Goal: Task Accomplishment & Management: Manage account settings

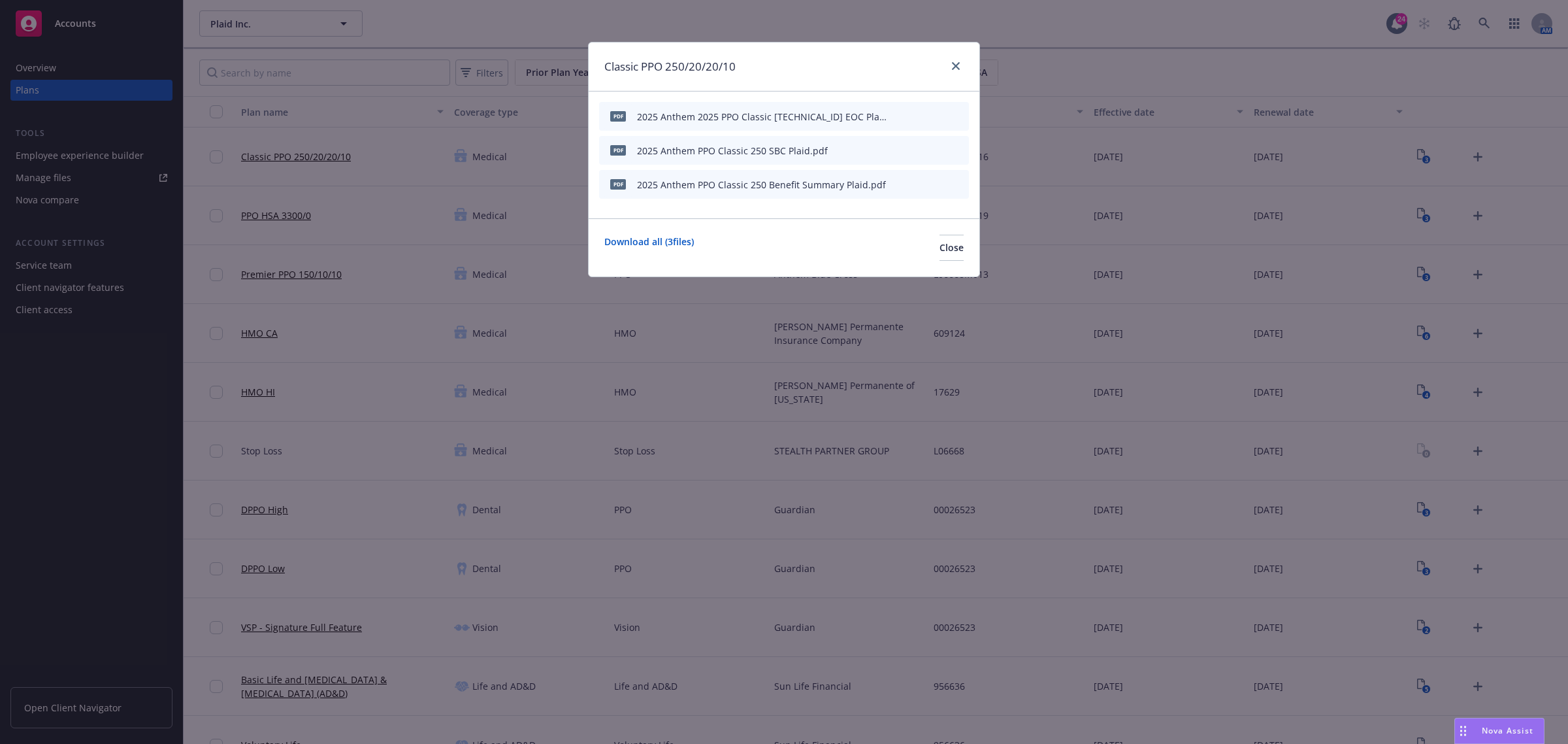
click at [1490, 731] on span "Nova Assist" at bounding box center [1506, 730] width 51 height 11
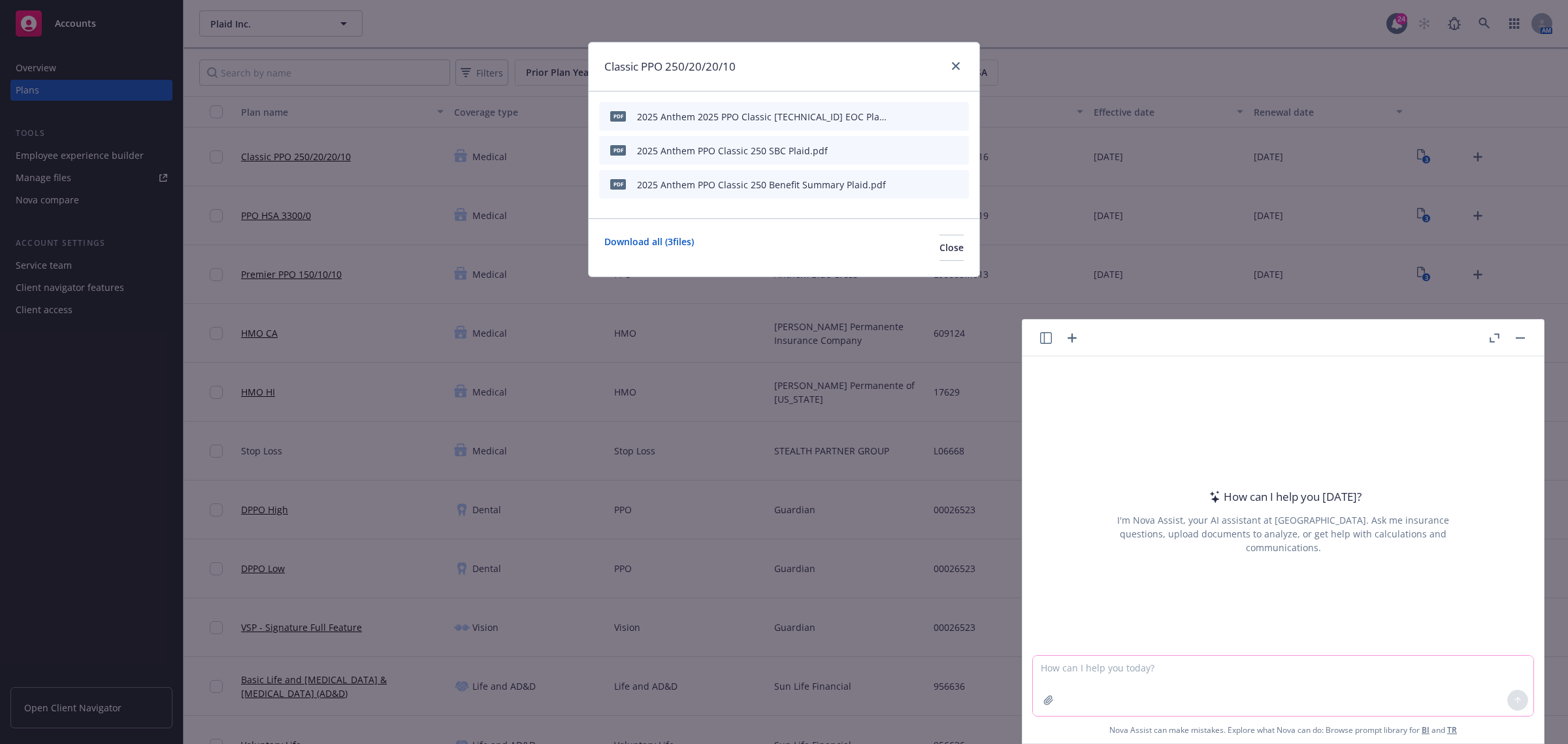
click at [1200, 676] on textarea at bounding box center [1282, 685] width 500 height 60
paste textarea "Happy Friday! I’ll be sending you a separate secure email of the STD claim repo…"
type textarea "reword - Happy Friday! I’ll be sending you a separate secure email of the STD c…"
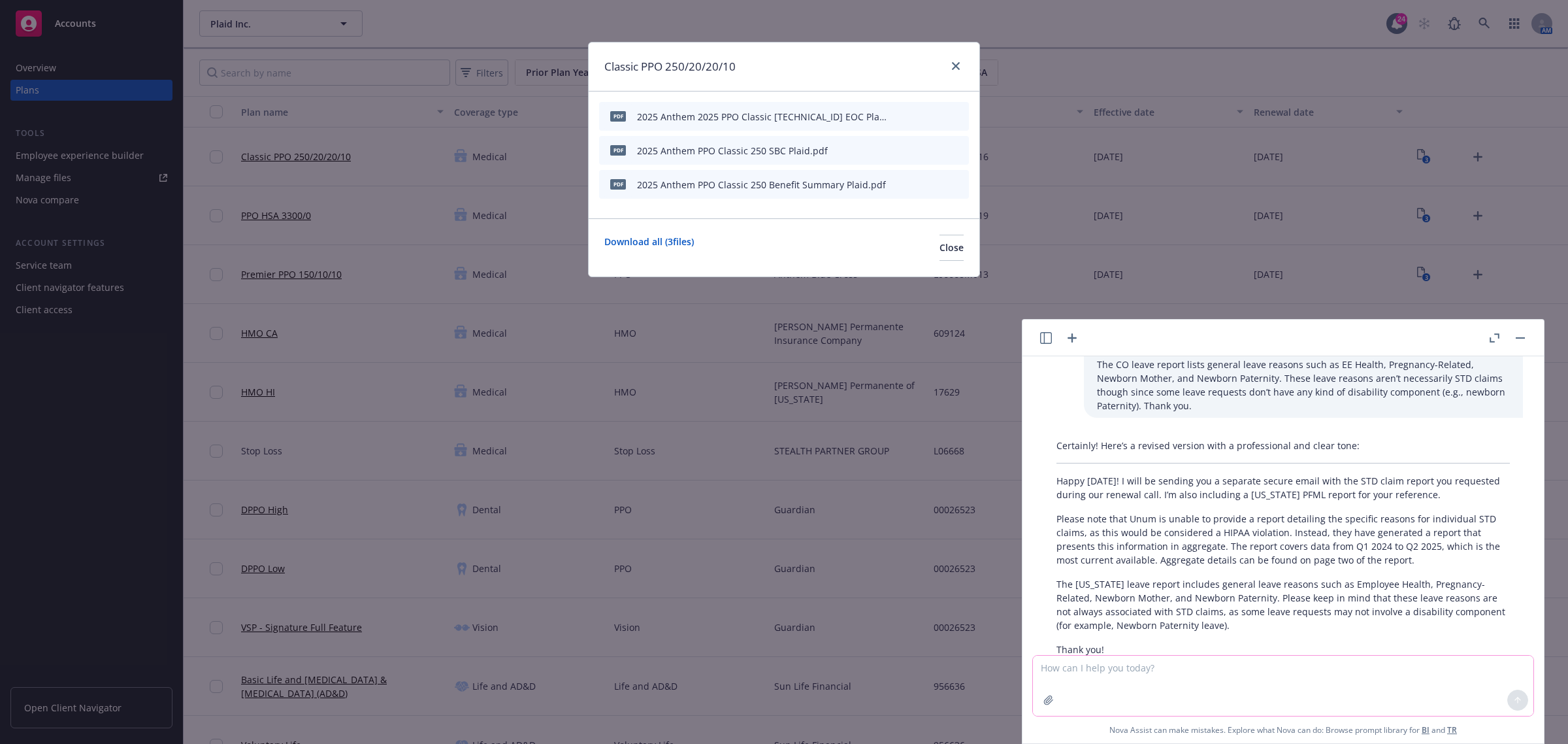
scroll to position [156, 0]
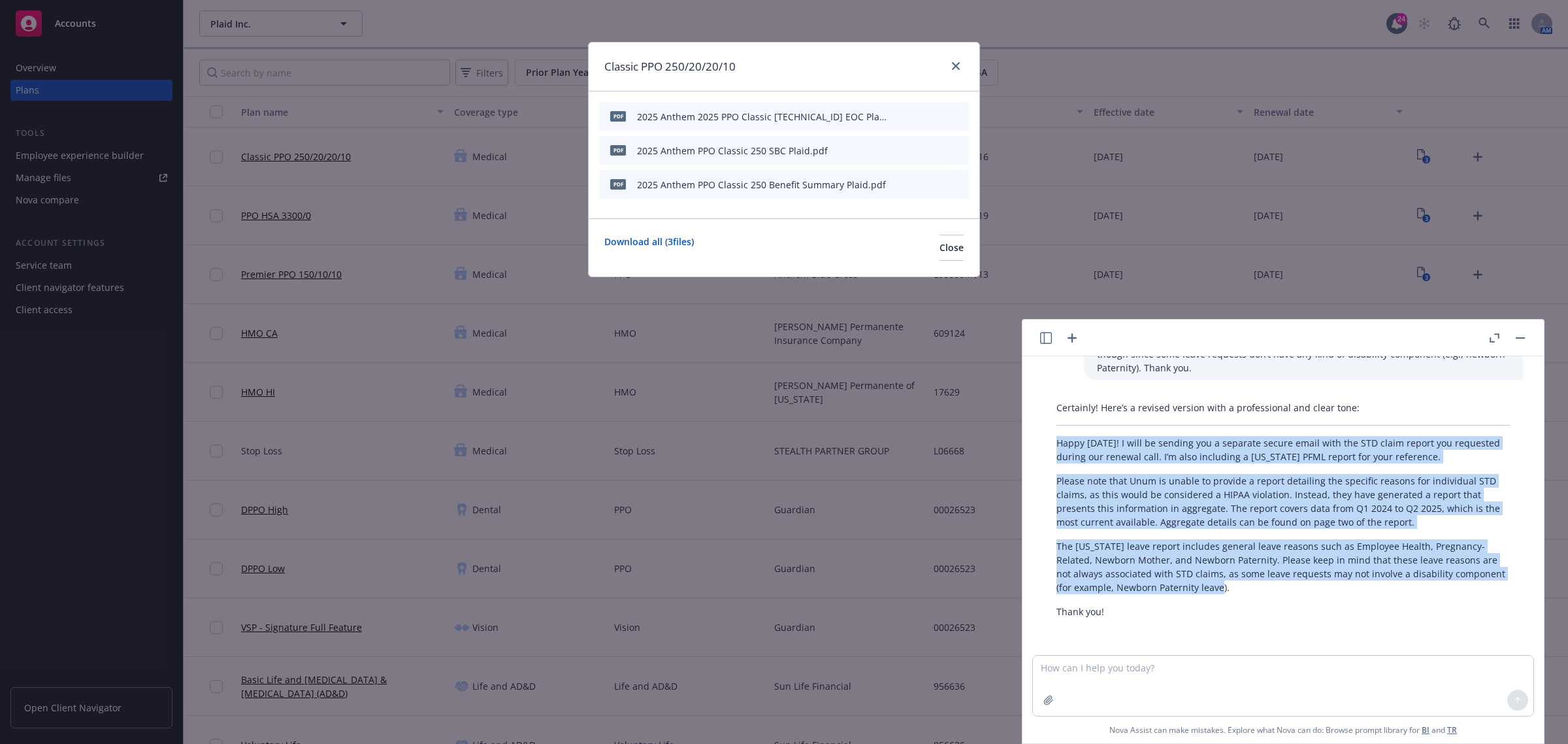
drag, startPoint x: 1170, startPoint y: 571, endPoint x: 1050, endPoint y: 443, distance: 175.5
click at [1050, 443] on div "Certainly! Here’s a revised version with a professional and clear tone: Happy F…" at bounding box center [1282, 509] width 479 height 228
copy div "Happy Friday! I will be sending you a separate secure email with the STD claim …"
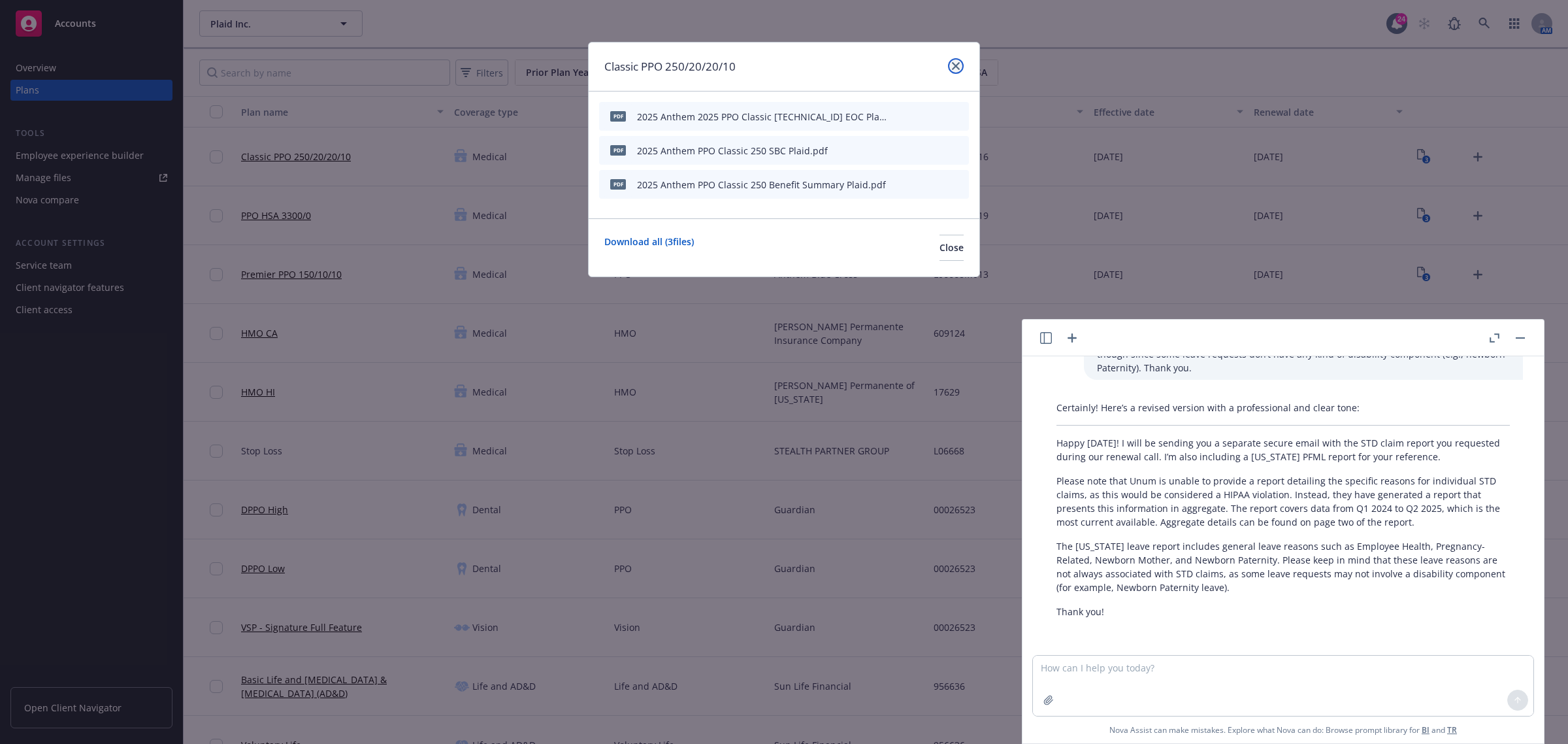
click at [952, 65] on icon "close" at bounding box center [955, 65] width 8 height 8
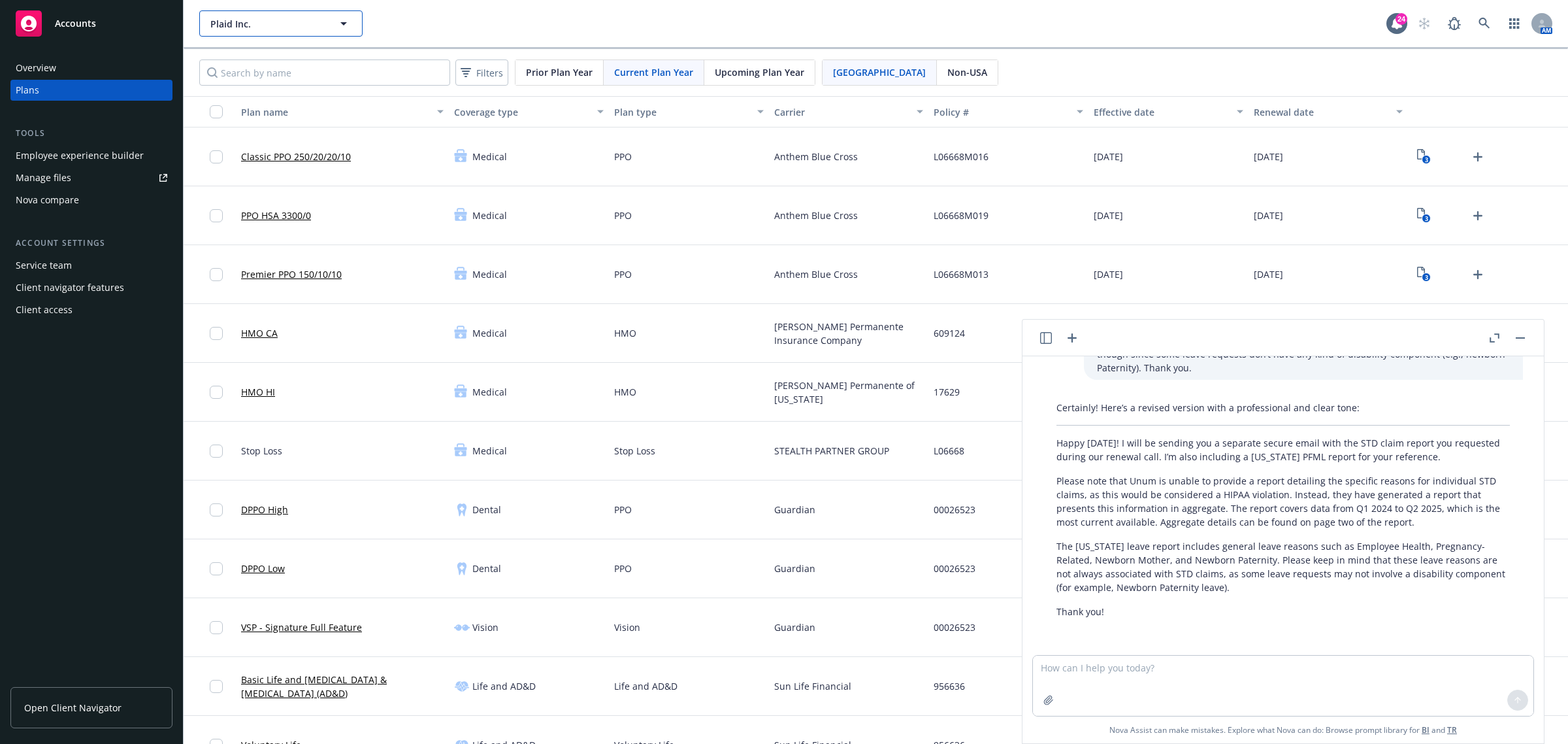
click at [283, 22] on span "Plaid Inc." at bounding box center [267, 24] width 113 height 14
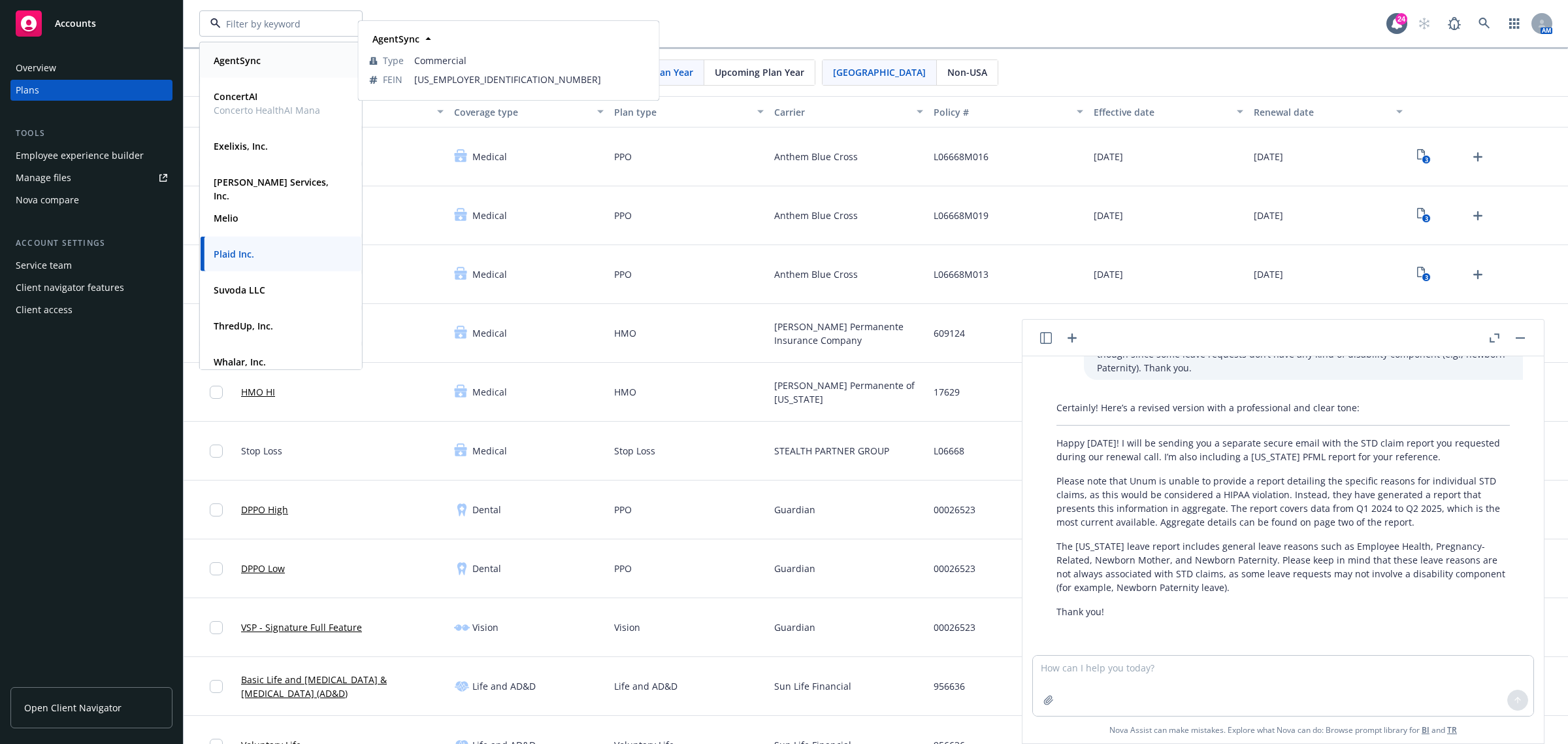
click at [277, 67] on div "AgentSync" at bounding box center [281, 61] width 145 height 19
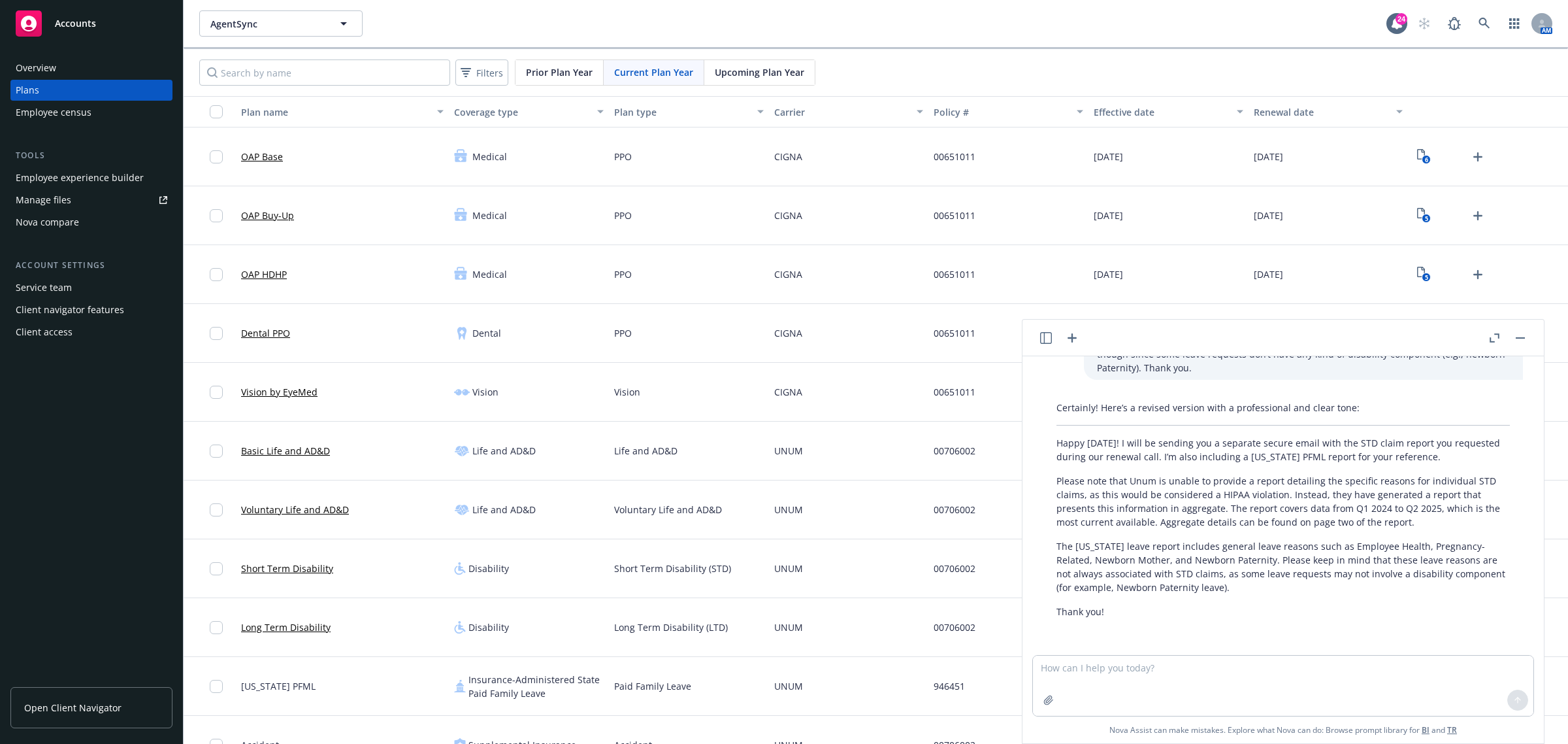
click at [98, 180] on div "Employee experience builder" at bounding box center [79, 178] width 128 height 21
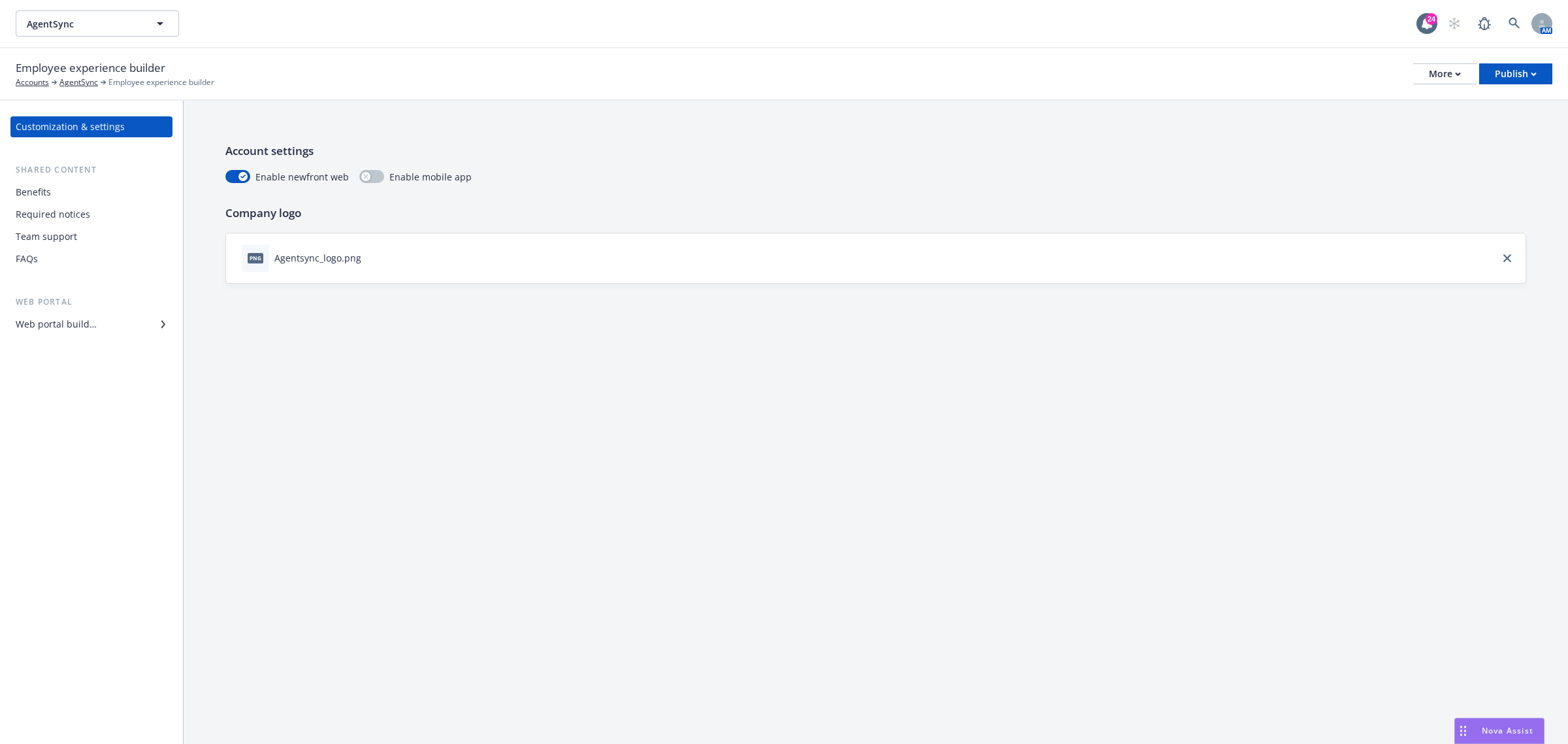
click at [38, 234] on div "Team support" at bounding box center [46, 237] width 62 height 21
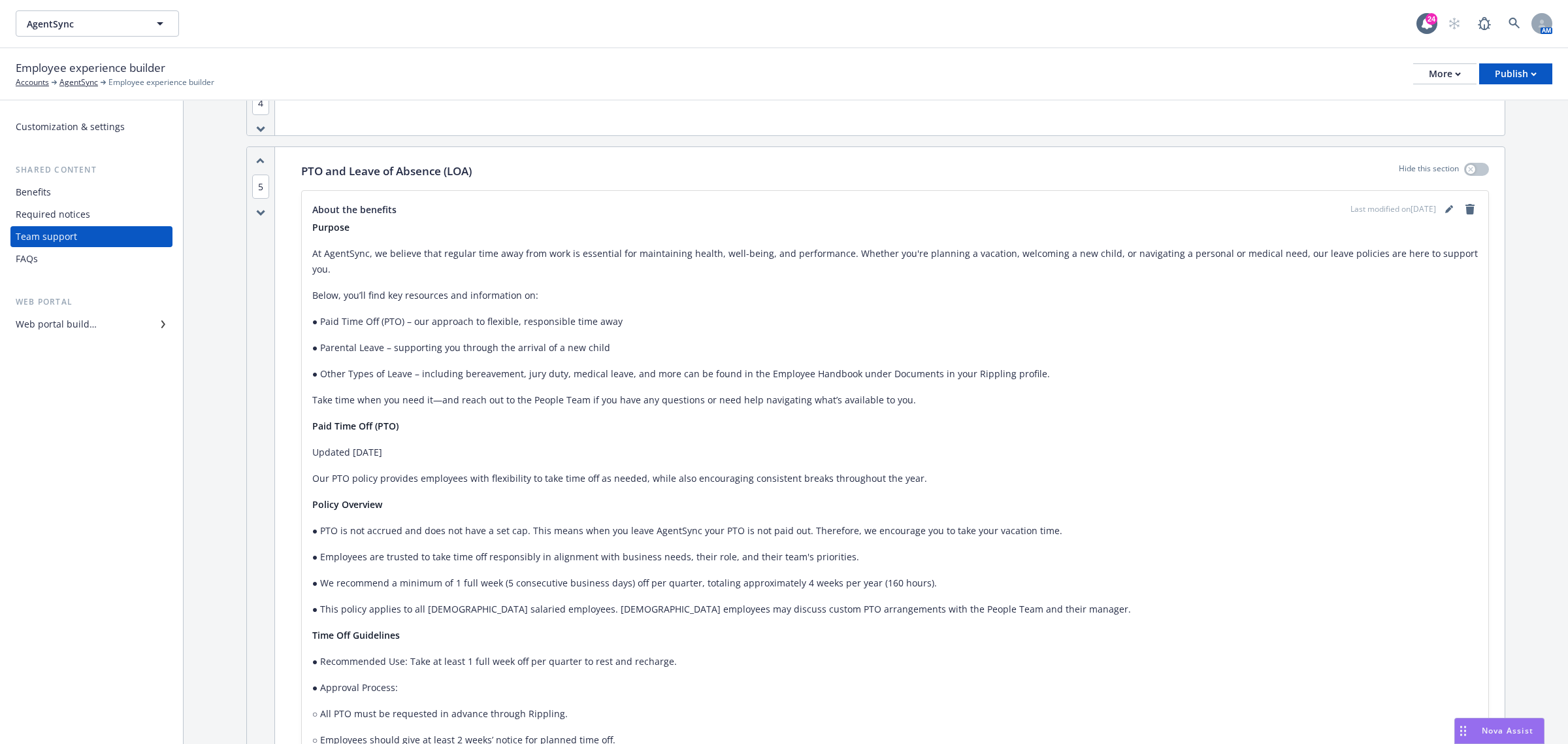
scroll to position [654, 0]
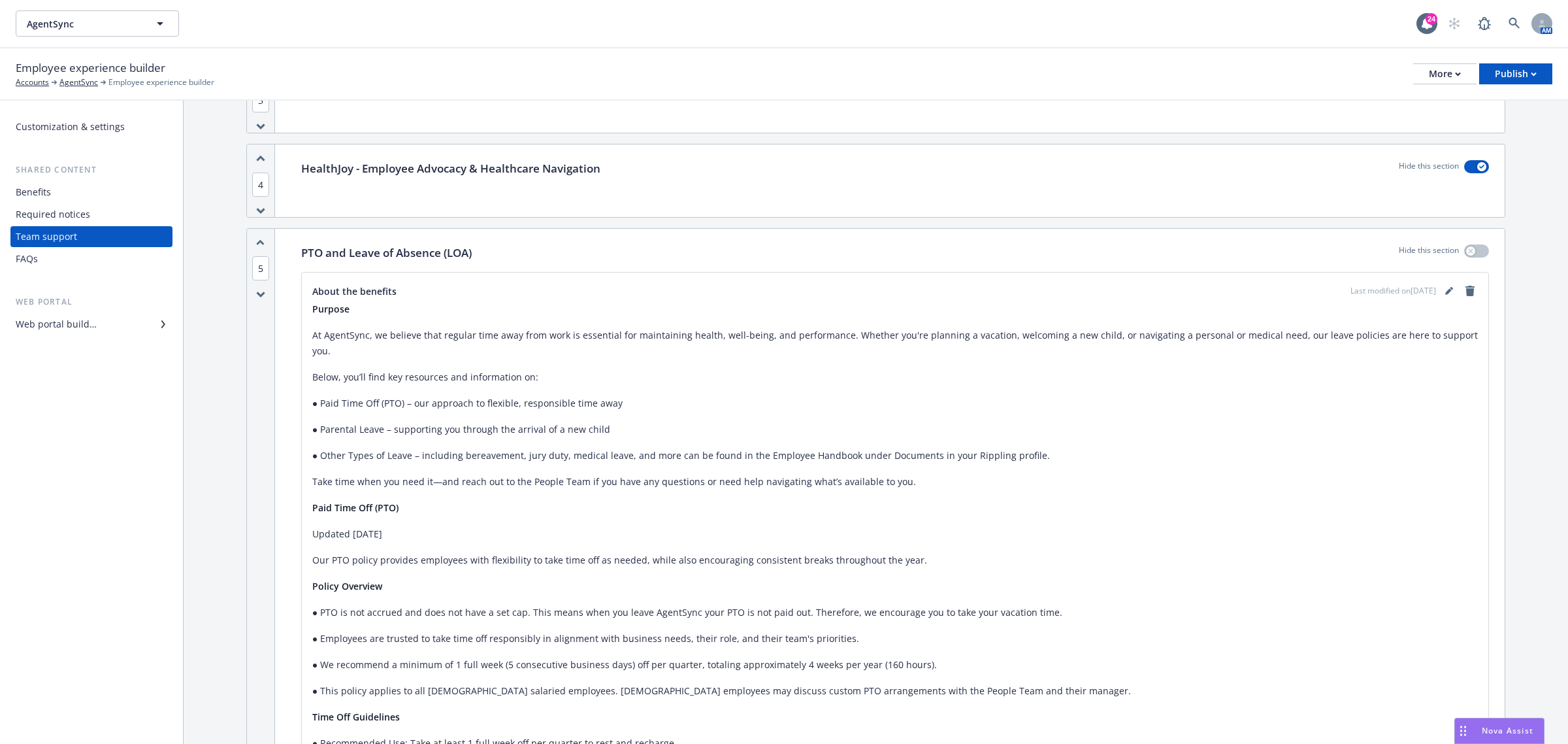
click at [392, 290] on span "About the benefits" at bounding box center [354, 292] width 84 height 14
click at [396, 290] on div "About the benefits Last modified on [DATE]" at bounding box center [895, 291] width 1165 height 16
click at [386, 292] on span "About the benefits" at bounding box center [354, 292] width 84 height 14
click at [1441, 292] on link "editPencil" at bounding box center [1449, 291] width 16 height 16
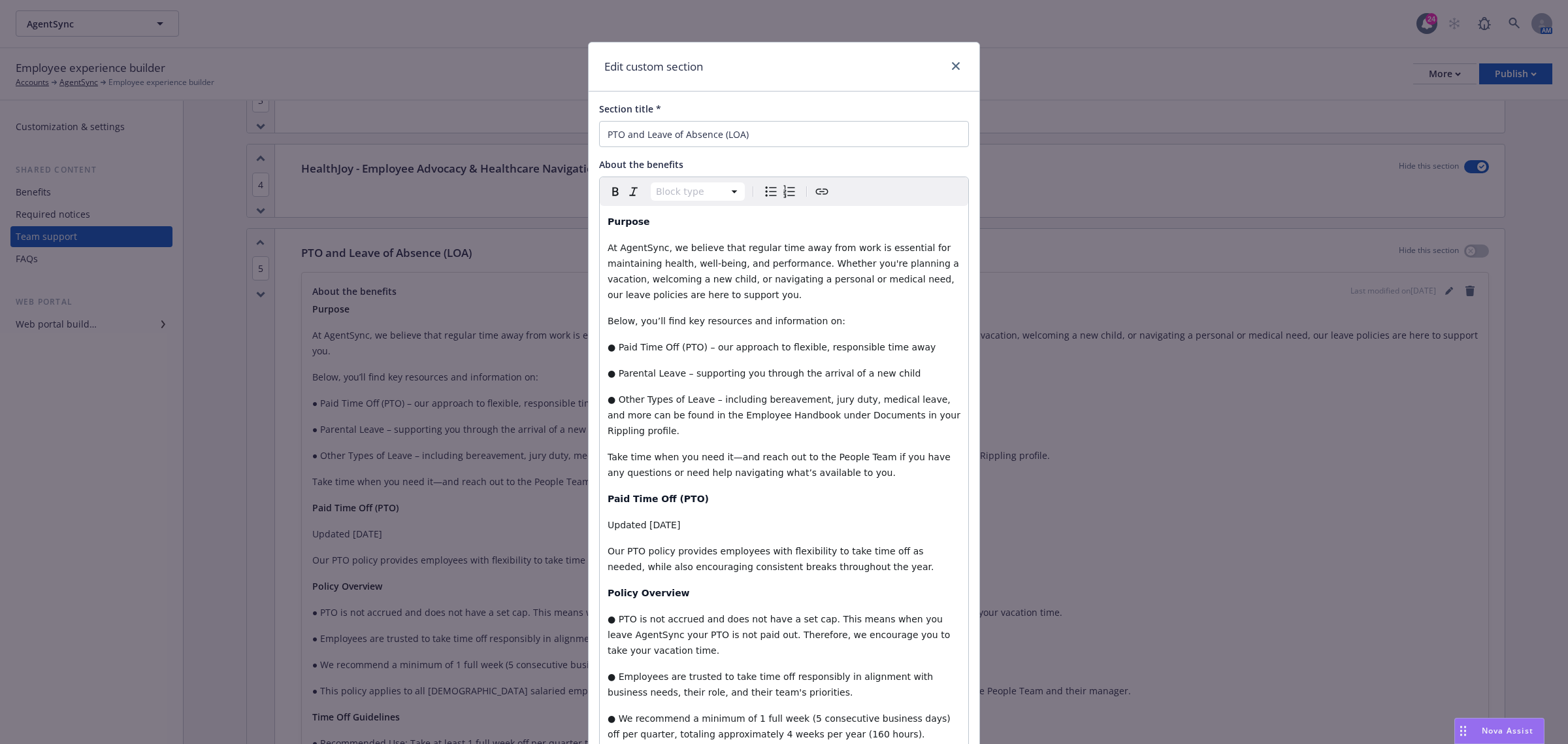
select select "paragraph"
drag, startPoint x: 687, startPoint y: 350, endPoint x: 611, endPoint y: 350, distance: 76.0
click at [611, 350] on span "● Paid Time Off (PTO) – our approach to flexible, responsible time away" at bounding box center [771, 347] width 328 height 10
click at [612, 198] on icon "button" at bounding box center [616, 191] width 16 height 16
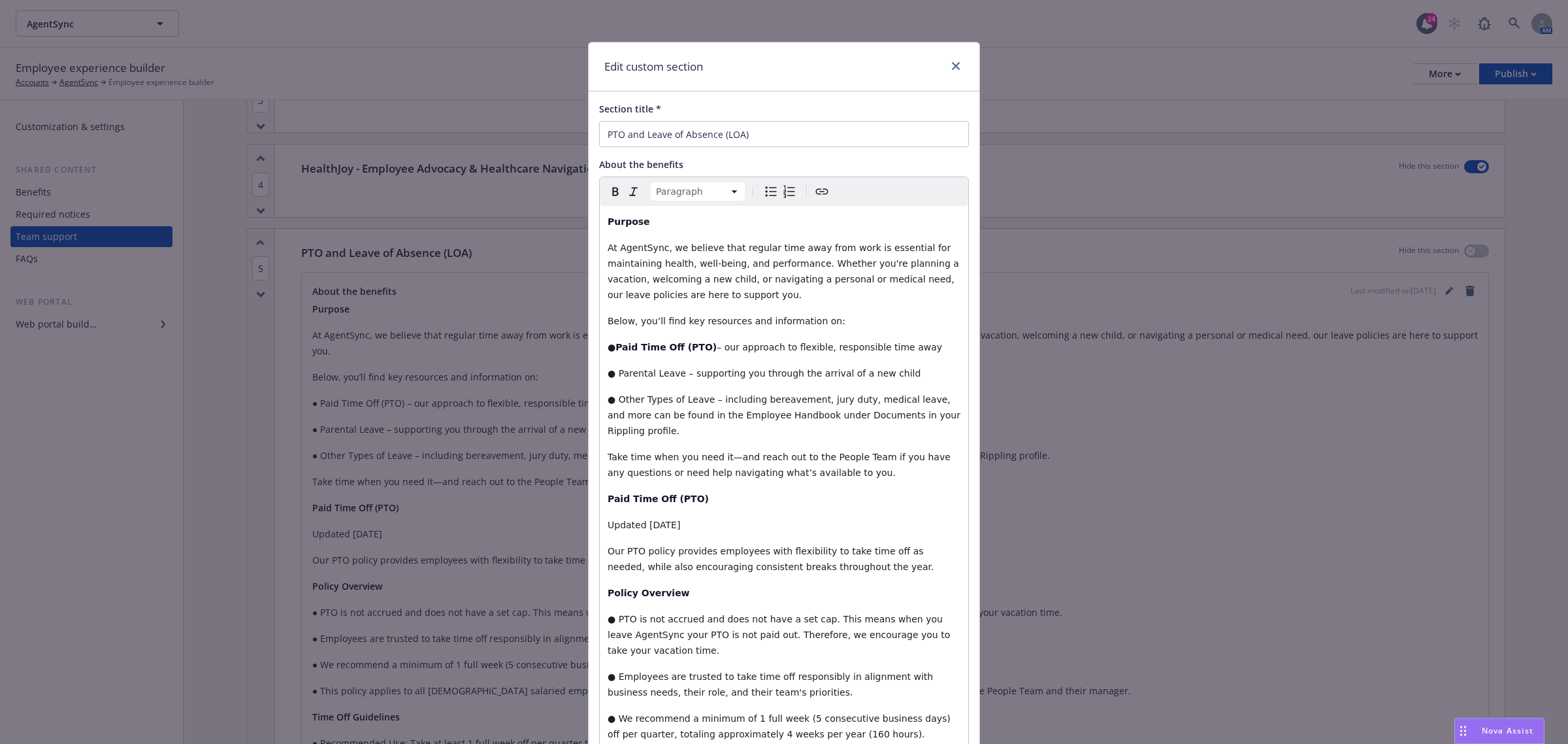
click at [608, 344] on span "●" at bounding box center [611, 347] width 8 height 10
click at [763, 190] on icon "Bulleted list" at bounding box center [771, 191] width 16 height 16
select select "paragraph"
click at [902, 342] on span "– our approach to flexible, responsible time away" at bounding box center [839, 347] width 225 height 10
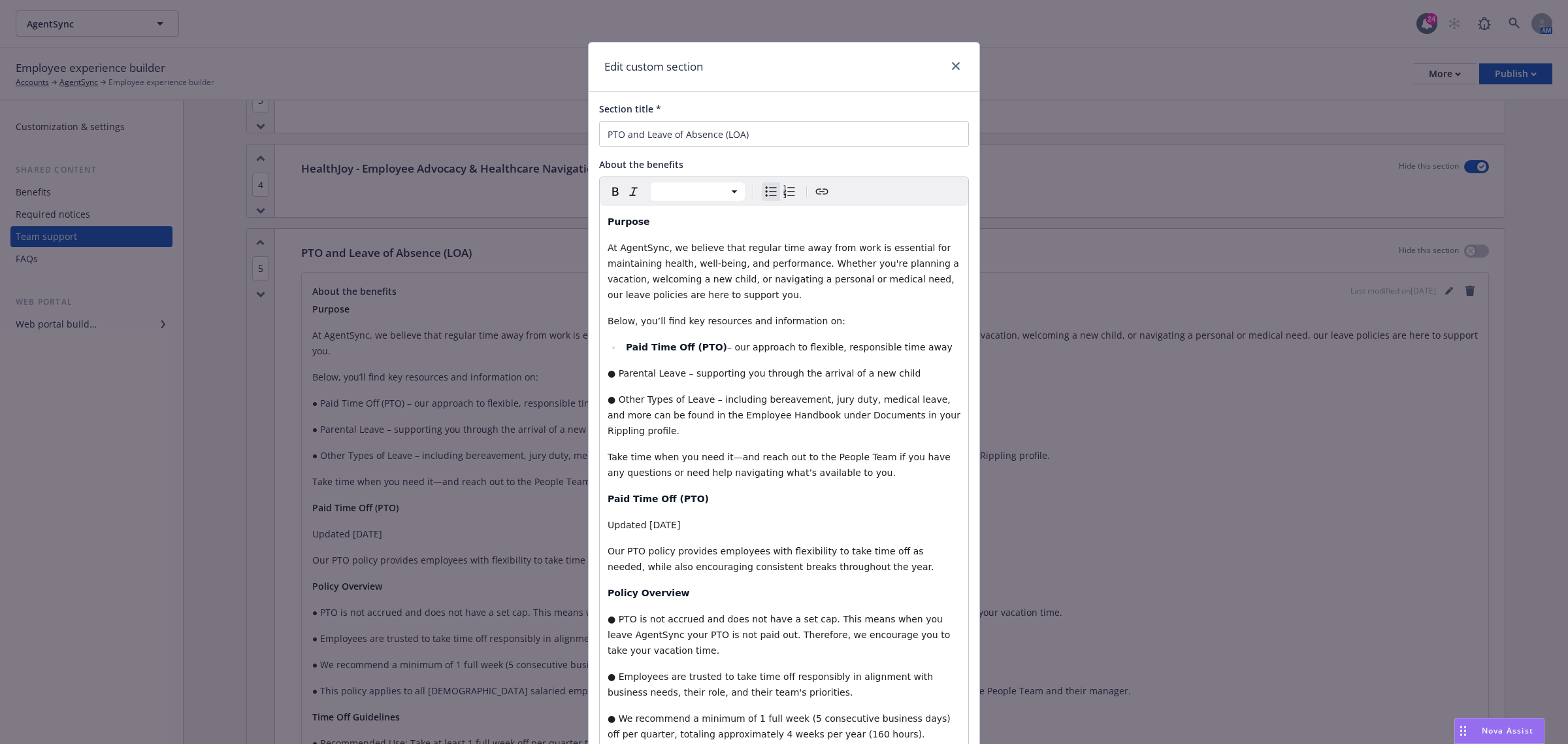
click at [906, 353] on li "Paid Time Off (PTO) – our approach to flexible, responsible time away" at bounding box center [791, 347] width 338 height 16
select select "paragraph"
click at [635, 372] on span "● Parental Leave – supporting you through the arrival of a new child" at bounding box center [764, 373] width 313 height 10
click at [611, 373] on span "● Parental Leave – supporting you through the arrival of a new child" at bounding box center [764, 373] width 313 height 10
click at [632, 346] on strong "Paid Time Off (PTO)" at bounding box center [677, 347] width 101 height 10
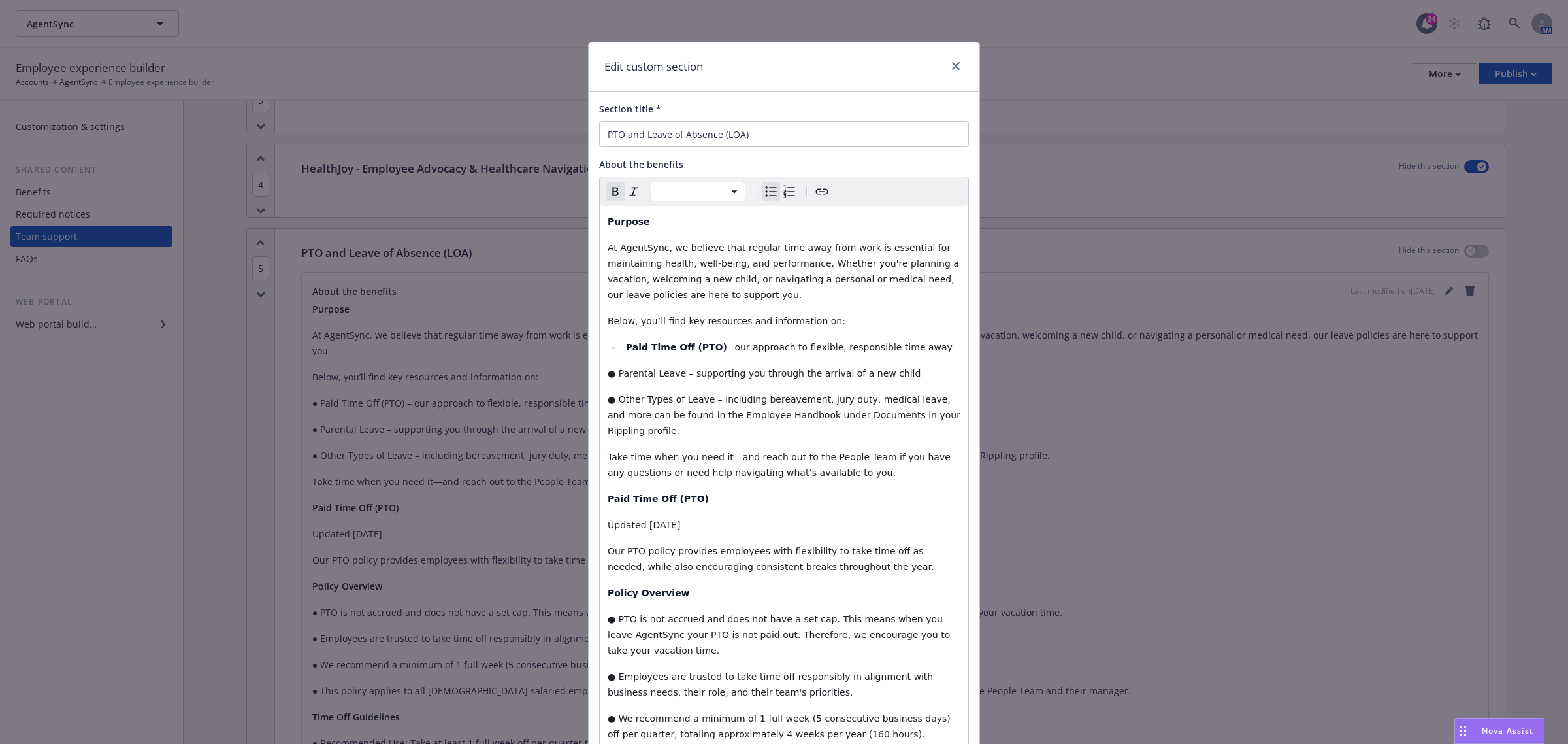
click at [626, 348] on strong "Paid Time Off (PTO)" at bounding box center [677, 347] width 101 height 10
click at [622, 350] on li "Paid Time Off (PTO) – our approach to flexible, responsible time away" at bounding box center [791, 347] width 338 height 16
select select "paragraph"
click at [763, 191] on icon "Bulleted list" at bounding box center [771, 191] width 16 height 16
select select "paragraph"
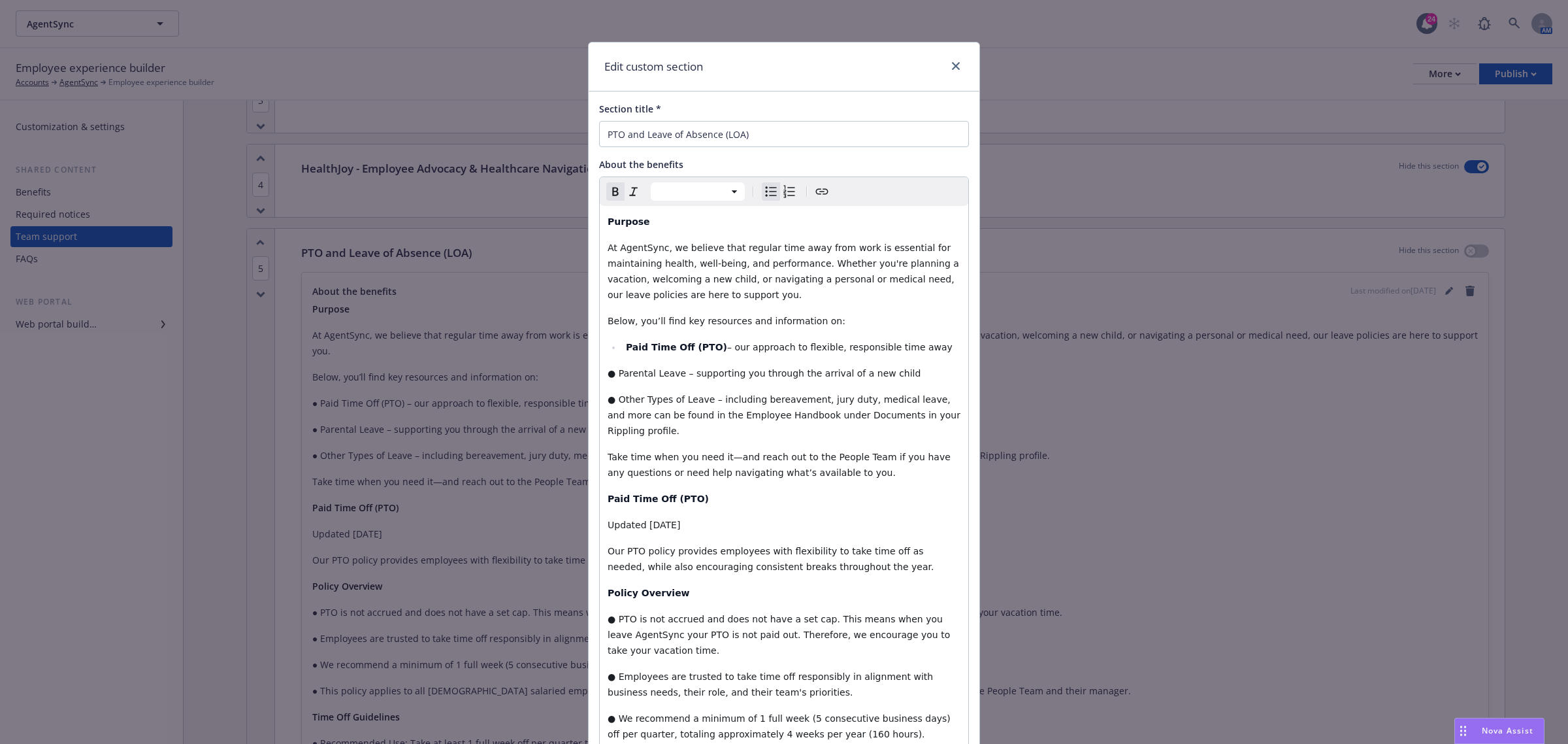
click at [608, 374] on span "● Parental Leave – supporting you through the arrival of a new child" at bounding box center [764, 373] width 313 height 10
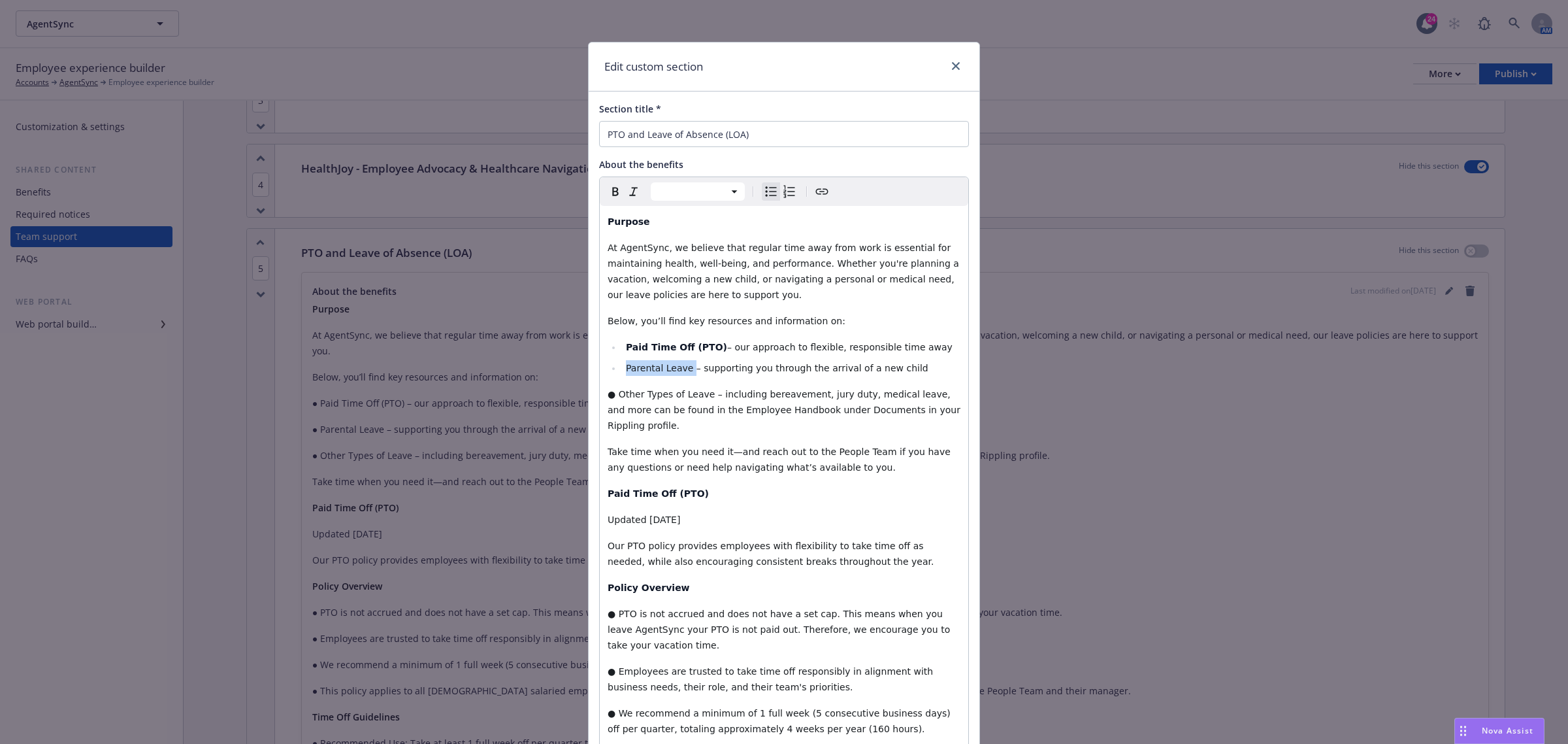
drag, startPoint x: 681, startPoint y: 369, endPoint x: 631, endPoint y: 347, distance: 54.6
click at [622, 367] on li "Parental Leave – supporting you through the arrival of a new child" at bounding box center [791, 368] width 338 height 16
click at [612, 188] on icon "button" at bounding box center [615, 192] width 6 height 9
select select "paragraph"
click at [671, 392] on span "● Other Types of Leave – including bereavement, jury duty, medical leave, and m…" at bounding box center [785, 410] width 356 height 42
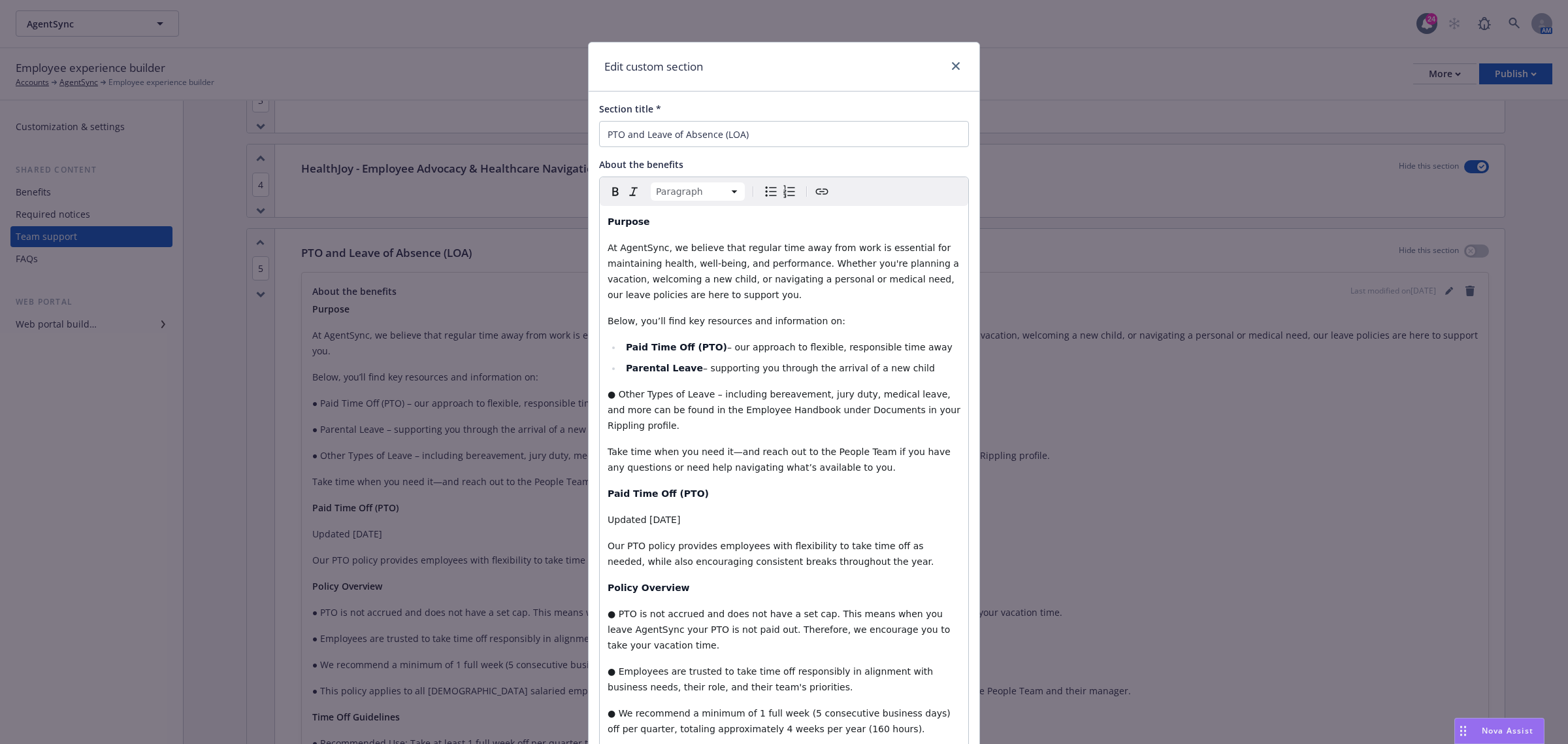
click at [610, 396] on span "● Other Types of Leave – including bereavement, jury duty, medical leave, and m…" at bounding box center [785, 410] width 356 height 42
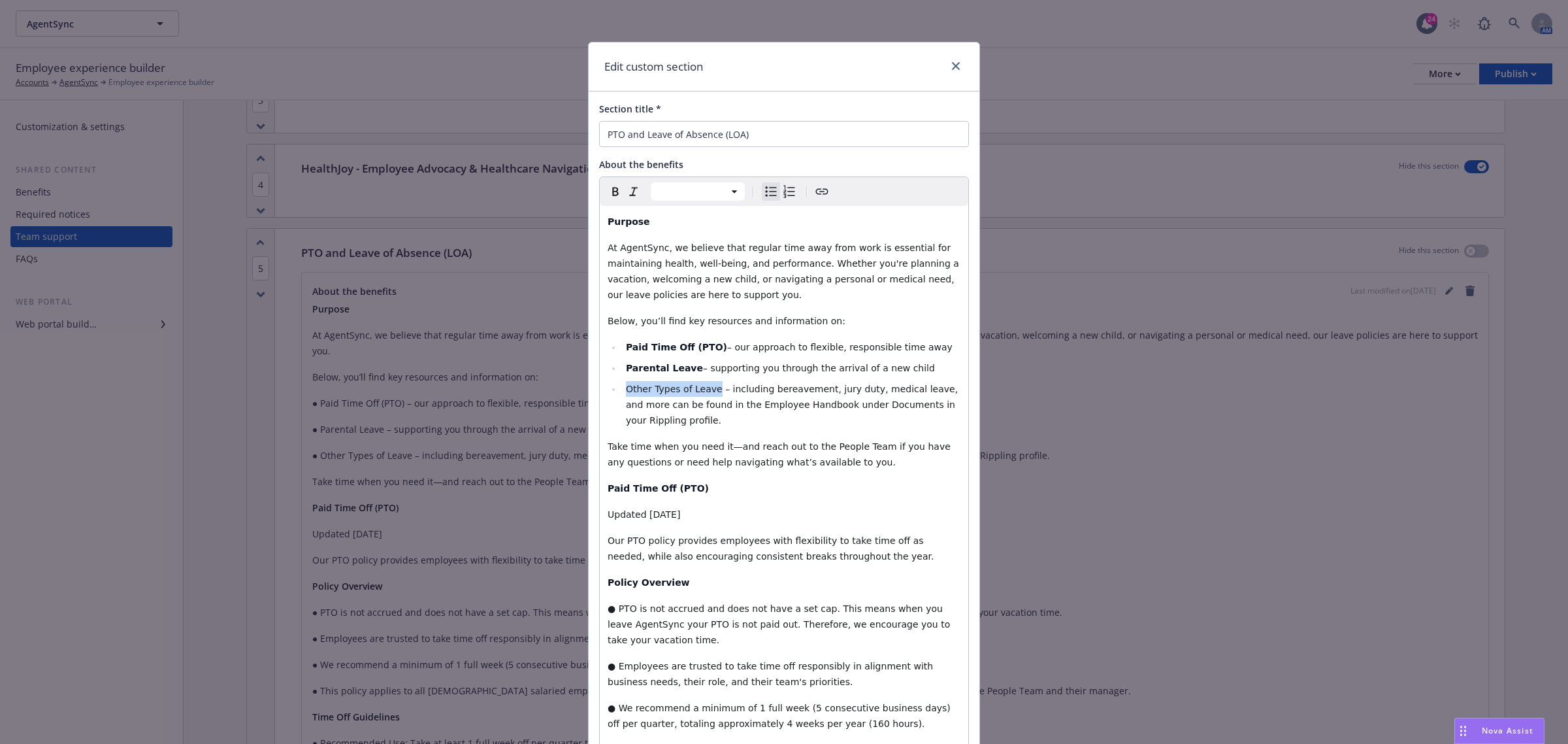
drag, startPoint x: 705, startPoint y: 390, endPoint x: 619, endPoint y: 392, distance: 86.0
click at [626, 392] on span "Other Types of Leave – including bereavement, jury duty, medical leave, and mor…" at bounding box center [793, 405] width 335 height 42
click at [608, 193] on icon "button" at bounding box center [616, 191] width 16 height 16
select select "paragraph"
click at [720, 445] on span "Take time when you need it—and reach out to the People Team if you have any que…" at bounding box center [780, 454] width 345 height 26
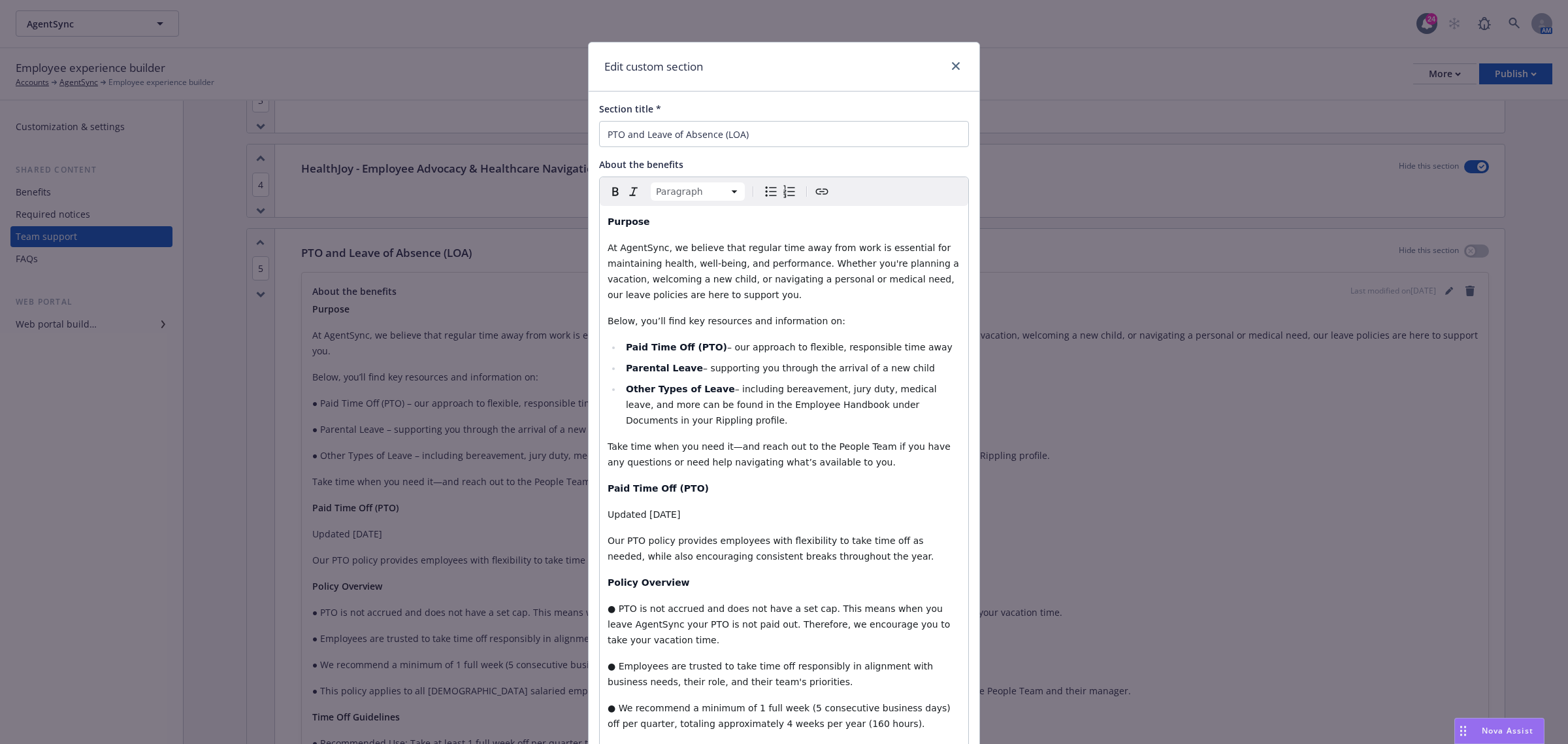
drag, startPoint x: 684, startPoint y: 514, endPoint x: 599, endPoint y: 515, distance: 85.0
click at [629, 195] on icon "button" at bounding box center [632, 192] width 8 height 9
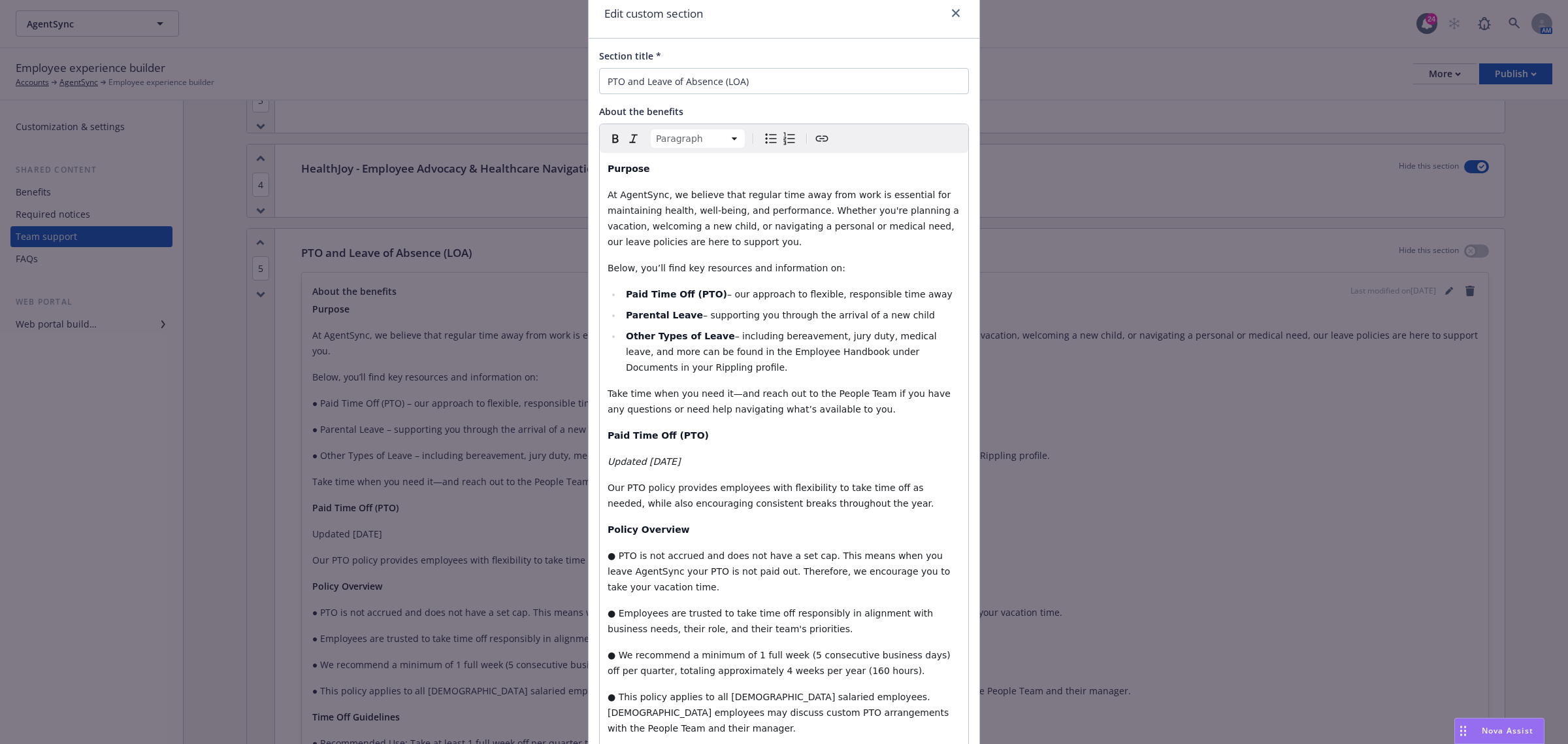
scroll to position [82, 0]
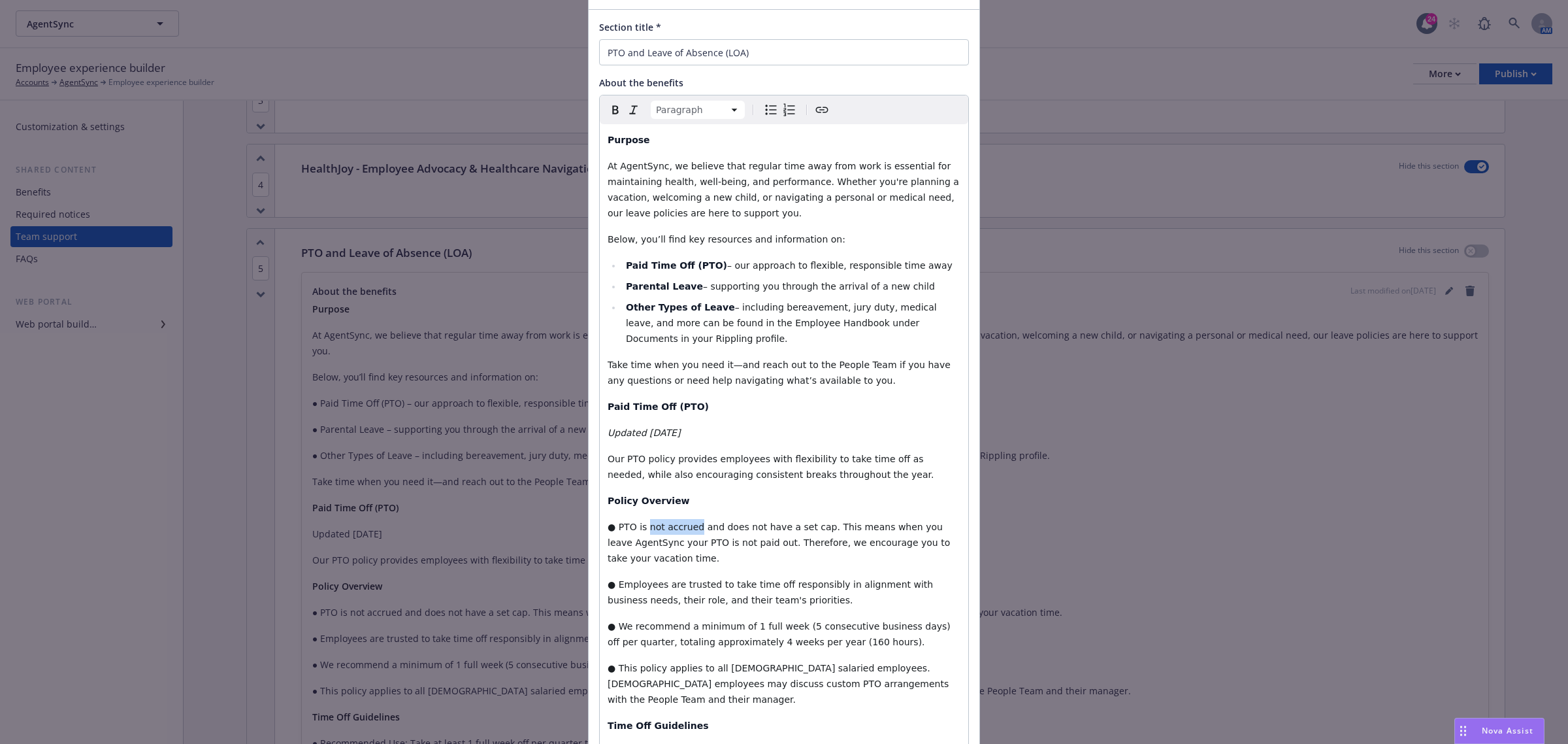
drag, startPoint x: 686, startPoint y: 528, endPoint x: 638, endPoint y: 525, distance: 48.1
click at [638, 525] on span "● PTO is not accrued and does not have a set cap. This means when you leave Age…" at bounding box center [780, 542] width 345 height 42
click at [608, 110] on icon "button" at bounding box center [616, 110] width 16 height 16
click at [789, 508] on p "Policy Overview" at bounding box center [784, 500] width 353 height 16
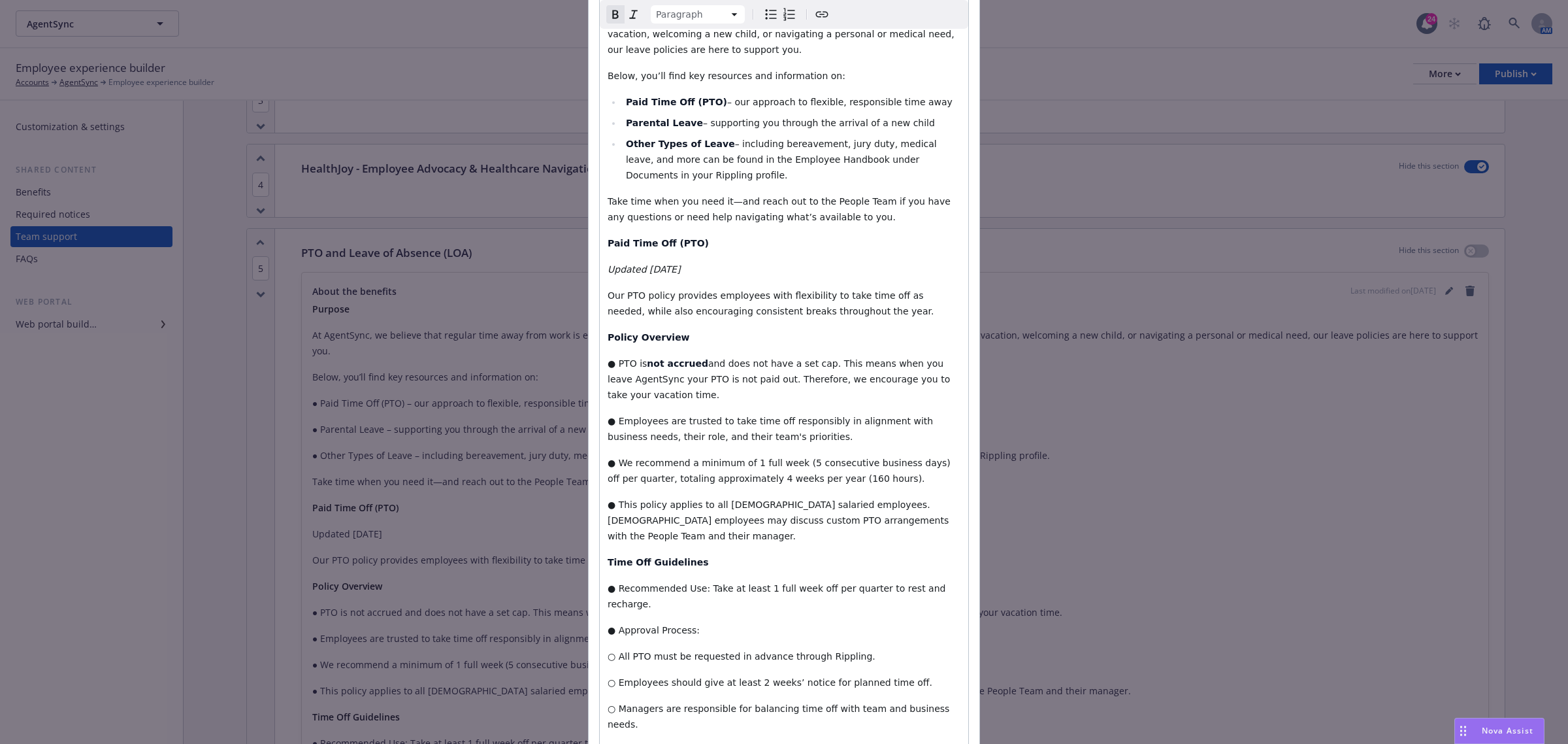
click at [608, 361] on span "● PTO is" at bounding box center [627, 364] width 39 height 10
click at [610, 366] on span "● PTO is" at bounding box center [627, 364] width 39 height 10
click at [763, 14] on icon "Bulleted list" at bounding box center [771, 15] width 16 height 16
drag, startPoint x: 812, startPoint y: 359, endPoint x: 739, endPoint y: 364, distance: 73.2
click at [739, 364] on span "and does not have a set cap. This means when you leave AgentSync your PTO is no…" at bounding box center [792, 379] width 333 height 42
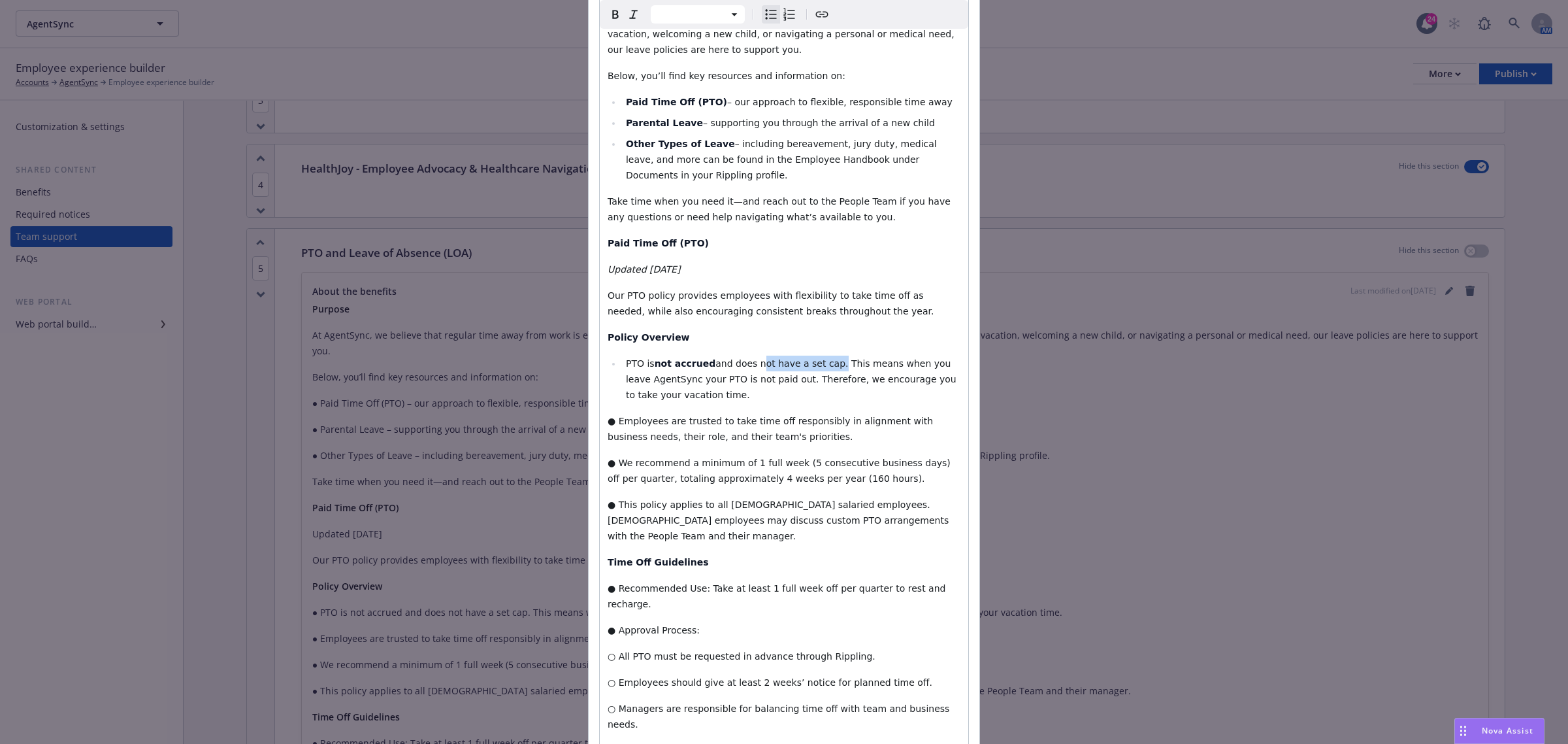
click at [609, 15] on icon "button" at bounding box center [616, 15] width 16 height 16
select select "paragraph"
click at [608, 424] on span "● Employees are trusted to take time off responsibly in alignment with business…" at bounding box center [772, 429] width 329 height 26
drag, startPoint x: 823, startPoint y: 413, endPoint x: 680, endPoint y: 415, distance: 143.0
click at [680, 415] on span "Employees are trusted to take time off responsibly in alignment with business n…" at bounding box center [784, 424] width 317 height 26
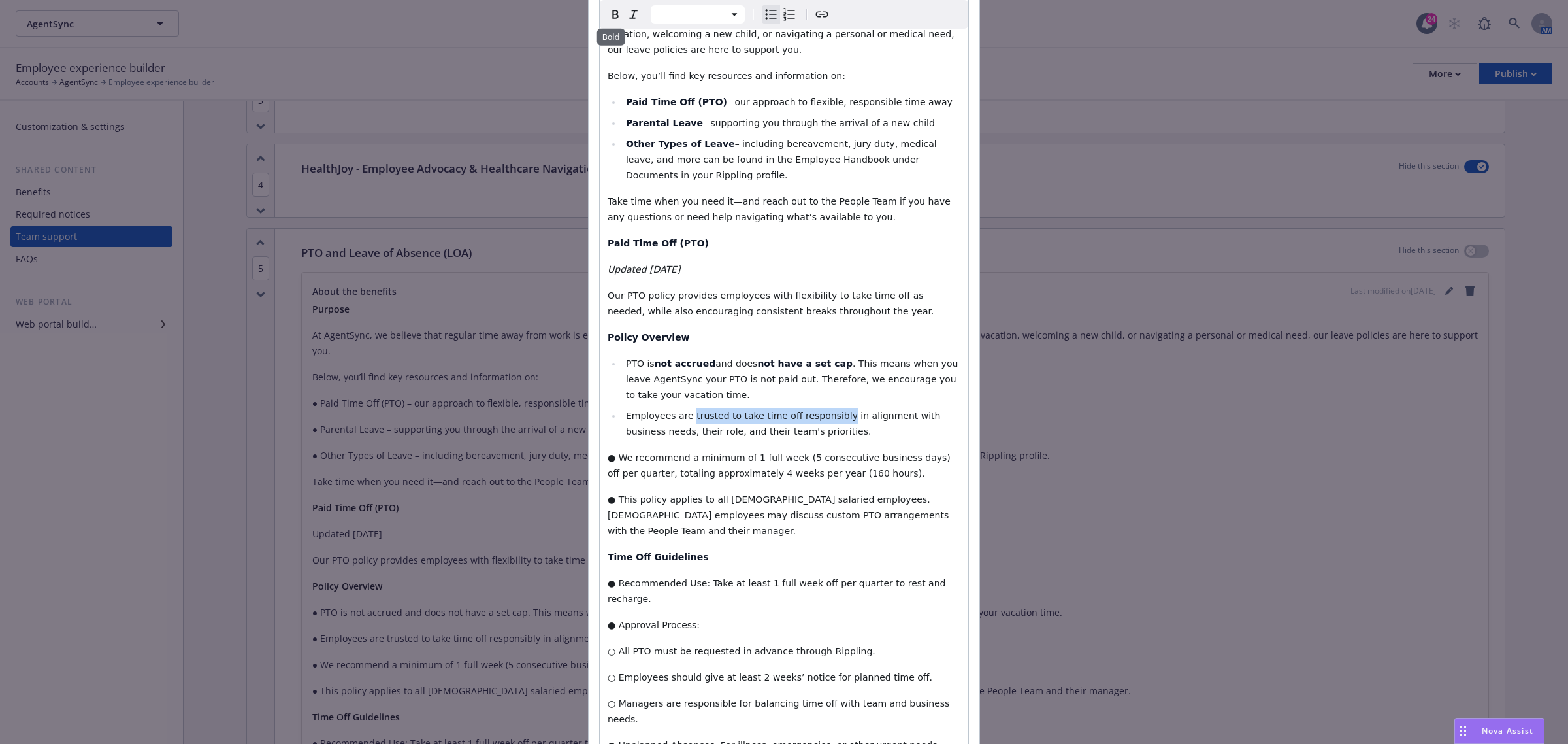
click at [610, 17] on icon "button" at bounding box center [616, 15] width 16 height 16
click at [825, 399] on li "PTO is not accrued and does not have a set cap . This means when you leave Agen…" at bounding box center [791, 379] width 338 height 47
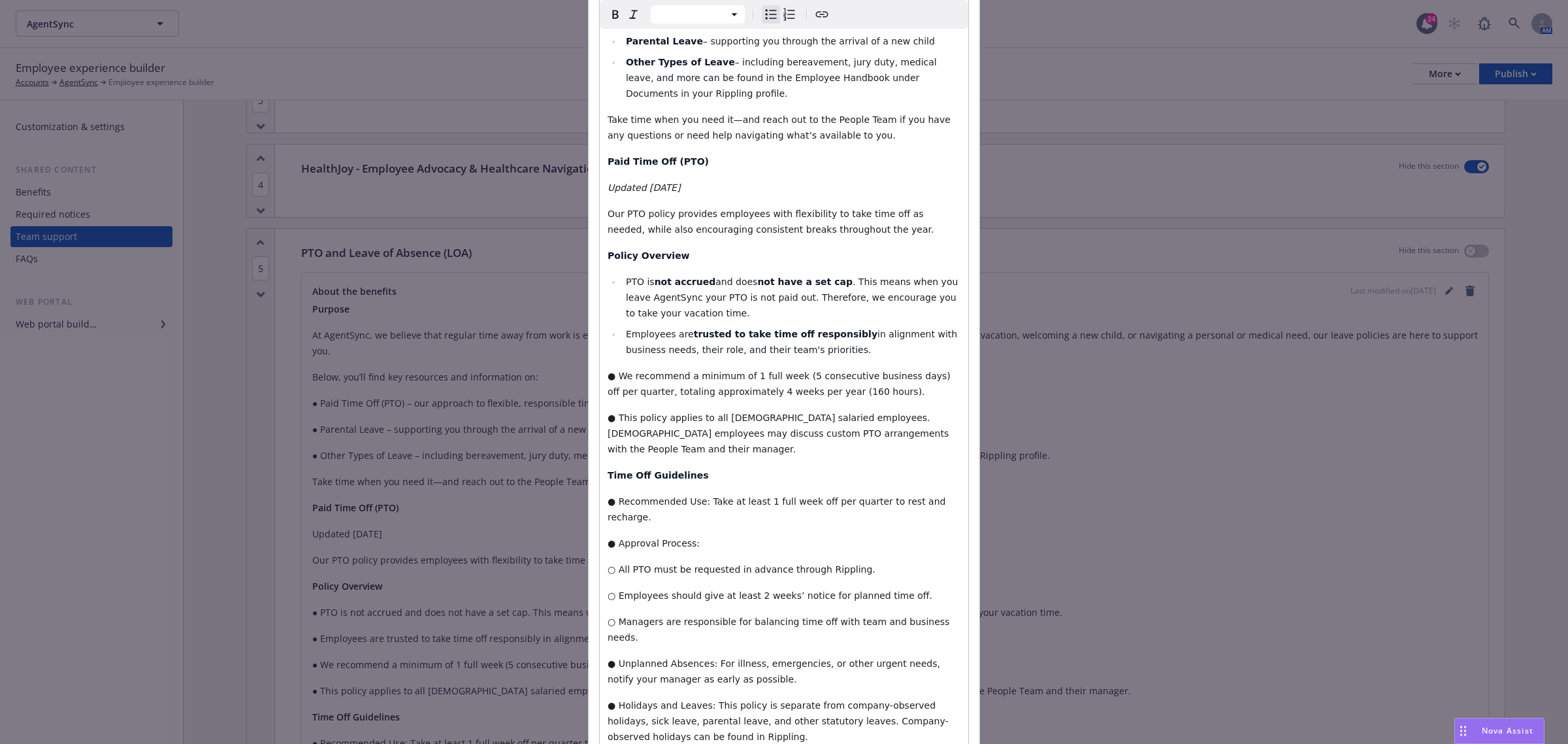
select select "paragraph"
click at [610, 373] on span "● We recommend a minimum of 1 full week (5 consecutive business days) off per q…" at bounding box center [780, 384] width 345 height 26
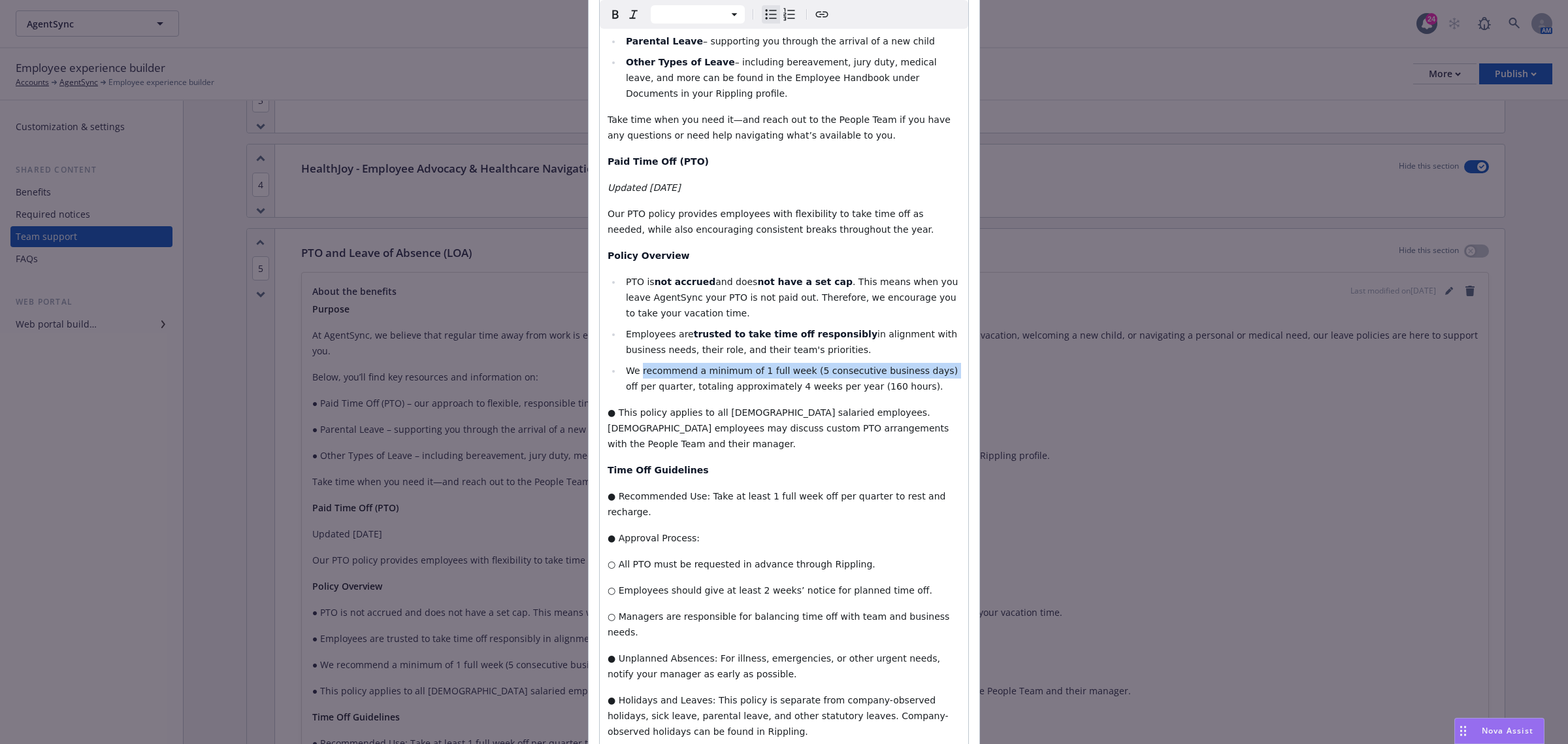
drag, startPoint x: 911, startPoint y: 370, endPoint x: 637, endPoint y: 368, distance: 274.0
click at [637, 368] on span "We recommend a minimum of 1 full week (5 consecutive business days) off per qua…" at bounding box center [793, 379] width 335 height 26
click at [606, 23] on button "button" at bounding box center [615, 14] width 18 height 18
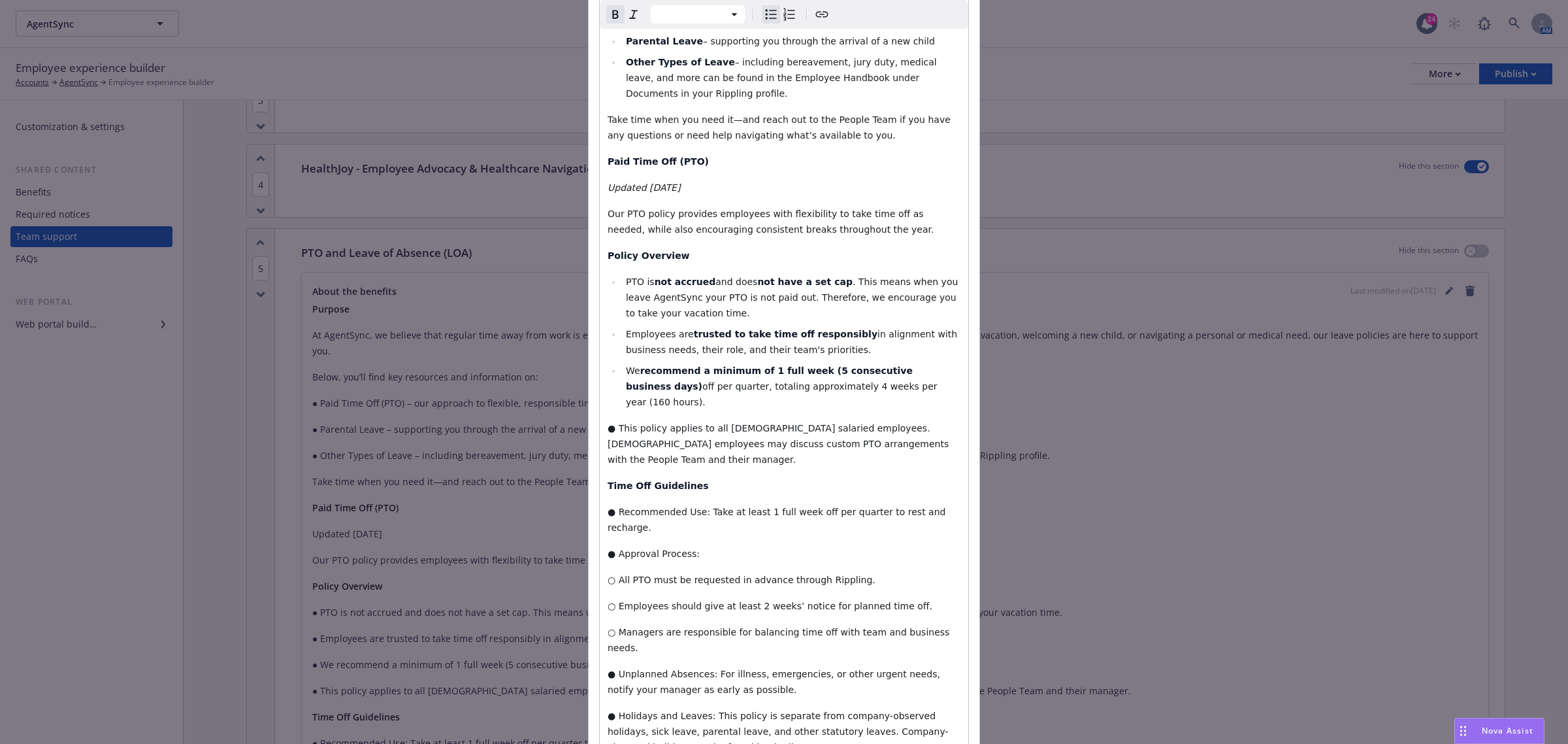
click at [753, 290] on li "PTO is not accrued and does not have a set cap . This means when you leave Agen…" at bounding box center [791, 298] width 338 height 47
drag, startPoint x: 877, startPoint y: 385, endPoint x: 763, endPoint y: 387, distance: 114.0
click at [763, 387] on span "off per quarter, totaling approximately 4 weeks per year (160 hours)." at bounding box center [783, 394] width 314 height 26
click at [611, 22] on icon "button" at bounding box center [616, 15] width 16 height 16
select select "paragraph"
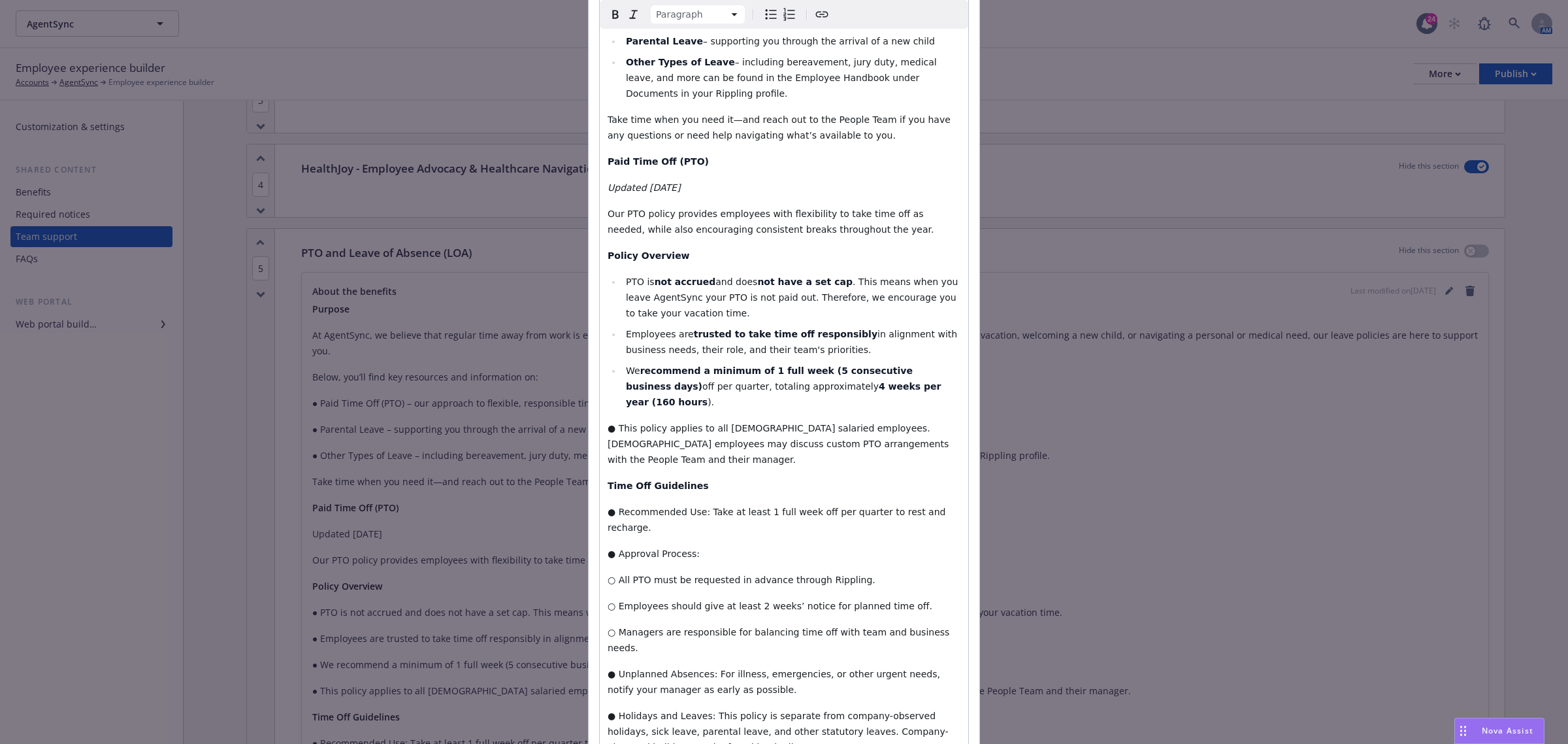
drag, startPoint x: 847, startPoint y: 384, endPoint x: 885, endPoint y: 380, distance: 38.2
click at [885, 380] on li "We recommend a minimum of 1 full week (5 consecutive business days) off per qua…" at bounding box center [791, 386] width 338 height 47
click at [611, 21] on icon "button" at bounding box center [616, 15] width 16 height 16
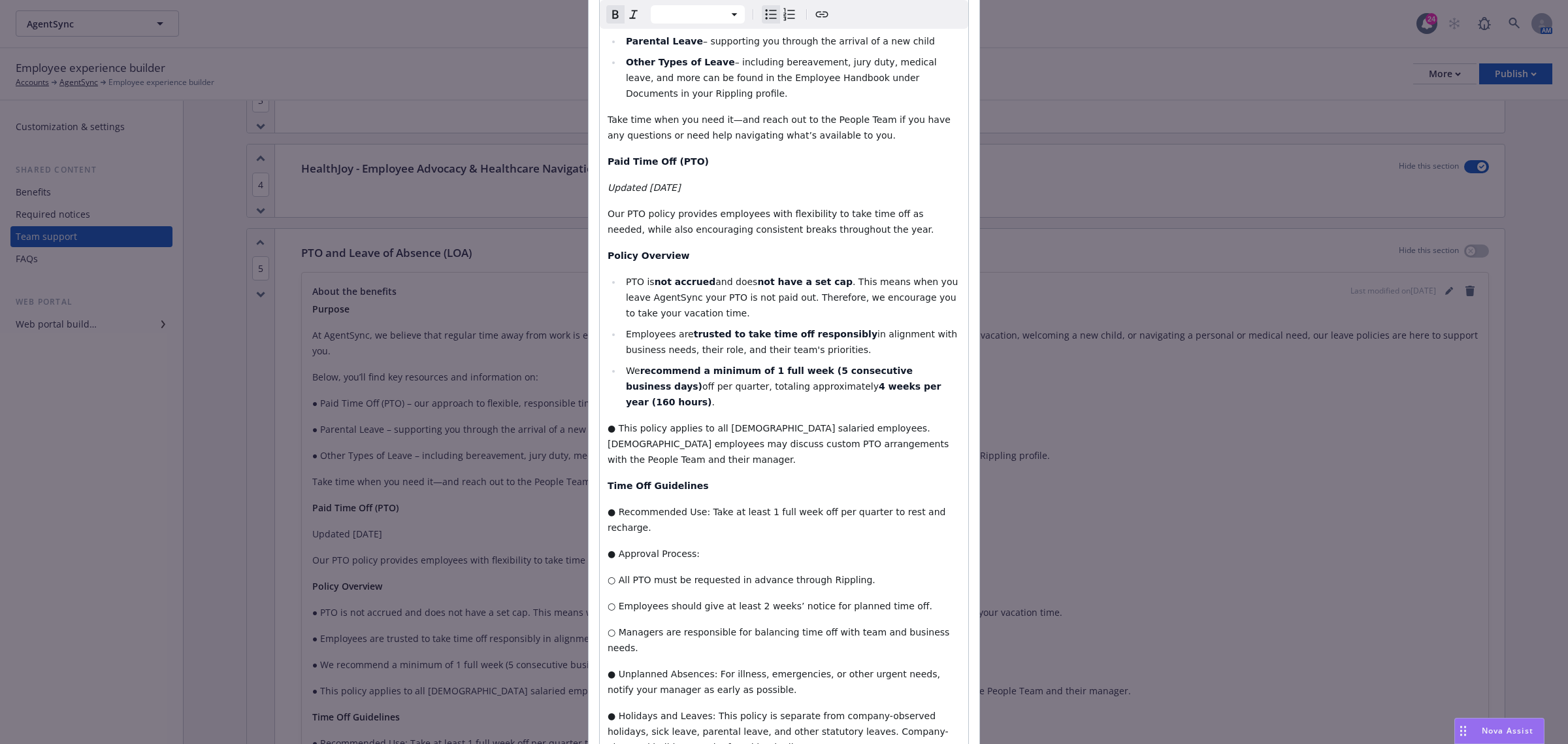
click at [811, 332] on strong "trusted to take time off responsibly" at bounding box center [785, 334] width 183 height 10
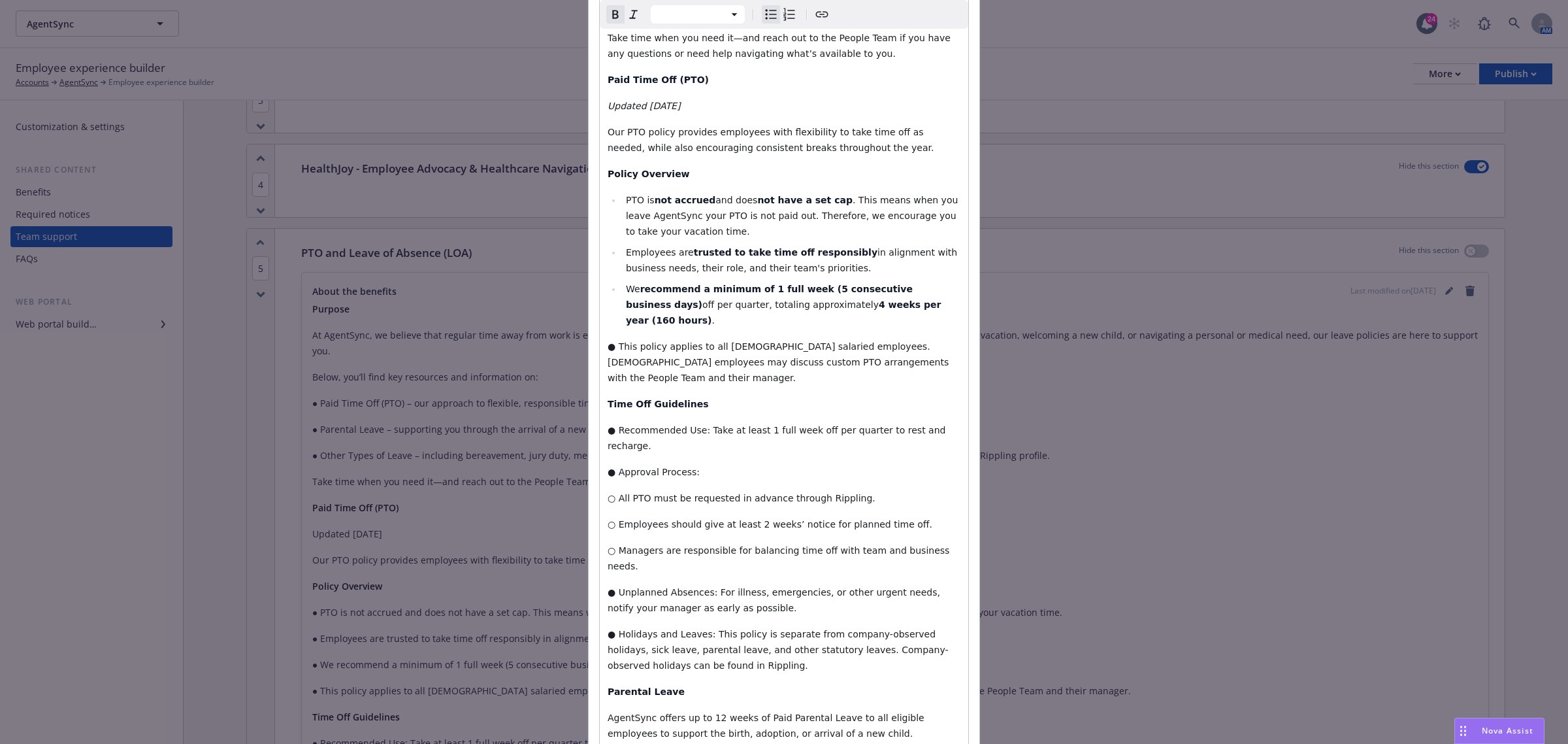
select select "paragraph"
click at [611, 341] on span "● This policy applies to all full-time salaried employees. Part-time employees …" at bounding box center [780, 362] width 344 height 42
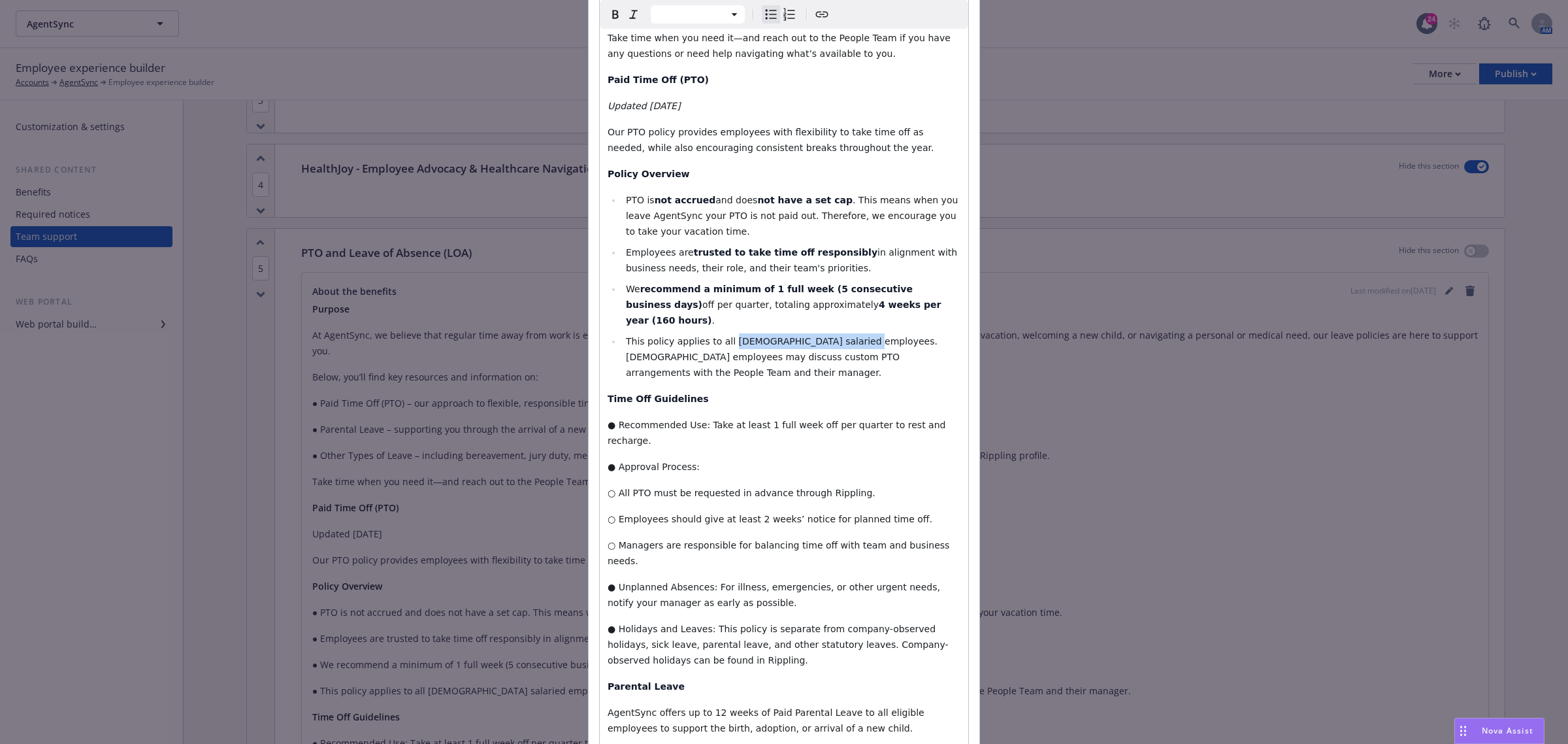
drag, startPoint x: 831, startPoint y: 324, endPoint x: 719, endPoint y: 318, distance: 112.2
click at [719, 333] on li "This policy applies to all full-time salaried employees. Part-time employees ma…" at bounding box center [791, 357] width 338 height 47
click at [612, 15] on icon "button" at bounding box center [615, 14] width 6 height 9
click at [750, 253] on strong "trusted to take time off responsibly" at bounding box center [785, 252] width 183 height 10
select select "paragraph"
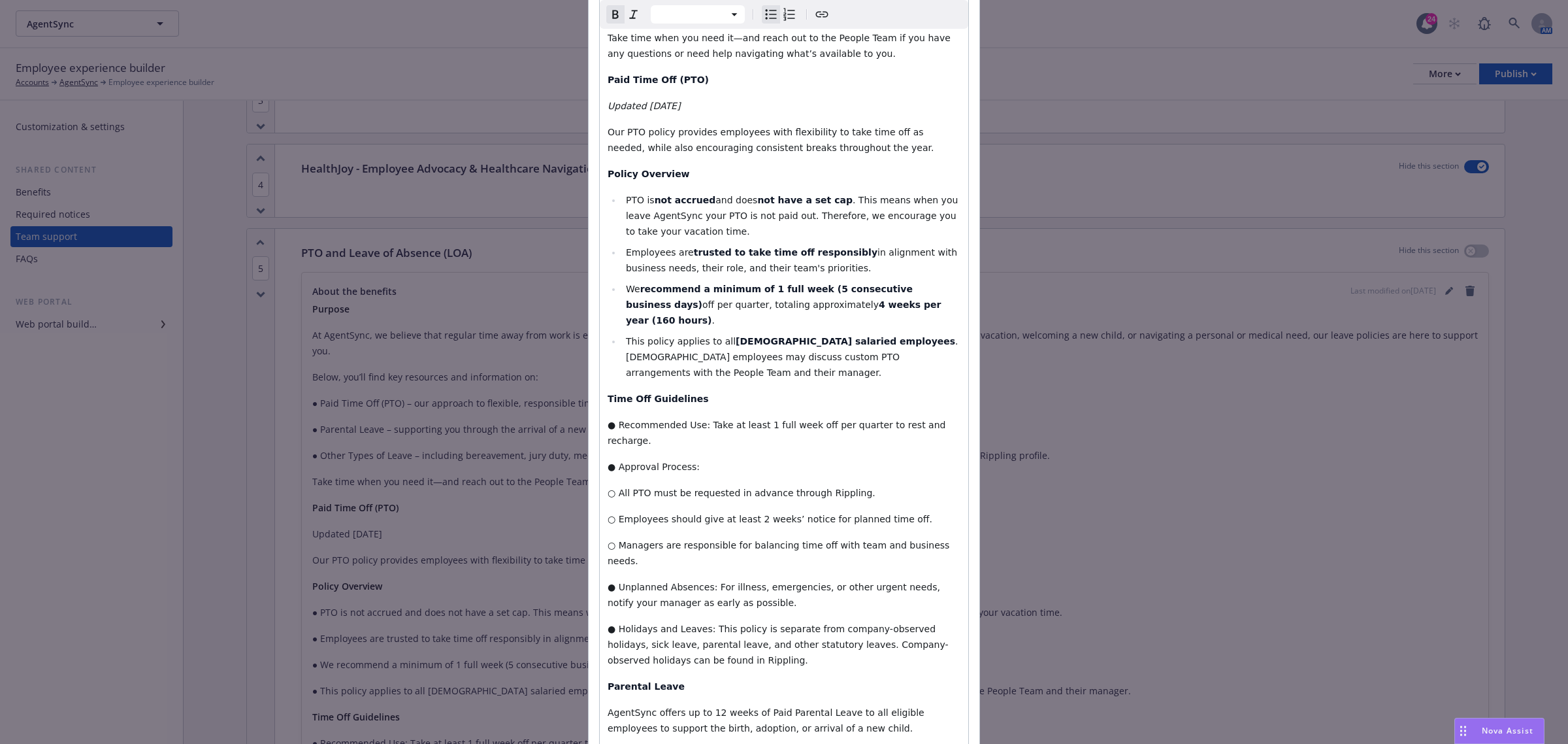
click at [651, 417] on p "● Recommended Use: Take at least 1 full week off per quarter to rest and rechar…" at bounding box center [784, 432] width 353 height 31
click at [608, 419] on span "● Recommended Use: Take at least 1 full week off per quarter to rest and rechar…" at bounding box center [778, 432] width 341 height 26
click at [763, 15] on icon "Bulleted list" at bounding box center [771, 15] width 16 height 16
select select "paragraph"
click at [671, 393] on strong "Time Off Guidelines" at bounding box center [658, 399] width 101 height 10
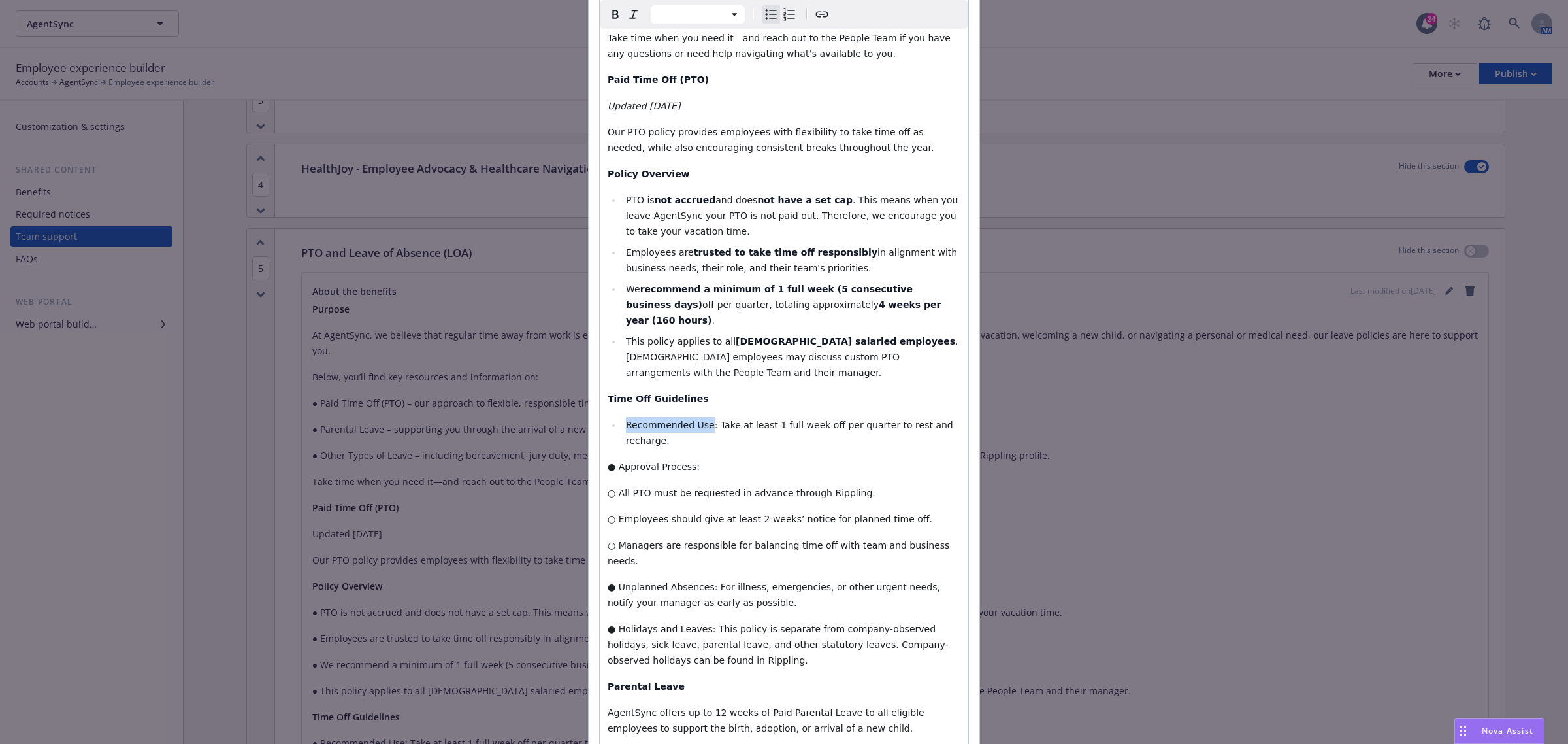
drag, startPoint x: 697, startPoint y: 396, endPoint x: 621, endPoint y: 392, distance: 76.1
click at [626, 419] on span "Recommended Use: Take at least 1 full week off per quarter to rest and recharge." at bounding box center [791, 432] width 330 height 26
click at [614, 20] on icon "button" at bounding box center [616, 15] width 16 height 16
select select "paragraph"
click at [651, 487] on span "○ All PTO must be requested in advance through Rippling." at bounding box center [742, 493] width 268 height 10
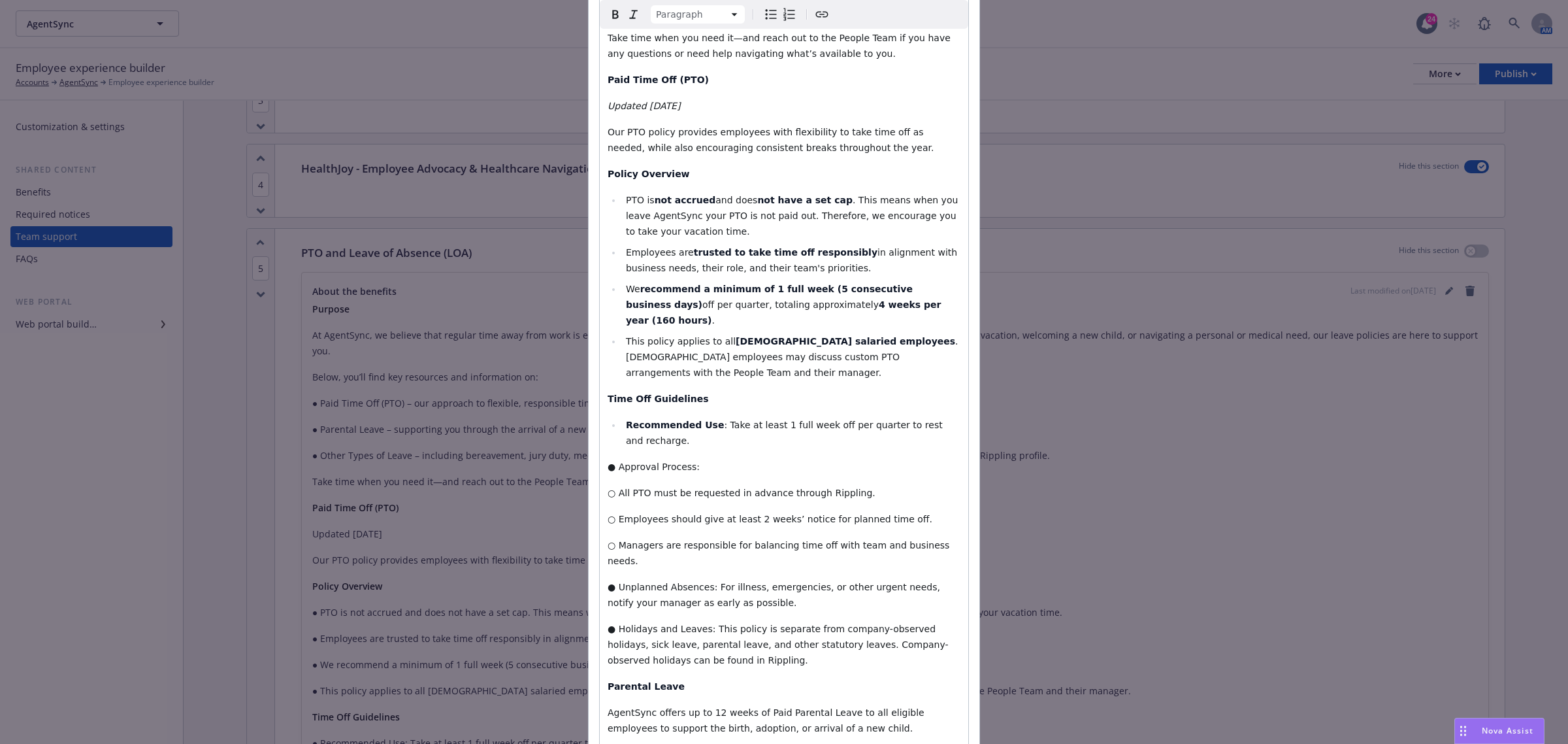
click at [610, 461] on span "● Approval Process:" at bounding box center [654, 466] width 92 height 10
select select "paragraph"
click at [611, 482] on span "○ All PTO must be requested in advance through Rippling." at bounding box center [742, 487] width 268 height 10
click at [768, 14] on icon "Bulleted list" at bounding box center [771, 15] width 16 height 16
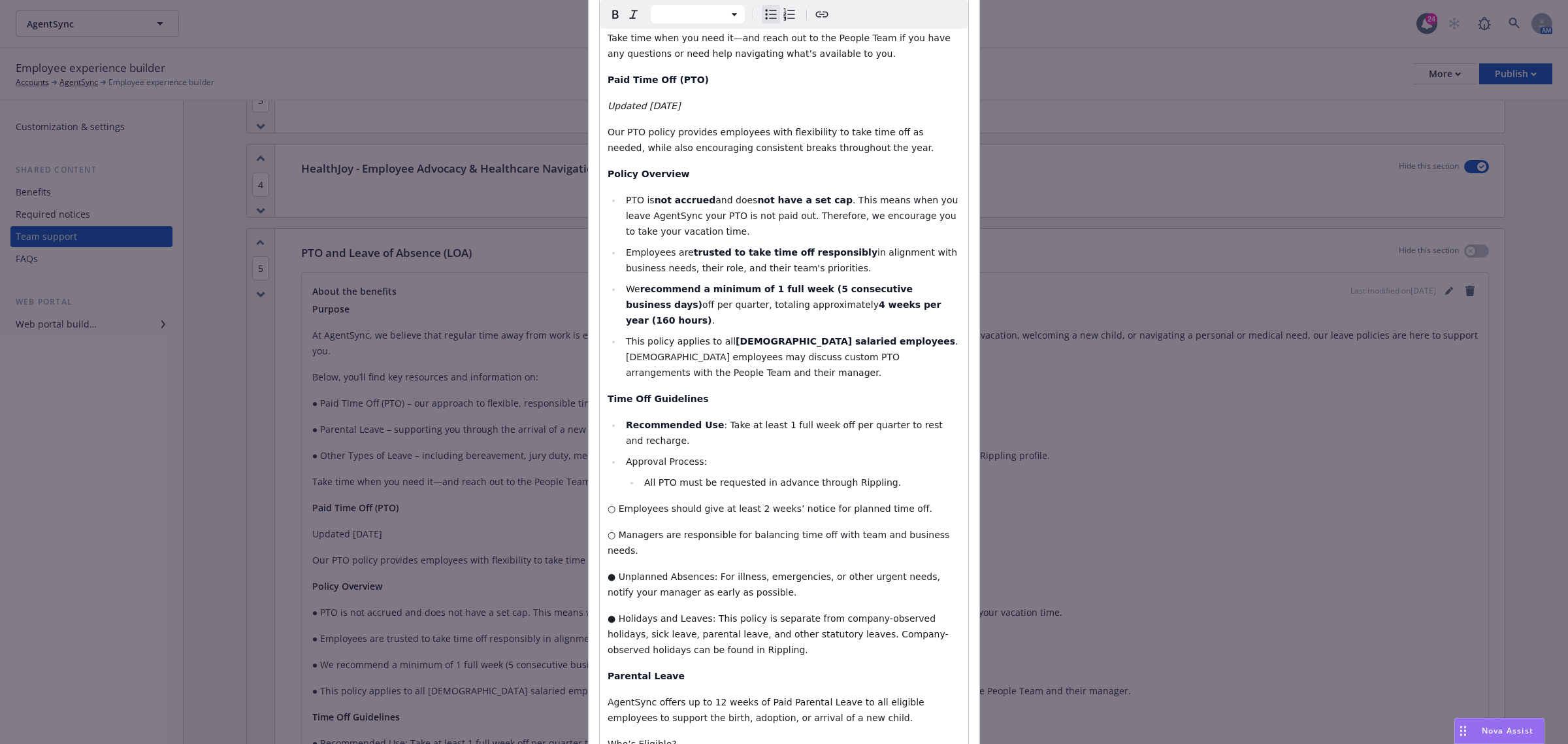
select select "paragraph"
click at [608, 503] on span "○ Employees should give at least 2 weeks’ notice for planned time off." at bounding box center [770, 508] width 324 height 10
click at [614, 503] on span "○ Employees should give at least 2 weeks’ notice for planned time off." at bounding box center [770, 508] width 324 height 10
select select "paragraph"
click at [612, 524] on span "○ Managers are responsible for balancing time off with team and business needs." at bounding box center [780, 537] width 345 height 26
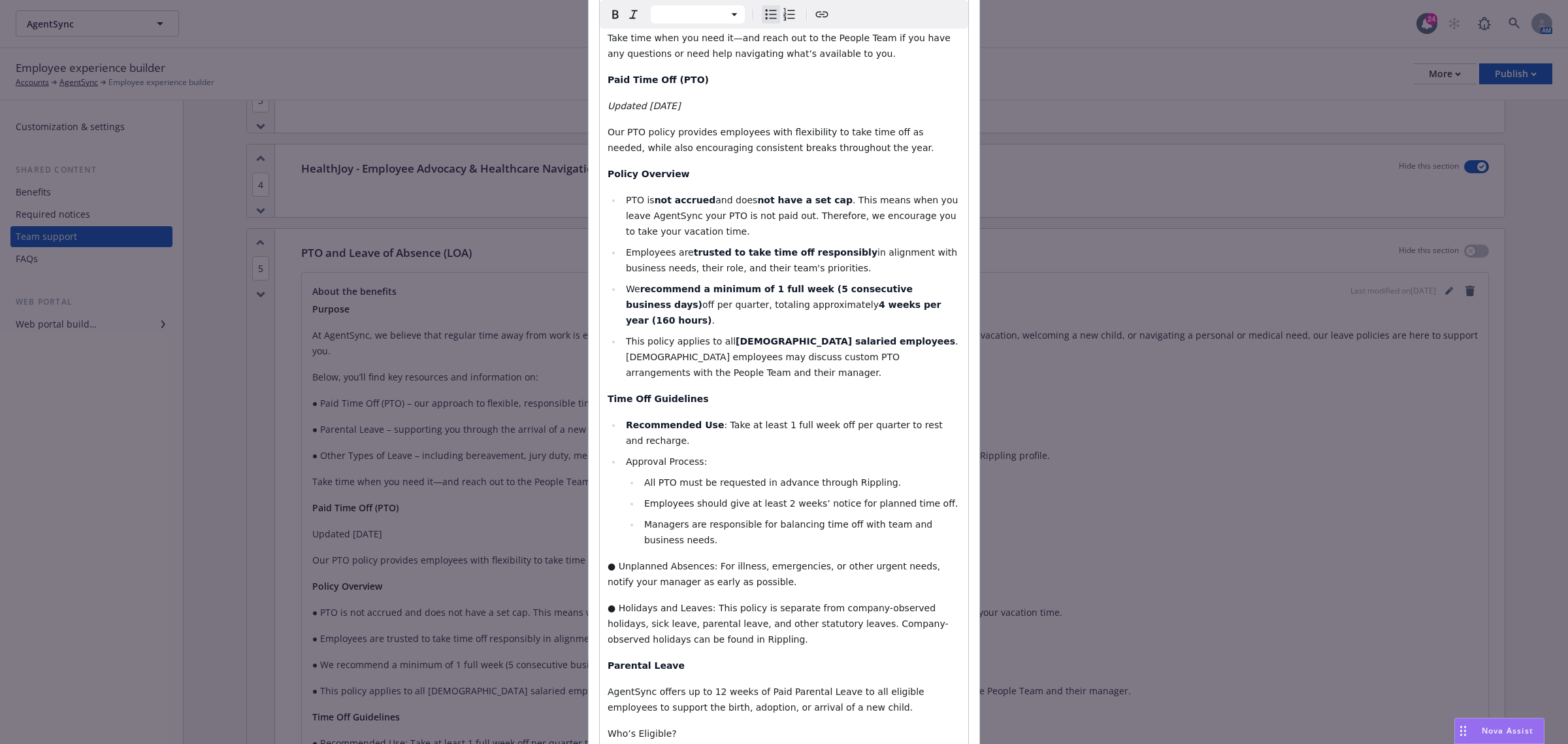
select select "paragraph"
click at [609, 560] on span "● Unplanned Absences: For illness, emergencies, or other urgent needs, notify y…" at bounding box center [775, 573] width 335 height 26
click at [763, 17] on icon "Bulleted list" at bounding box center [771, 15] width 16 height 16
drag, startPoint x: 701, startPoint y: 513, endPoint x: 673, endPoint y: 513, distance: 28.0
click at [673, 555] on span "Unplanned Absences: For illness, emergencies, or other urgent needs, notify you…" at bounding box center [788, 568] width 324 height 26
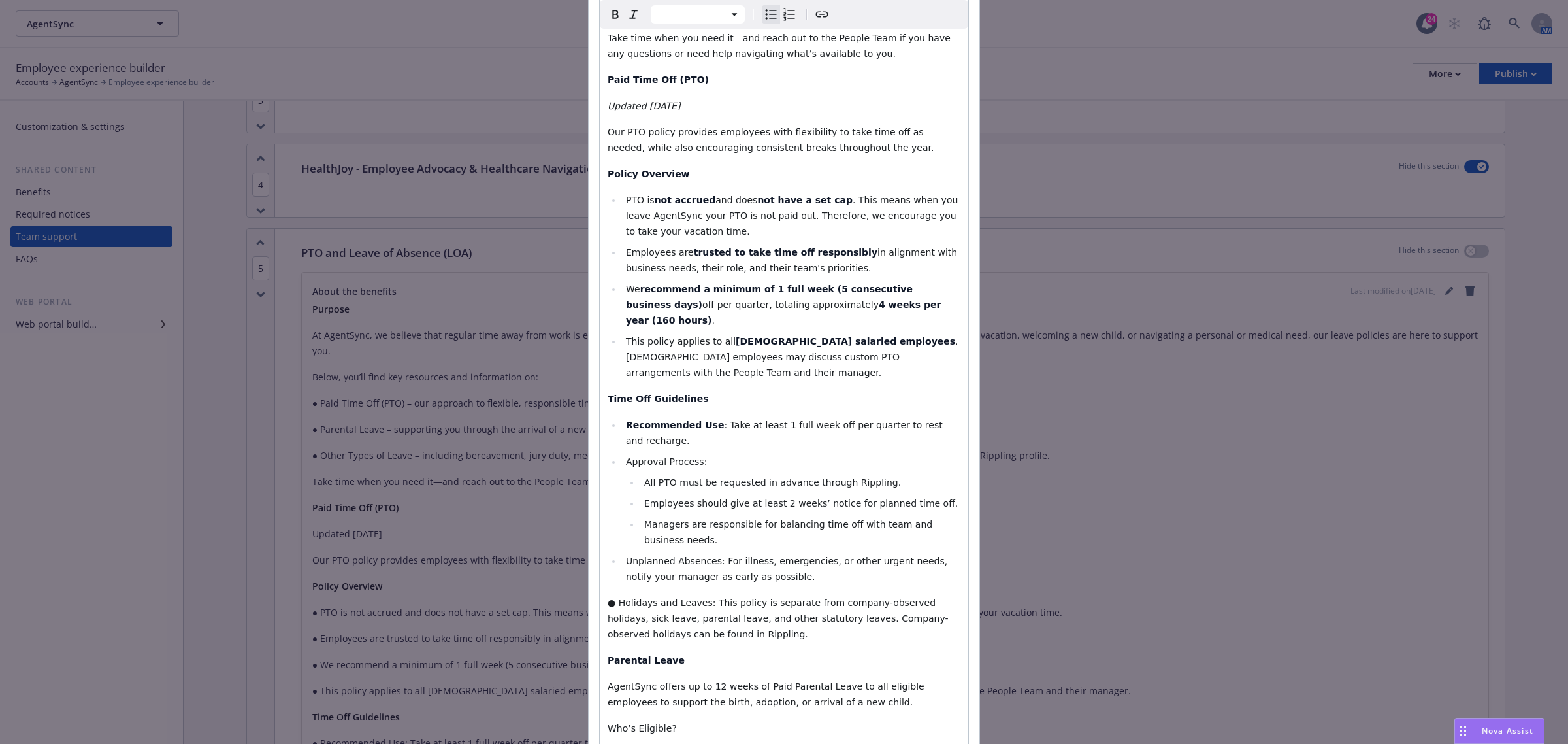
click at [724, 553] on li "Unplanned Absences: For illness, emergencies, or other urgent needs, notify you…" at bounding box center [791, 568] width 338 height 31
drag, startPoint x: 703, startPoint y: 513, endPoint x: 621, endPoint y: 513, distance: 82.0
click at [626, 555] on span "Unplanned Absences: For illness, emergencies, or other urgent needs, notify you…" at bounding box center [788, 568] width 324 height 26
click at [611, 25] on div "Paragraph Heading 1 Heading 2 Heading 3 Heading 4 Heading 5 Heading 6" at bounding box center [784, 14] width 369 height 29
click at [691, 555] on span "Unplanned Absences: For illness, emergencies, or other urgent needs, notify you…" at bounding box center [788, 568] width 324 height 26
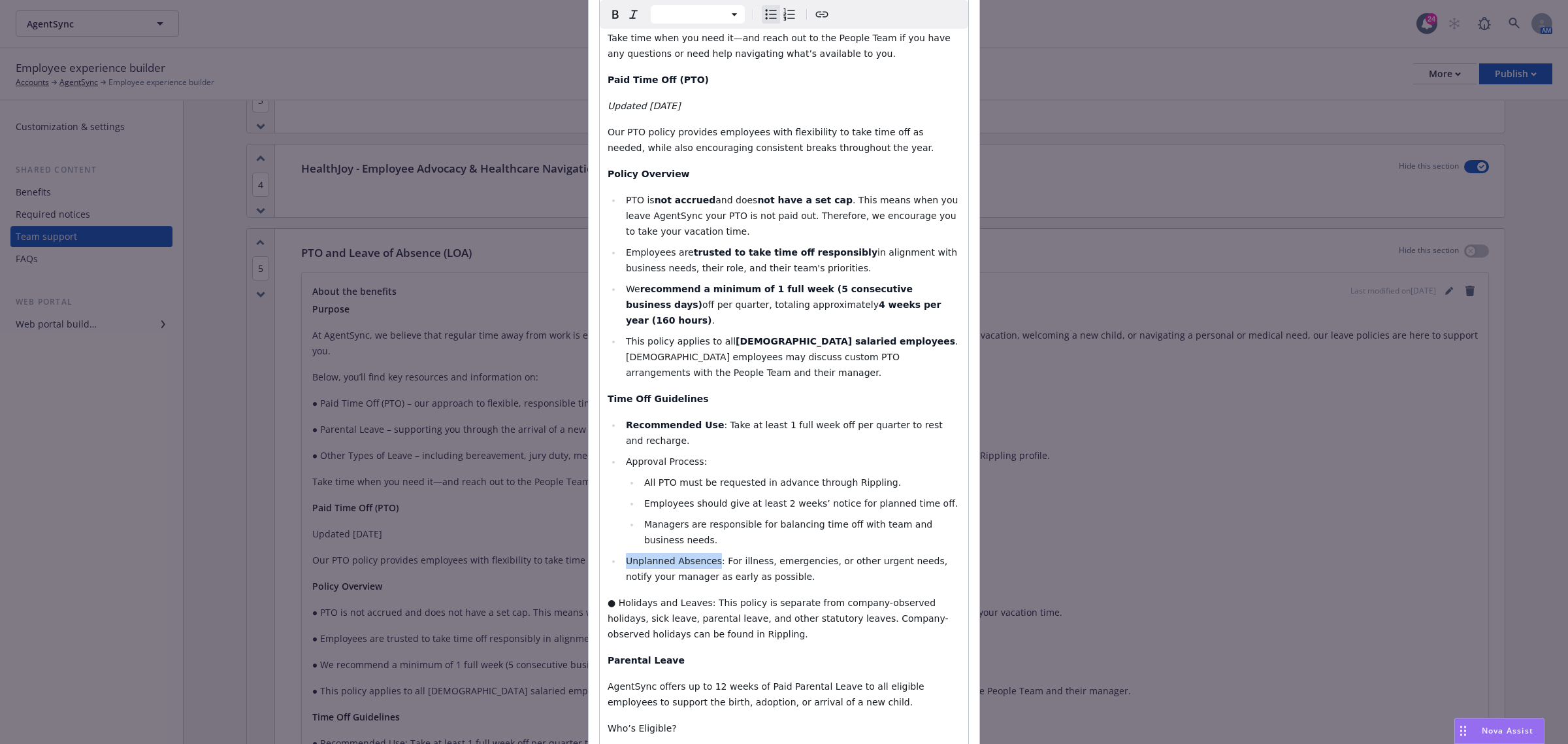
drag, startPoint x: 703, startPoint y: 513, endPoint x: 626, endPoint y: 503, distance: 77.6
click at [626, 555] on span "Unplanned Absences: For illness, emergencies, or other urgent needs, notify you…" at bounding box center [788, 568] width 324 height 26
click at [610, 14] on icon "button" at bounding box center [616, 15] width 16 height 16
click at [622, 338] on li "This policy applies to all full-time salaried employees . Part-time employees m…" at bounding box center [791, 357] width 338 height 47
select select "paragraph"
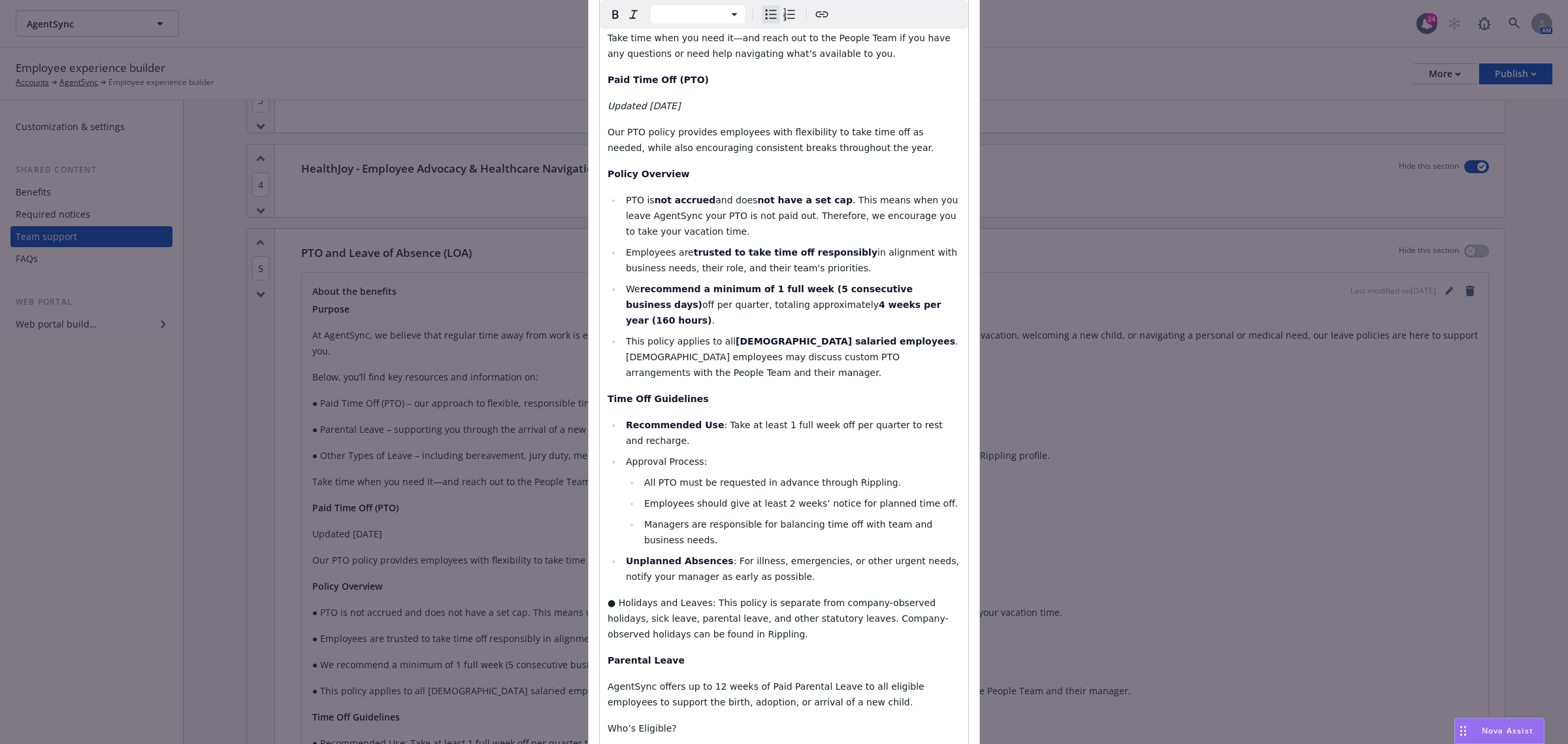
click at [611, 597] on span "● Holidays and Leaves: This policy is separate from company-observed holidays, …" at bounding box center [778, 618] width 341 height 42
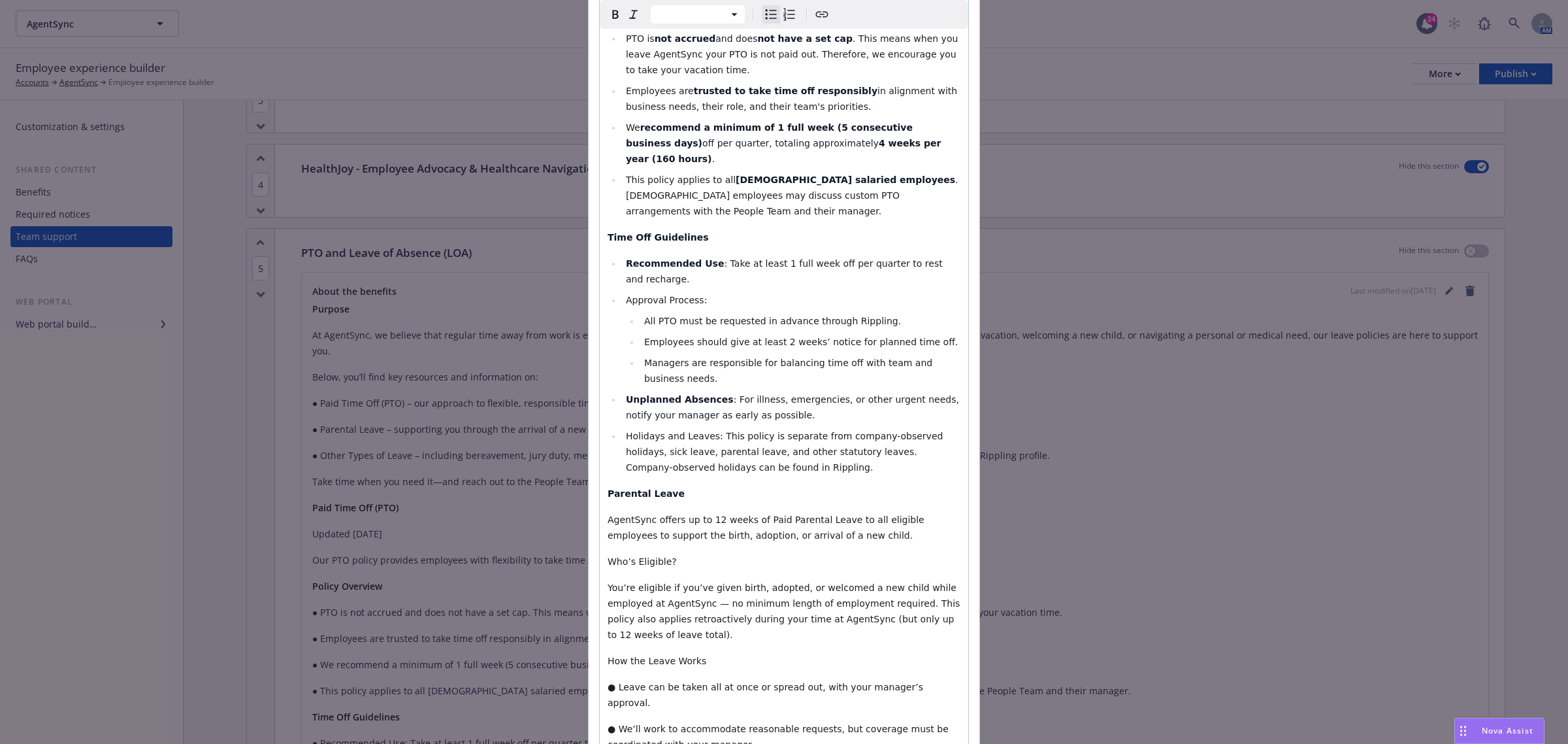
scroll to position [572, 0]
drag, startPoint x: 700, startPoint y: 389, endPoint x: 622, endPoint y: 389, distance: 78.0
click at [626, 429] on span "Holidays and Leaves: This policy is separate from company-observed holidays, si…" at bounding box center [786, 450] width 320 height 42
click at [611, 14] on icon "button" at bounding box center [616, 15] width 16 height 16
click at [732, 314] on span "All PTO must be requested in advance through Rippling." at bounding box center [772, 319] width 257 height 10
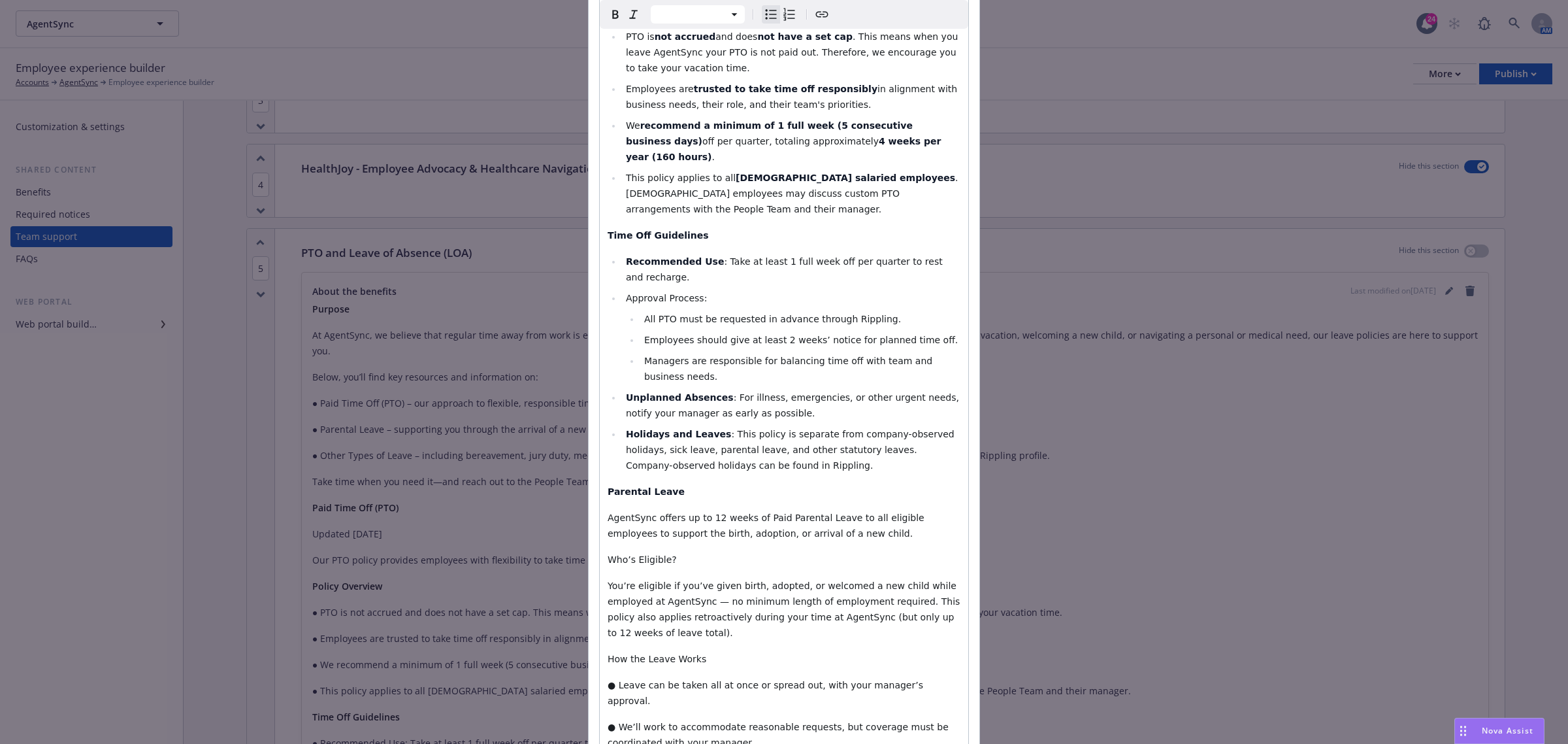
scroll to position [654, 0]
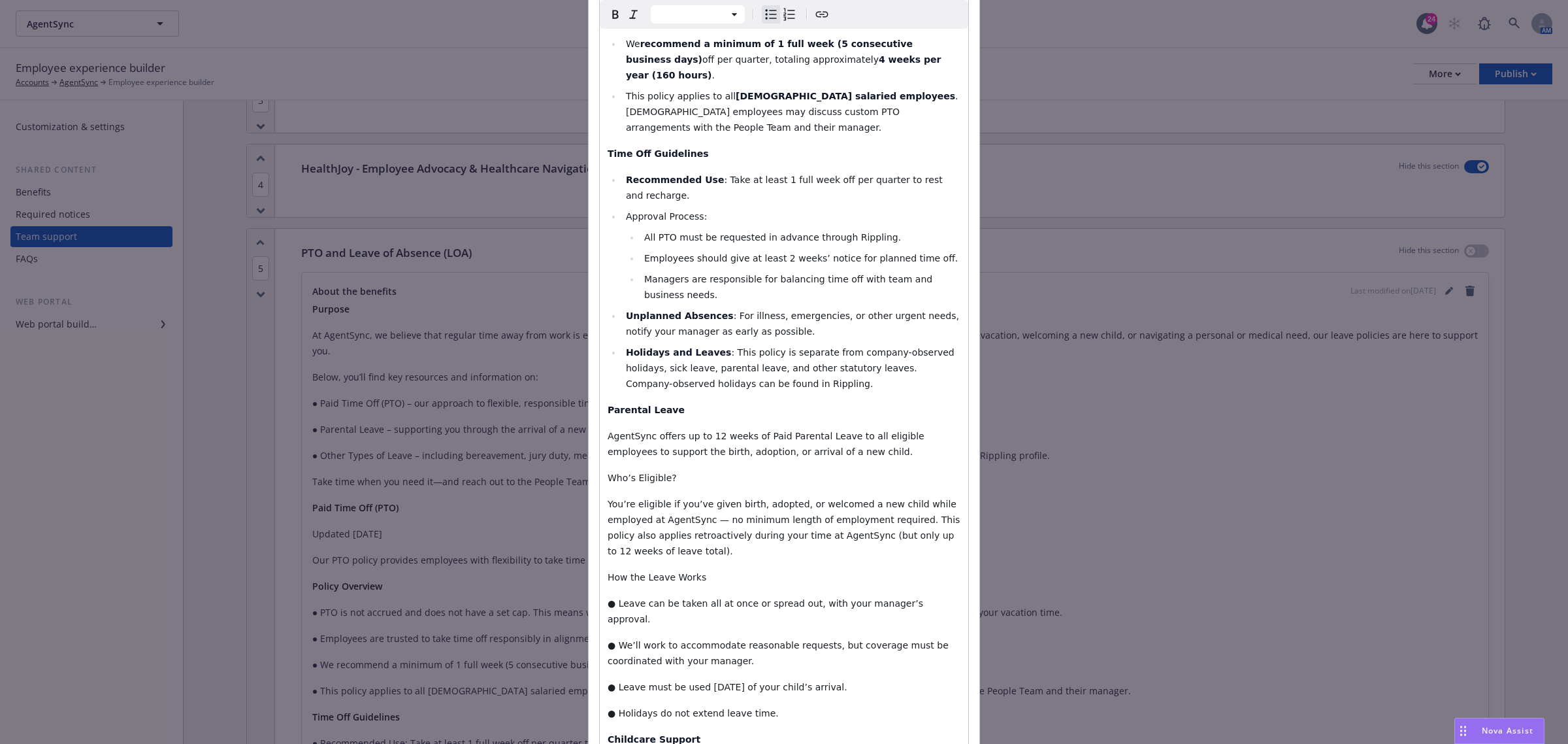
select select "paragraph"
drag, startPoint x: 798, startPoint y: 389, endPoint x: 697, endPoint y: 381, distance: 101.3
click at [697, 428] on p "AgentSync offers up to 12 weeks of Paid Parental Leave to all eligible employee…" at bounding box center [784, 444] width 353 height 31
click at [611, 13] on icon "button" at bounding box center [616, 15] width 16 height 16
click at [709, 347] on span ": This policy is separate from company-observed holidays, sick leave, parental …" at bounding box center [791, 368] width 331 height 42
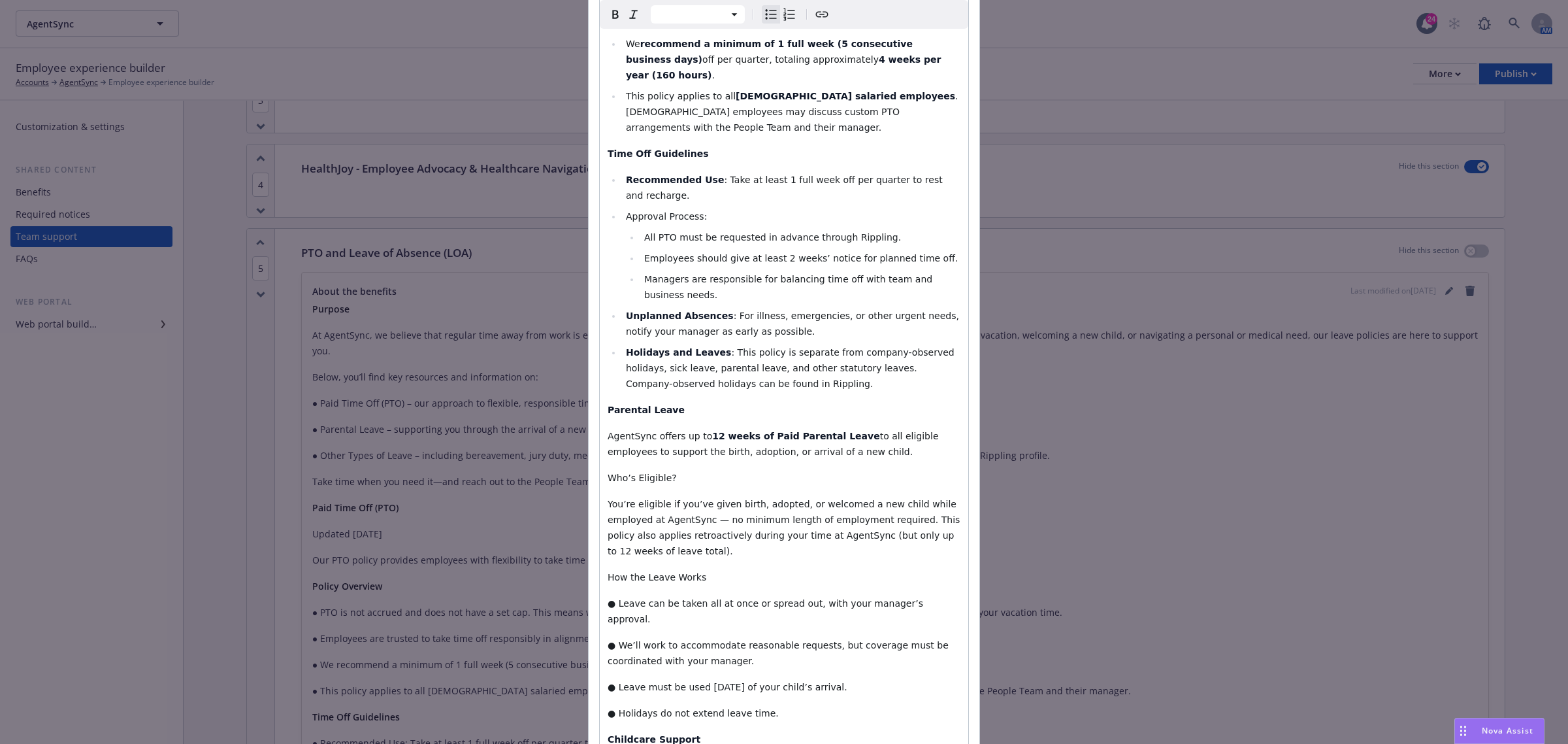
select select "paragraph"
drag, startPoint x: 808, startPoint y: 406, endPoint x: 651, endPoint y: 403, distance: 157.0
click at [651, 431] on span "to all eligible employees to support the birth, adoption, or arrival of a new c…" at bounding box center [775, 444] width 334 height 26
click at [609, 20] on icon "button" at bounding box center [616, 15] width 16 height 16
click at [740, 271] on li "Managers are responsible for balancing time off with team and business needs." at bounding box center [800, 287] width 320 height 31
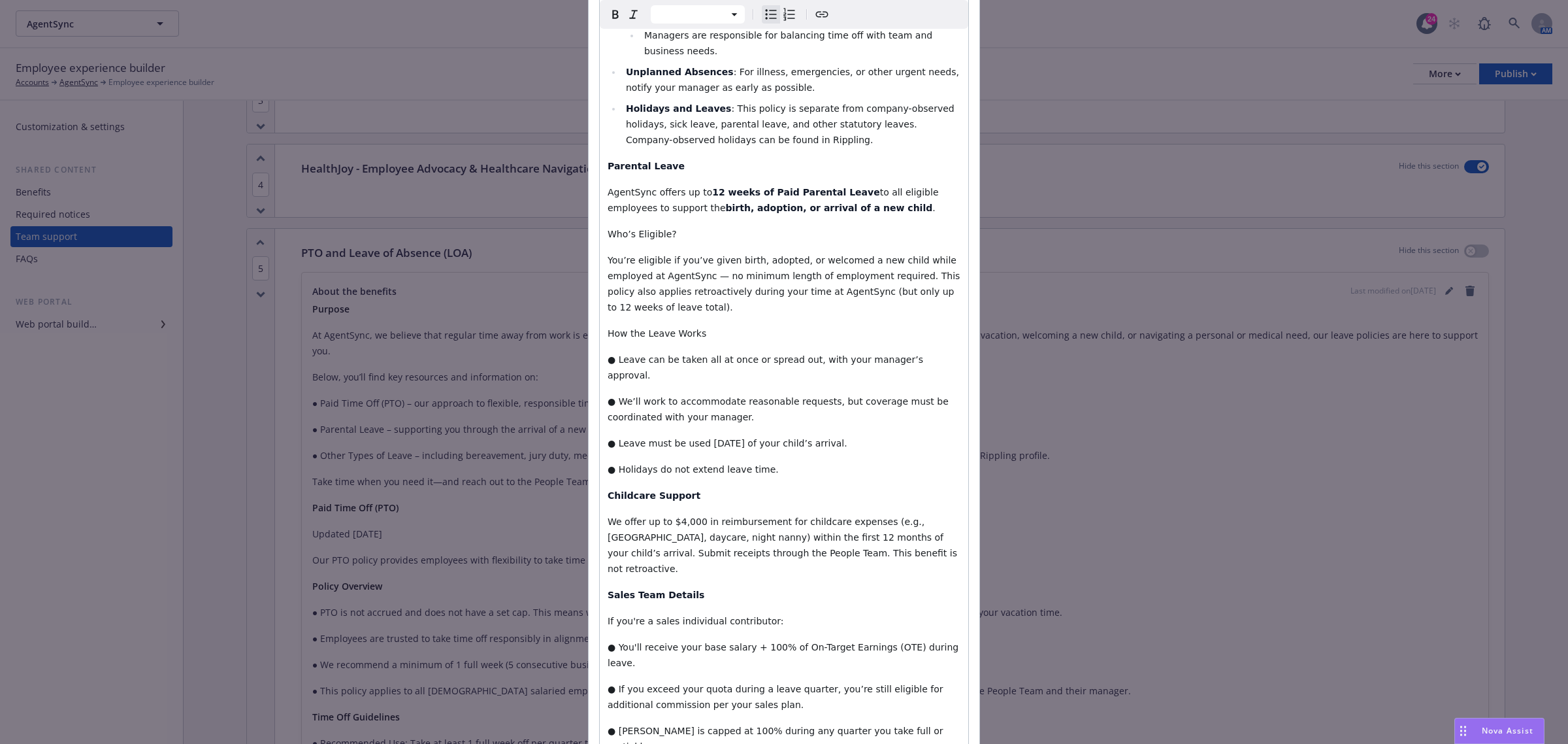
scroll to position [899, 0]
select select "paragraph"
drag, startPoint x: 668, startPoint y: 178, endPoint x: 586, endPoint y: 185, distance: 82.3
click at [589, 185] on div "Section title * PTO and Leave of Absence (LOA) About the benefits Paragraph Par…" at bounding box center [784, 292] width 390 height 2199
click at [608, 20] on icon "button" at bounding box center [616, 15] width 16 height 16
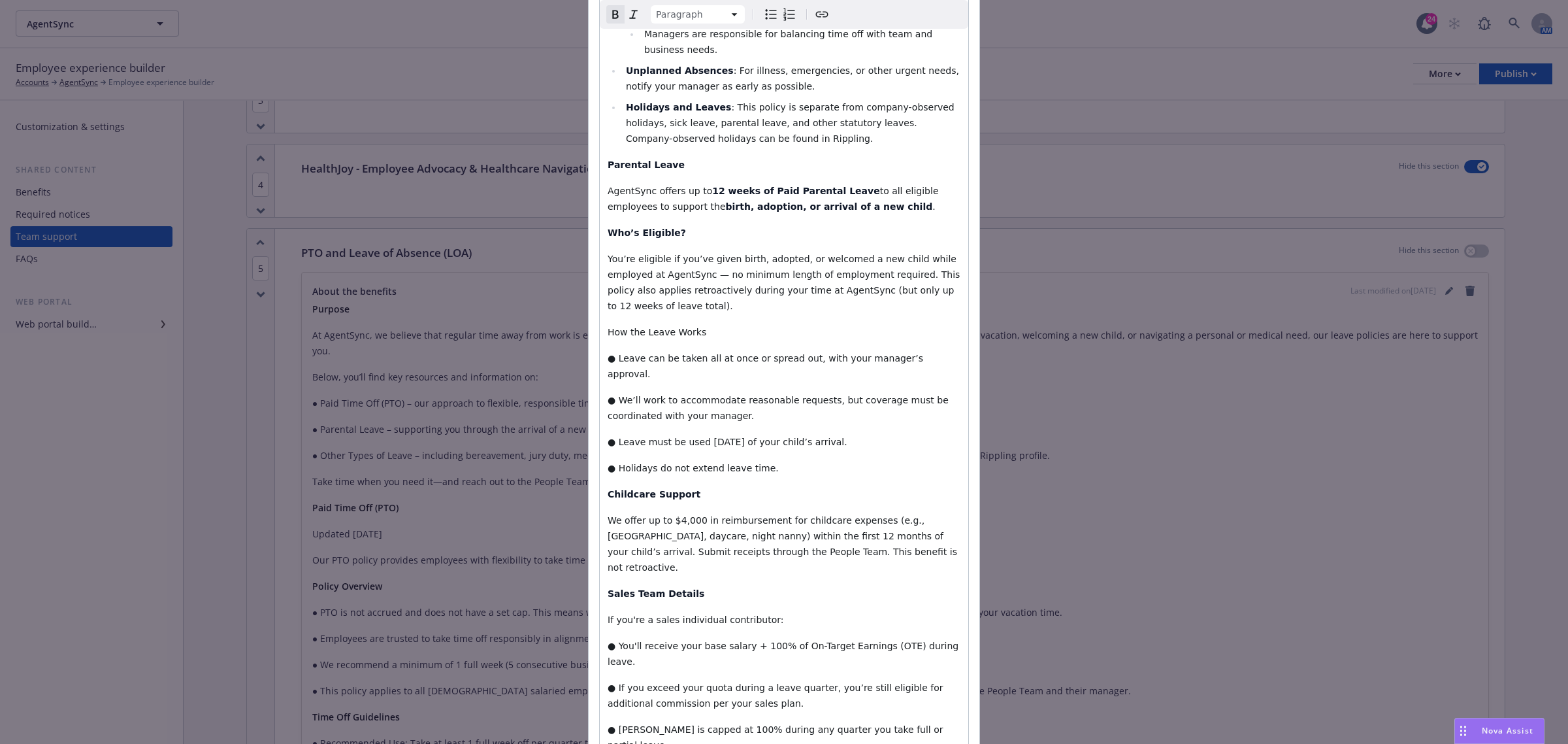
click at [723, 258] on div "Purpose At AgentSync, we believe that regular time away from work is essential …" at bounding box center [784, 232] width 369 height 1851
drag, startPoint x: 652, startPoint y: 248, endPoint x: 596, endPoint y: 247, distance: 56.0
click at [600, 247] on div "Purpose At AgentSync, we believe that regular time away from work is essential …" at bounding box center [784, 232] width 369 height 1851
click at [612, 17] on icon "button" at bounding box center [615, 14] width 6 height 9
click at [692, 195] on div "Purpose At AgentSync, we believe that regular time away from work is essential …" at bounding box center [784, 232] width 369 height 1851
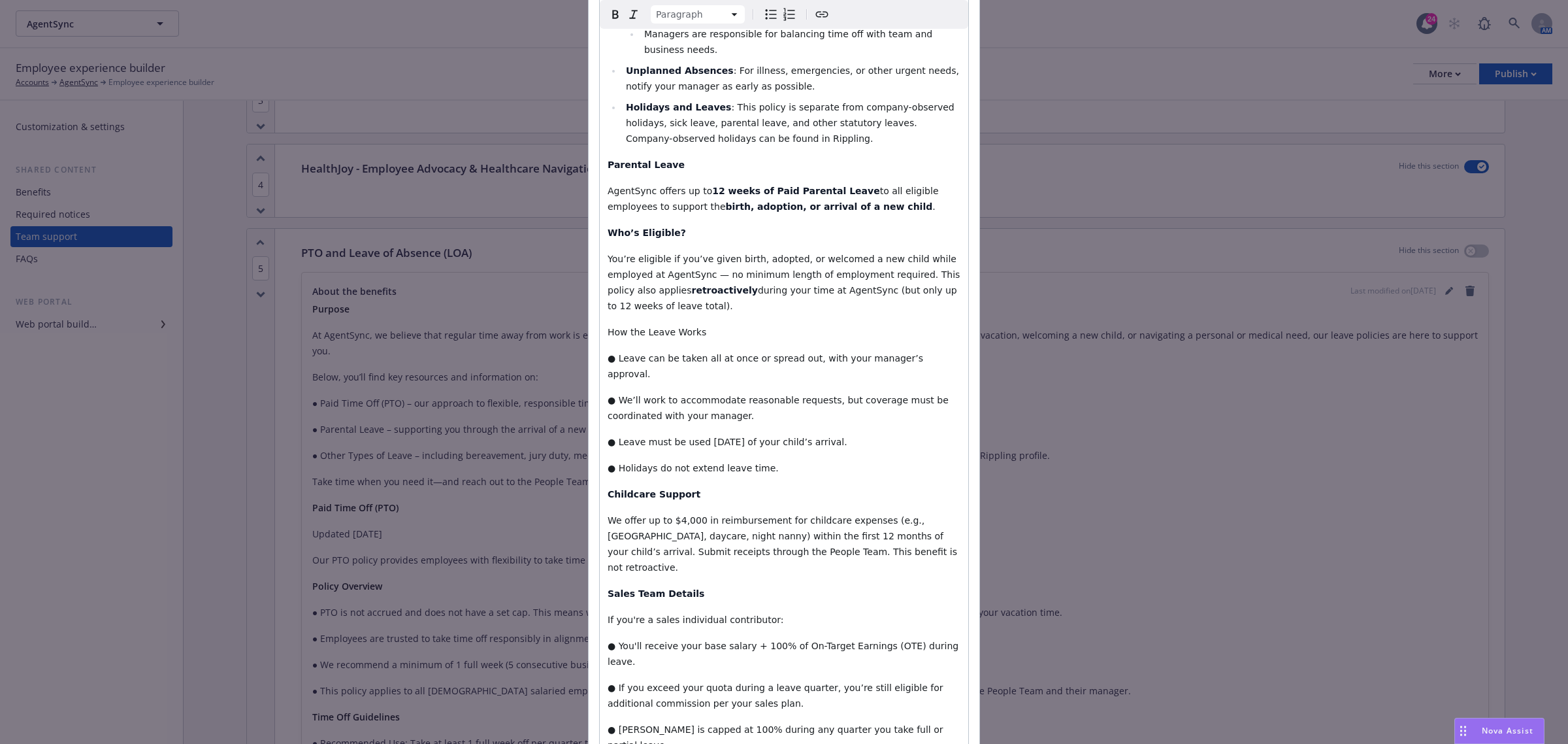
click at [608, 353] on span "● Leave can be taken all at once or spread out, with your manager’s approval." at bounding box center [767, 366] width 318 height 26
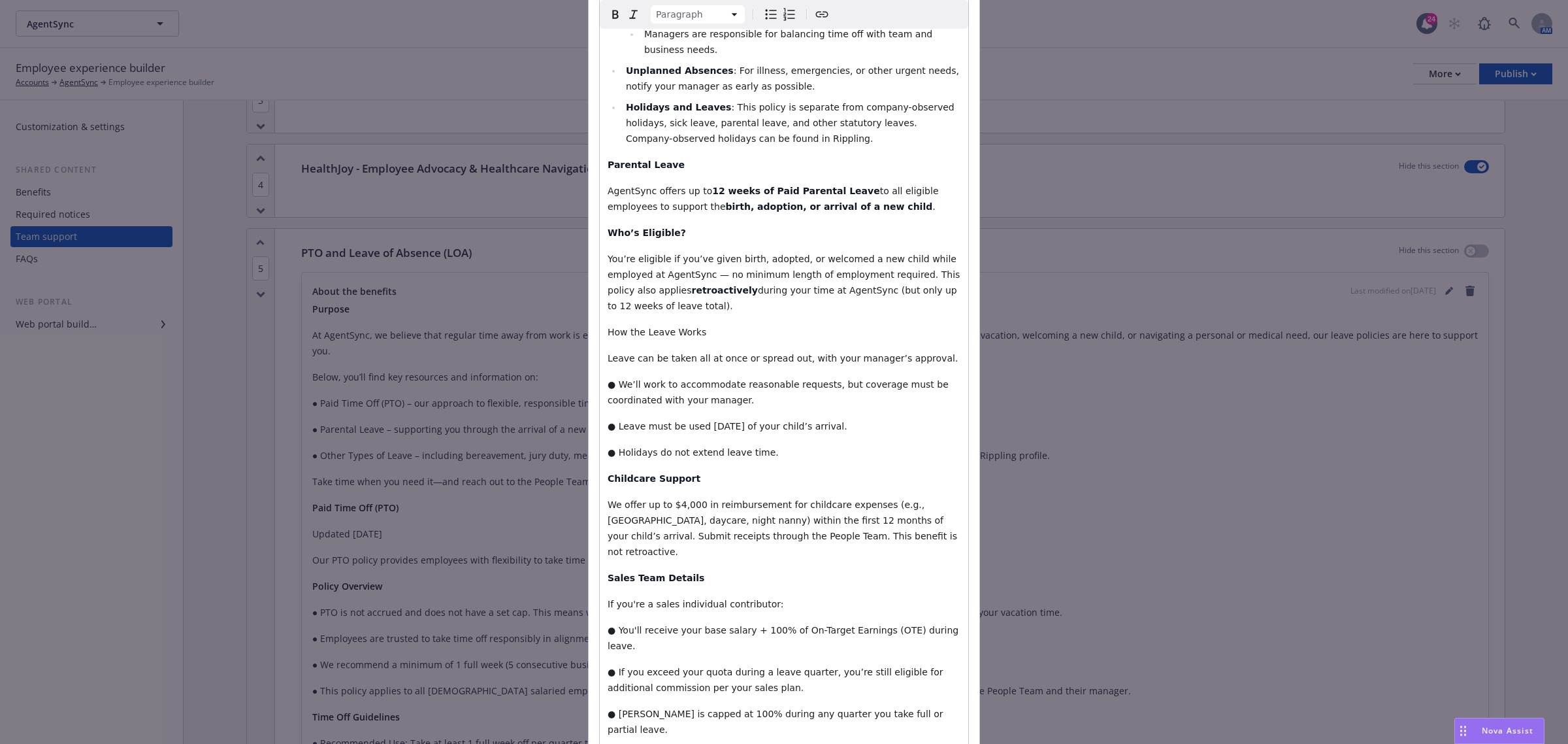
click at [763, 10] on icon "Bulleted list" at bounding box center [771, 15] width 16 height 16
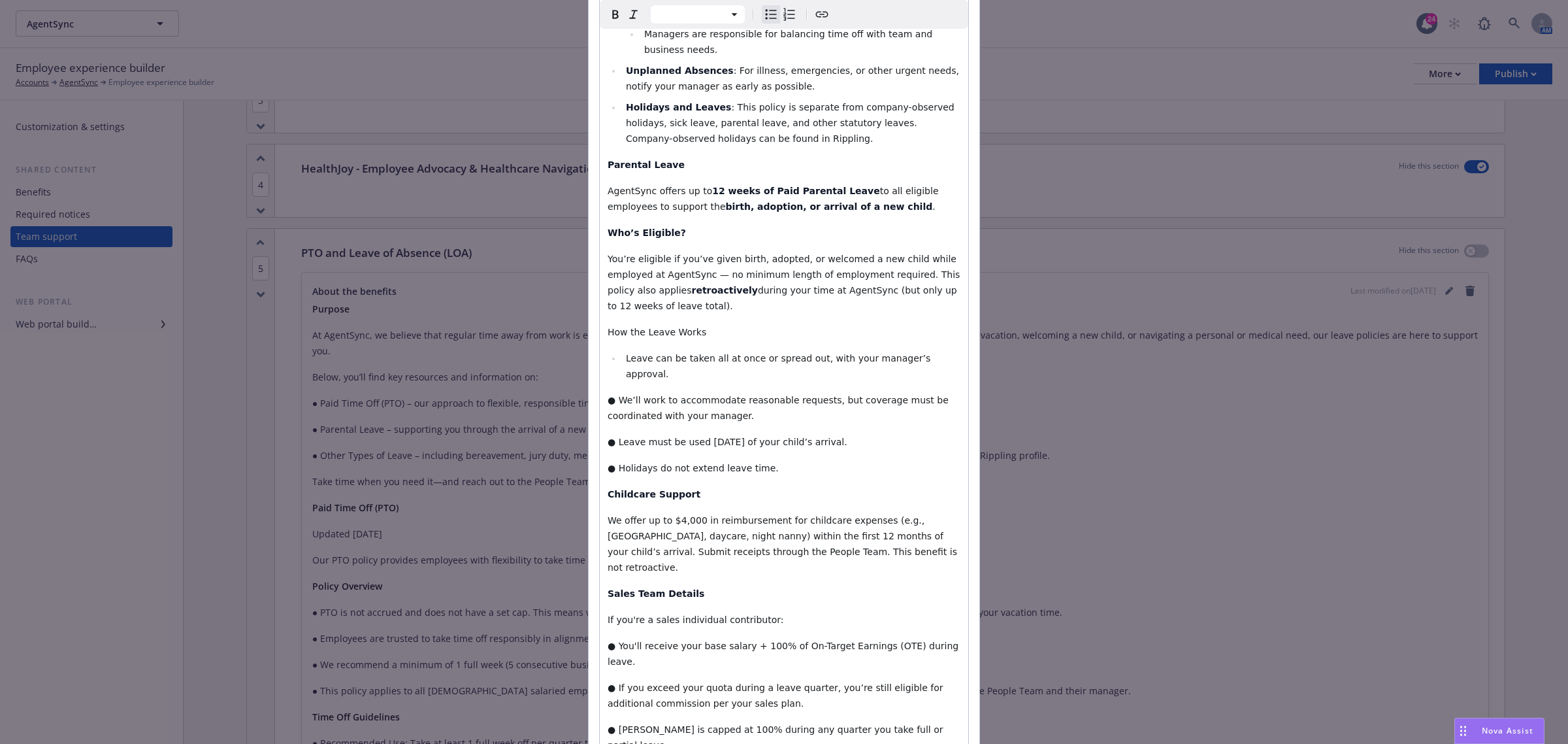
select select "paragraph"
click at [742, 253] on span "You’re eligible if you’ve given birth, adopted, or welcomed a new child while e…" at bounding box center [785, 274] width 356 height 42
drag, startPoint x: 796, startPoint y: 298, endPoint x: 777, endPoint y: 298, distance: 19.0
click at [777, 353] on span "Leave can be taken all at once or spread out, with your manager’s approval." at bounding box center [780, 366] width 308 height 26
drag, startPoint x: 797, startPoint y: 294, endPoint x: 699, endPoint y: 295, distance: 98.0
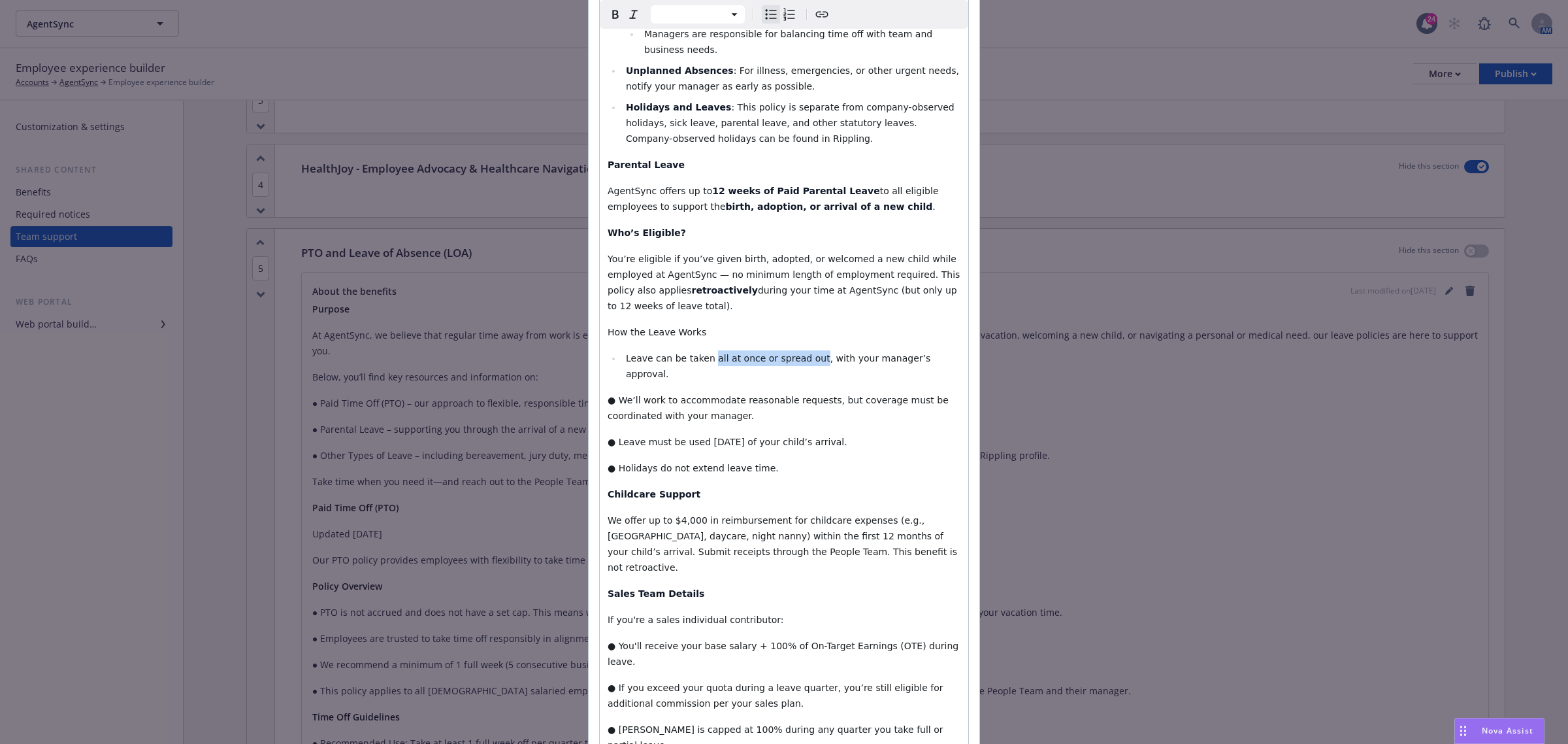
click at [699, 353] on span "Leave can be taken all at once or spread out, with your manager’s approval." at bounding box center [780, 366] width 308 height 26
click at [612, 22] on icon "button" at bounding box center [616, 15] width 16 height 16
select select "paragraph"
click at [707, 225] on p "Who’s Eligible?" at bounding box center [784, 232] width 353 height 16
click at [614, 395] on span "● We’ll work to accommodate reasonable requests, but coverage must be coordinat…" at bounding box center [779, 408] width 344 height 26
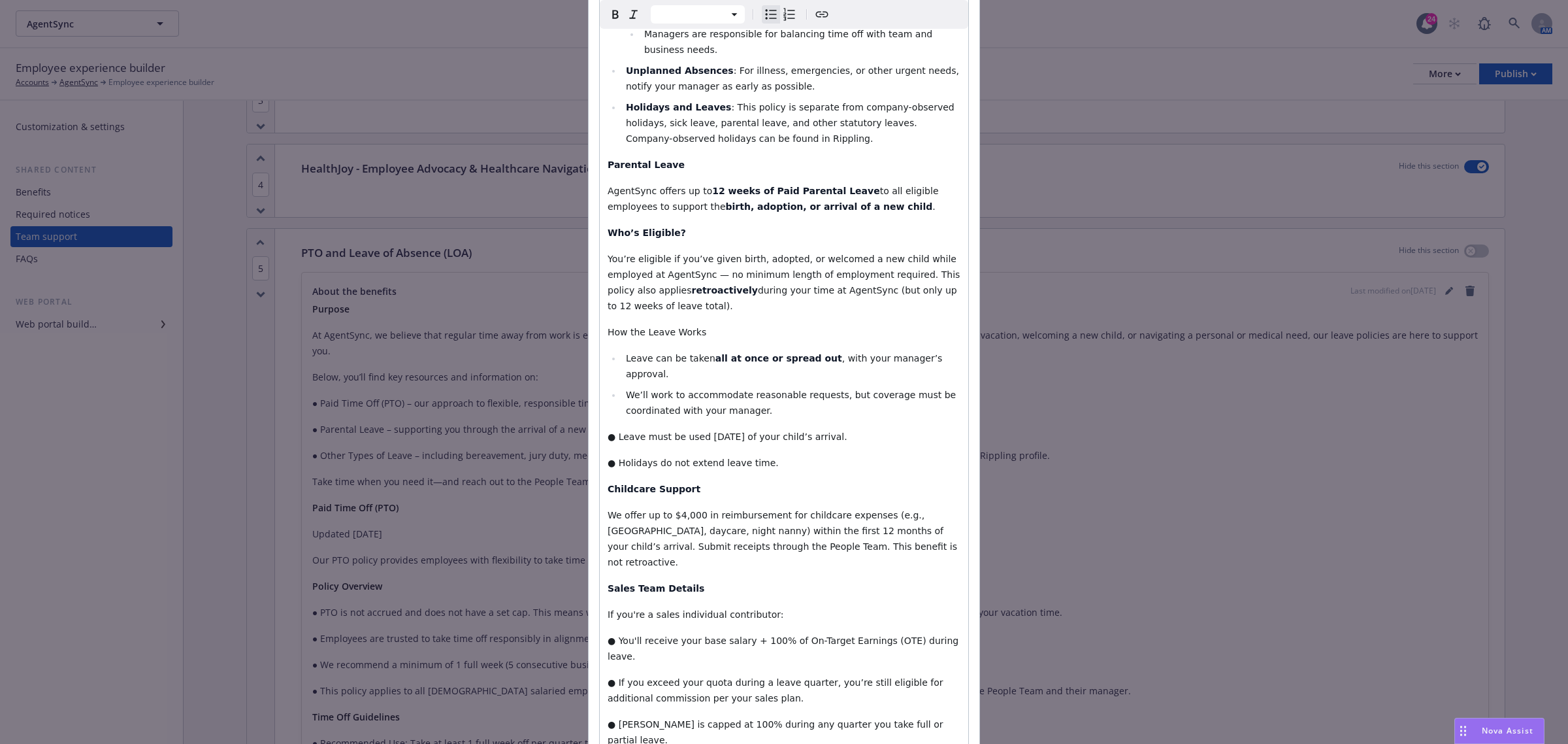
select select "paragraph"
drag, startPoint x: 606, startPoint y: 359, endPoint x: 712, endPoint y: 344, distance: 107.1
click at [611, 432] on span "● Leave must be used within 12 months of your child’s arrival." at bounding box center [728, 437] width 240 height 10
drag, startPoint x: 772, startPoint y: 354, endPoint x: 731, endPoint y: 351, distance: 41.1
click at [731, 426] on span "Leave must be used within 12 months of your child’s arrival." at bounding box center [740, 432] width 229 height 10
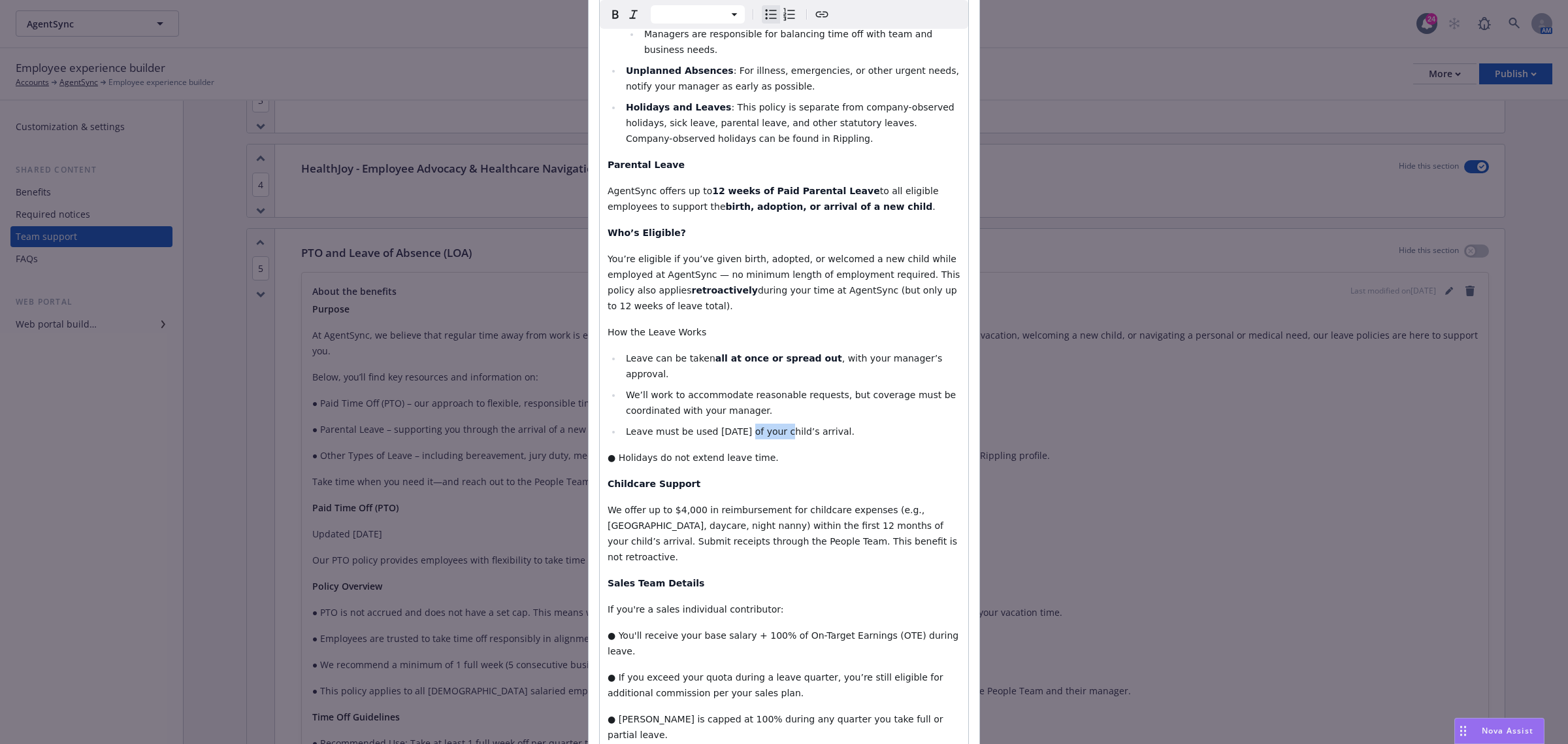
click at [613, 15] on icon "button" at bounding box center [616, 15] width 16 height 16
click at [709, 390] on span "We’ll work to accommodate reasonable requests, but coverage must be coordinated…" at bounding box center [792, 403] width 333 height 26
select select "paragraph"
click at [612, 452] on span "● Holidays do not extend leave time." at bounding box center [693, 458] width 171 height 10
select select "paragraph"
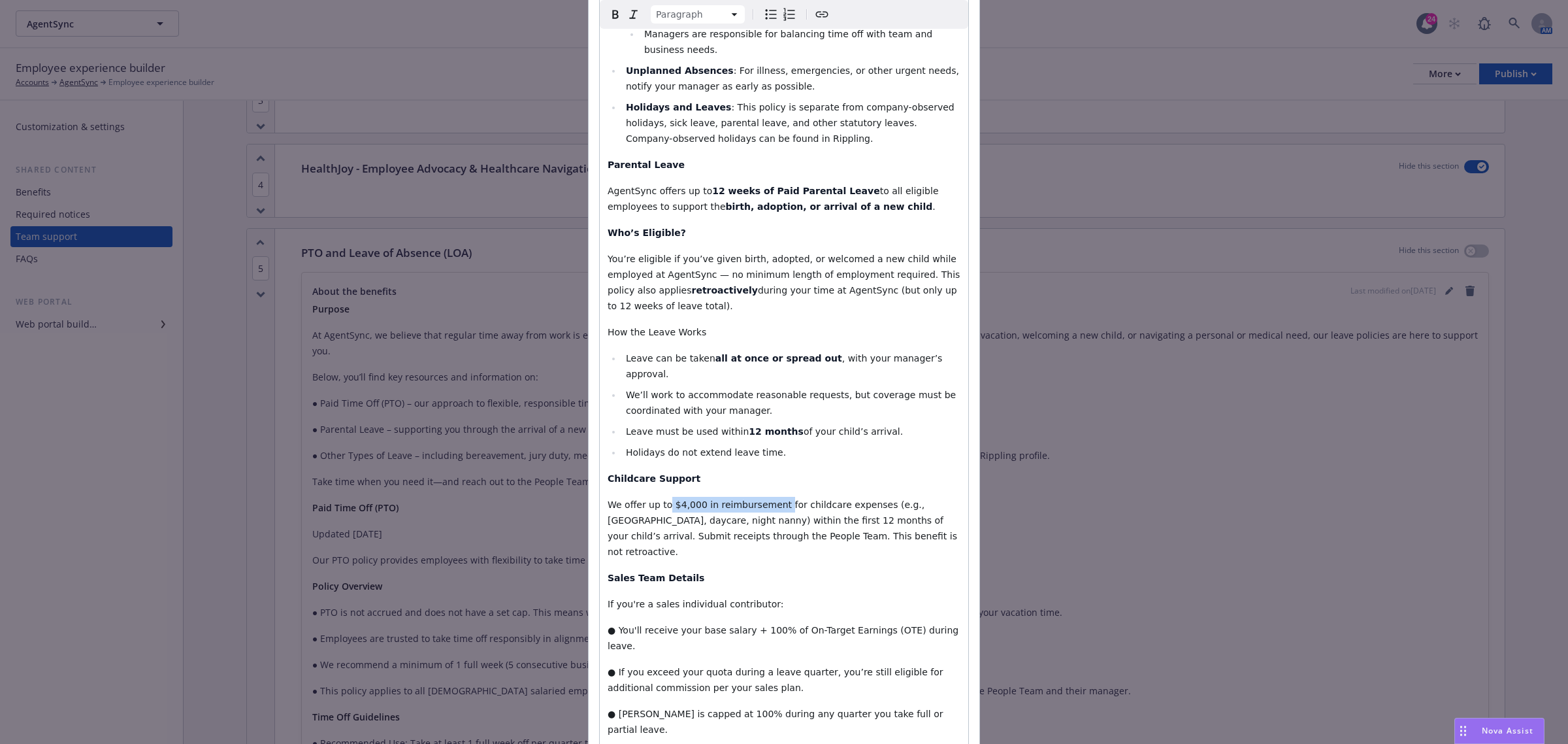
drag, startPoint x: 765, startPoint y: 429, endPoint x: 660, endPoint y: 426, distance: 105.0
click at [660, 499] on span "We offer up to $4,000 in reimbursement for childcare expenses (e.g., nanny, day…" at bounding box center [784, 528] width 352 height 57
click at [611, 18] on icon "button" at bounding box center [616, 15] width 16 height 16
click at [717, 351] on ul "Leave can be taken all at once or spread out , with your manager’s approval. We…" at bounding box center [784, 406] width 353 height 110
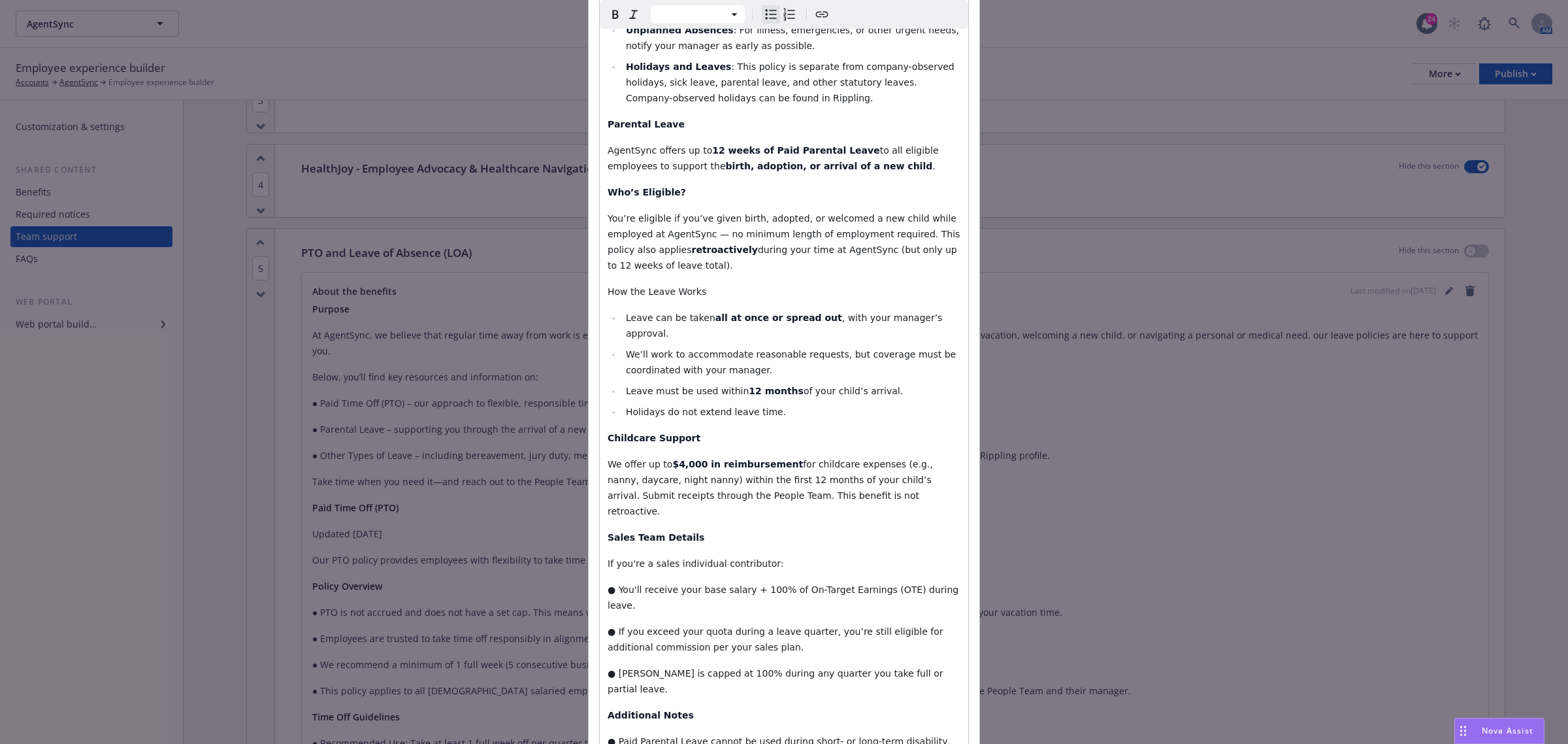
scroll to position [981, 0]
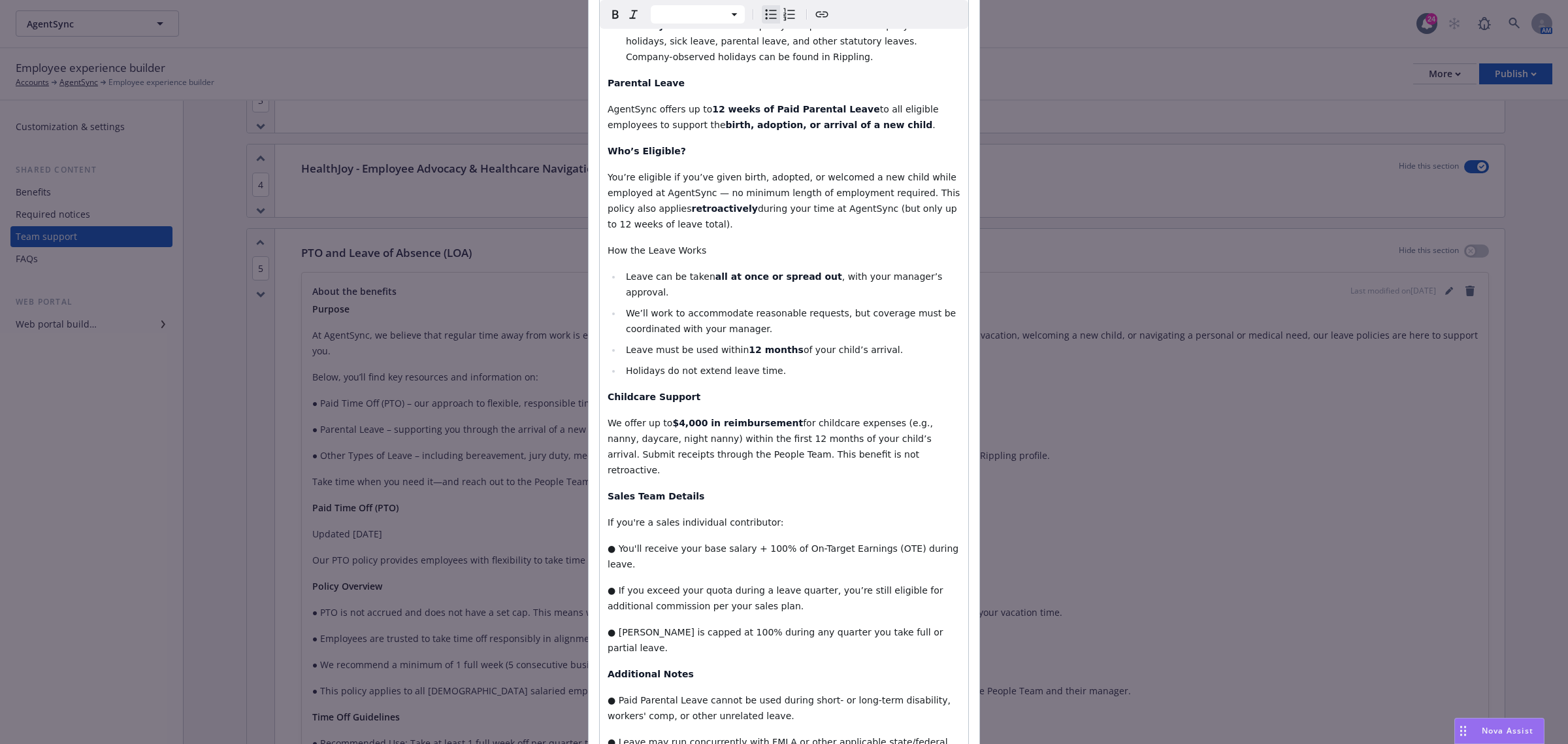
select select "paragraph"
drag, startPoint x: 757, startPoint y: 359, endPoint x: 715, endPoint y: 351, distance: 42.8
click at [715, 418] on span "for childcare expenses (e.g., nanny, daycare, night nanny) within the first 12 …" at bounding box center [771, 446] width 328 height 57
click at [614, 20] on icon "button" at bounding box center [616, 15] width 16 height 16
click at [725, 308] on span "We’ll work to accommodate reasonable requests, but coverage must be coordinated…" at bounding box center [792, 321] width 333 height 26
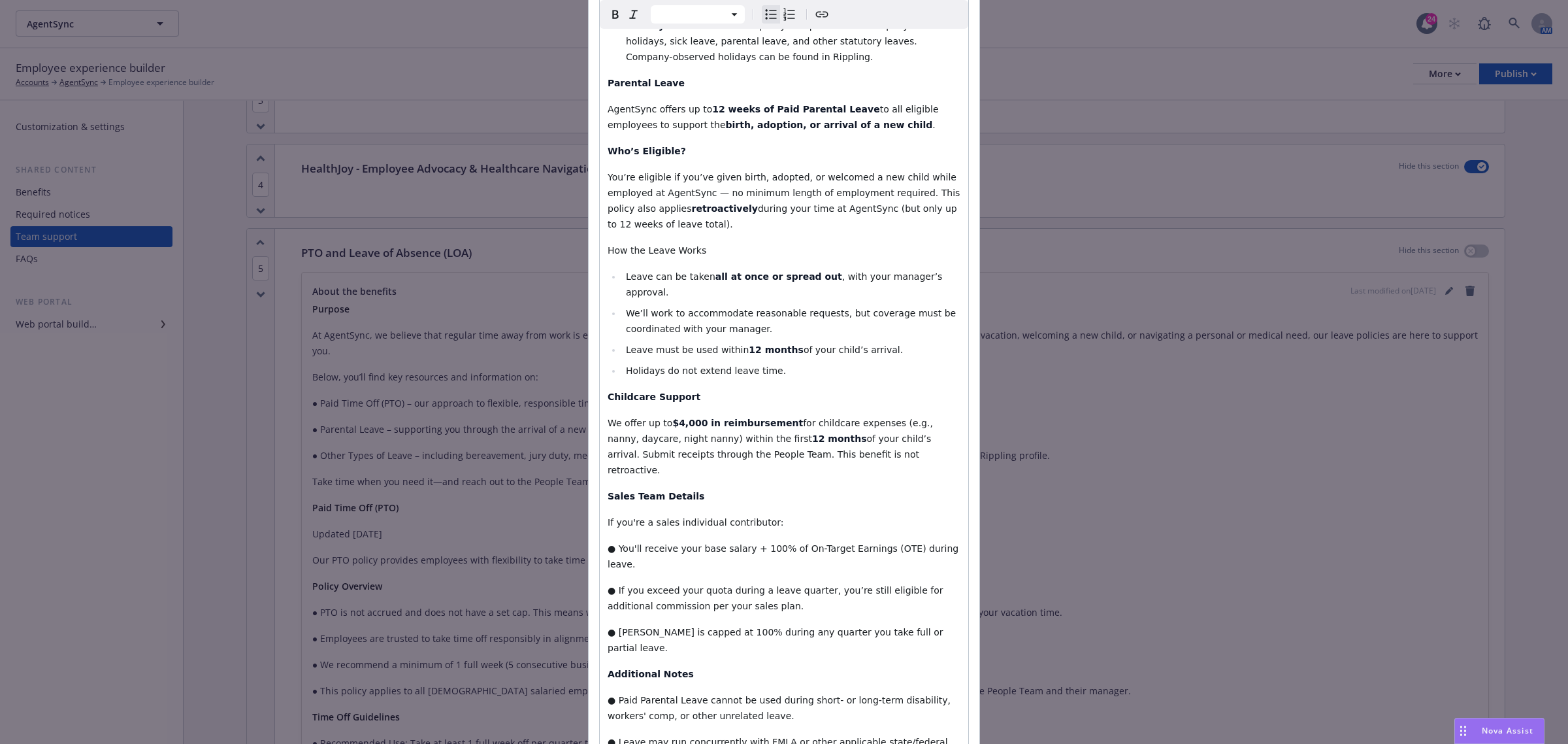
select select "paragraph"
drag, startPoint x: 789, startPoint y: 373, endPoint x: 710, endPoint y: 399, distance: 83.2
click at [731, 433] on span "of your child’s arrival. Submit receipts through the People Team. This benefit …" at bounding box center [771, 454] width 327 height 42
click at [611, 17] on icon "button" at bounding box center [616, 15] width 16 height 16
click at [736, 389] on p "Childcare Support" at bounding box center [784, 397] width 353 height 16
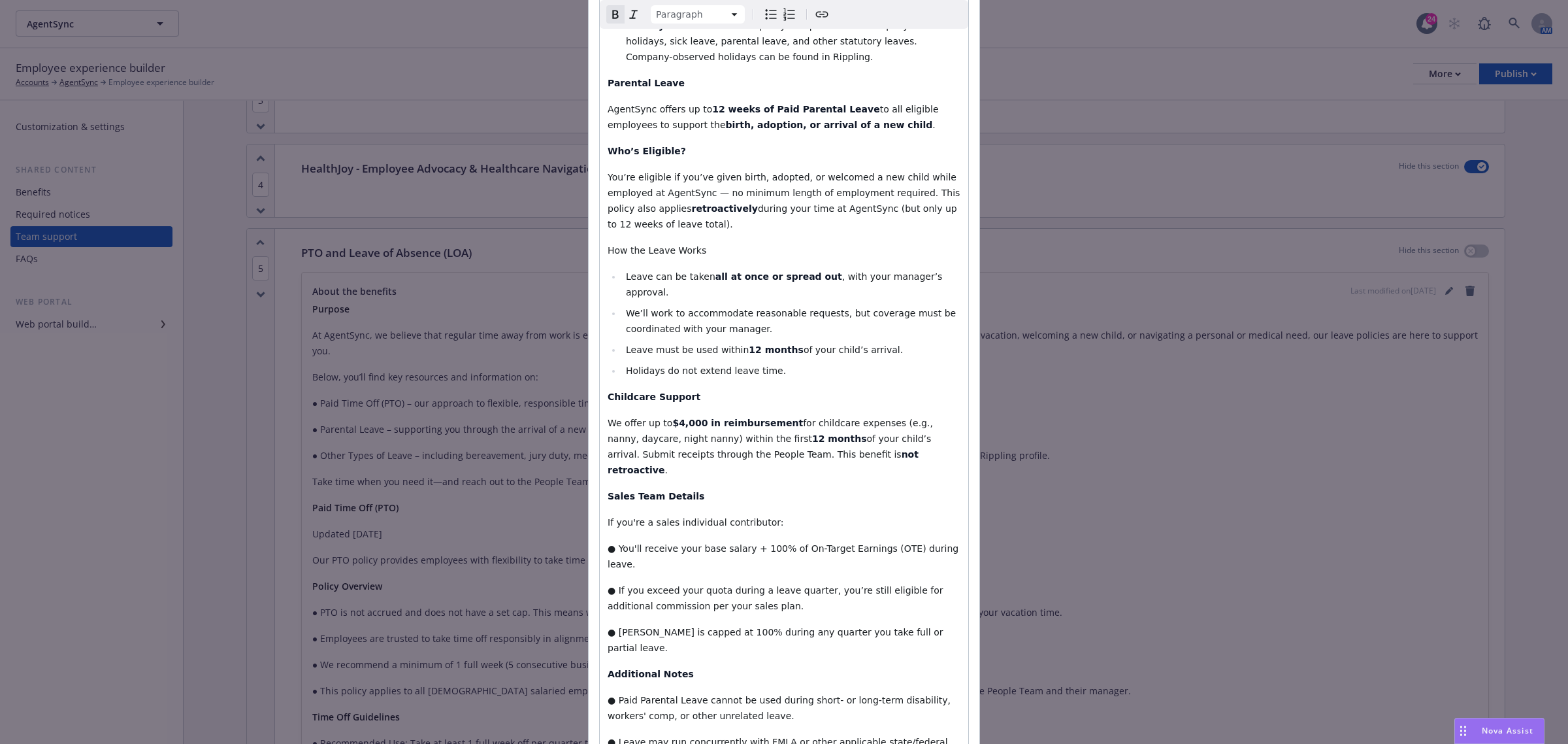
scroll to position [1062, 0]
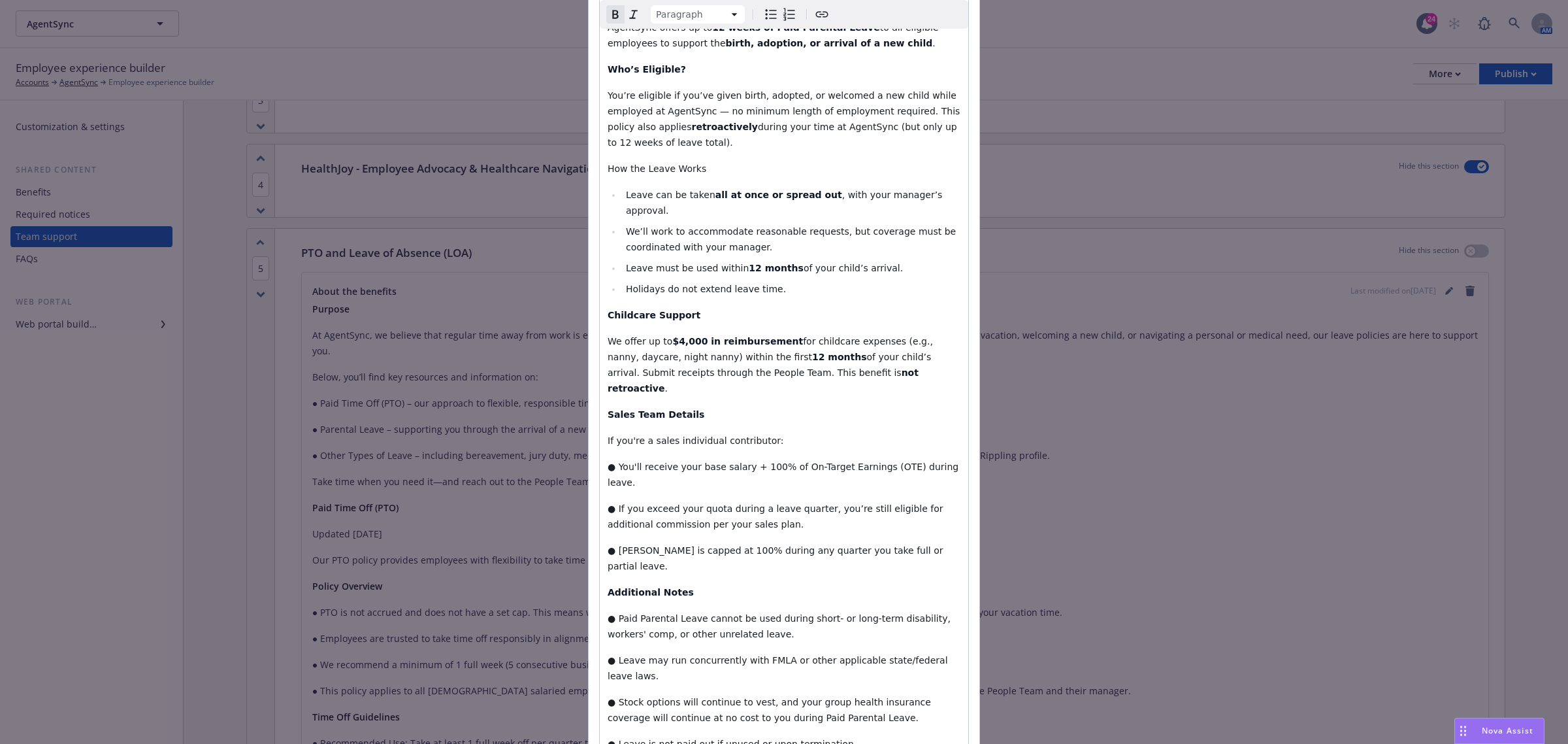
click at [675, 503] on span "● If you exceed your quota during a leave quarter, you’re still eligible for ad…" at bounding box center [777, 516] width 338 height 26
click at [611, 461] on span "● You'll receive your base salary + 100% of On-Target Earnings (OTE) during lea…" at bounding box center [784, 474] width 354 height 26
click at [771, 12] on icon "Bulleted list" at bounding box center [771, 15] width 16 height 16
click at [673, 461] on span "You'll receive your base salary + 100% of On-Target Earnings (OTE) during leave." at bounding box center [781, 474] width 310 height 26
drag, startPoint x: 886, startPoint y: 373, endPoint x: 694, endPoint y: 377, distance: 192.0
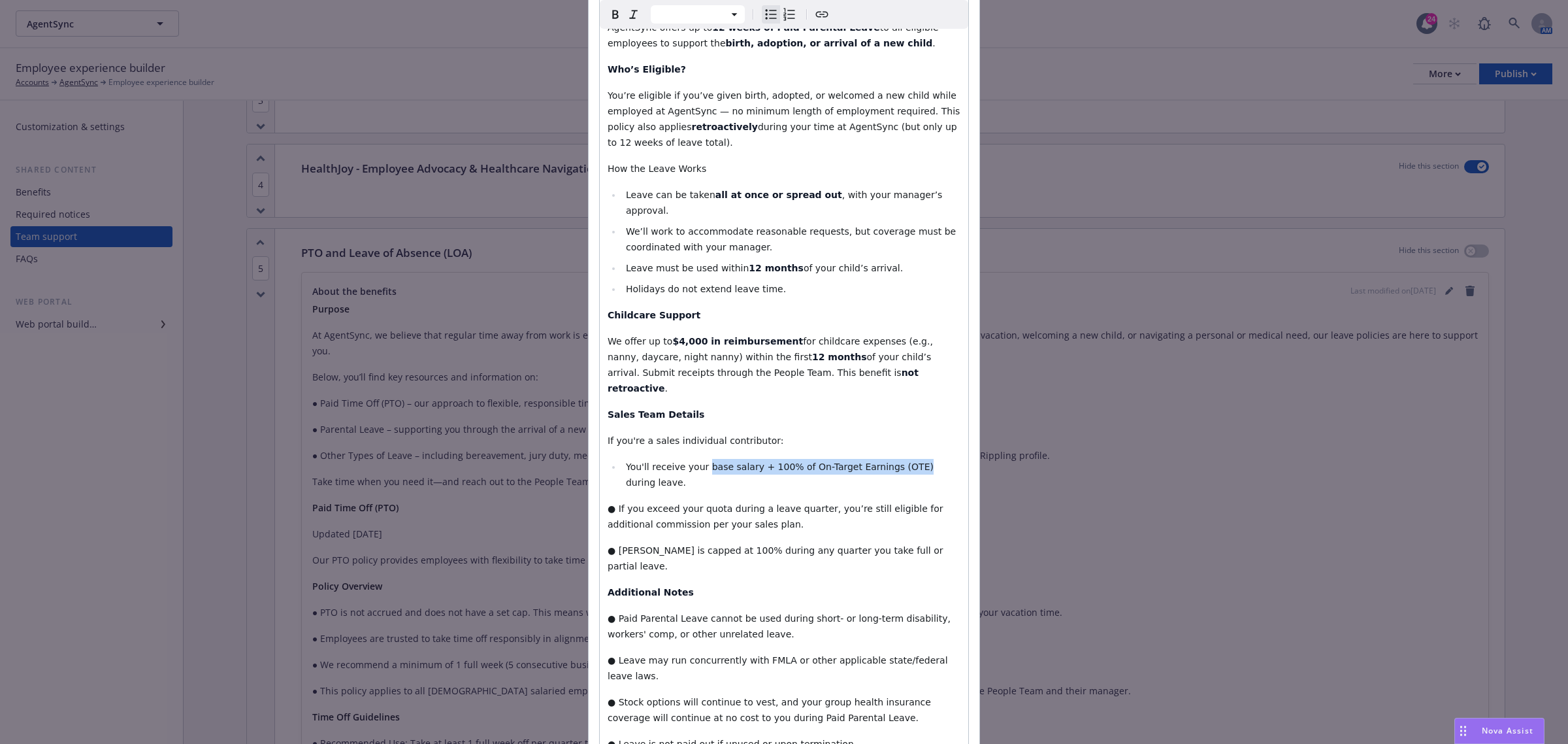
click at [694, 461] on span "You'll receive your base salary + 100% of On-Target Earnings (OTE) during leave." at bounding box center [781, 474] width 310 height 26
click at [608, 20] on icon "button" at bounding box center [616, 15] width 16 height 16
select select "paragraph"
click at [662, 409] on strong "Sales Team Details" at bounding box center [656, 414] width 97 height 10
click at [611, 503] on span "● If you exceed your quota during a leave quarter, you’re still eligible for ad…" at bounding box center [777, 516] width 338 height 26
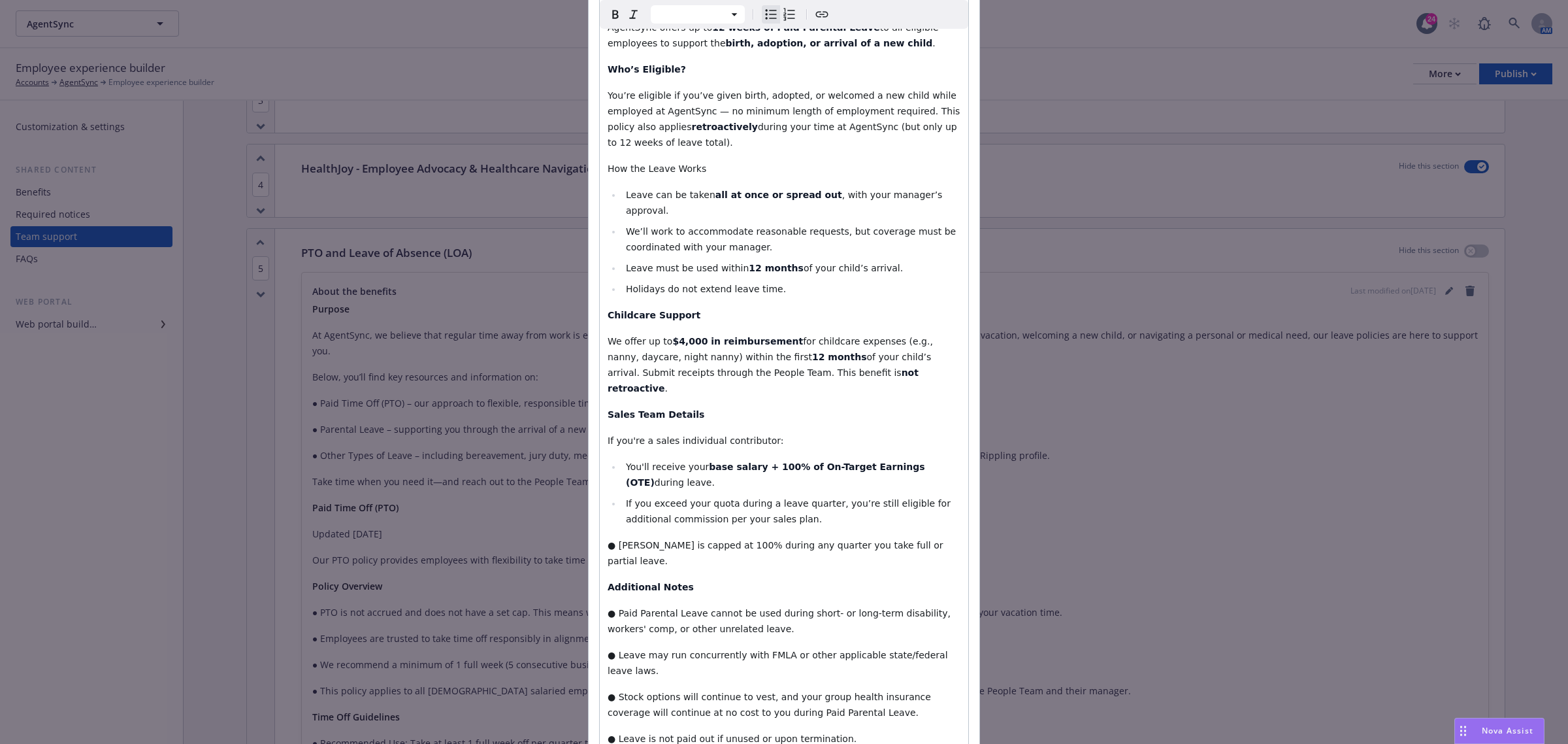
select select "paragraph"
drag, startPoint x: 606, startPoint y: 451, endPoint x: 720, endPoint y: 432, distance: 115.6
click at [608, 540] on span "● OTE is capped at 100% during any quarter you take full or partial leave." at bounding box center [777, 553] width 338 height 26
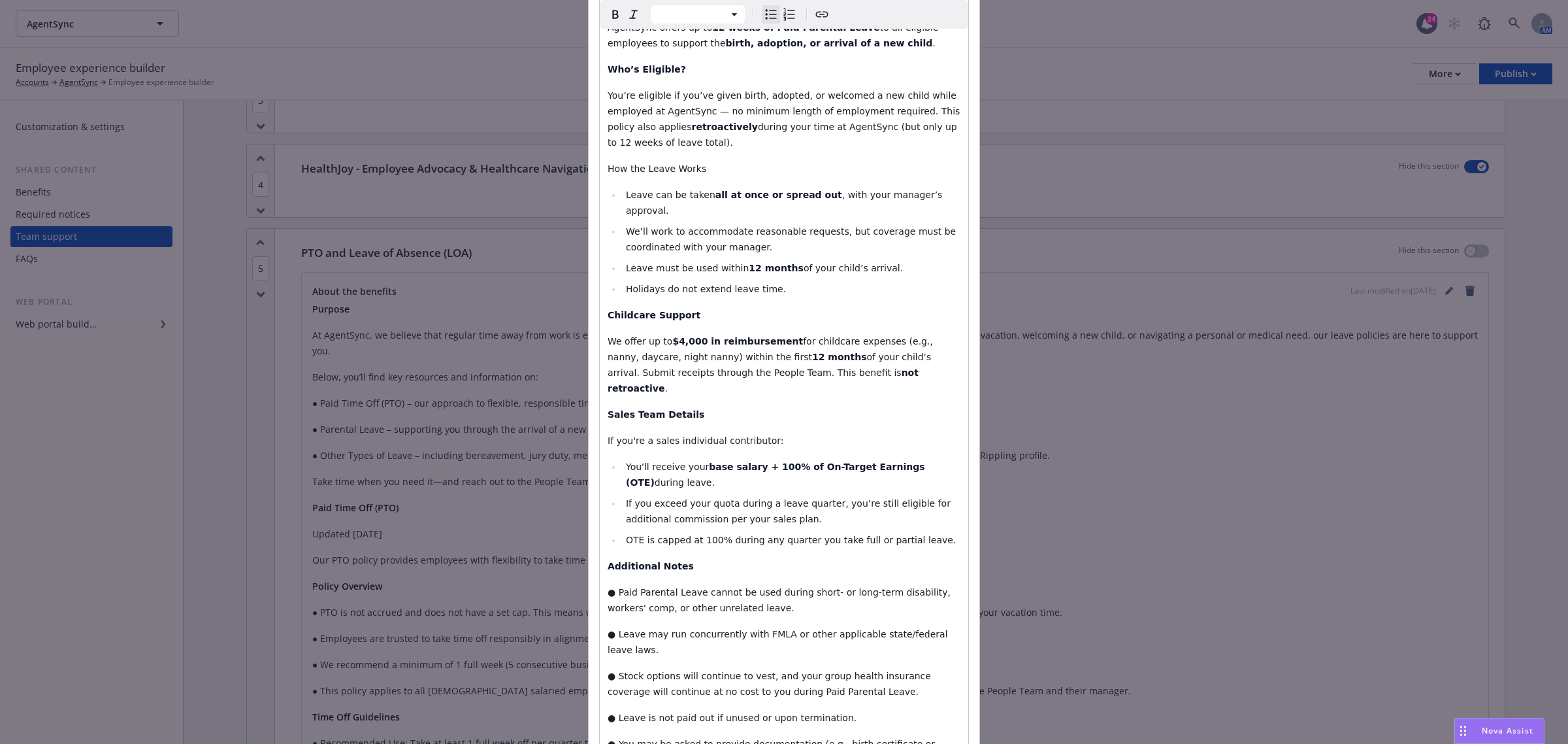
select select "paragraph"
click at [611, 586] on span "● Paid Parental Leave cannot be used during short- or long-term disability, wor…" at bounding box center [780, 600] width 345 height 26
click at [768, 15] on icon "Bulleted list" at bounding box center [771, 14] width 11 height 10
drag, startPoint x: 789, startPoint y: 498, endPoint x: 700, endPoint y: 498, distance: 89.0
click at [700, 586] on span "Paid Parental Leave cannot be used during short- or long-term disability, worke…" at bounding box center [793, 600] width 335 height 26
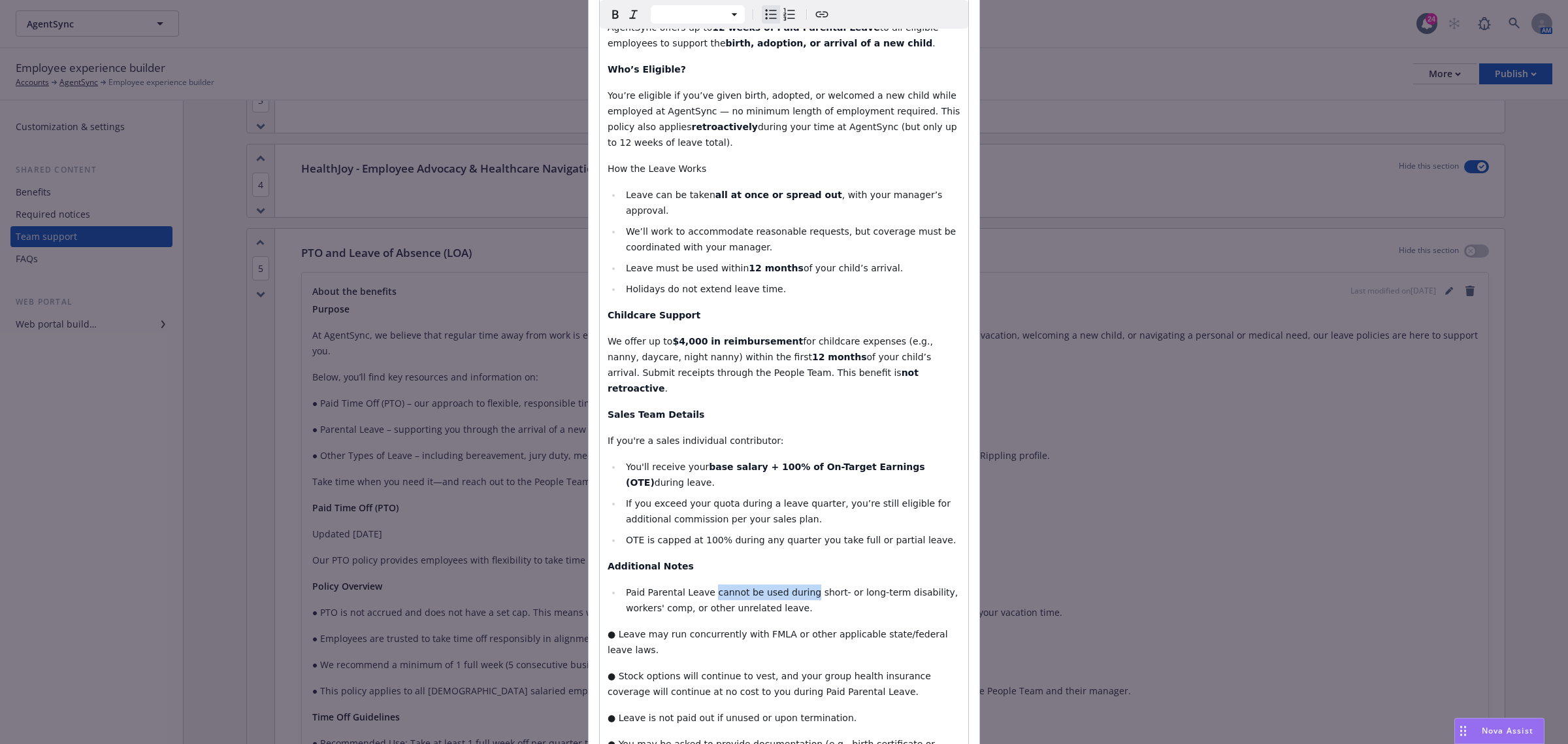
click at [611, 17] on icon "button" at bounding box center [616, 15] width 16 height 16
select select "paragraph"
click at [742, 558] on p "Additional Notes" at bounding box center [784, 566] width 353 height 16
click at [611, 629] on span "● Leave may run concurrently with FMLA or other applicable state/federal leave …" at bounding box center [779, 642] width 343 height 26
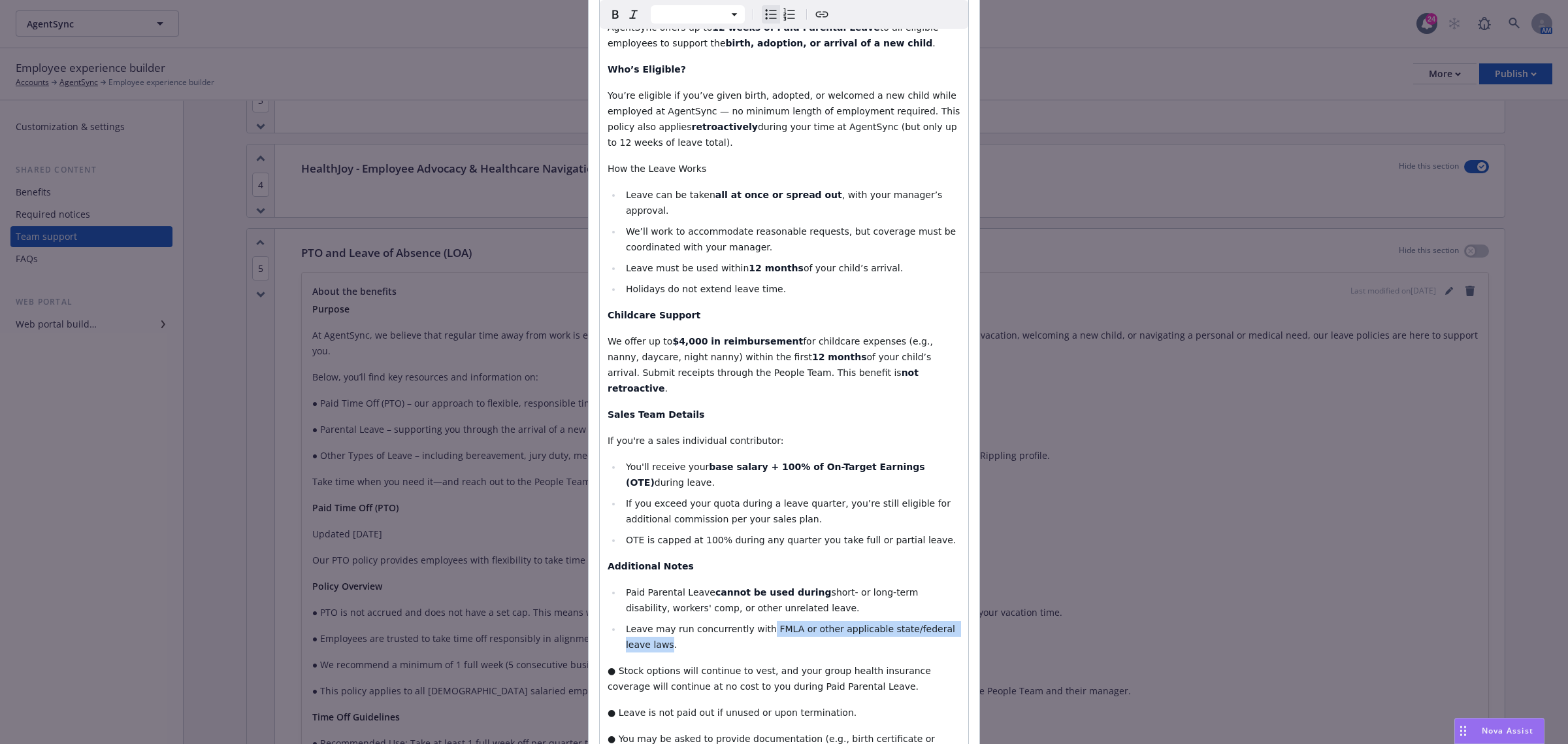
drag, startPoint x: 951, startPoint y: 534, endPoint x: 750, endPoint y: 532, distance: 201.0
click at [750, 624] on span "Leave may run concurrently with FMLA or other applicable state/federal leave la…" at bounding box center [792, 637] width 332 height 26
click at [611, 15] on icon "button" at bounding box center [616, 15] width 16 height 16
select select "paragraph"
drag, startPoint x: 741, startPoint y: 308, endPoint x: 753, endPoint y: 308, distance: 12.0
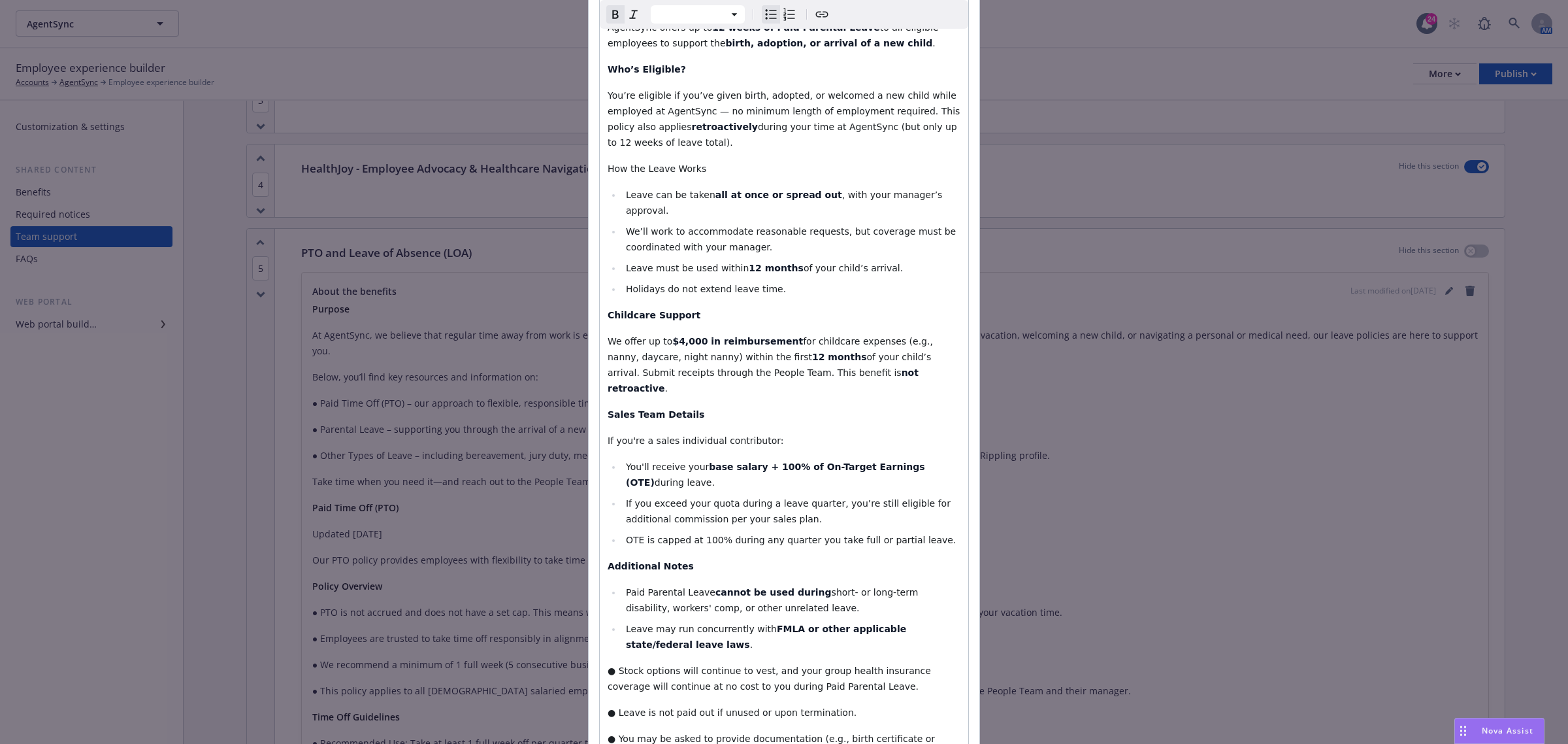
click at [742, 308] on div "Purpose At AgentSync, we believe that regular time away from work is essential …" at bounding box center [784, 45] width 369 height 1804
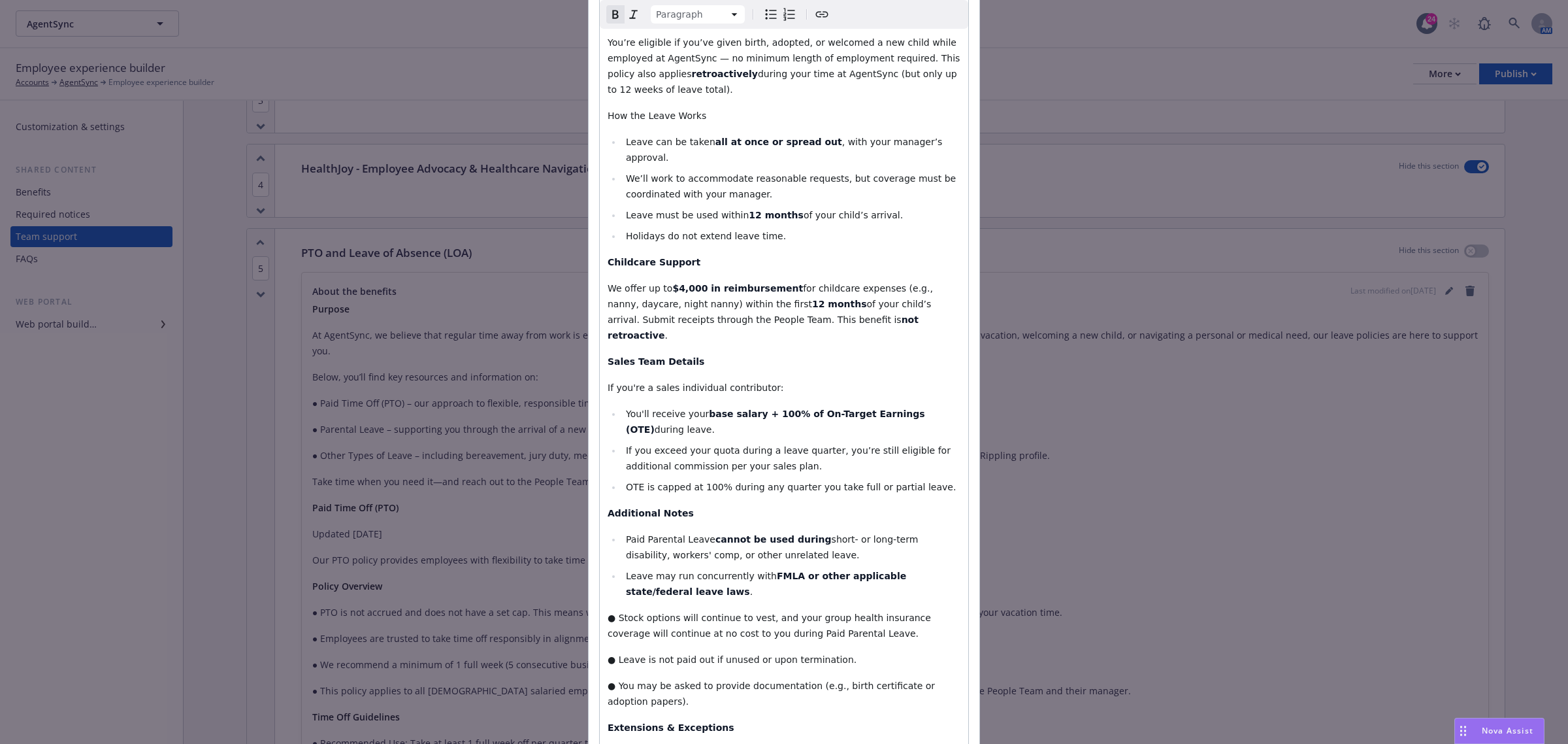
scroll to position [1143, 0]
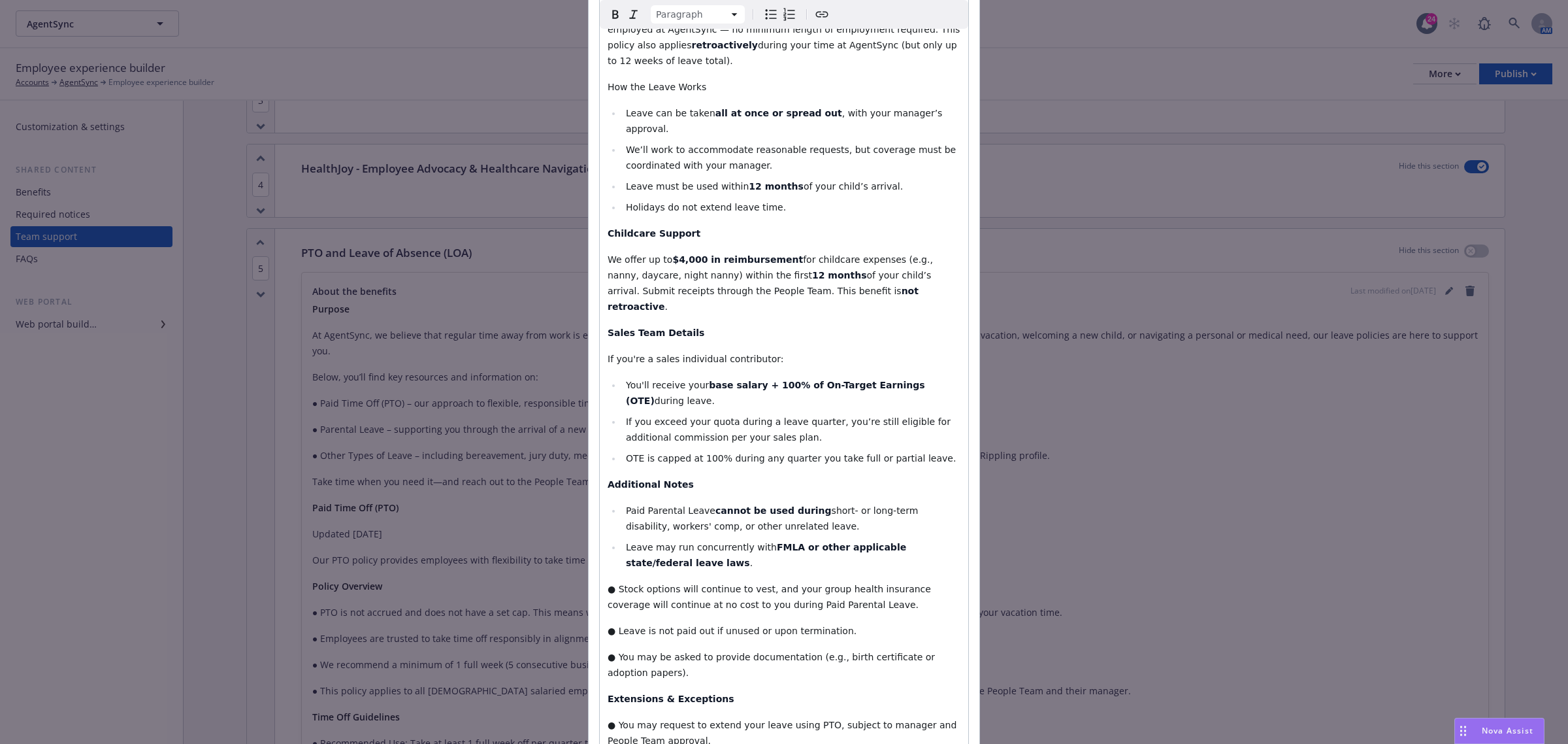
click at [609, 584] on span "● Stock options will continue to vest, and your group health insurance coverage…" at bounding box center [771, 597] width 326 height 26
drag, startPoint x: 758, startPoint y: 492, endPoint x: 694, endPoint y: 482, distance: 64.8
click at [694, 576] on li "Stock options will continue to vest, and your group health insurance coverage w…" at bounding box center [791, 592] width 338 height 31
click at [609, 14] on icon "button" at bounding box center [616, 15] width 16 height 16
select select "paragraph"
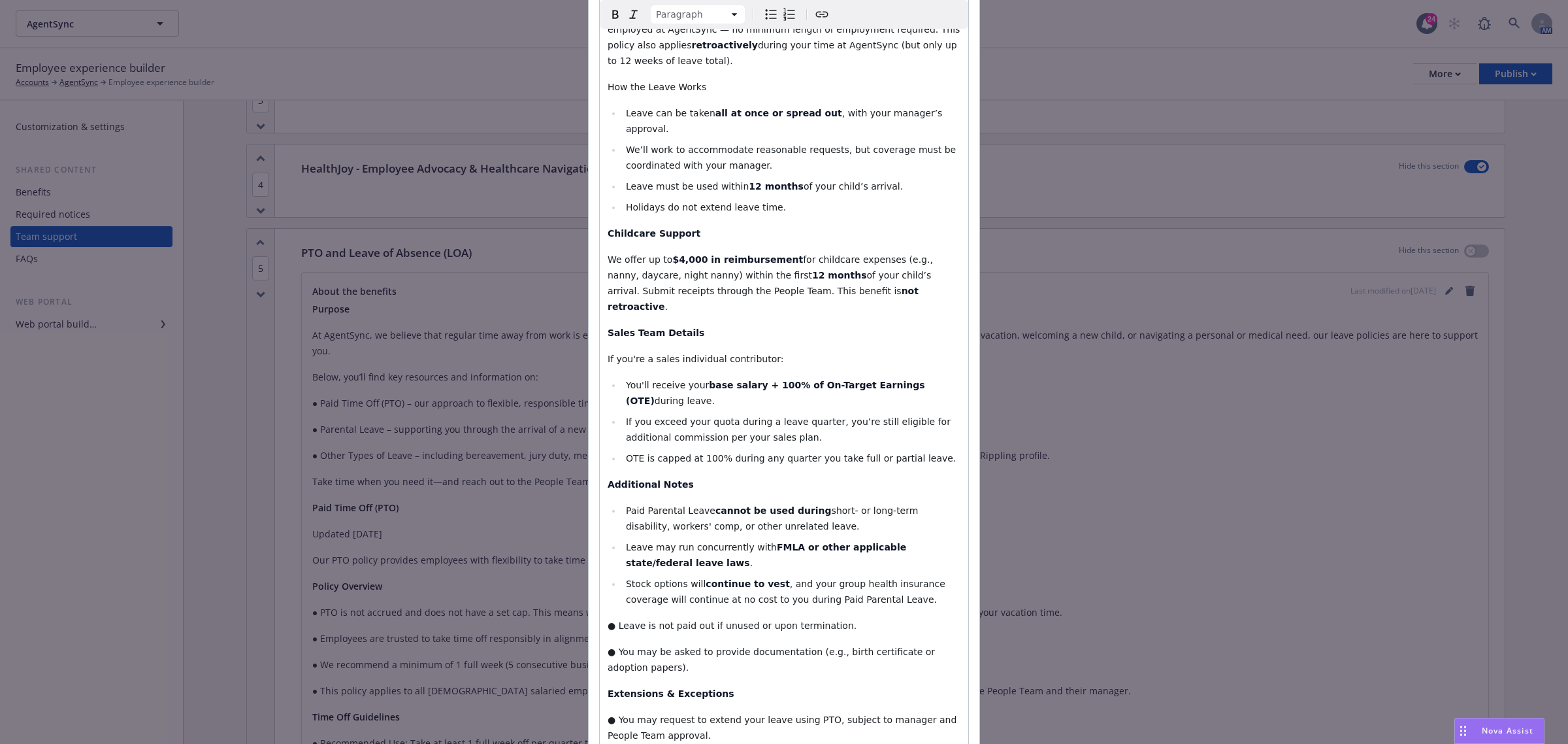
click at [707, 353] on span "If you're a sales individual contributor:" at bounding box center [696, 359] width 176 height 10
click at [608, 620] on span "● Leave is not paid out if unused or upon termination." at bounding box center [732, 626] width 249 height 10
drag, startPoint x: 703, startPoint y: 521, endPoint x: 655, endPoint y: 523, distance: 48.0
click at [655, 615] on span "Leave is not paid out if unused or upon termination." at bounding box center [745, 620] width 238 height 10
click at [612, 17] on icon "button" at bounding box center [615, 14] width 6 height 9
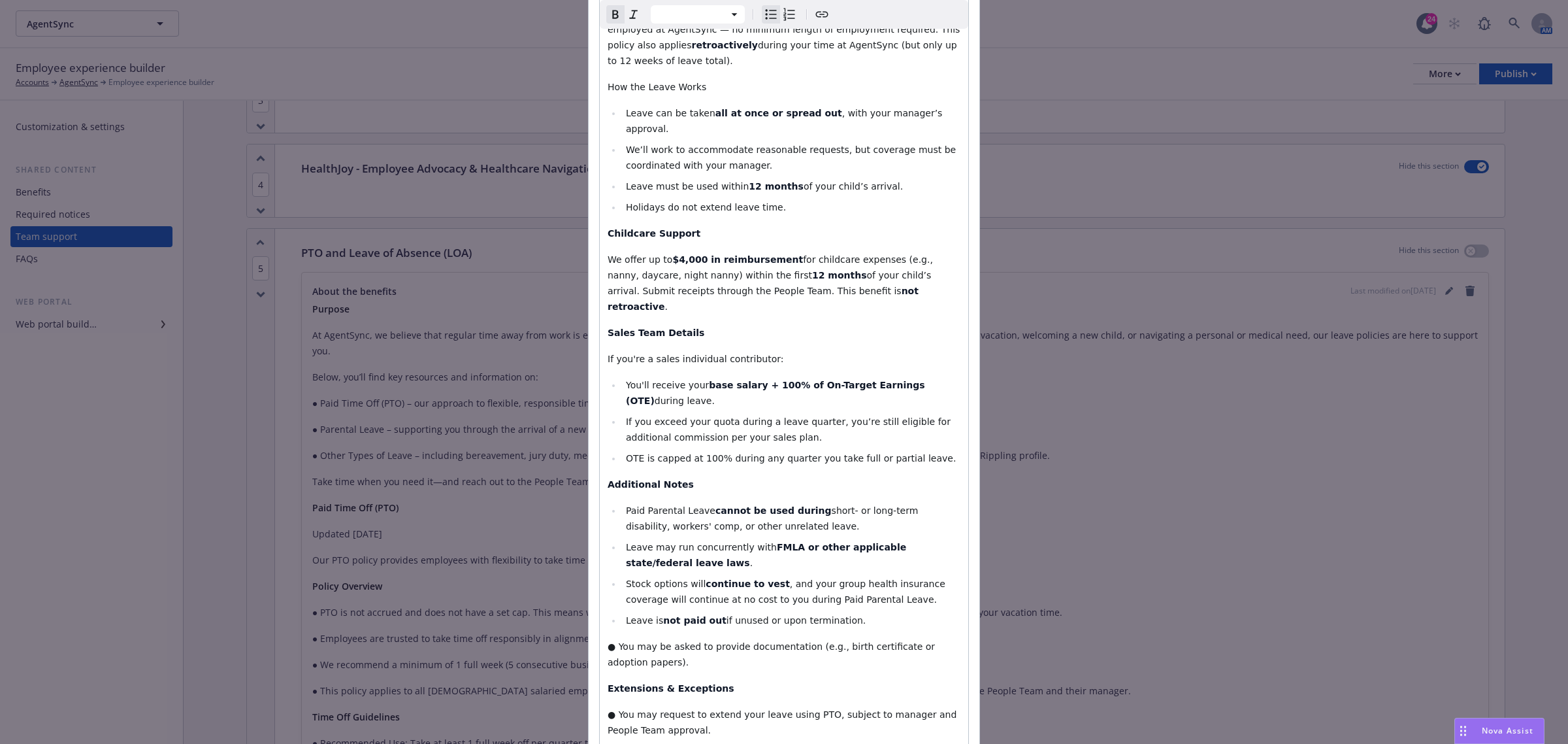
select select "paragraph"
click at [731, 353] on span "If you're a sales individual contributor:" at bounding box center [696, 359] width 176 height 10
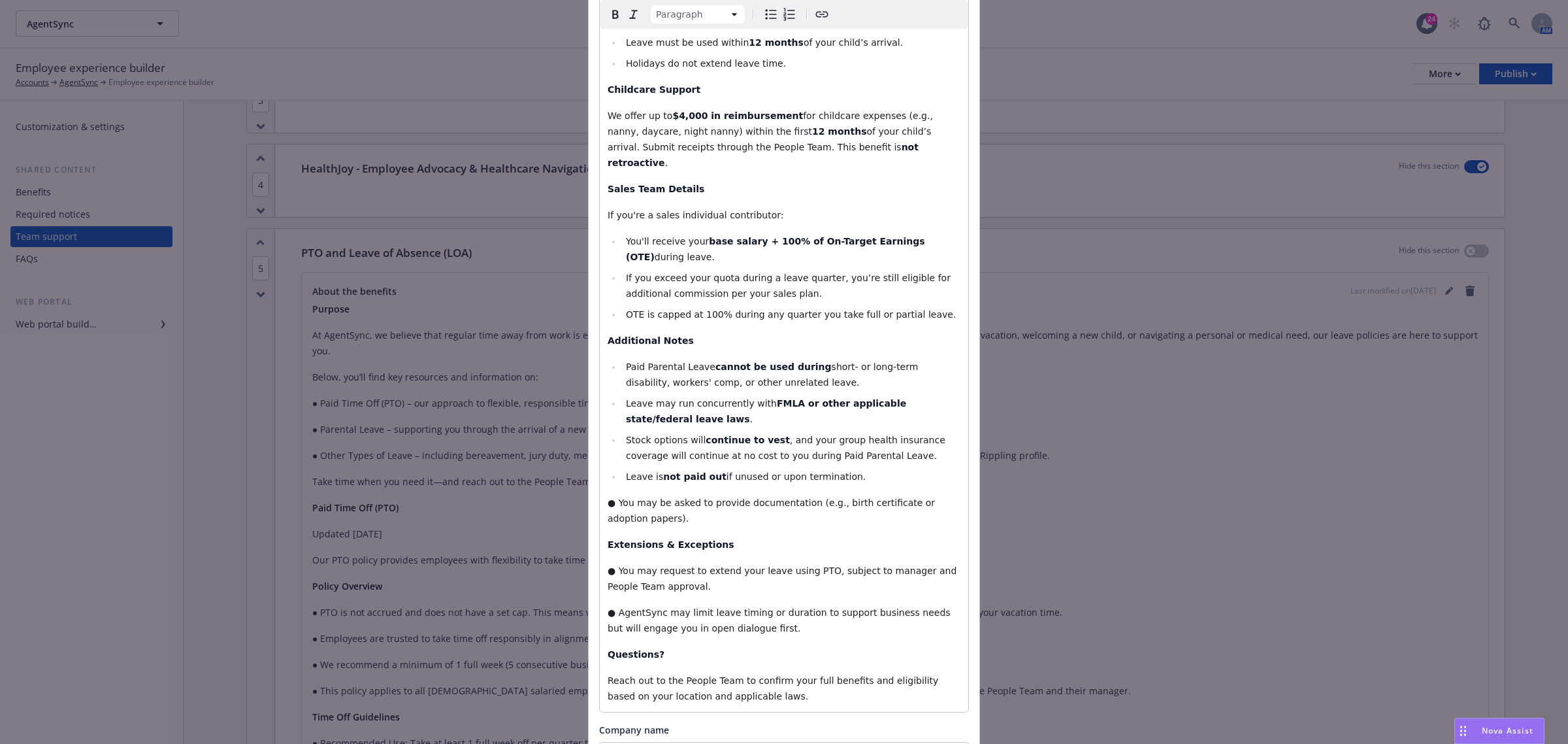
scroll to position [1307, 0]
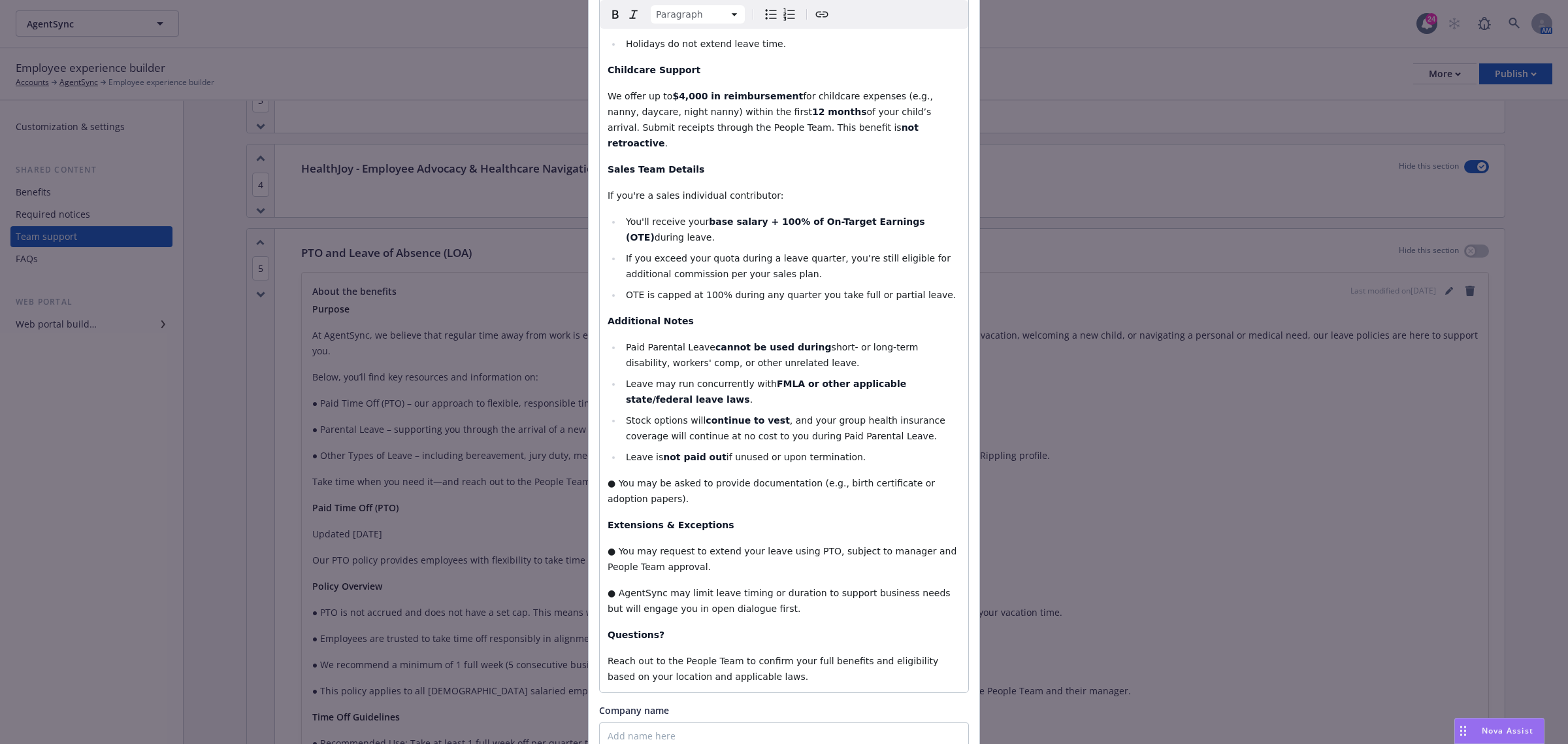
click at [611, 478] on span "● You may be asked to provide documentation (e.g., birth certificate or adoptio…" at bounding box center [773, 491] width 330 height 26
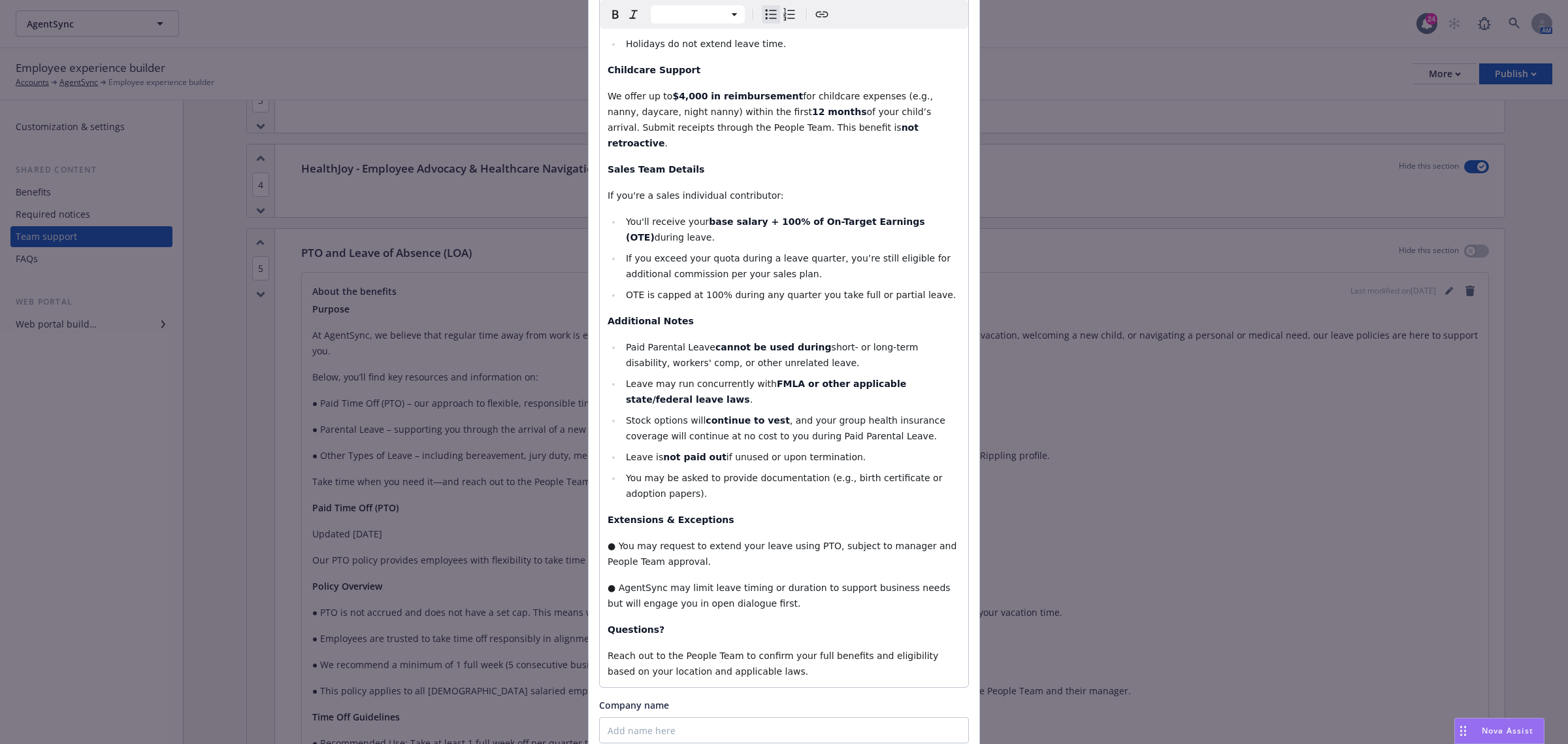
select select "paragraph"
click at [612, 540] on span "● You may request to extend your leave using PTO, subject to manager and People…" at bounding box center [784, 553] width 352 height 26
click at [764, 11] on icon "Bulleted list" at bounding box center [771, 15] width 16 height 16
drag, startPoint x: 679, startPoint y: 467, endPoint x: 851, endPoint y: 435, distance: 175.0
click at [863, 540] on span "You may request to extend your leave using PTO, subject to manager and People T…" at bounding box center [786, 553] width 321 height 26
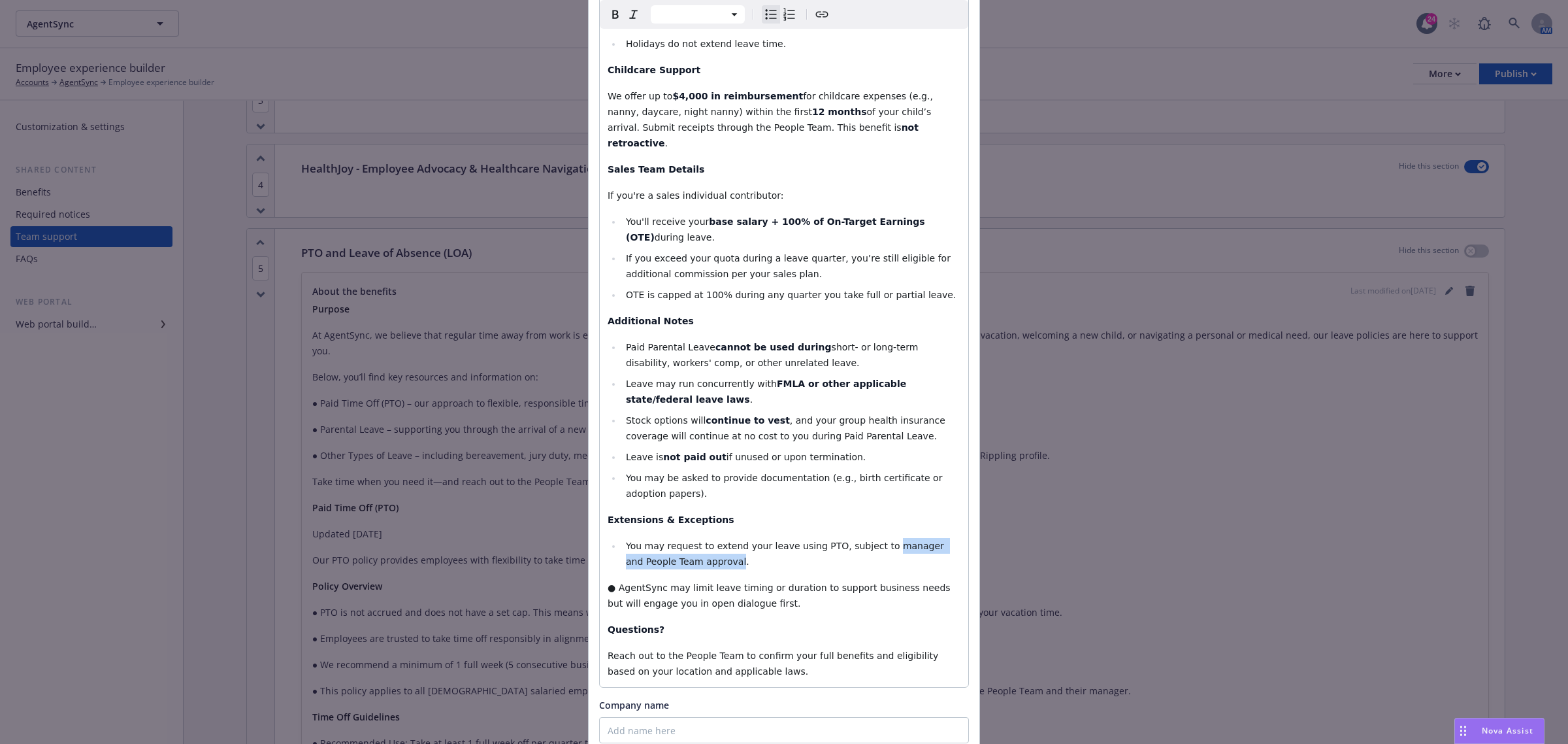
click at [613, 15] on icon "button" at bounding box center [616, 15] width 16 height 16
click at [675, 415] on span "Stock options will" at bounding box center [666, 420] width 80 height 10
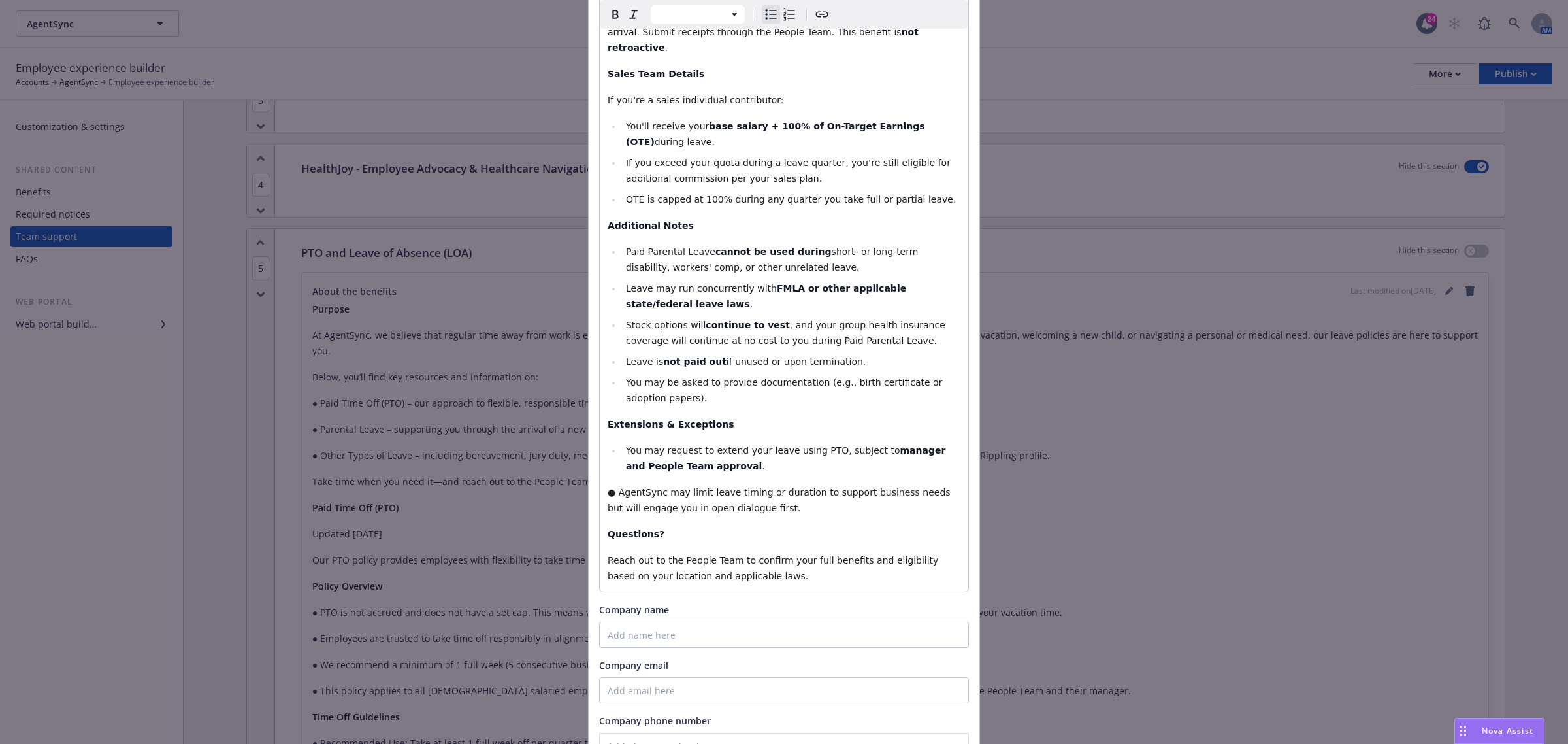
scroll to position [1471, 0]
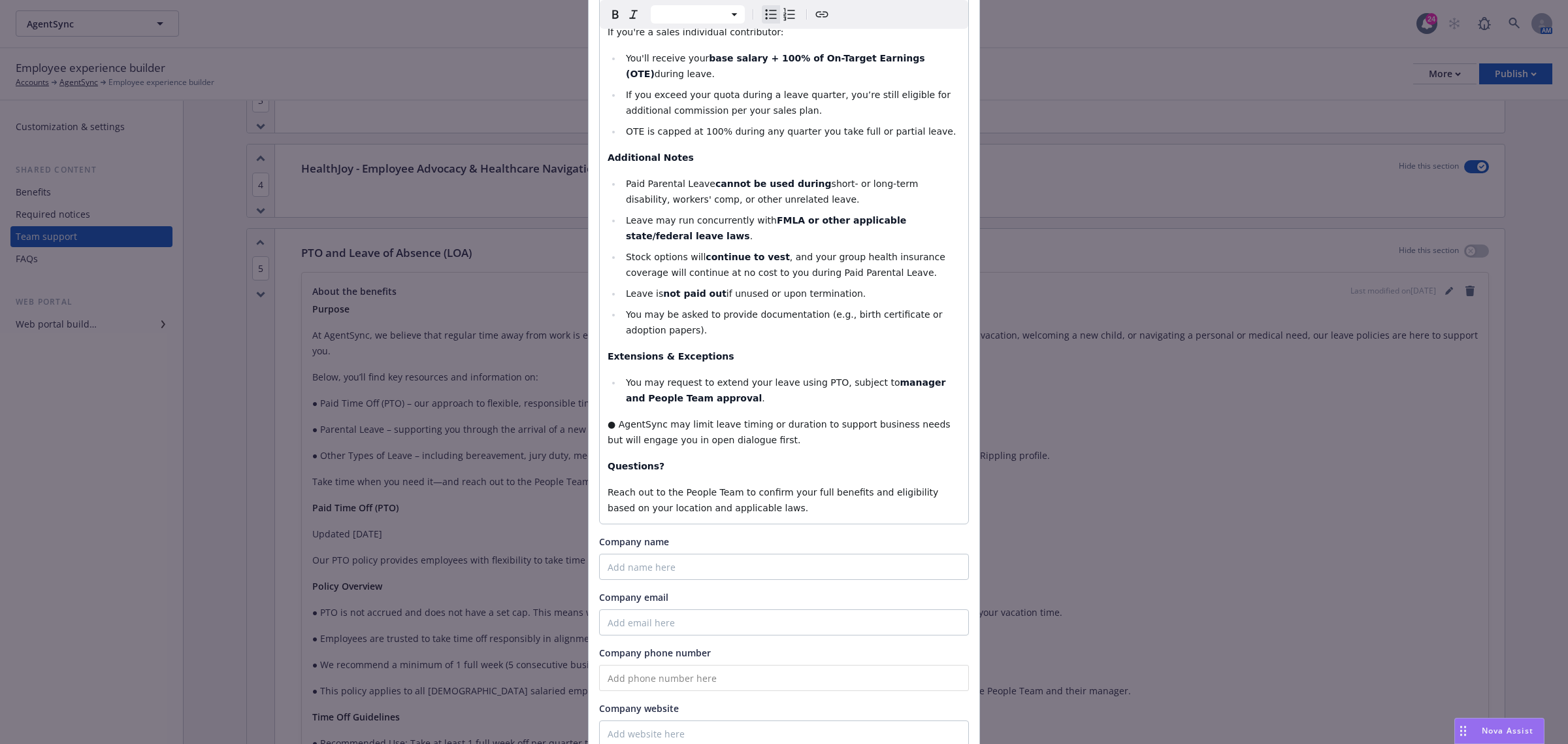
select select "paragraph"
click at [611, 419] on span "● AgentSync may limit leave timing or duration to support business needs but wi…" at bounding box center [780, 432] width 345 height 26
select select
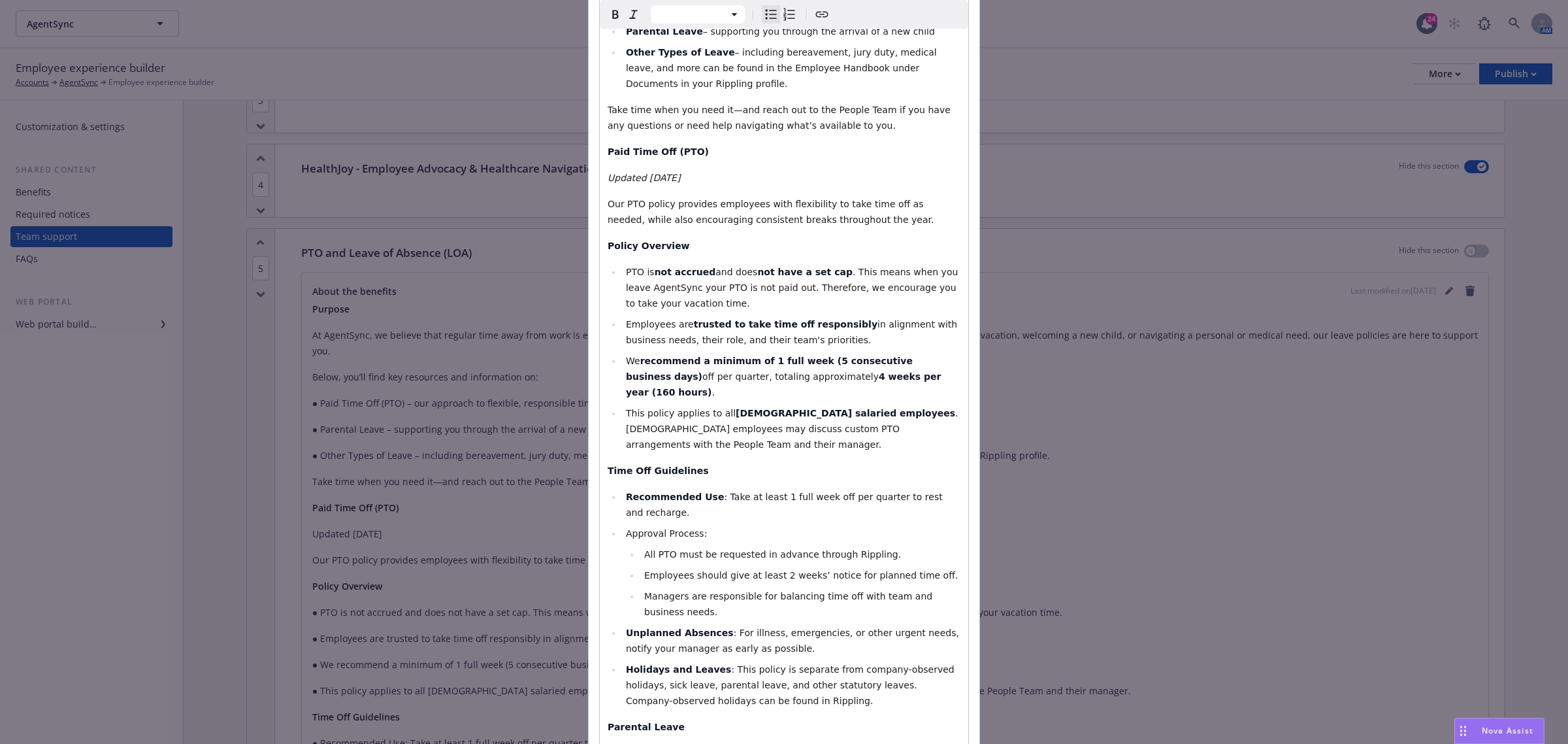
scroll to position [423, 0]
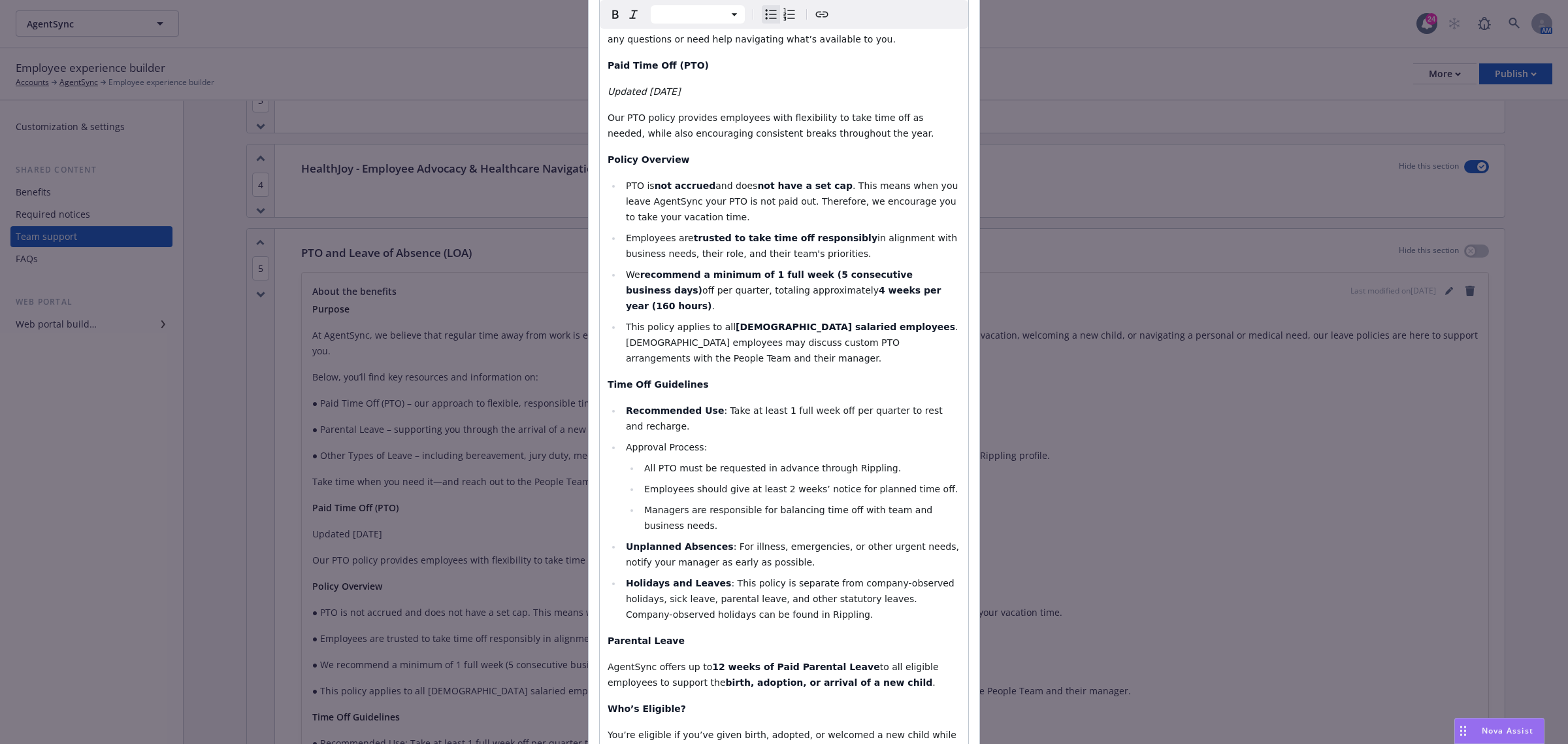
click at [871, 460] on li "All PTO must be requested in advance through Rippling." at bounding box center [800, 468] width 320 height 16
click at [844, 460] on li "All PTO must be requested in advance through" at bounding box center [800, 468] width 320 height 16
click at [655, 481] on li "Employees should give at least 2 weeks’ notice for planned time off." at bounding box center [800, 489] width 320 height 16
click at [870, 460] on li "All PTO must be requested in advance through Rippling" at bounding box center [800, 468] width 320 height 16
click at [714, 578] on span ": This policy is separate from company-observed holidays, sick leave, parental …" at bounding box center [791, 599] width 331 height 42
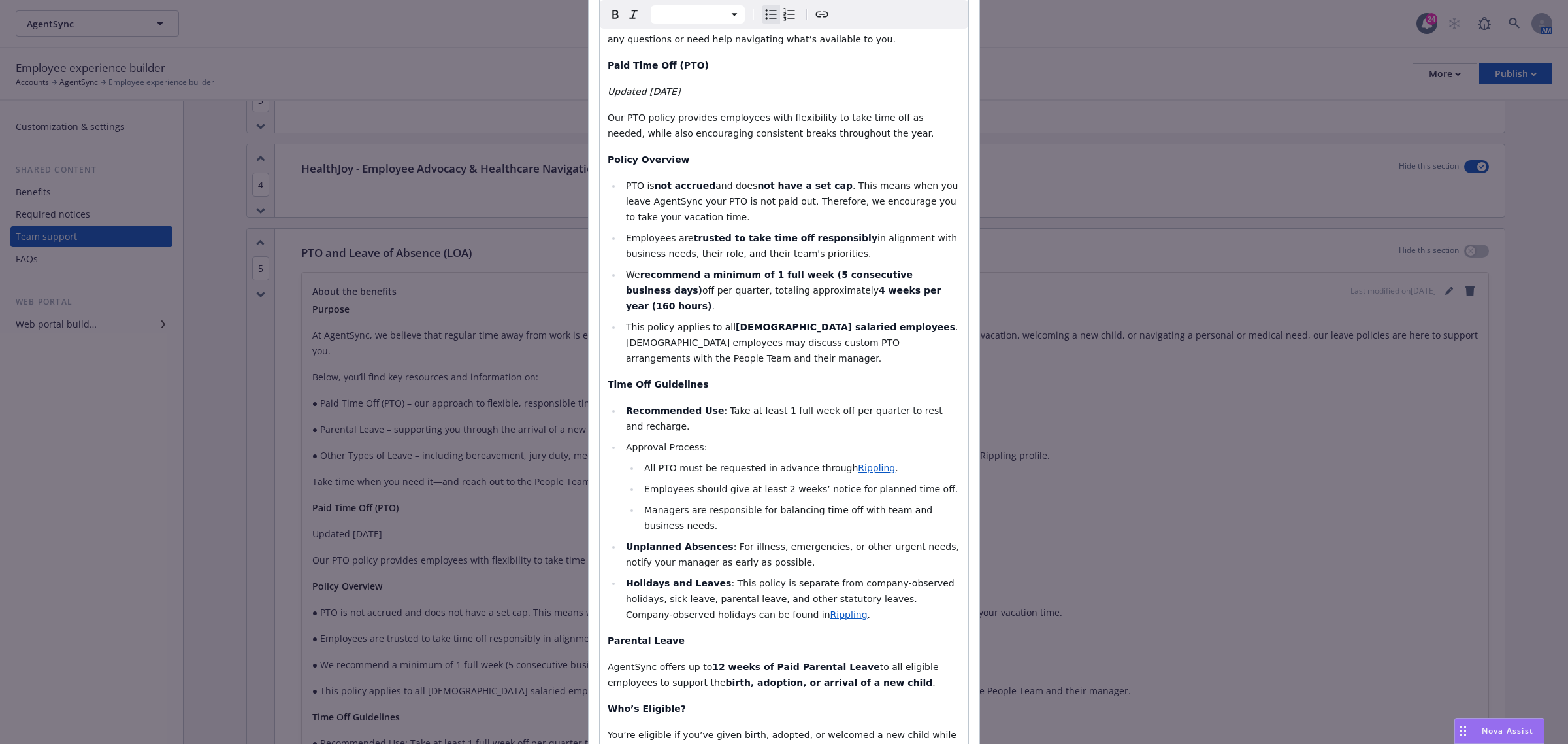
click at [779, 578] on span ": This policy is separate from company-observed holidays, sick leave, parental …" at bounding box center [791, 599] width 331 height 42
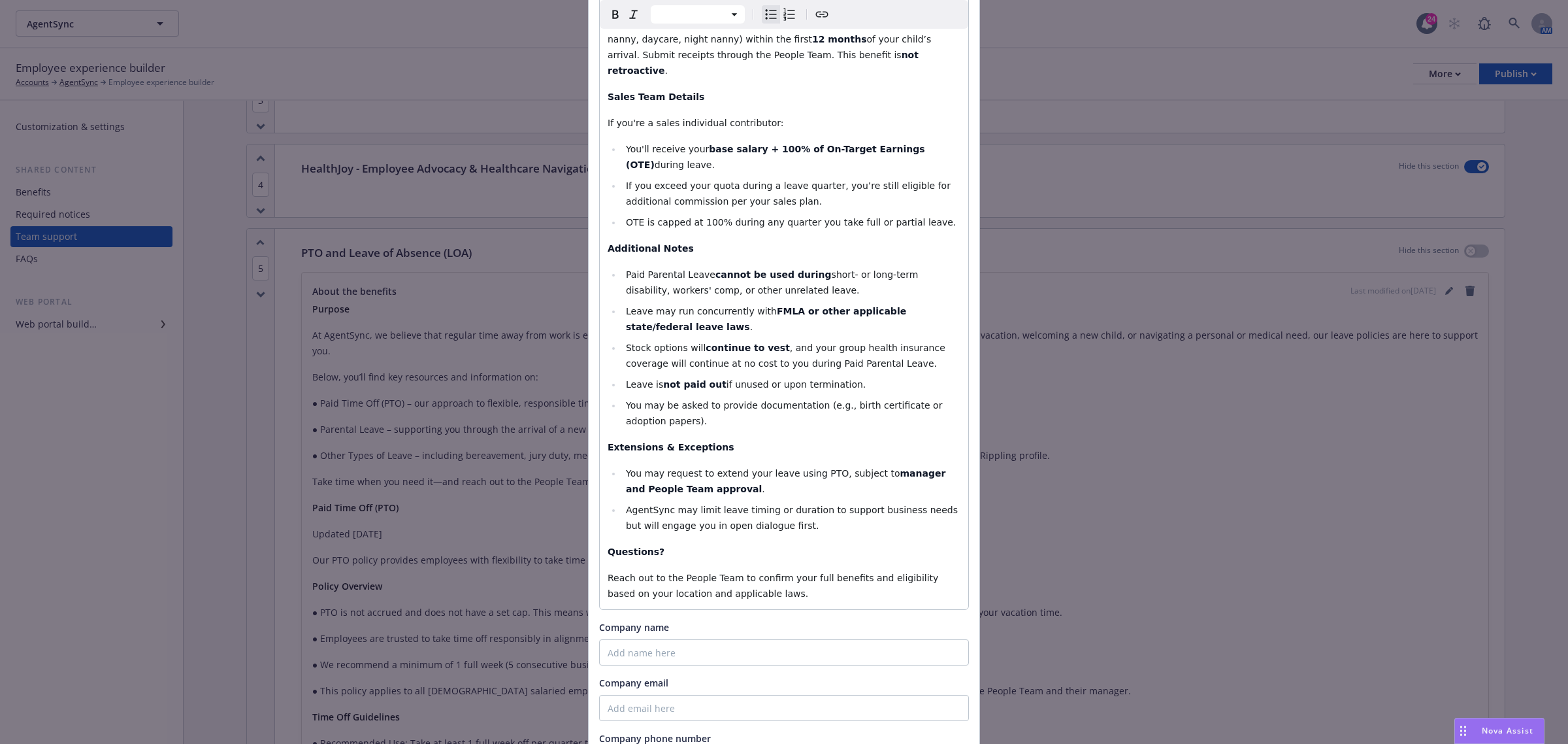
scroll to position [1485, 0]
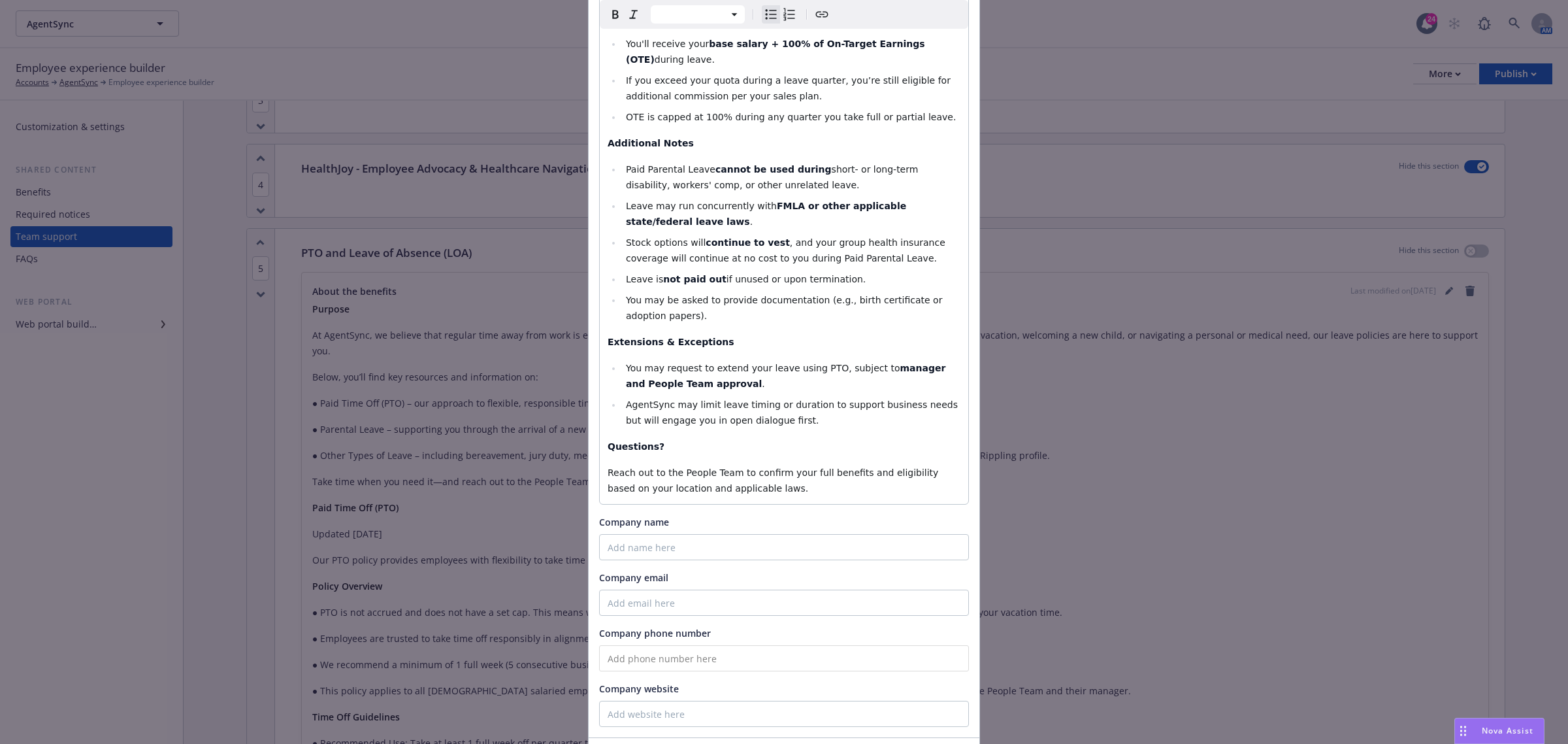
drag, startPoint x: 929, startPoint y: 672, endPoint x: 941, endPoint y: 666, distance: 13.4
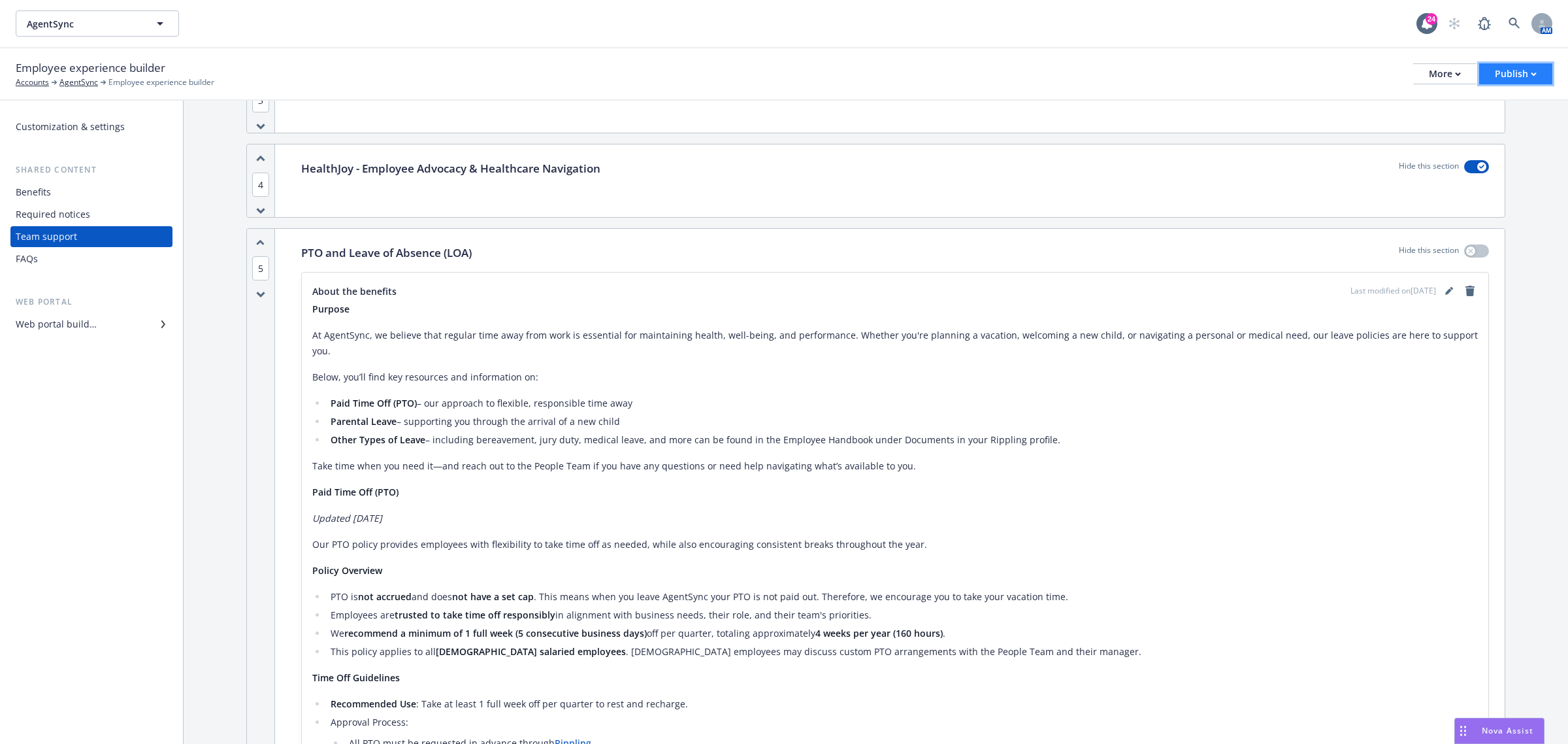
click at [1503, 75] on div "Publish" at bounding box center [1516, 74] width 42 height 20
click at [1503, 104] on link "Publish portal" at bounding box center [1499, 103] width 103 height 26
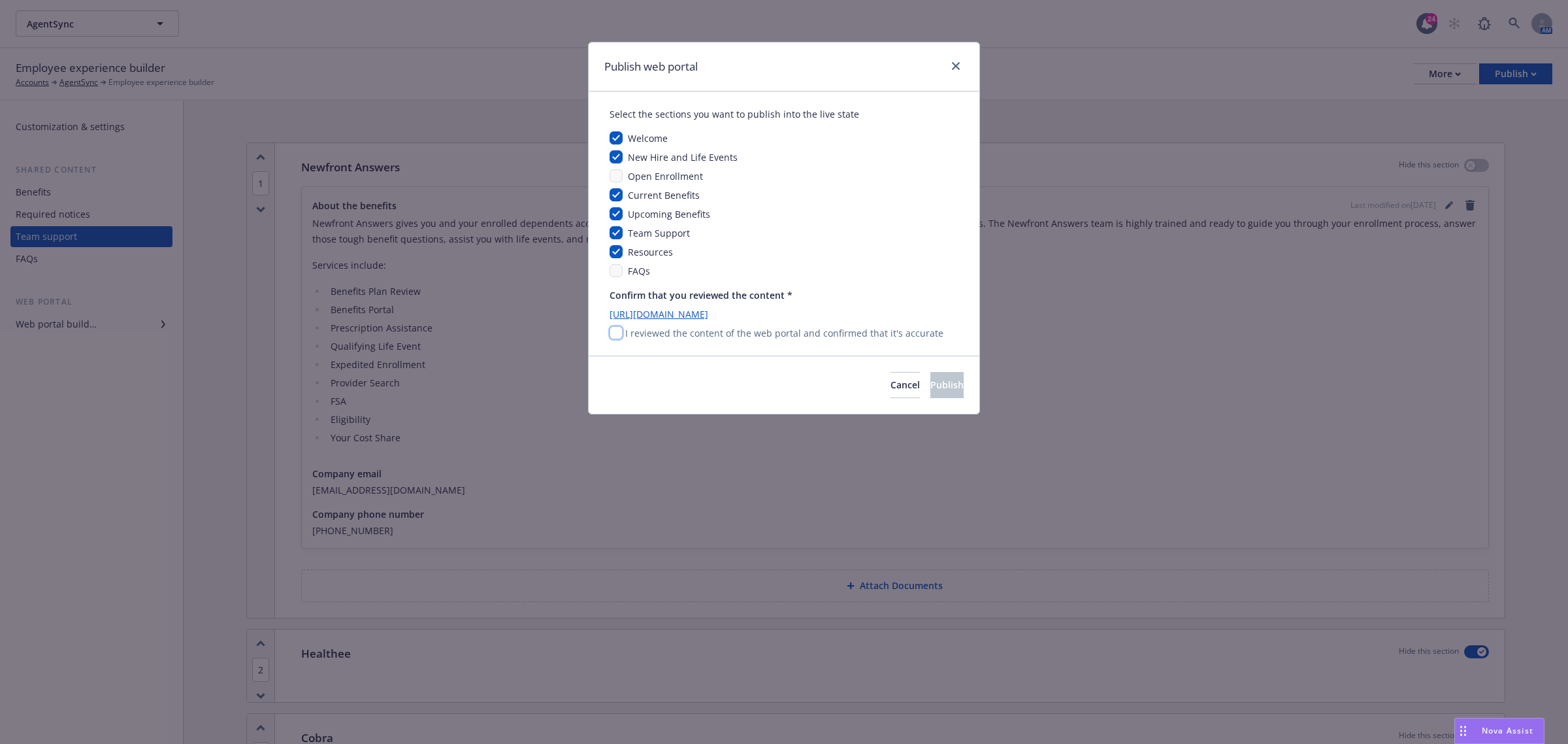
click at [621, 334] on input "checkbox" at bounding box center [616, 332] width 13 height 13
checkbox input "true"
click at [931, 390] on span "Publish" at bounding box center [947, 385] width 33 height 12
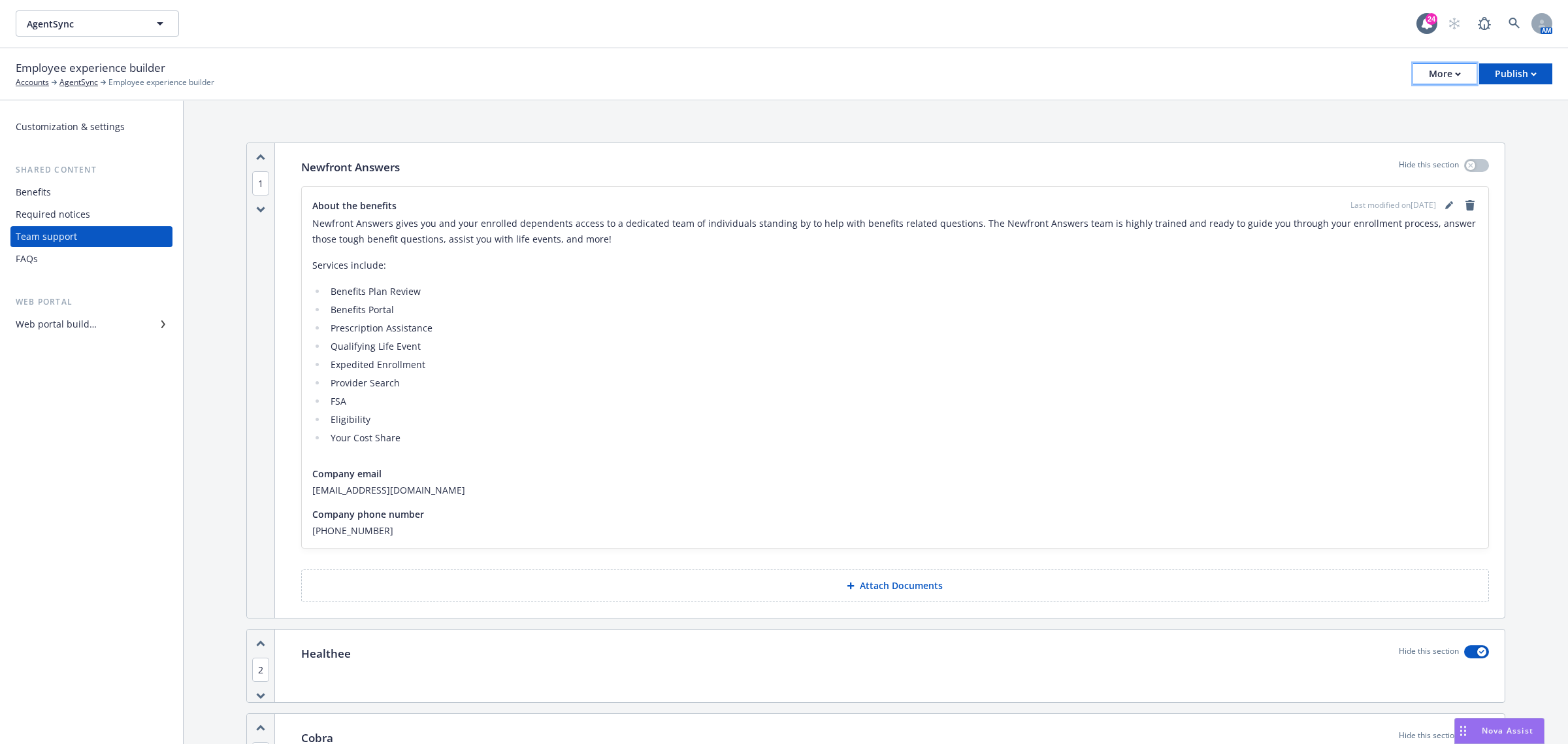
click at [1426, 79] on button "More" at bounding box center [1445, 74] width 63 height 21
click at [484, 85] on div "Employee experience builder Accounts AgentSync Employee experience builder More…" at bounding box center [784, 73] width 1537 height 29
click at [85, 80] on link "AgentSync" at bounding box center [78, 83] width 38 height 12
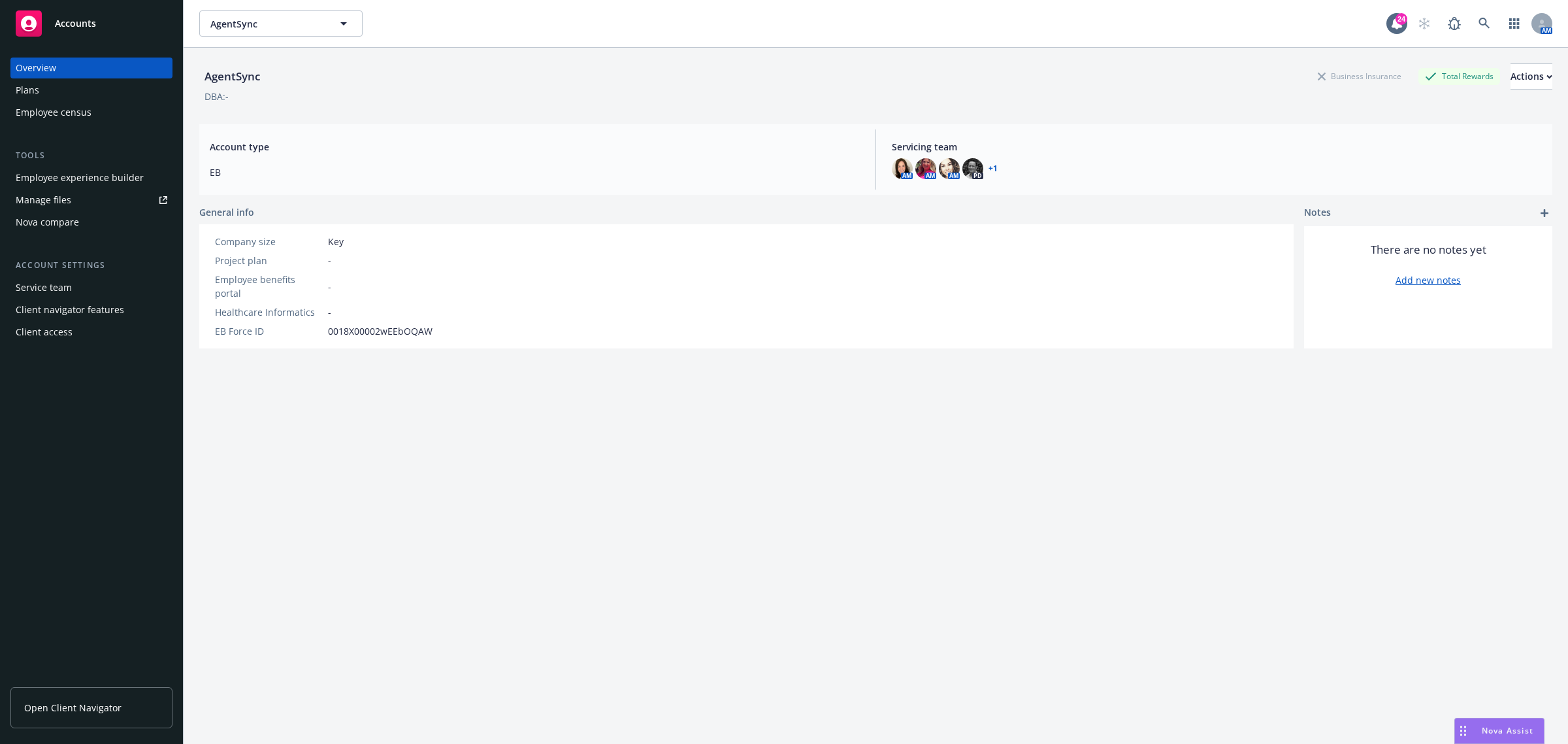
click at [89, 178] on div "Employee experience builder" at bounding box center [79, 178] width 128 height 21
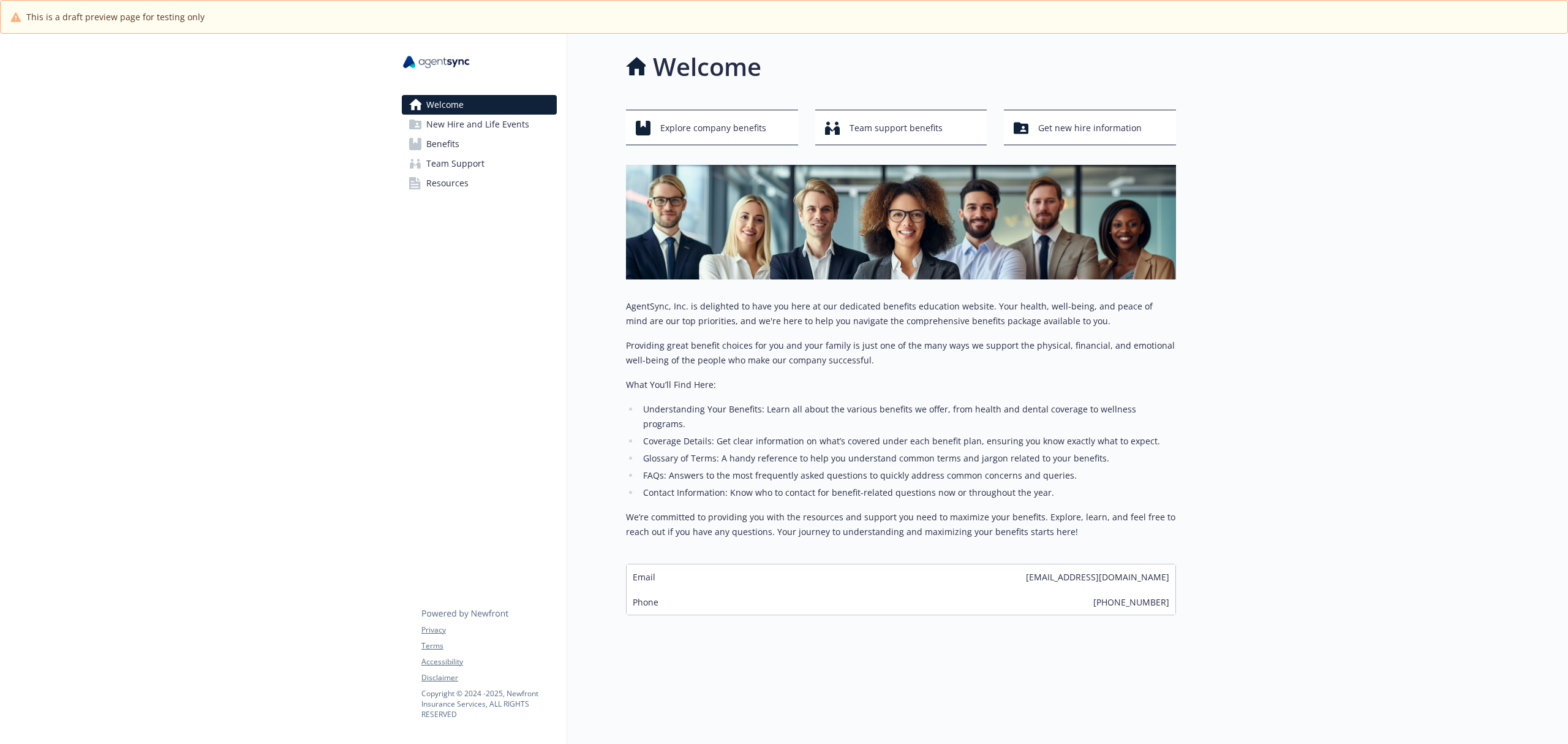
click at [427, 141] on span "Benefits" at bounding box center [443, 144] width 33 height 20
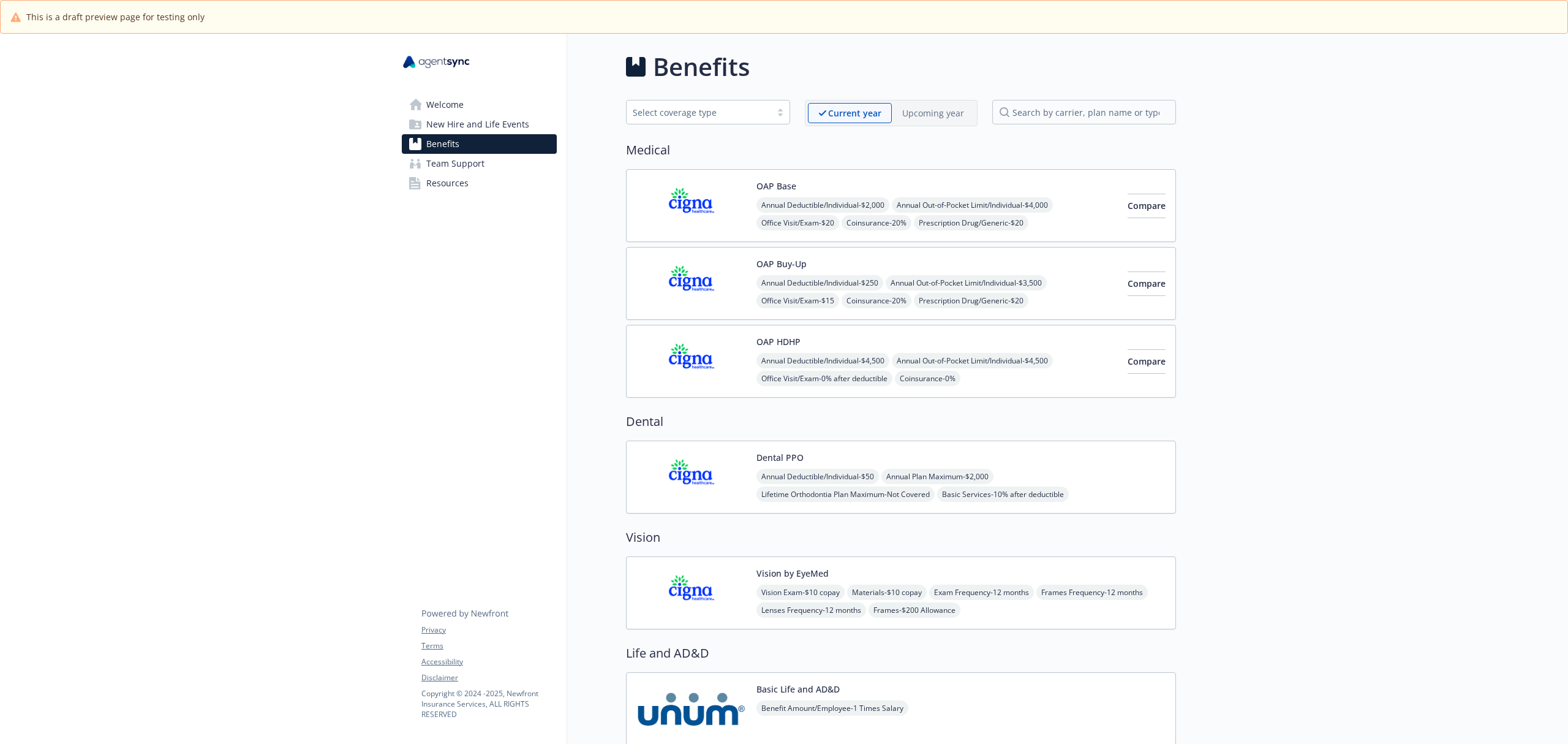
click at [462, 161] on span "Team Support" at bounding box center [455, 164] width 58 height 20
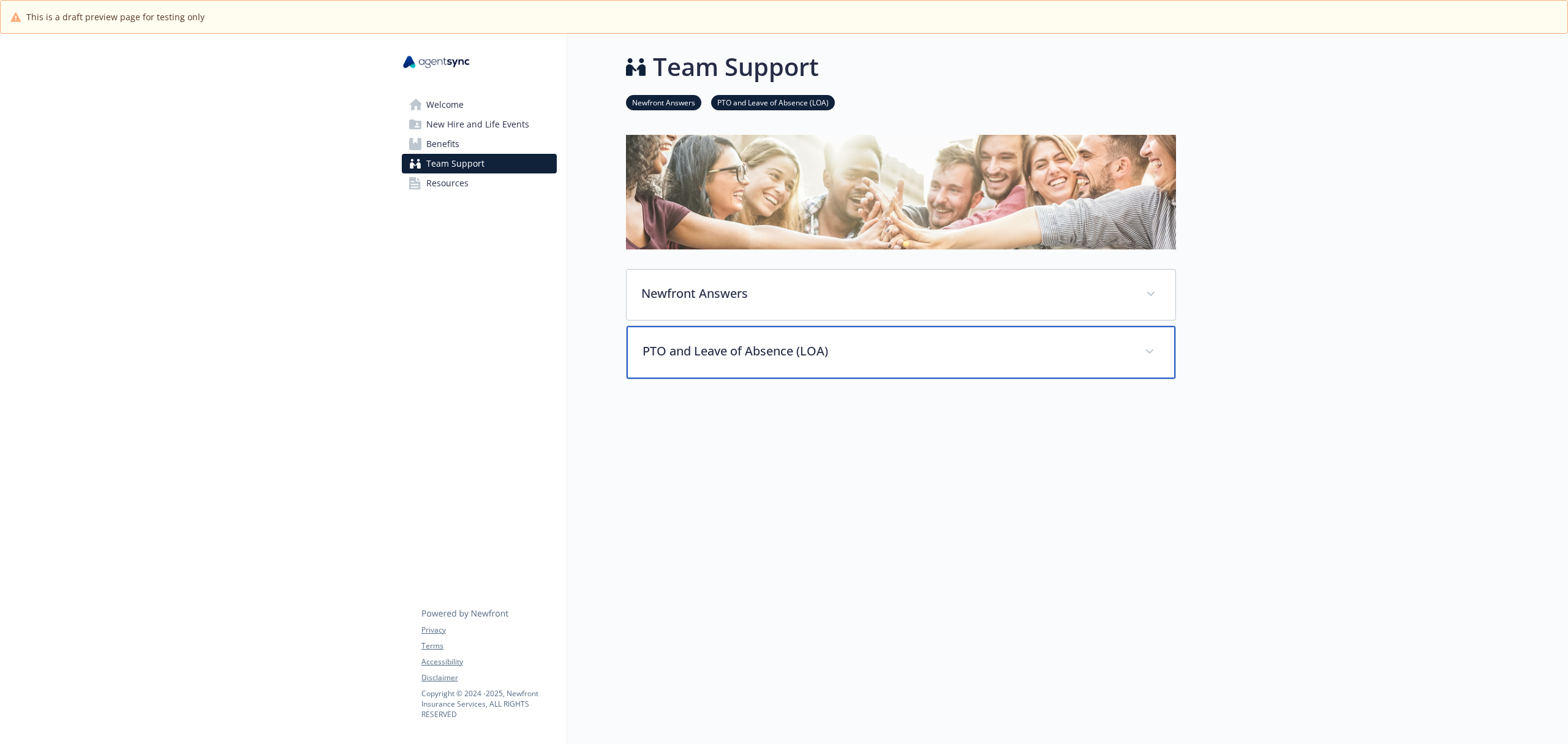
click at [816, 356] on p "PTO and Leave of Absence (LOA)" at bounding box center [886, 351] width 488 height 19
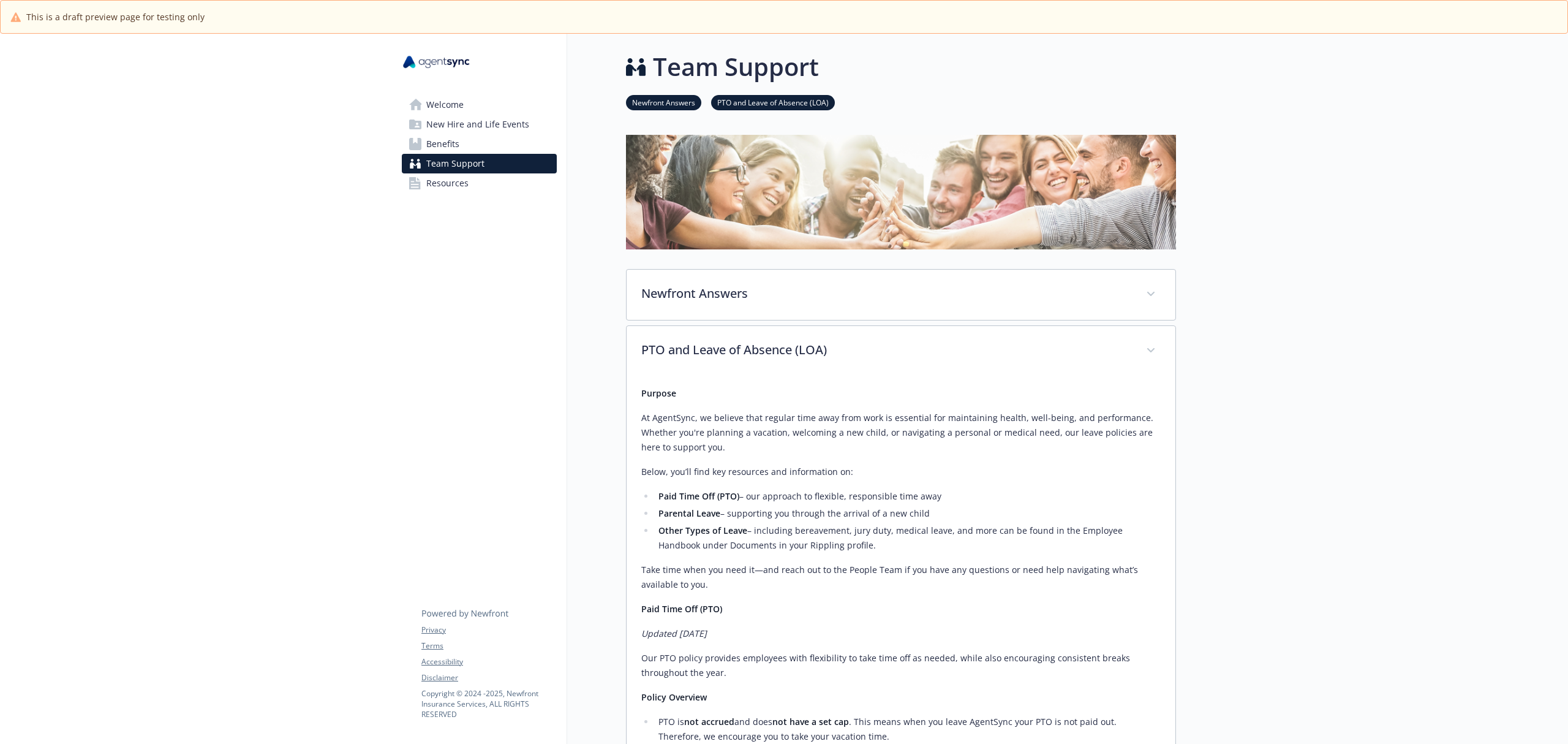
click at [437, 178] on span "Resources" at bounding box center [448, 184] width 42 height 20
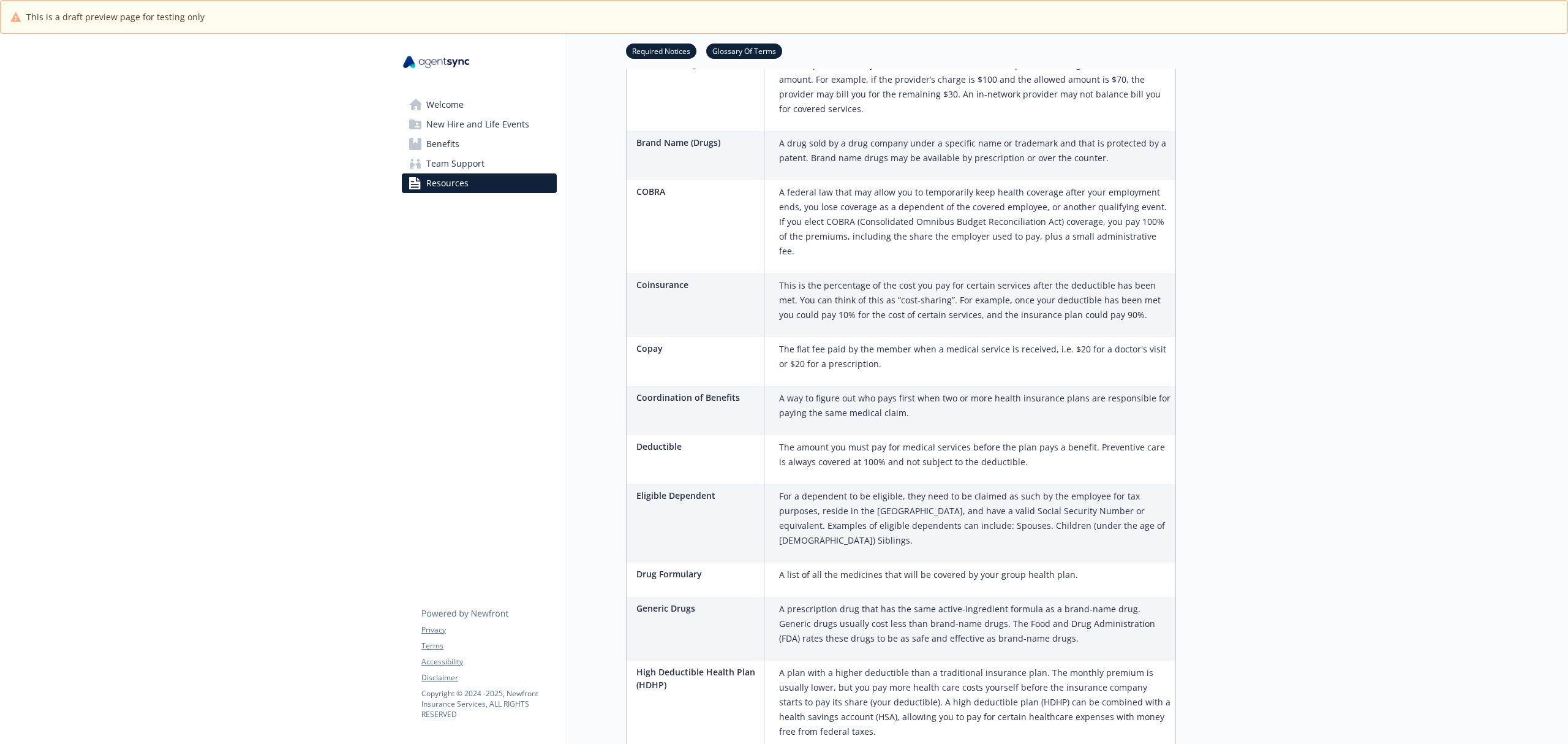
scroll to position [981, 0]
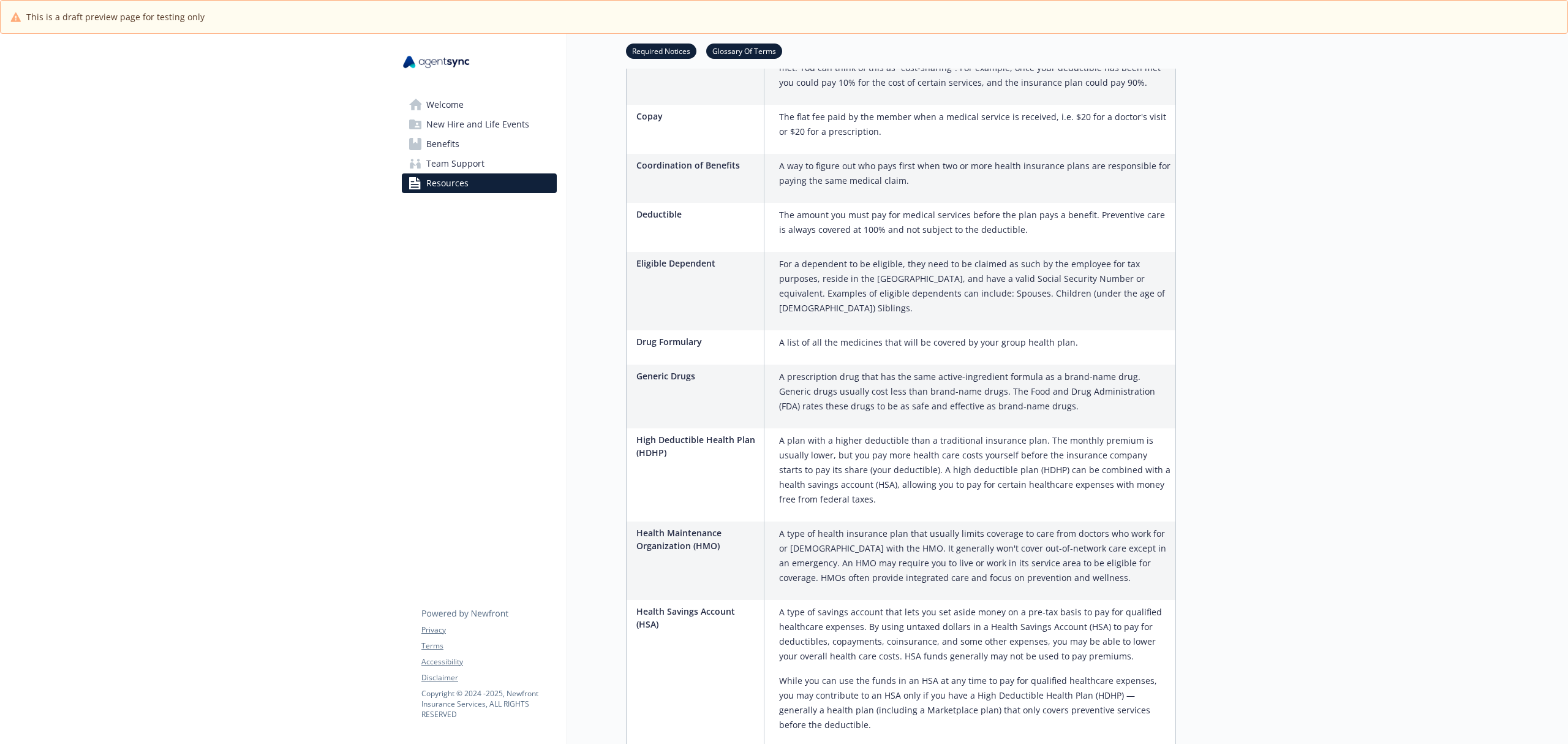
click at [454, 160] on span "Team Support" at bounding box center [455, 164] width 58 height 20
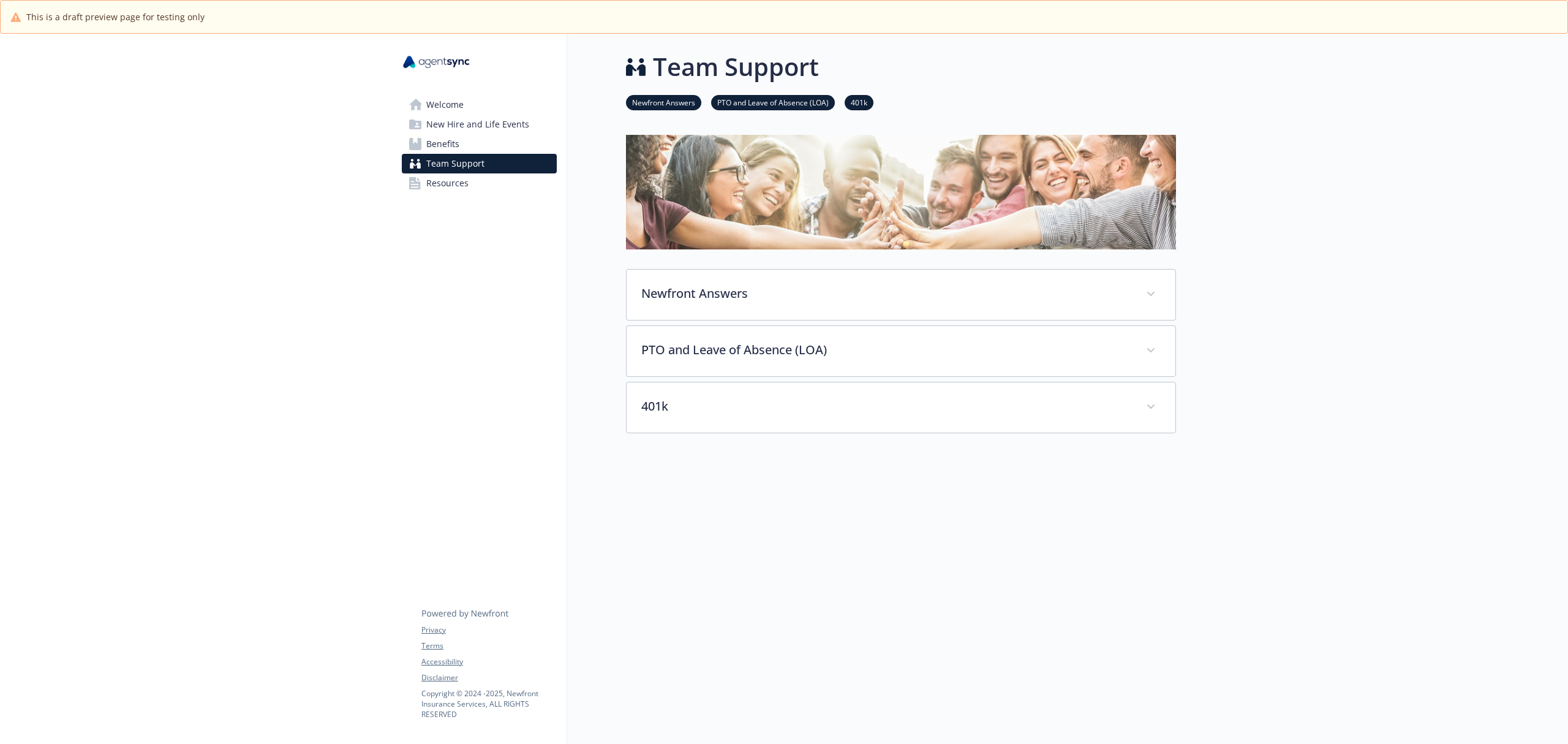
click at [451, 104] on span "Welcome" at bounding box center [445, 104] width 38 height 20
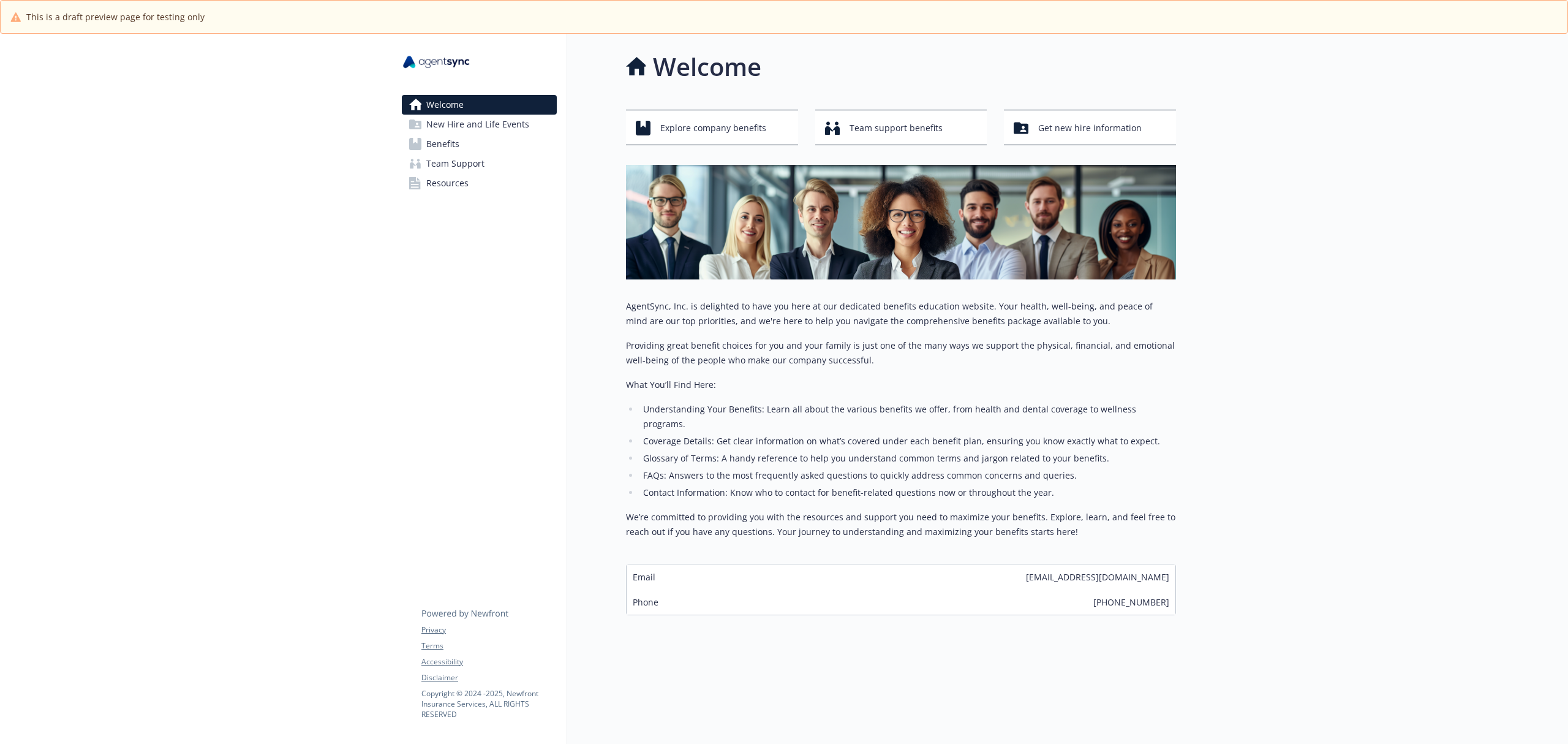
click at [452, 122] on span "New Hire and Life Events" at bounding box center [478, 124] width 103 height 20
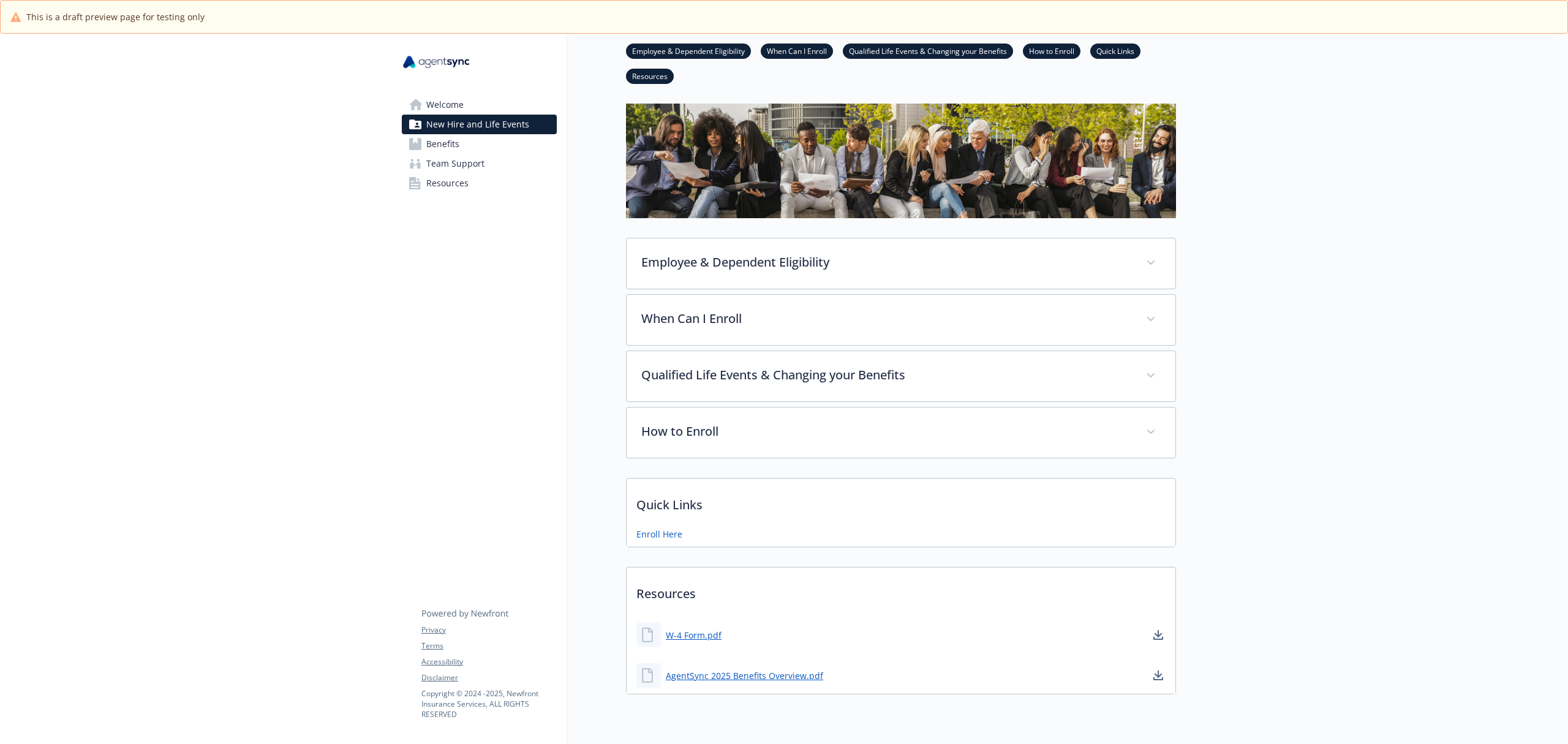
scroll to position [29, 0]
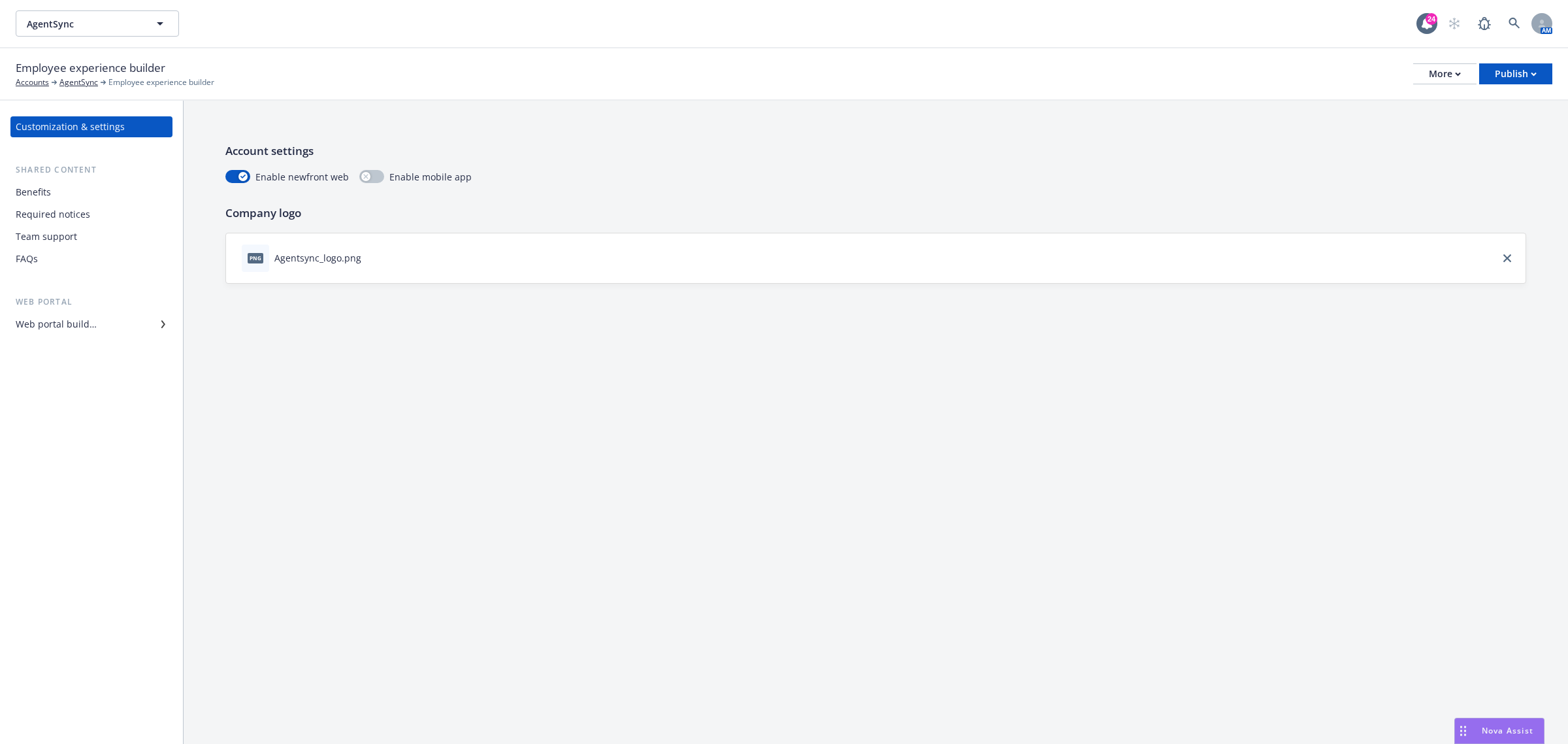
click at [138, 327] on div "Web portal builder" at bounding box center [91, 325] width 151 height 21
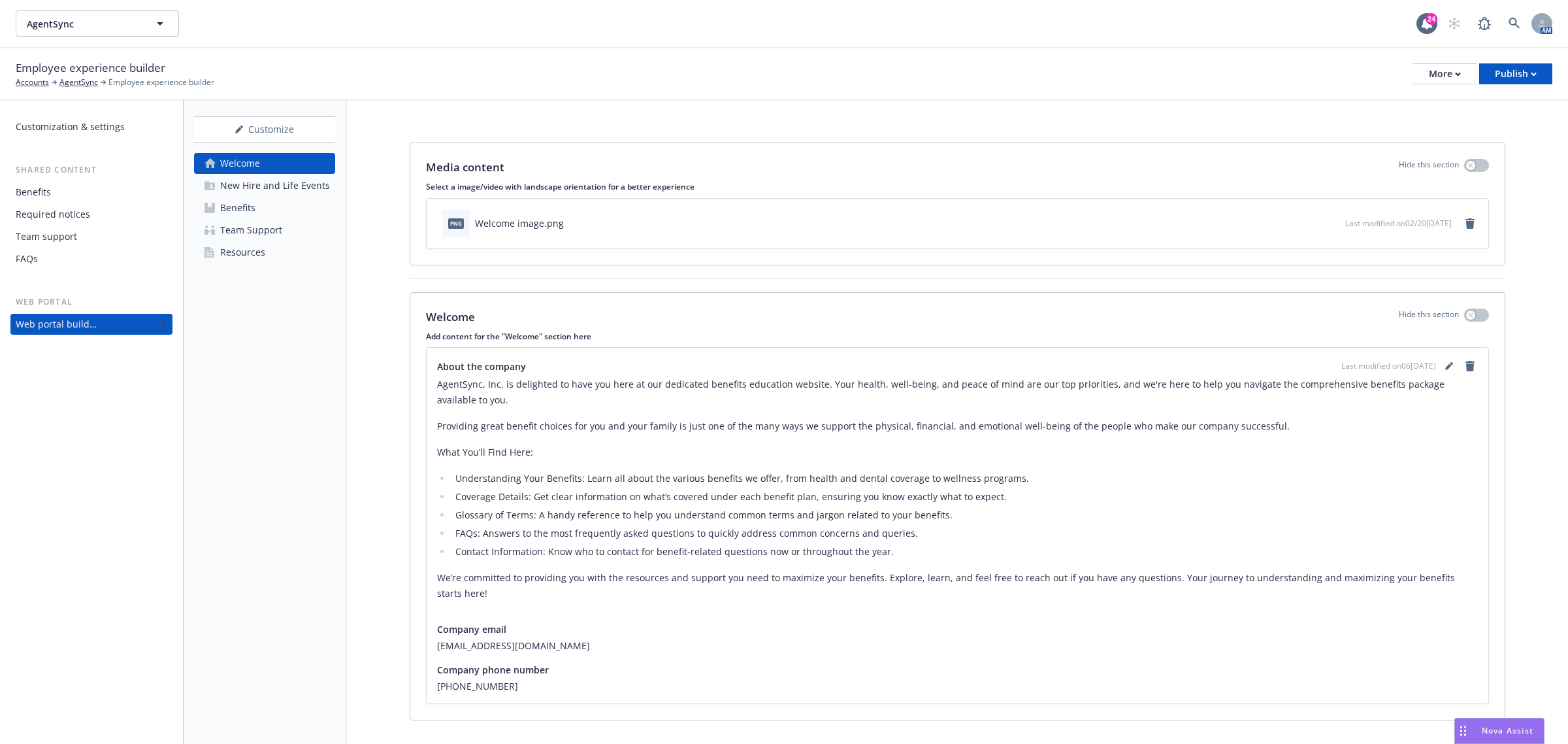
click at [258, 233] on div "Team Support" at bounding box center [250, 230] width 62 height 21
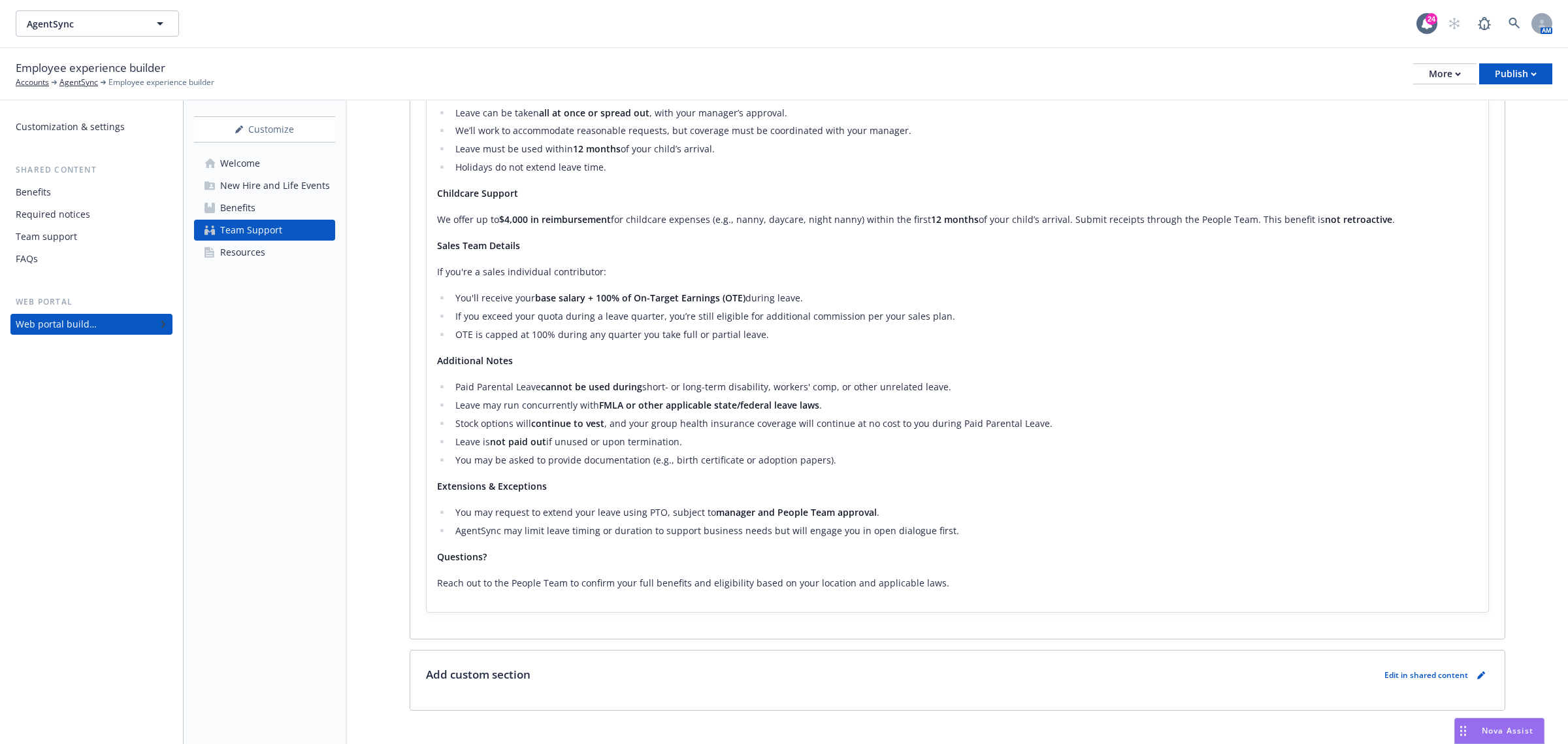
scroll to position [1610, 0]
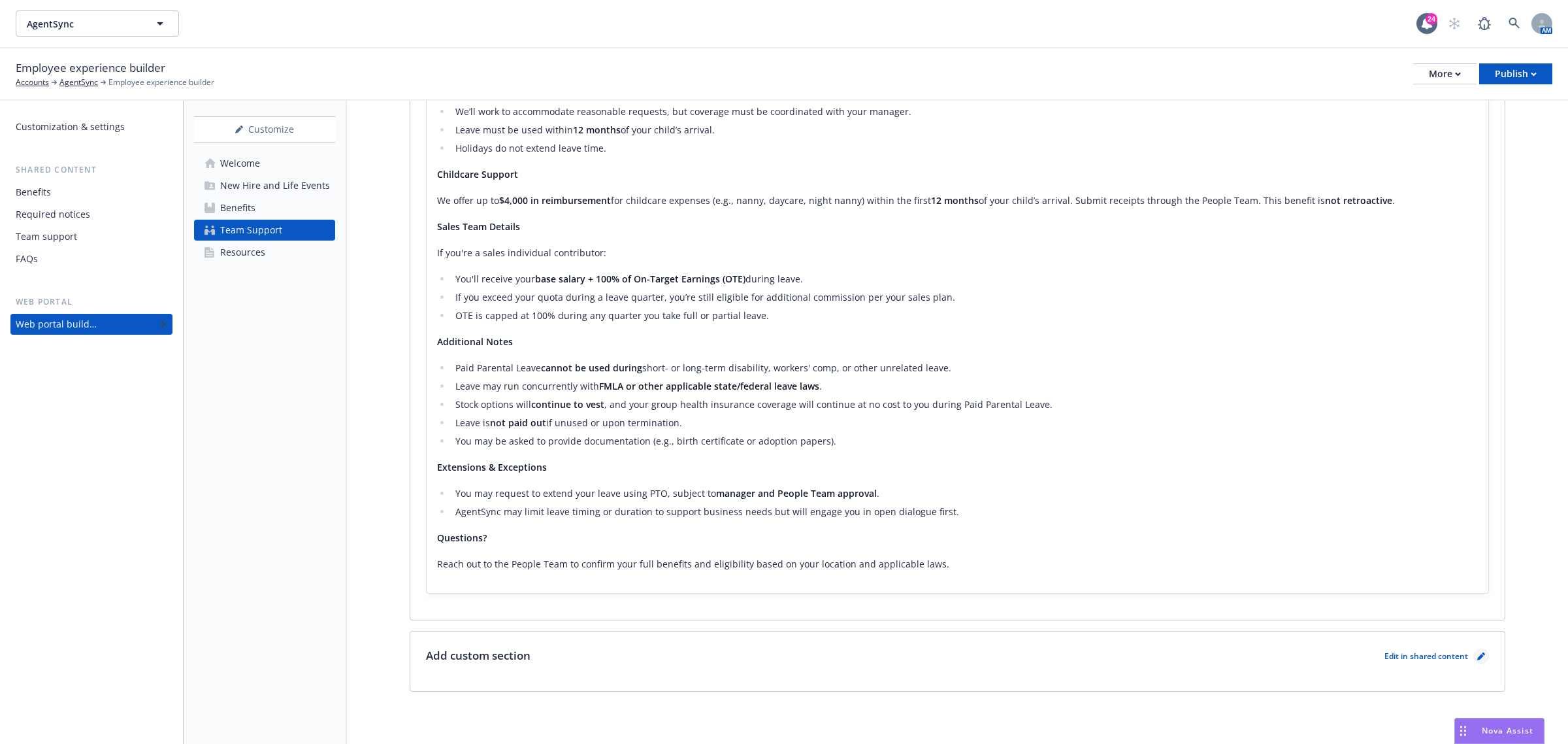
click at [1473, 660] on link "pencil" at bounding box center [1481, 656] width 16 height 16
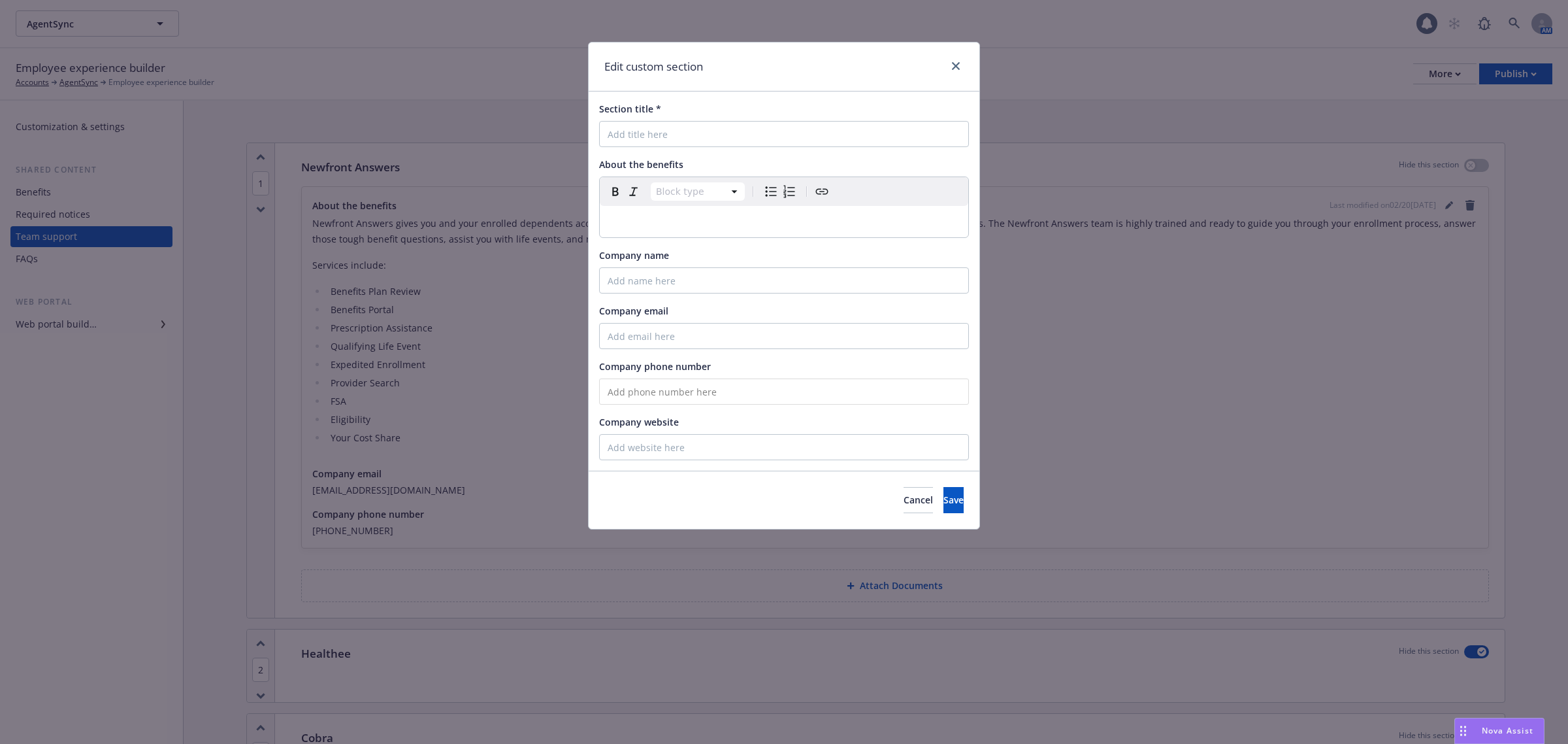
scroll to position [1603, 0]
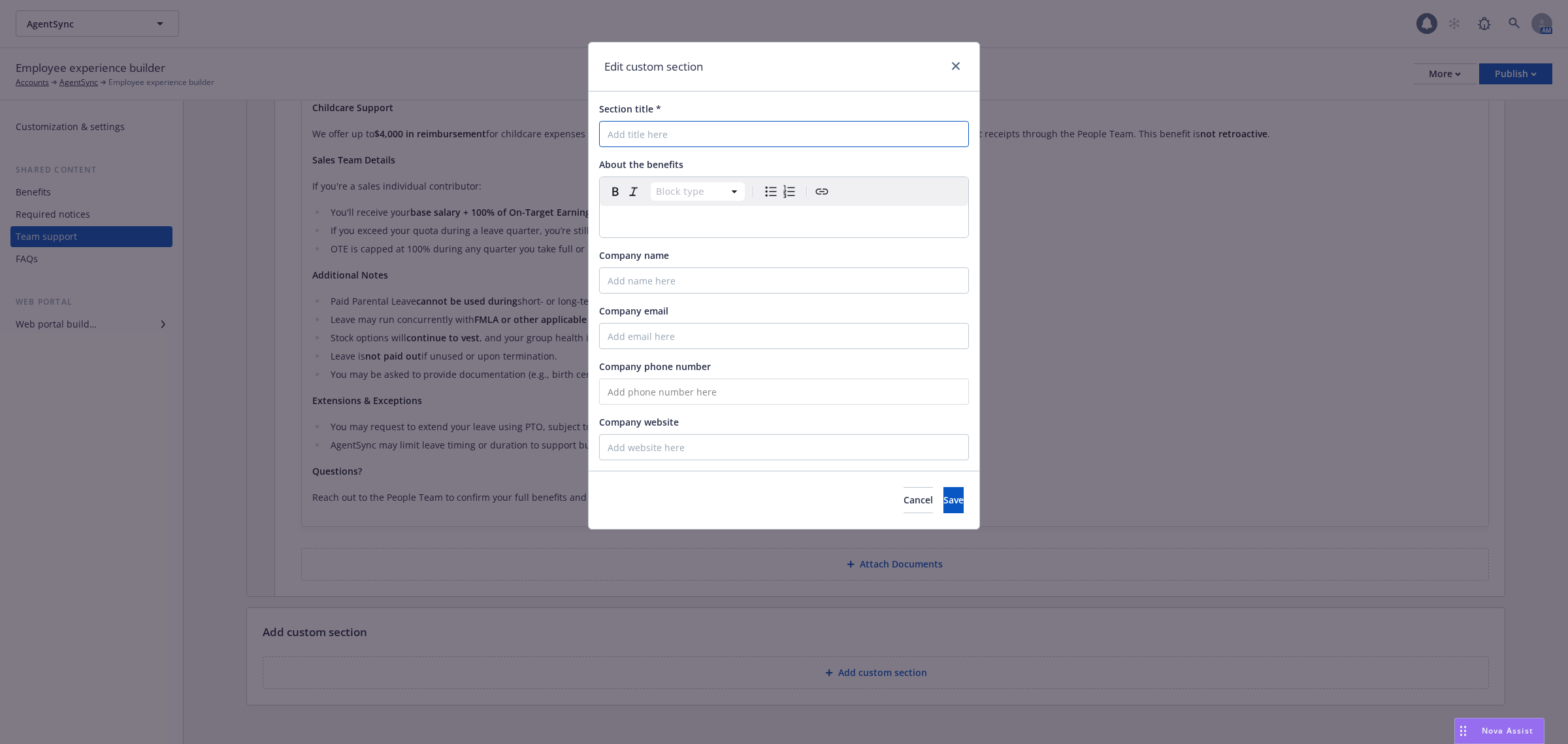
click at [619, 126] on input "Section title *" at bounding box center [784, 134] width 370 height 26
type input "$"
click at [637, 137] on input "401" at bounding box center [784, 134] width 370 height 26
type input "401k"
select select "paragraph"
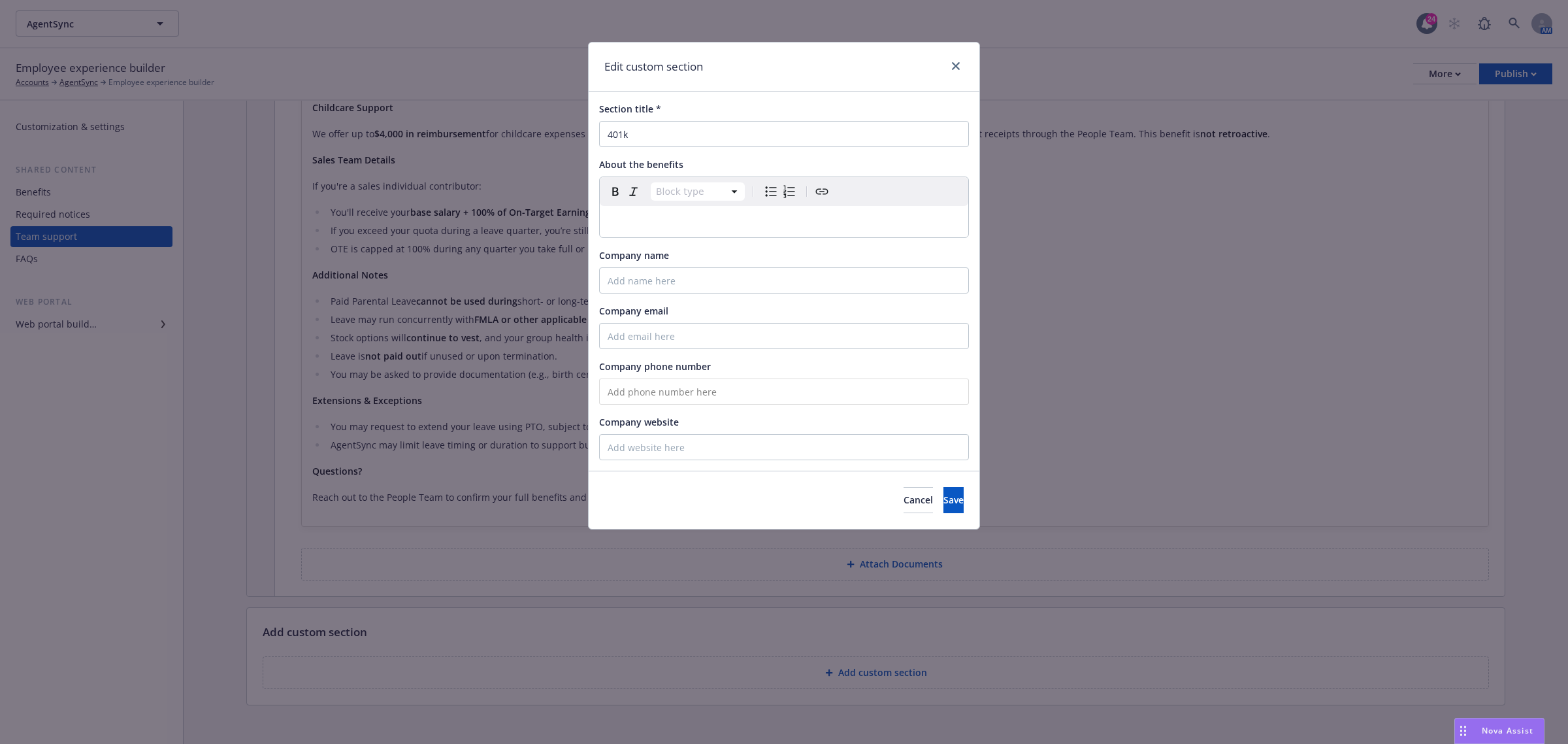
click at [677, 230] on div "editable markdown" at bounding box center [784, 222] width 369 height 31
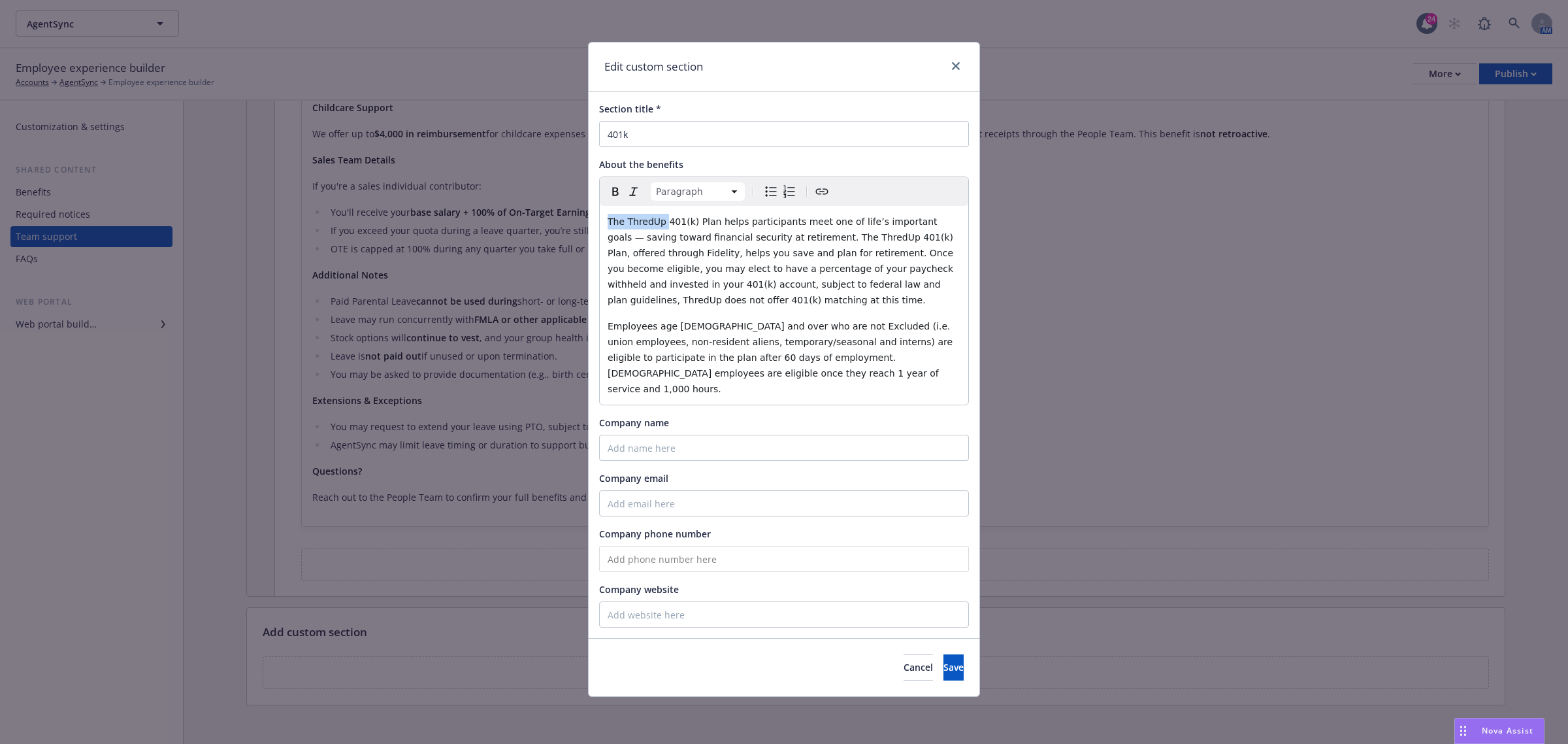
drag, startPoint x: 664, startPoint y: 220, endPoint x: 601, endPoint y: 221, distance: 63.0
click at [601, 221] on div "The ThredUp 401(k) Plan helps participants meet one of life’s important goals —…" at bounding box center [784, 305] width 369 height 198
click at [817, 234] on span "AgentSync's 401(k) Plan helps participants meet one of life’s important goals —…" at bounding box center [782, 261] width 349 height 89
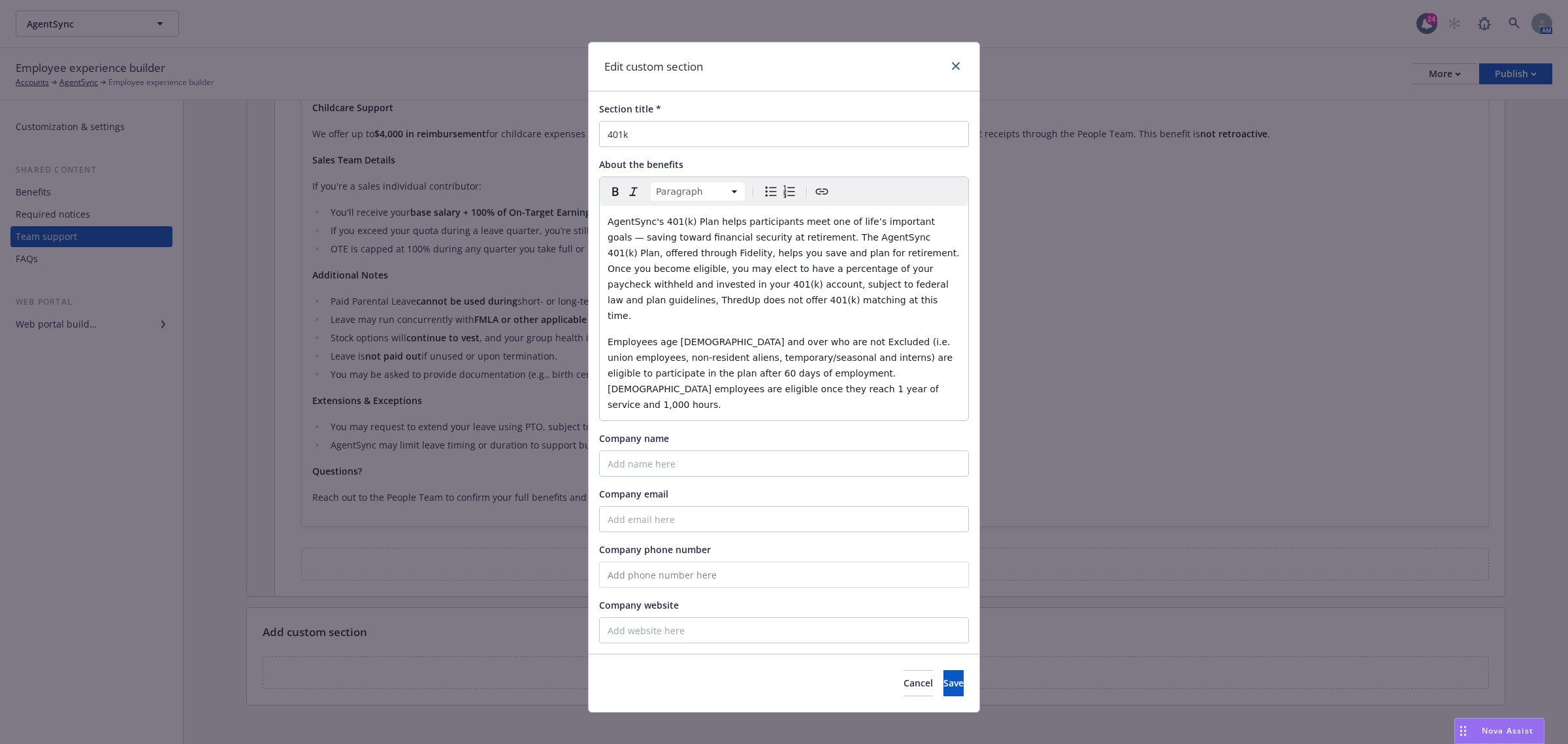
click at [636, 248] on span "AgentSync's 401(k) Plan helps participants meet one of life’s important goals —…" at bounding box center [785, 269] width 355 height 104
click at [692, 379] on p "Employees age [DEMOGRAPHIC_DATA] and over who are not Excluded (i.e. union empl…" at bounding box center [784, 373] width 353 height 78
click at [701, 376] on p "Employees age [DEMOGRAPHIC_DATA] and over who are not Excluded (i.e. union empl…" at bounding box center [784, 373] width 353 height 78
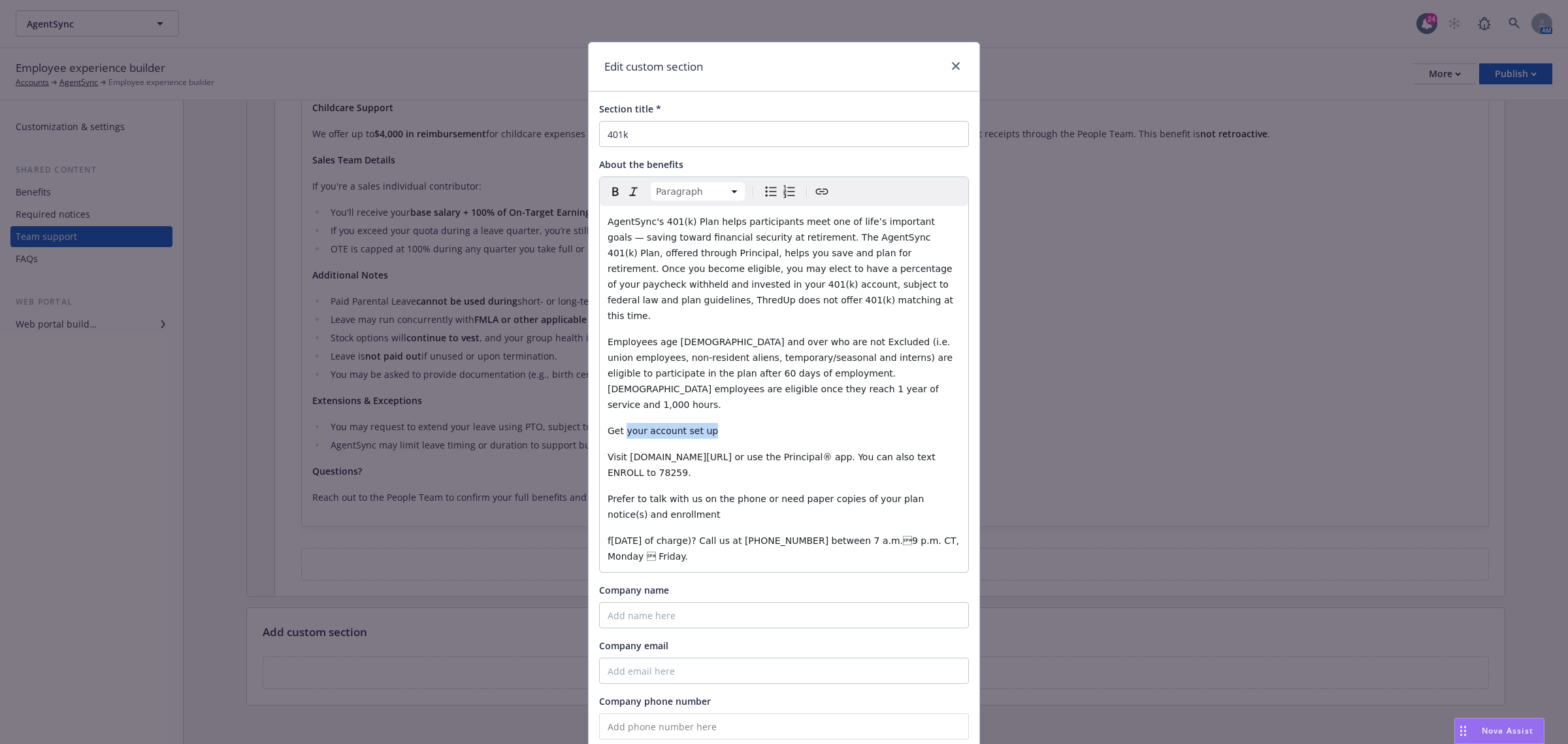
drag, startPoint x: 705, startPoint y: 396, endPoint x: 618, endPoint y: 396, distance: 87.0
click at [618, 423] on p "Get your account set up" at bounding box center [784, 431] width 353 height 16
drag, startPoint x: 736, startPoint y: 402, endPoint x: 592, endPoint y: 404, distance: 144.0
click at [599, 404] on div "Paragraph Paragraph Heading 1 Heading 2 Heading 3 Heading 4 Heading 5 Heading 6…" at bounding box center [784, 374] width 370 height 396
click at [609, 200] on button "button" at bounding box center [615, 191] width 18 height 18
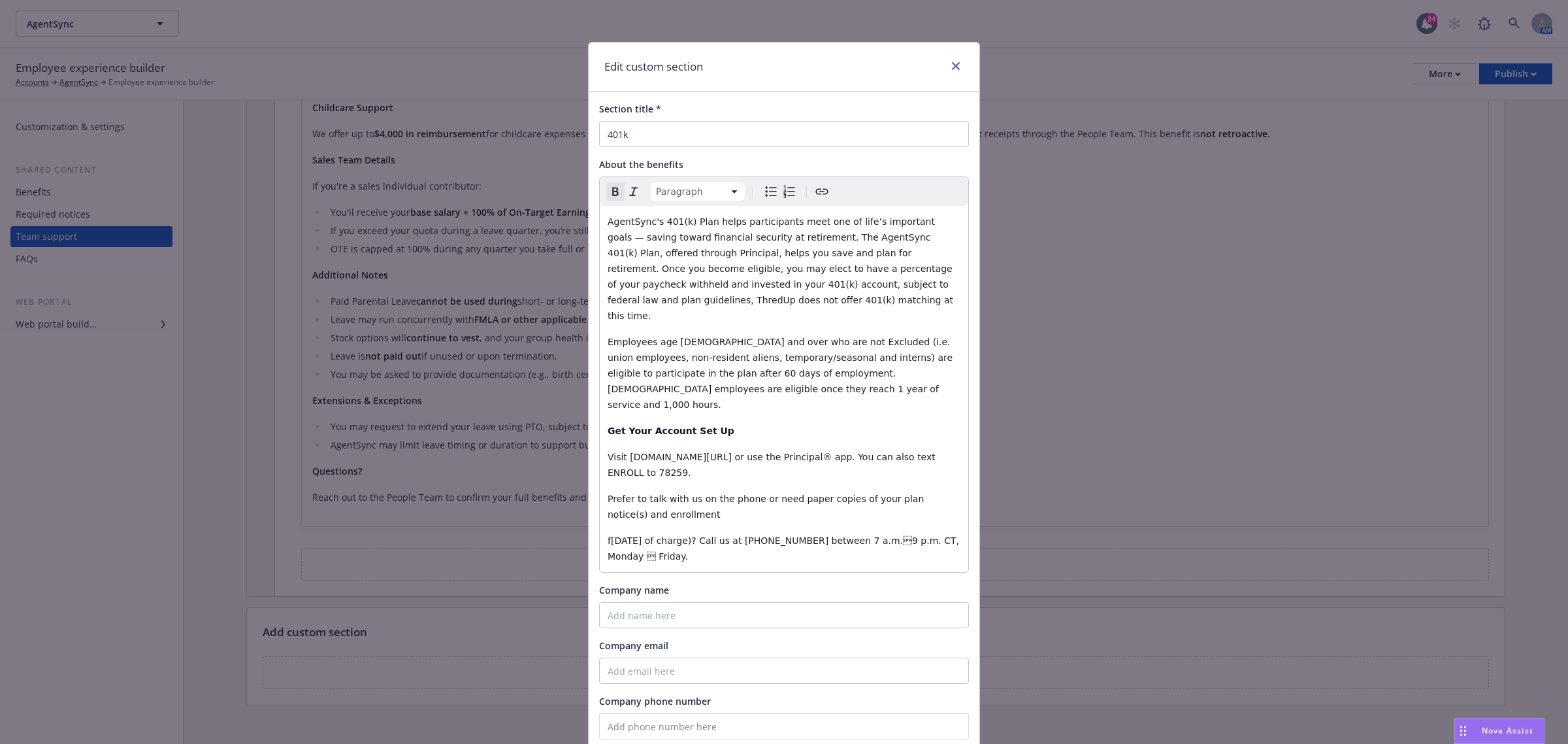
drag, startPoint x: 711, startPoint y: 446, endPoint x: 717, endPoint y: 439, distance: 9.2
click at [712, 449] on p "Visit principal.com/Welcome* or use the Principal® app. You can also text ENROL…" at bounding box center [784, 465] width 353 height 31
click at [723, 452] on span "Visit principal.com/Welcome* or use the Principal® app. You can also text ENROL…" at bounding box center [773, 465] width 330 height 26
click at [621, 452] on span "Visit principal.com/Welcomeor use the Principal® app. You can also text ENROLL …" at bounding box center [767, 465] width 318 height 26
click at [717, 452] on span "Visit principal.com/Welcomeor use the Principal® app. You can also text ENROLL …" at bounding box center [767, 465] width 318 height 26
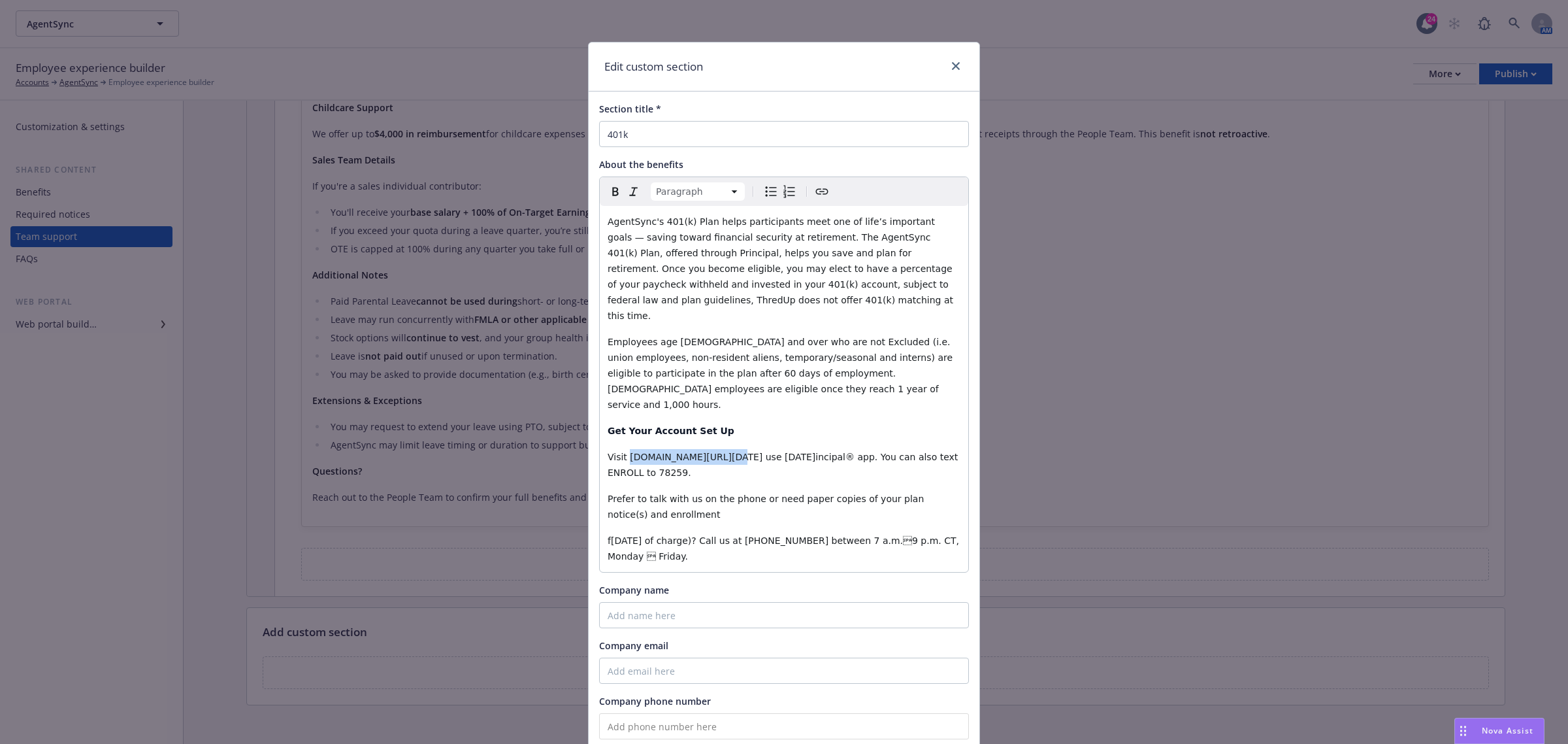
drag, startPoint x: 715, startPoint y: 425, endPoint x: 622, endPoint y: 421, distance: 93.1
click at [622, 452] on span "Visit principal.com/Welcome or use the Principal® app. You can also text ENROLL…" at bounding box center [784, 465] width 353 height 26
copy span "principal.com/Welcome"
click at [625, 449] on p "Visit principal.com/Welcome or use the Principal® app. You can also text ENROLL…" at bounding box center [784, 465] width 353 height 31
click at [624, 452] on span "Visit principal.com/Welcome or use the Principal® app. You can also text ENROLL…" at bounding box center [784, 465] width 353 height 26
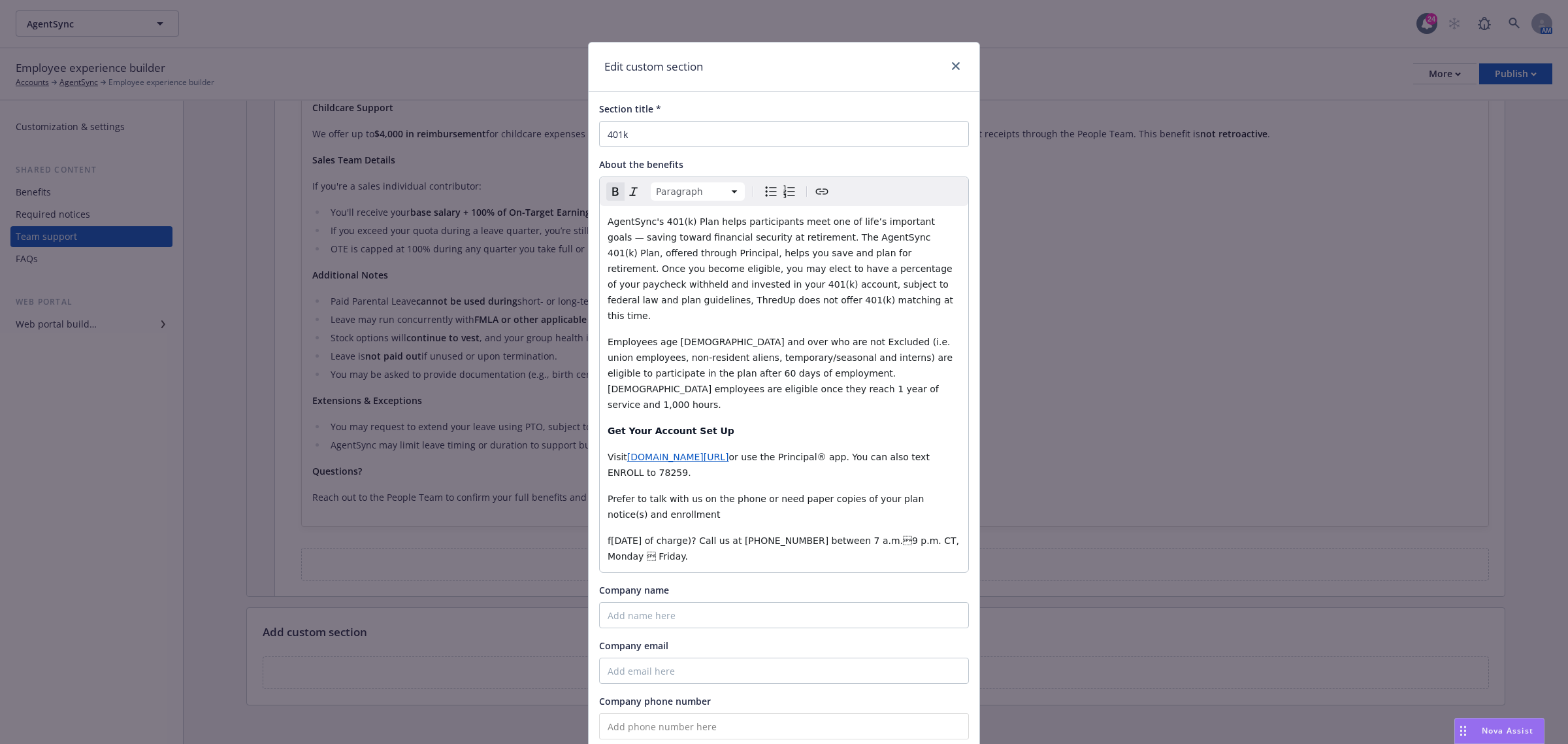
click at [873, 423] on p "Get Your Account Set Up" at bounding box center [784, 431] width 353 height 16
drag, startPoint x: 831, startPoint y: 426, endPoint x: 854, endPoint y: 416, distance: 25.1
click at [833, 452] on span "or use the Principal® app. You can also text ENROLL to 78259." at bounding box center [770, 465] width 324 height 26
click at [768, 452] on span "or use the Principal app. You can also text ENROLL to 78259." at bounding box center [785, 465] width 355 height 26
click at [608, 535] on span "forms (free of charge)? Call us at 1-800-547-7754 between 7 a.m.9 p.m. CT, Mon…" at bounding box center [784, 548] width 354 height 26
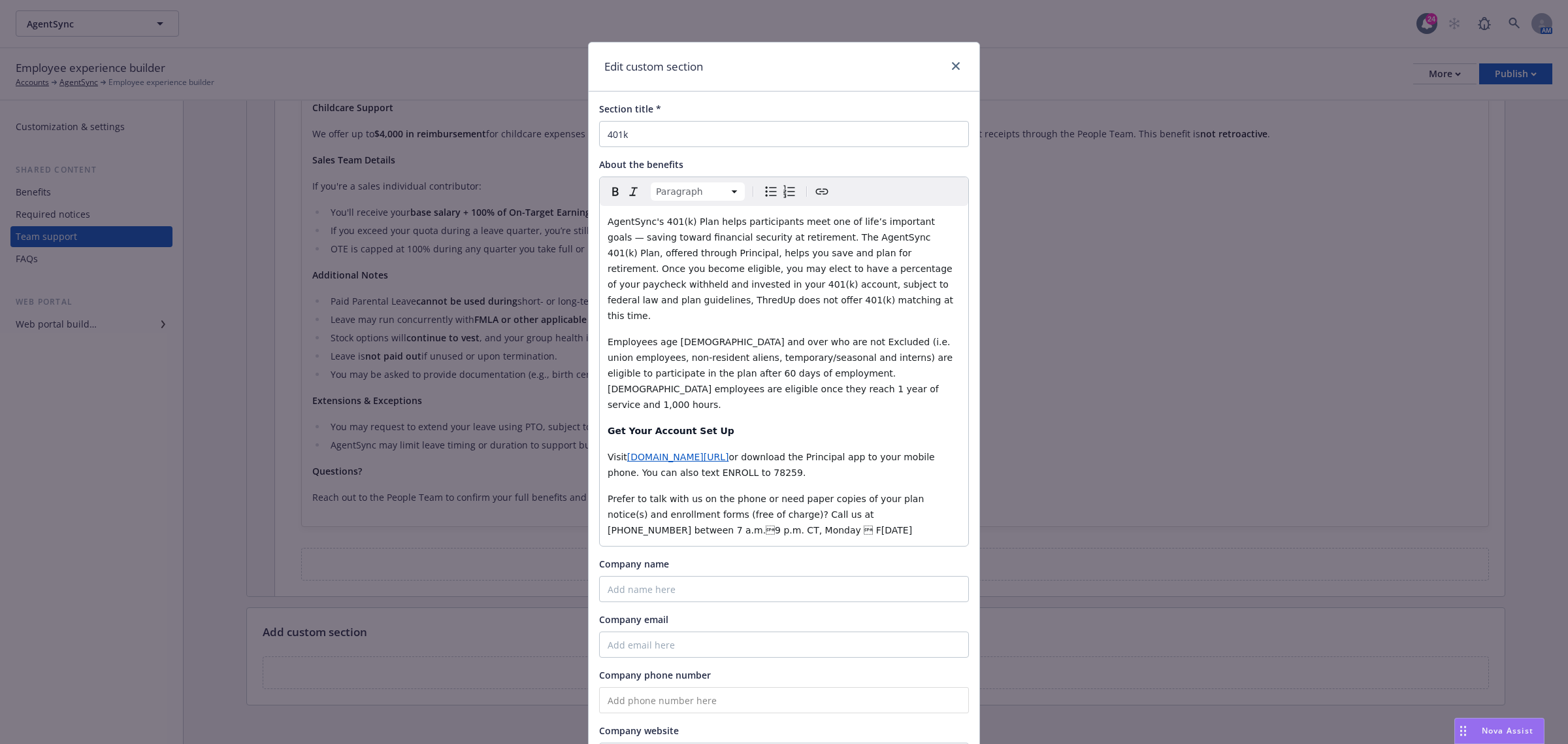
click at [769, 493] on span "Prefer to talk with us on the phone or need paper copies of your plan notice(s)…" at bounding box center [767, 514] width 319 height 42
click at [731, 493] on span "Prefer to talk with us on the phone or need paper copies of your plan notice(s)…" at bounding box center [774, 514] width 332 height 42
click at [904, 493] on span "Prefer to talk with us on the phone or need paper copies of your plan notice(s)…" at bounding box center [779, 514] width 343 height 42
click at [645, 500] on span "Prefer to talk with us on the phone or need paper copies of your plan notice(s)…" at bounding box center [779, 514] width 343 height 42
click at [825, 340] on span "Employees age [DEMOGRAPHIC_DATA] and over who are not Excluded (i.e. union empl…" at bounding box center [782, 373] width 348 height 73
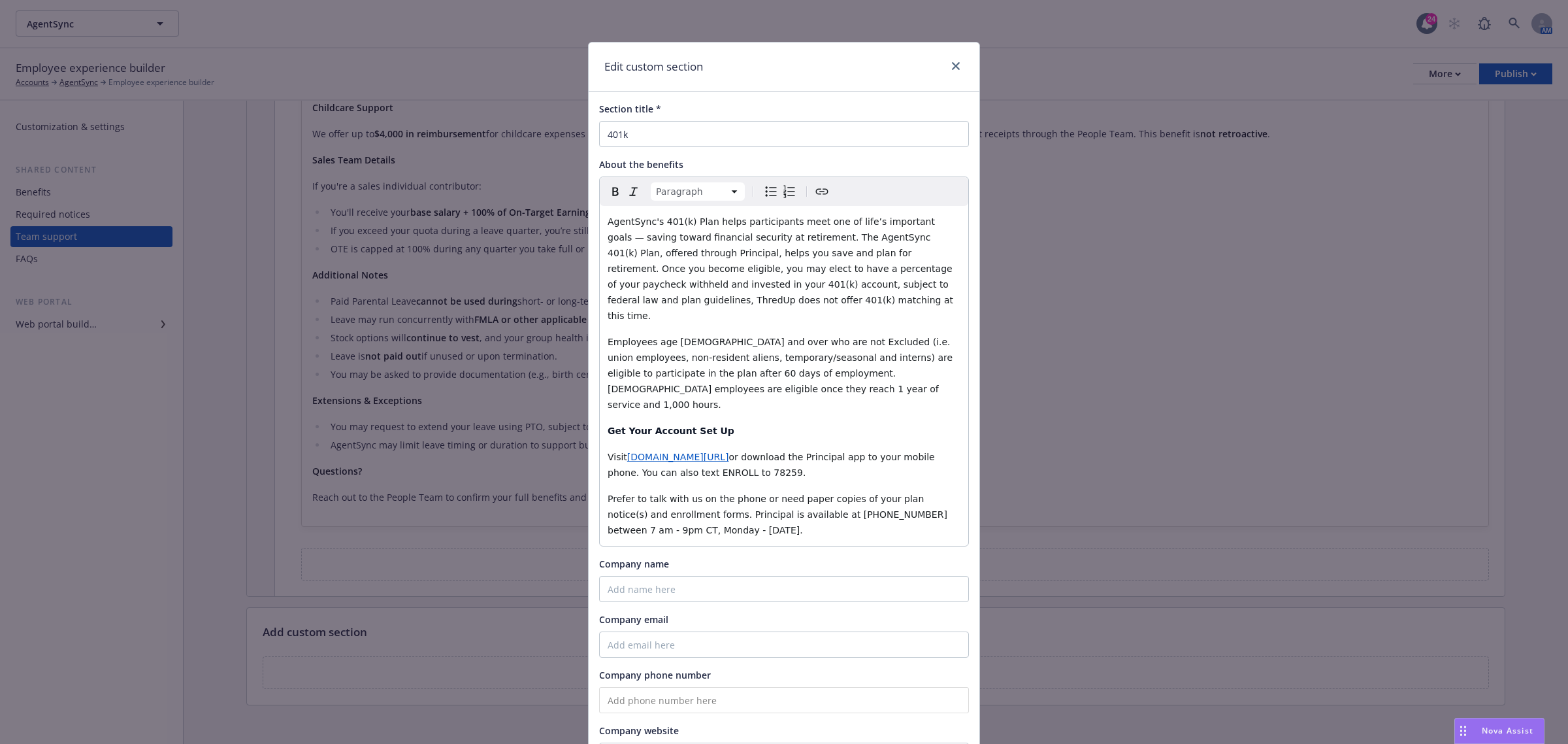
click at [846, 283] on span "AgentSync's 401(k) Plan helps participants meet one of life’s important goals —…" at bounding box center [782, 269] width 348 height 104
drag, startPoint x: 814, startPoint y: 299, endPoint x: 815, endPoint y: 285, distance: 14.0
click at [815, 285] on p "AgentSync's 401(k) Plan helps participants meet one of life’s important goals —…" at bounding box center [784, 269] width 353 height 110
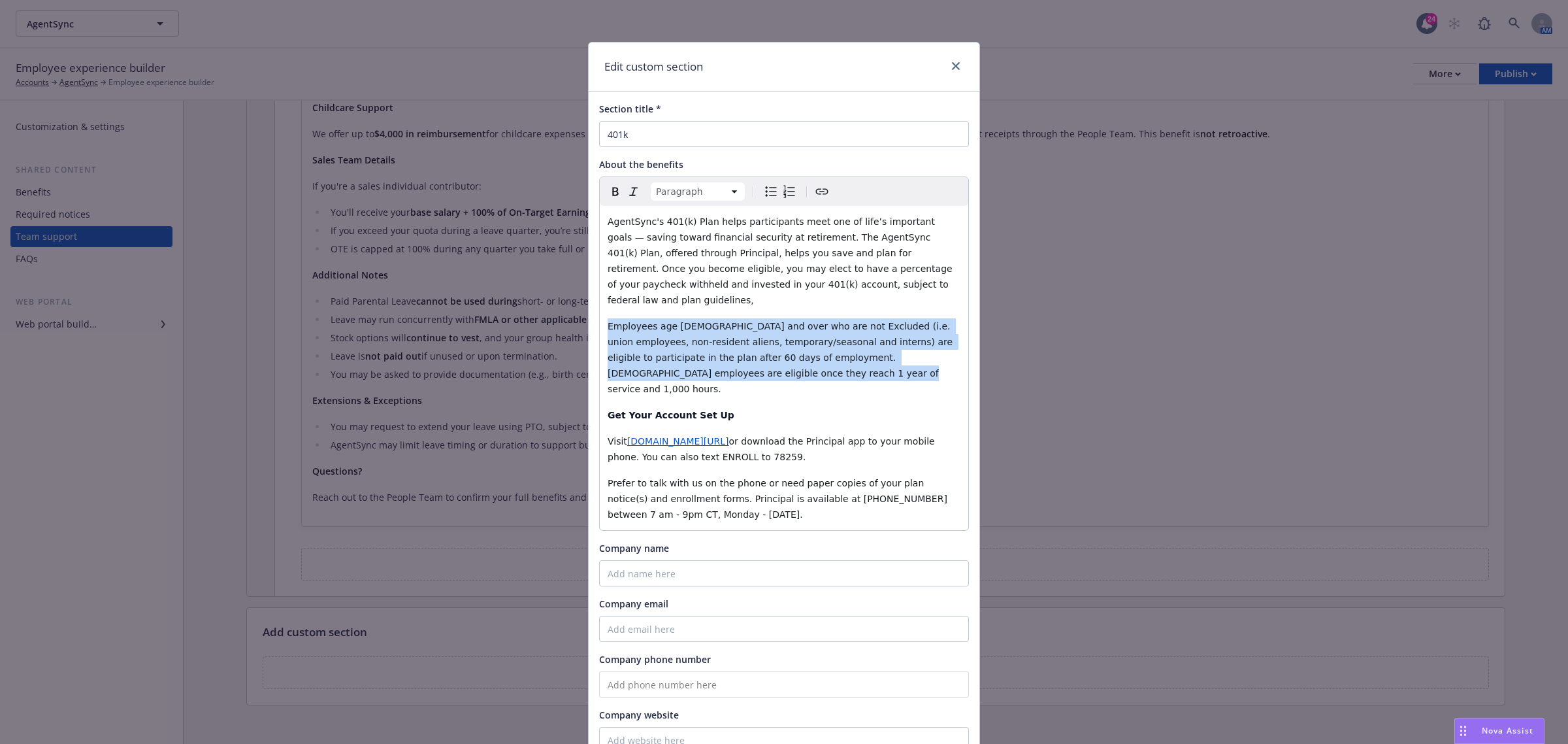
drag, startPoint x: 653, startPoint y: 355, endPoint x: 590, endPoint y: 312, distance: 76.3
click at [590, 312] on div "Section title * 401k About the benefits Paragraph Paragraph Heading 1 Heading 2…" at bounding box center [784, 427] width 390 height 672
click at [732, 340] on span "Employees age [DEMOGRAPHIC_DATA] and over who are not Excluded (i.e. union empl…" at bounding box center [782, 358] width 348 height 73
drag, startPoint x: 683, startPoint y: 358, endPoint x: 602, endPoint y: 309, distance: 94.7
click at [608, 318] on p "Employees age [DEMOGRAPHIC_DATA] and over who are not Excluded (i.e. union empl…" at bounding box center [784, 358] width 353 height 78
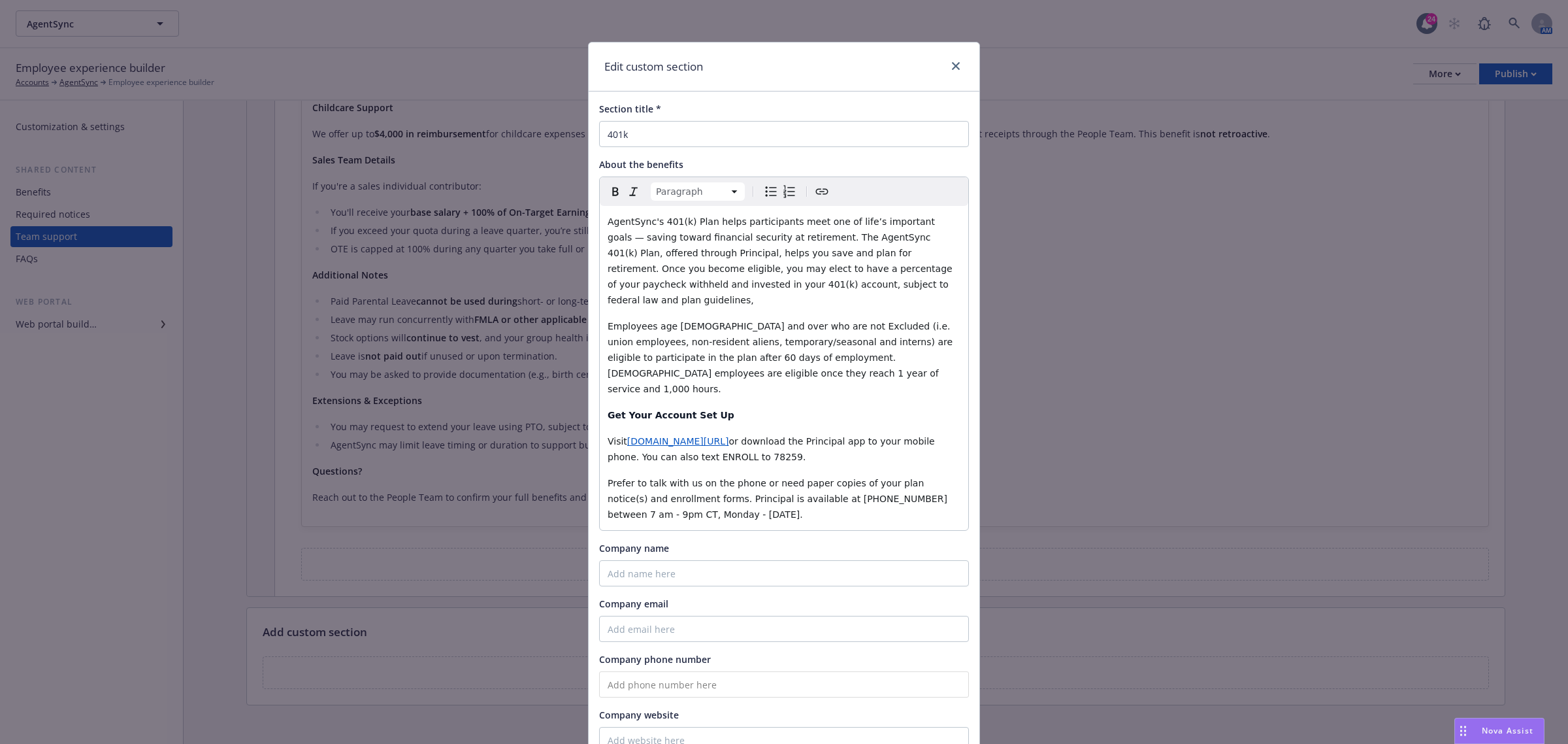
drag, startPoint x: 609, startPoint y: 201, endPoint x: 627, endPoint y: 193, distance: 19.7
click at [611, 200] on div "Paragraph Paragraph Heading 1 Heading 2 Heading 3 Heading 4 Heading 5 Heading 6" at bounding box center [784, 191] width 369 height 29
click at [626, 191] on icon "button" at bounding box center [634, 191] width 16 height 16
click at [608, 191] on icon "button" at bounding box center [616, 191] width 16 height 16
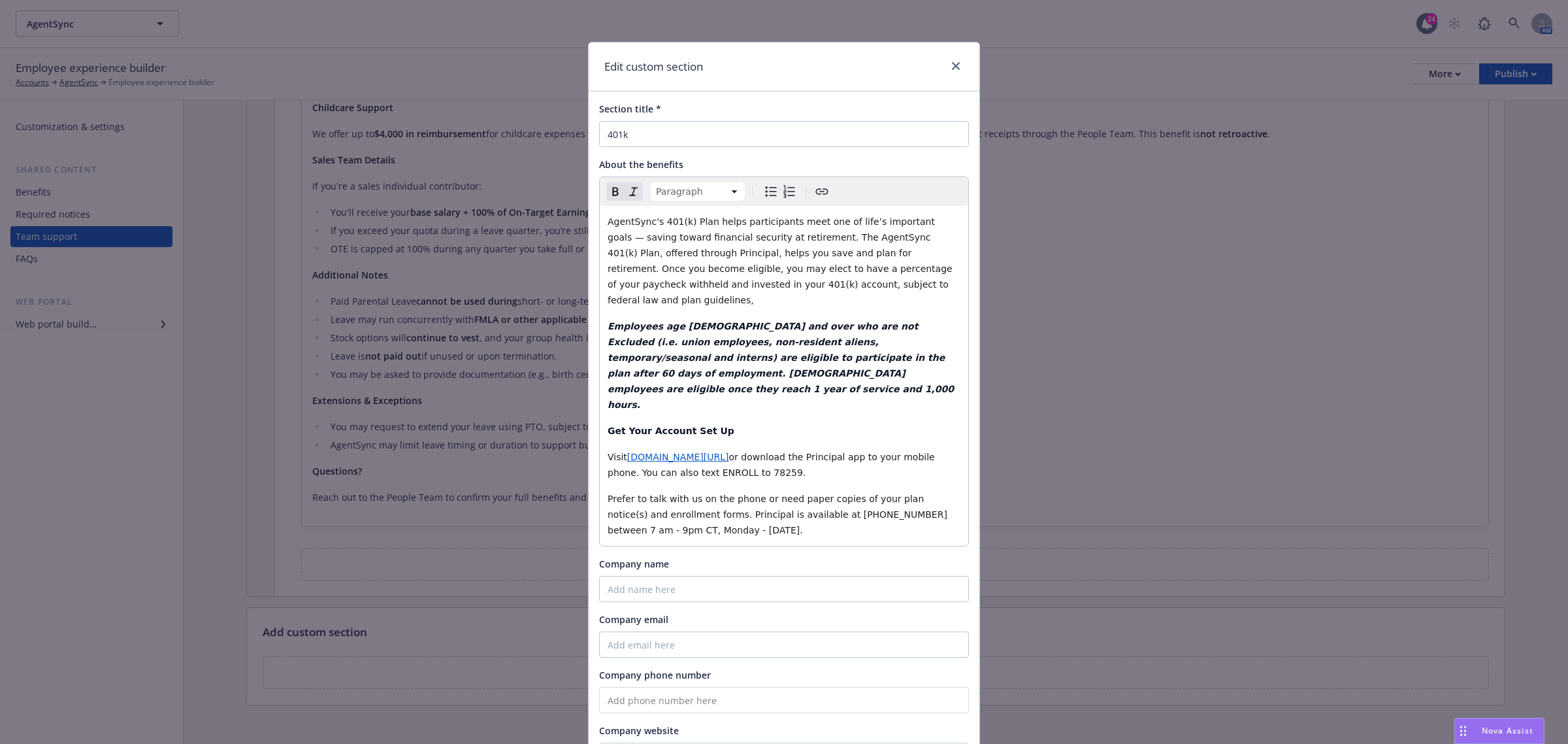
click at [719, 357] on strong "Employees age [DEMOGRAPHIC_DATA] and over who are not Excluded (i.e. union empl…" at bounding box center [783, 365] width 350 height 89
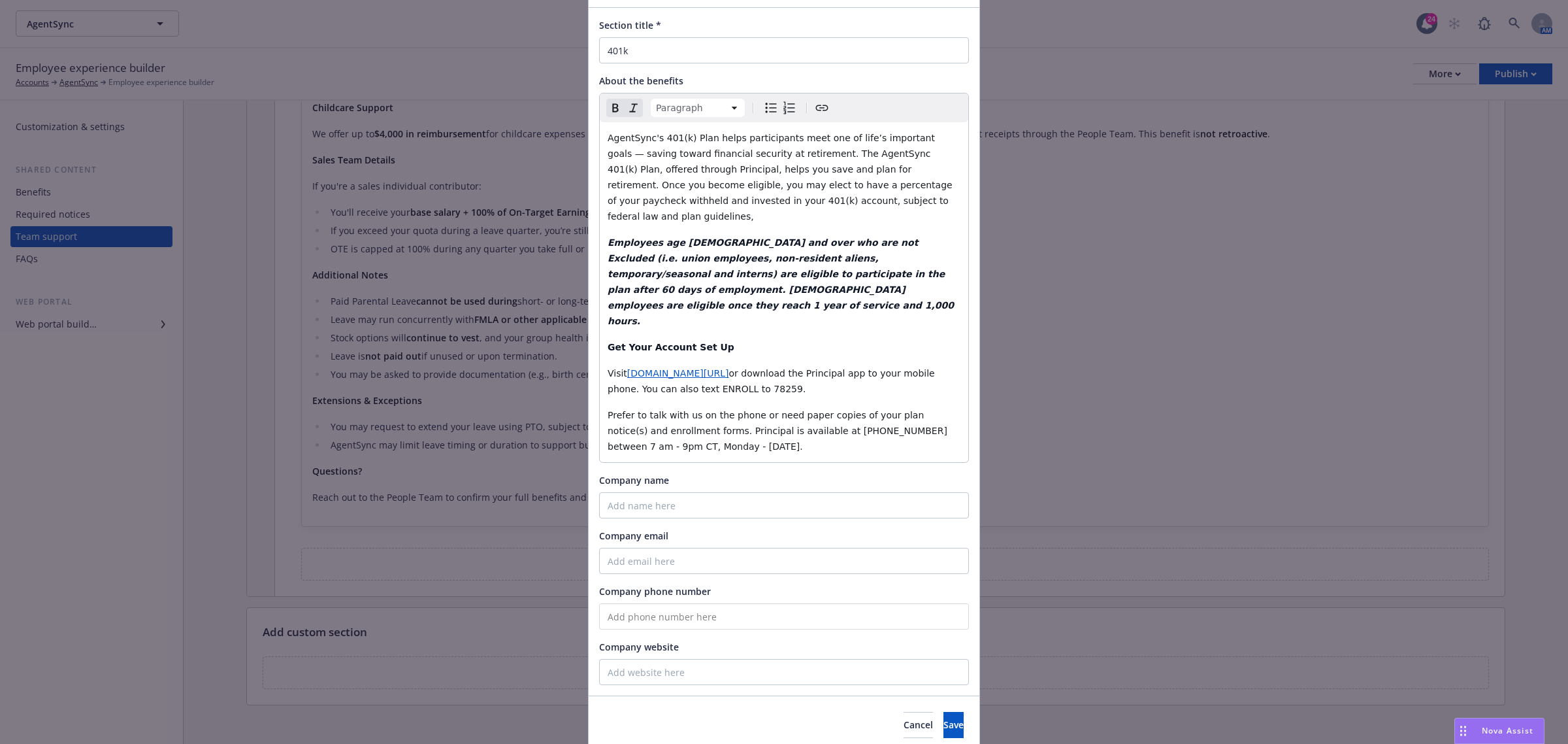
scroll to position [90, 0]
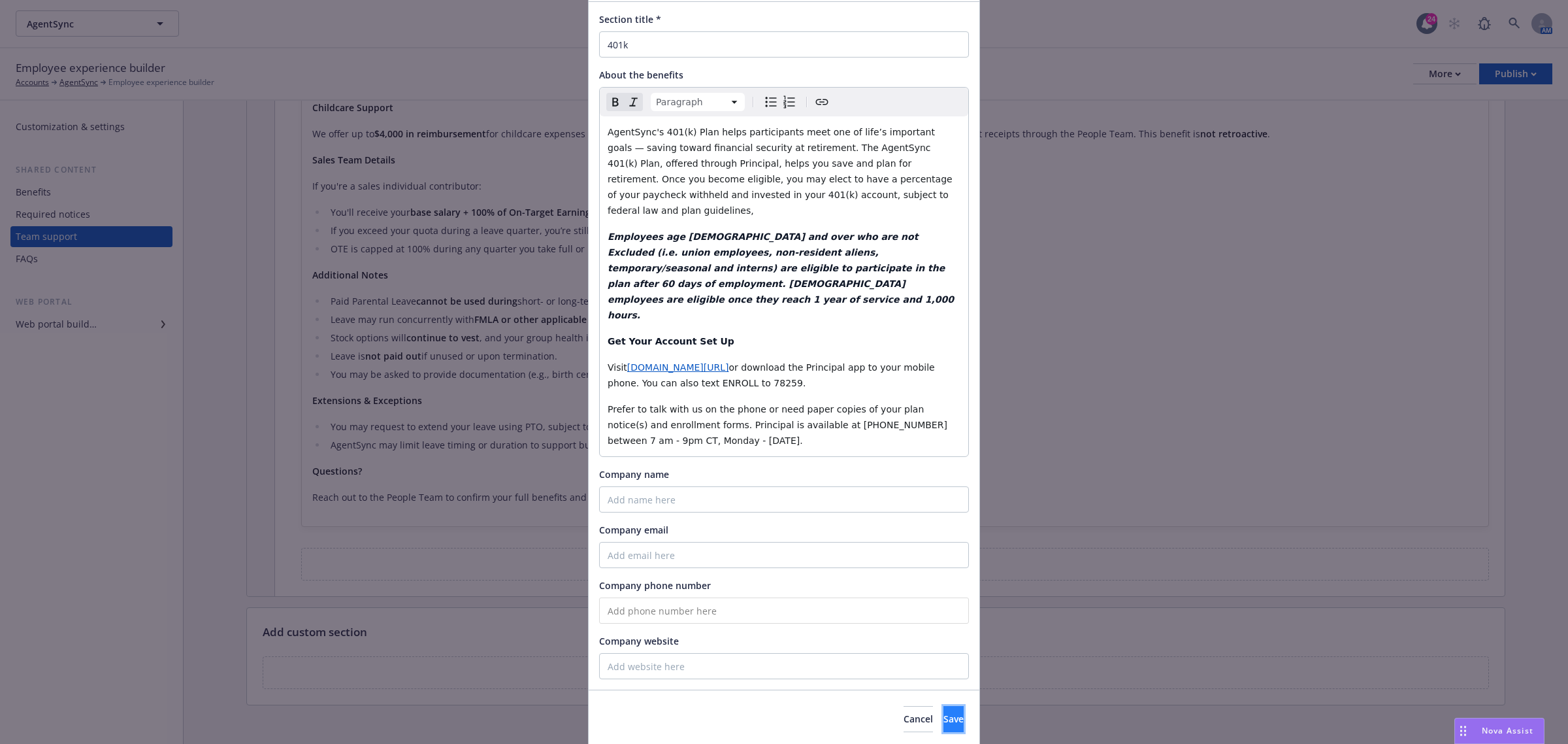
click at [944, 706] on button "Save" at bounding box center [953, 719] width 20 height 26
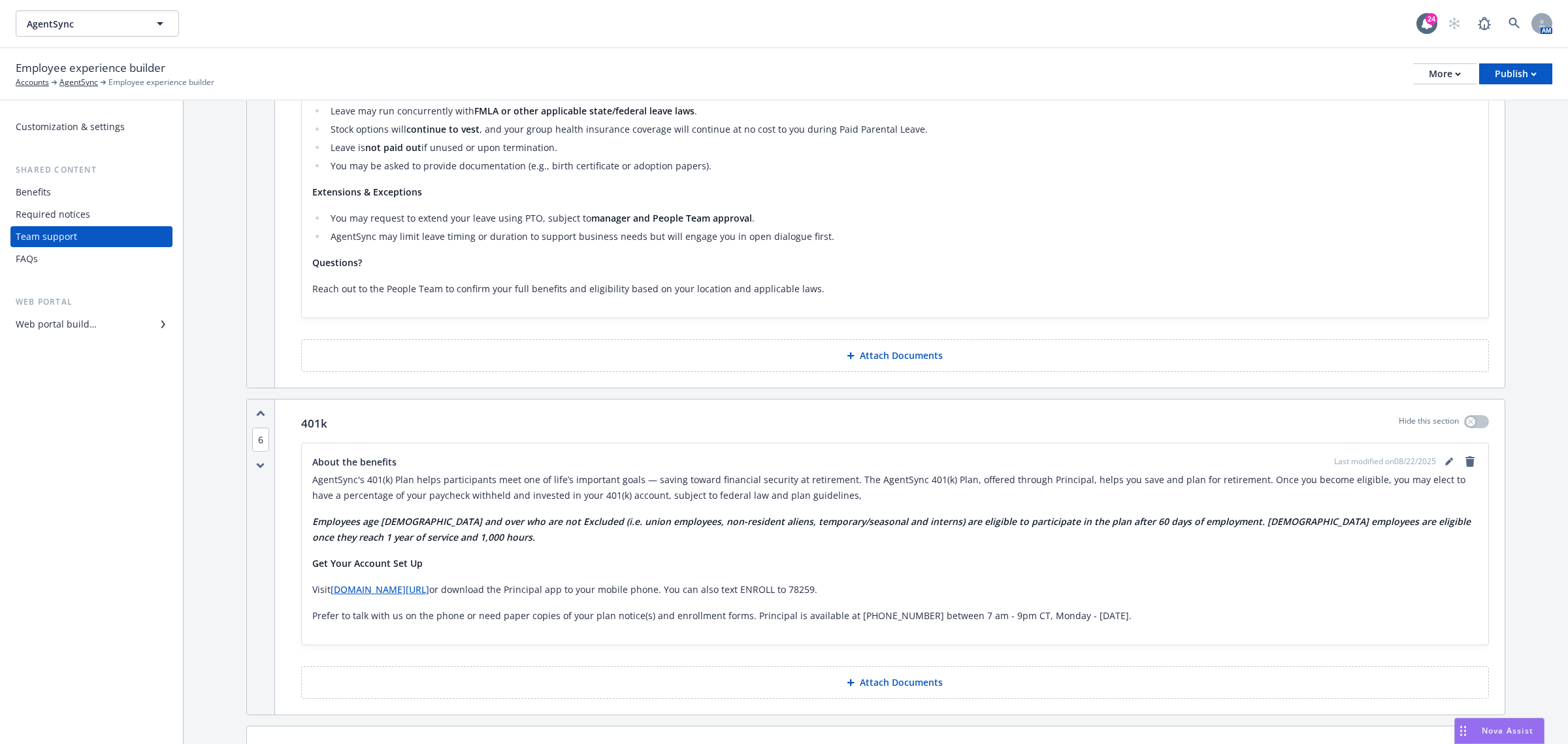
scroll to position [1847, 0]
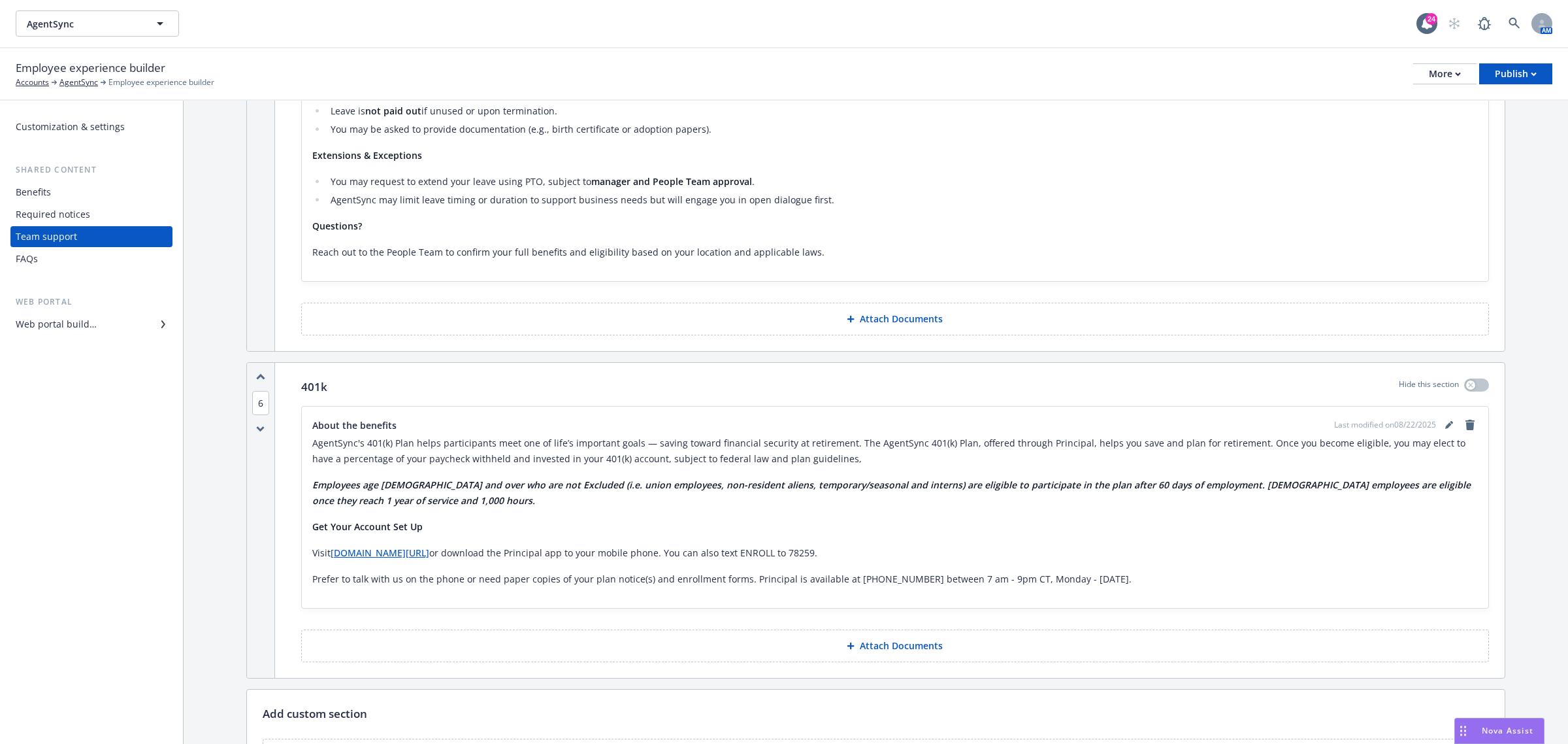
click at [1495, 728] on span "Nova Assist" at bounding box center [1506, 730] width 51 height 11
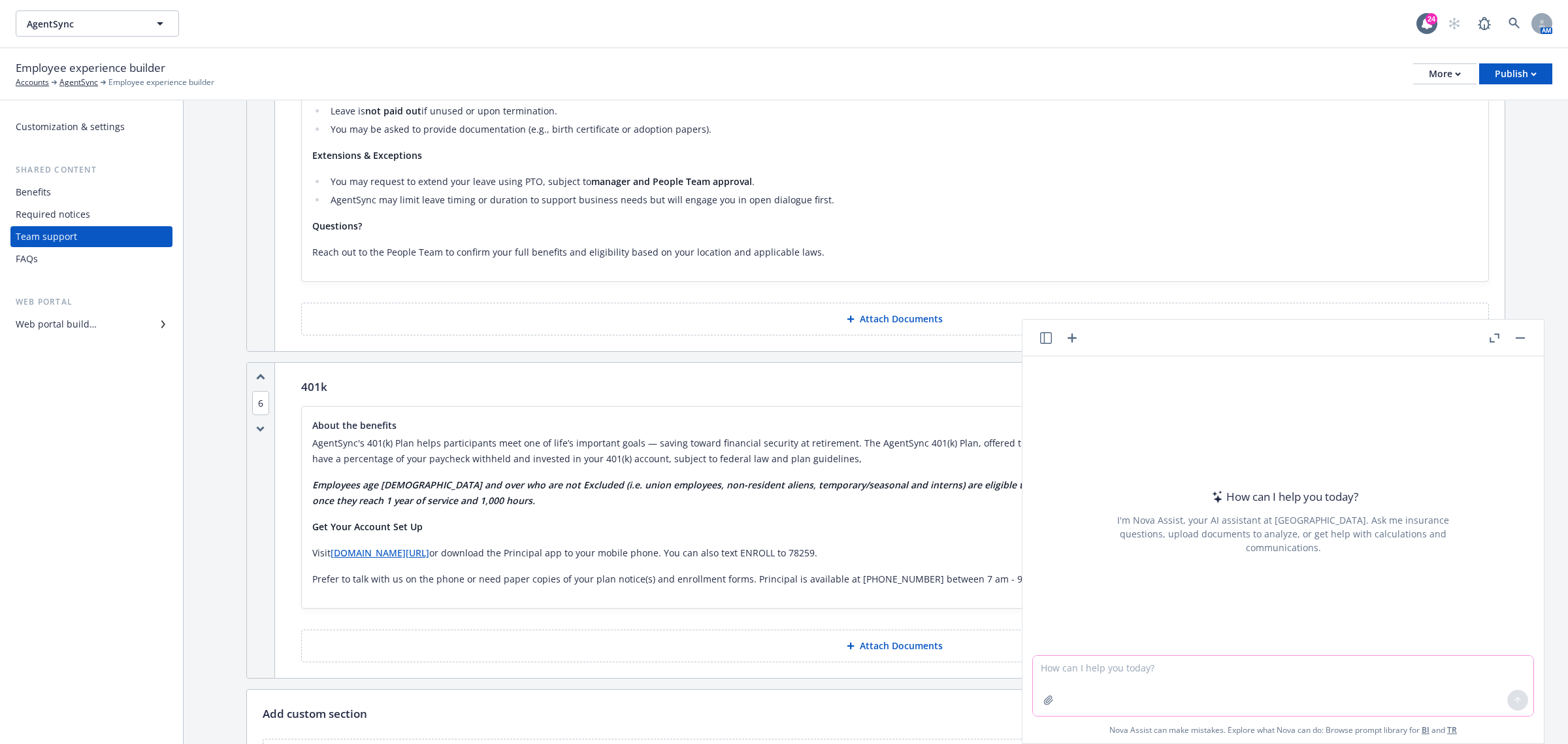
click at [1217, 670] on textarea at bounding box center [1282, 685] width 500 height 60
click at [1171, 664] on textarea "reword -" at bounding box center [1282, 685] width 500 height 62
paste textarea "Do you do employee matching on your 401k and are all employees eligible to cont…"
type textarea "reword - Do you do employee matching on your 401k and are all employees eligibl…"
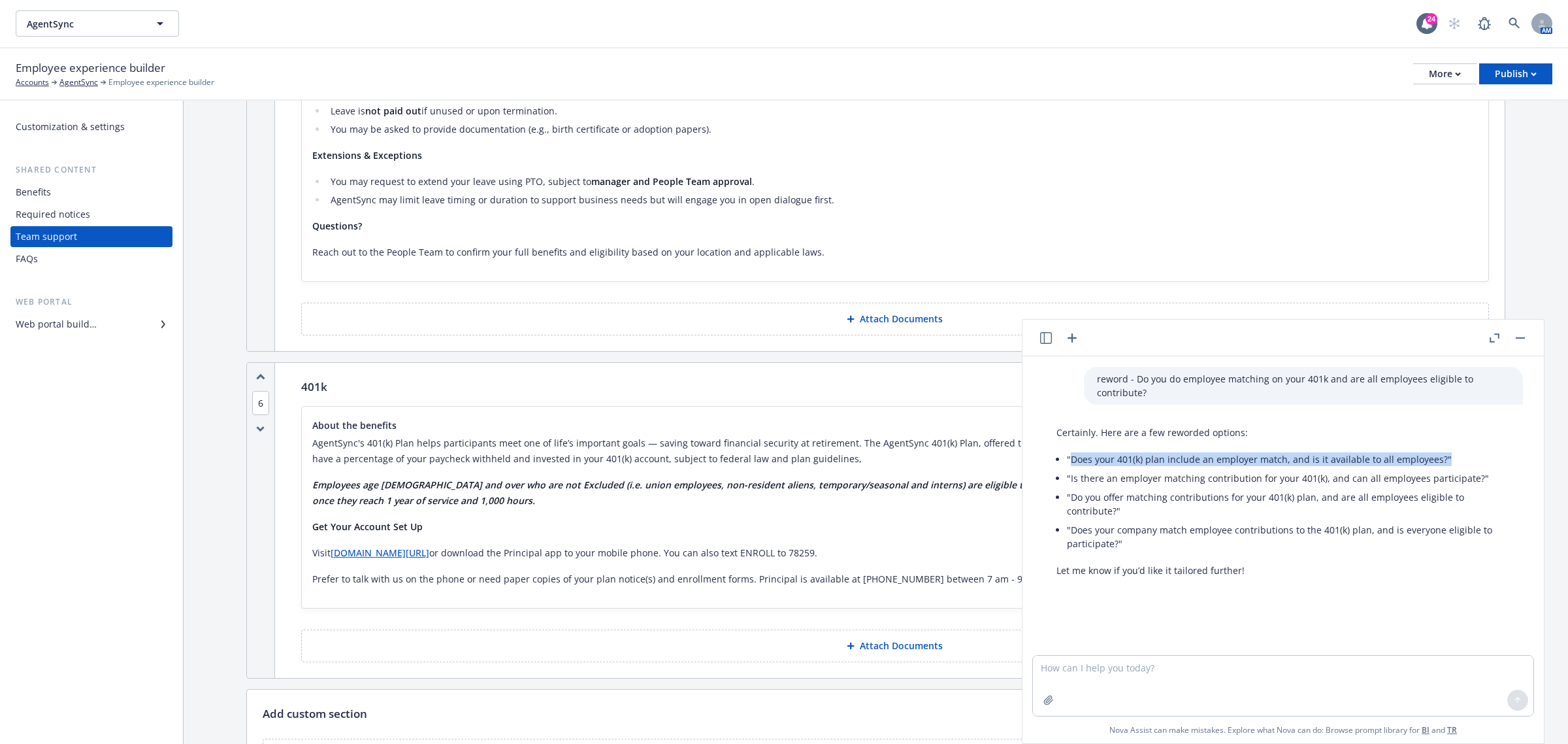
drag, startPoint x: 1455, startPoint y: 456, endPoint x: 1071, endPoint y: 456, distance: 384.0
click at [1071, 456] on li ""Does your 401(k) plan include an employer match, and is it available to all em…" at bounding box center [1288, 459] width 443 height 19
copy li "Does your 401(k) plan include an employer match, and is it available to all emp…"
click at [1523, 340] on button "button" at bounding box center [1520, 338] width 16 height 16
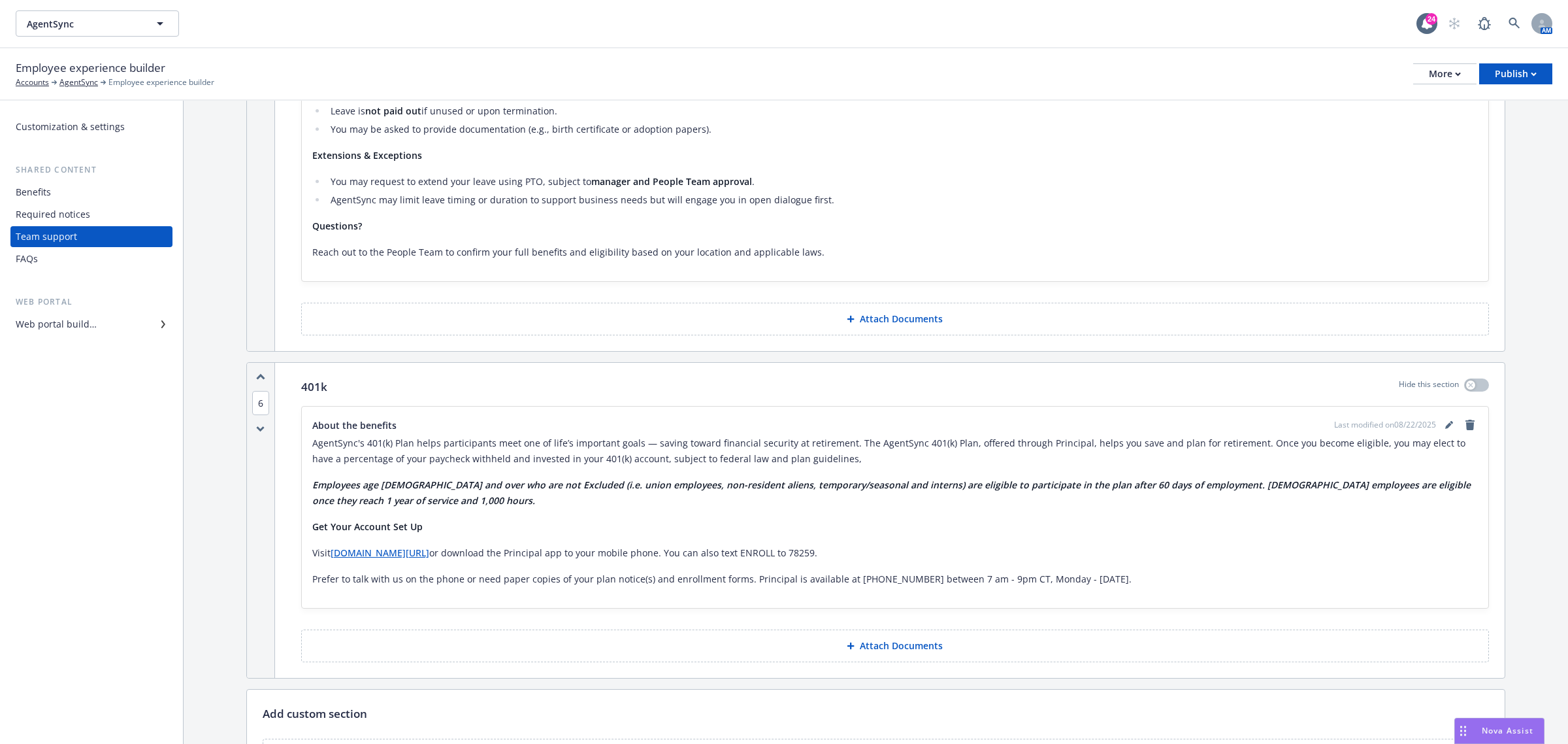
click at [875, 640] on p "Attach Documents" at bounding box center [900, 646] width 83 height 13
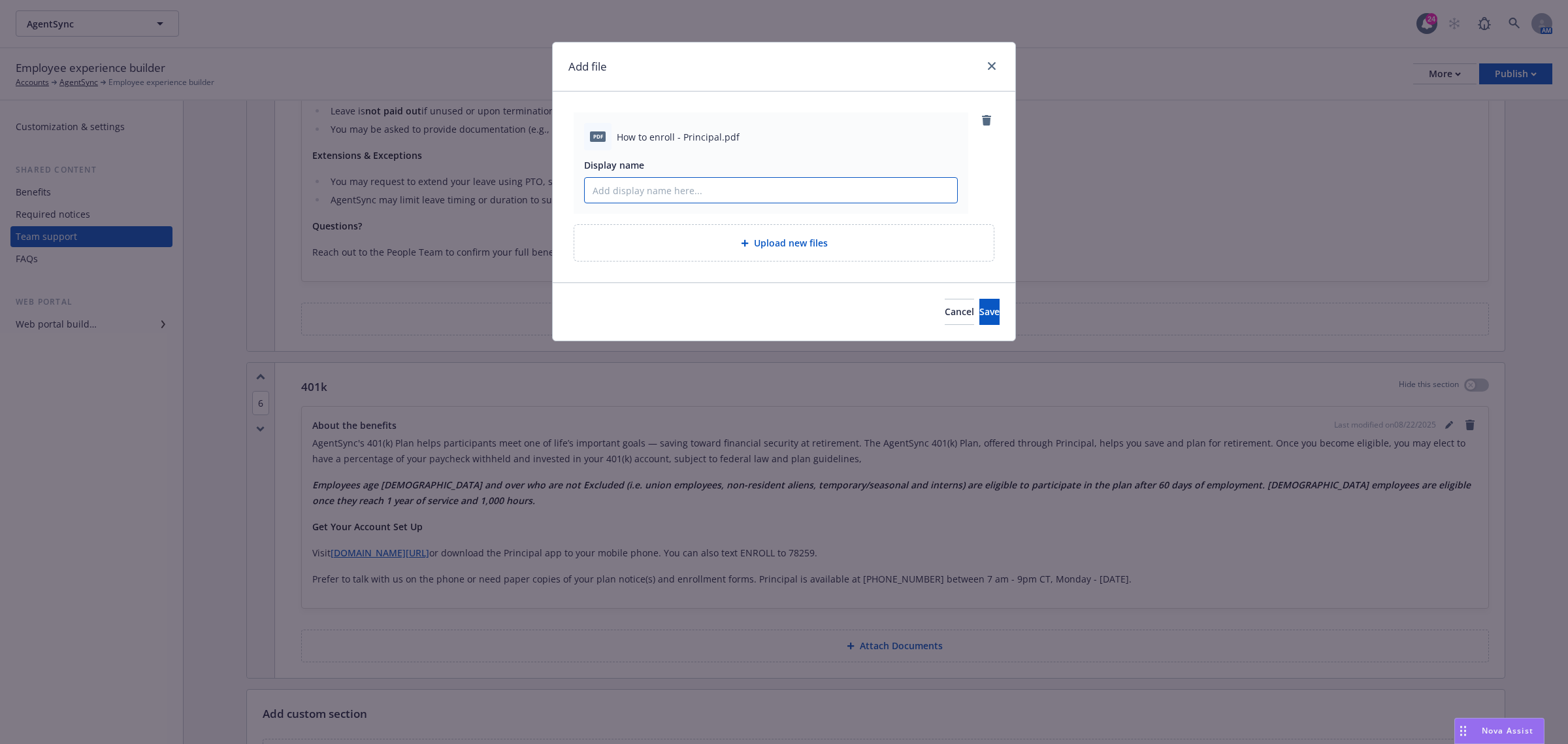
click at [671, 184] on input "Display name" at bounding box center [771, 190] width 372 height 25
drag, startPoint x: 742, startPoint y: 135, endPoint x: 616, endPoint y: 135, distance: 126.0
click at [616, 135] on div "pdf How to enroll - Principal.pdf" at bounding box center [771, 137] width 374 height 28
copy span "How to enroll - Principal.pdf"
click at [655, 193] on input "Display name" at bounding box center [771, 190] width 372 height 25
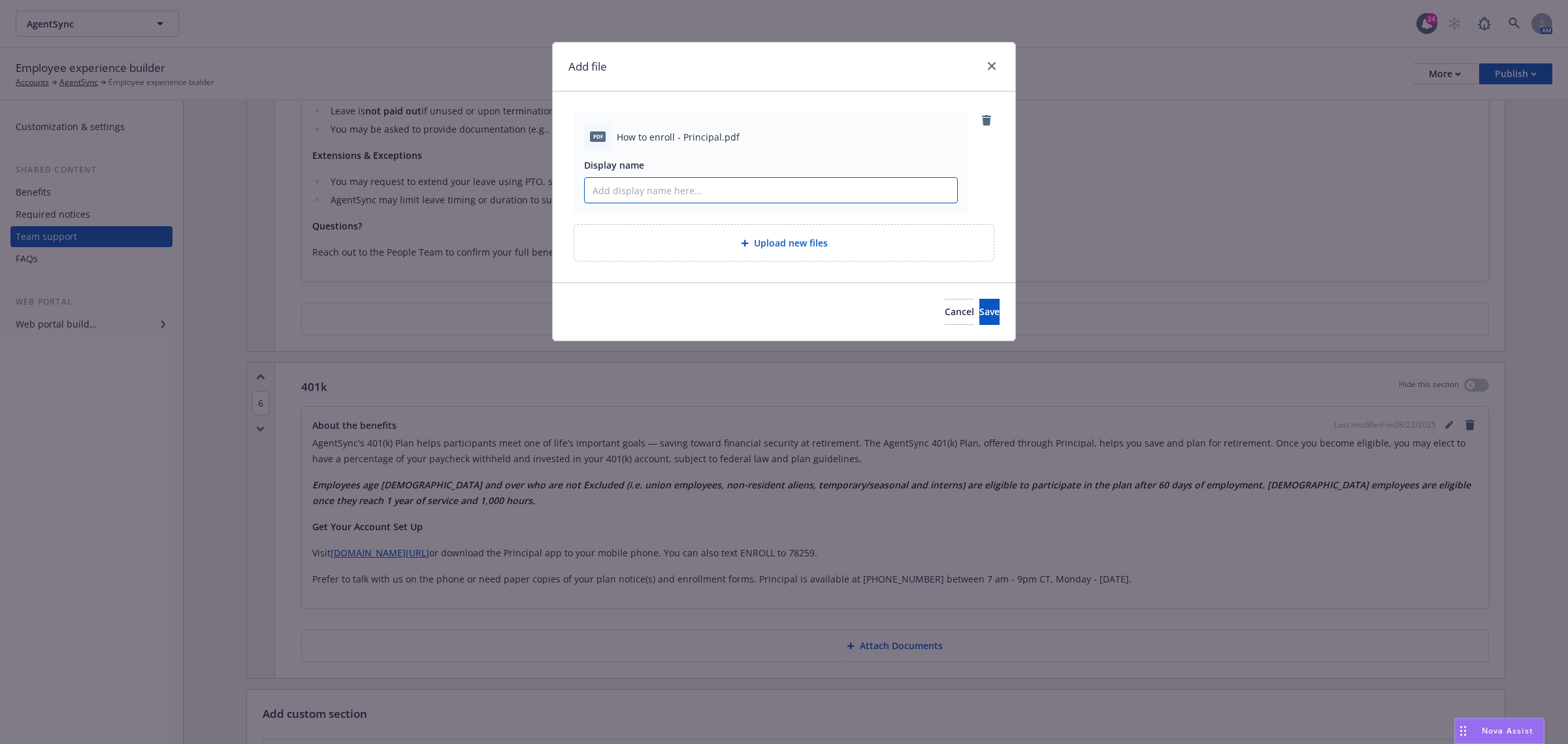
paste input "How to enroll - Principal.pdf"
click at [649, 188] on input "How to enroll - Principal.pdf" at bounding box center [771, 190] width 372 height 25
drag, startPoint x: 834, startPoint y: 193, endPoint x: 733, endPoint y: 184, distance: 101.4
click at [733, 184] on input "How to enroll in your 401k plan? - Principal.pdf" at bounding box center [771, 190] width 372 height 25
type input "How to enroll in your 401k plan?"
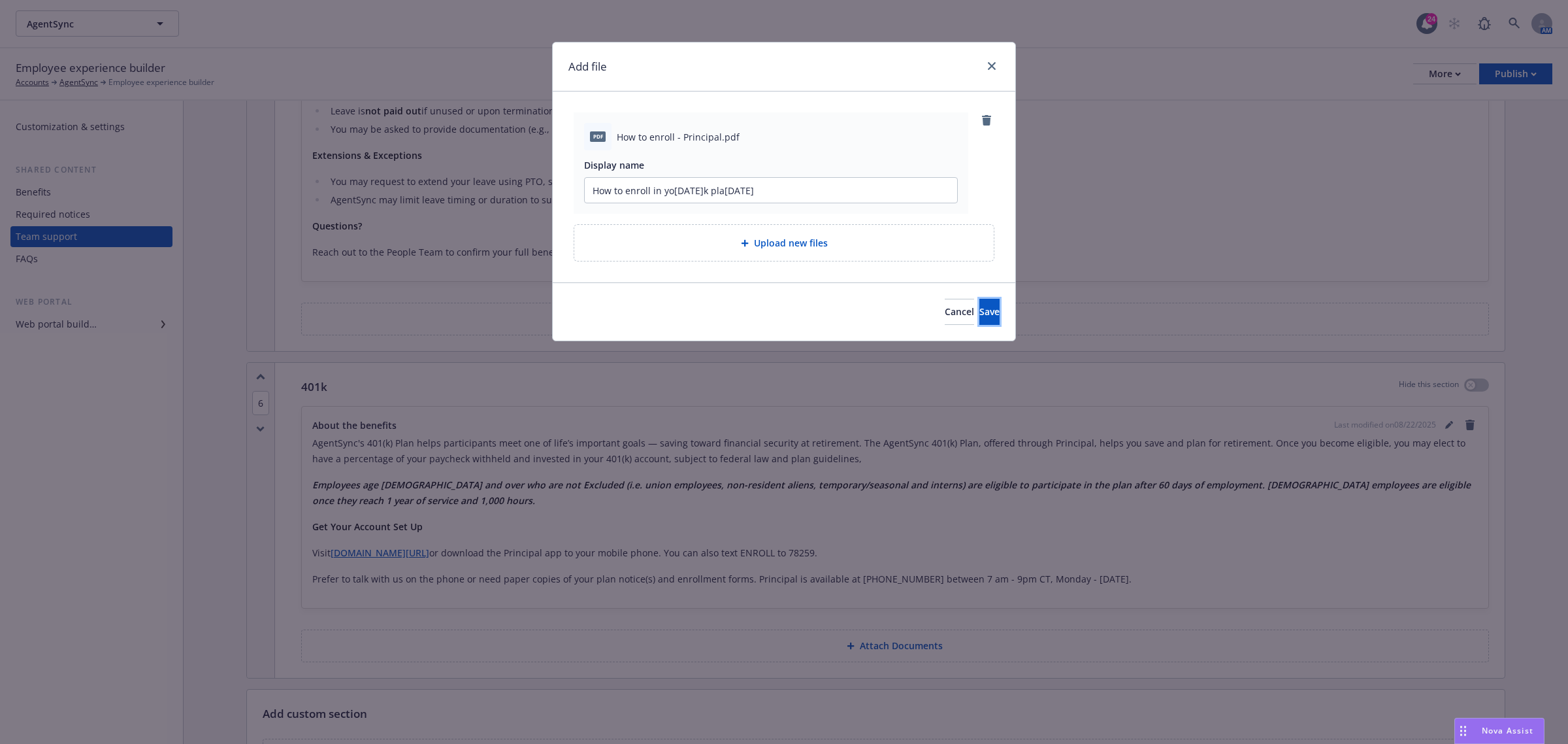
click at [979, 301] on button "Save" at bounding box center [989, 312] width 20 height 26
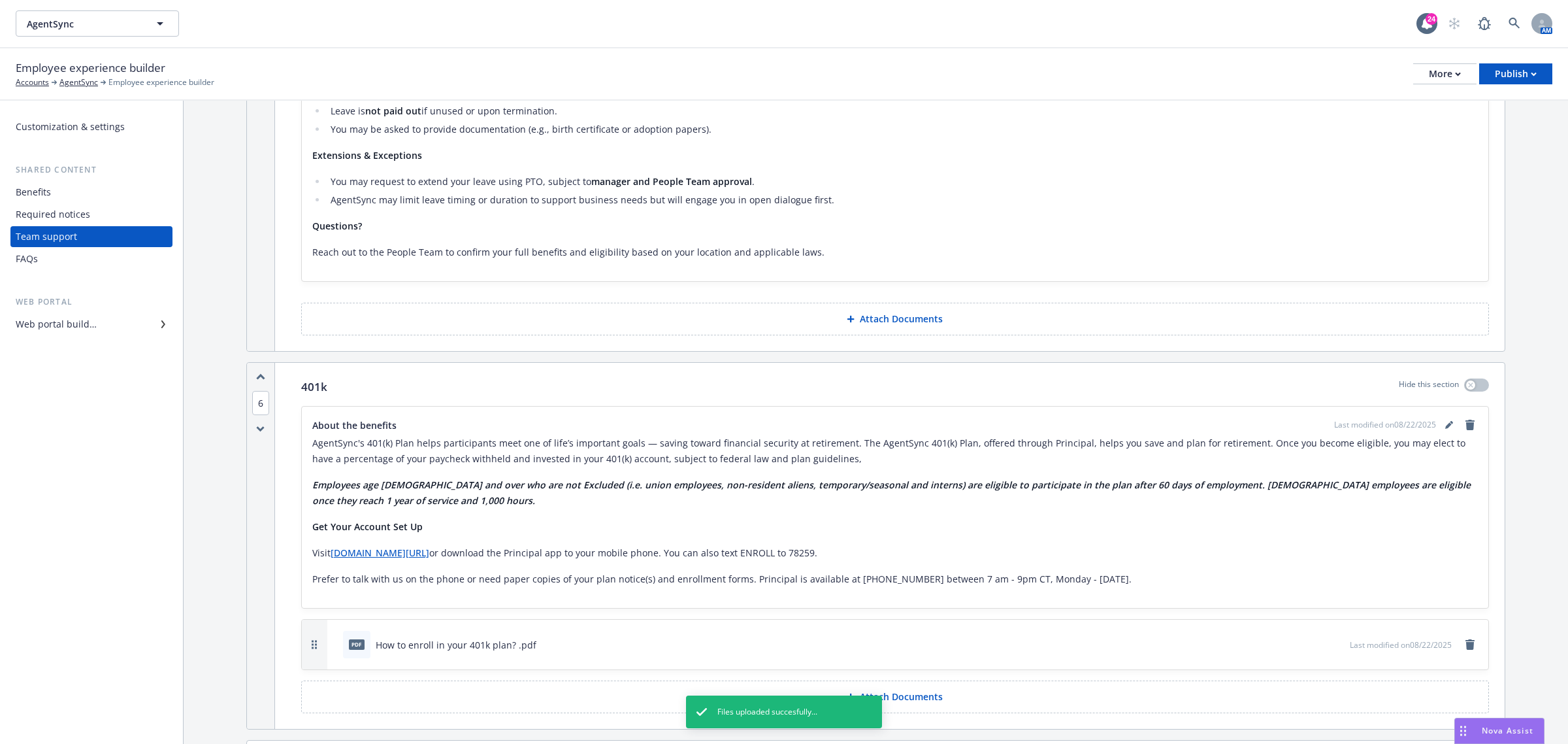
click at [907, 690] on p "Attach Documents" at bounding box center [900, 696] width 83 height 13
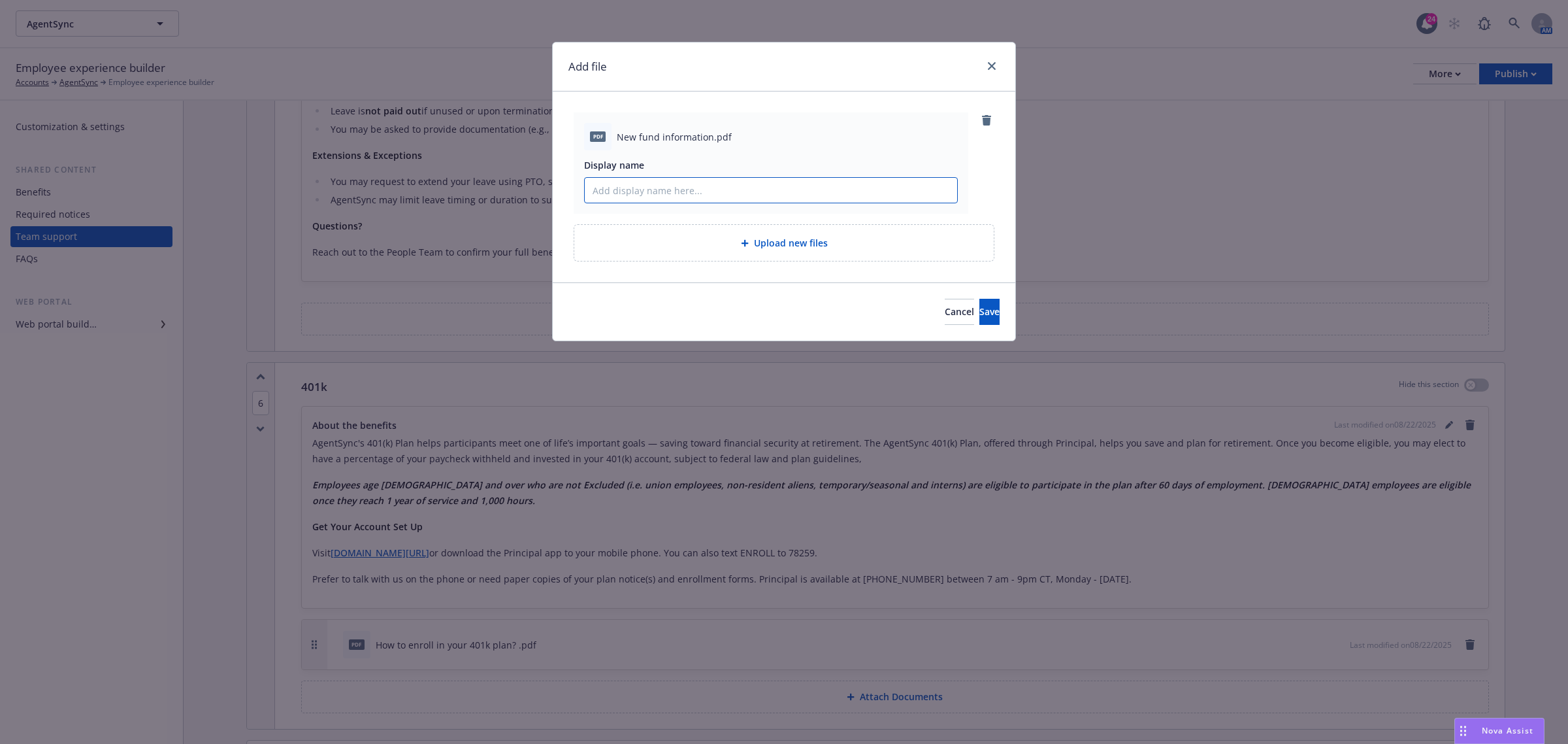
click at [631, 194] on input "Display name" at bounding box center [771, 190] width 372 height 25
paste input "ERISA 404 retirement plan and investment information As of 01/01/2024"
click at [681, 190] on input "Principal ERISA 404 retirement plan and investment information As of 01/01/2024" at bounding box center [771, 190] width 372 height 25
click at [788, 180] on input "Principal ERISA 404 Retirement Plan and investment information As of 01/01/2024" at bounding box center [771, 190] width 372 height 25
click at [820, 190] on input "Principal ERISA 404 Retirement Plan and Investment information As of 01/01/2024" at bounding box center [771, 190] width 372 height 25
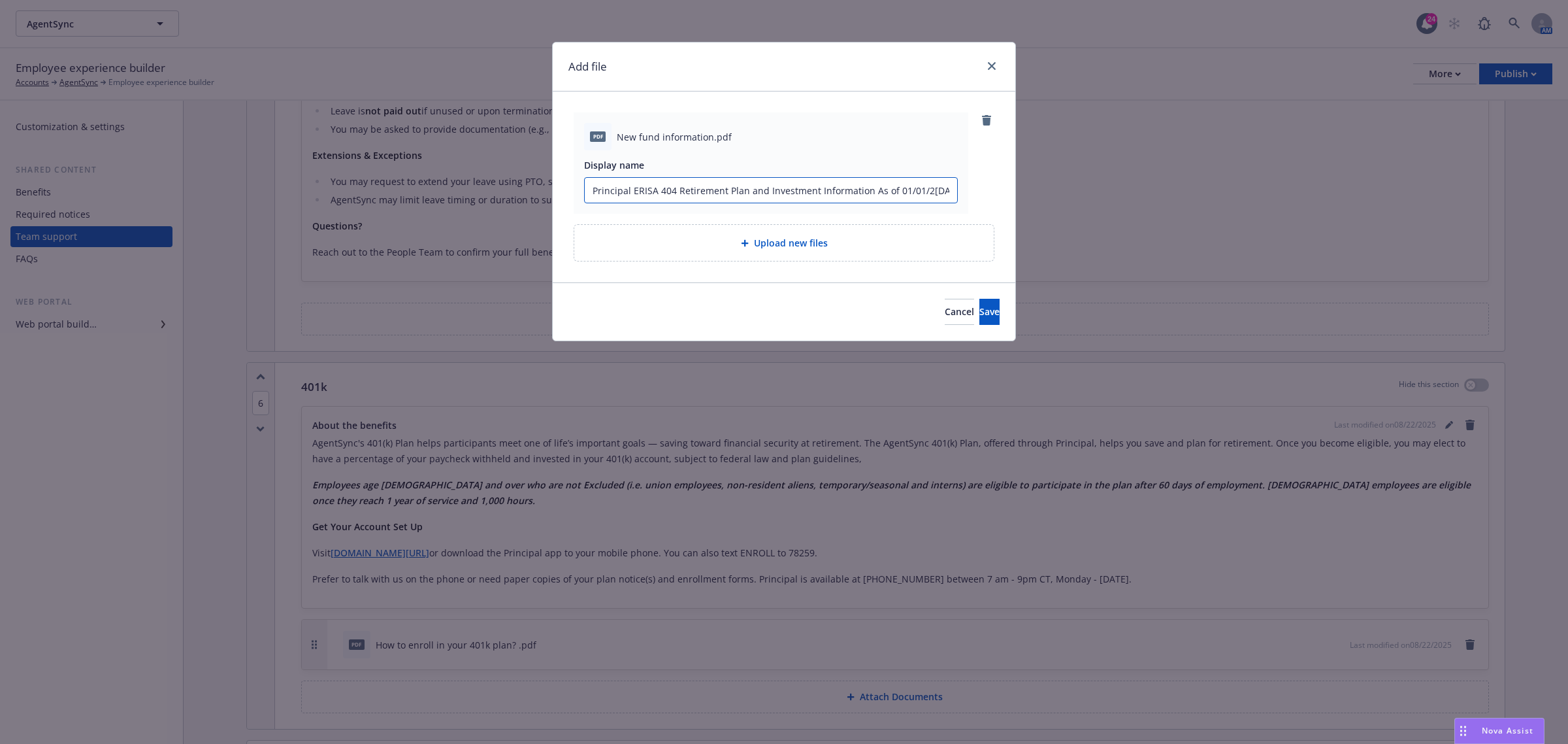
drag, startPoint x: 949, startPoint y: 191, endPoint x: 896, endPoint y: 191, distance: 53.0
click at [896, 191] on input "Principal ERISA 404 Retirement Plan and Investment Information As of 01/01/2024" at bounding box center [771, 190] width 372 height 25
type input "Principal ERISA 404 Retirement Plan and Investment Information"
click at [979, 307] on span "Save" at bounding box center [989, 312] width 20 height 12
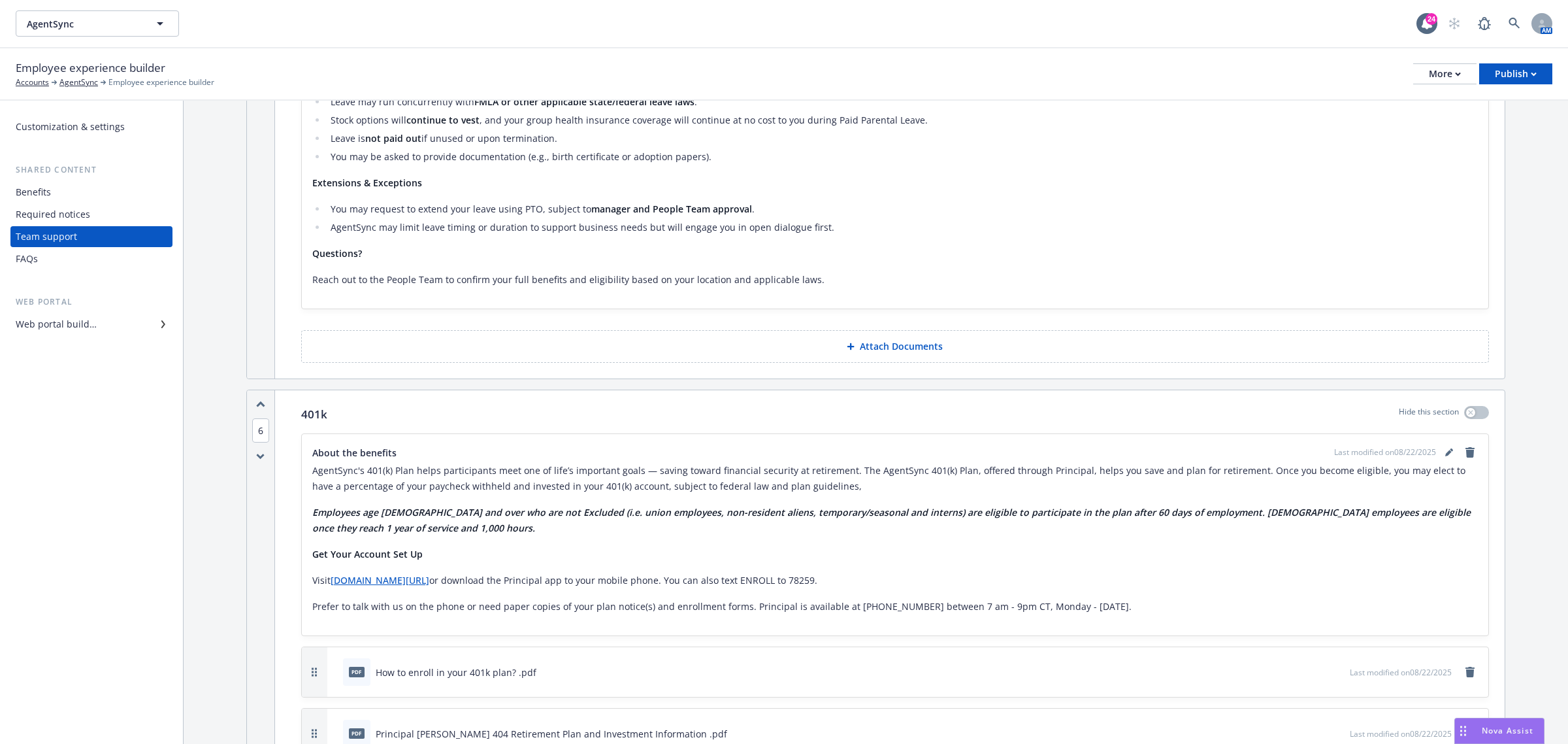
scroll to position [1799, 0]
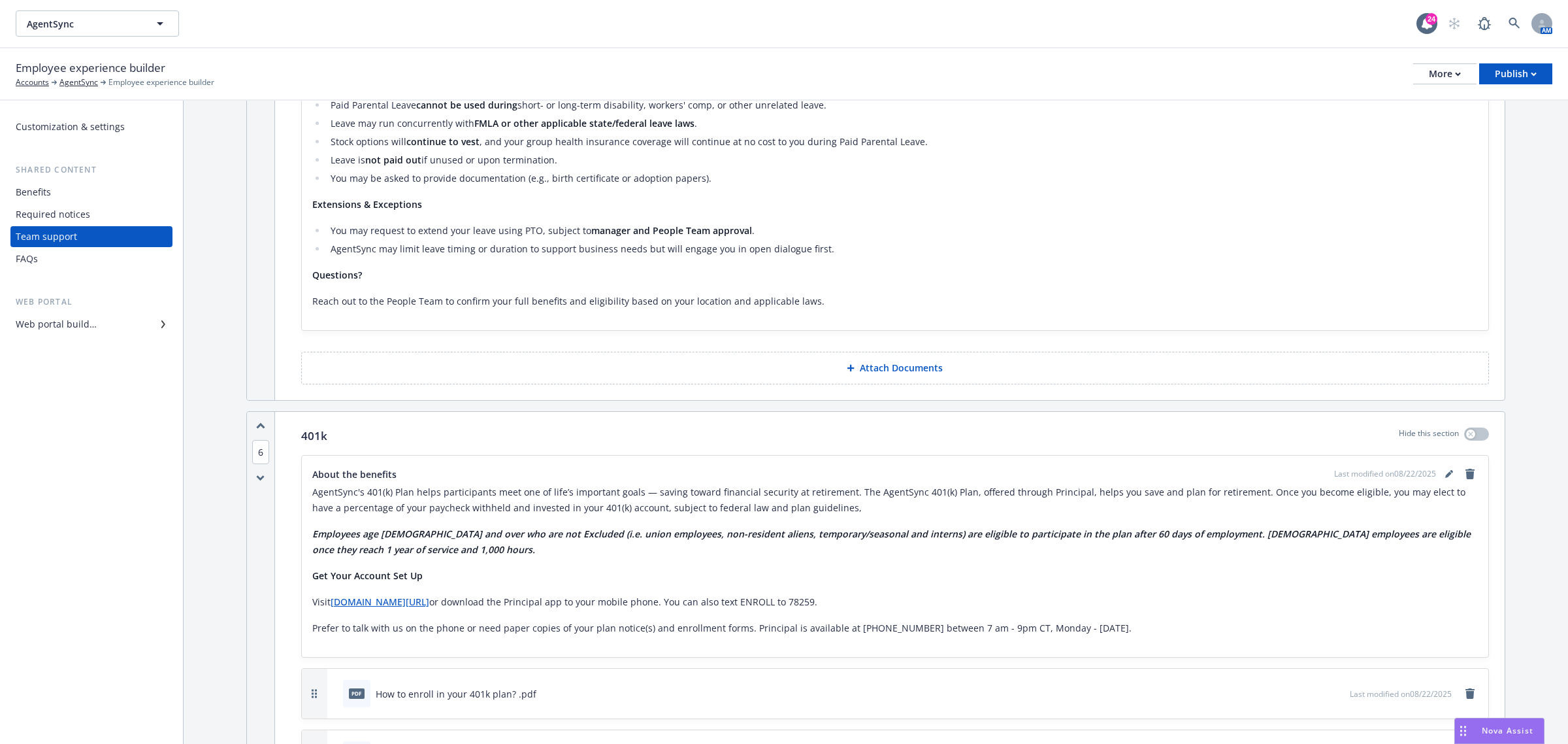
click at [56, 188] on div "Benefits" at bounding box center [91, 192] width 151 height 21
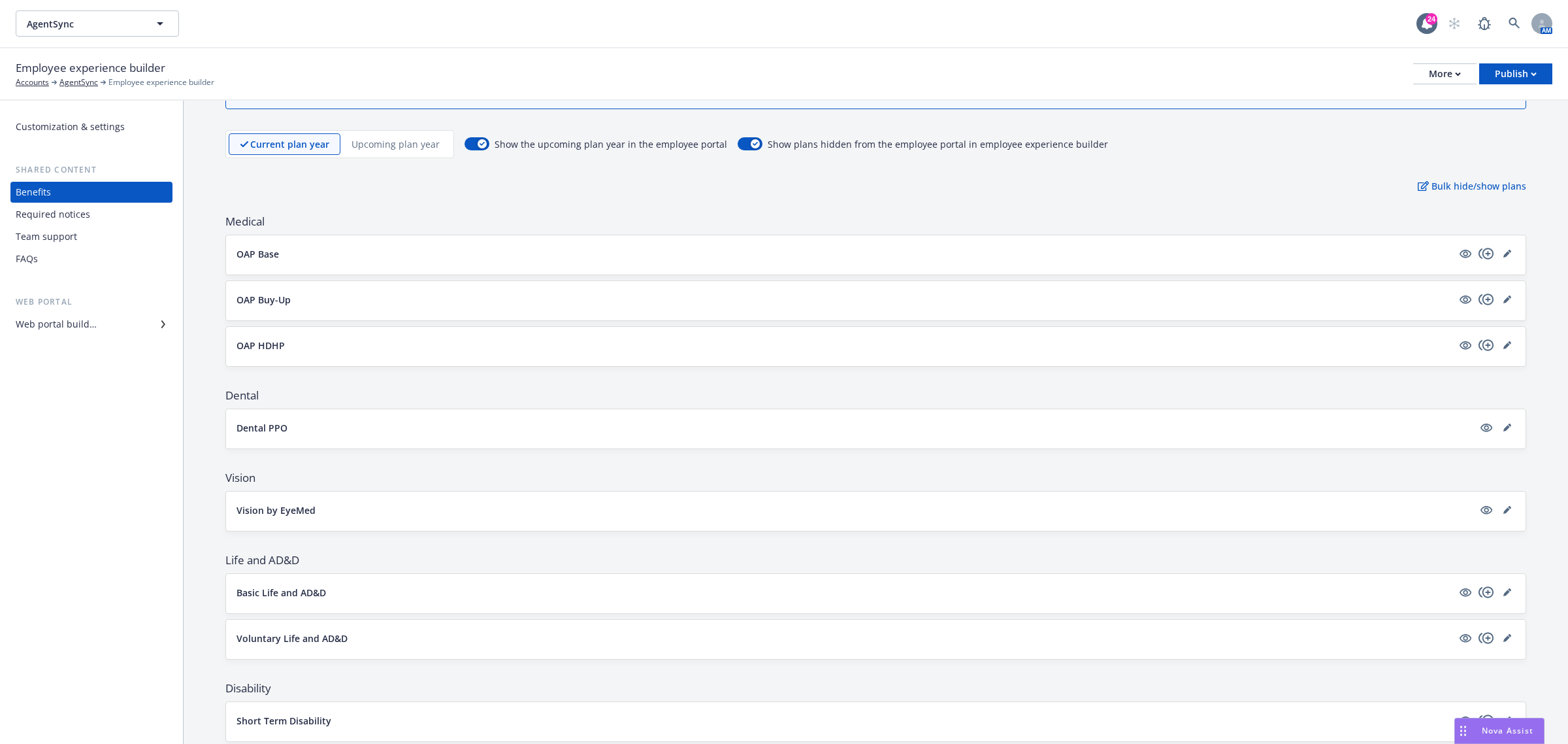
scroll to position [164, 0]
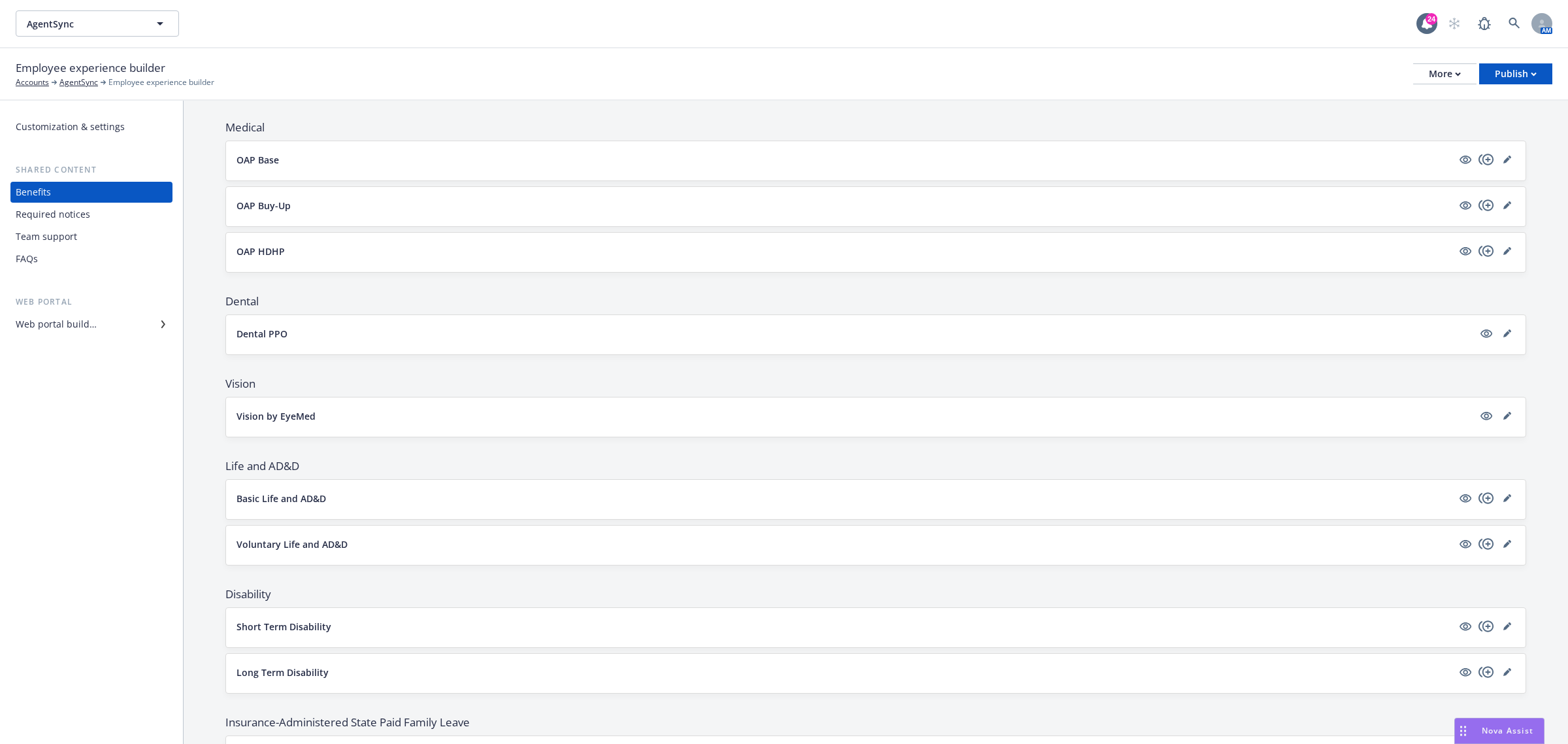
click at [51, 238] on div "Team support" at bounding box center [46, 237] width 62 height 21
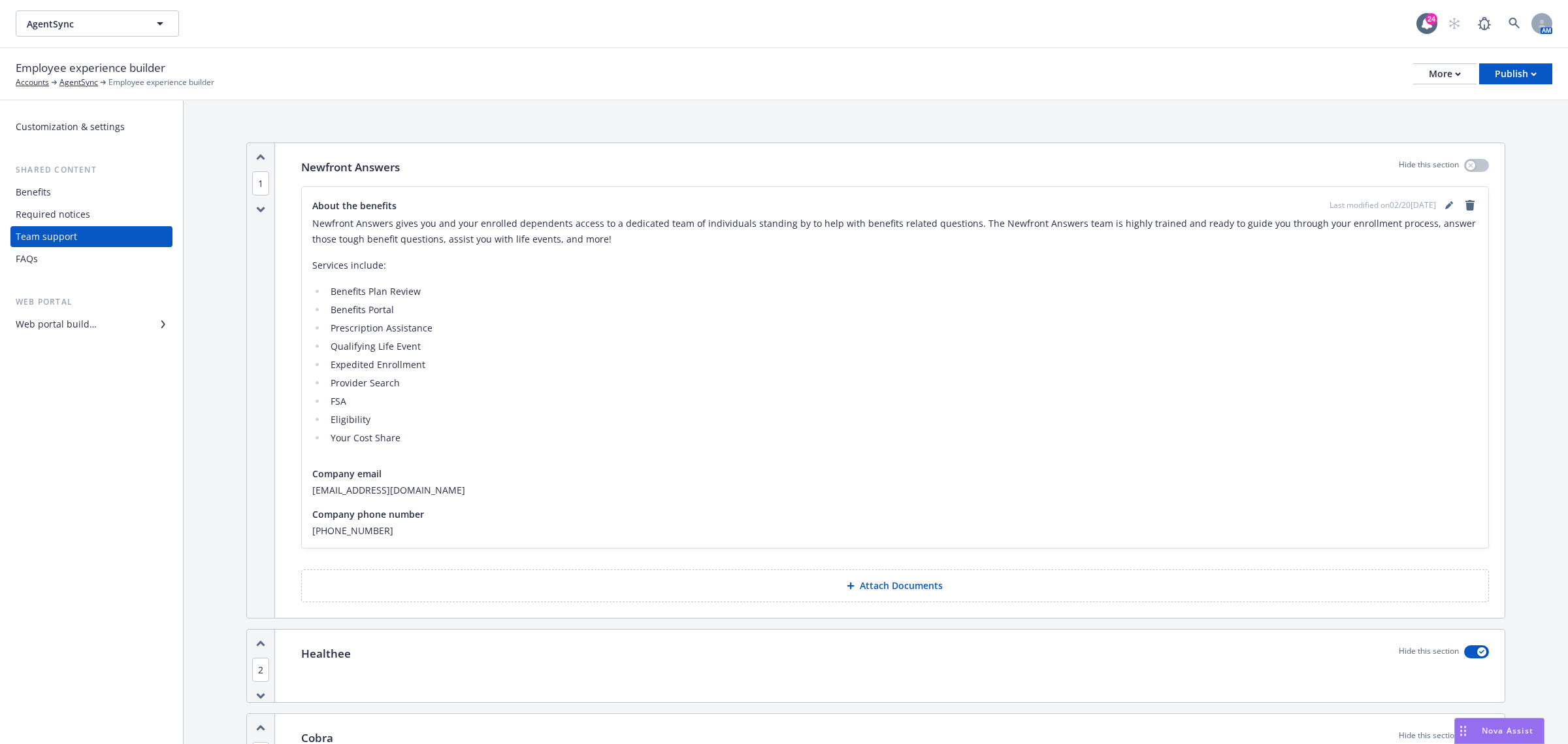
click at [22, 255] on div "FAQs" at bounding box center [27, 258] width 23 height 21
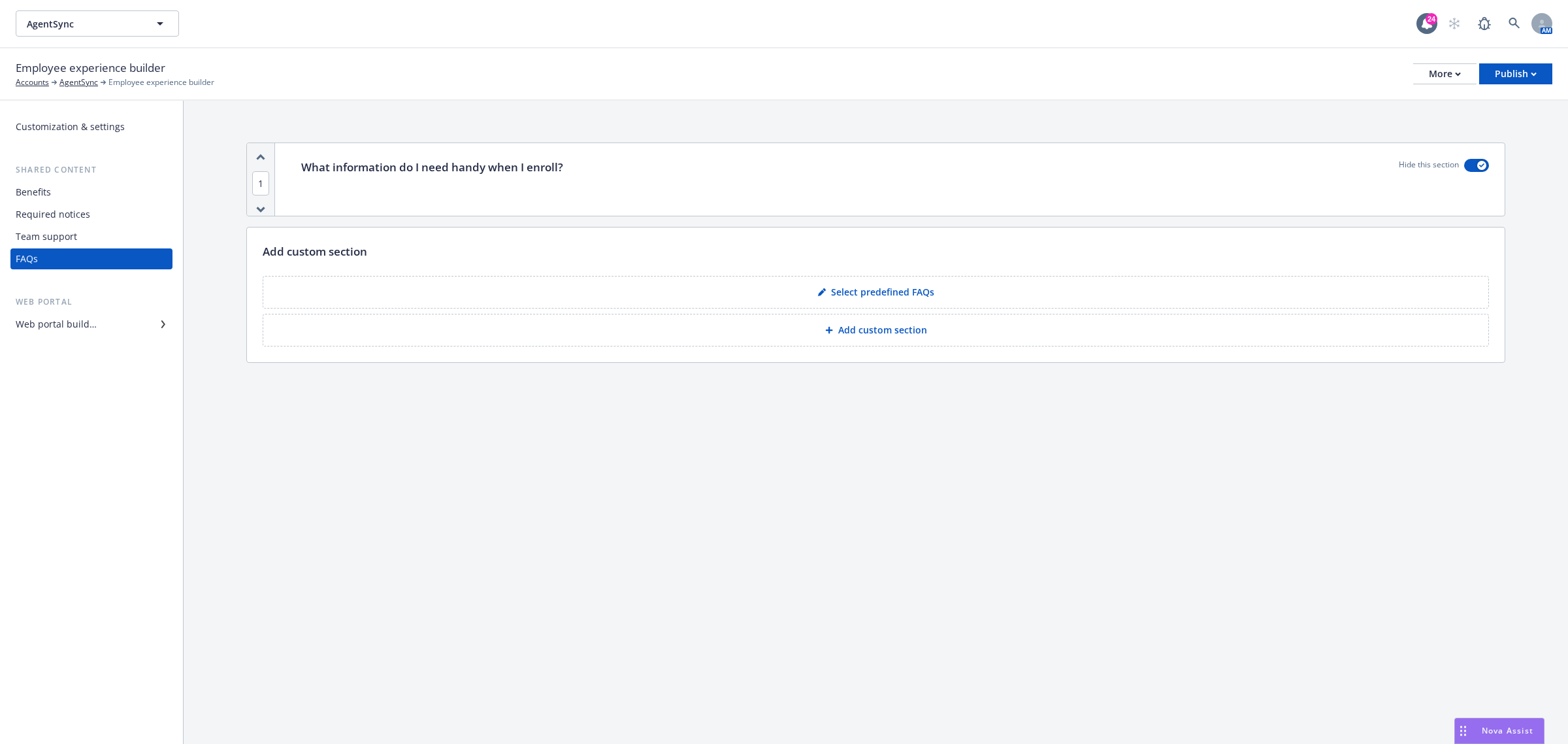
click at [25, 193] on div "Benefits" at bounding box center [33, 192] width 36 height 21
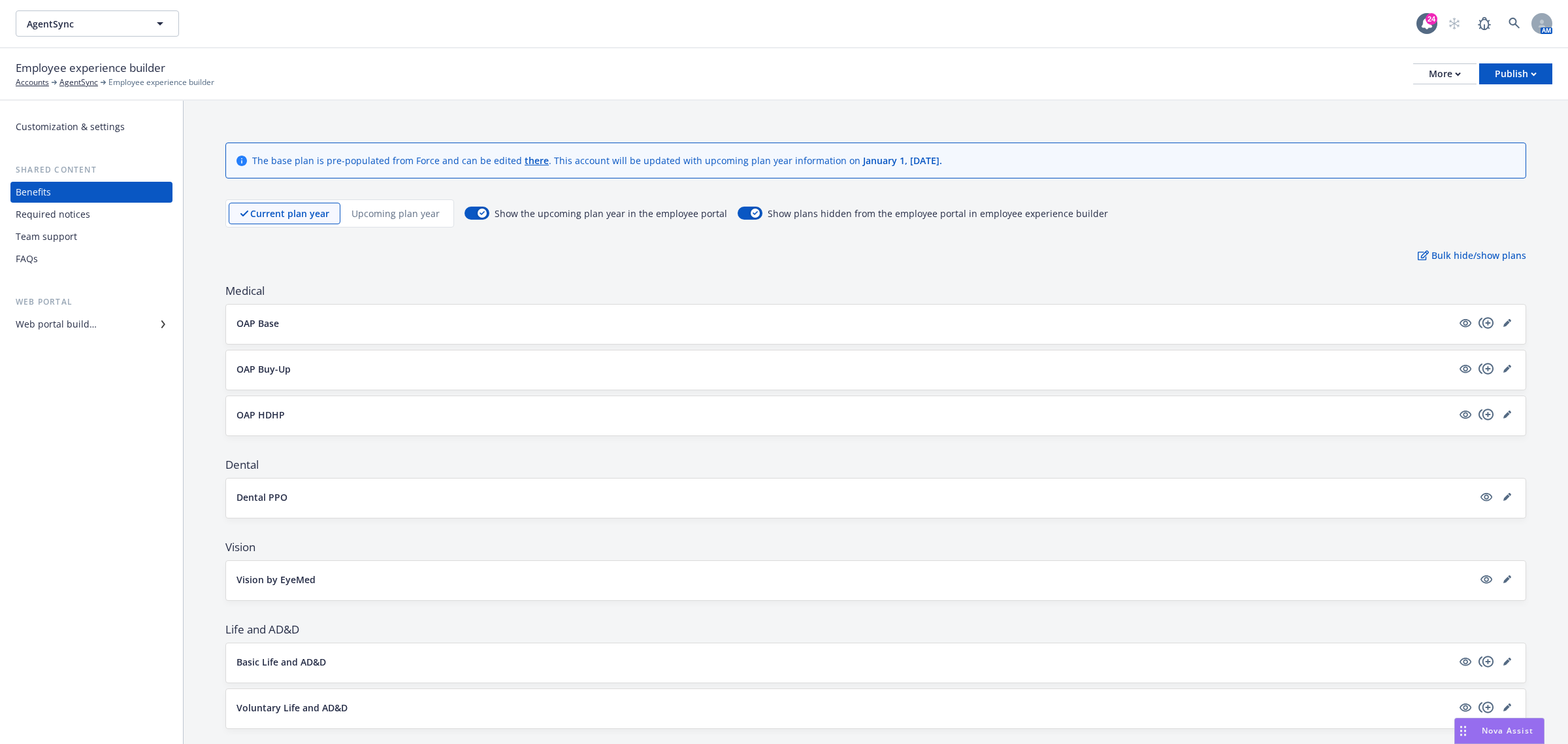
click at [70, 217] on div "Required notices" at bounding box center [53, 214] width 75 height 21
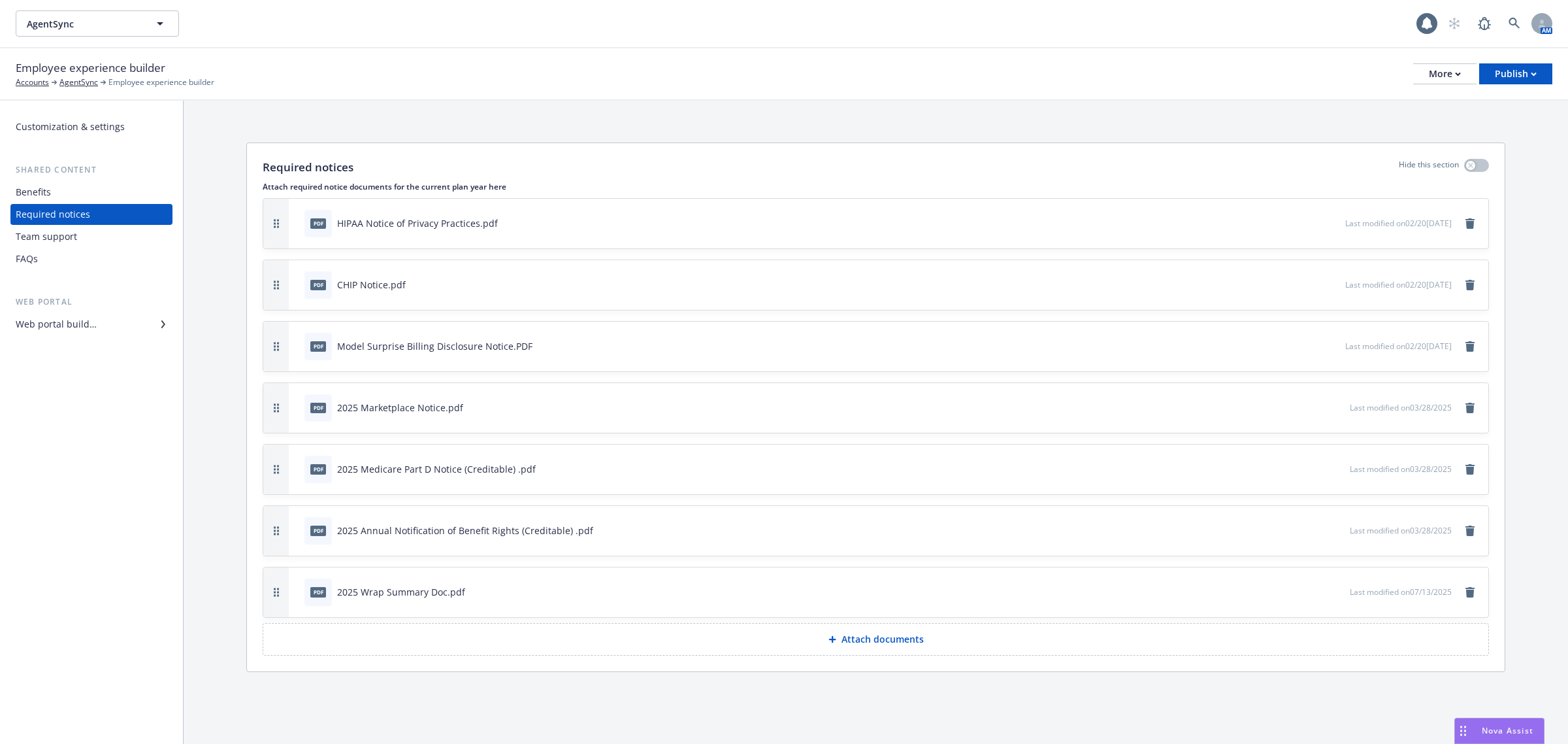
click at [65, 236] on div "Team support" at bounding box center [46, 237] width 62 height 21
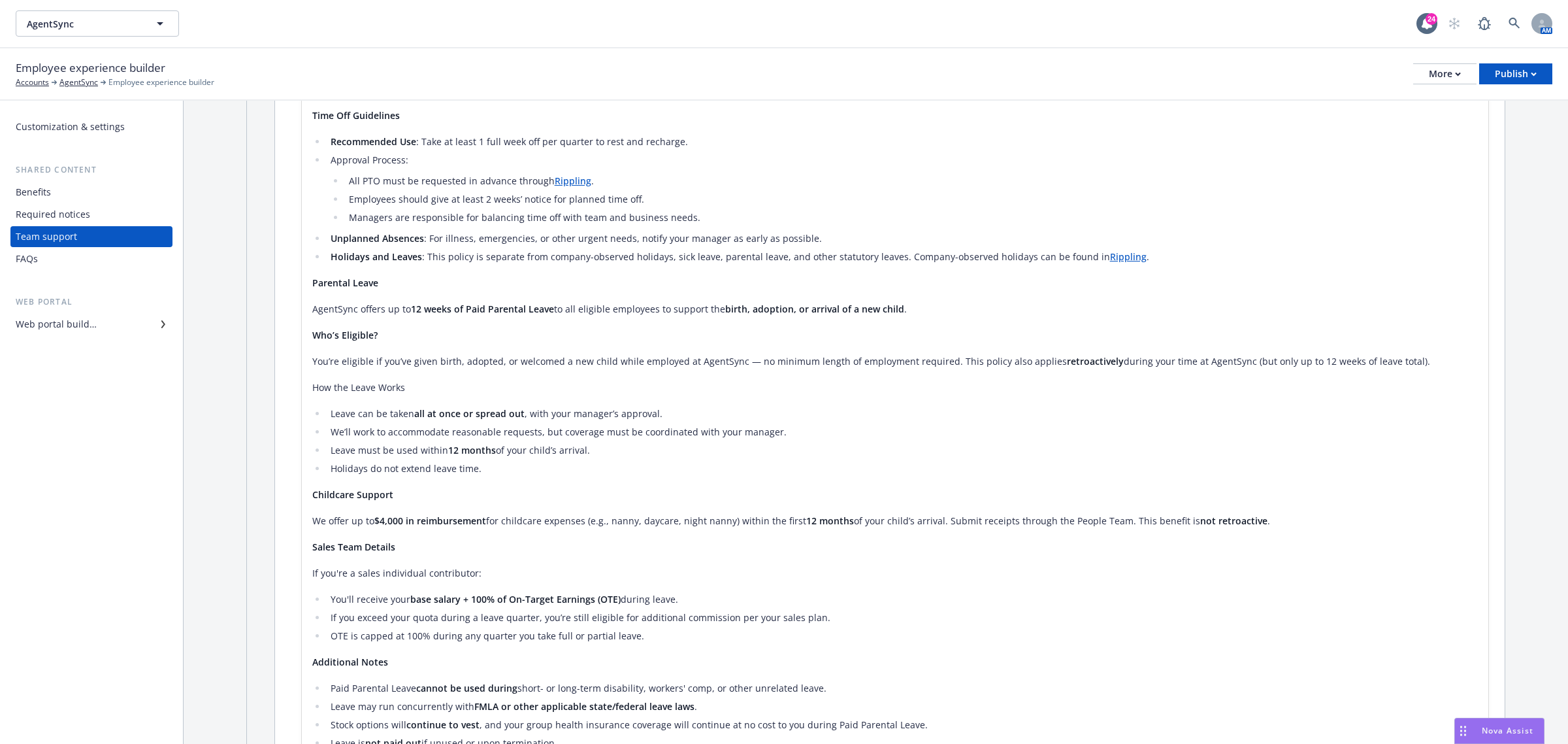
scroll to position [1471, 0]
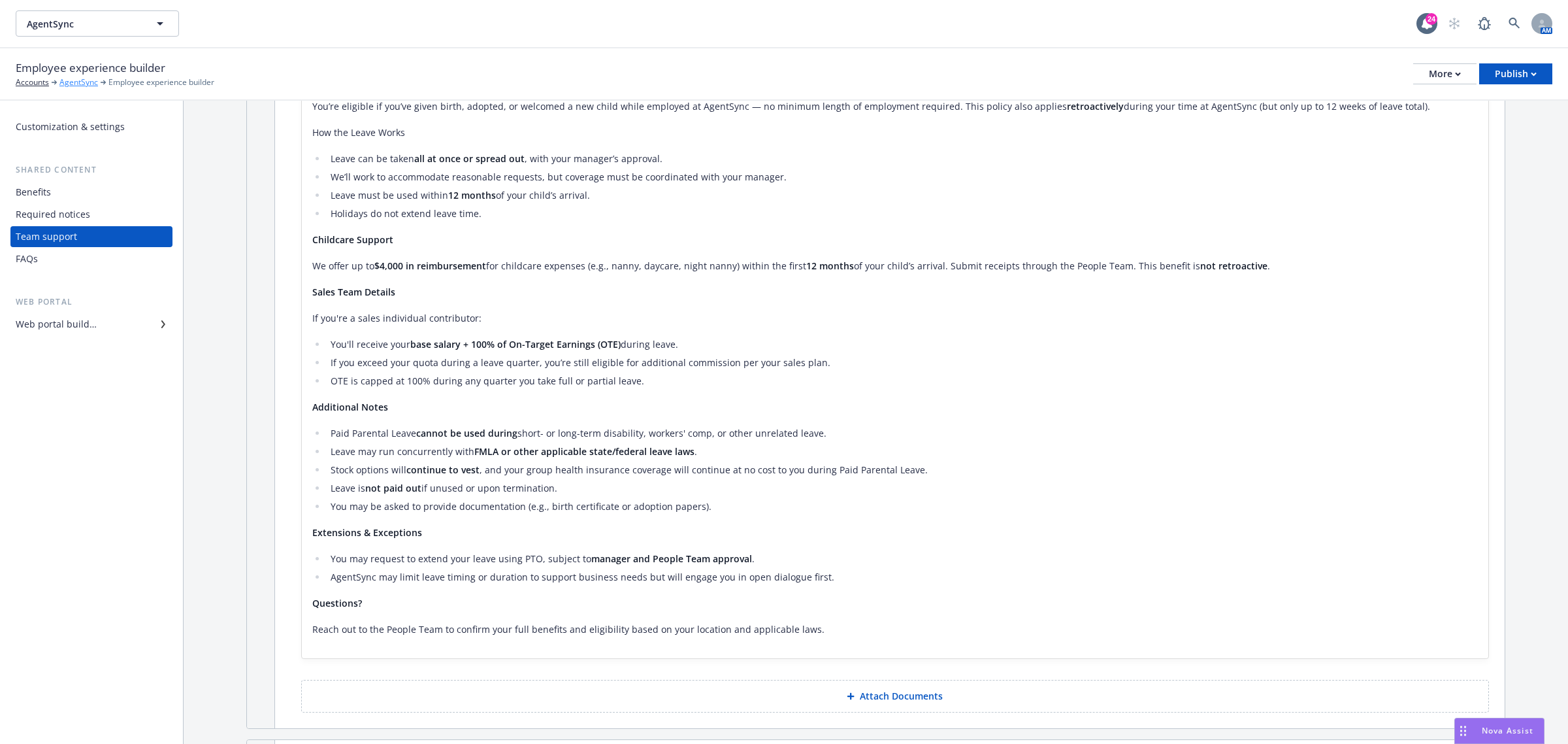
click at [70, 80] on link "AgentSync" at bounding box center [78, 83] width 38 height 12
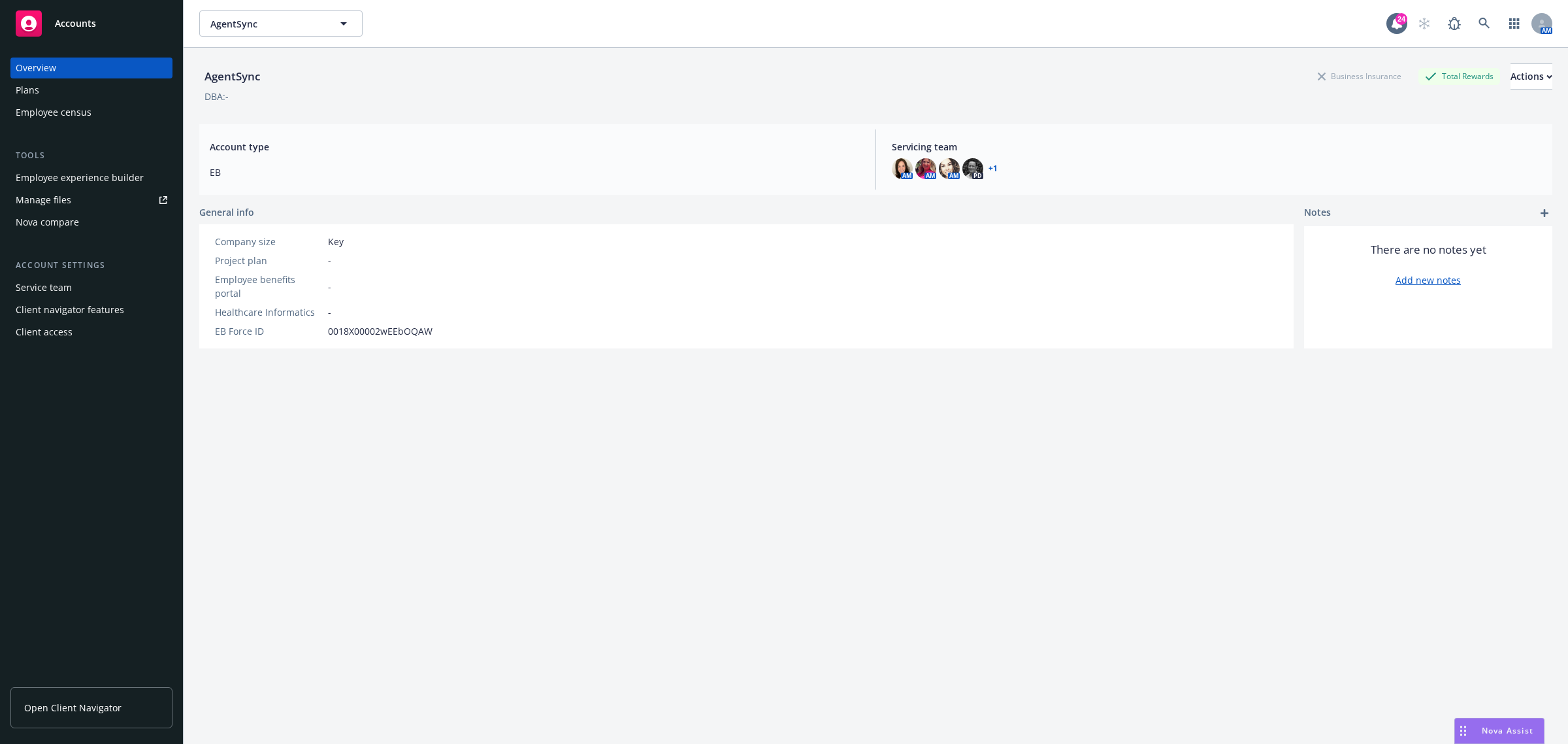
click at [88, 170] on div "Employee experience builder" at bounding box center [79, 178] width 128 height 21
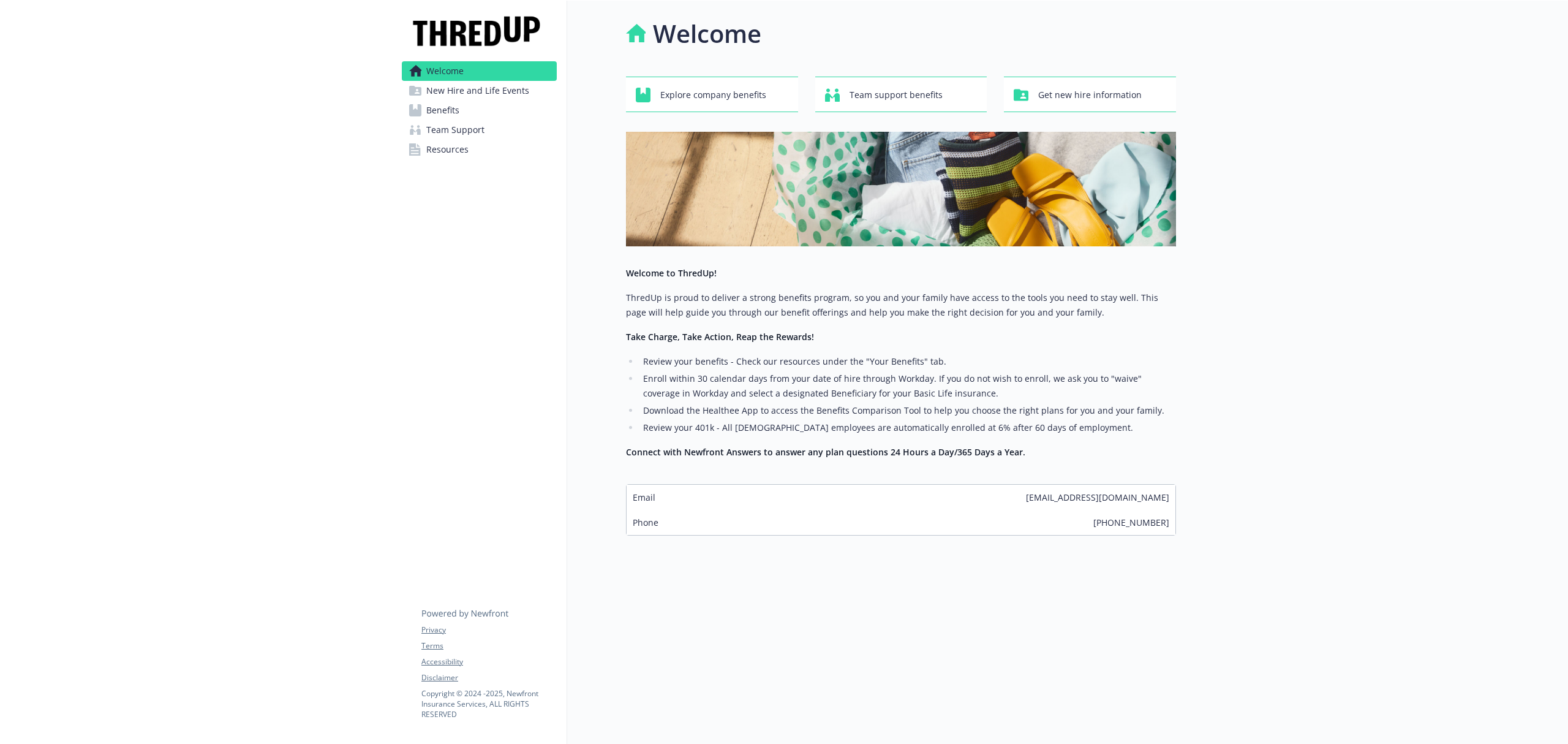
click at [431, 129] on span "Team Support" at bounding box center [455, 130] width 58 height 20
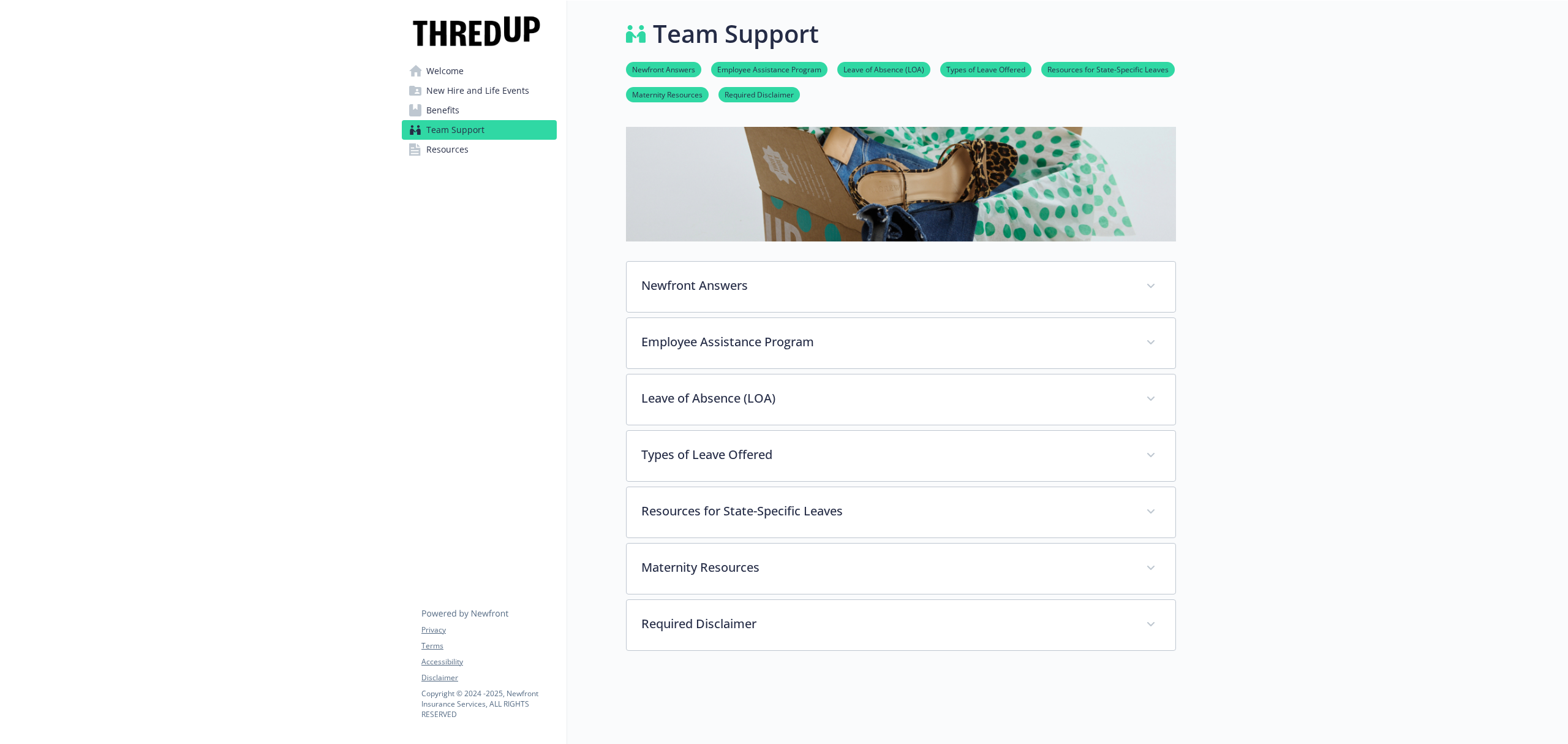
click at [435, 112] on span "Benefits" at bounding box center [443, 110] width 33 height 20
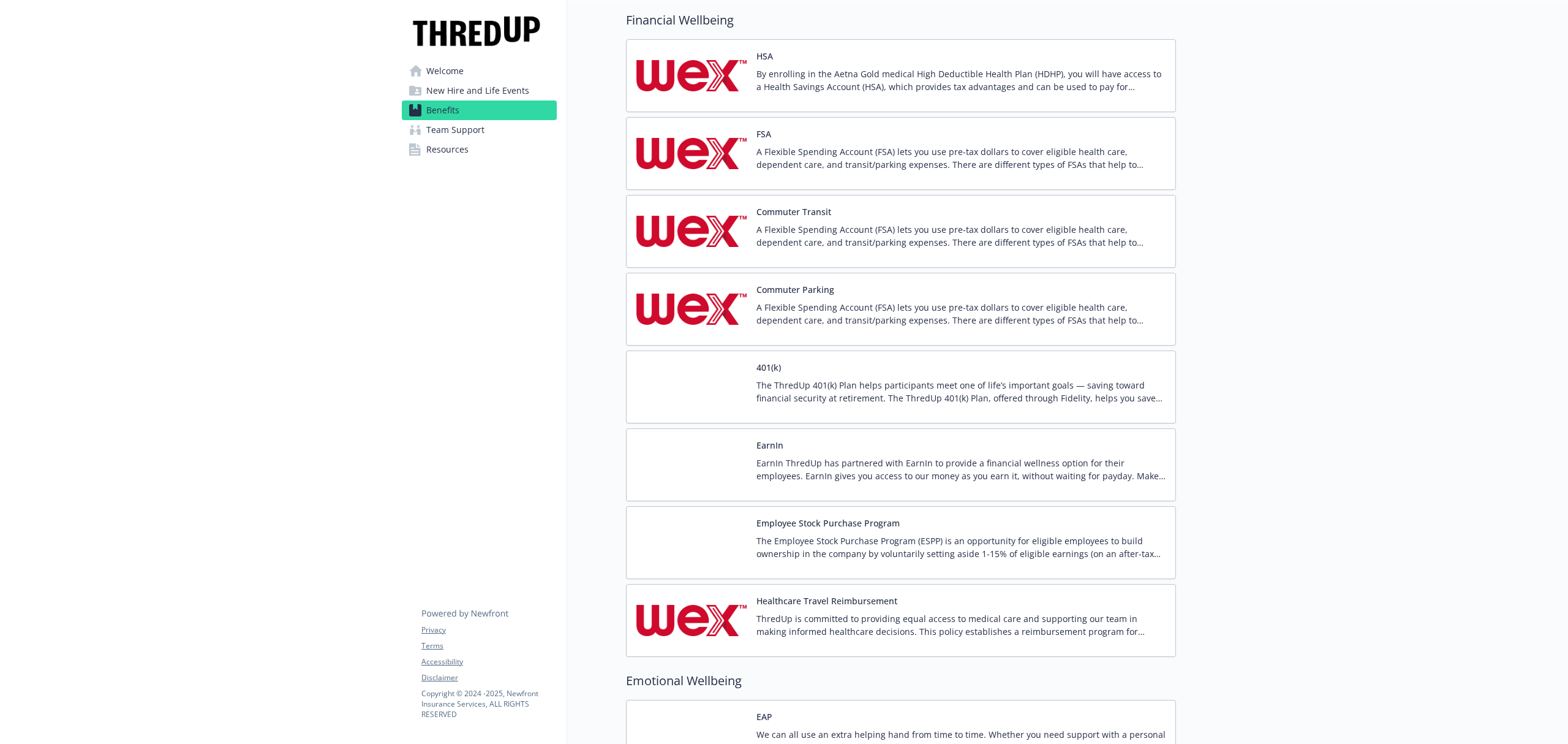
scroll to position [2463, 0]
click at [897, 392] on div "401(k) The ThredUp 401(k) Plan helps participants meet one of life’s important …" at bounding box center [961, 388] width 409 height 52
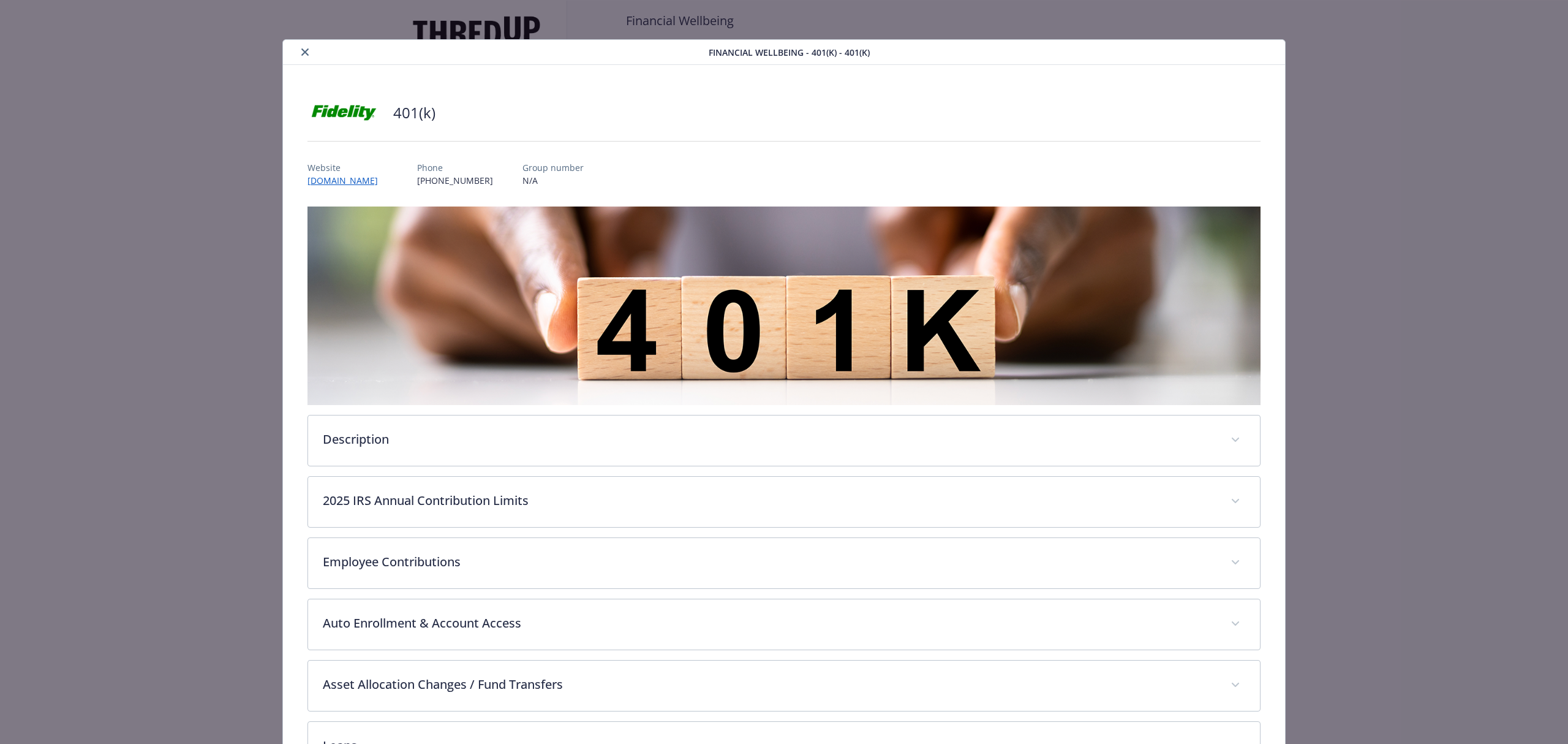
scroll to position [37, 0]
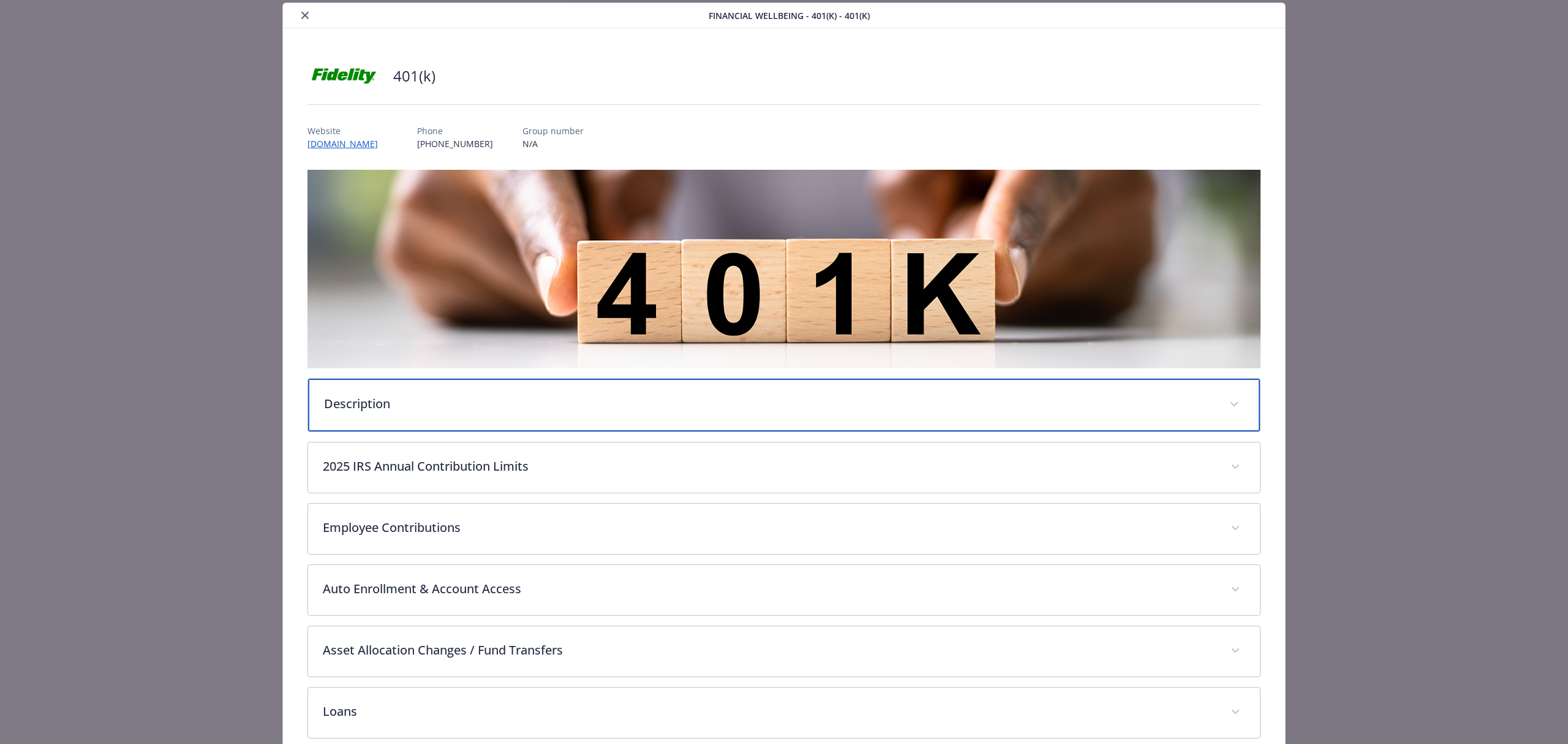
click at [572, 385] on div "Description" at bounding box center [784, 405] width 952 height 53
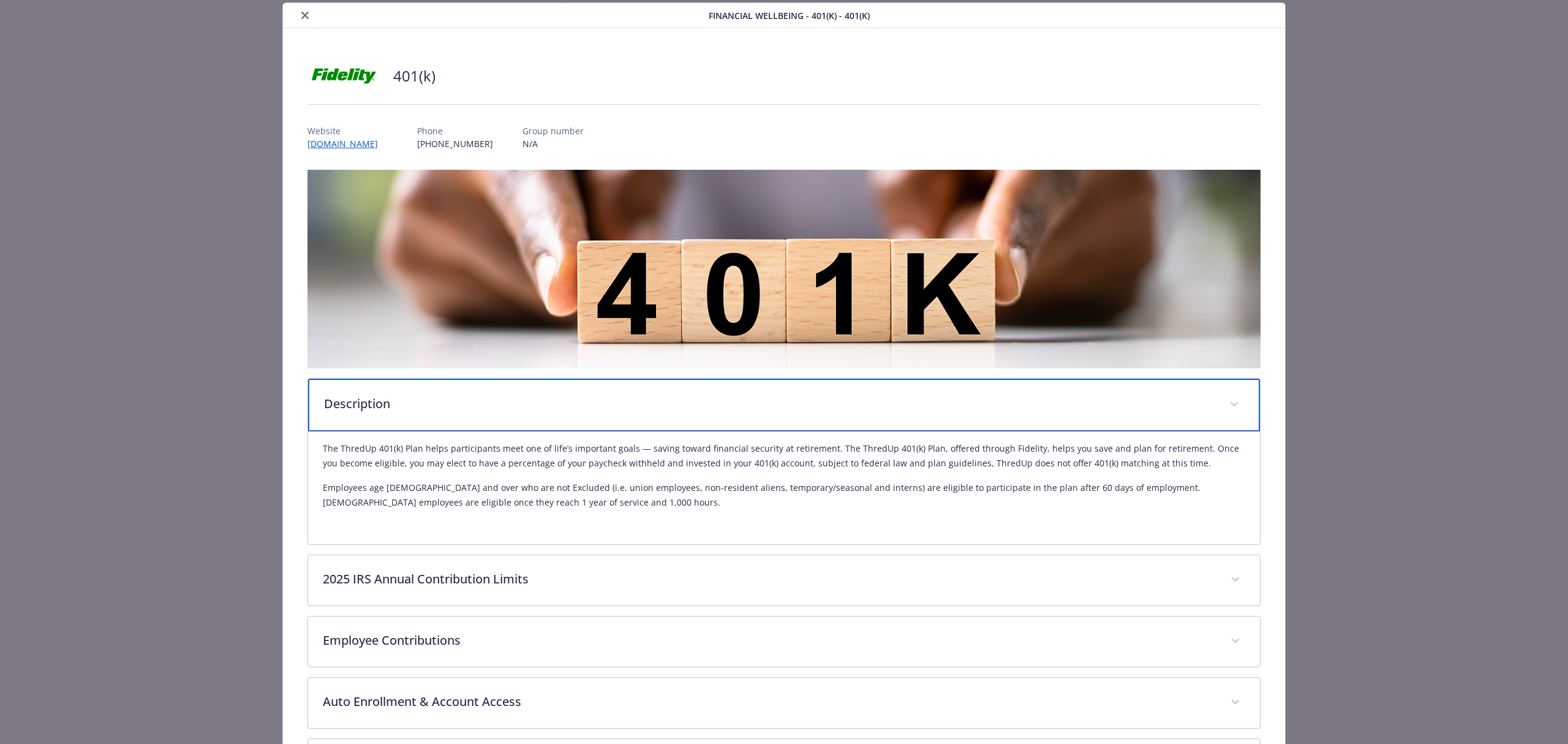
scroll to position [118, 0]
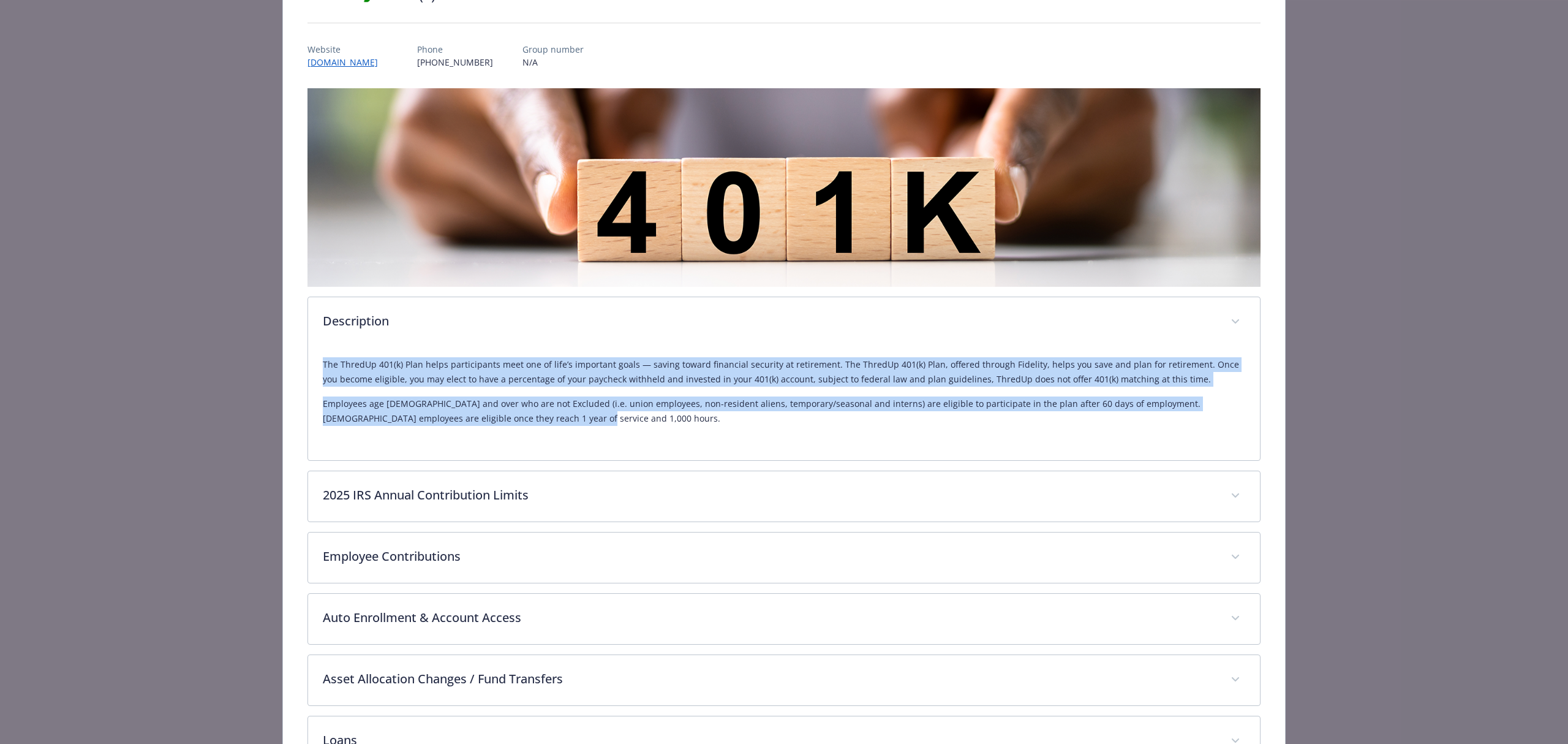
drag, startPoint x: 554, startPoint y: 435, endPoint x: 321, endPoint y: 368, distance: 242.4
click at [323, 368] on div "The ThredUp 401(k) Plan helps participants meet one of life’s important goals —…" at bounding box center [784, 396] width 922 height 98
copy div "The ThredUp 401(k) Plan helps participants meet one of life’s important goals —…"
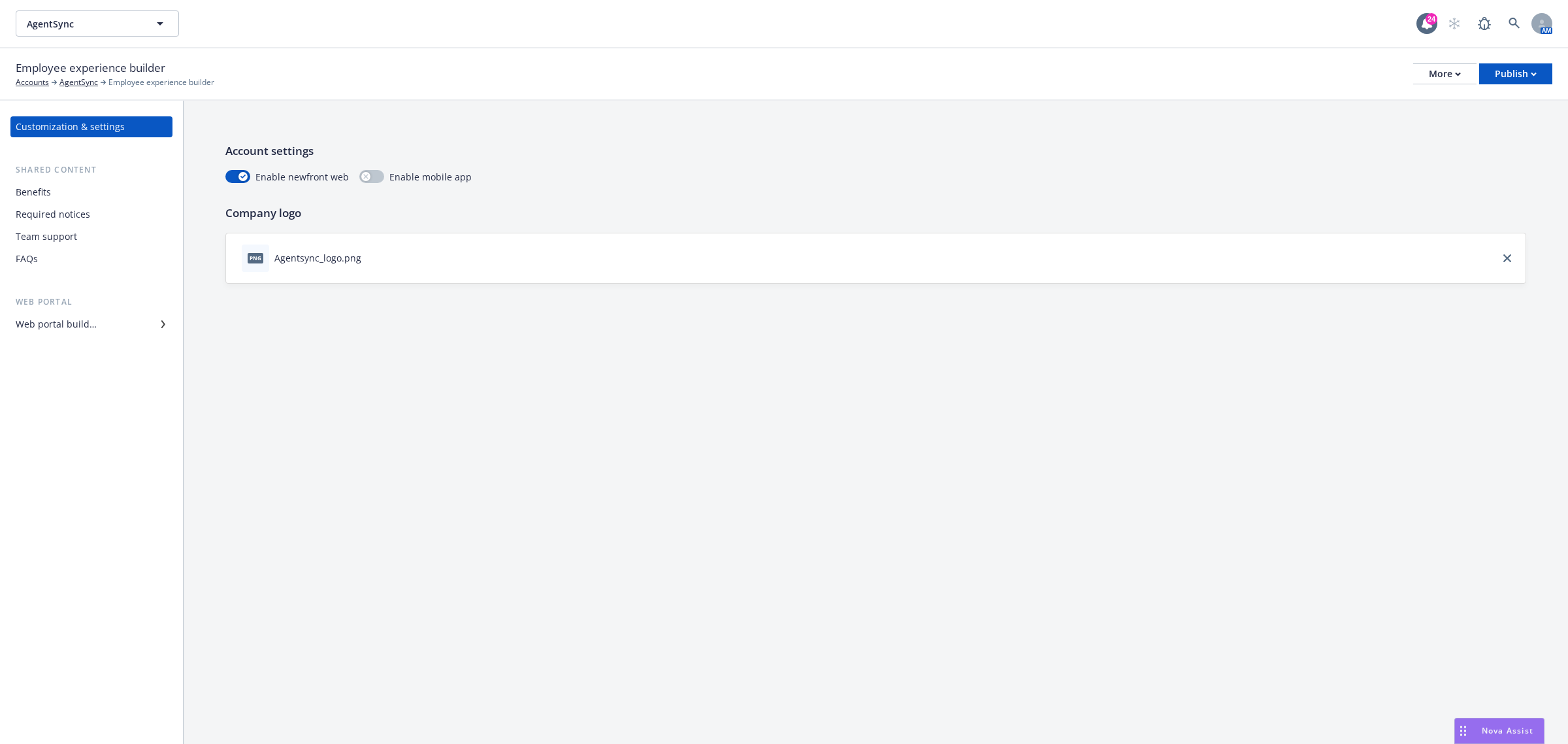
click at [43, 191] on div "Benefits" at bounding box center [33, 192] width 36 height 21
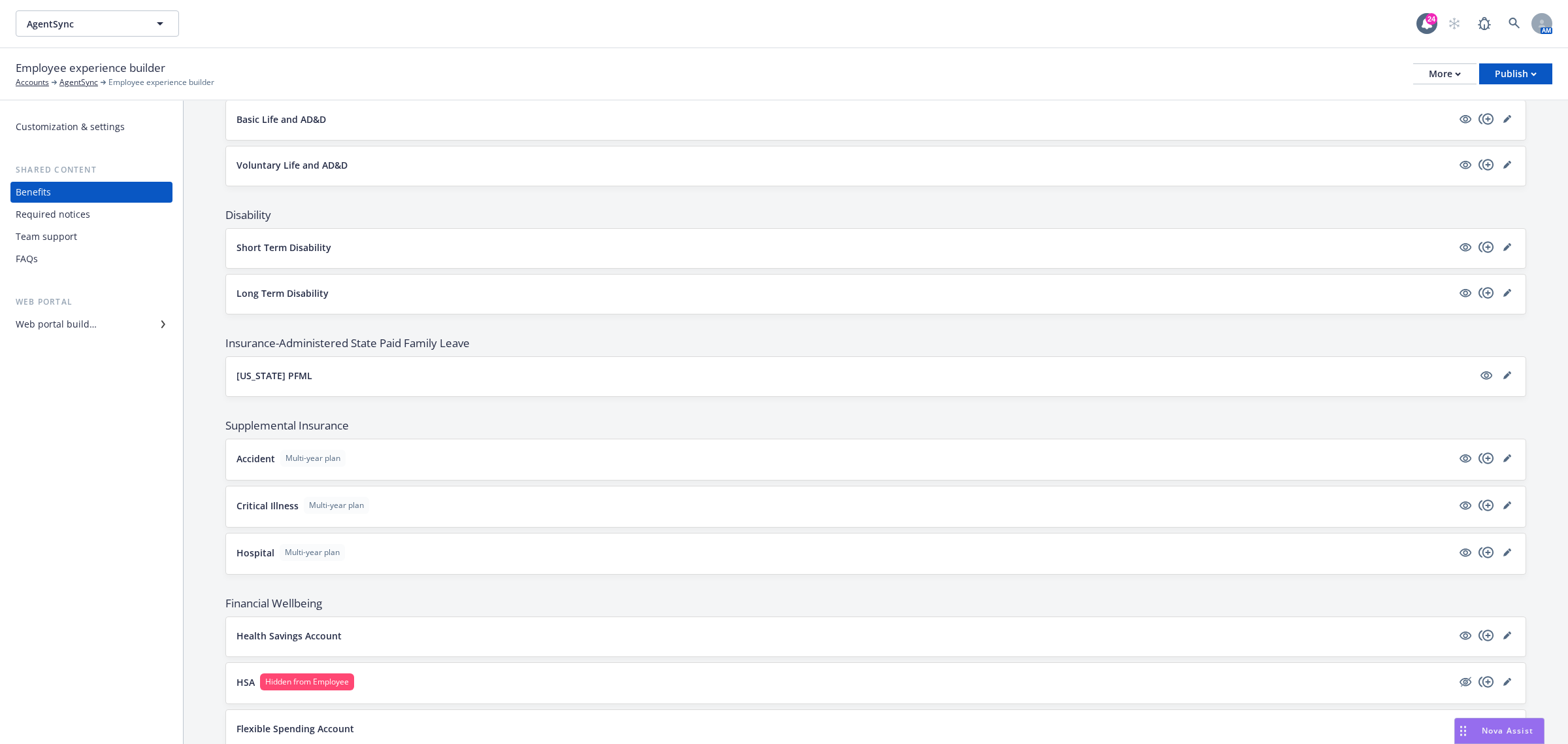
scroll to position [854, 0]
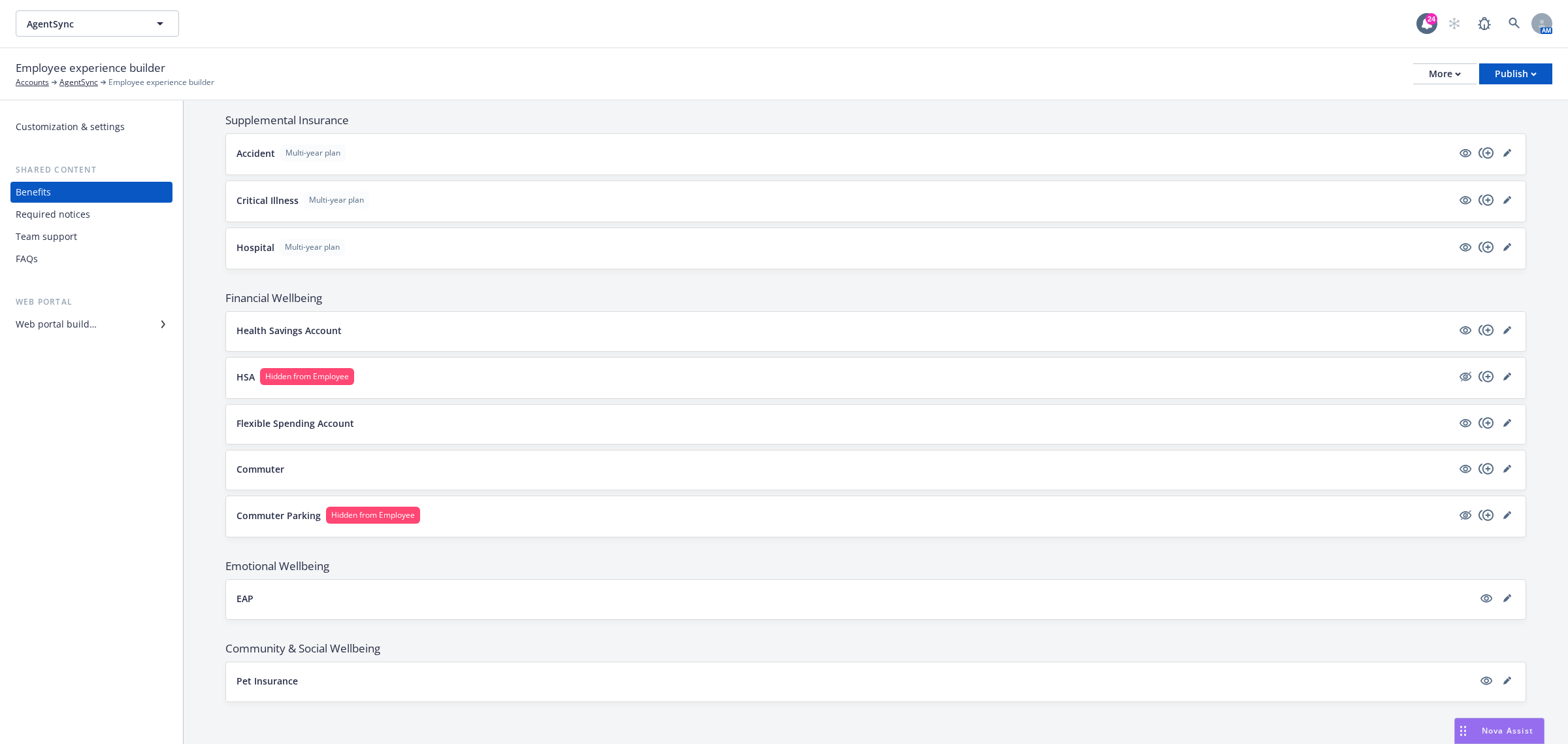
click at [69, 207] on div "Required notices" at bounding box center [53, 214] width 75 height 21
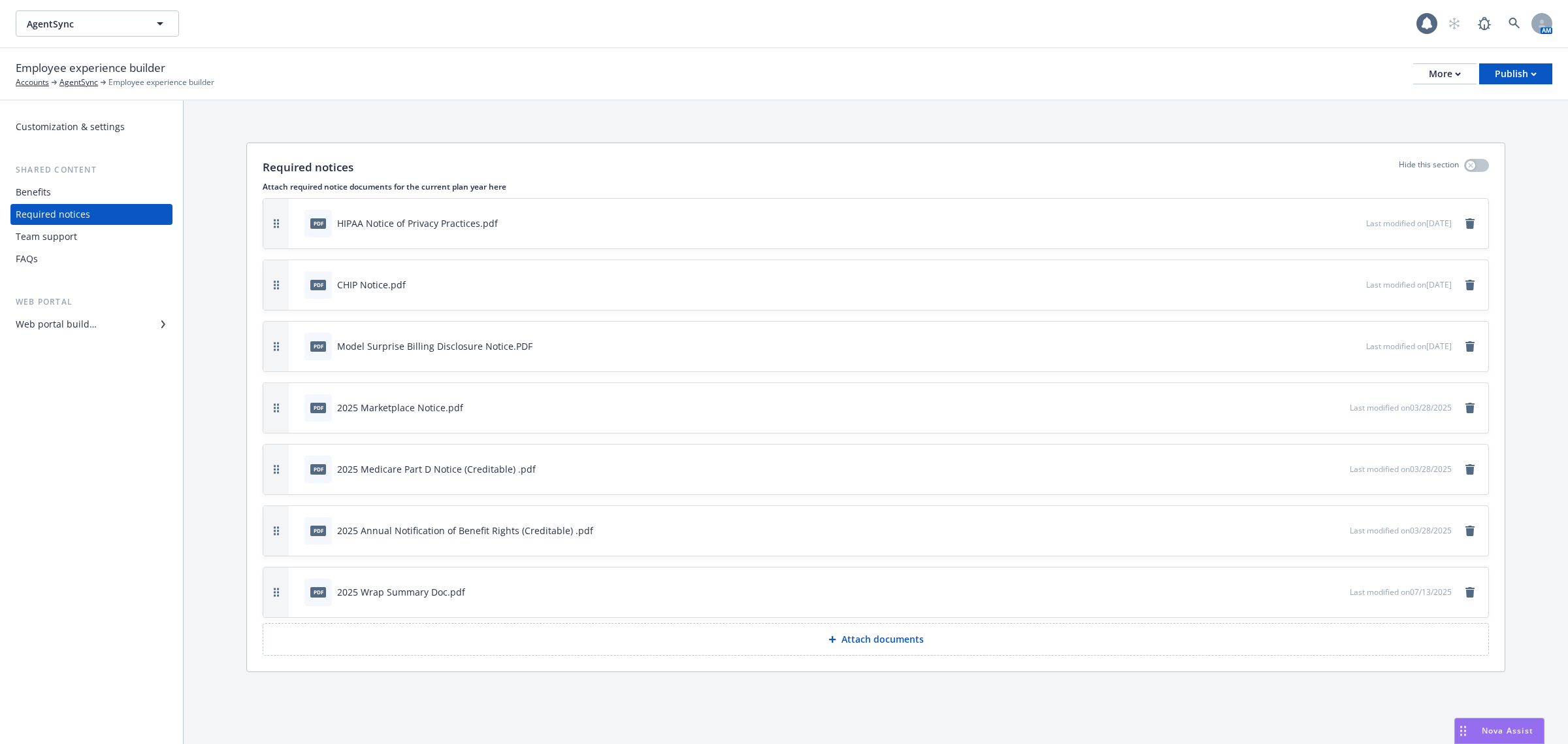
click at [43, 318] on div "Web portal builder" at bounding box center [56, 325] width 81 height 21
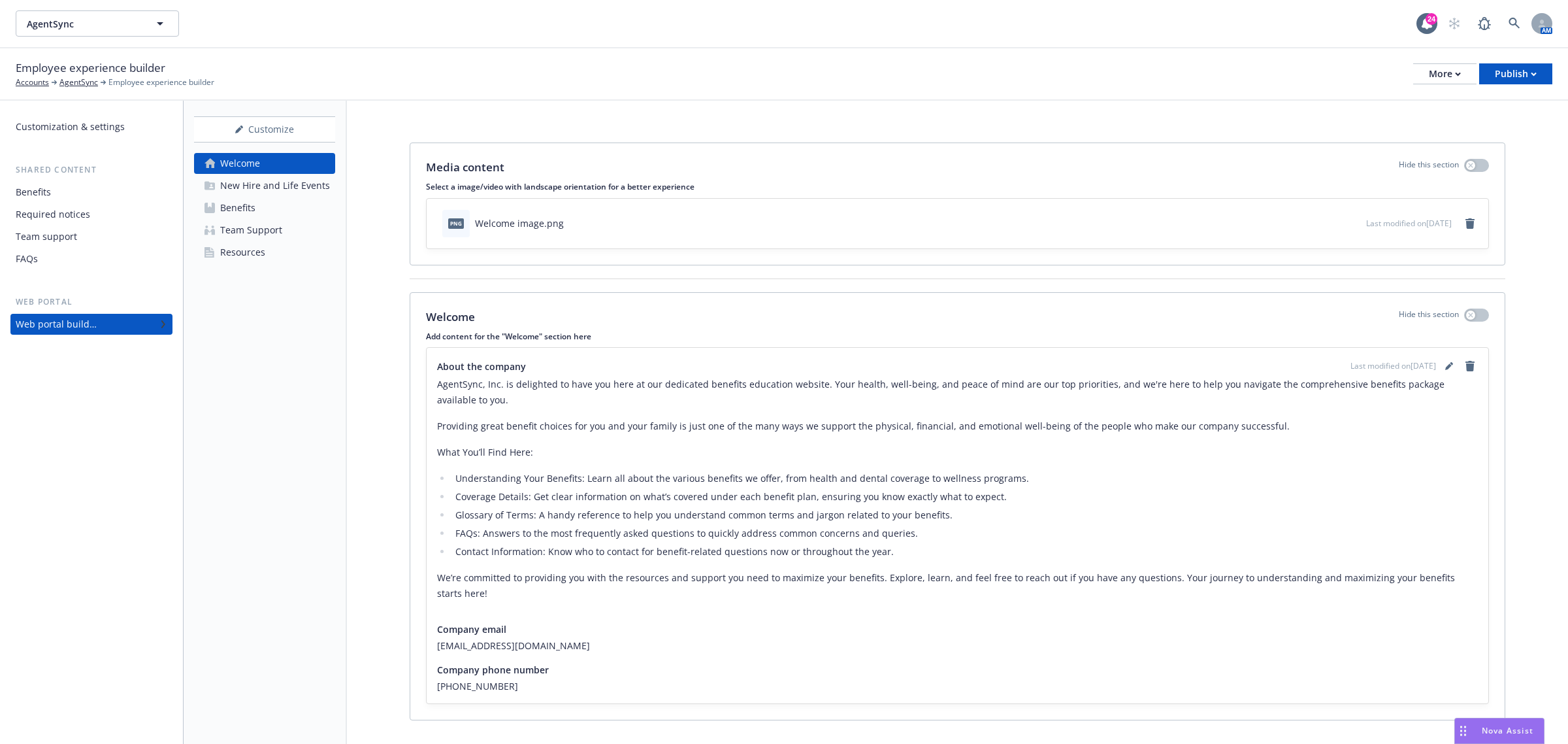
scroll to position [23, 0]
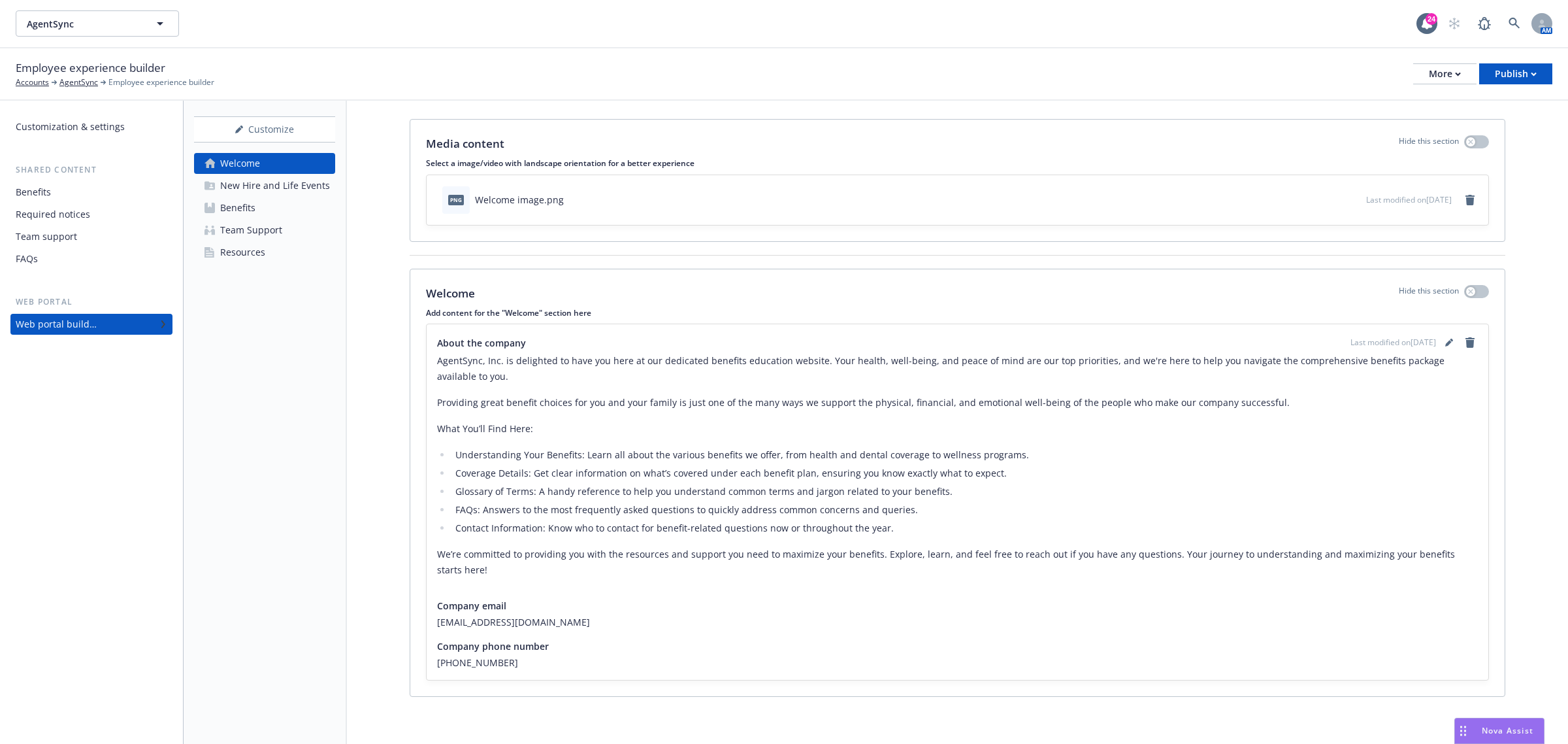
click at [299, 182] on div "New Hire and Life Events" at bounding box center [275, 185] width 110 height 21
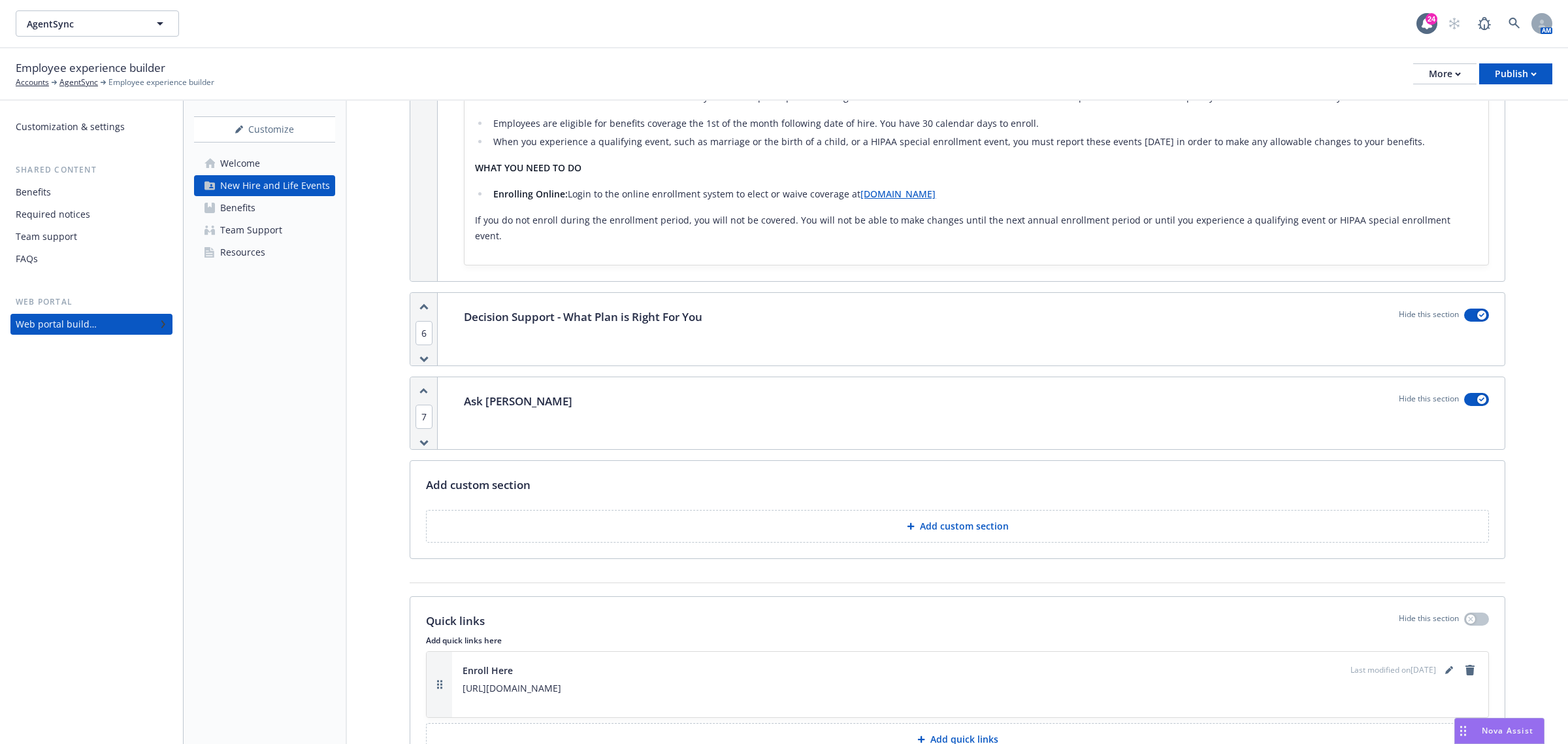
scroll to position [1742, 0]
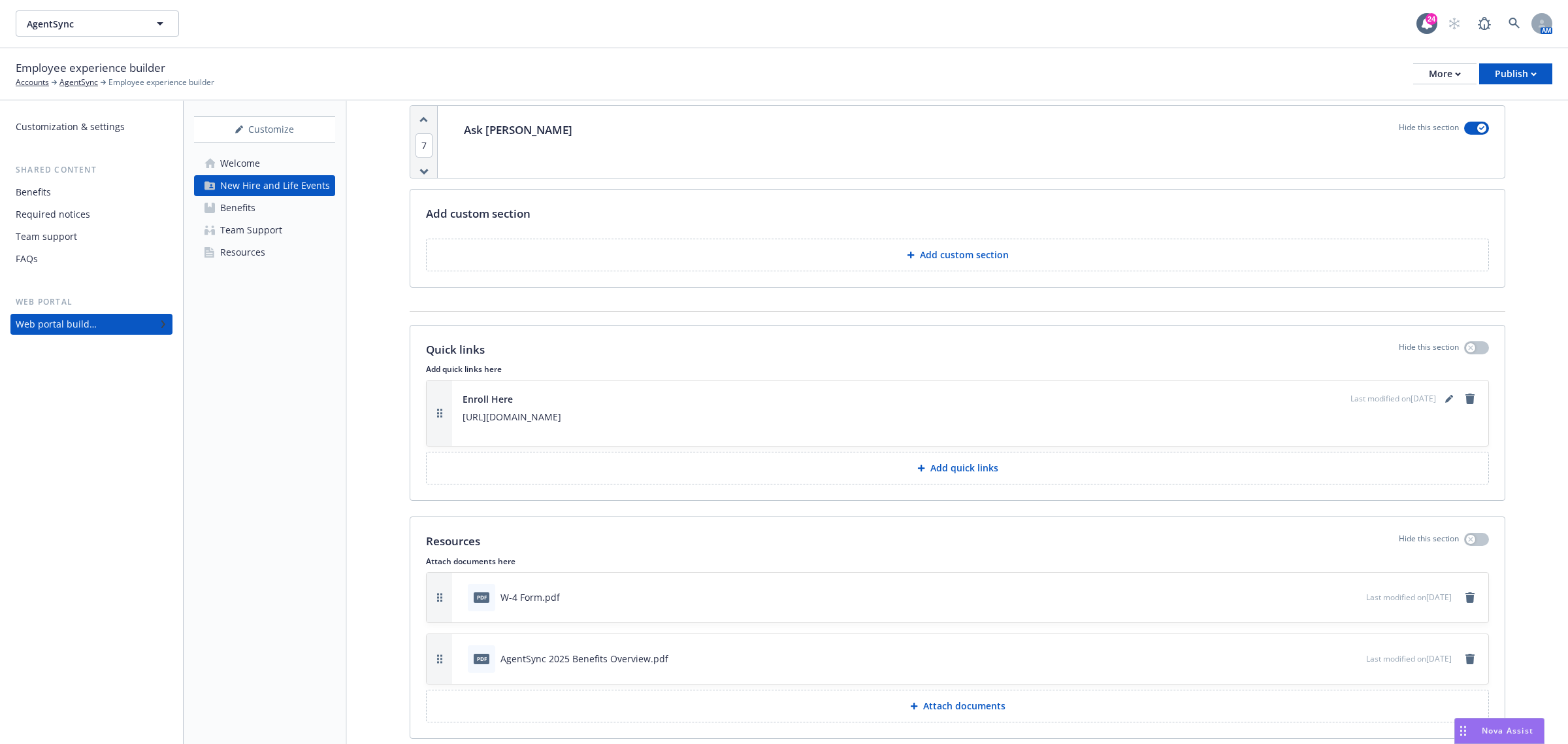
click at [937, 700] on p "Attach documents" at bounding box center [964, 706] width 83 height 13
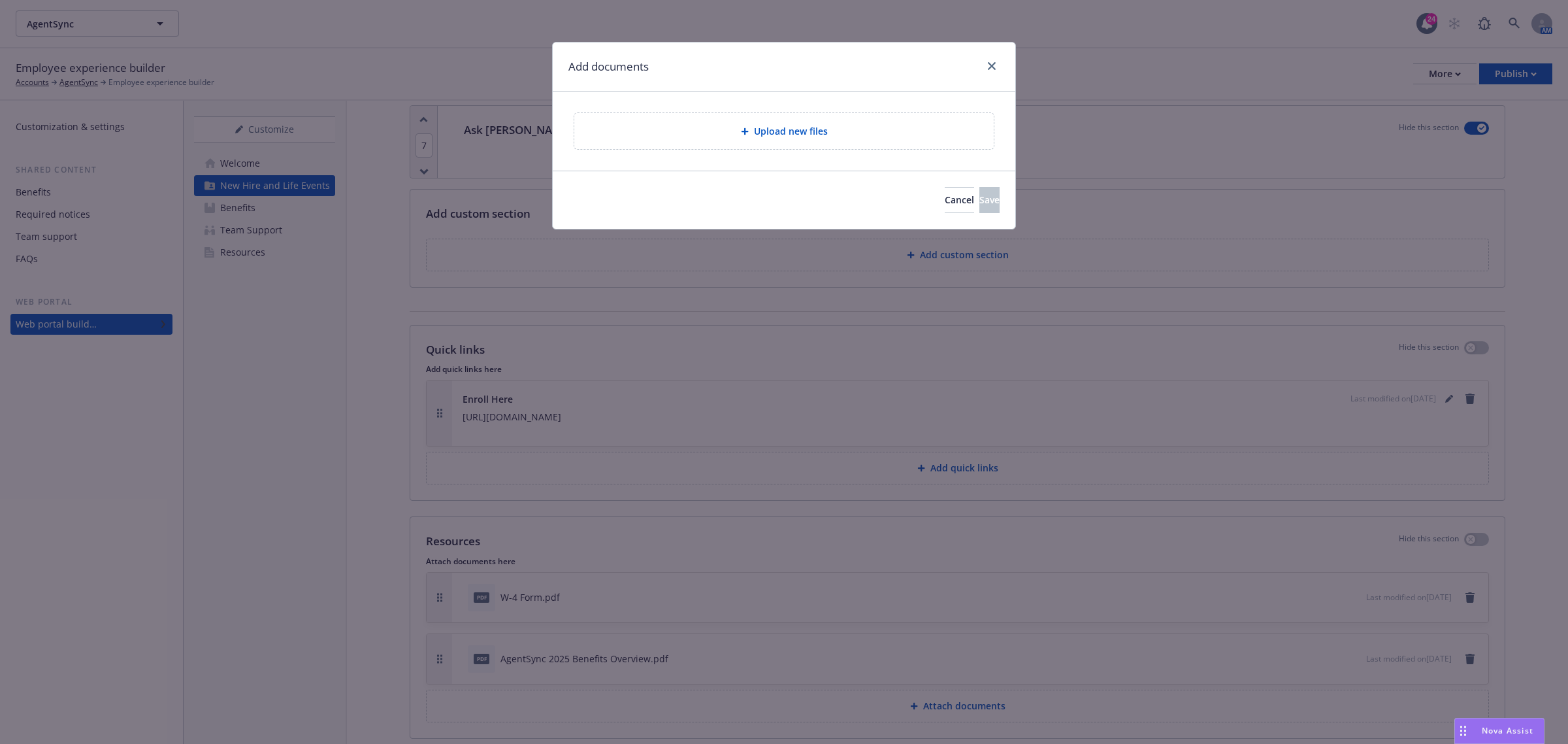
click at [717, 131] on div "Upload new files" at bounding box center [784, 131] width 398 height 15
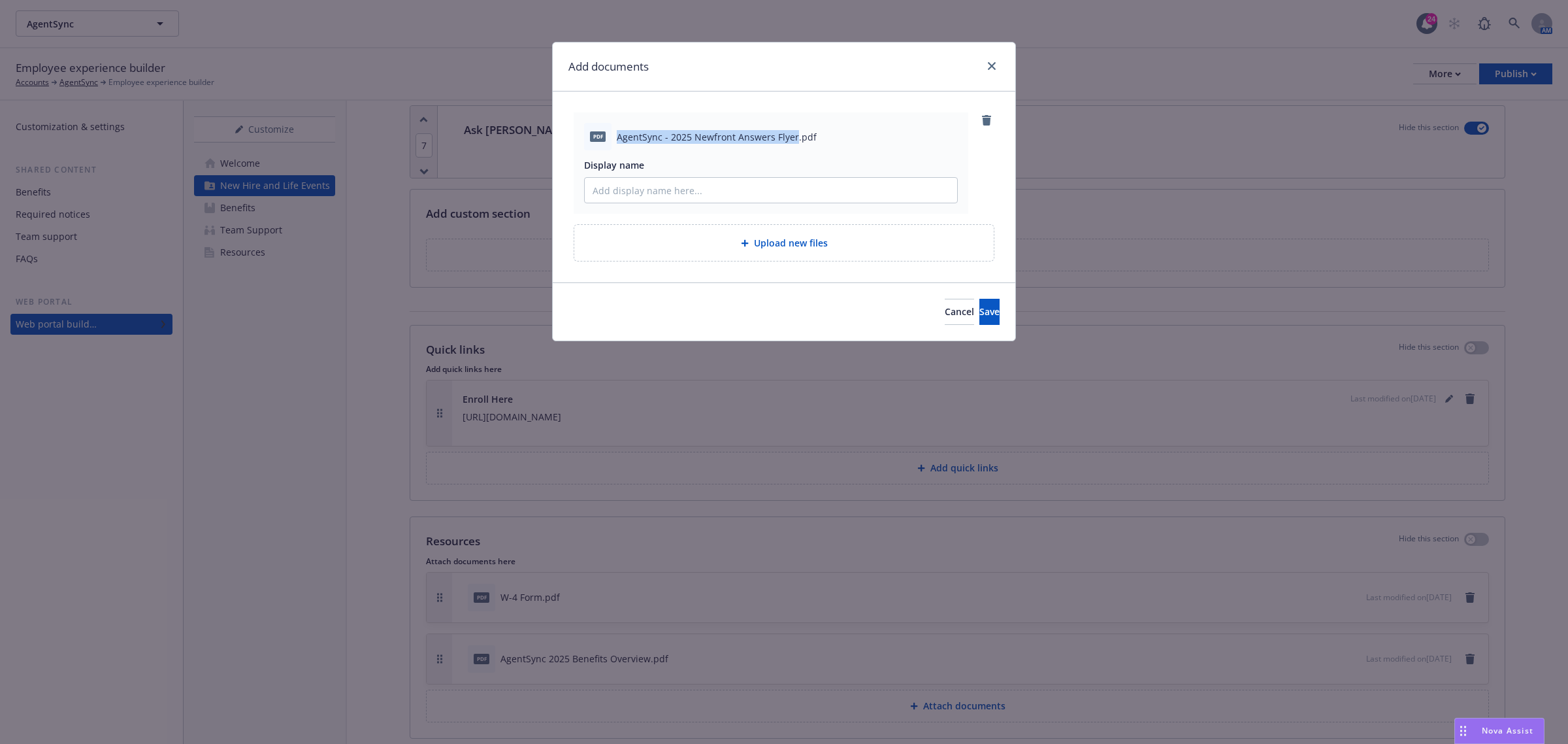
drag, startPoint x: 794, startPoint y: 135, endPoint x: 615, endPoint y: 135, distance: 179.0
click at [615, 135] on div "pdf AgentSync - 2025 Newfront Answers Flyer.pdf" at bounding box center [771, 137] width 374 height 28
copy span "AgentSync - 2025 Newfront Answers Flyer"
click at [634, 178] on div "Display name" at bounding box center [771, 181] width 374 height 45
click at [624, 191] on input "Display name" at bounding box center [771, 190] width 372 height 25
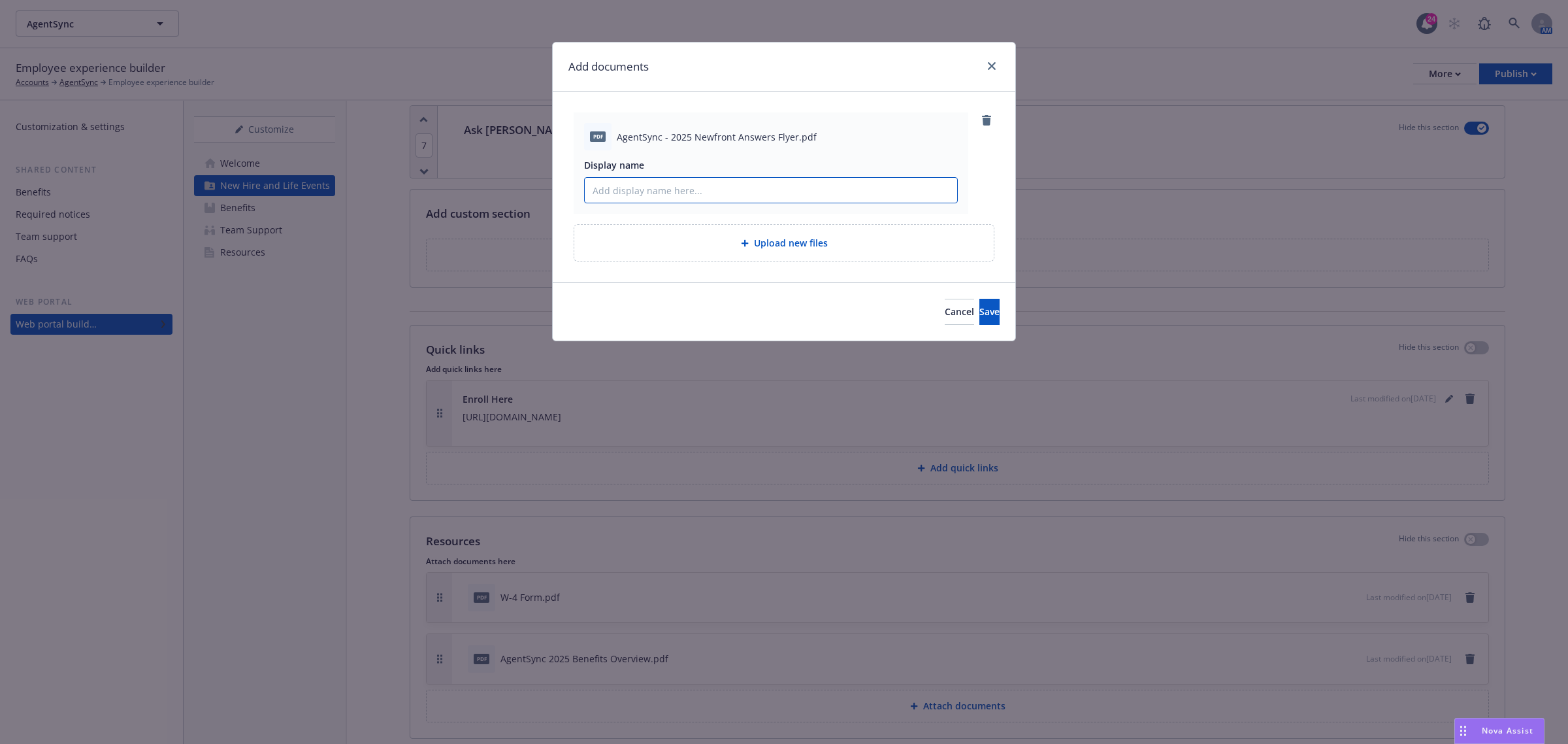
paste input "AgentSync - 2025 Newfront Answers Flyer"
type input "AgentSync - 2025 Newfront Answers Flyer"
click at [979, 312] on span "Save" at bounding box center [989, 312] width 20 height 12
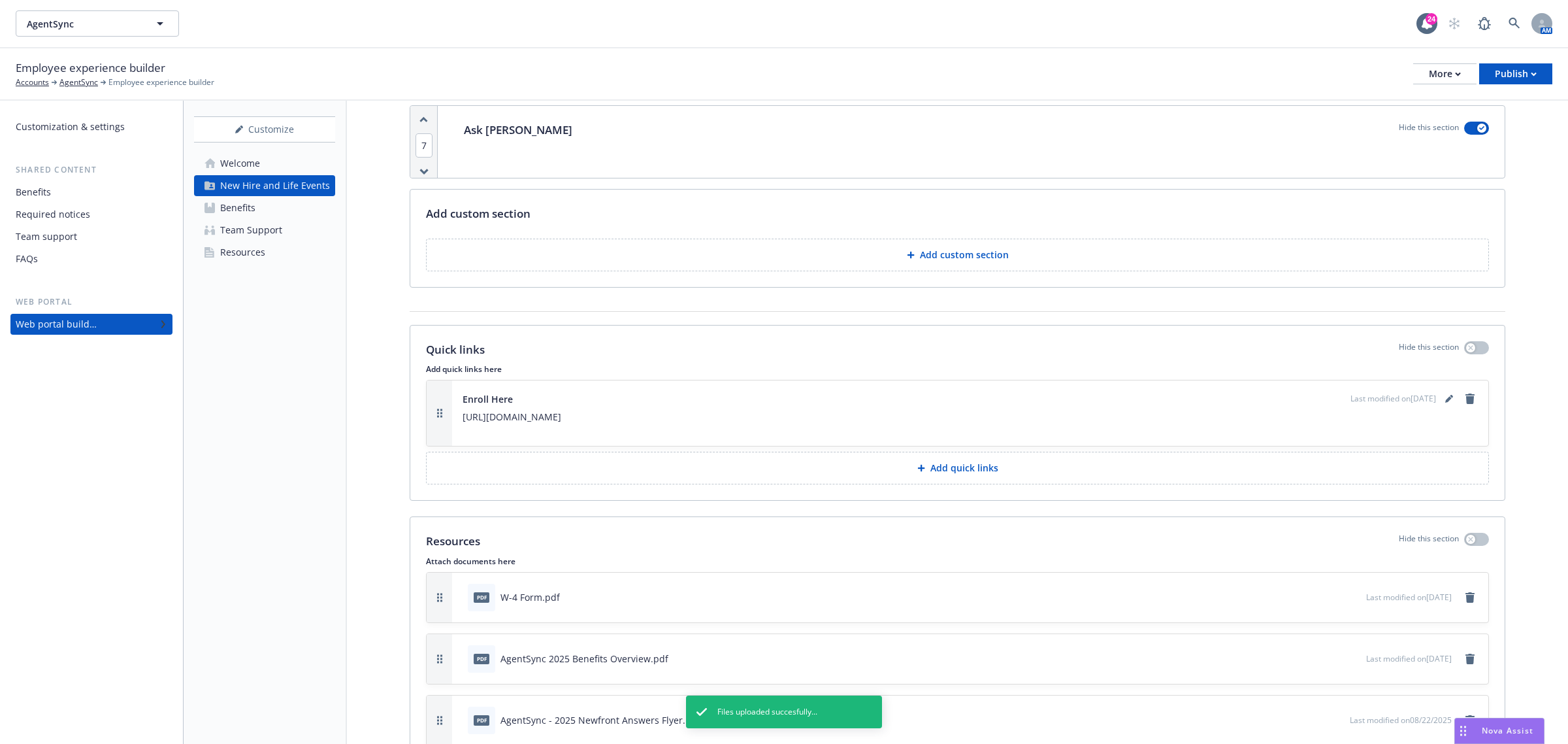
click at [43, 185] on div "Benefits" at bounding box center [33, 192] width 36 height 21
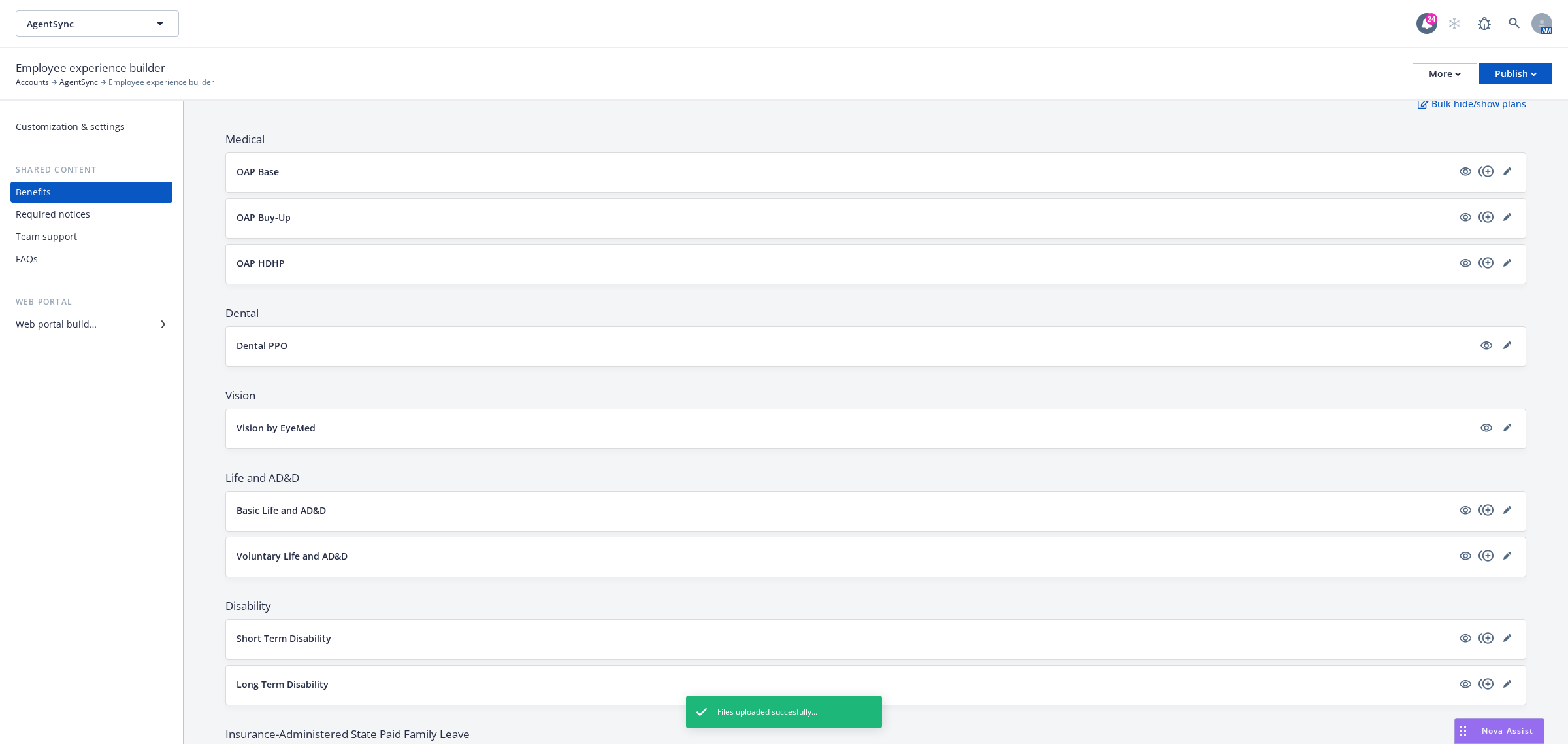
scroll to position [245, 0]
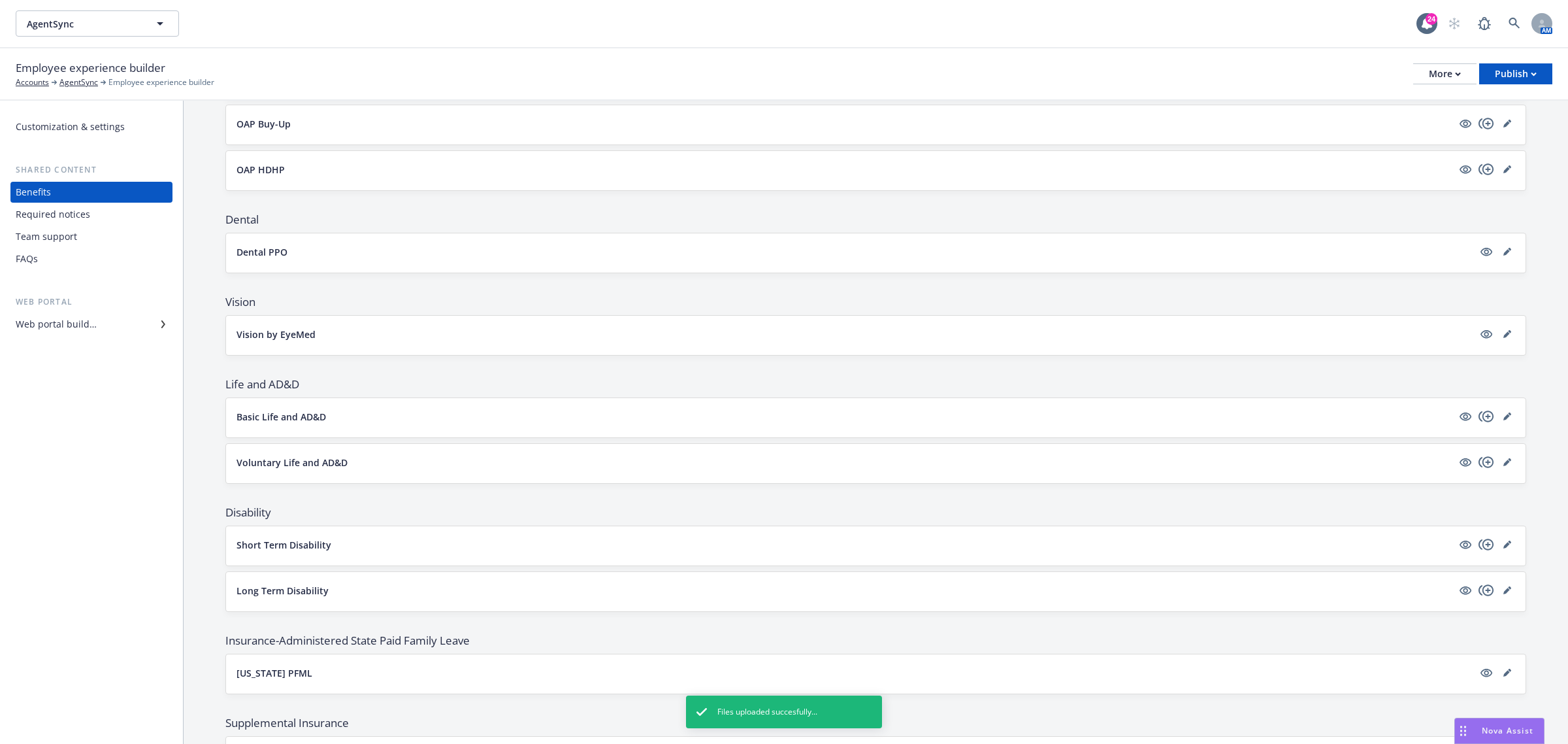
click at [634, 258] on button "Dental PPO" at bounding box center [855, 252] width 1237 height 14
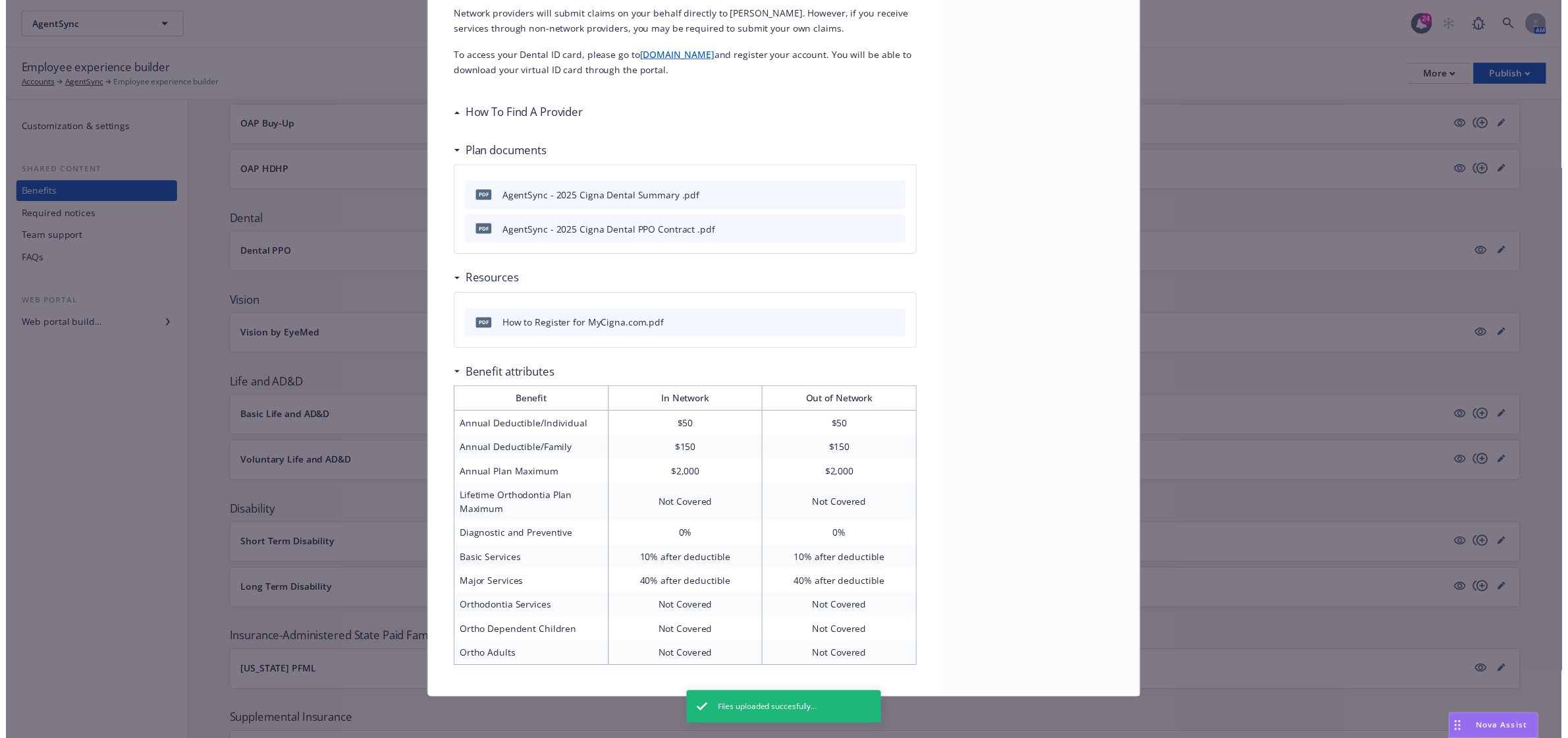
scroll to position [39, 0]
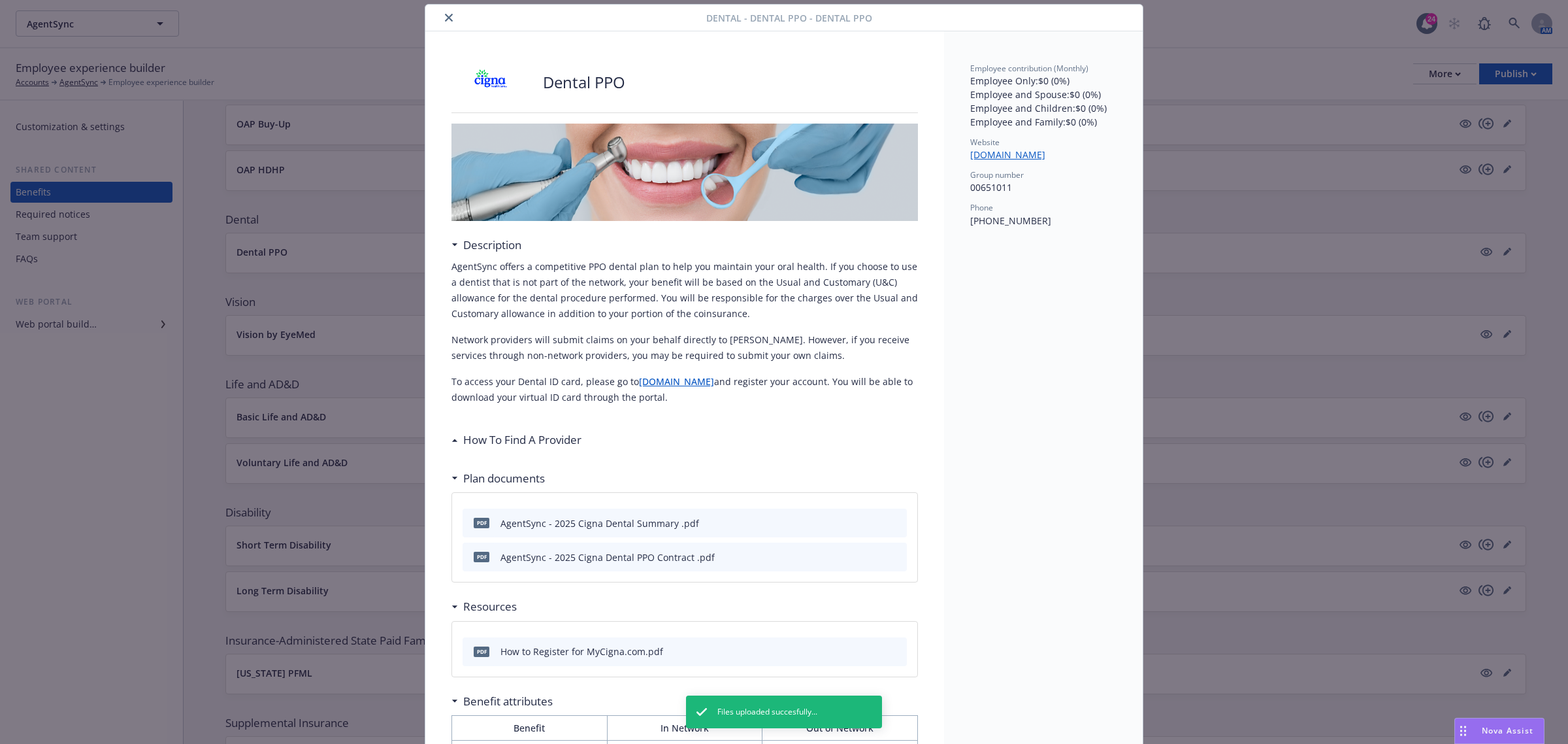
click at [450, 17] on div at bounding box center [568, 17] width 276 height 16
click at [444, 14] on icon "close" at bounding box center [448, 17] width 8 height 8
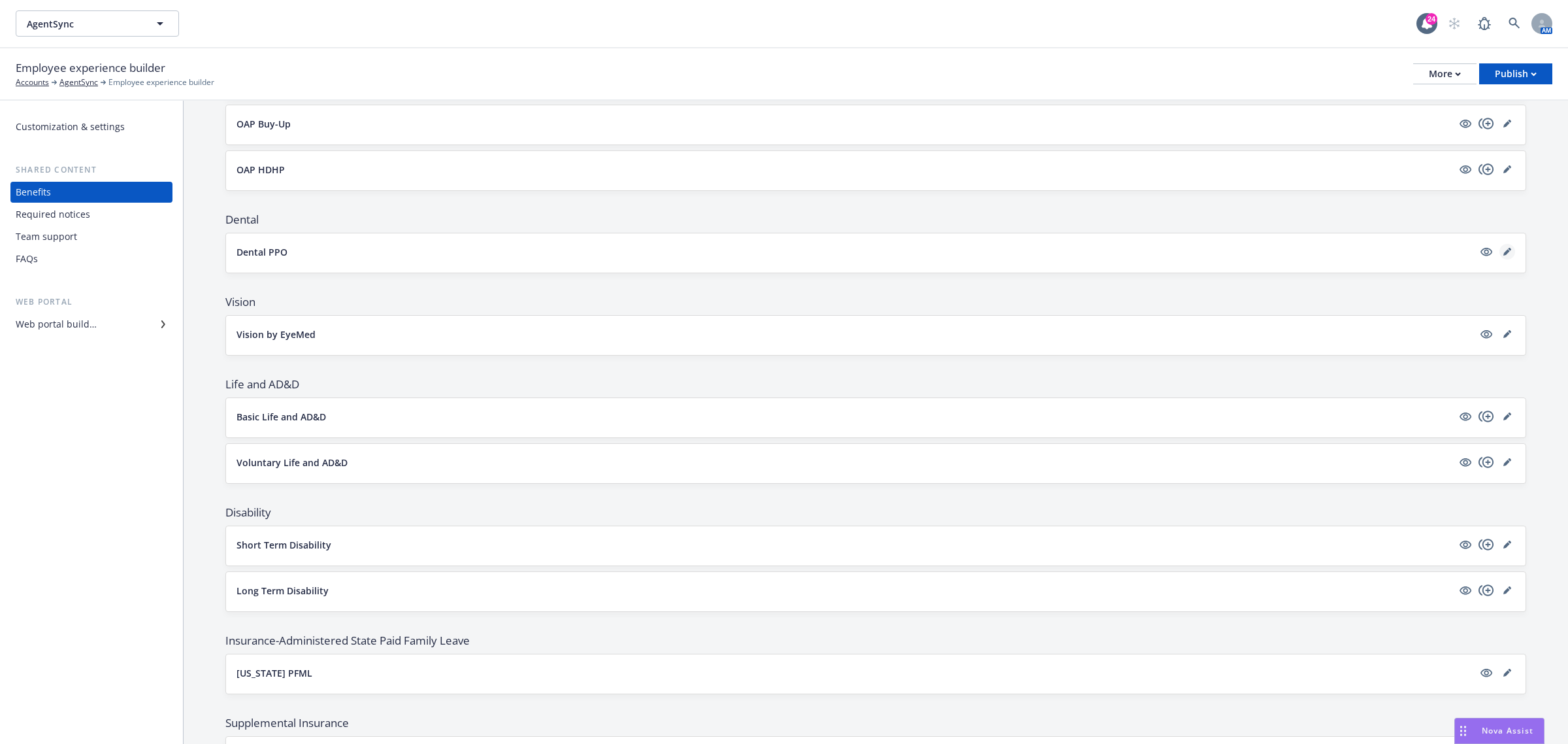
click at [1503, 251] on icon "editPencil" at bounding box center [1506, 251] width 8 height 8
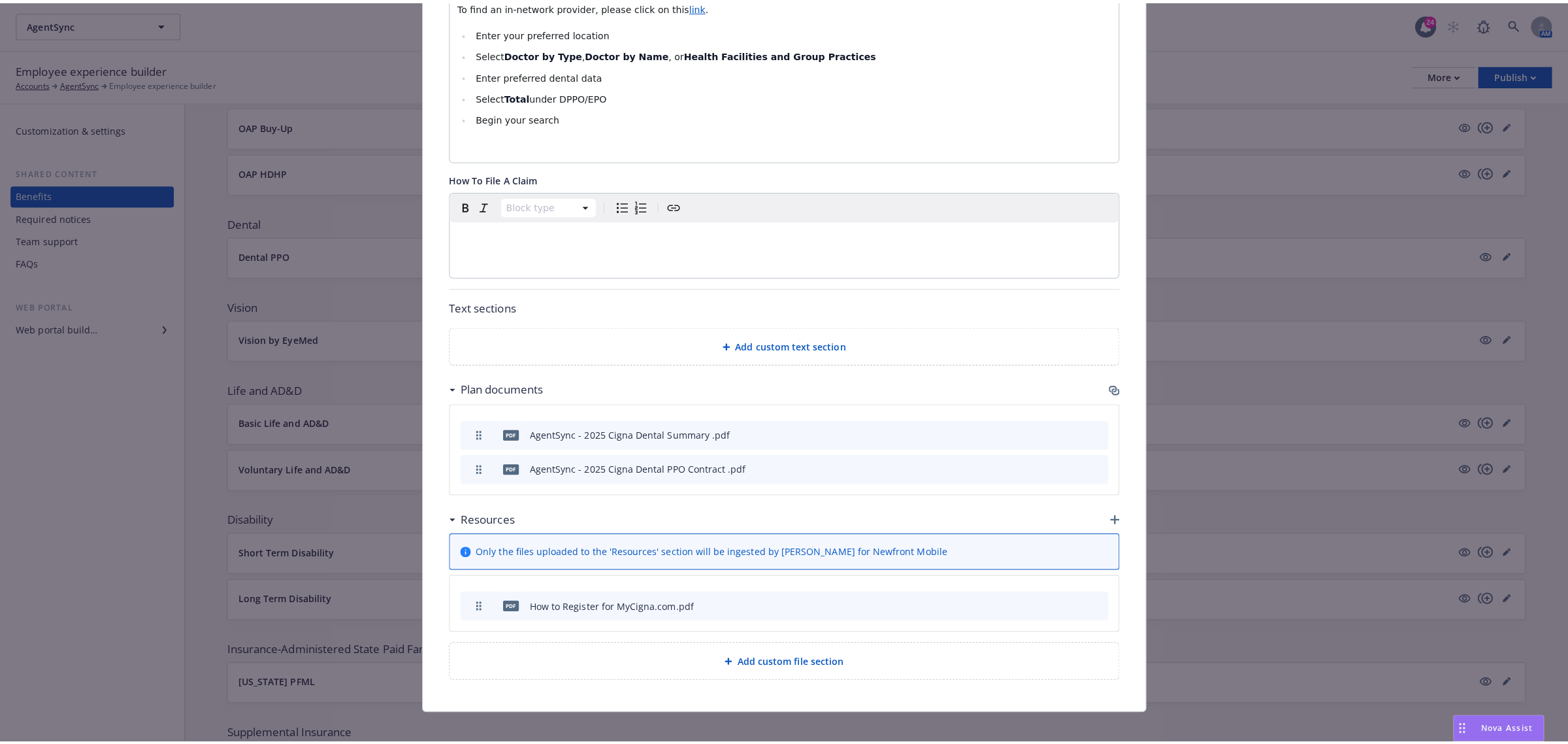
scroll to position [558, 0]
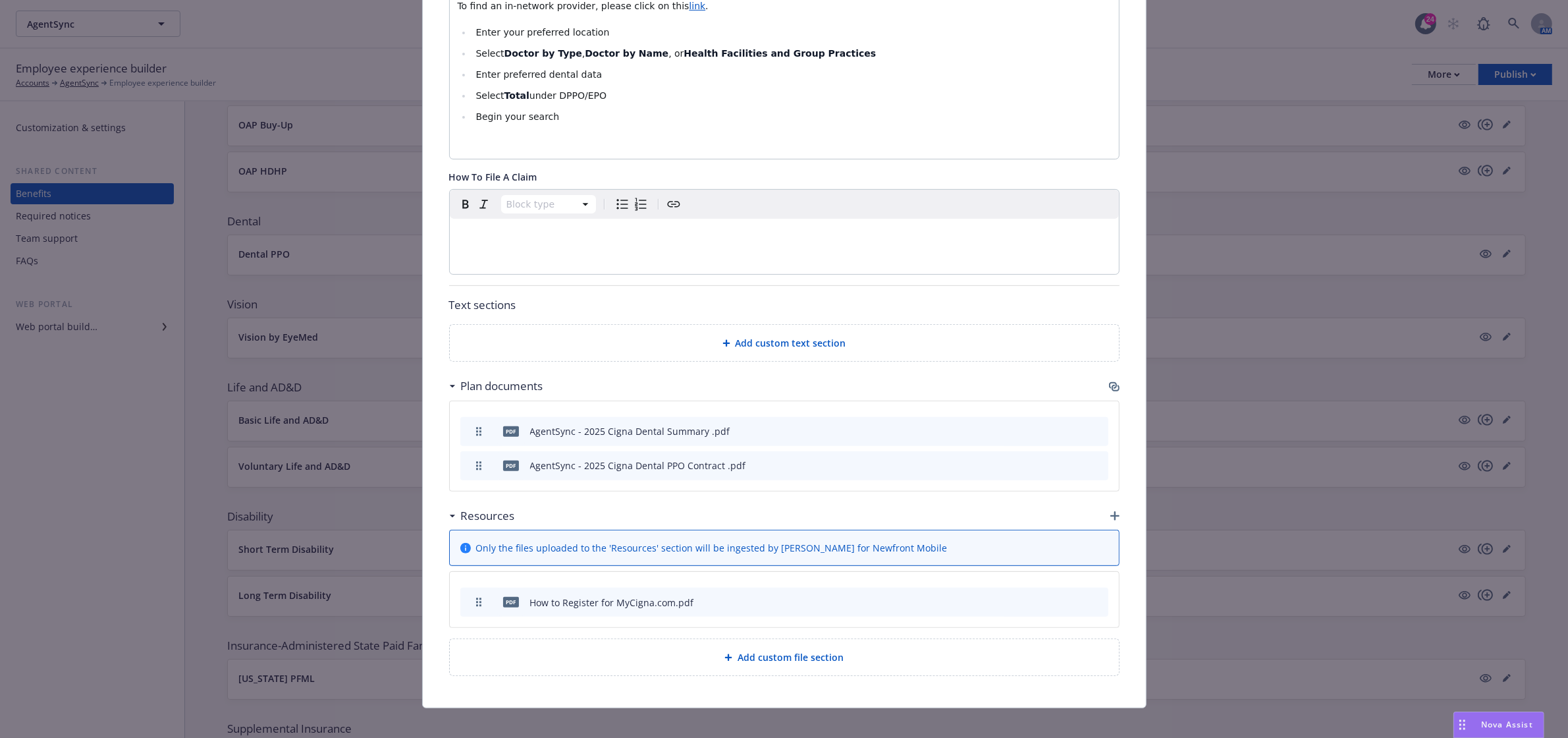
click at [788, 650] on span "Add custom file section" at bounding box center [790, 657] width 106 height 14
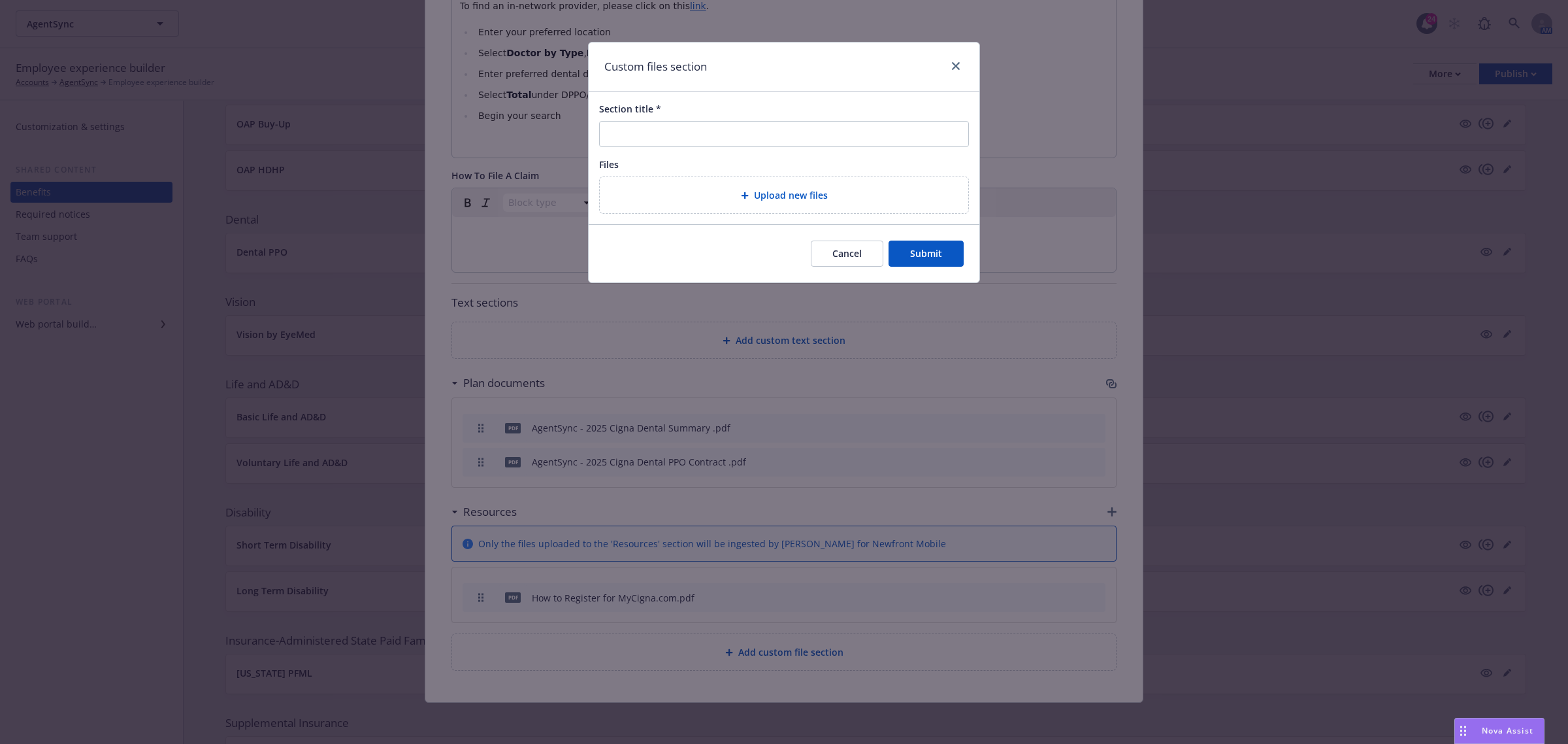
scroll to position [546, 0]
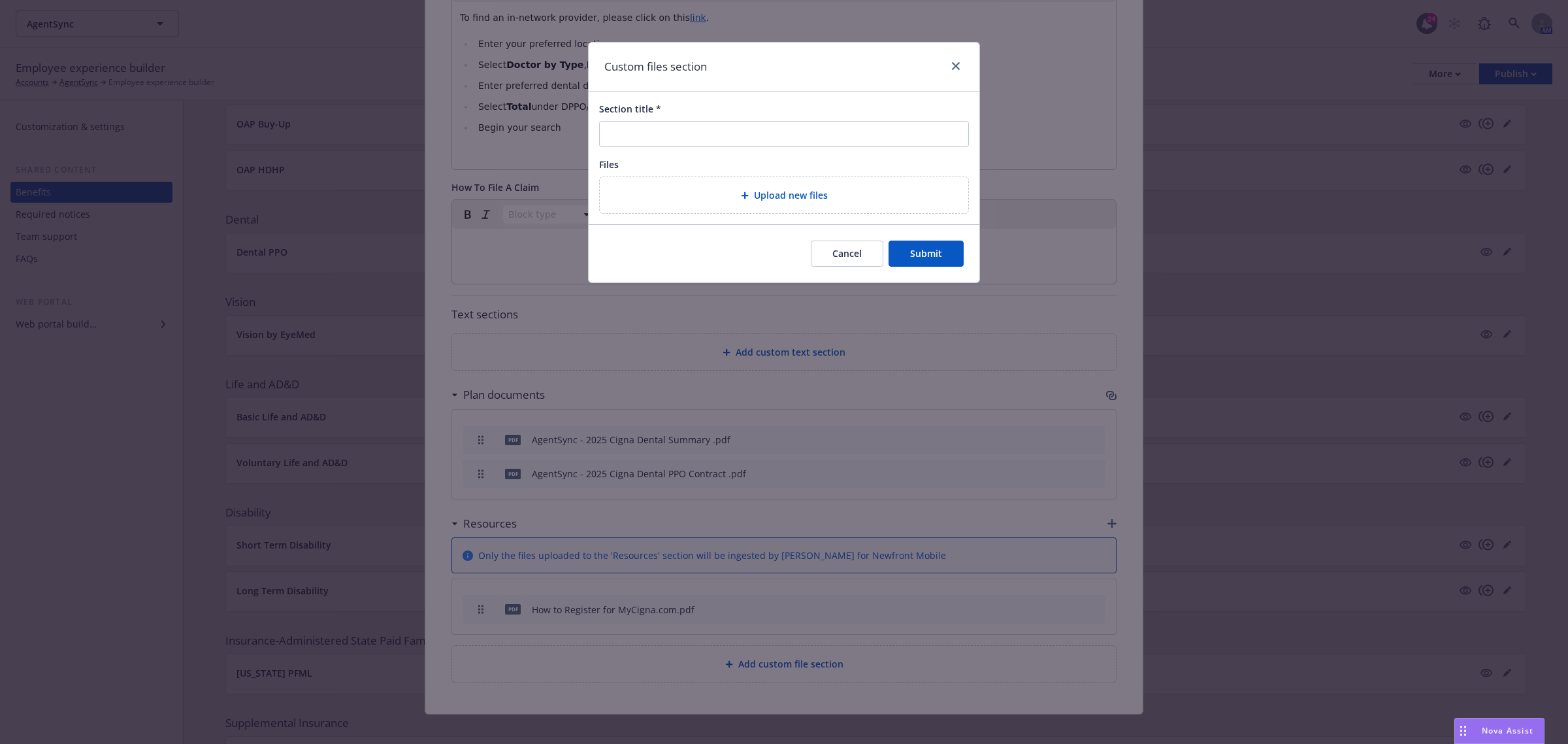
click at [943, 70] on div at bounding box center [953, 67] width 21 height 17
click at [955, 64] on icon "close" at bounding box center [955, 65] width 8 height 8
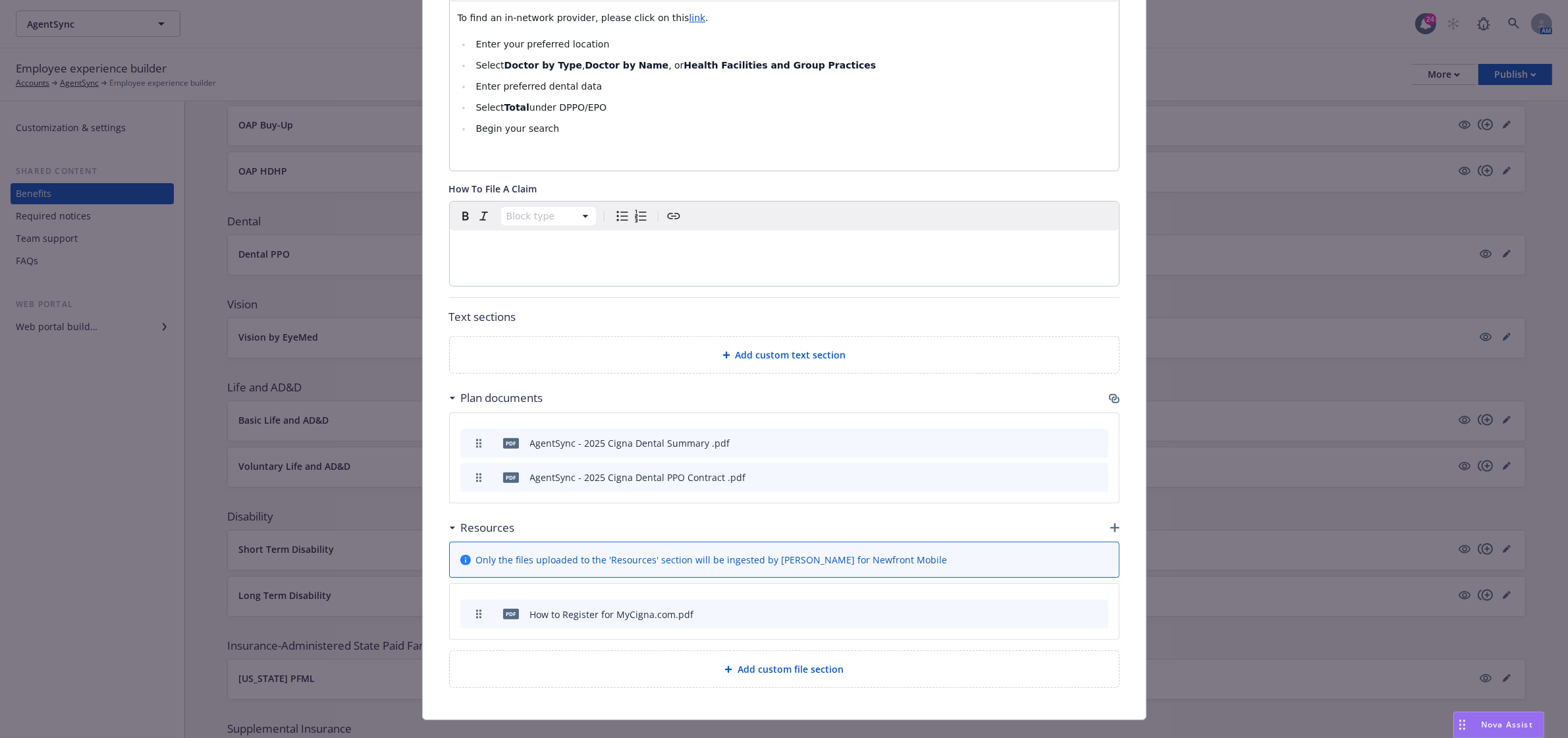
click at [1110, 523] on icon "button" at bounding box center [1115, 527] width 10 height 10
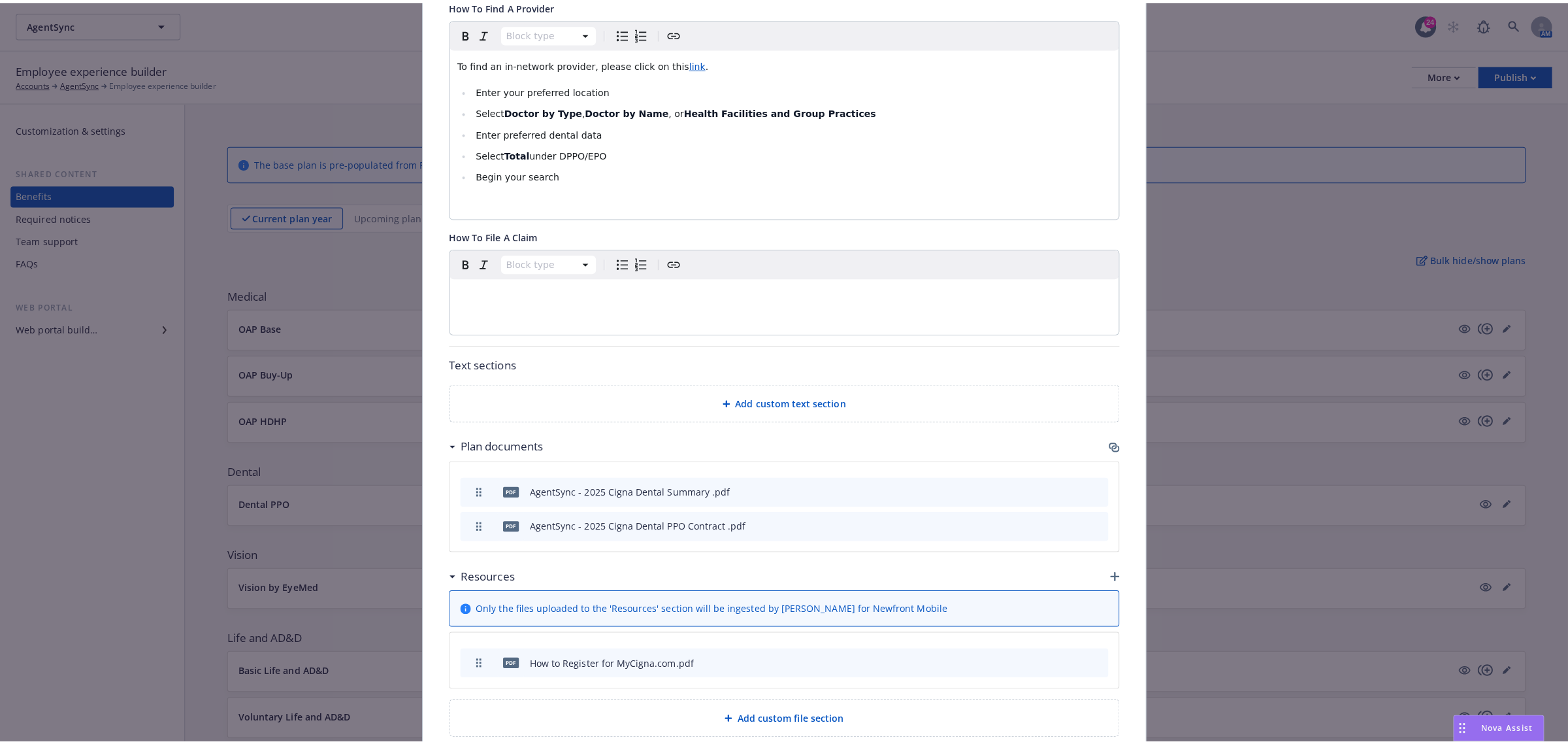
scroll to position [558, 0]
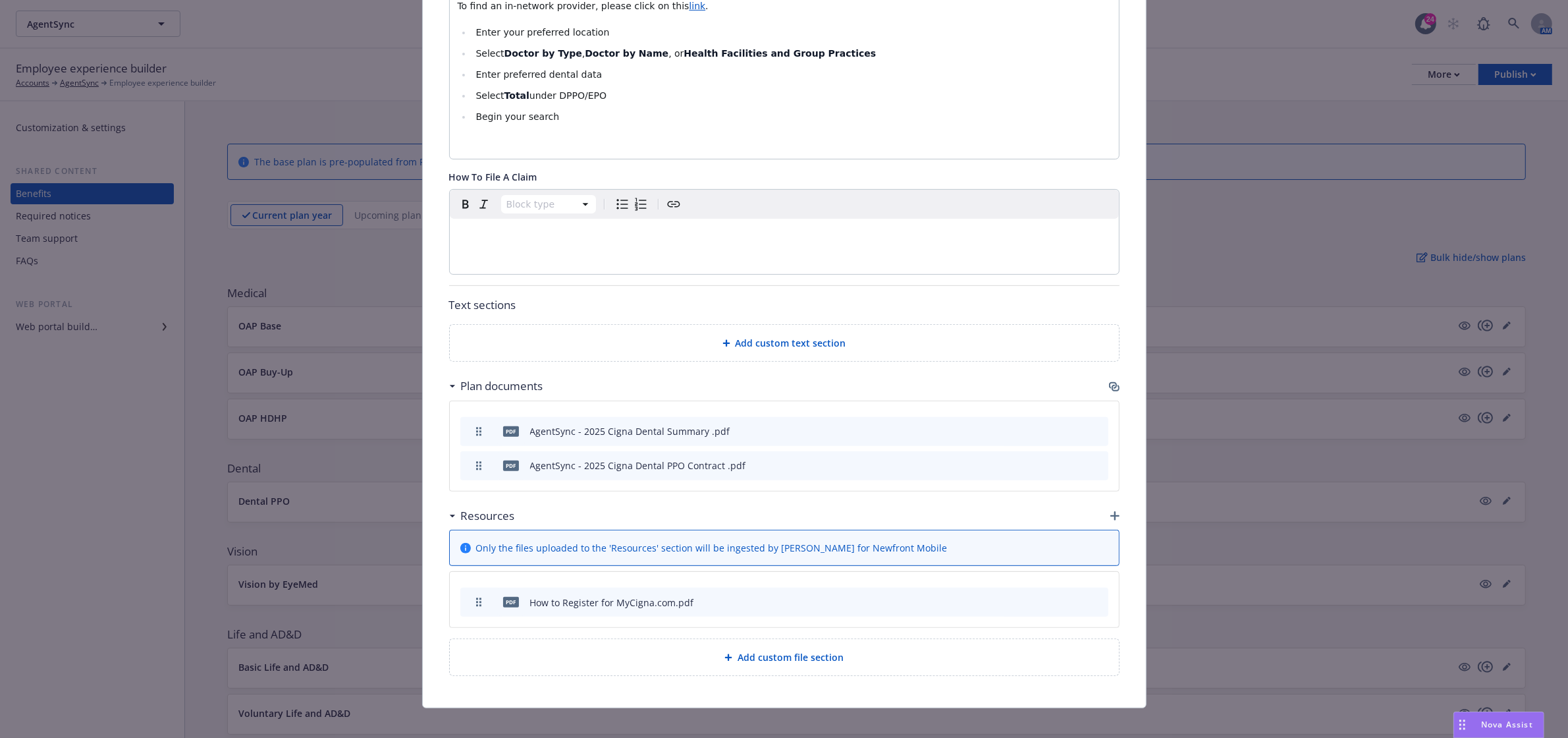
click at [785, 650] on span "Add custom file section" at bounding box center [790, 657] width 106 height 14
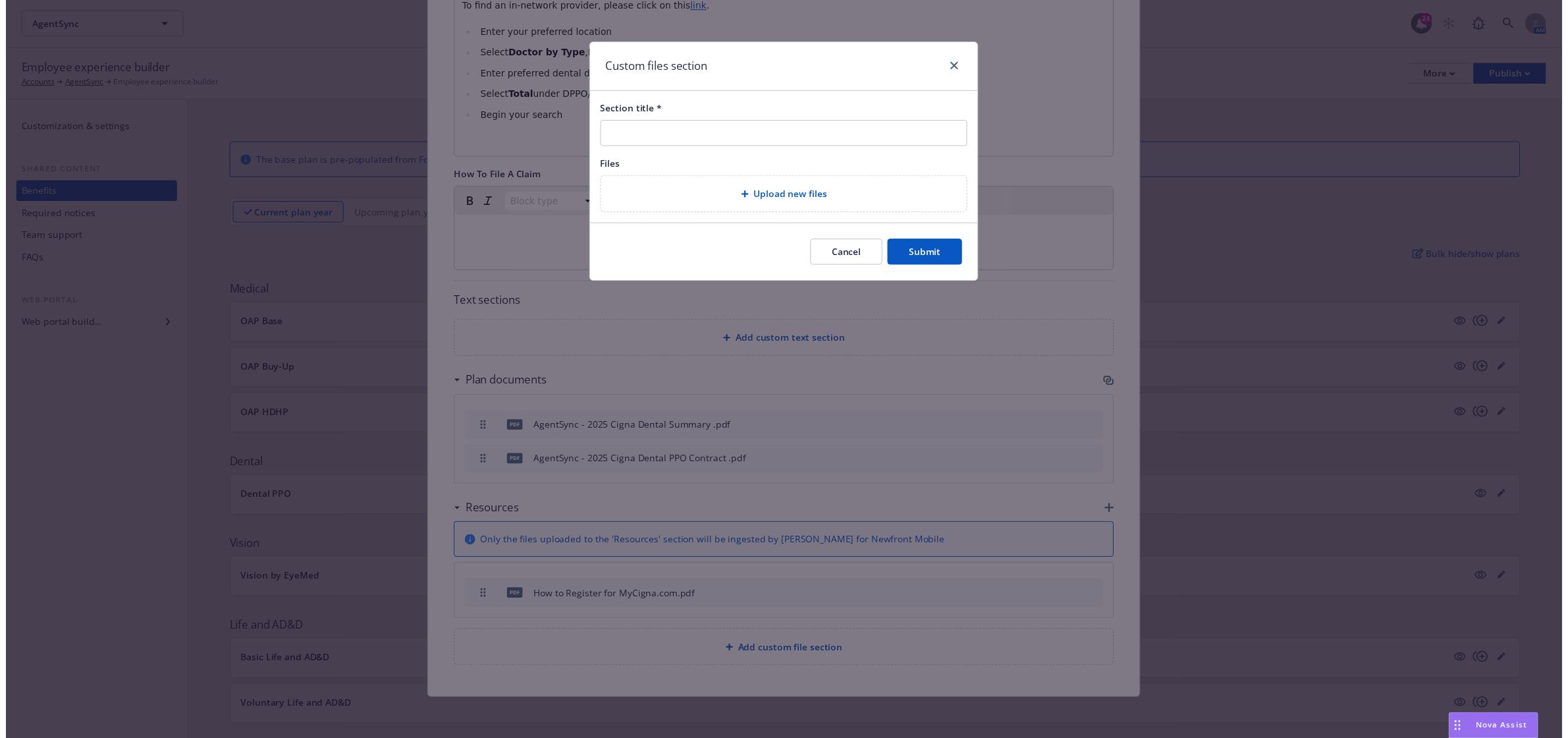
scroll to position [550, 0]
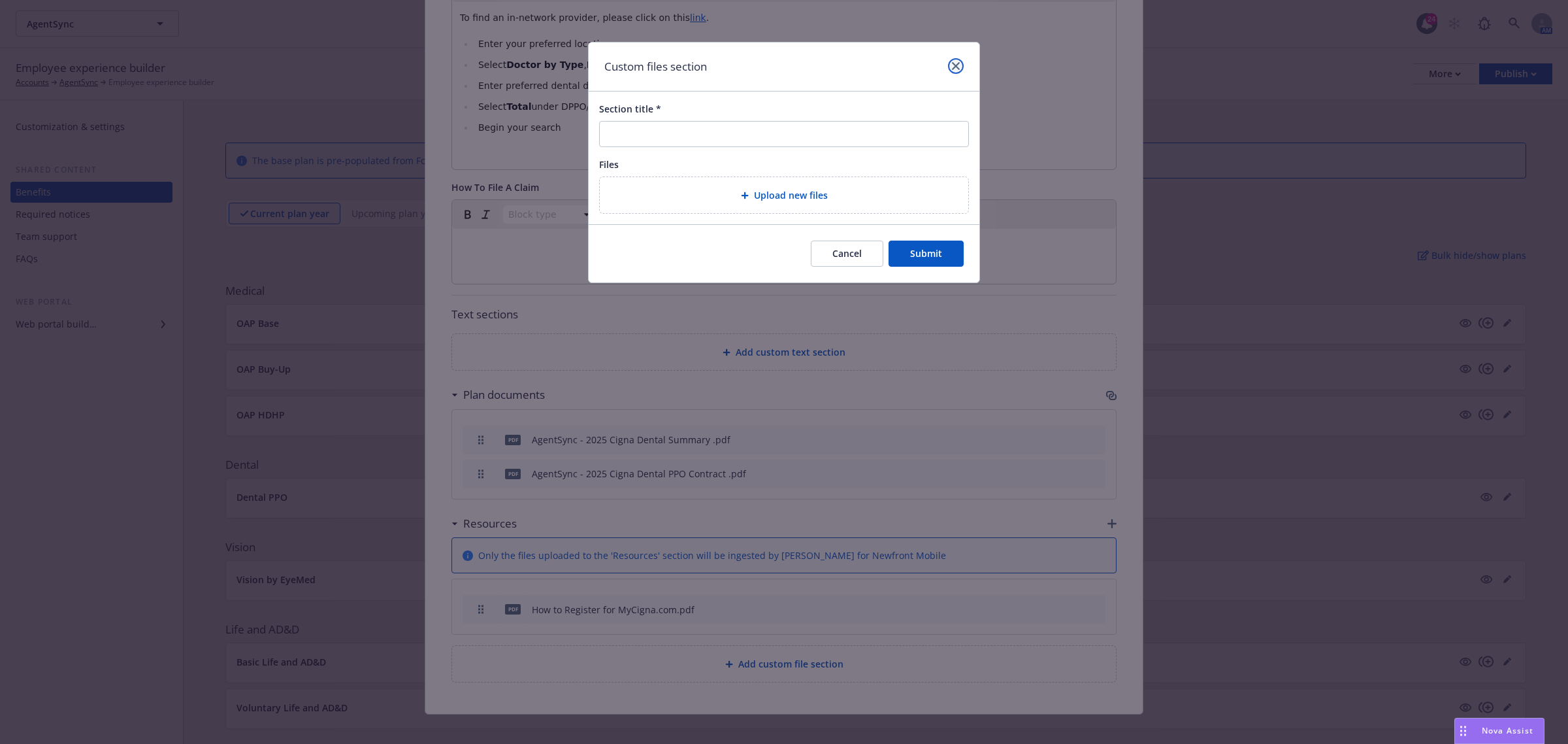
click at [962, 61] on link "close" at bounding box center [956, 66] width 16 height 16
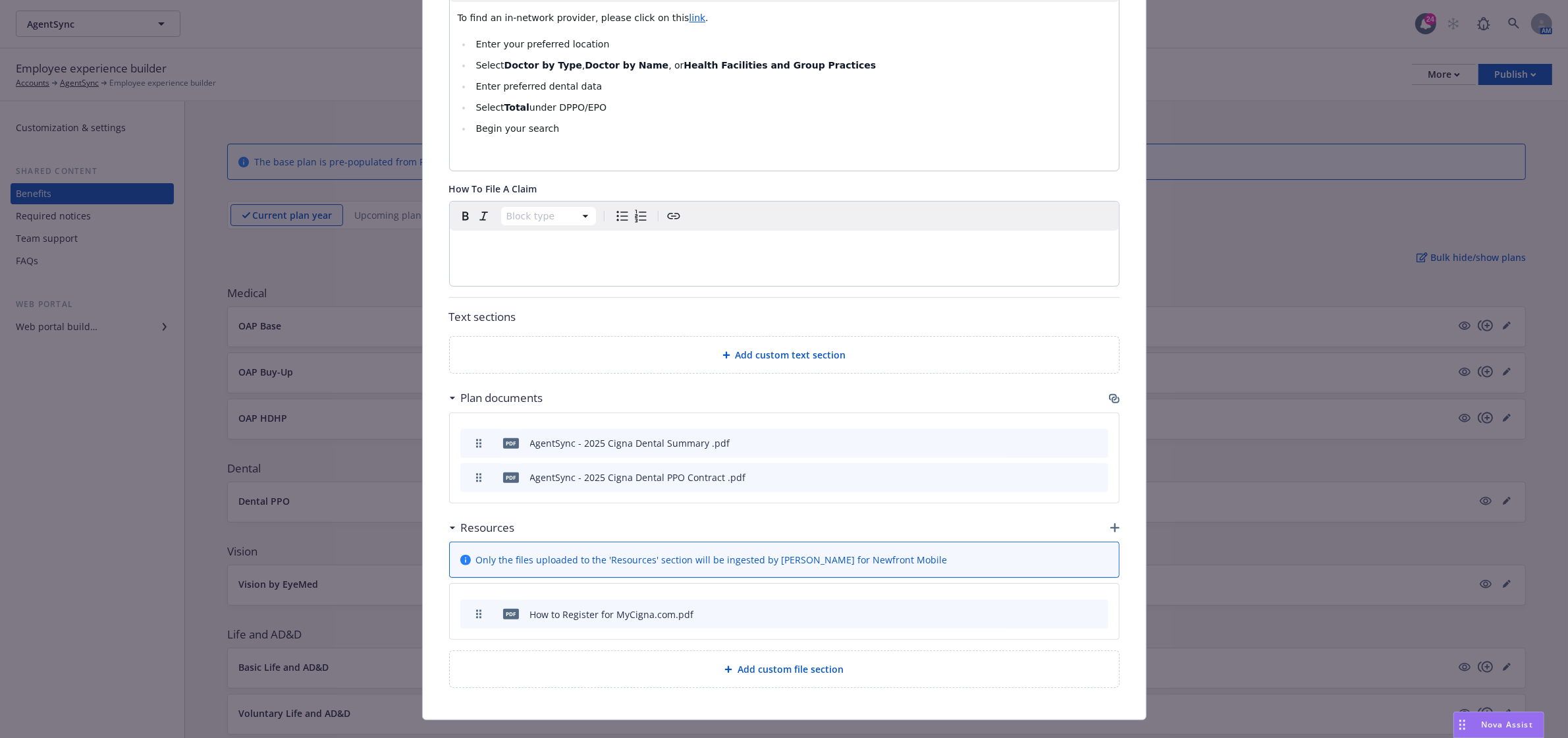
click at [1113, 512] on div "Fields that are left empty won't be displayed to the client Custom carrier cont…" at bounding box center [784, 125] width 723 height 1190
click at [1110, 523] on icon "button" at bounding box center [1115, 527] width 10 height 10
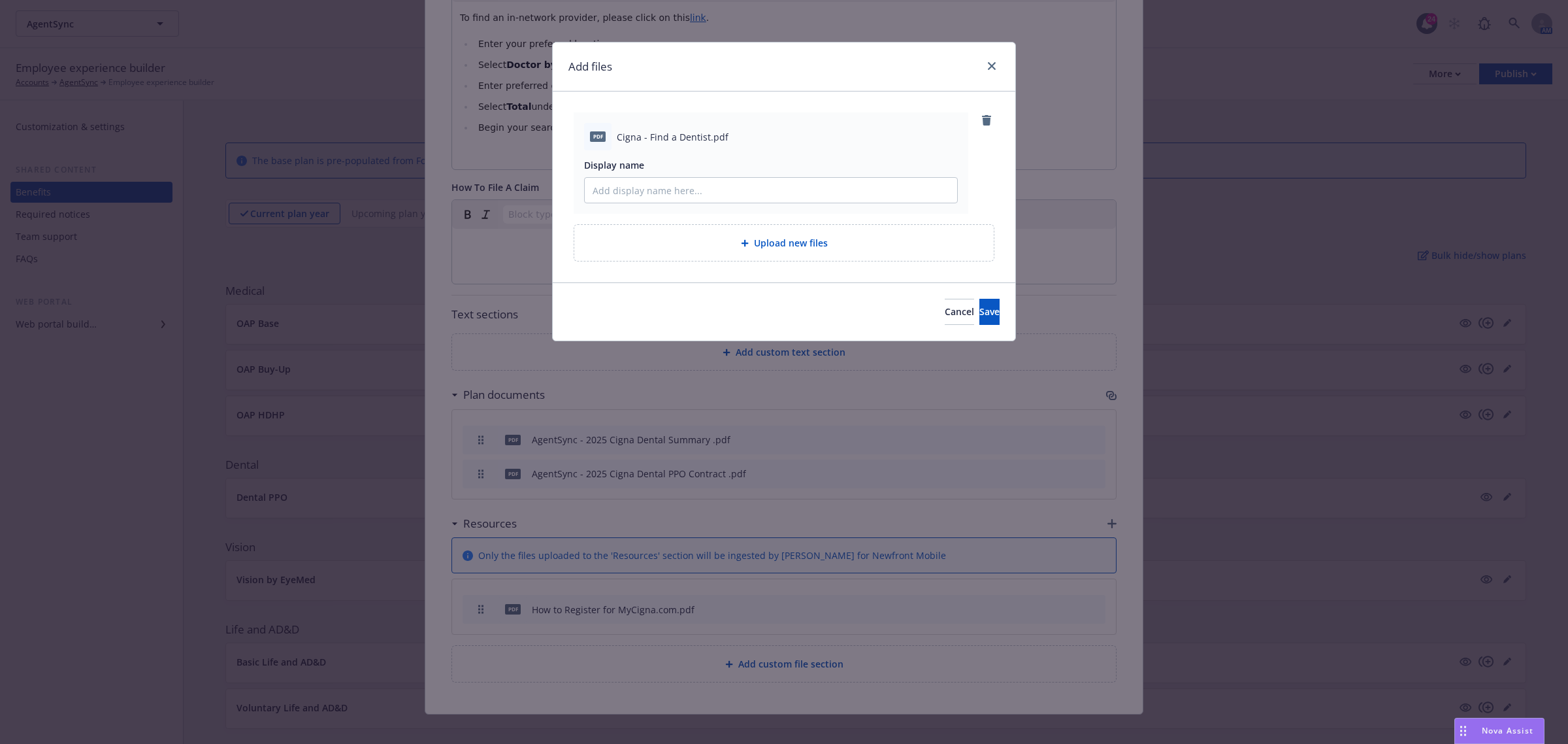
click at [679, 135] on span "Cigna - Find a Dentist.pdf" at bounding box center [672, 137] width 111 height 14
copy span "Cigna - Find a Dentist.pdf"
click at [673, 188] on input "Display name" at bounding box center [771, 190] width 372 height 25
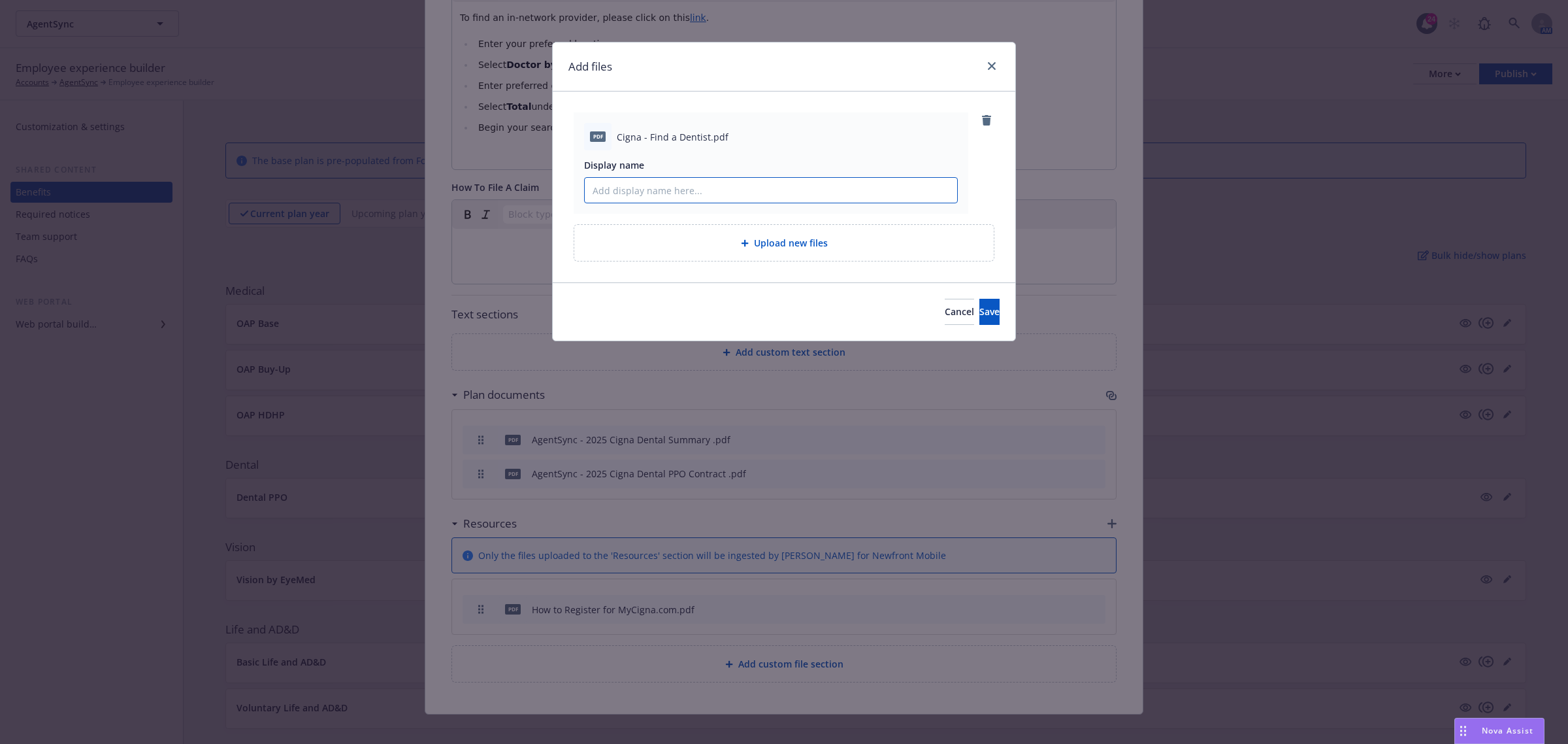
paste input "Cigna - Find a Dentist.pdf"
type input "Cigna - Find a Dentist"
click at [979, 305] on span "Save" at bounding box center [989, 312] width 20 height 12
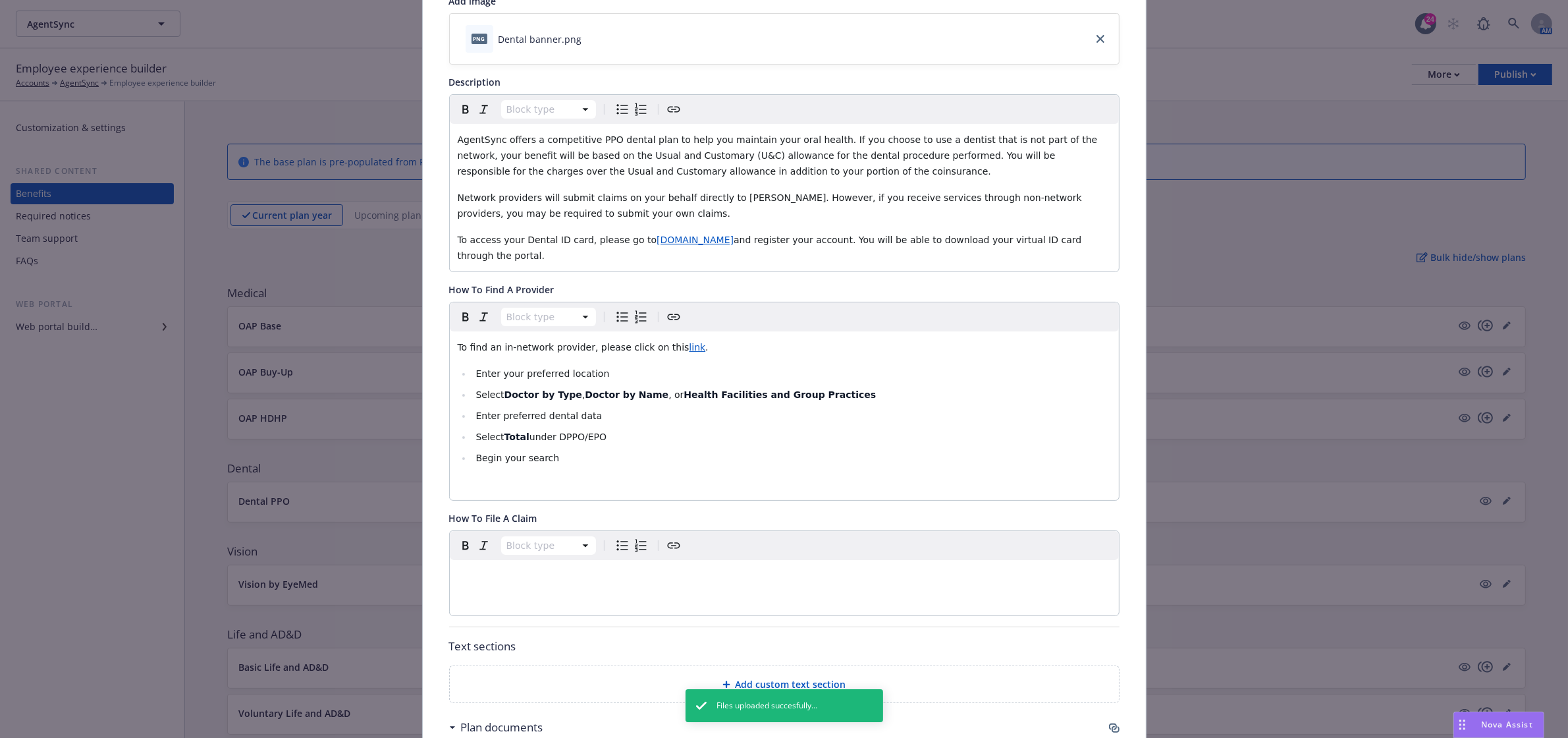
scroll to position [0, 0]
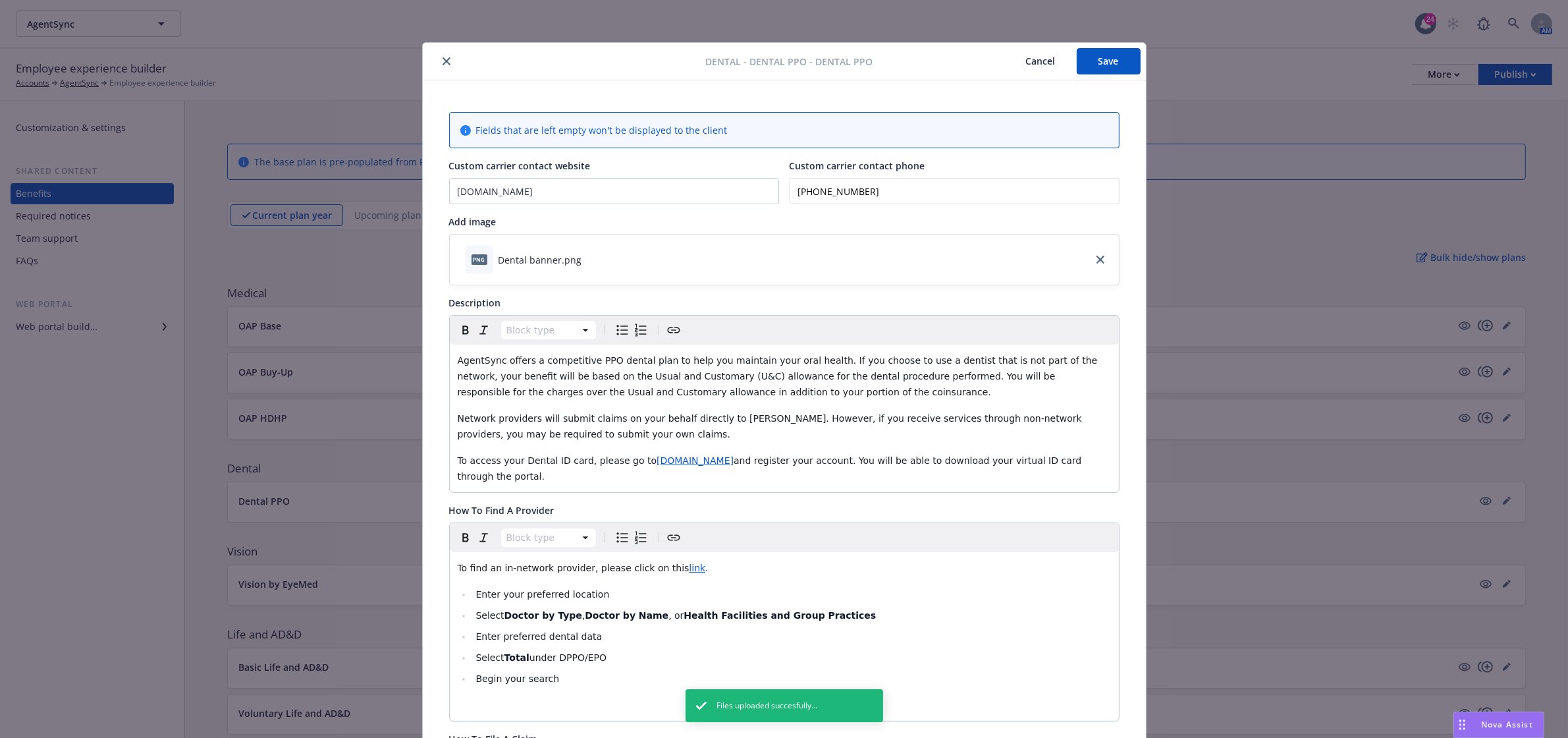
click at [1126, 60] on button "Save" at bounding box center [1108, 61] width 64 height 26
click at [443, 61] on icon "close" at bounding box center [446, 61] width 8 height 8
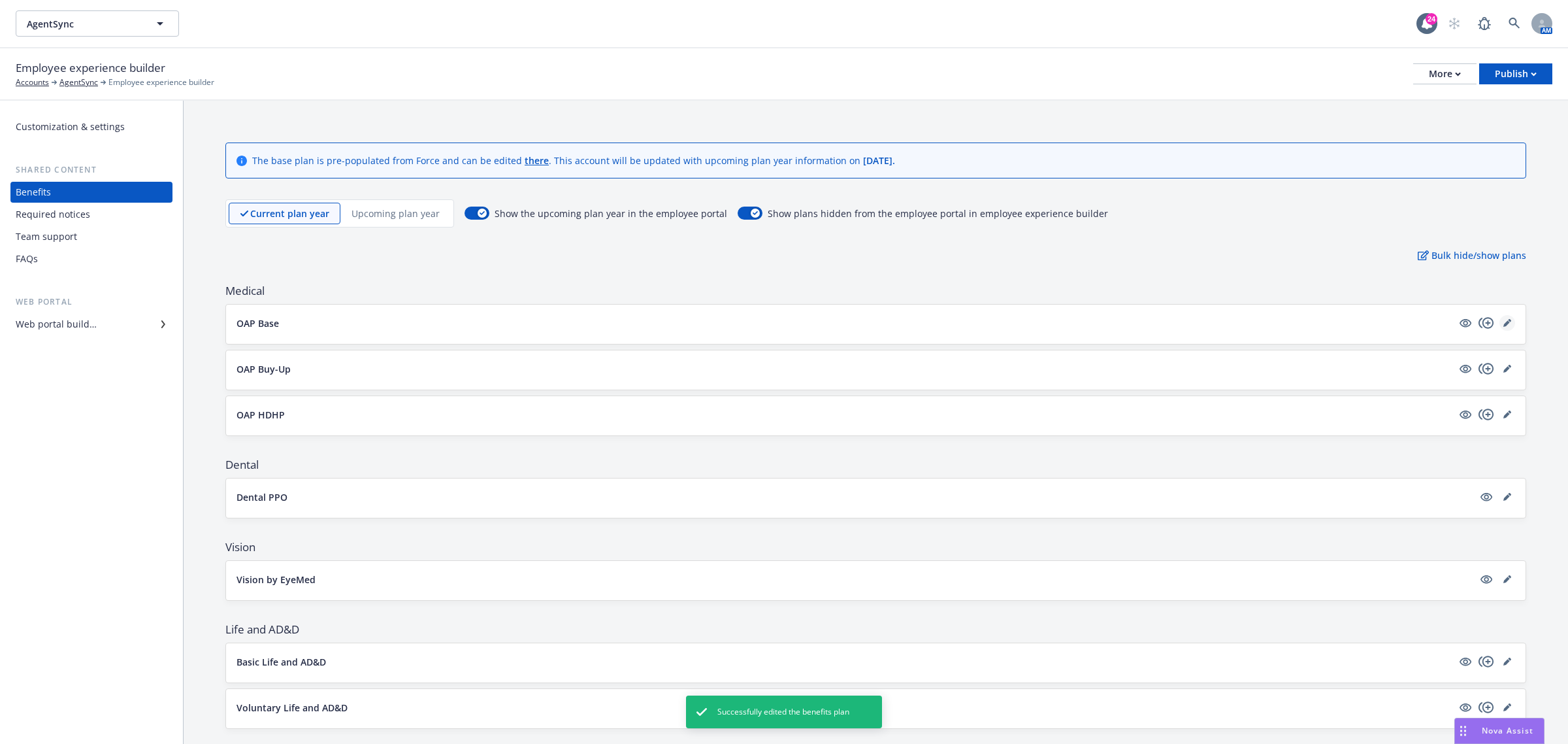
click at [1503, 324] on icon "editPencil" at bounding box center [1506, 323] width 8 height 8
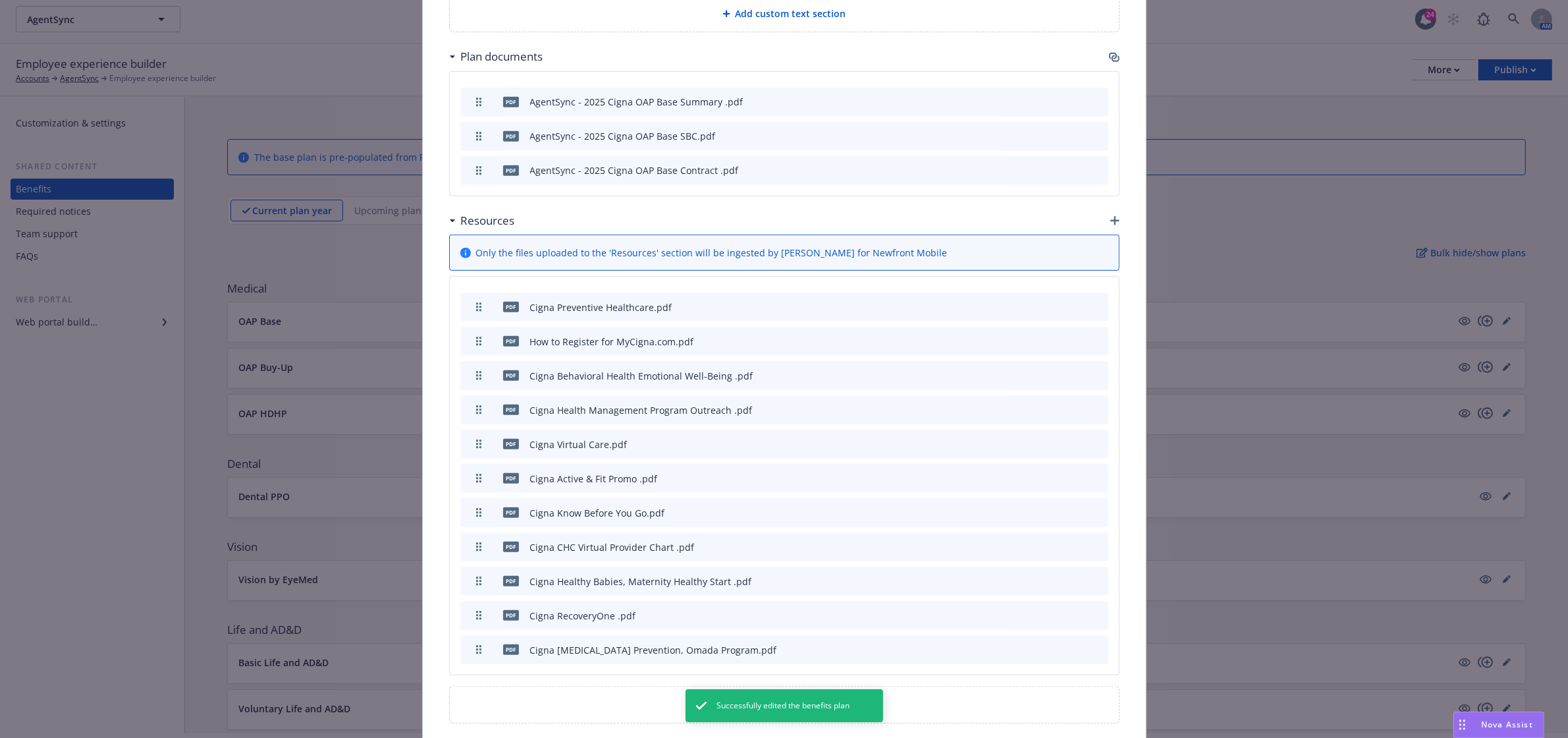
scroll to position [265, 0]
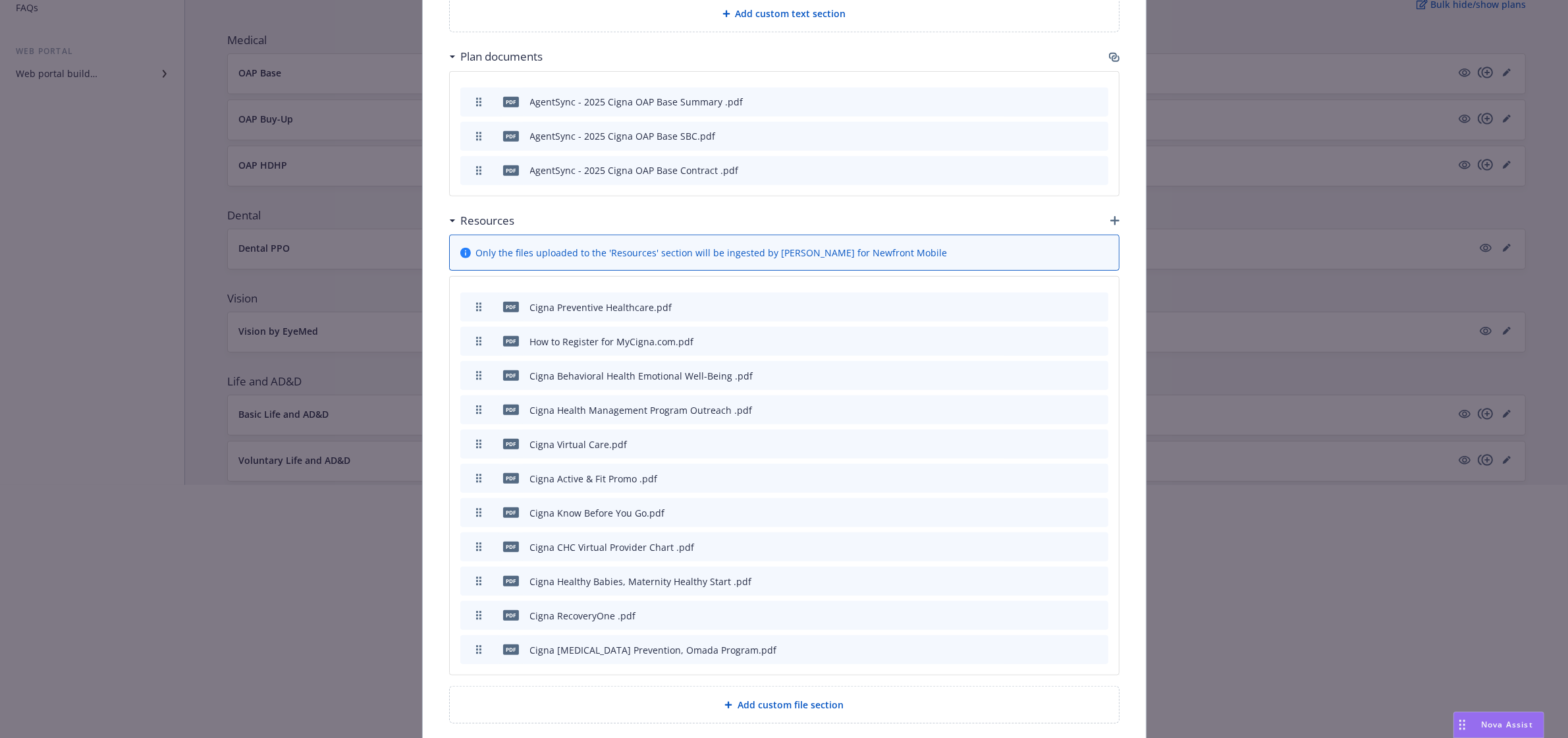
click at [1110, 216] on icon "button" at bounding box center [1115, 220] width 10 height 10
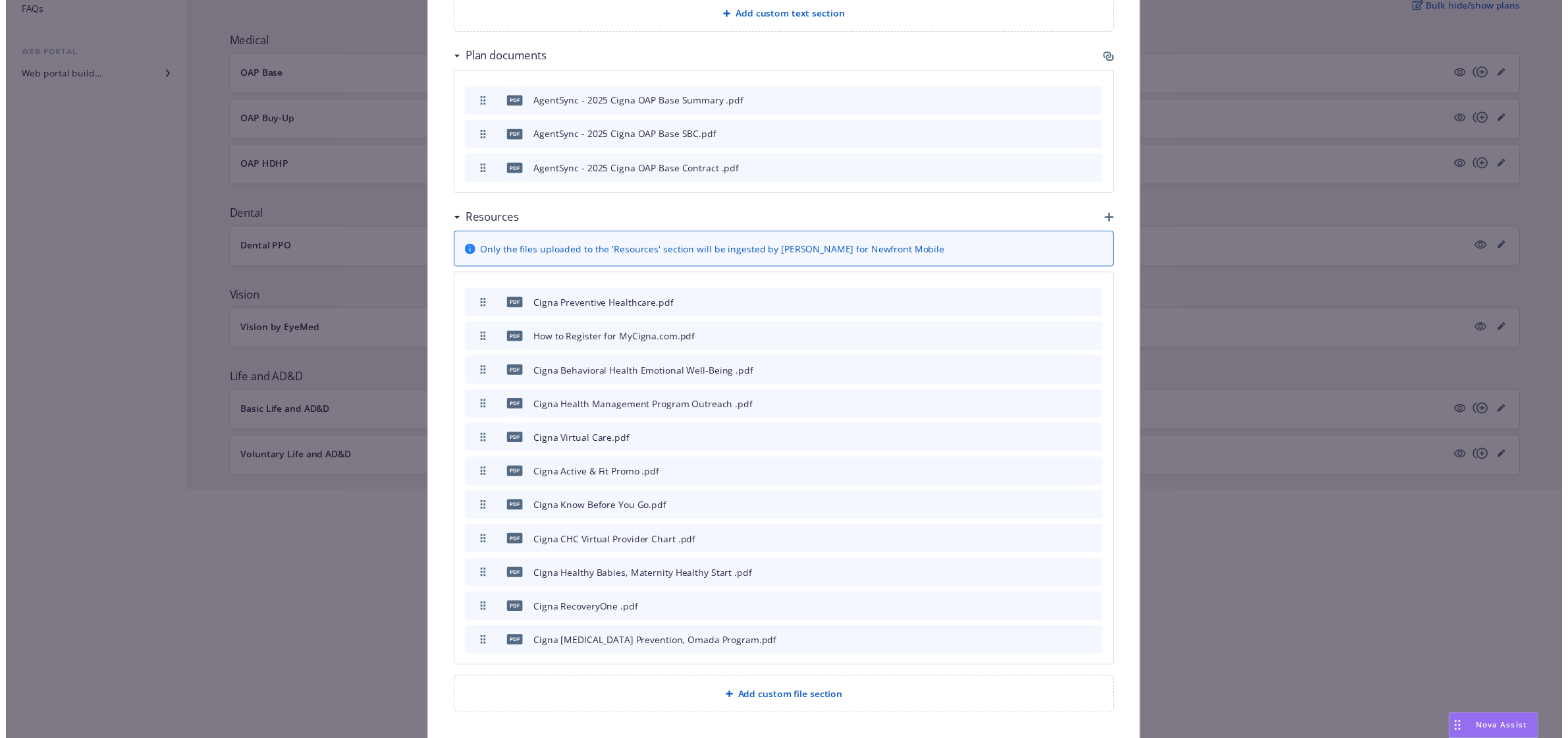
scroll to position [1121, 0]
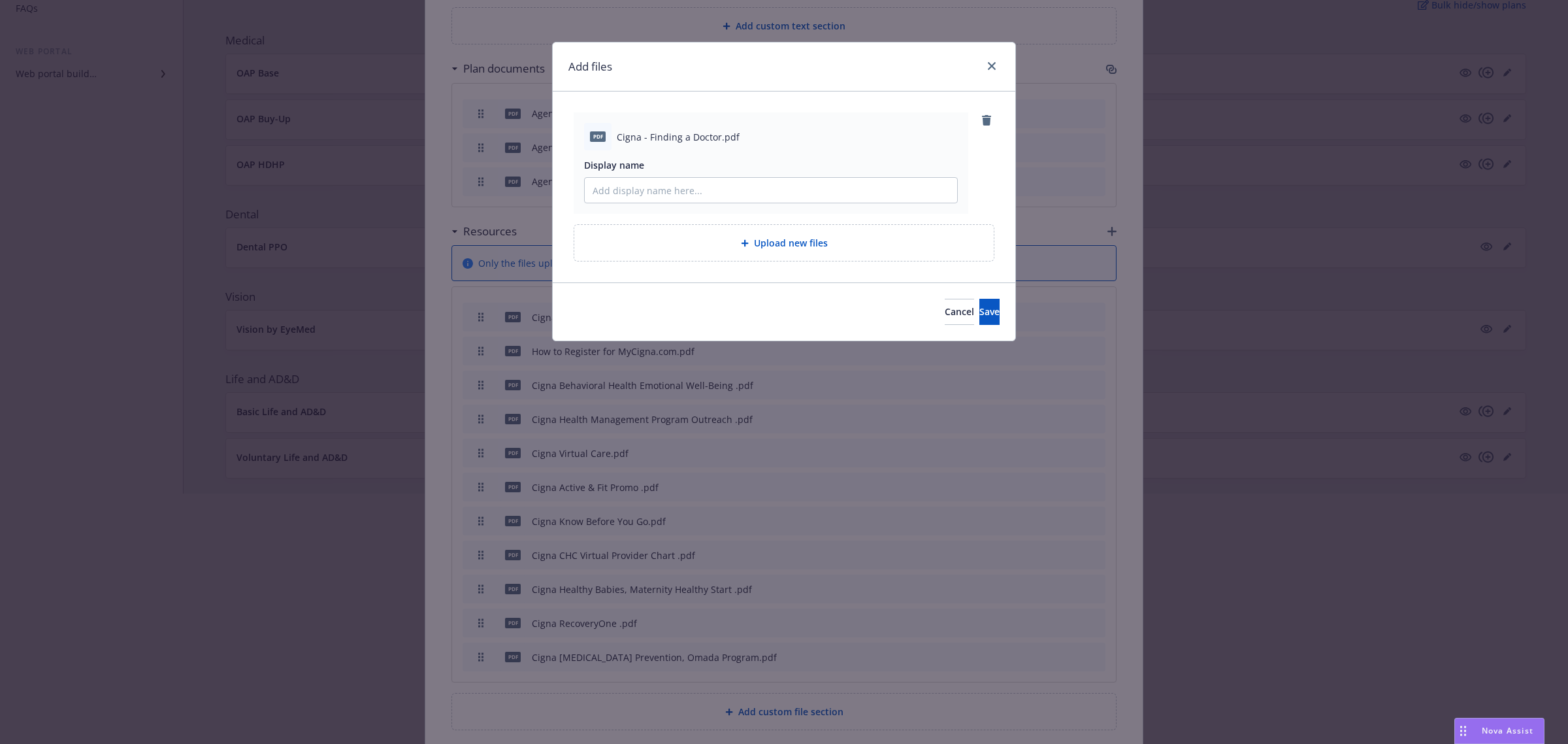
click at [737, 135] on div "Cigna - Finding a Doctor.pdf" at bounding box center [787, 137] width 341 height 14
copy span "Cigna - Finding a Doctor.pdf"
click at [705, 195] on input "Display name" at bounding box center [771, 190] width 372 height 25
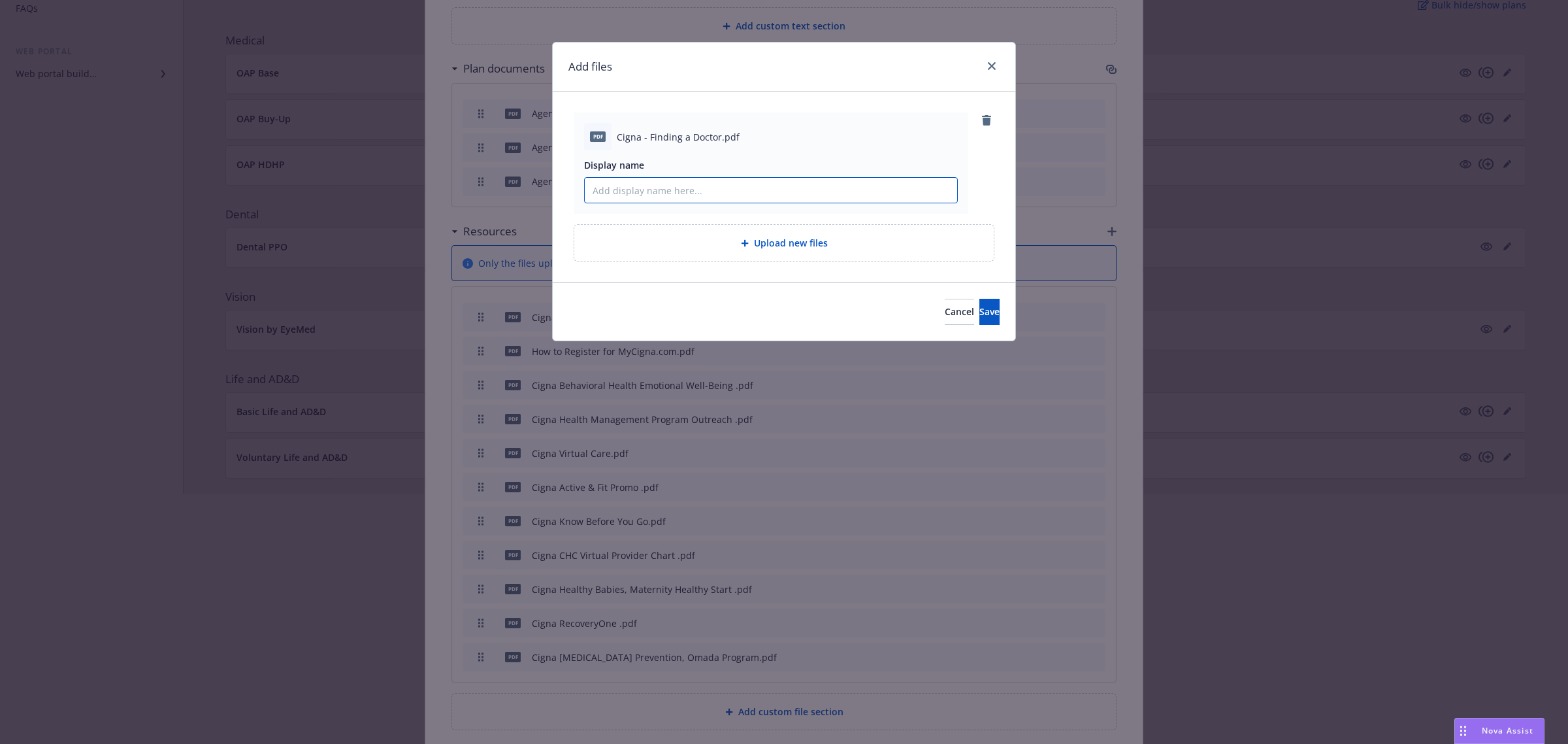
paste input "Cigna - Finding a Doctor.pdf"
click at [696, 188] on input "Cigna - Finding a Doctor" at bounding box center [771, 190] width 372 height 25
type input "Cigna - Finding a Doctor"
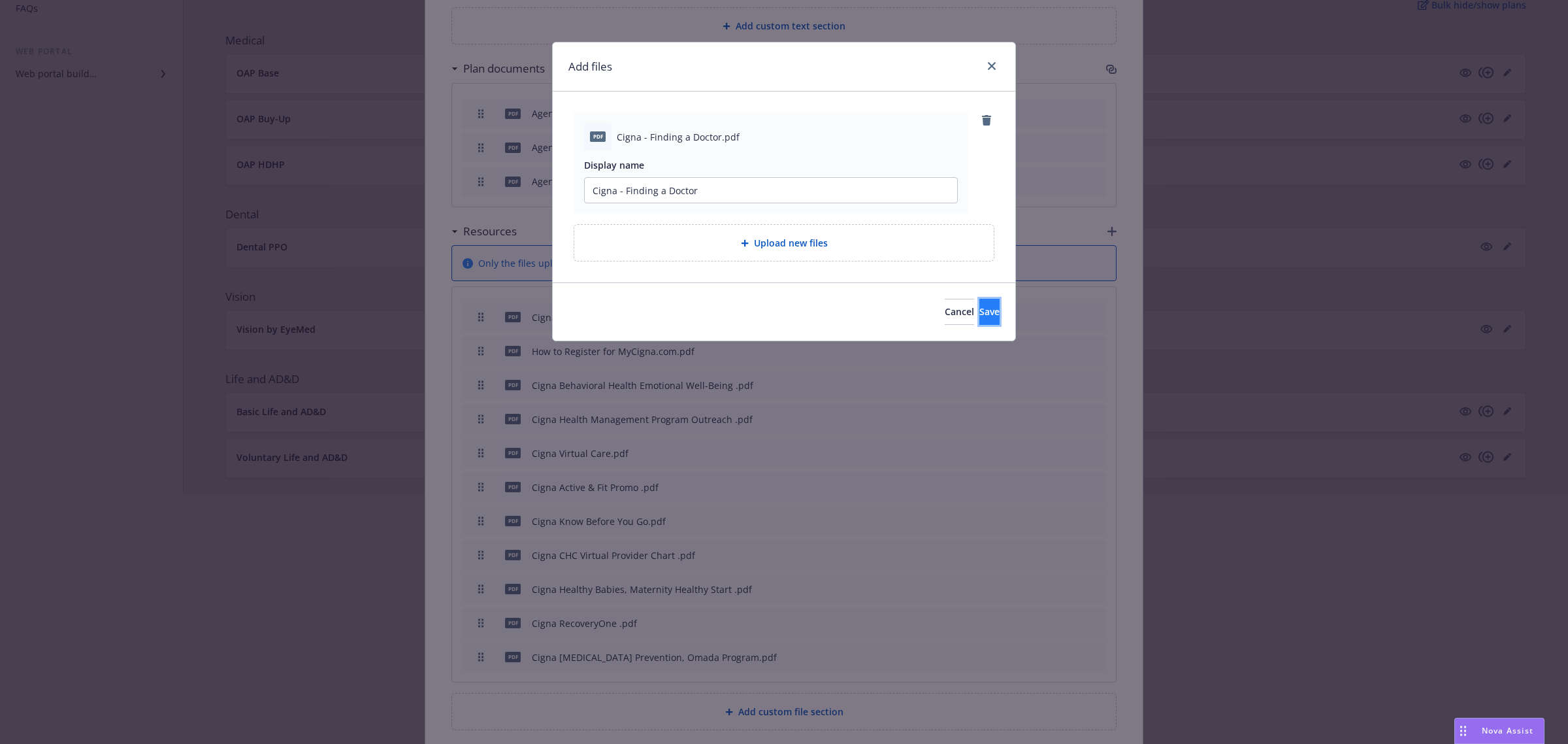
click at [986, 318] on button "Save" at bounding box center [989, 312] width 20 height 26
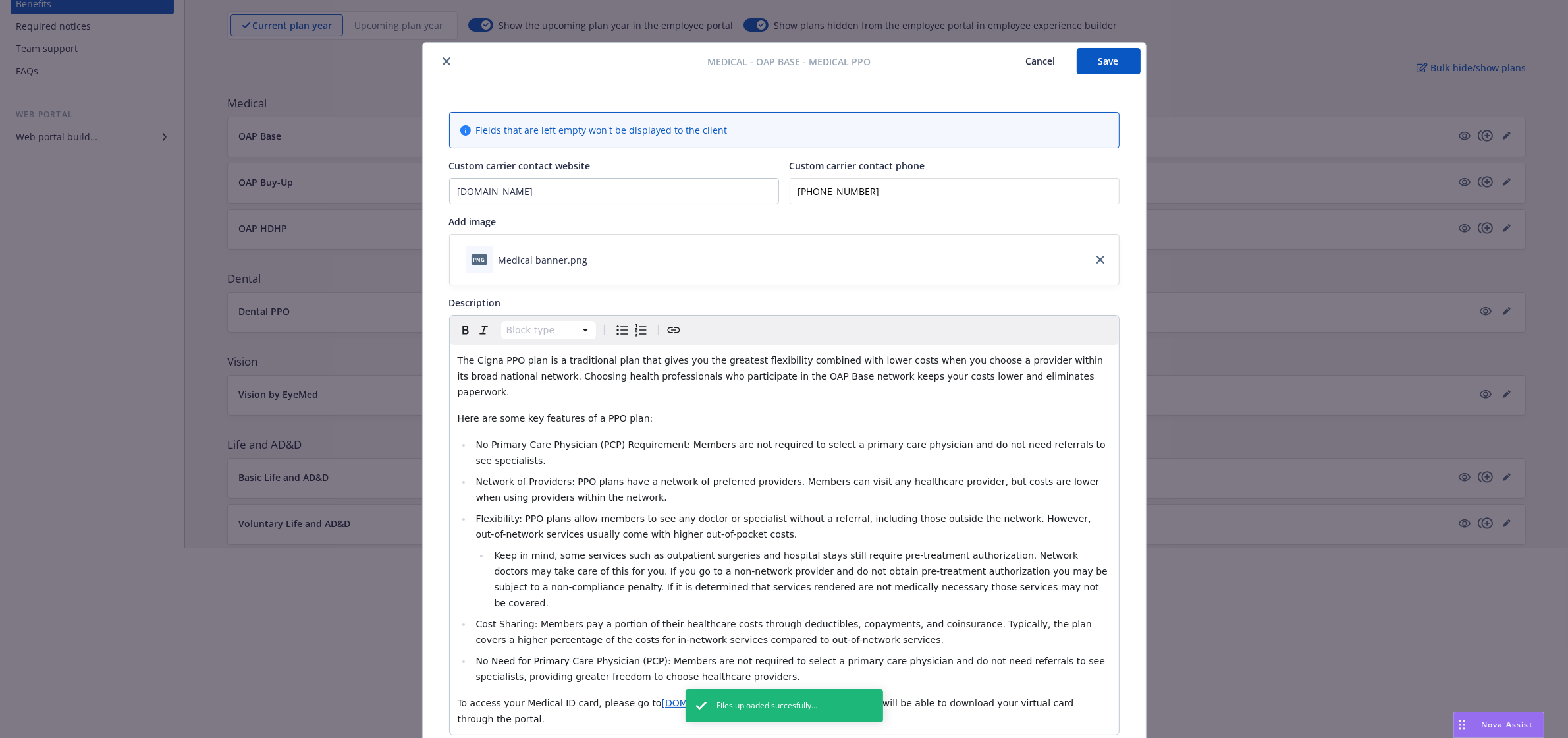
scroll to position [88, 0]
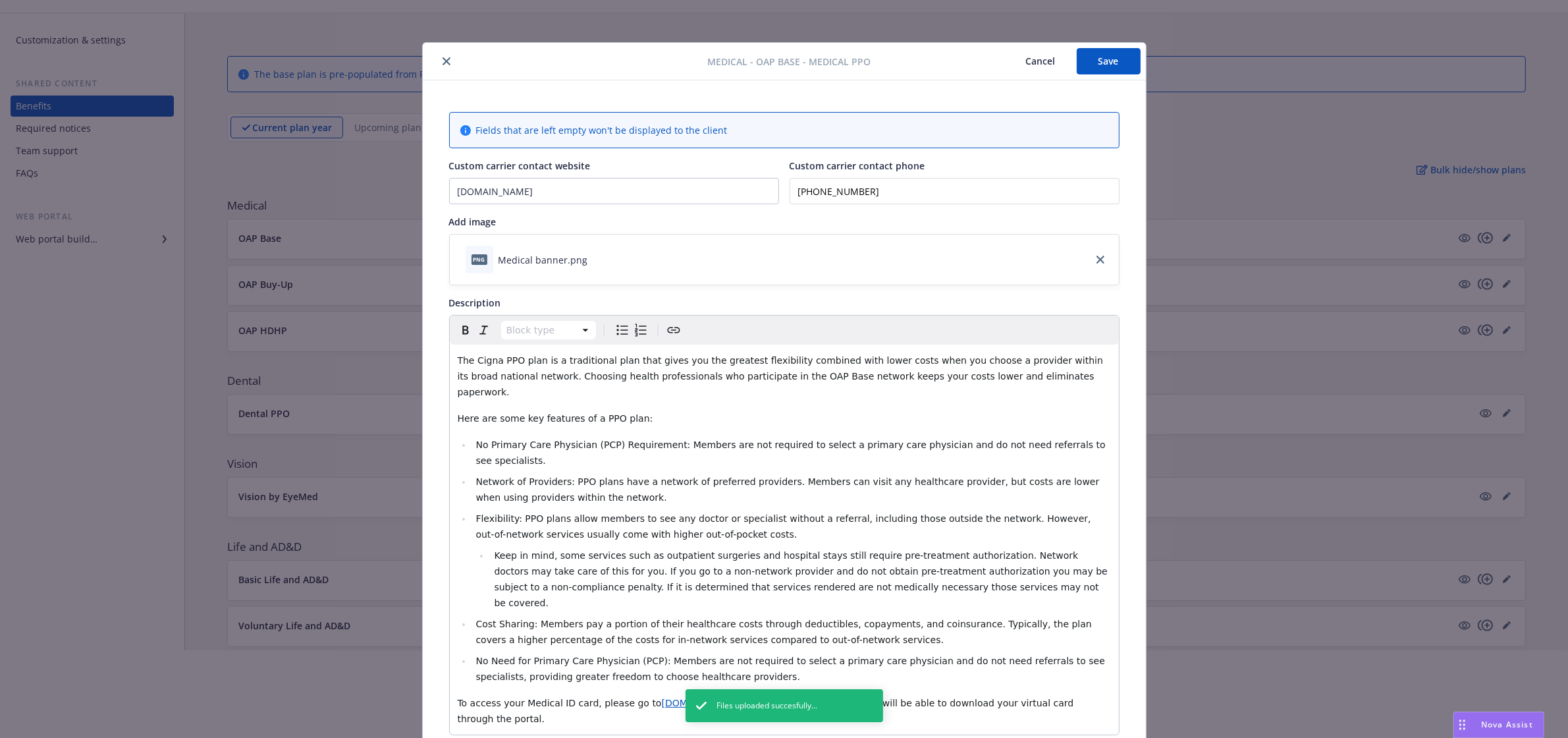
click at [1095, 60] on button "Save" at bounding box center [1108, 61] width 64 height 26
click at [445, 65] on button "close" at bounding box center [446, 61] width 16 height 16
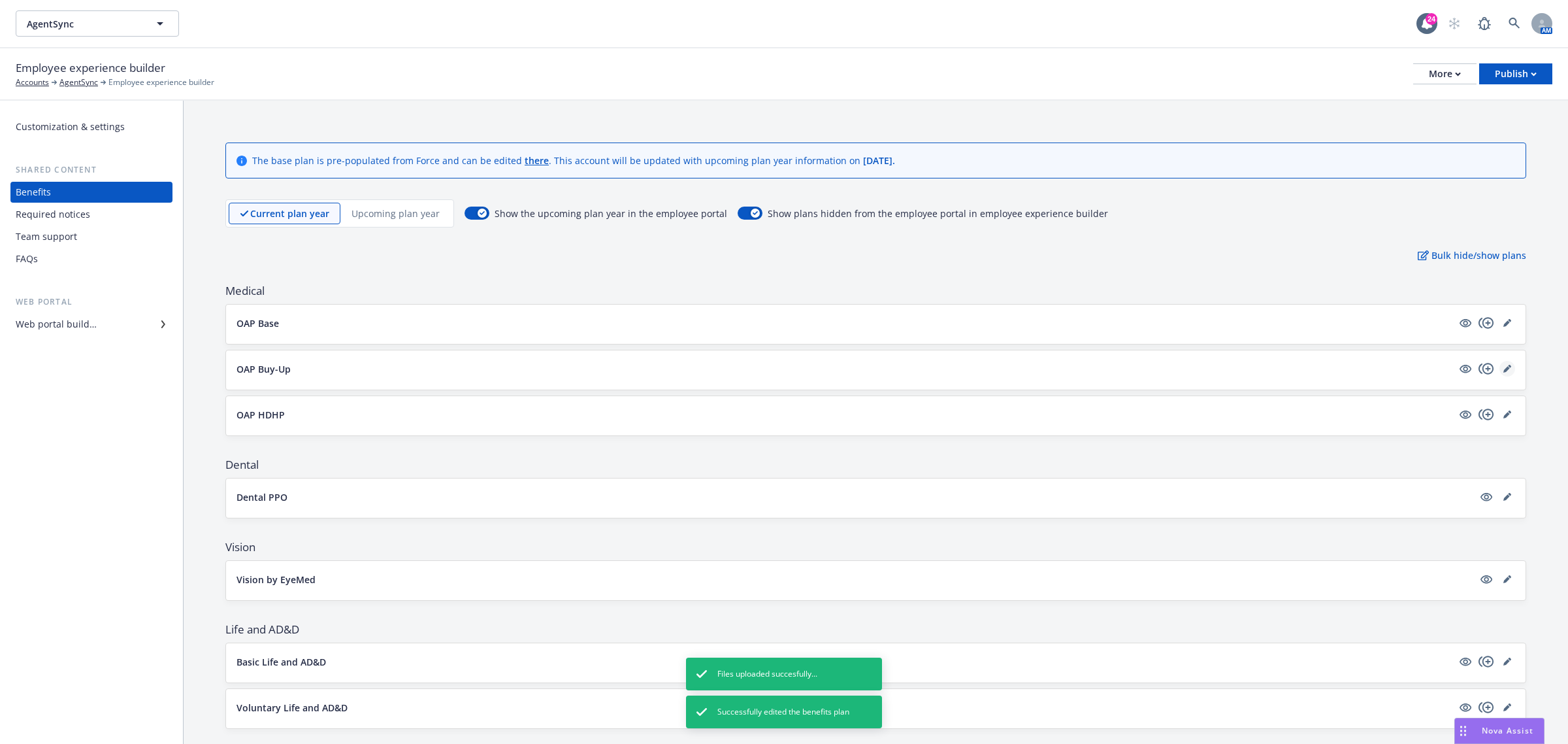
click at [1499, 366] on link "editPencil" at bounding box center [1507, 369] width 16 height 16
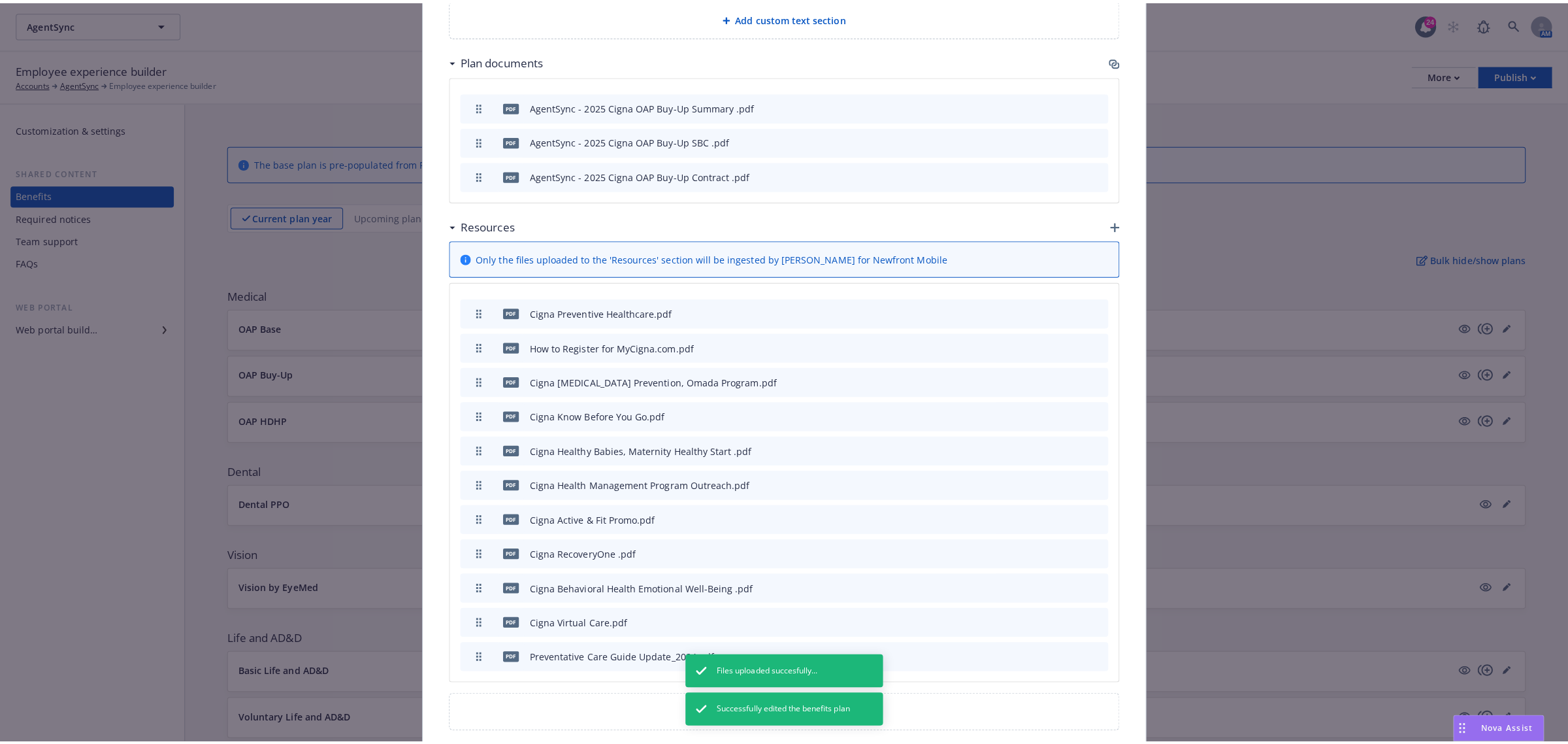
scroll to position [1125, 0]
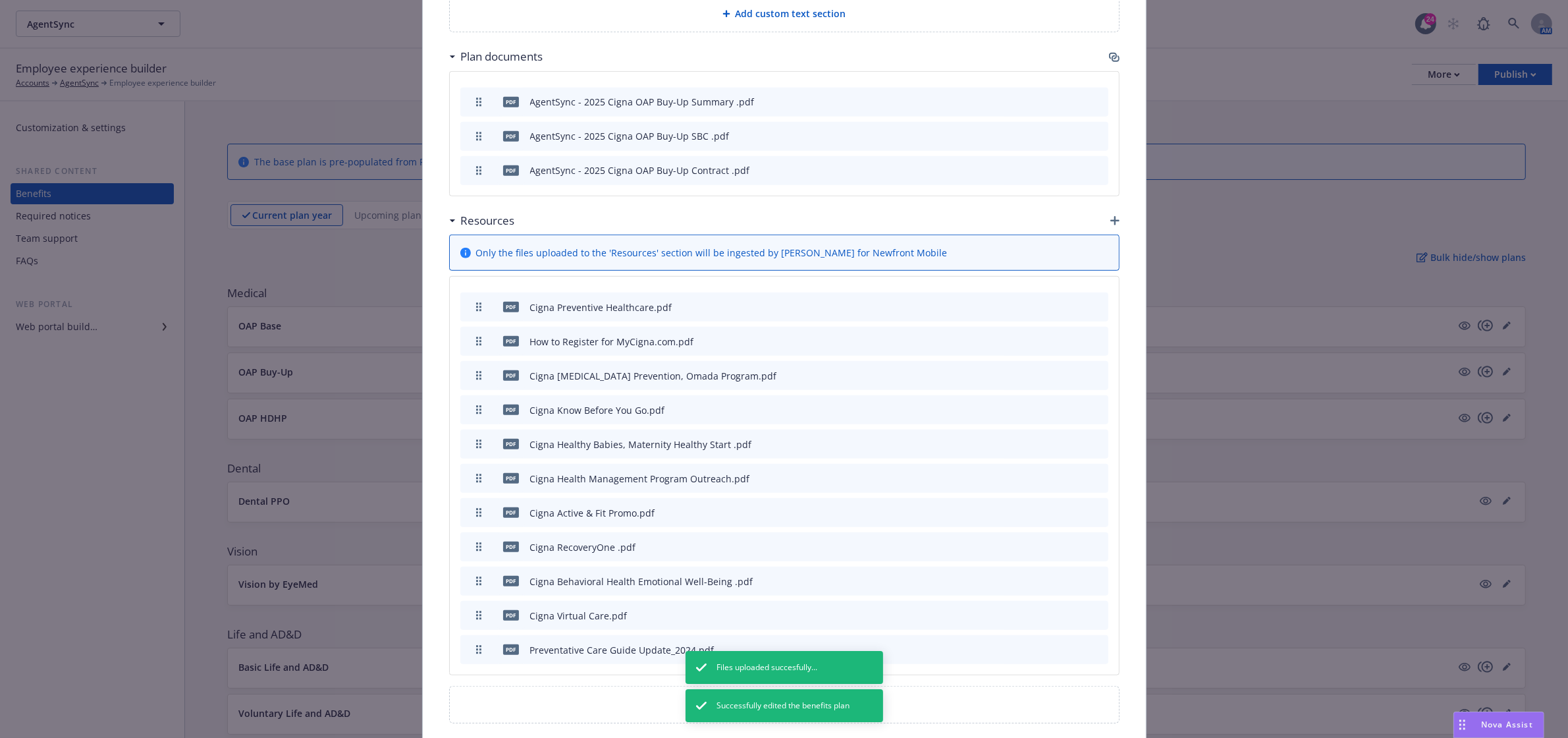
click at [1110, 216] on icon "button" at bounding box center [1115, 220] width 10 height 10
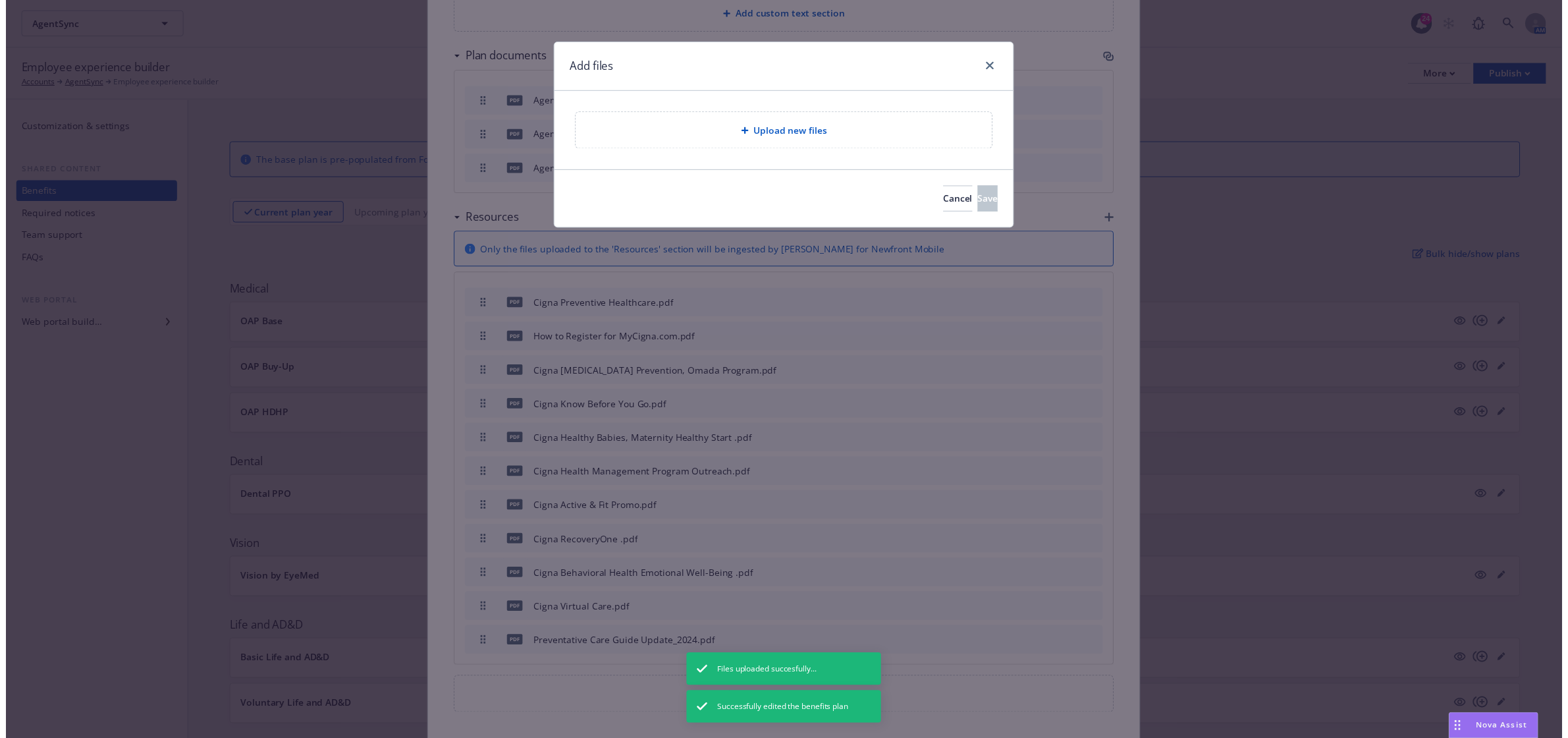
scroll to position [1121, 0]
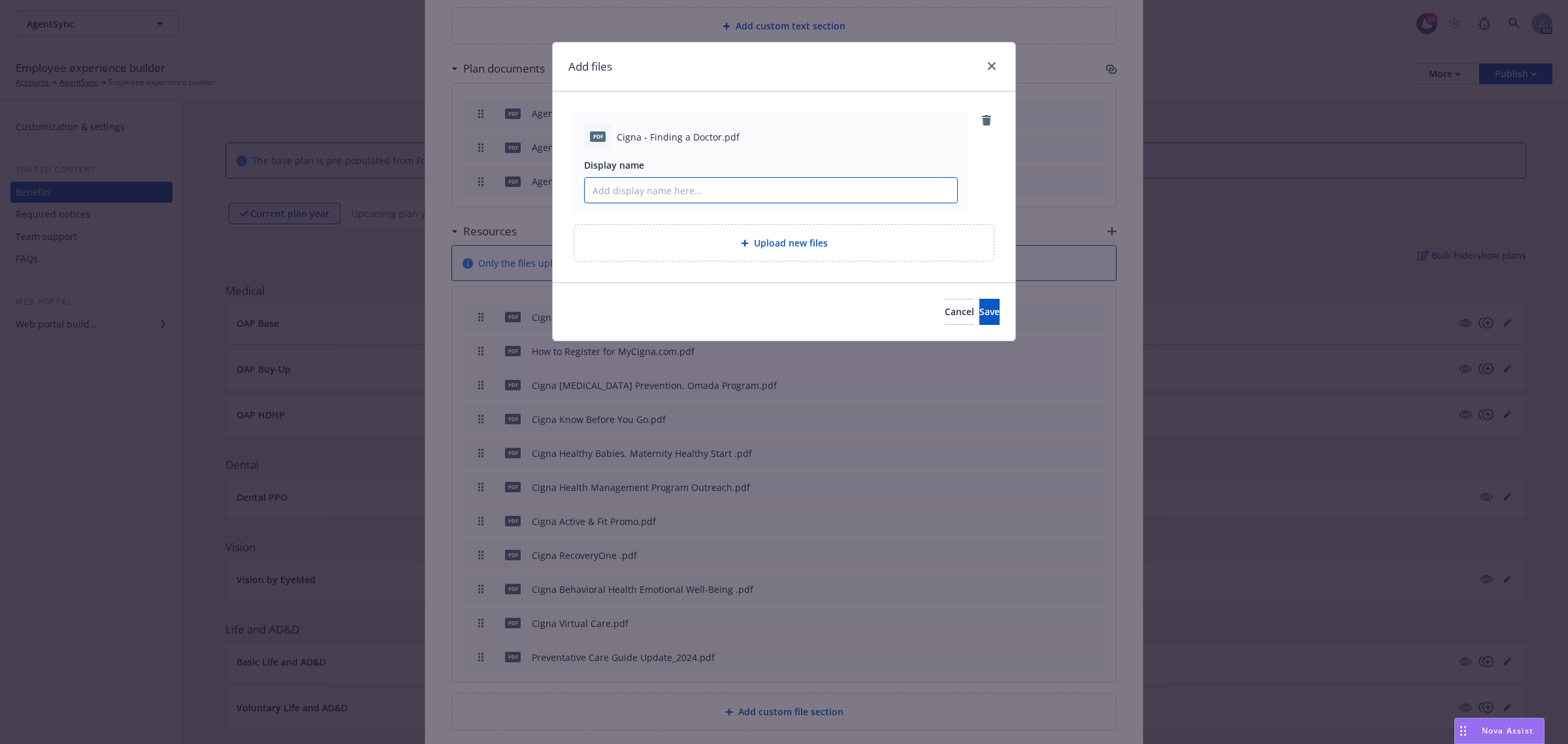
click at [663, 186] on input "Display name" at bounding box center [771, 190] width 372 height 25
paste input "Cigna - Finding a Doctor"
type input "Cigna - Finding a Doctor"
click at [979, 309] on span "Save" at bounding box center [989, 312] width 20 height 12
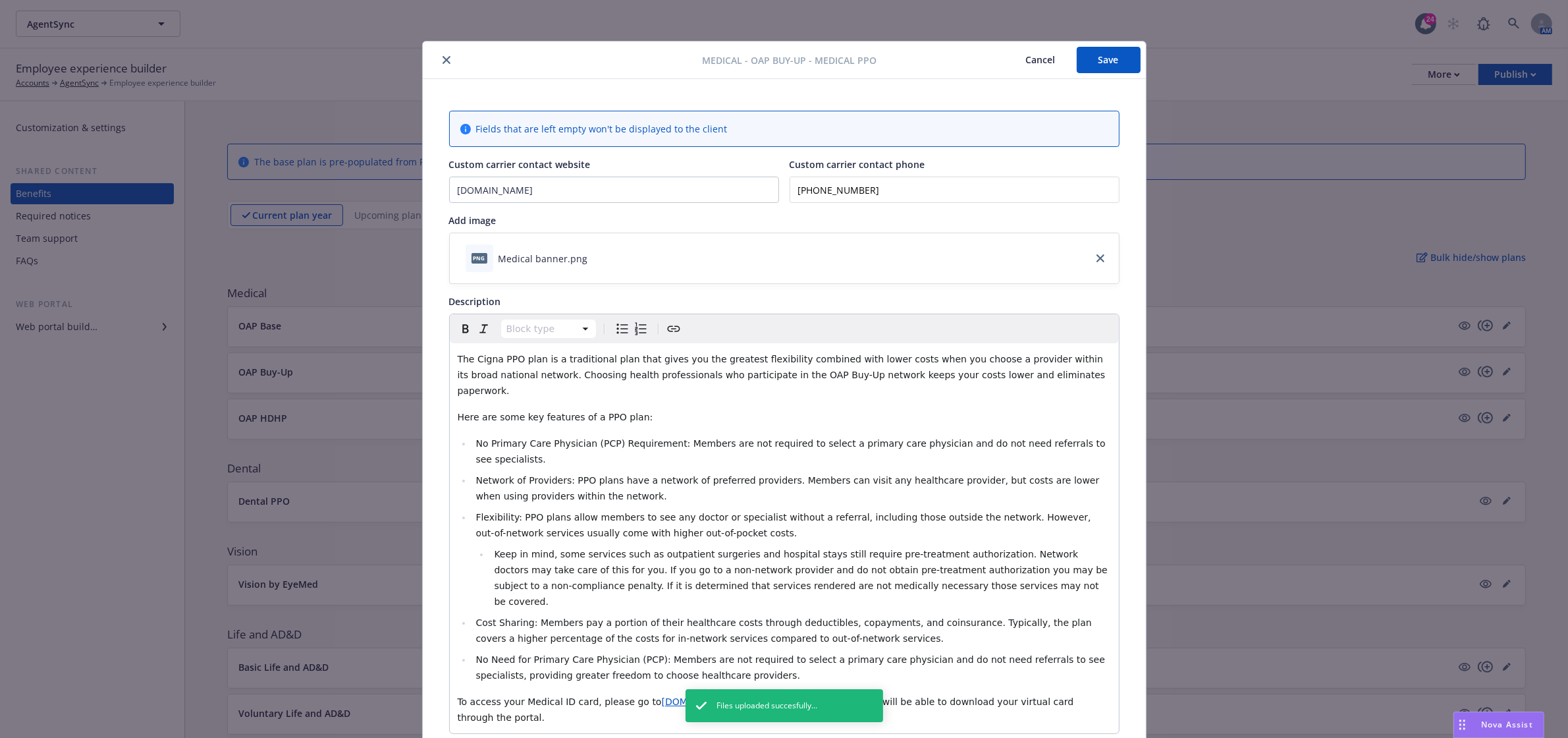
scroll to position [0, 0]
click at [1094, 60] on button "Save" at bounding box center [1108, 61] width 64 height 26
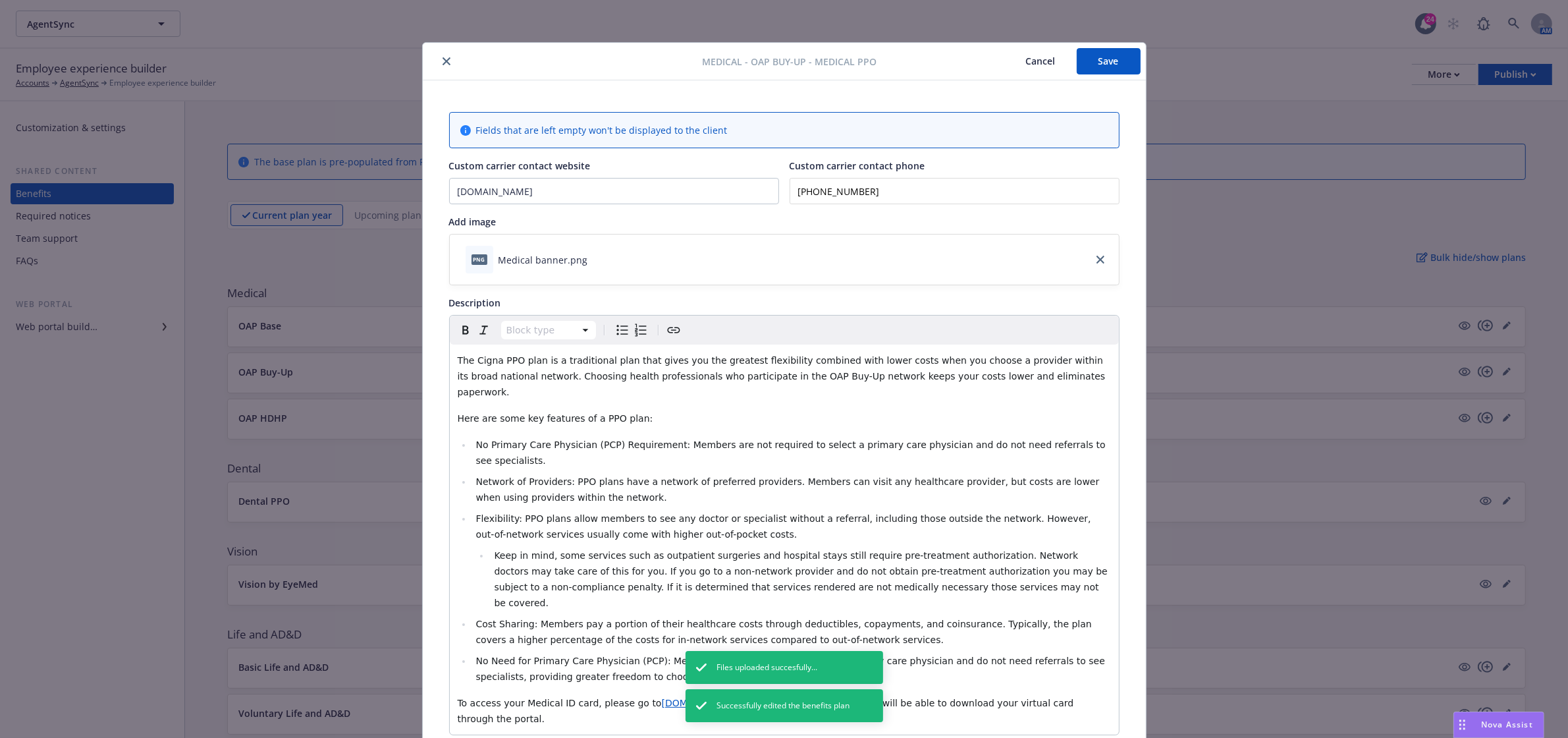
click at [443, 60] on icon "close" at bounding box center [446, 61] width 8 height 8
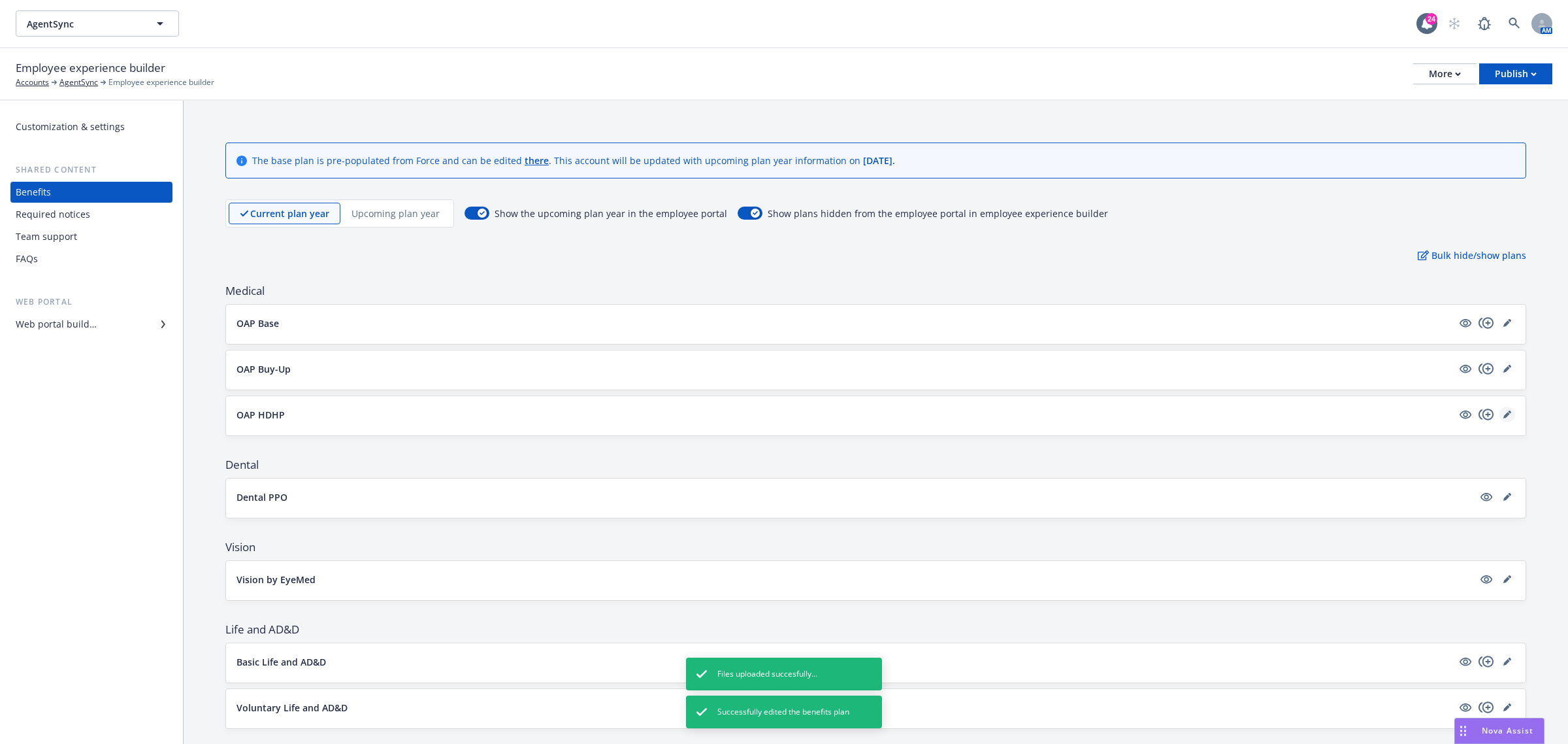
click at [1499, 410] on link "editPencil" at bounding box center [1507, 414] width 16 height 16
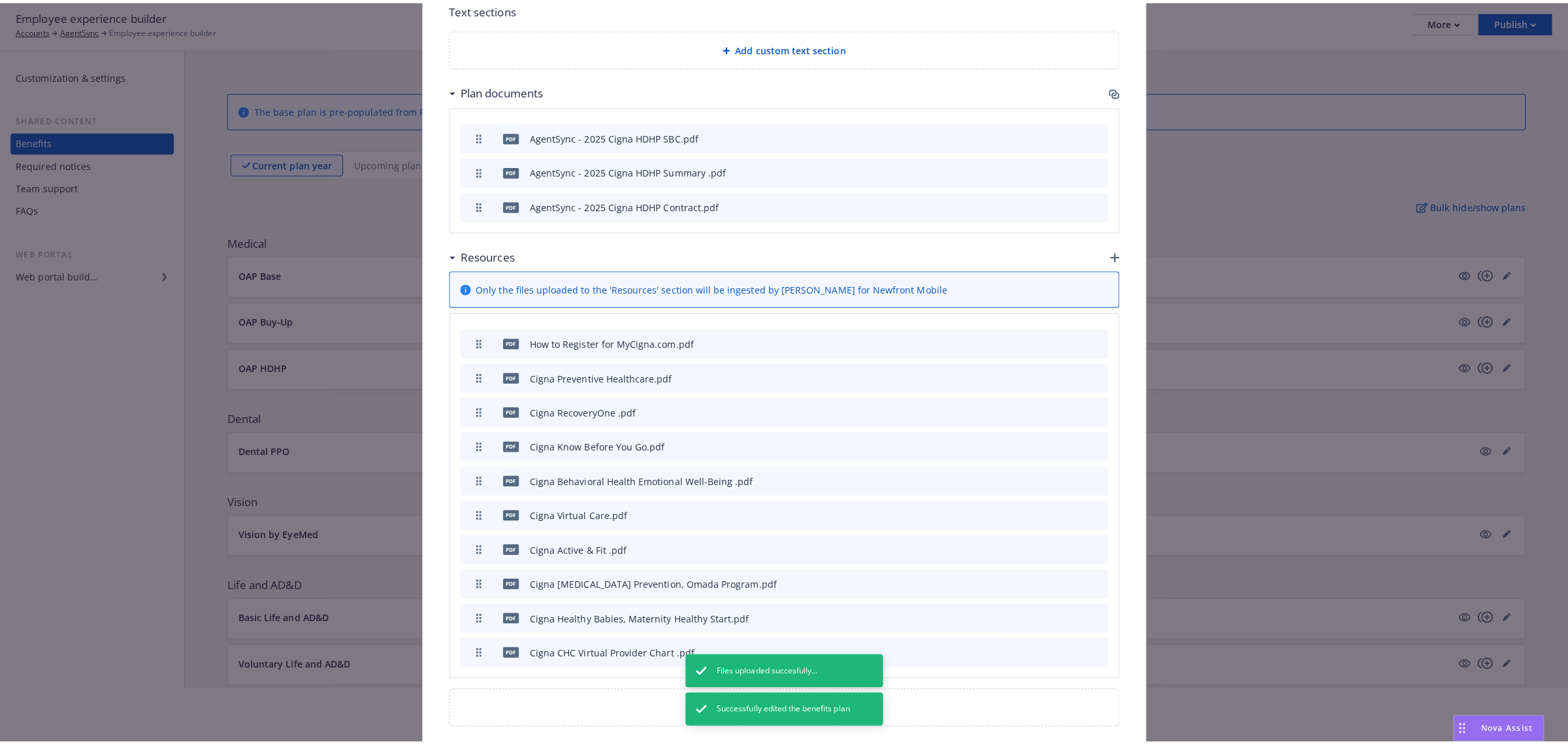
scroll to position [82, 0]
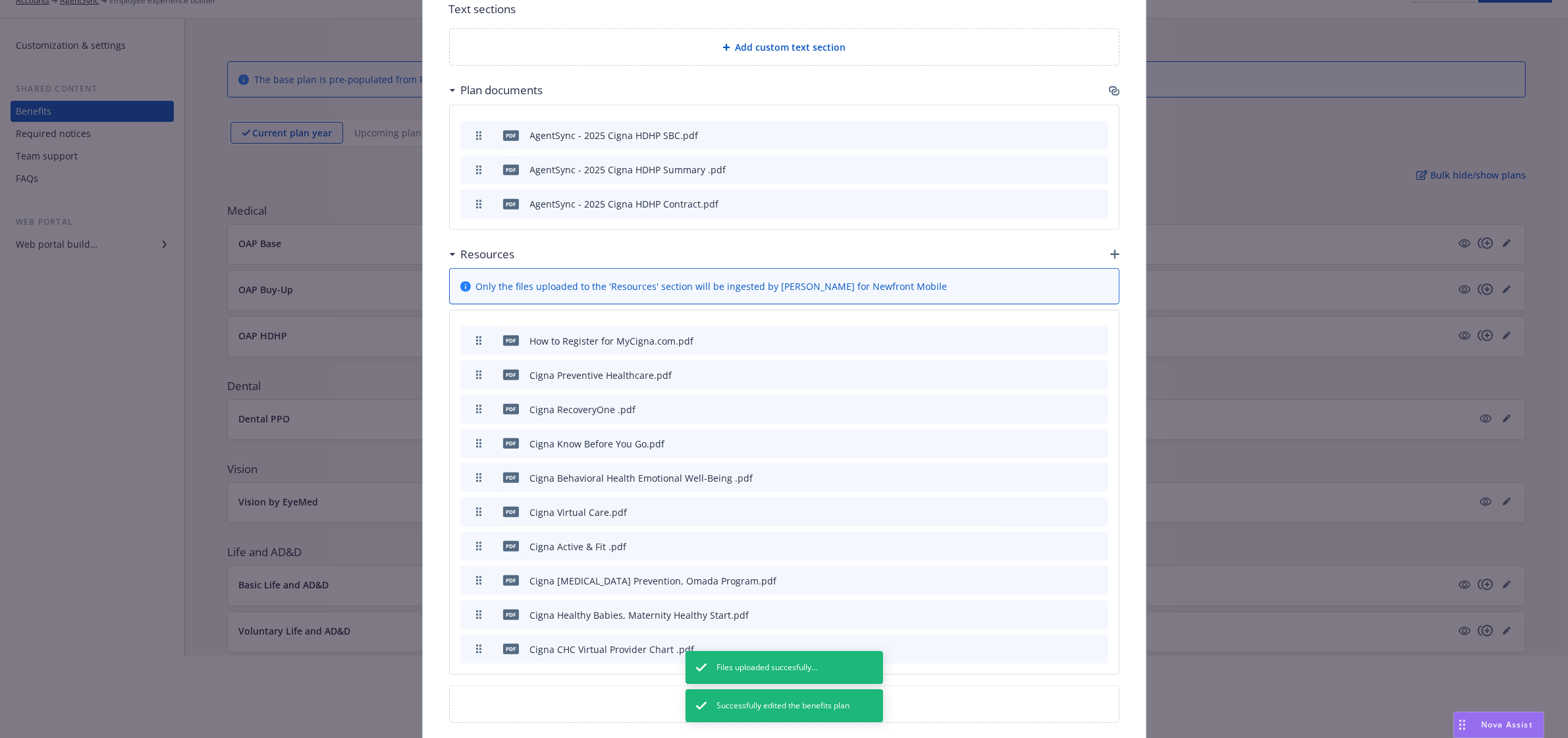
click at [1110, 250] on icon "button" at bounding box center [1115, 254] width 10 height 10
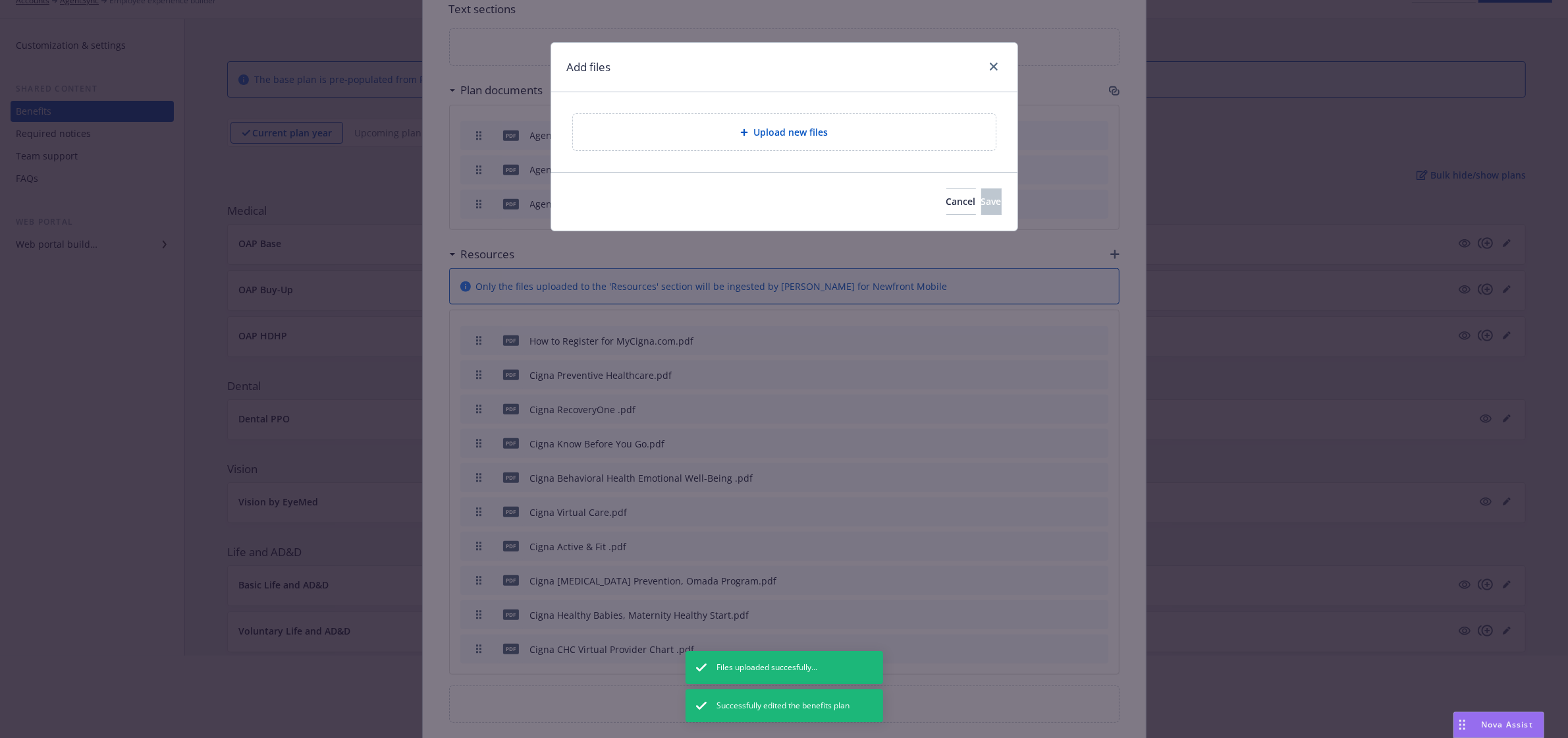
scroll to position [1088, 0]
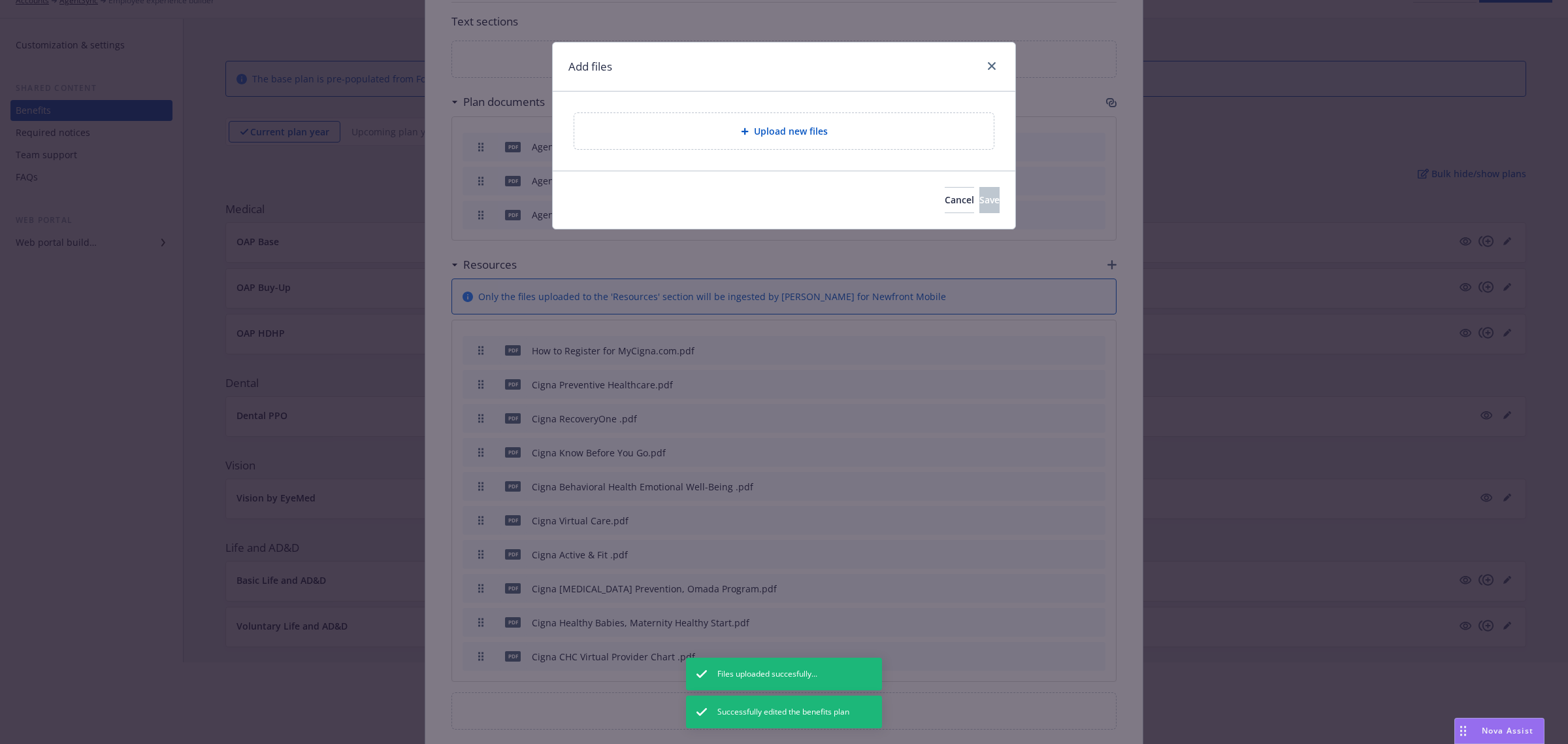
click at [798, 134] on span "Upload new files" at bounding box center [791, 131] width 74 height 14
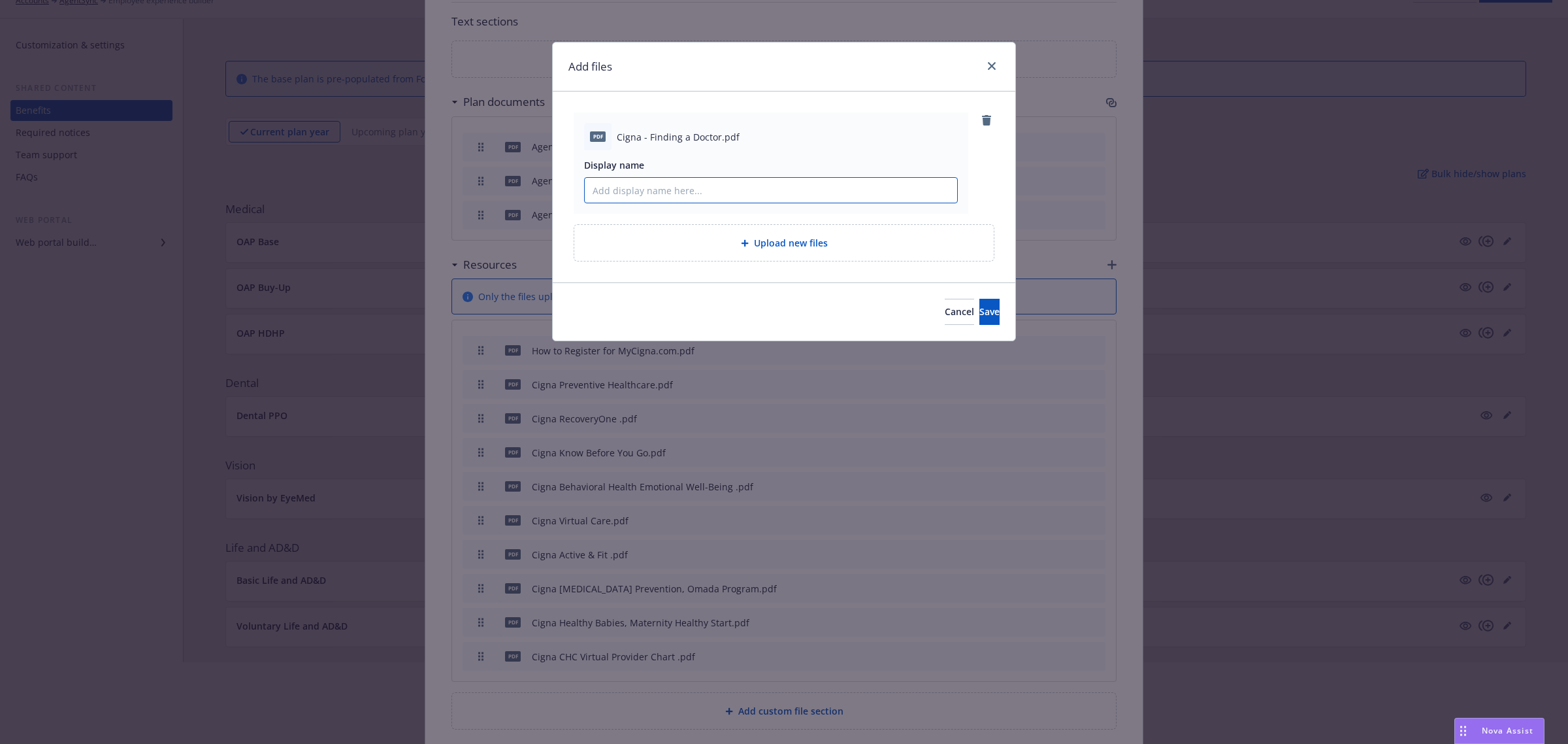
click at [728, 193] on input "Display name" at bounding box center [771, 190] width 372 height 25
paste input "Cigna - Finding a Doctor"
type input "Cigna - Finding a Doctor"
click at [979, 317] on span "Save" at bounding box center [989, 312] width 20 height 12
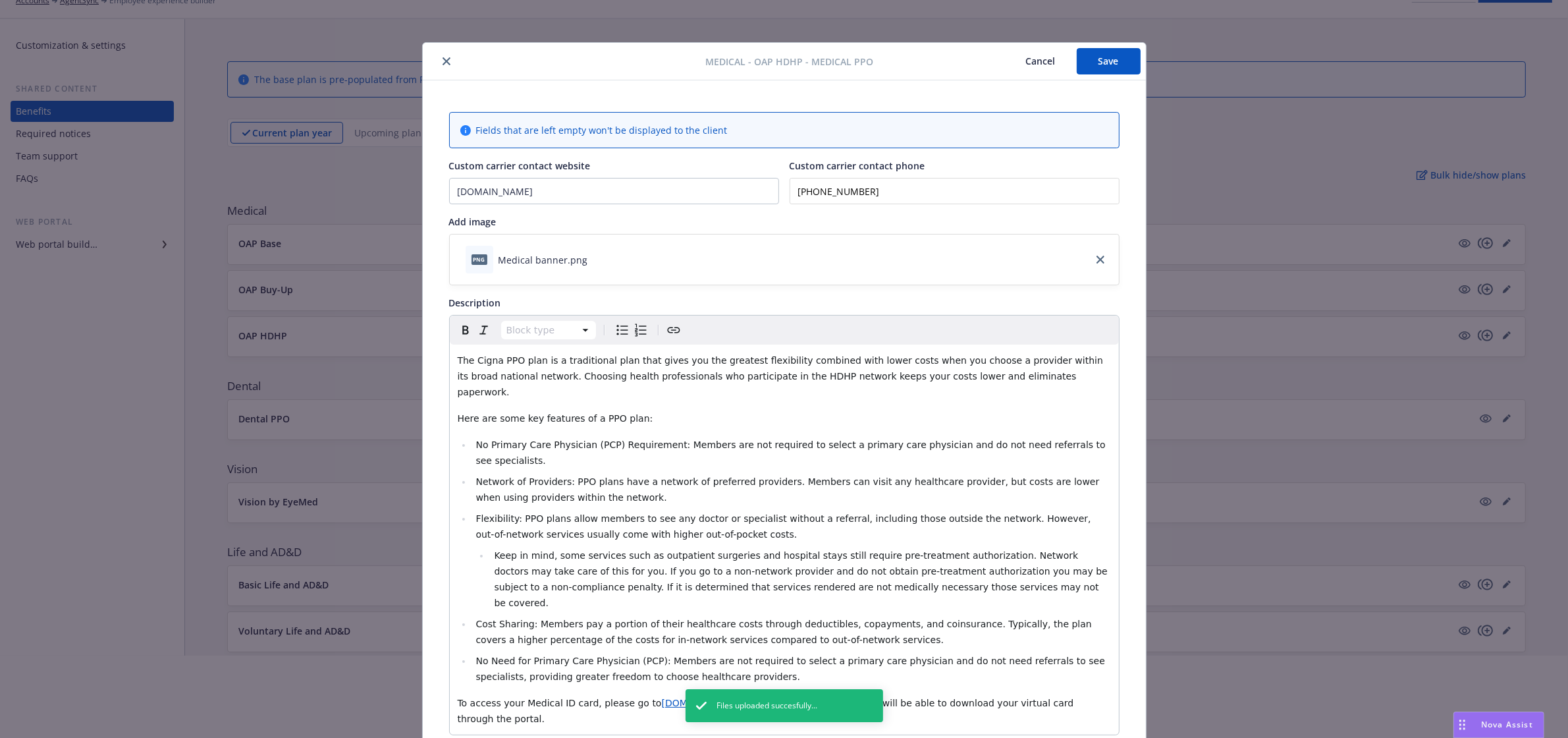
scroll to position [0, 0]
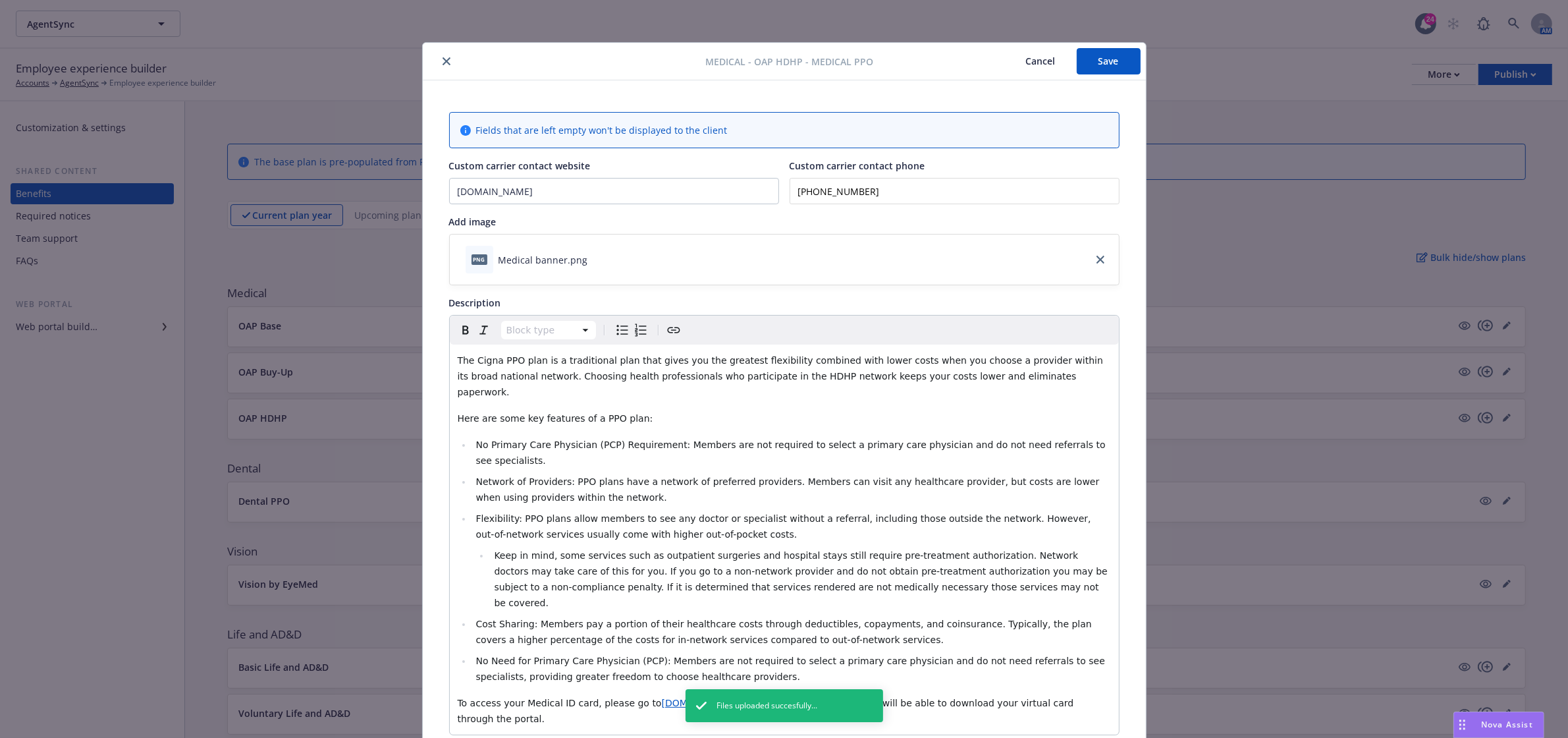
click at [1108, 57] on button "Save" at bounding box center [1108, 61] width 64 height 26
click at [1105, 47] on div "Medical - OAP HDHP - Medical PPO Cancel Save" at bounding box center [784, 61] width 723 height 38
click at [1108, 61] on button "Save" at bounding box center [1108, 61] width 64 height 26
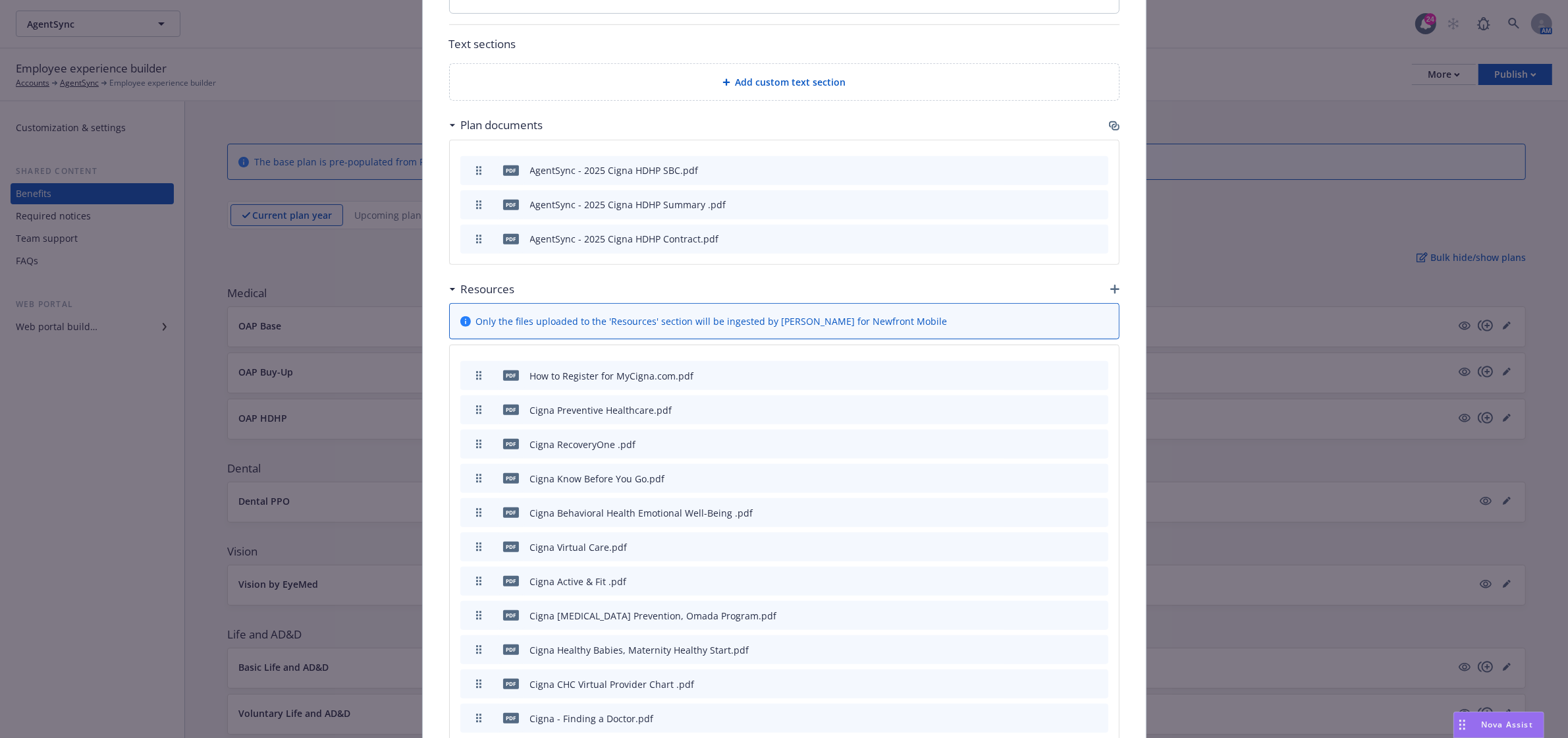
scroll to position [1071, 0]
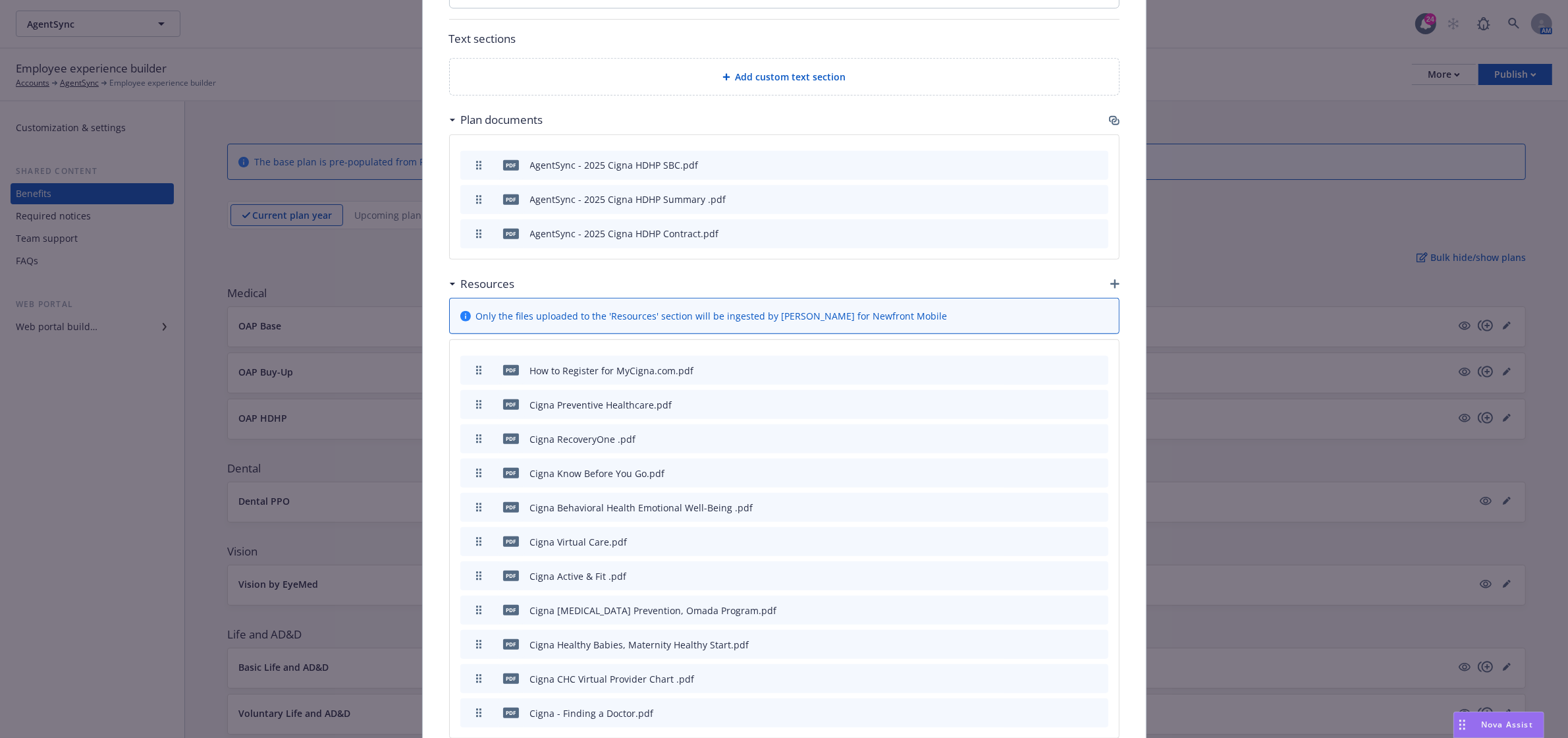
click at [1112, 279] on icon "button" at bounding box center [1115, 283] width 10 height 10
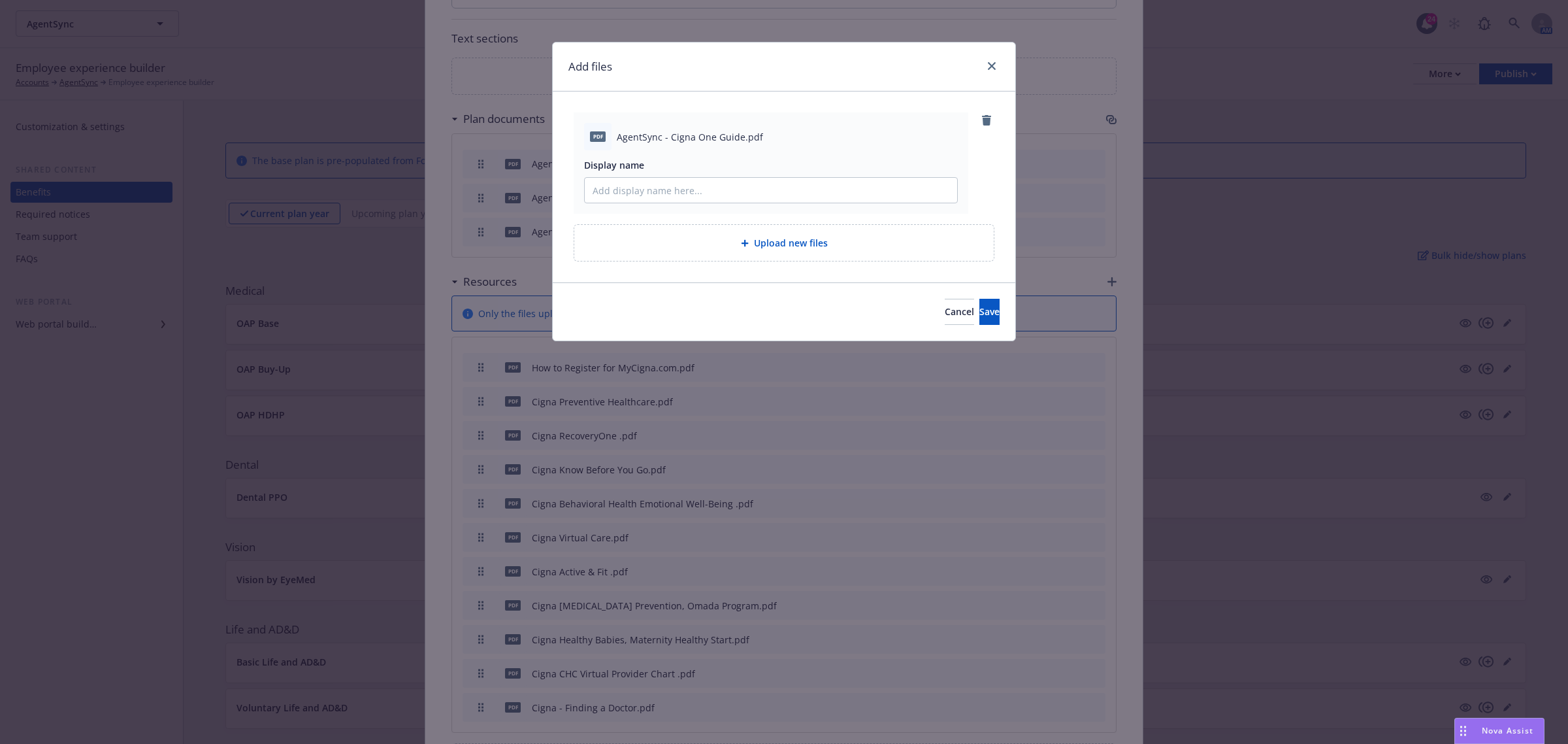
click at [730, 140] on span "AgentSync - Cigna One Guide.pdf" at bounding box center [690, 137] width 146 height 14
copy span "AgentSync - Cigna One Guide.pdf"
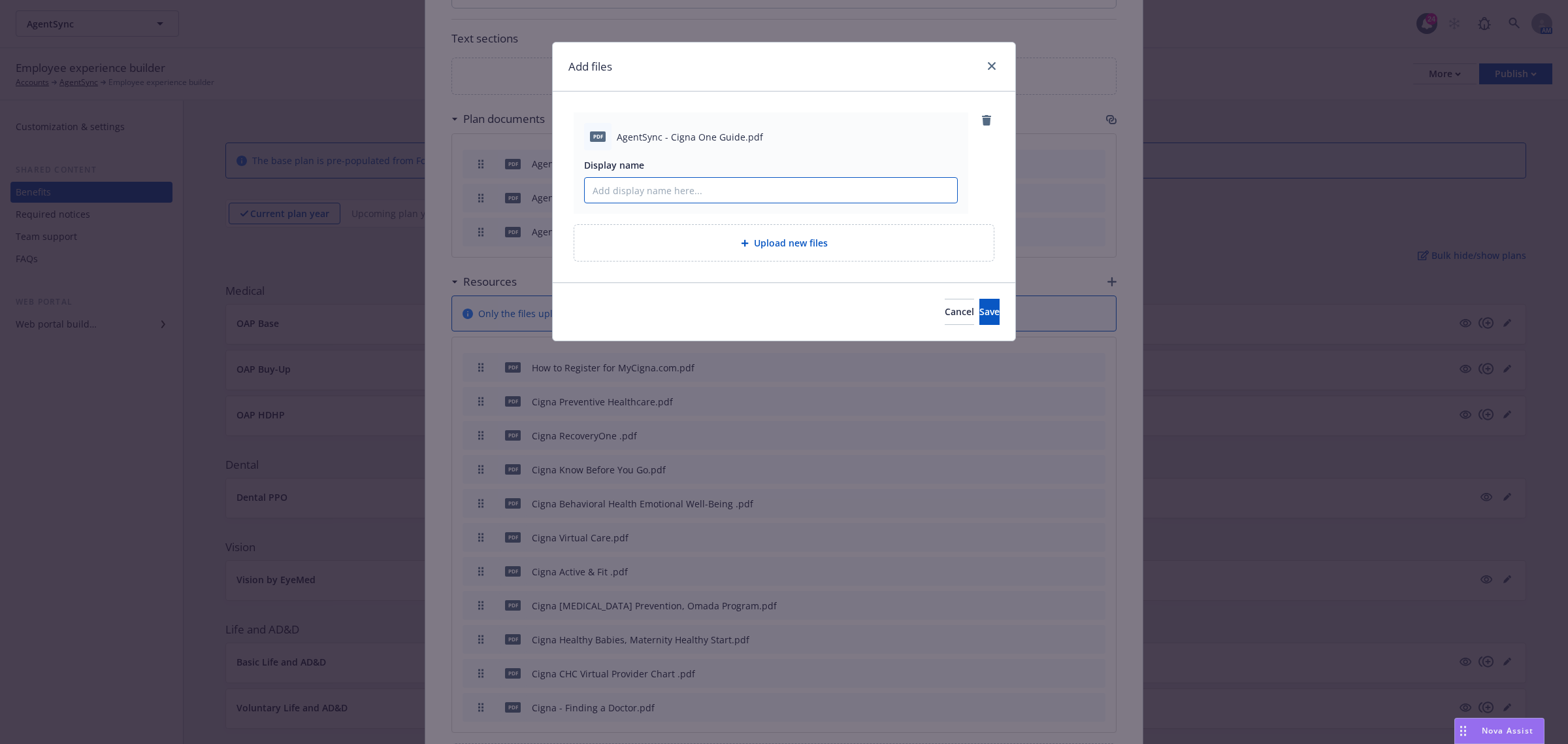
click at [688, 188] on input "Display name" at bounding box center [771, 190] width 372 height 25
paste input "AgentSync - Cigna One Guide.pdf"
type input "AgentSync - Cigna One Guide"
click at [979, 301] on button "Save" at bounding box center [989, 312] width 20 height 26
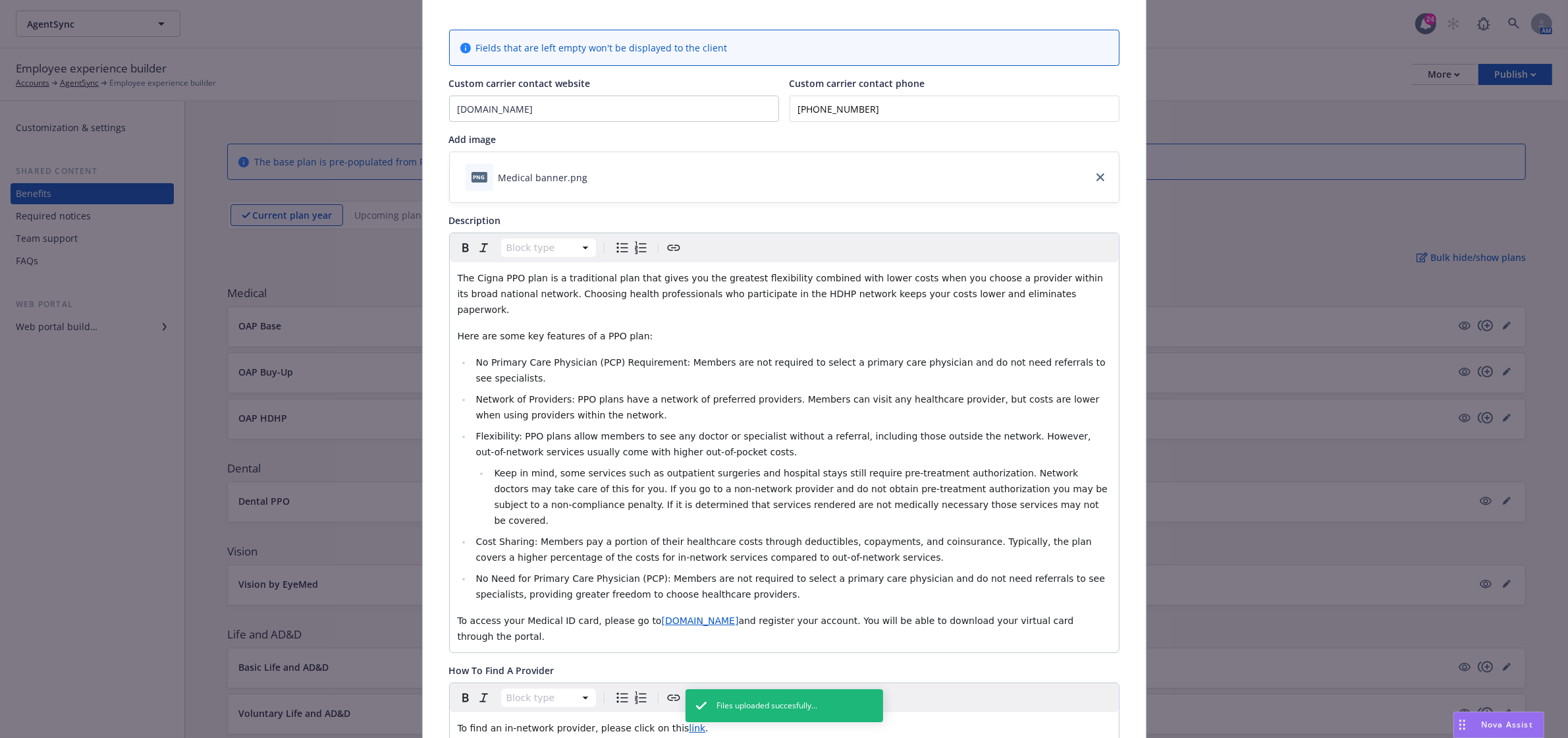
scroll to position [0, 0]
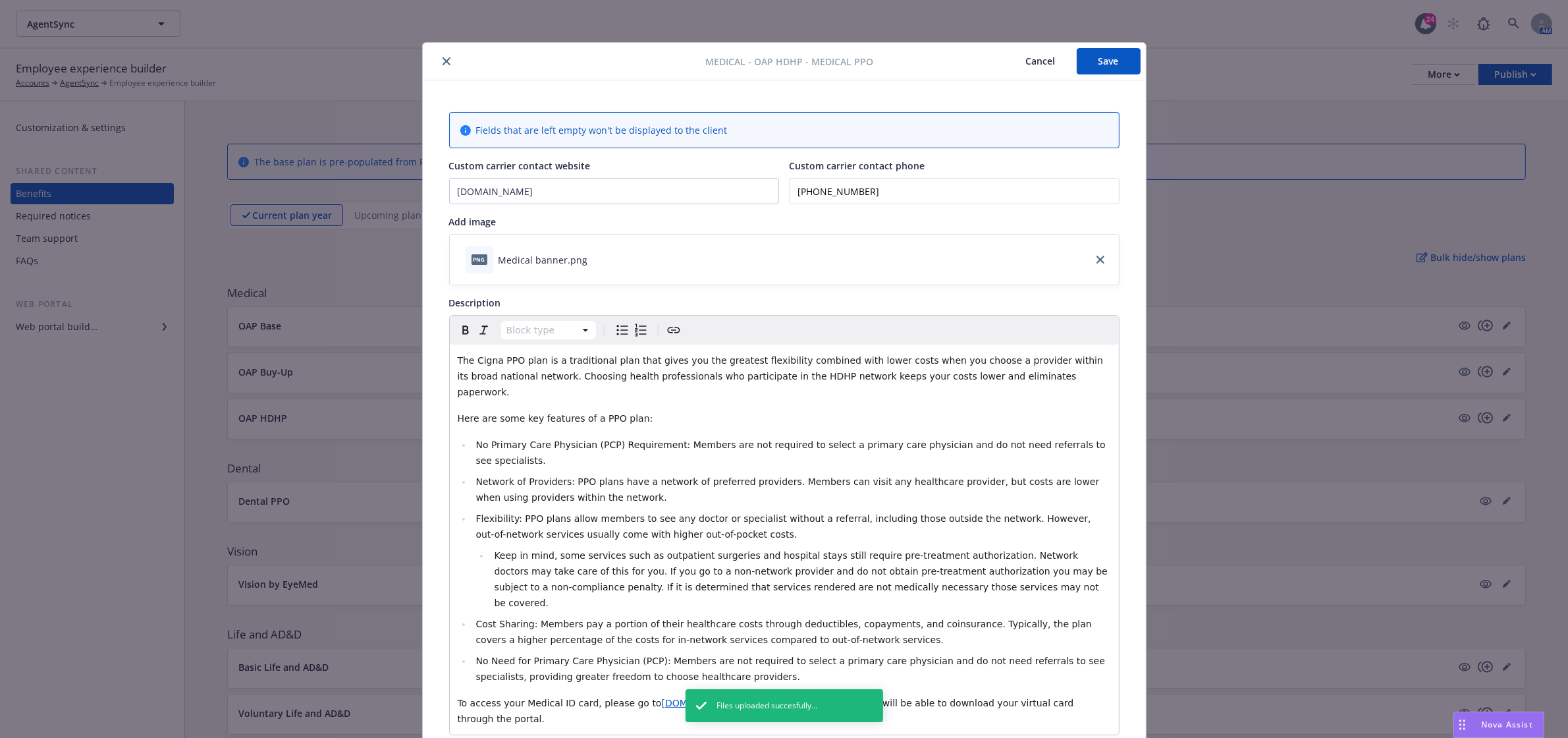
click at [1099, 54] on button "Save" at bounding box center [1108, 61] width 64 height 26
click at [443, 58] on icon "close" at bounding box center [446, 61] width 8 height 8
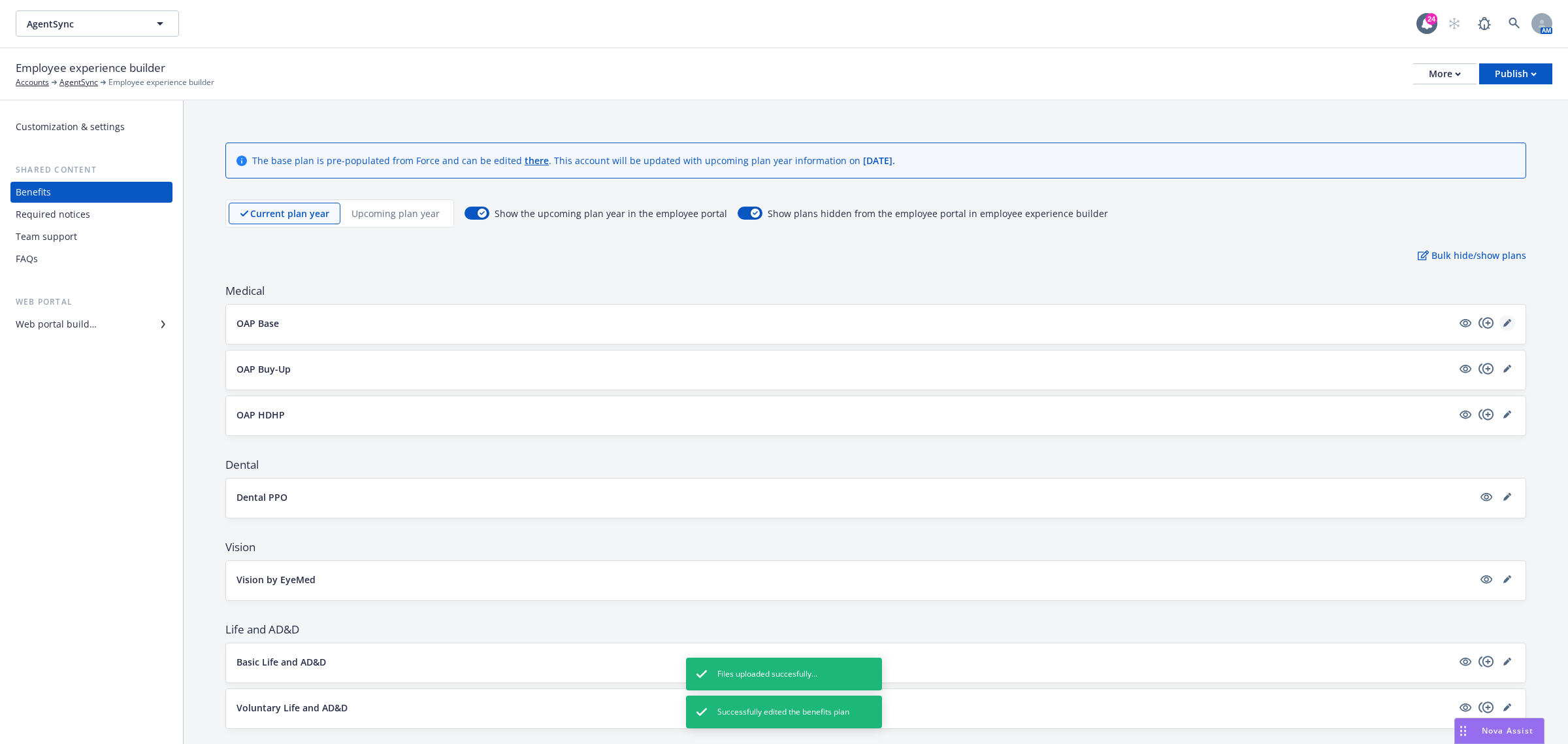
click at [1503, 322] on icon "editPencil" at bounding box center [1506, 323] width 8 height 8
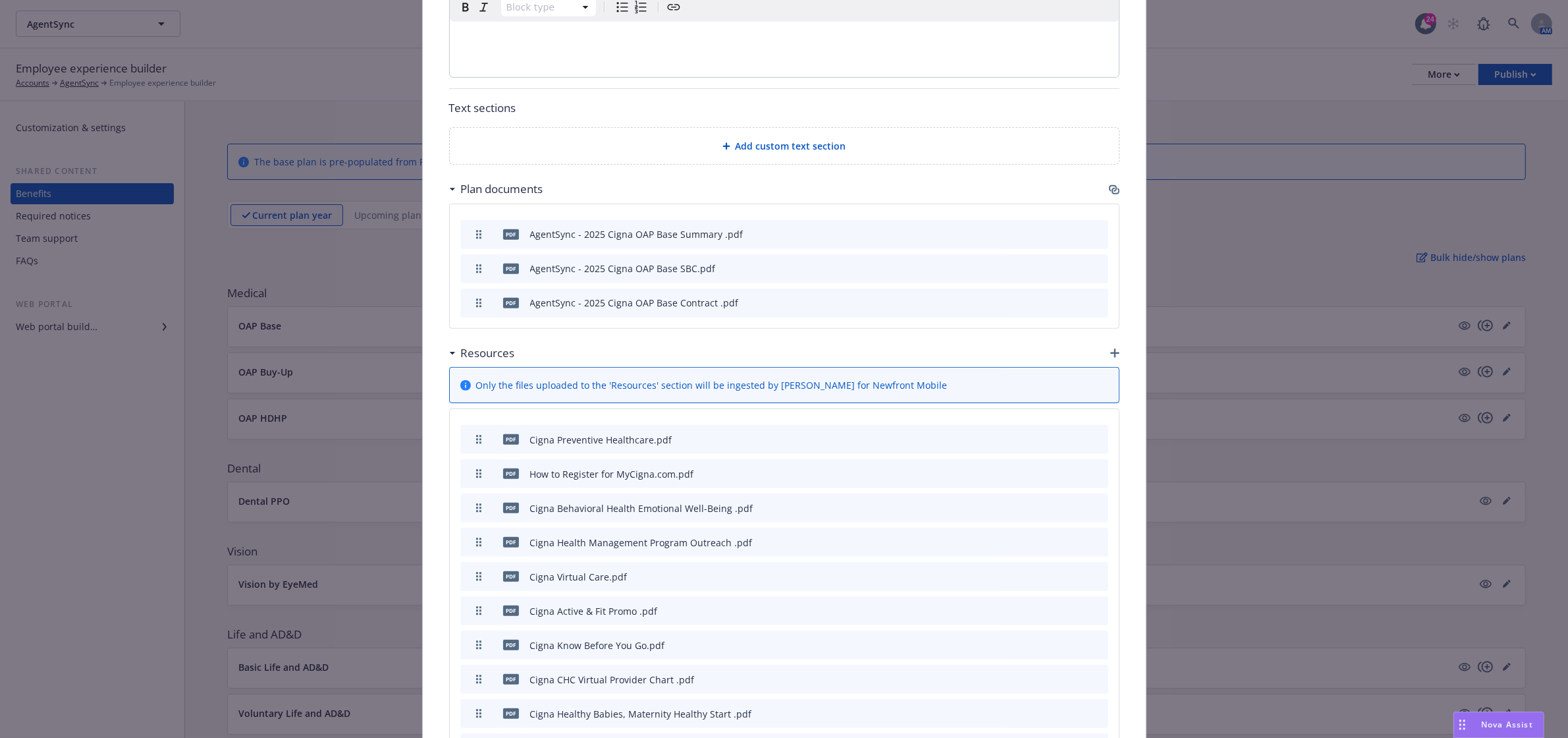
scroll to position [1169, 0]
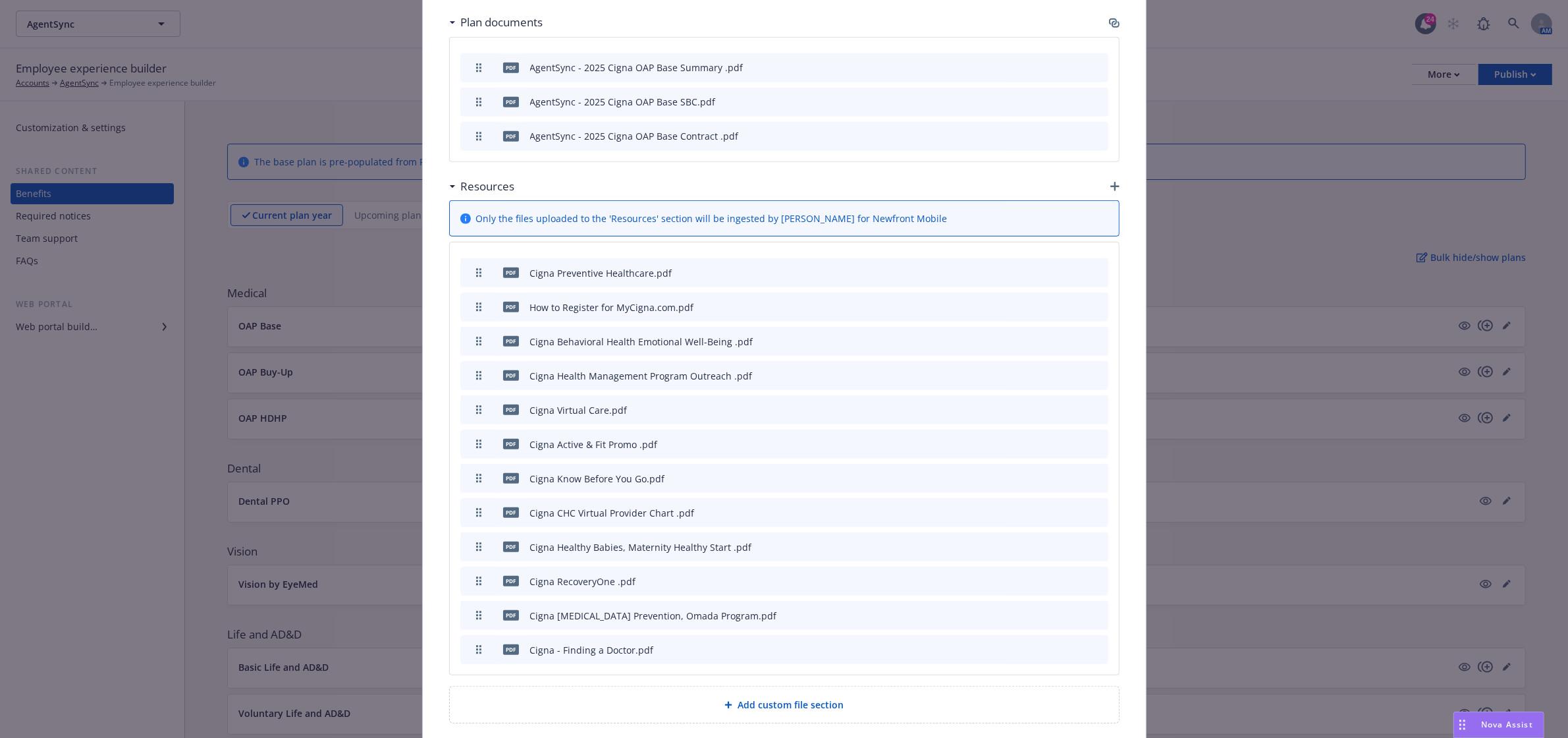
click at [1110, 182] on icon "button" at bounding box center [1115, 186] width 10 height 10
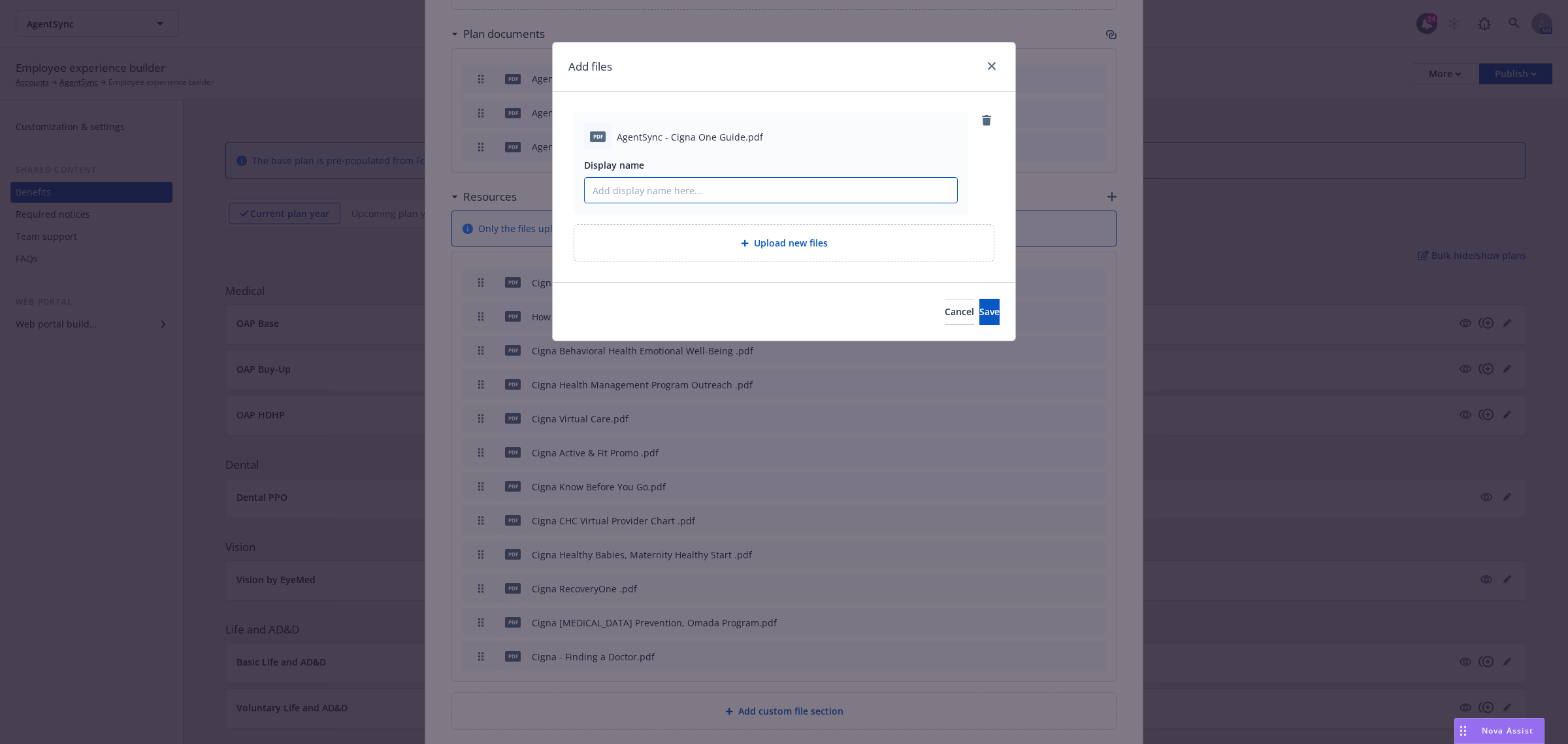
click at [640, 191] on input "Display name" at bounding box center [771, 190] width 372 height 25
paste input "AgentSync - Cigna One Guide.pdf"
click at [640, 191] on input "AgentSync - Cigna One Guide.pdf" at bounding box center [771, 190] width 372 height 25
click at [765, 191] on input "AgentSync - Cigna One Guide.pdf" at bounding box center [771, 190] width 372 height 25
click at [765, 191] on input "AgentSync - Cigna One Guide" at bounding box center [771, 190] width 372 height 25
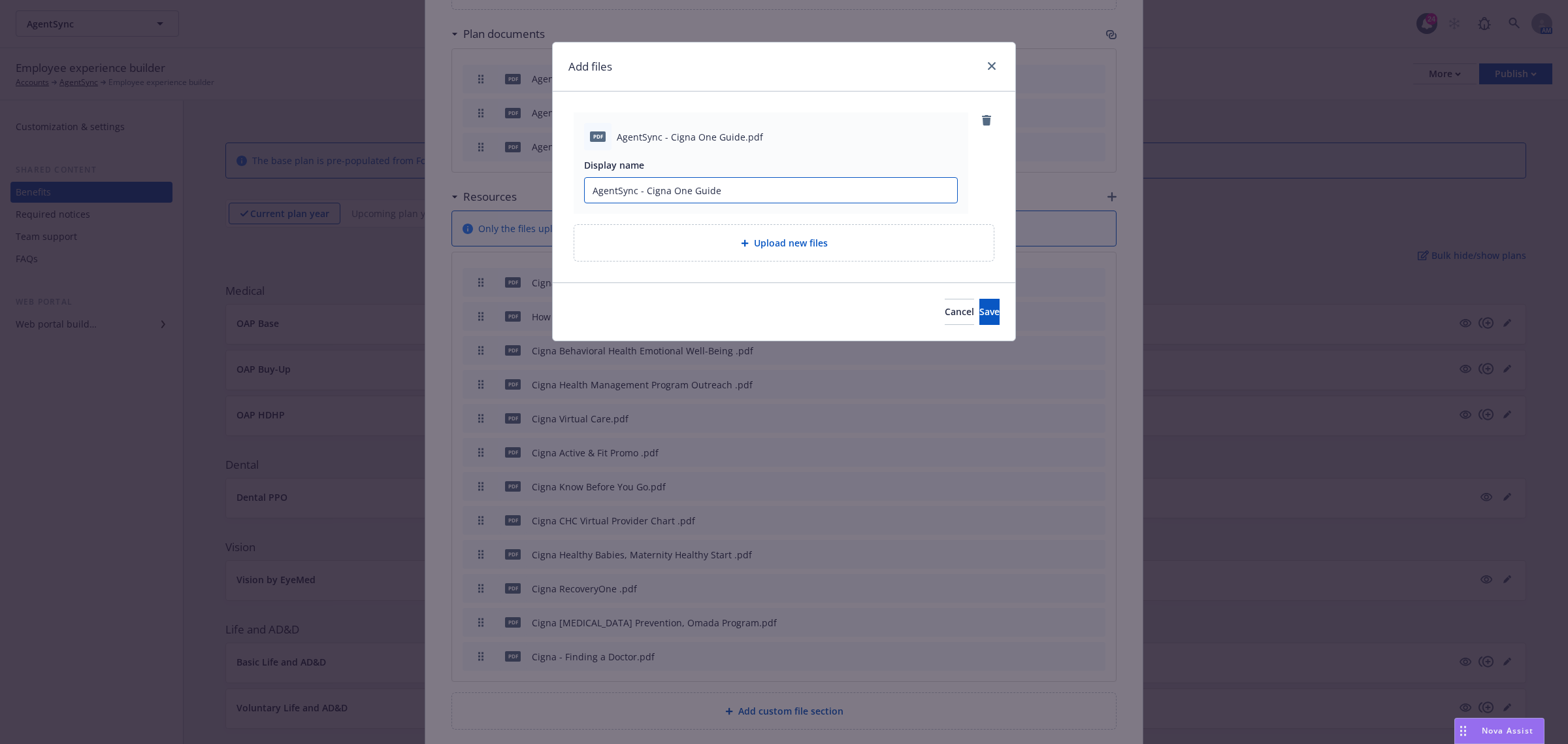
click at [765, 191] on input "AgentSync - Cigna One Guide" at bounding box center [771, 190] width 372 height 25
type input "AgentSync - Cigna One Guide"
click at [981, 312] on button "Save" at bounding box center [989, 312] width 20 height 26
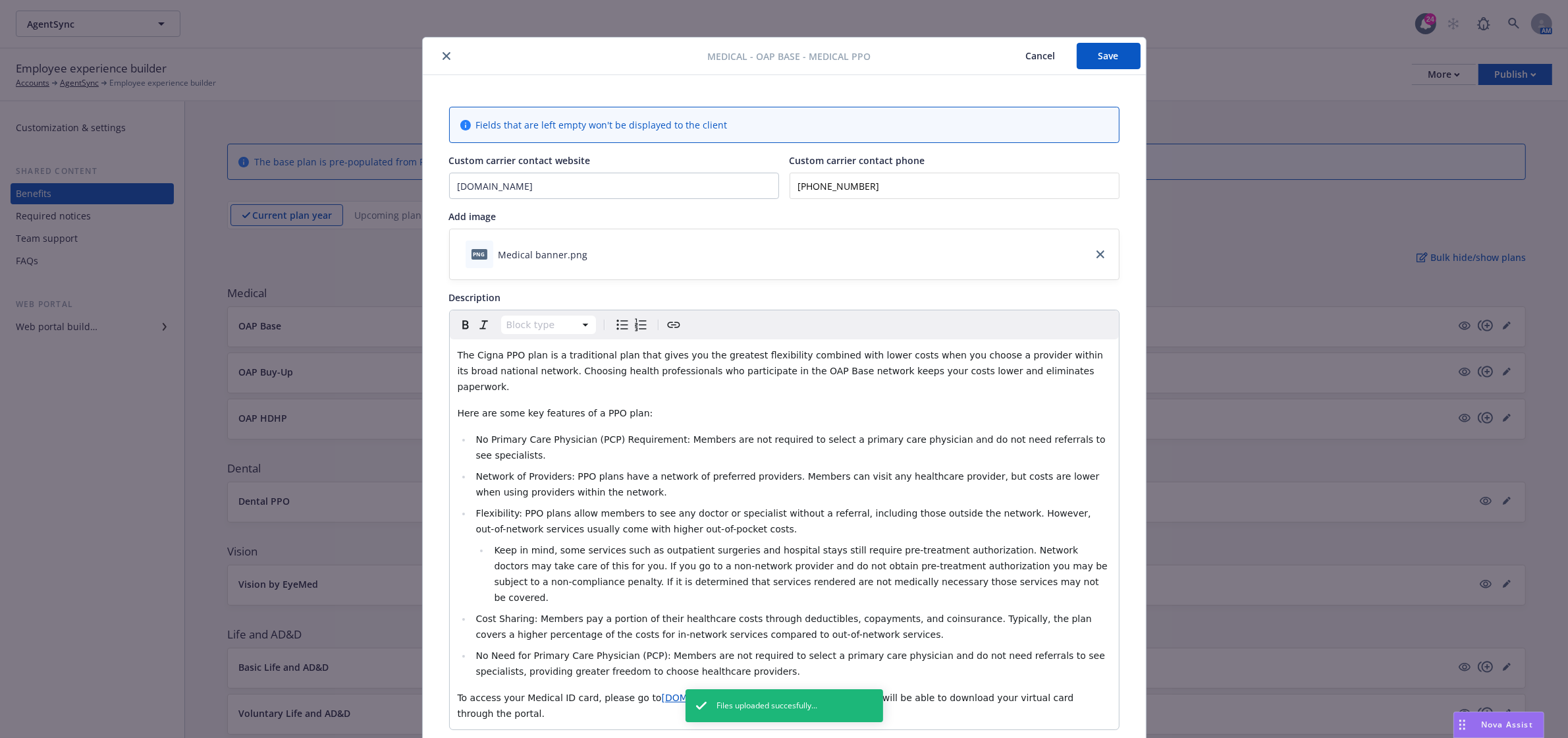
scroll to position [0, 0]
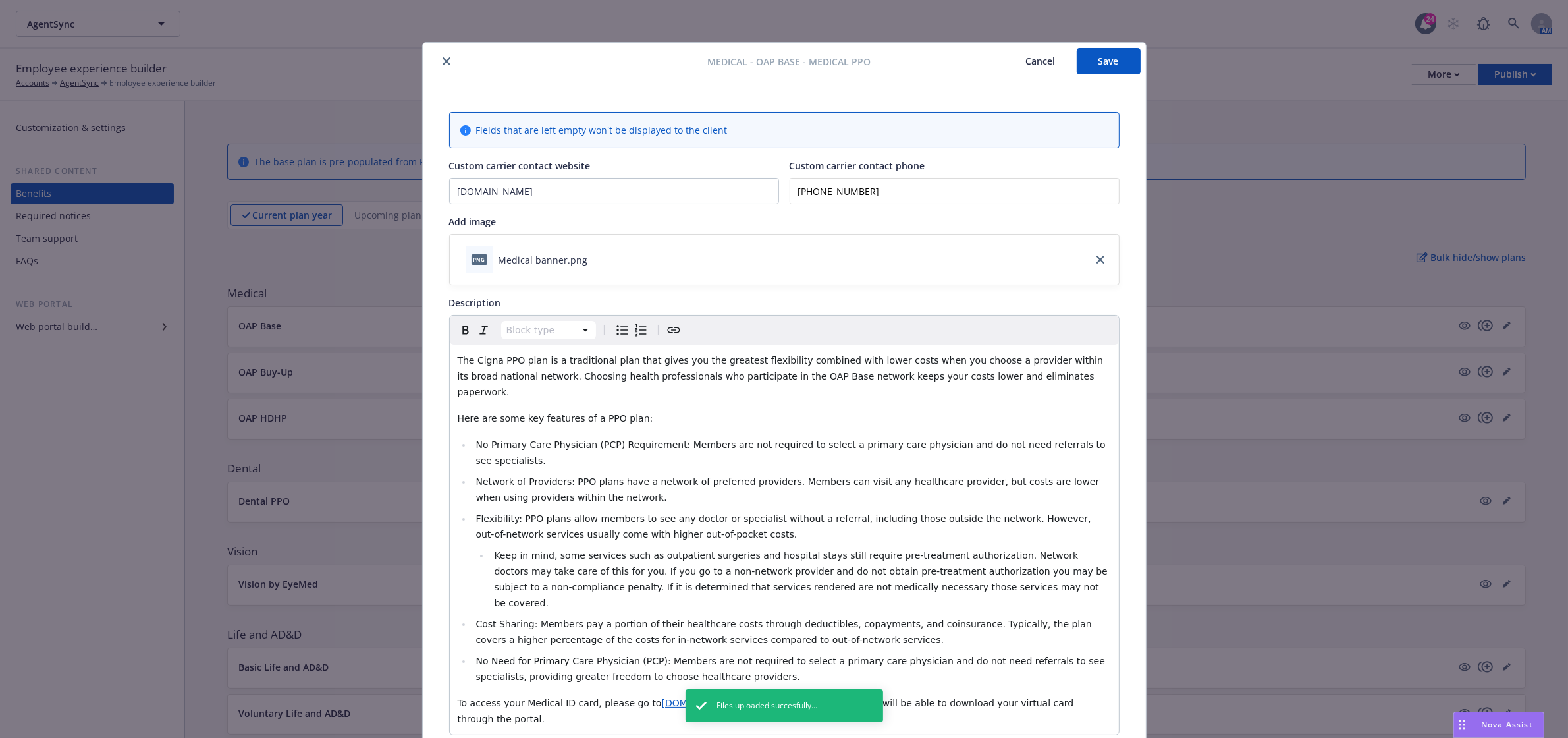
click at [1108, 61] on button "Save" at bounding box center [1108, 61] width 64 height 26
click at [443, 57] on icon "close" at bounding box center [446, 61] width 8 height 8
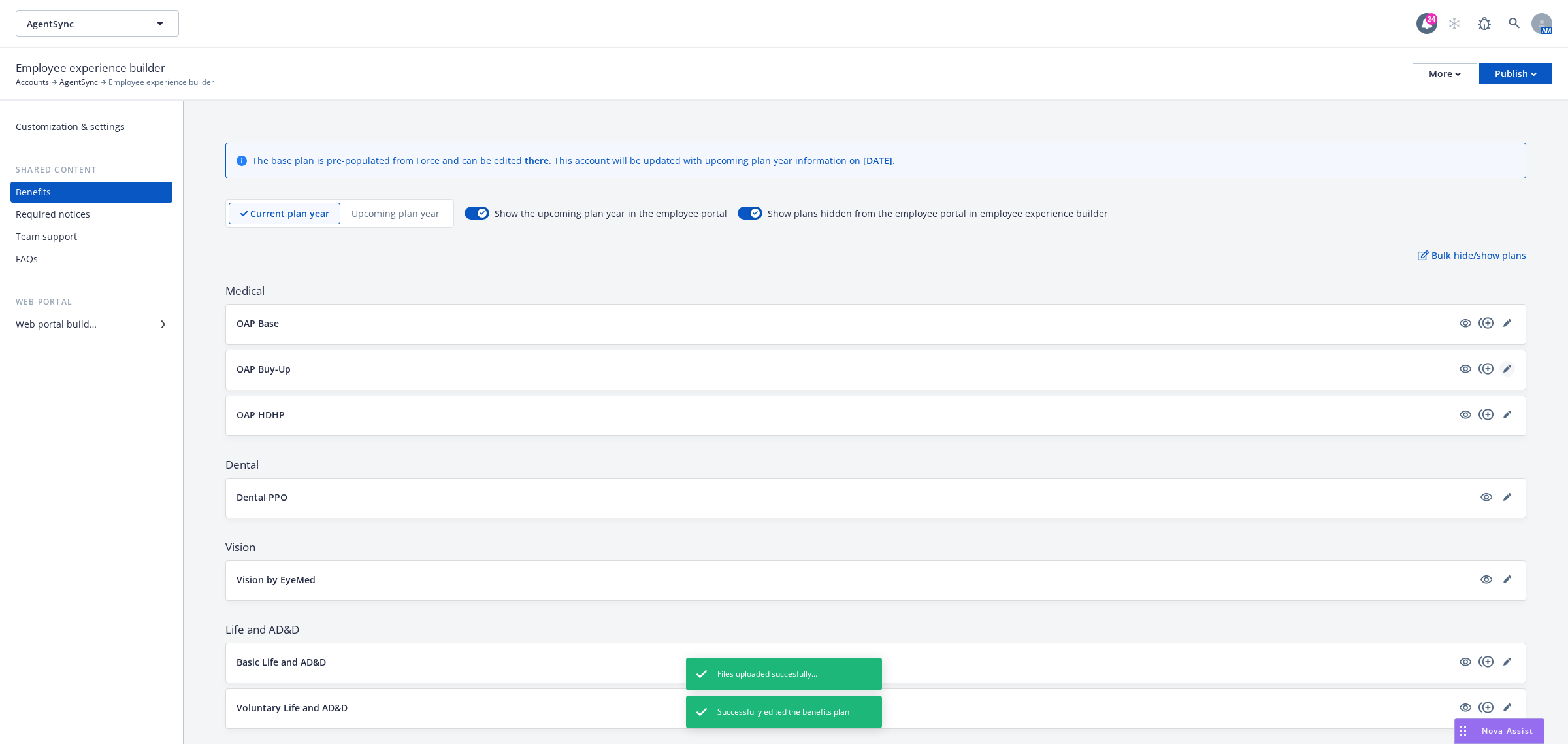
click at [1499, 364] on link "editPencil" at bounding box center [1507, 369] width 16 height 16
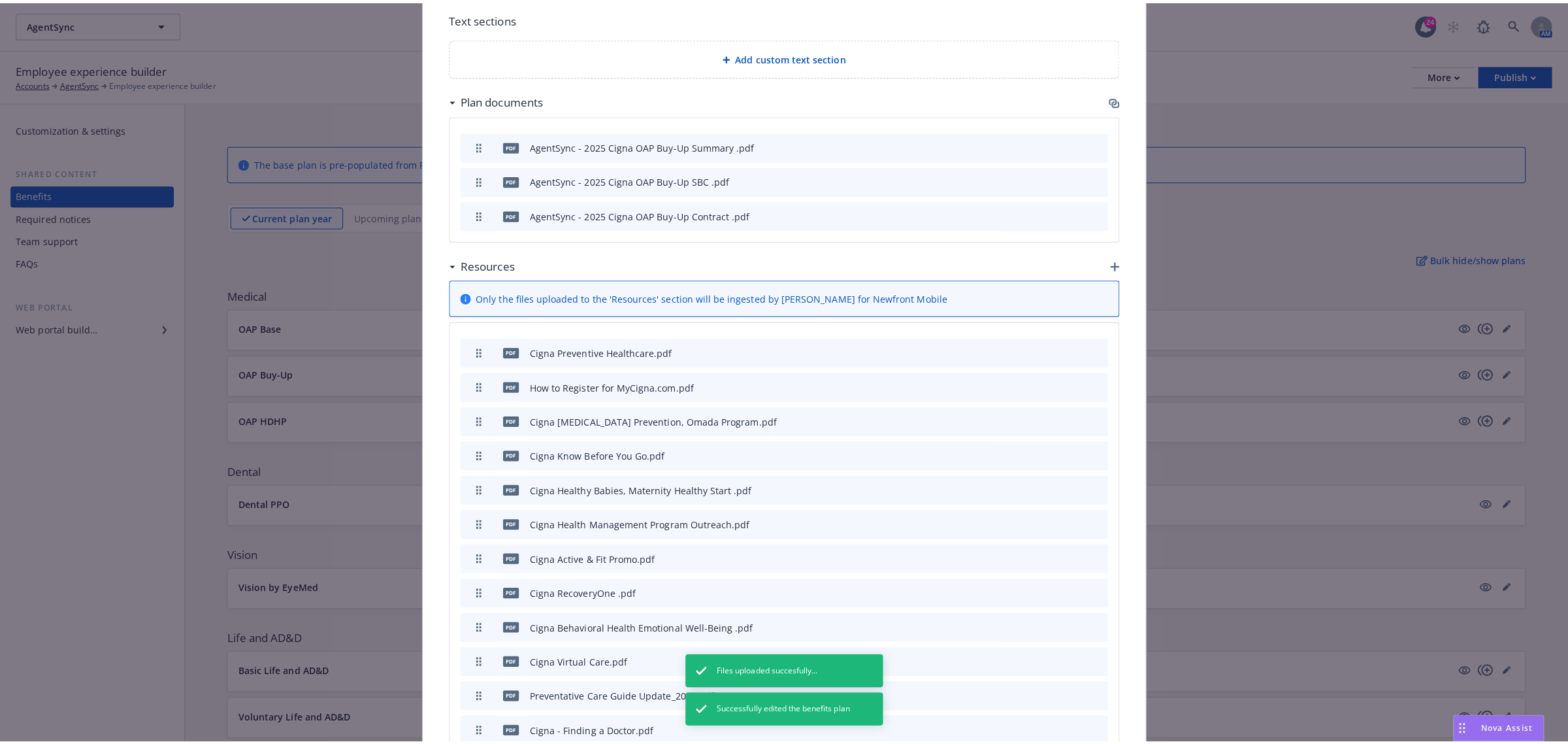
scroll to position [1159, 0]
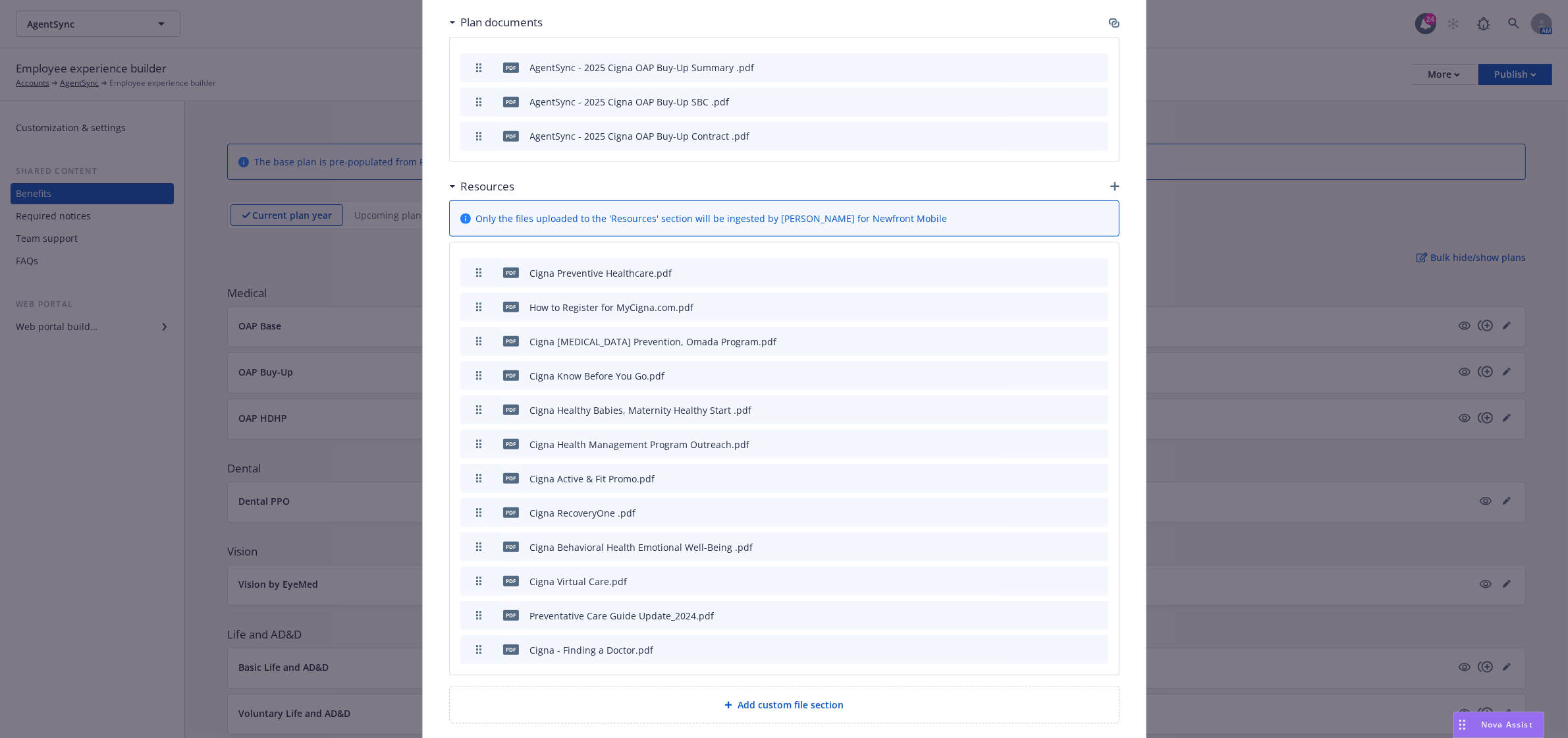
click at [1112, 182] on icon "button" at bounding box center [1115, 186] width 10 height 10
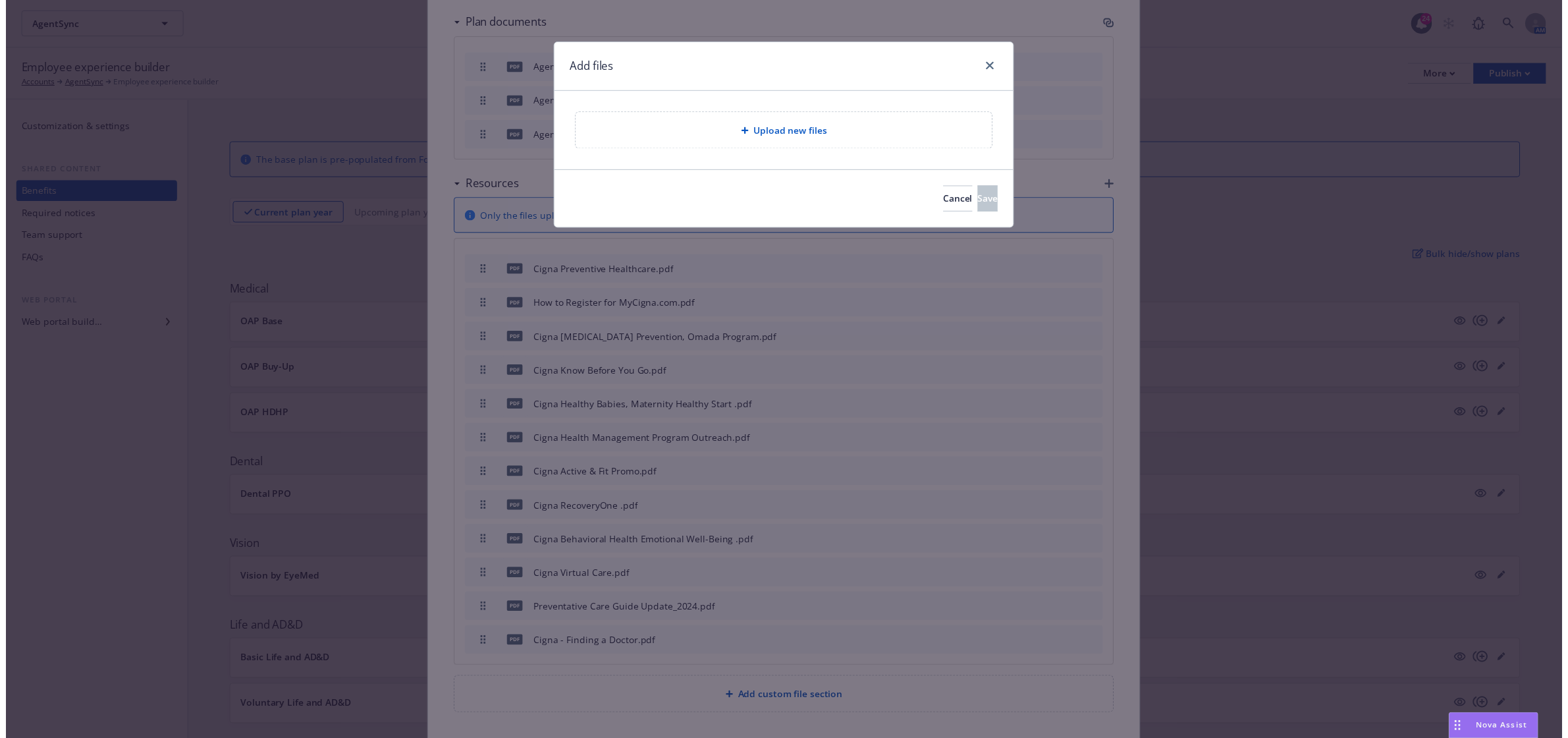
scroll to position [1157, 0]
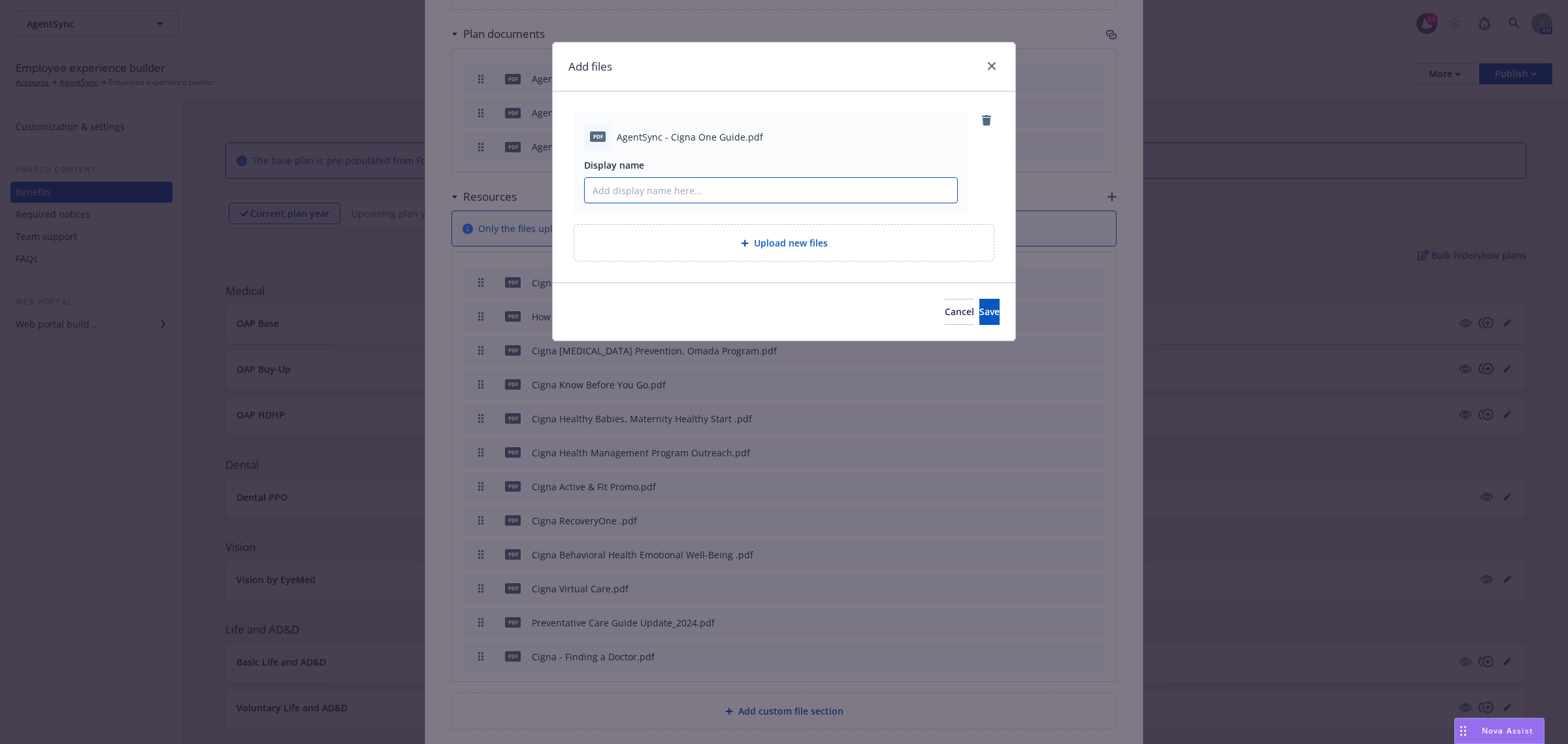
click at [751, 184] on input "Display name" at bounding box center [771, 190] width 372 height 25
paste input "AgentSync - Cigna One Guide"
type input "AgentSync - Cigna One Guide"
click at [979, 305] on span "Save" at bounding box center [989, 312] width 20 height 12
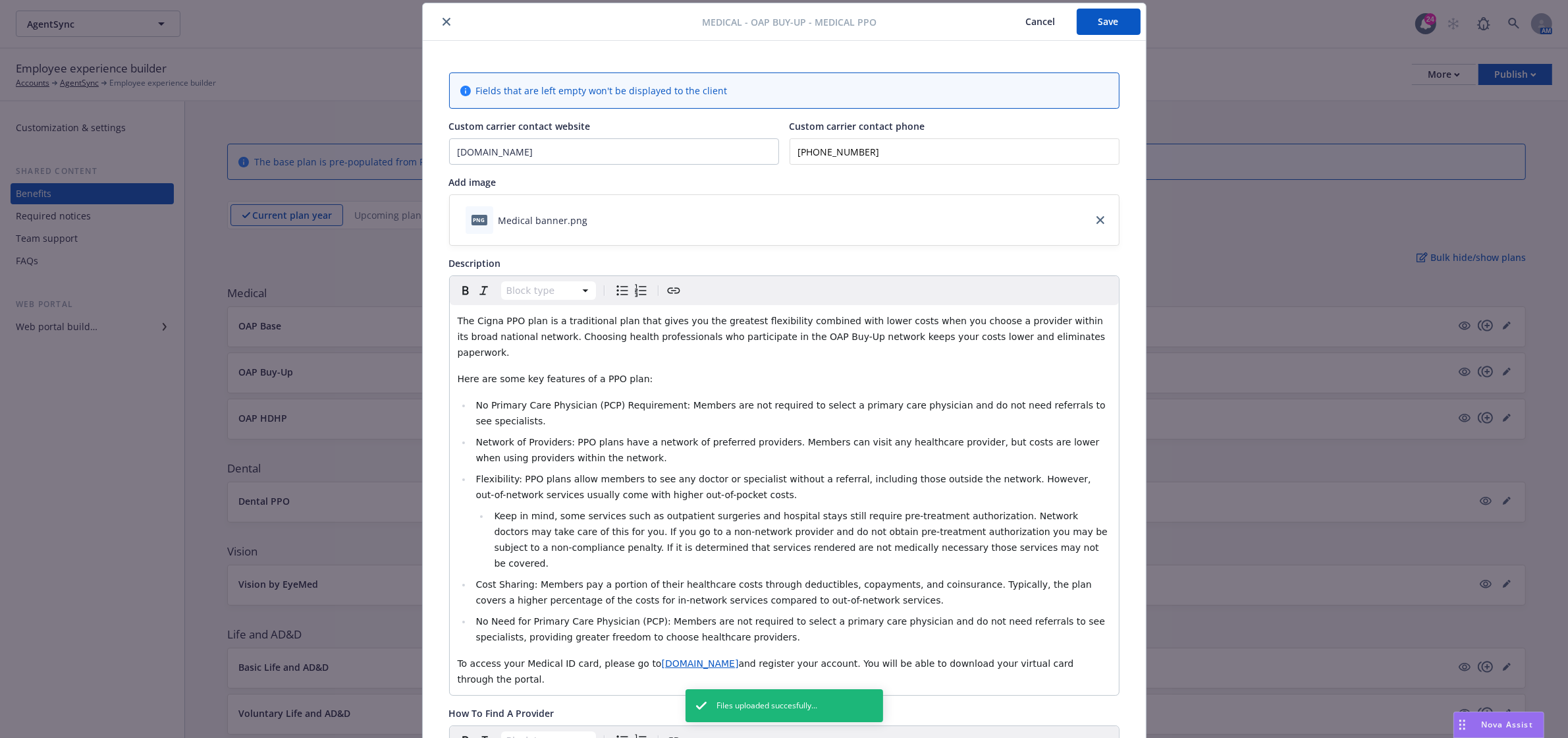
scroll to position [0, 0]
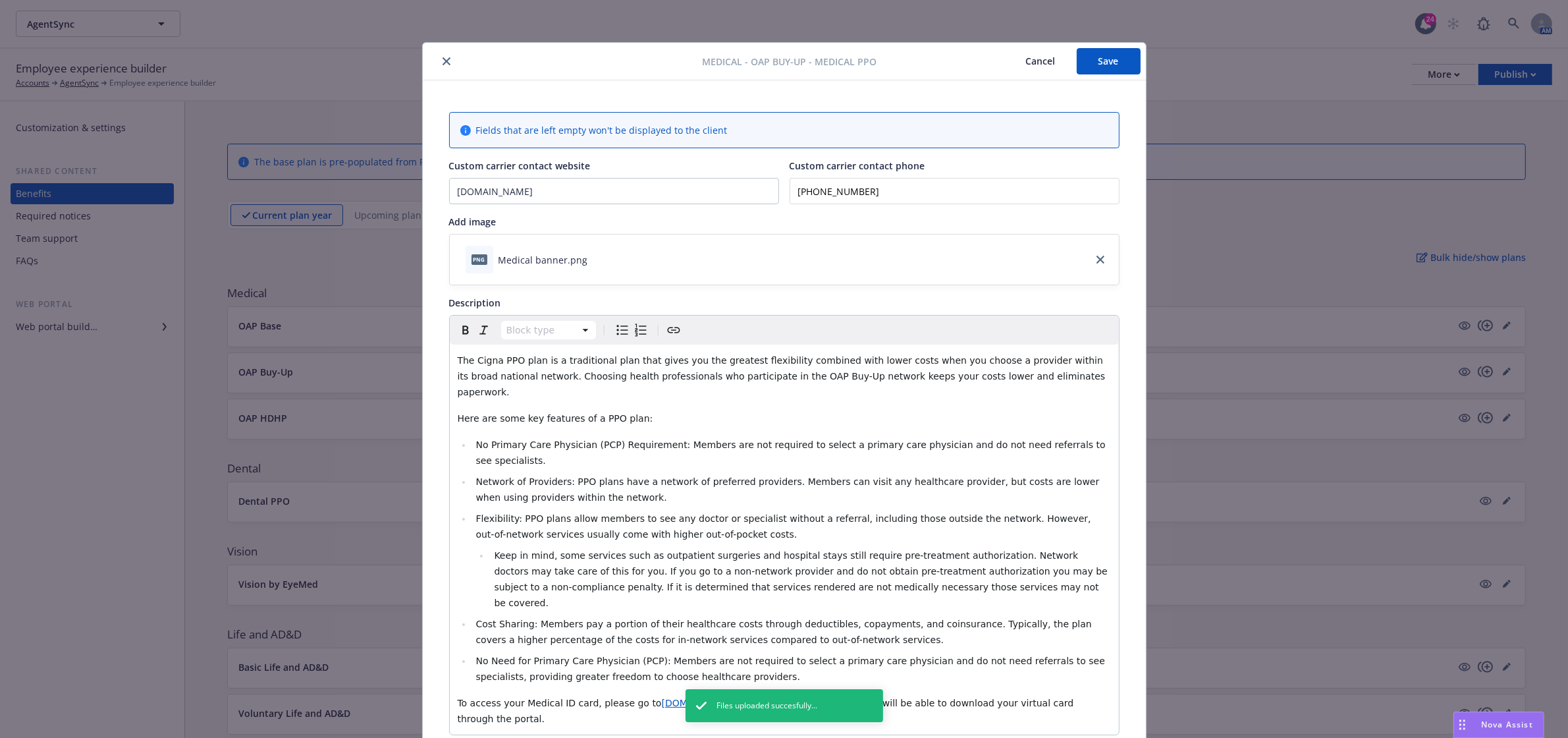
click at [1118, 56] on button "Save" at bounding box center [1108, 61] width 64 height 26
click at [443, 60] on icon "close" at bounding box center [446, 61] width 8 height 8
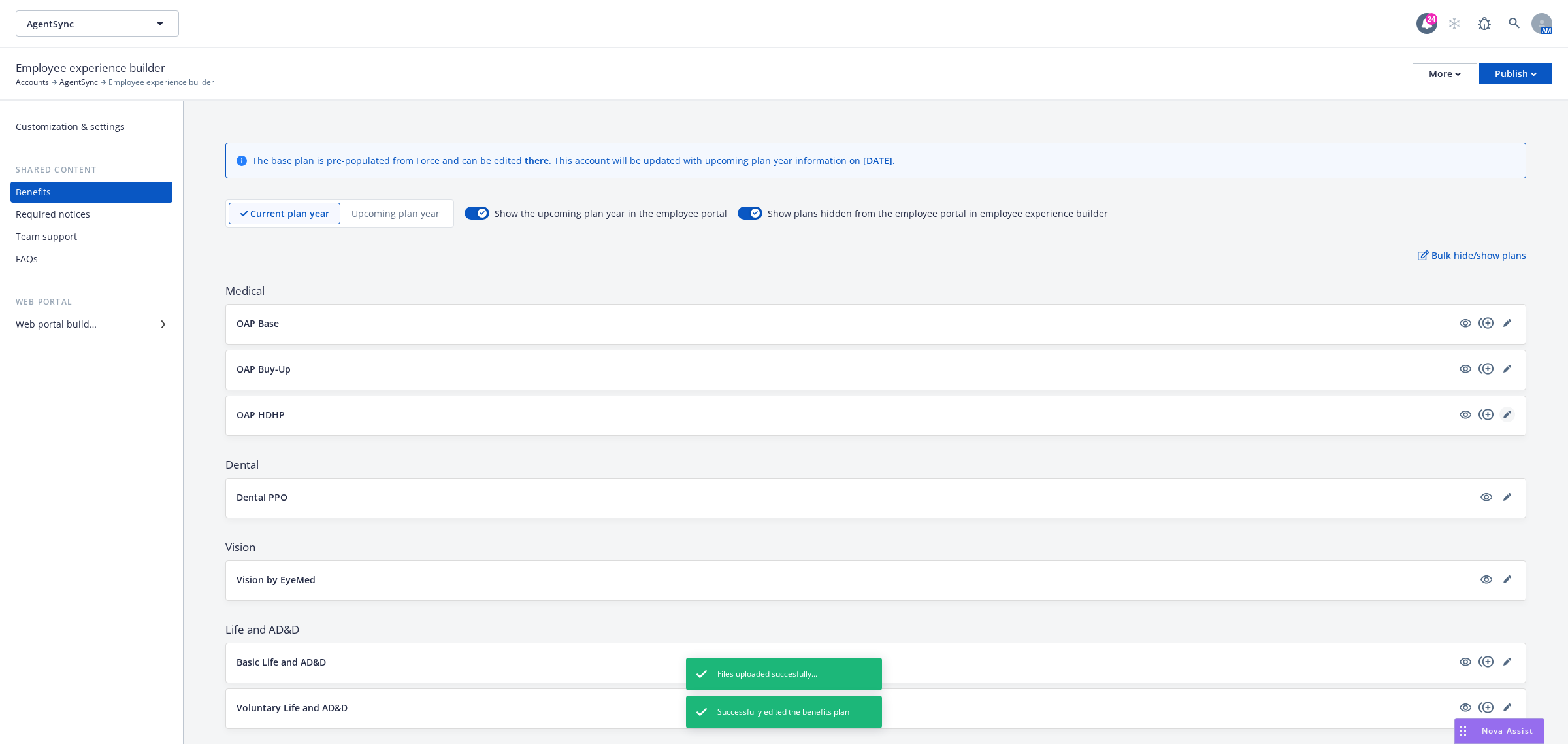
click at [1503, 413] on icon "editPencil" at bounding box center [1506, 414] width 8 height 8
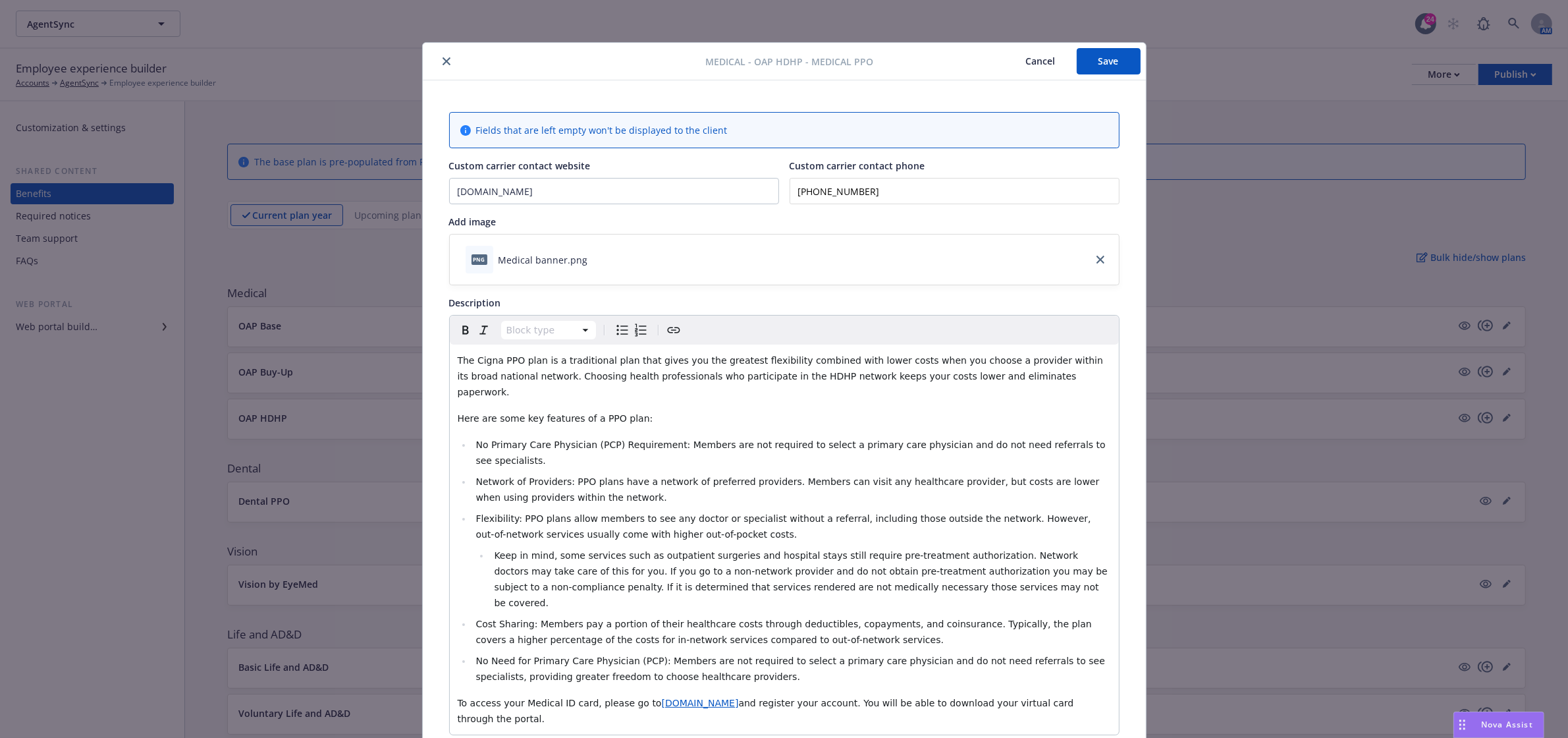
click at [445, 65] on button "close" at bounding box center [446, 61] width 16 height 16
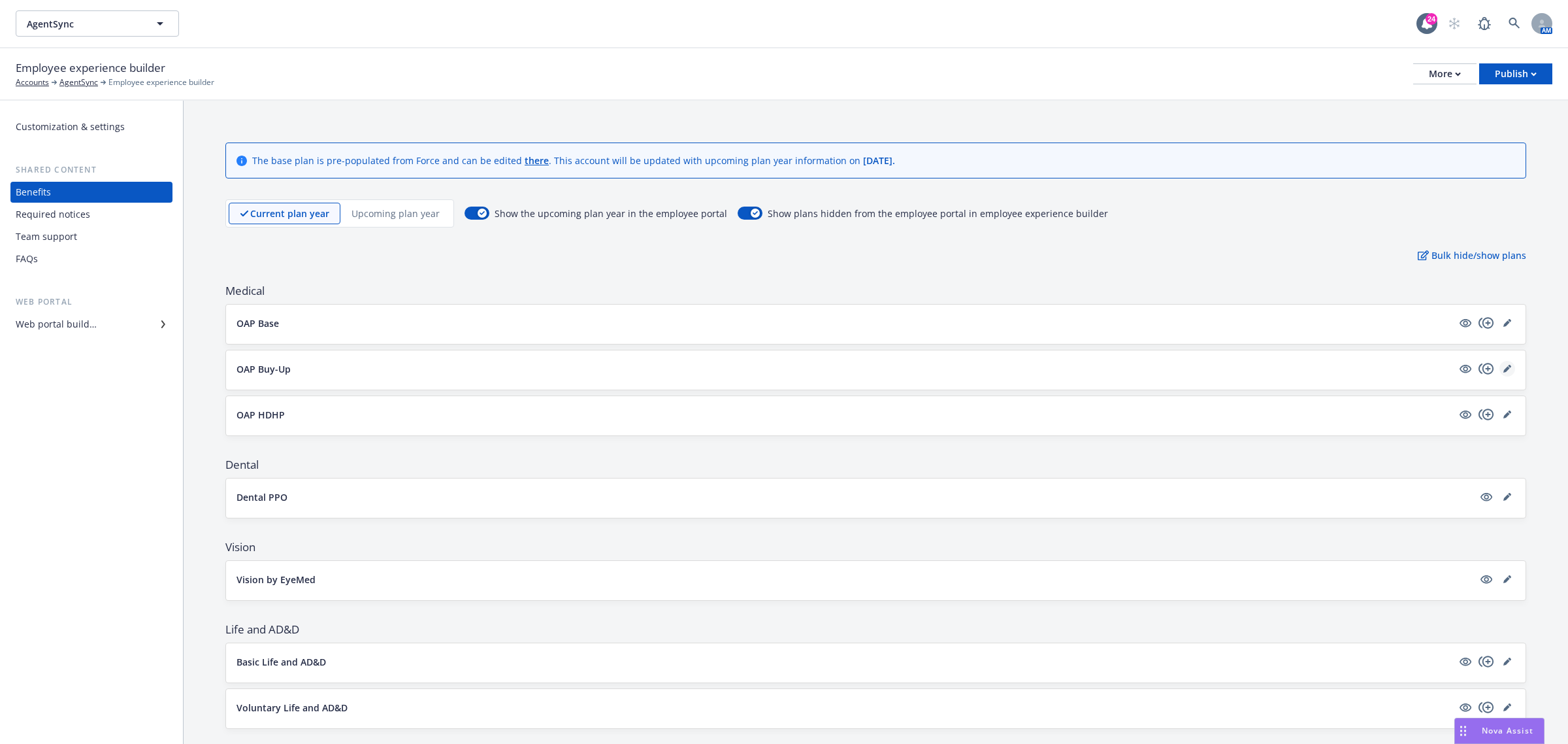
click at [1503, 367] on icon "editPencil" at bounding box center [1506, 368] width 8 height 8
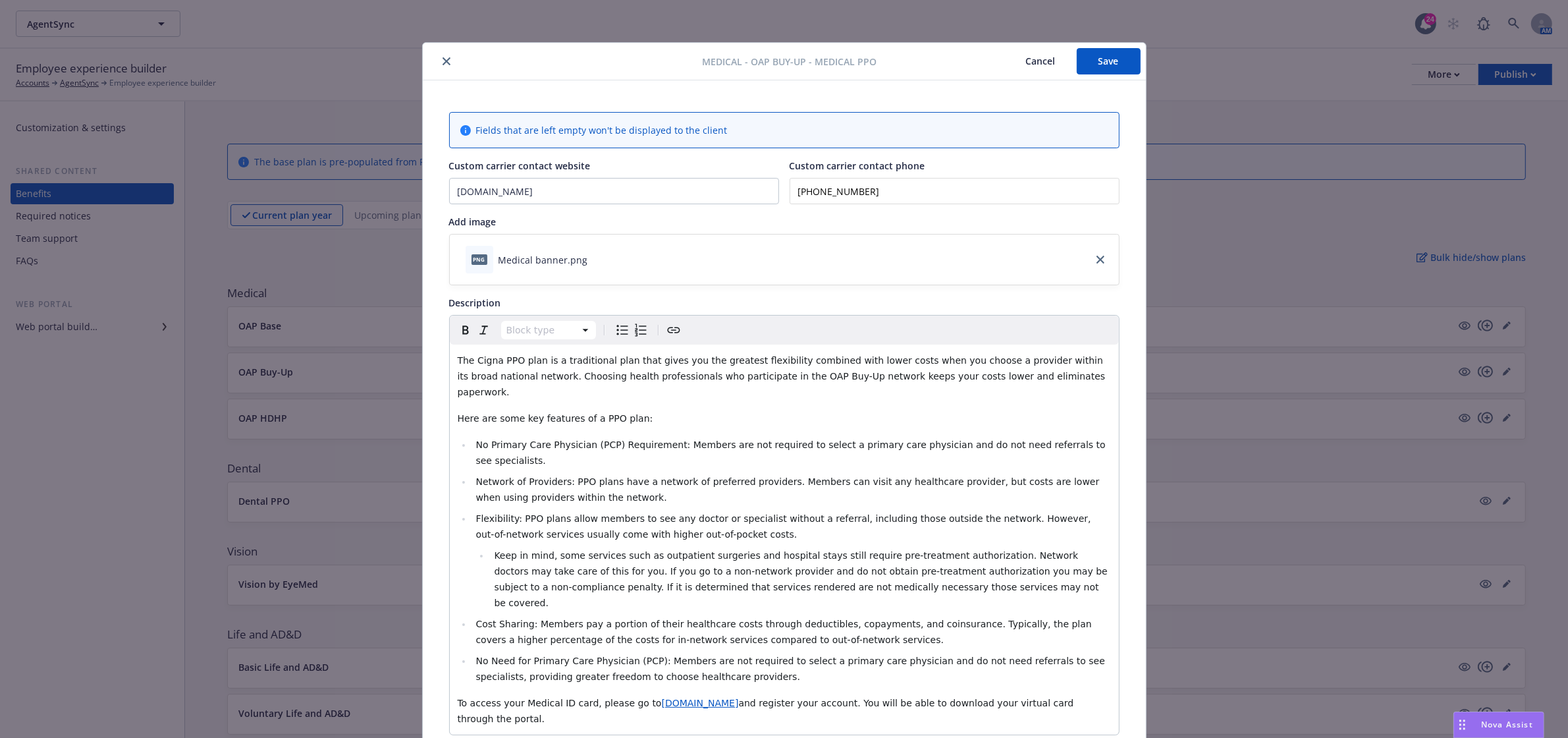
click at [1090, 63] on button "Save" at bounding box center [1108, 61] width 64 height 26
click at [438, 60] on button "close" at bounding box center [446, 61] width 16 height 16
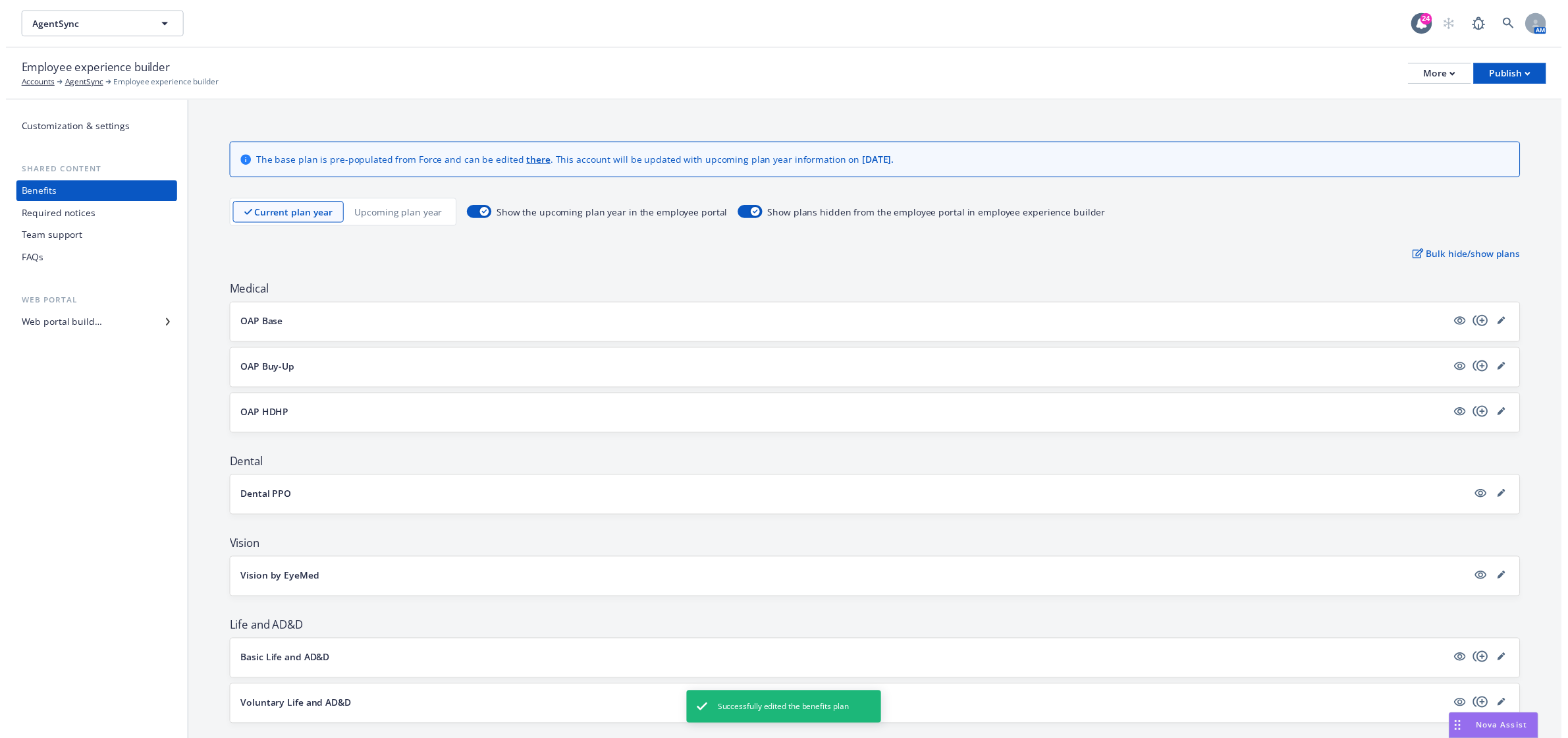
scroll to position [165, 0]
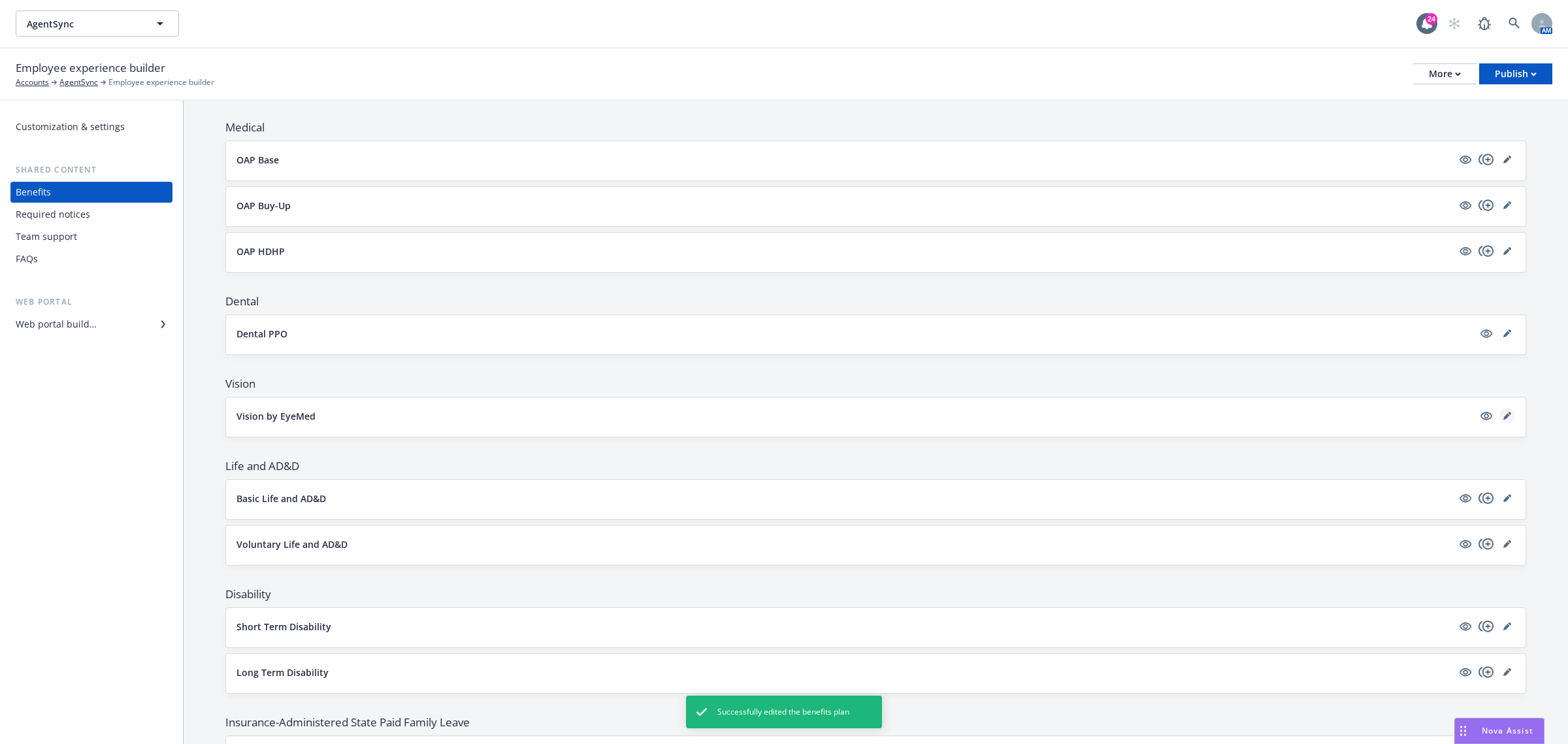
click at [1503, 419] on icon "editPencil" at bounding box center [1506, 415] width 8 height 8
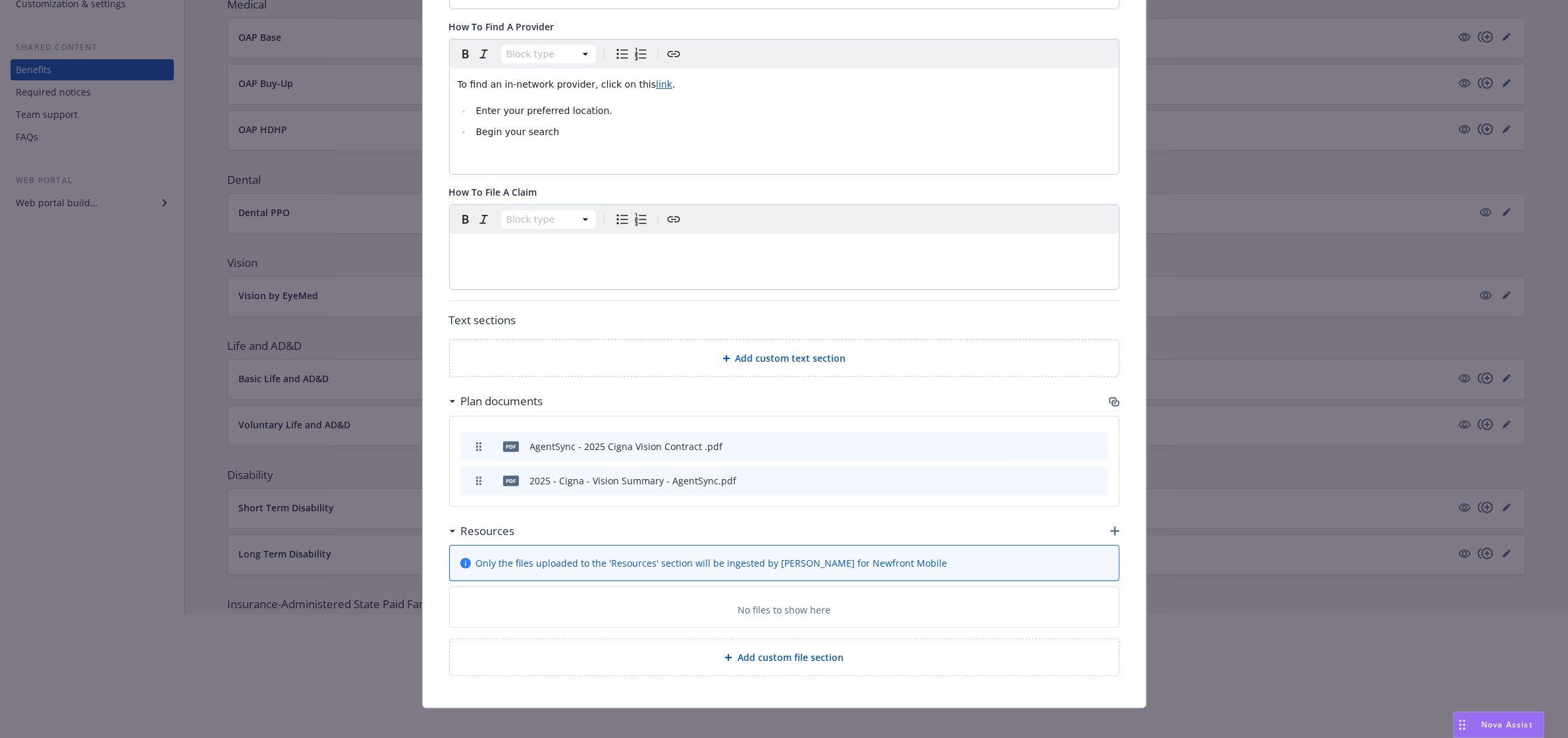
scroll to position [265, 0]
click at [1108, 518] on div at bounding box center [784, 527] width 1568 height 84
click at [963, 518] on div at bounding box center [784, 527] width 1568 height 84
click at [1108, 518] on div at bounding box center [784, 527] width 1568 height 84
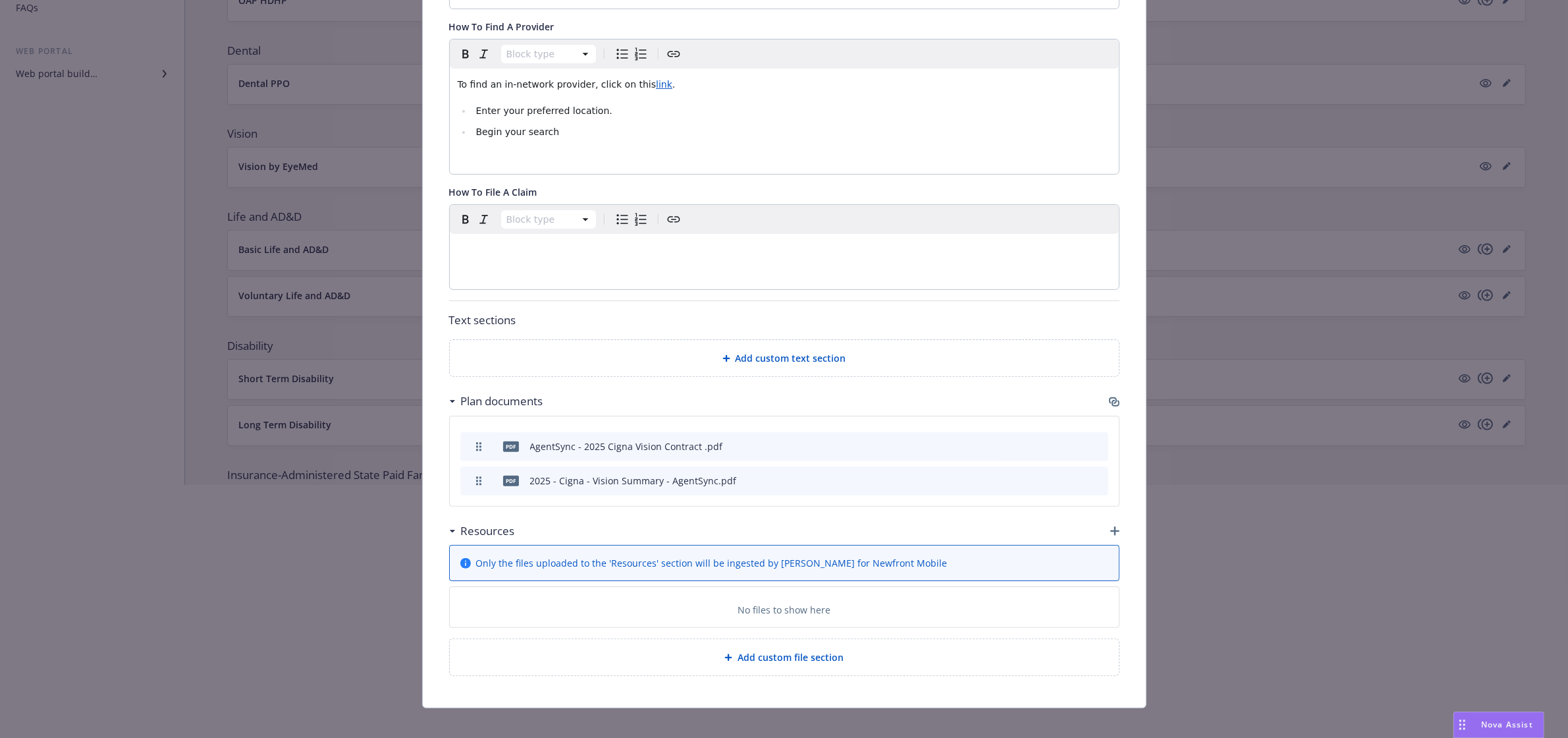
click at [1108, 518] on div at bounding box center [784, 527] width 1568 height 84
click at [1108, 512] on div at bounding box center [784, 527] width 1568 height 84
click at [801, 555] on div at bounding box center [784, 527] width 1568 height 84
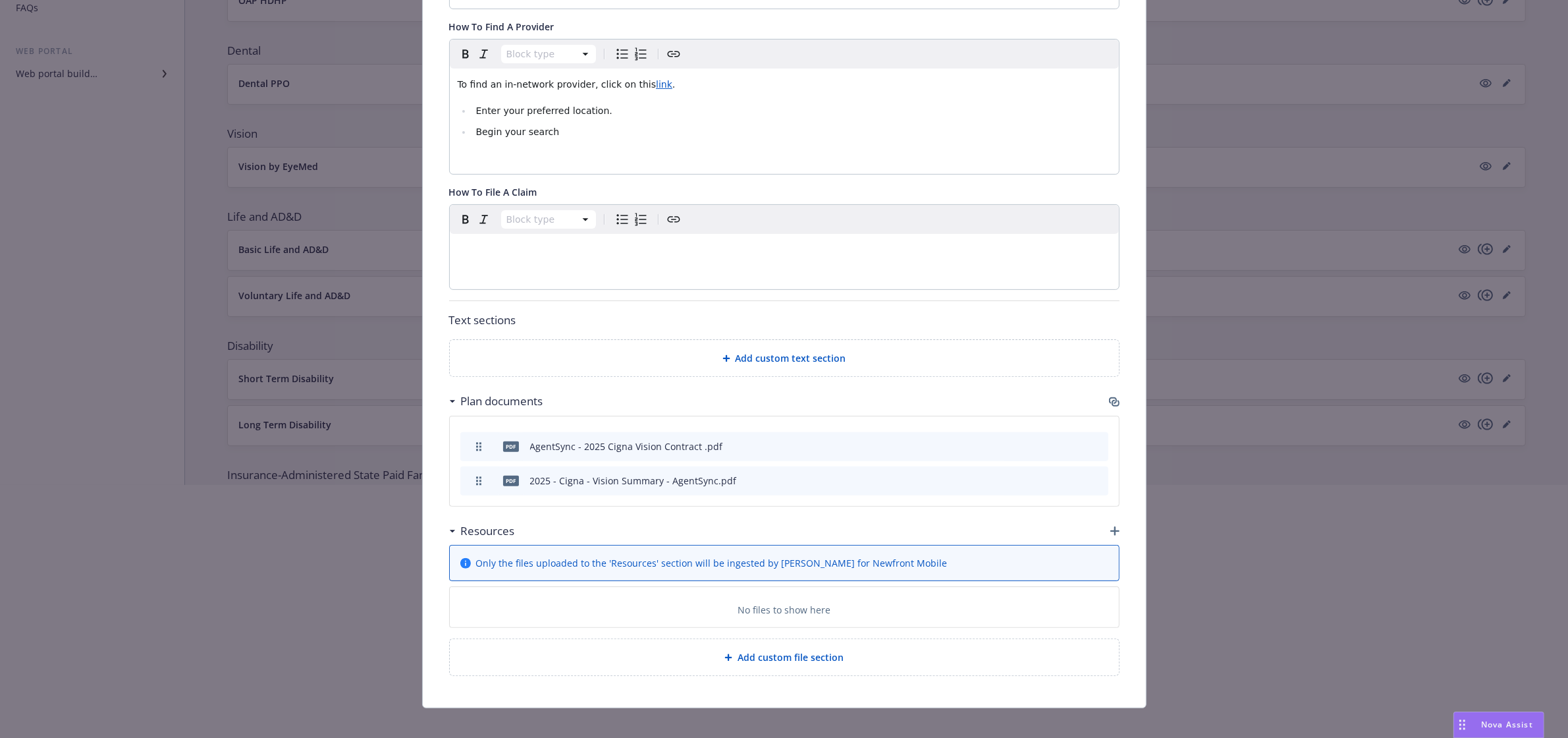
click at [687, 555] on div at bounding box center [784, 527] width 1568 height 84
click at [634, 554] on div at bounding box center [784, 527] width 1568 height 84
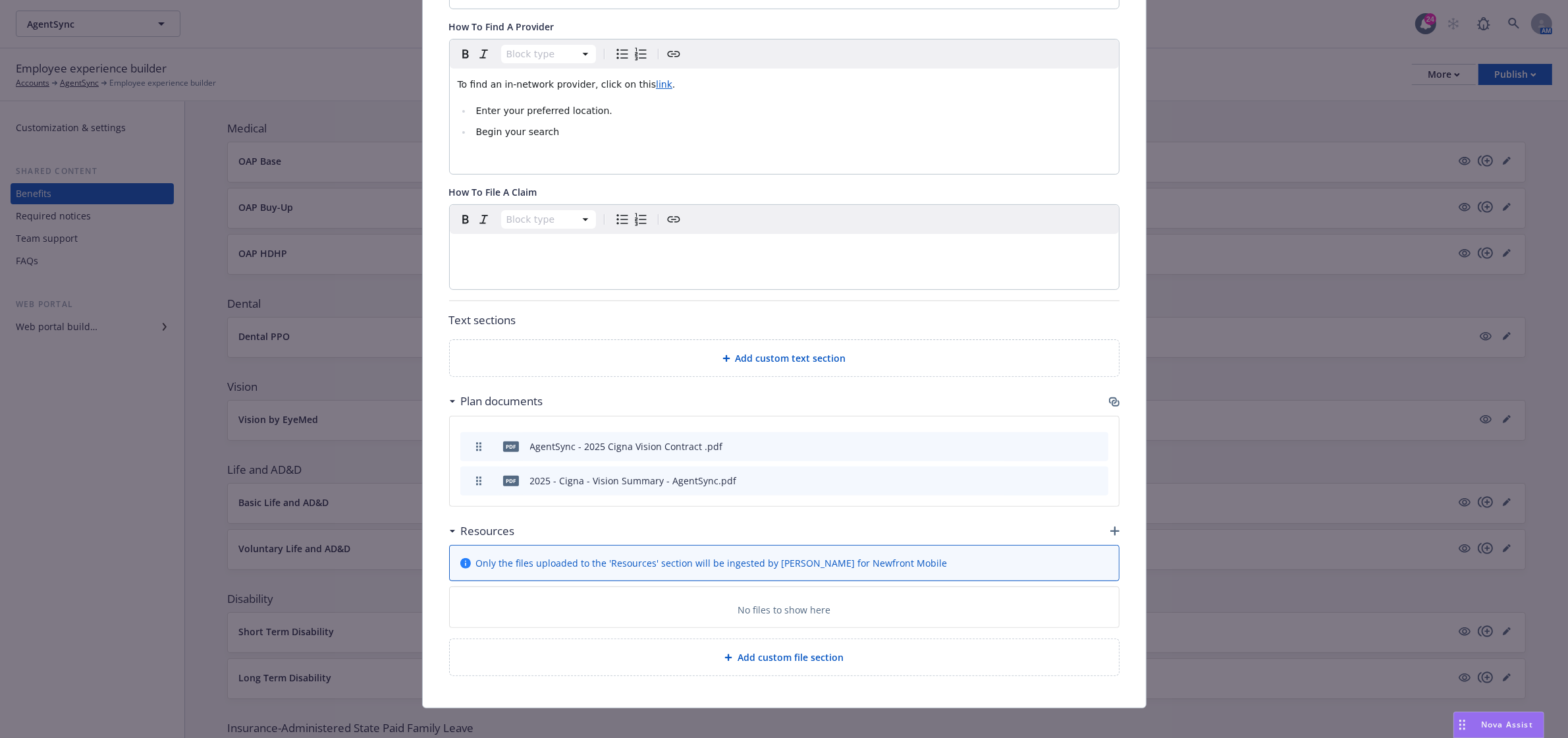
click at [1110, 527] on icon "button" at bounding box center [1115, 531] width 10 height 10
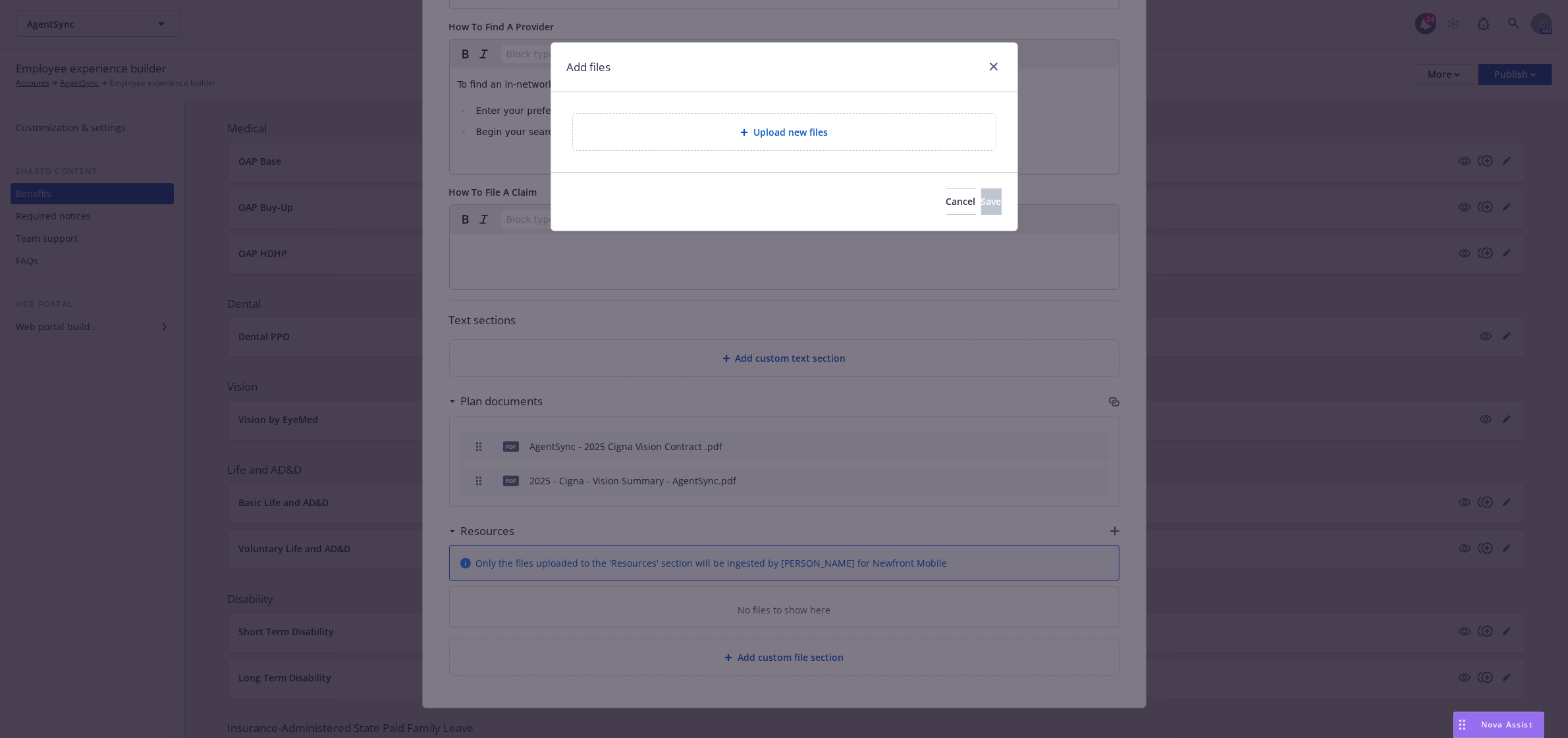
scroll to position [413, 0]
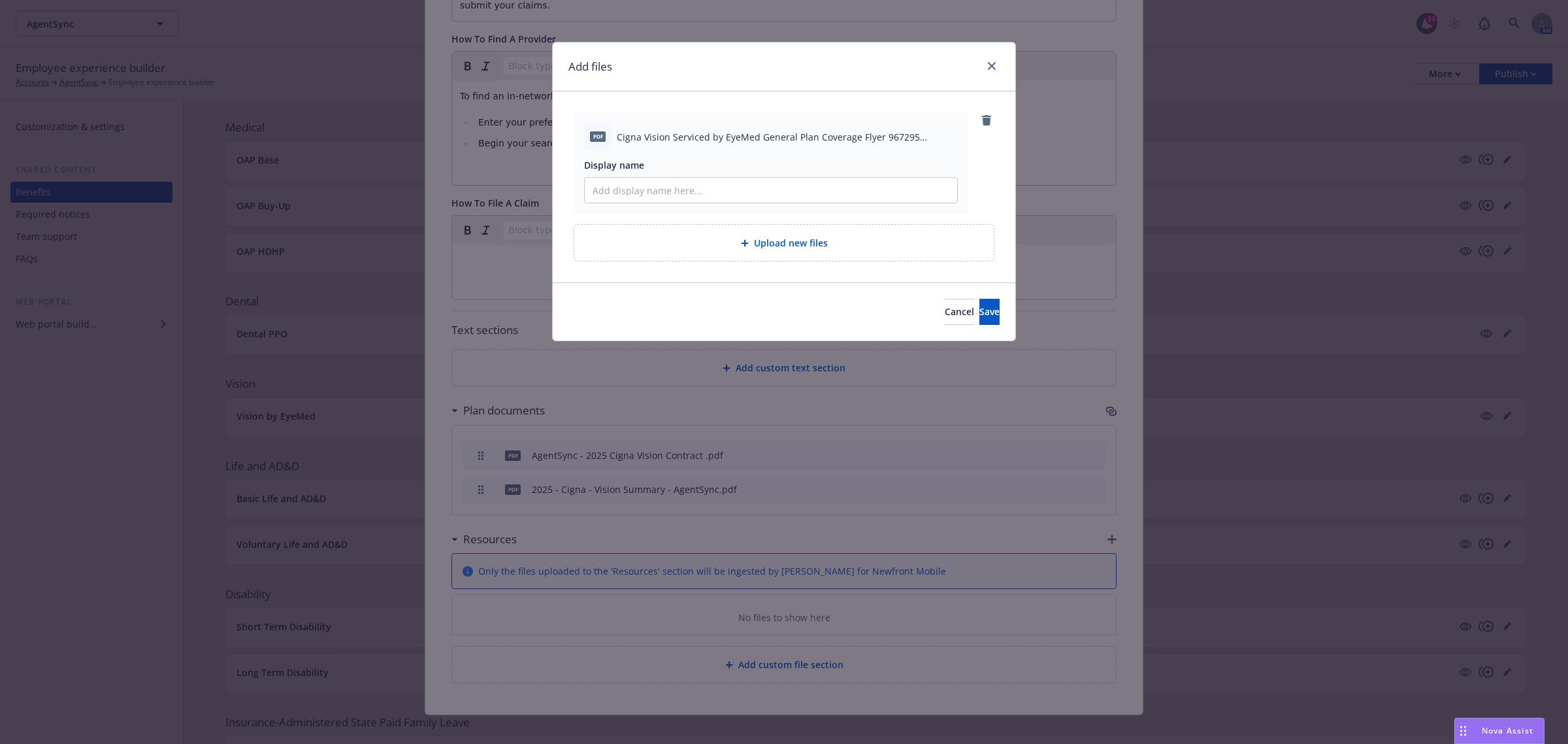
click at [745, 135] on span "Cigna Vision Serviced by EyeMed General Plan Coverage Flyer 967295 [DATE].pdf" at bounding box center [787, 137] width 341 height 14
copy span "Cigna Vision Serviced by EyeMed General Plan Coverage Flyer 967295 [DATE].pdf"
click at [675, 188] on input "Display name" at bounding box center [771, 190] width 372 height 25
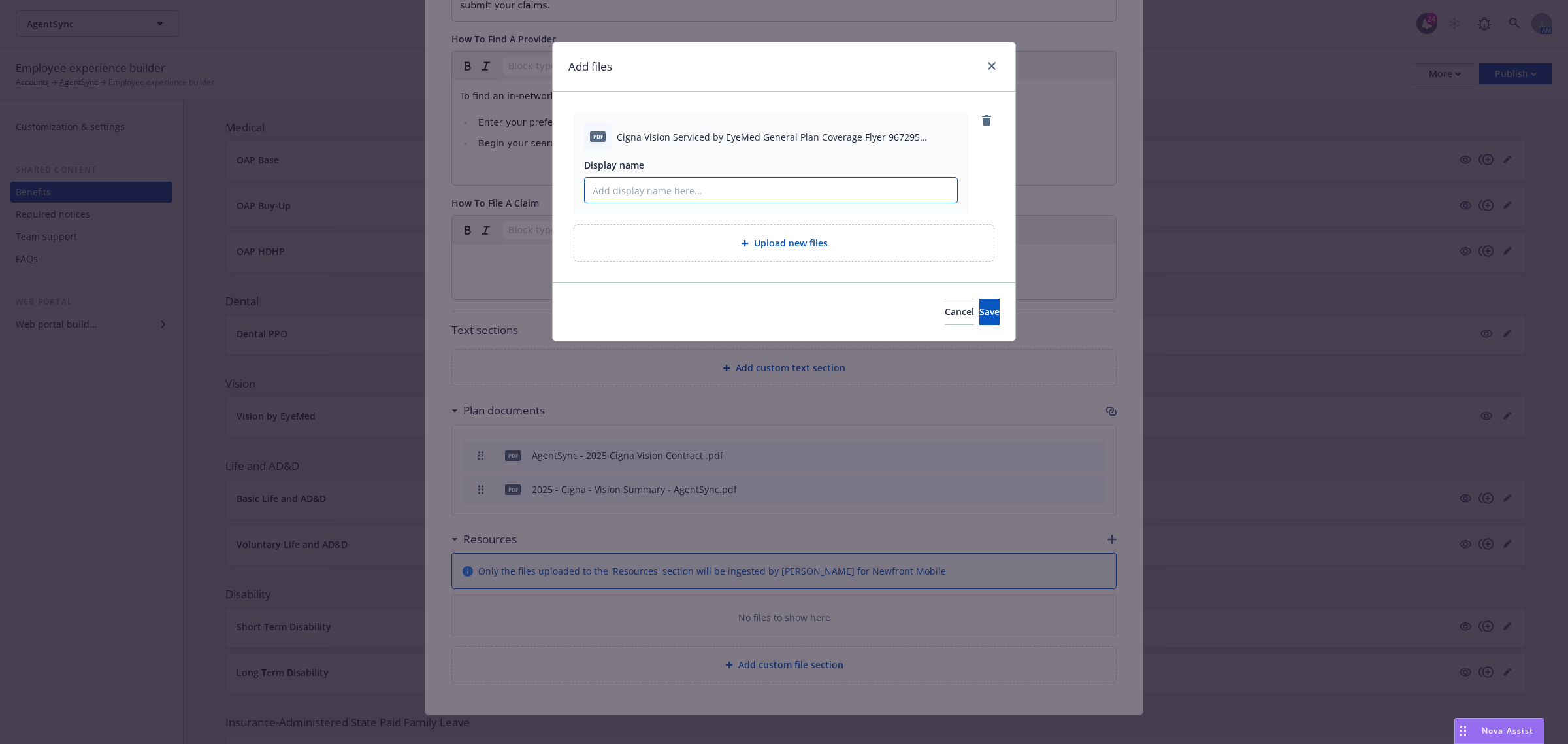
paste input "Cigna Vision Serviced by EyeMed General Plan Coverage Flyer 967295 [DATE].pdf"
drag, startPoint x: 851, startPoint y: 190, endPoint x: 999, endPoint y: 190, distance: 148.0
click at [999, 190] on div "pdf Cigna Vision Serviced by EyeMed General Plan Coverage Flyer 967295 [DATE].p…" at bounding box center [784, 186] width 463 height 191
type input "Cigna Vision Serviced by EyeMed General Plan Coverage Flyer"
click at [979, 302] on button "Save" at bounding box center [989, 312] width 20 height 26
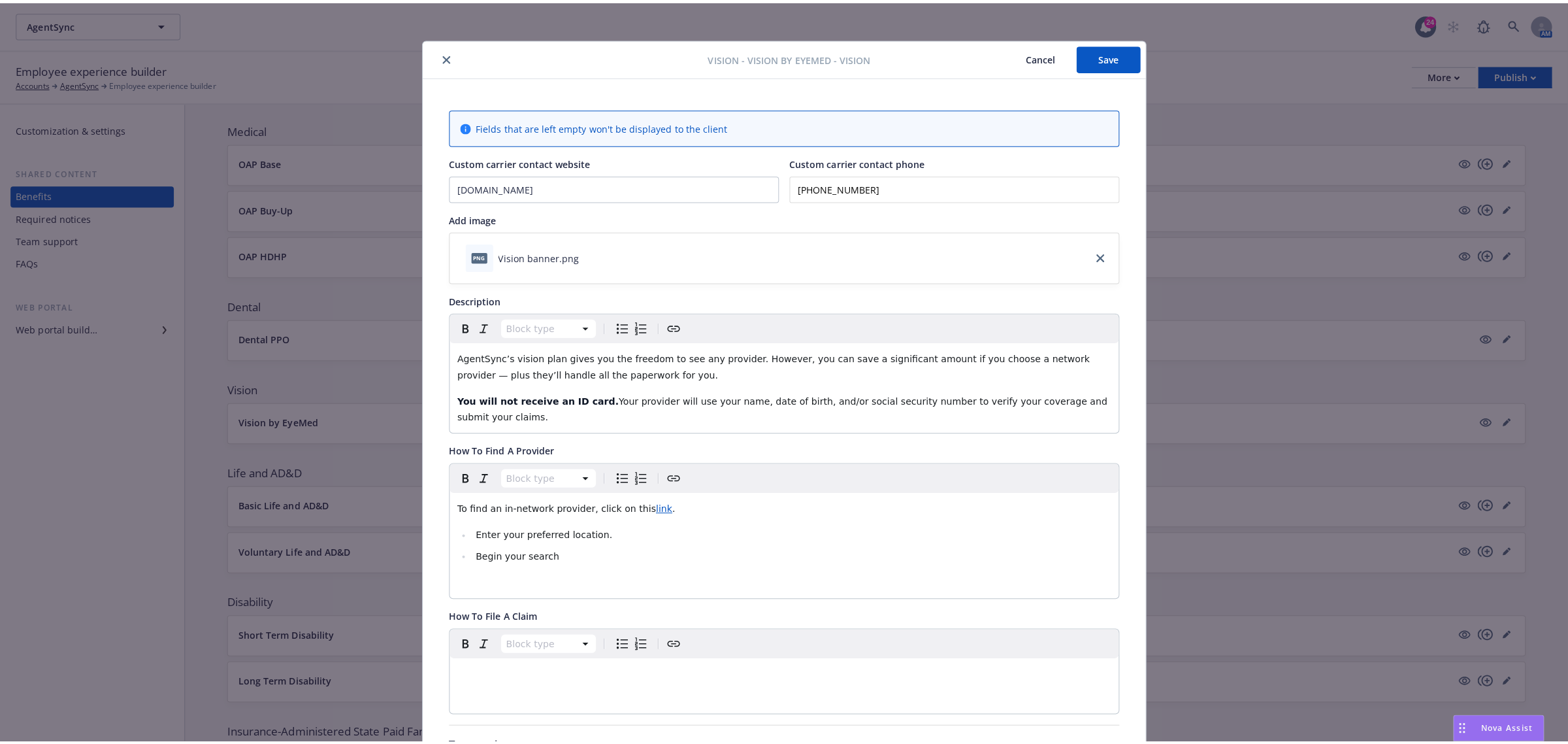
scroll to position [0, 0]
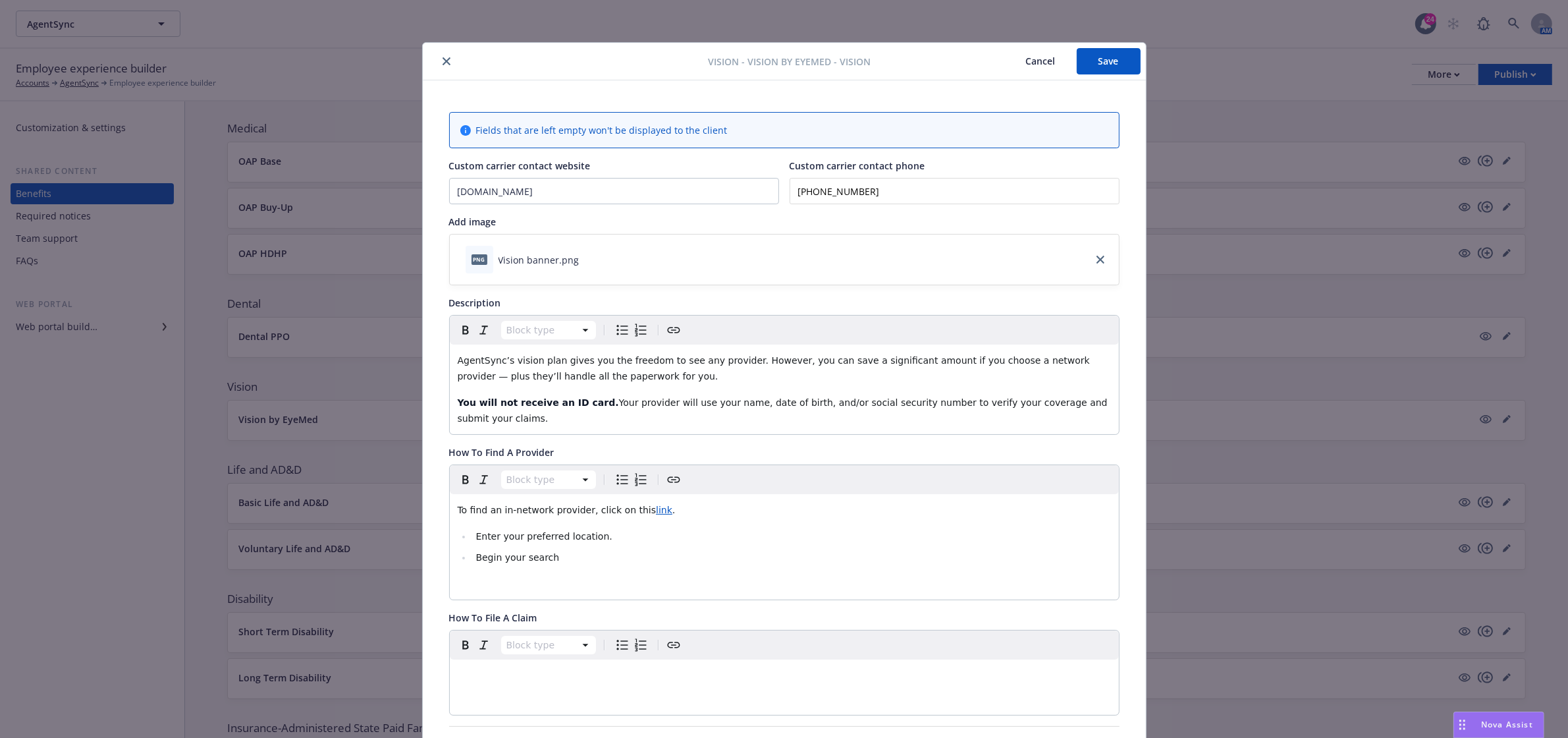
click at [1113, 54] on button "Save" at bounding box center [1108, 61] width 64 height 26
click at [443, 63] on icon "close" at bounding box center [446, 61] width 8 height 8
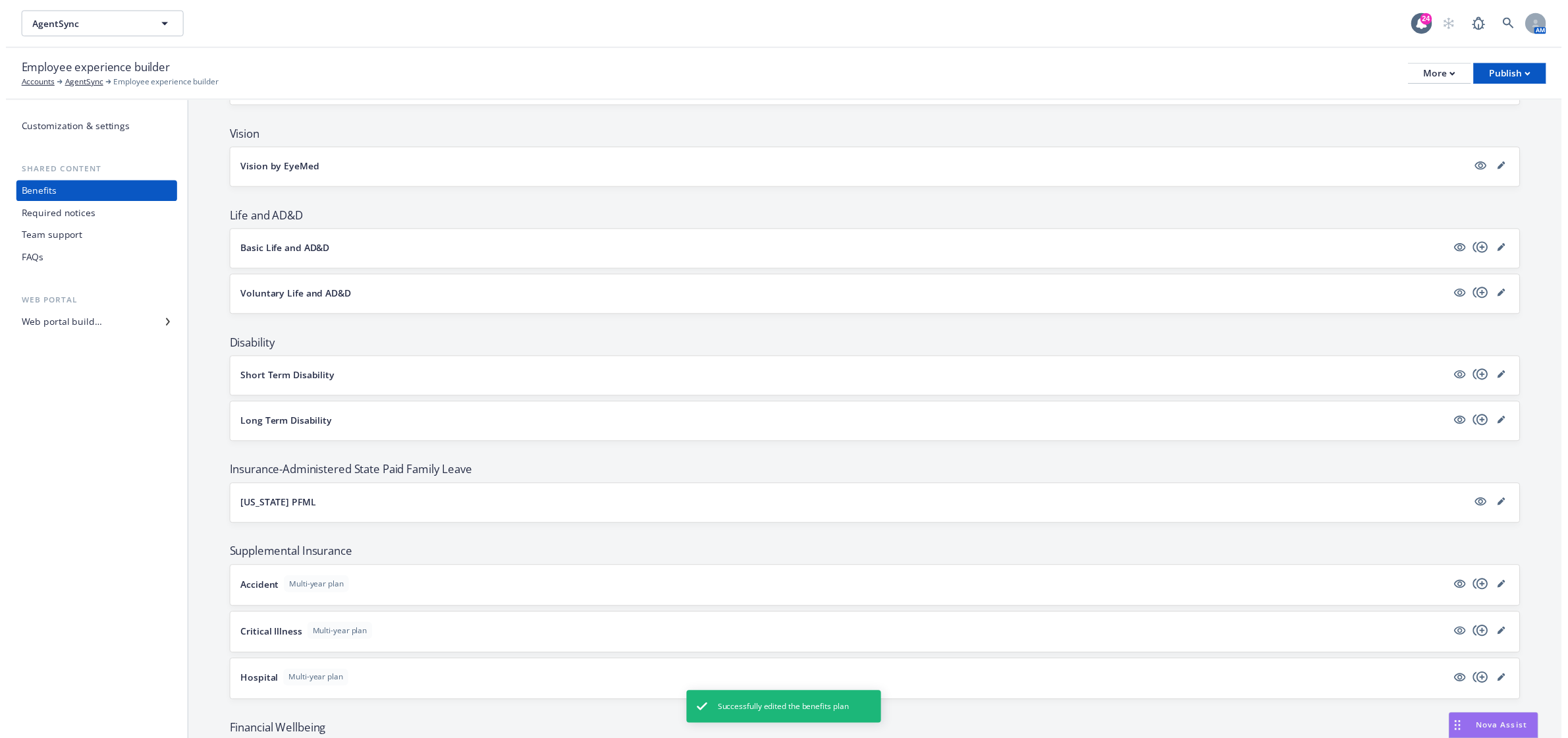
scroll to position [494, 0]
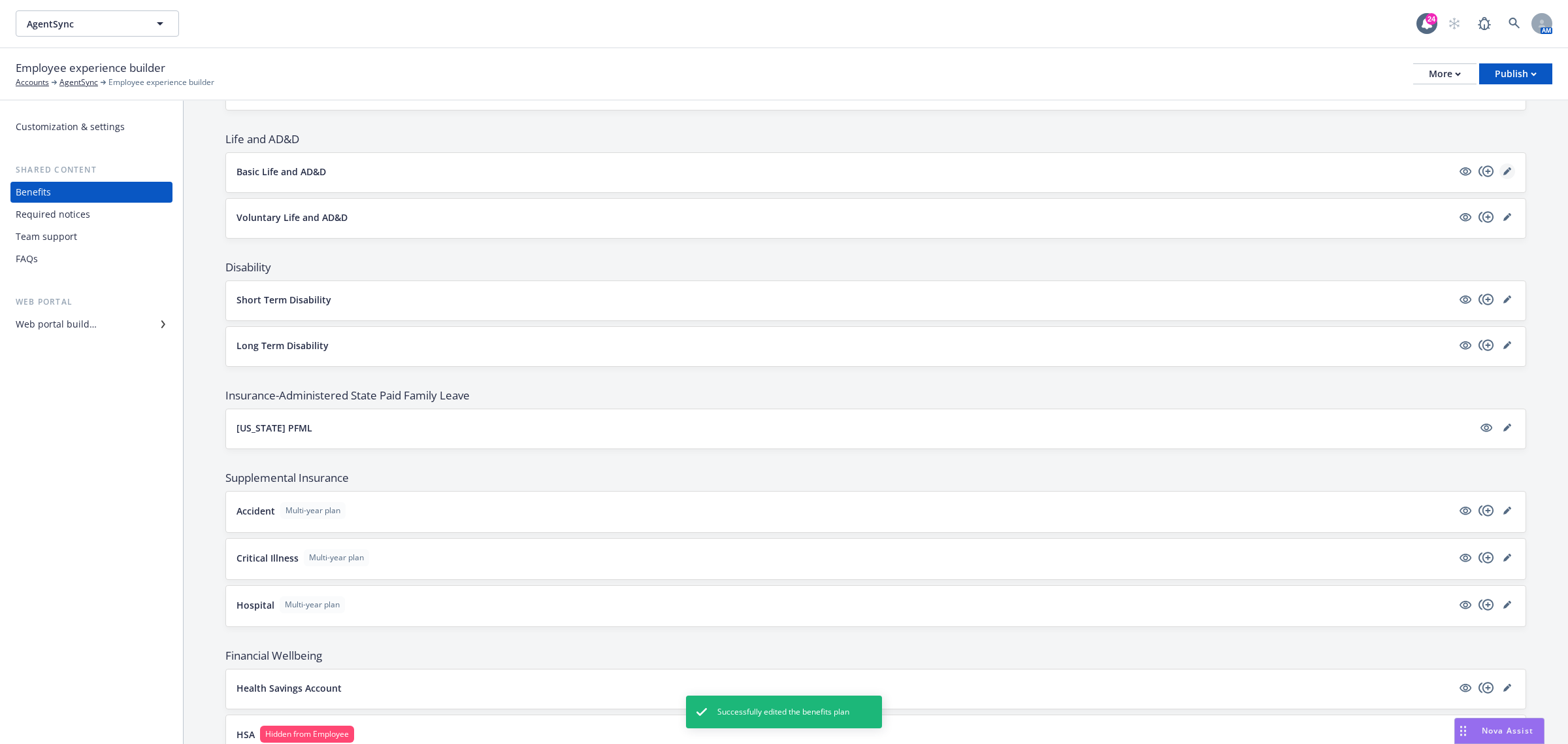
click at [1503, 174] on icon "editPencil" at bounding box center [1506, 172] width 7 height 7
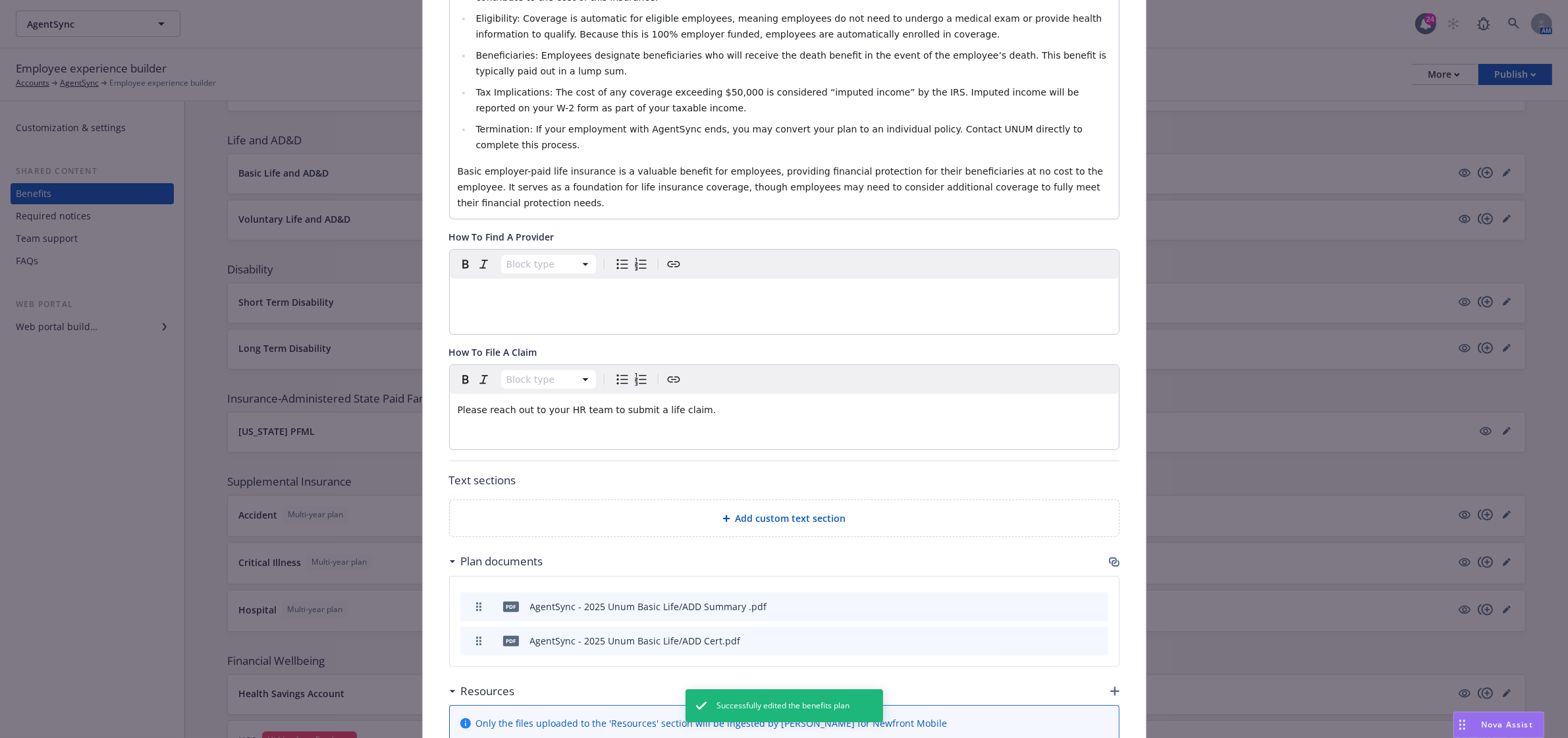
scroll to position [591, 0]
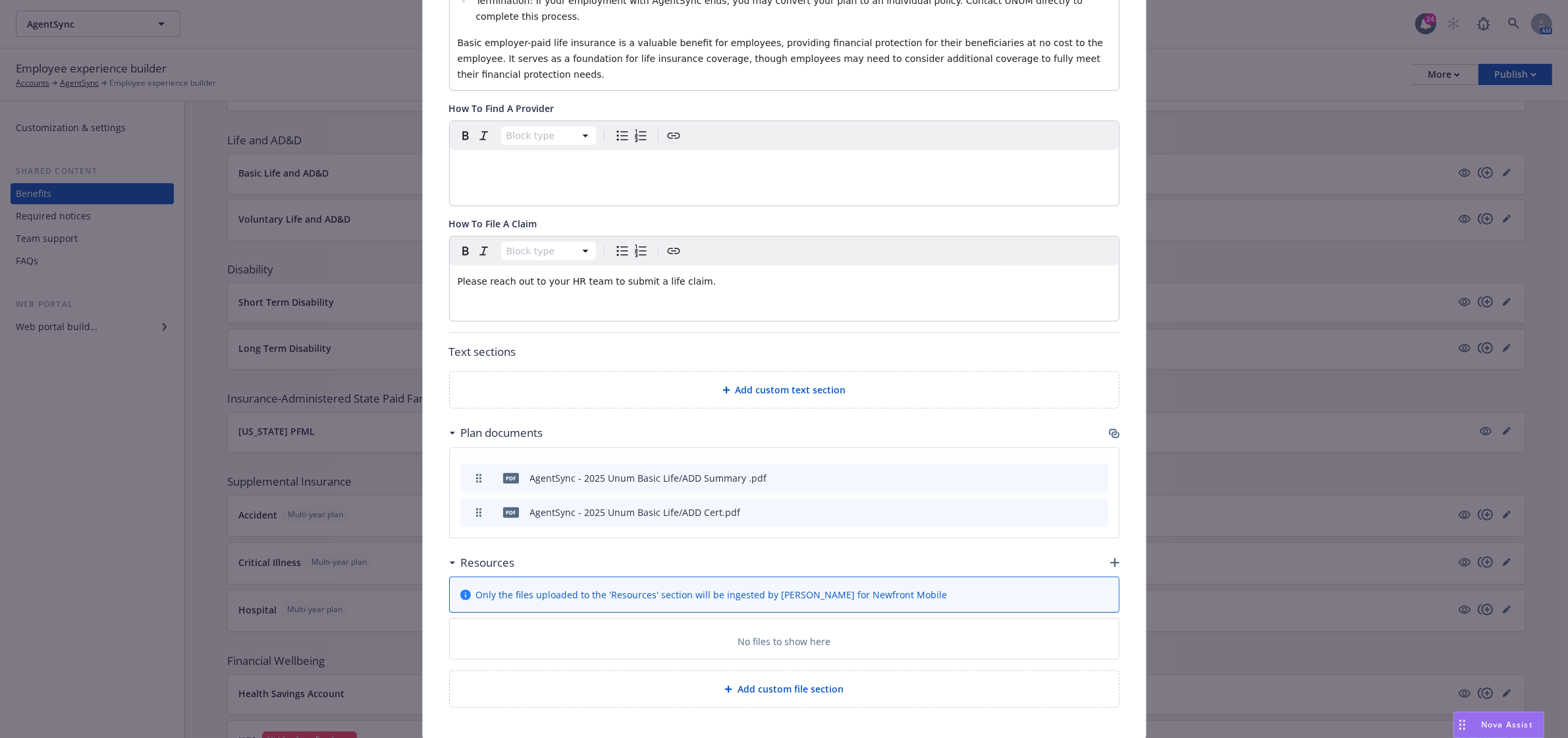
click at [1112, 558] on icon "button" at bounding box center [1115, 562] width 10 height 10
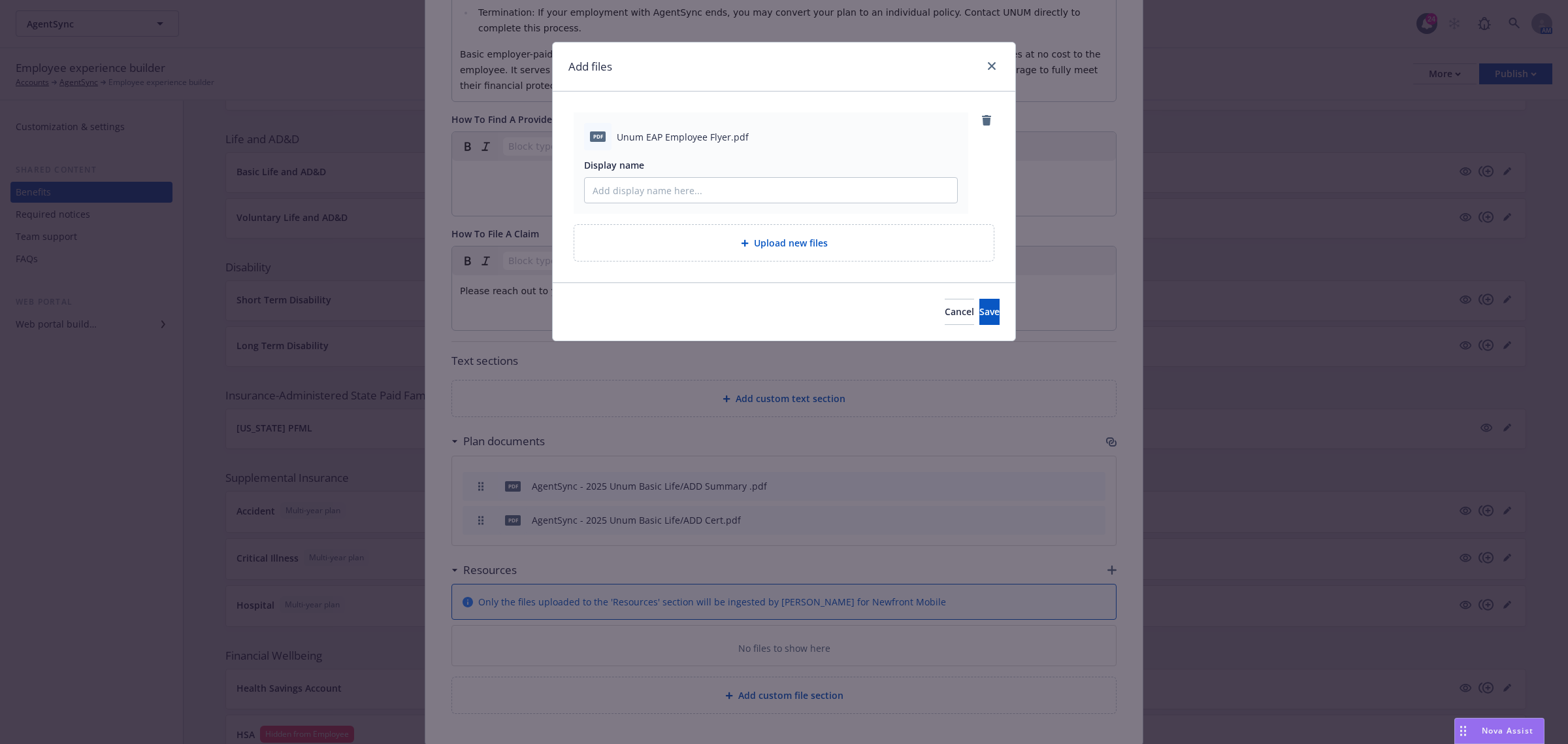
click at [699, 137] on span "Unum EAP Employee Flyer.pdf" at bounding box center [683, 137] width 132 height 14
copy span "Unum EAP Employee Flyer.pdf"
click at [693, 188] on input "Display name" at bounding box center [771, 190] width 372 height 25
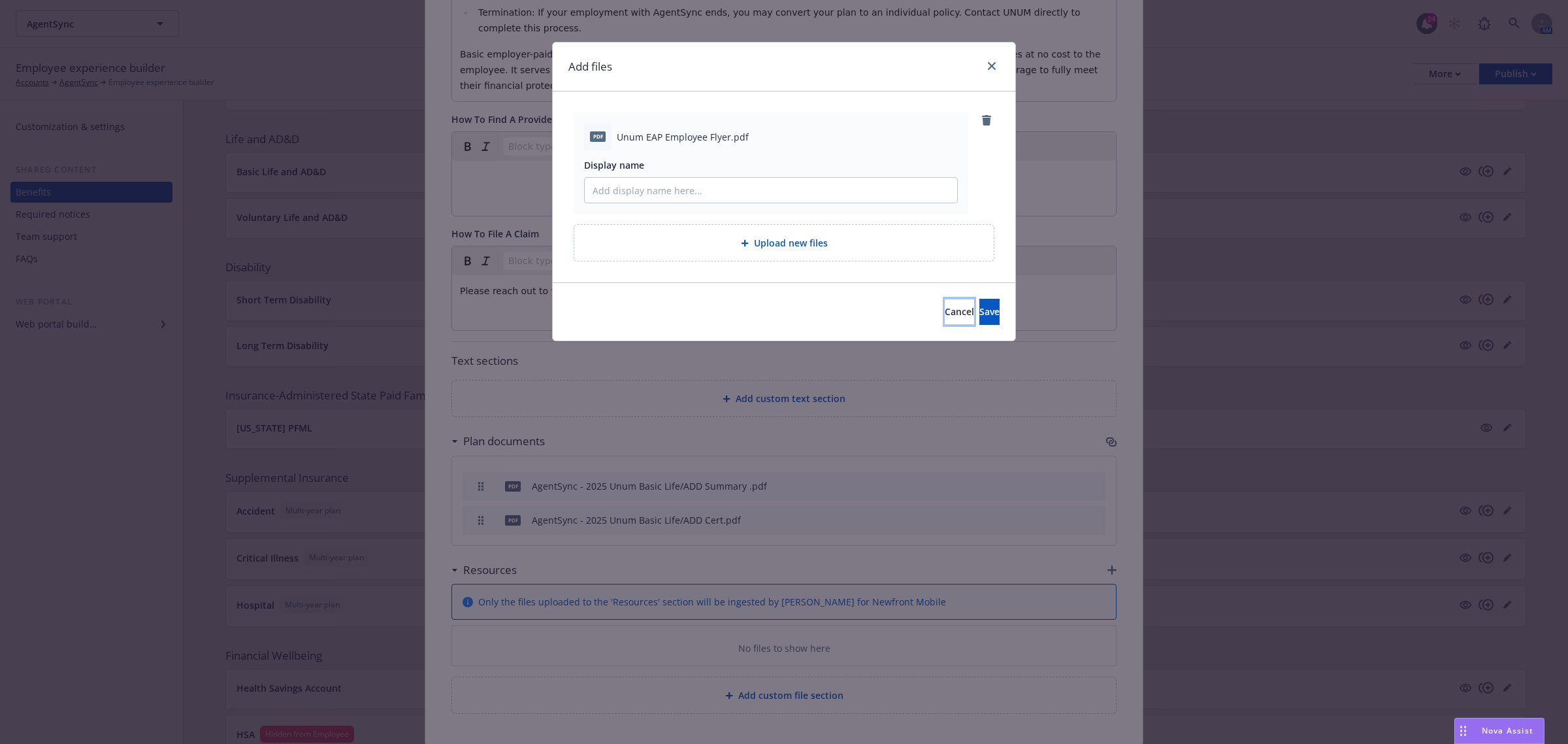
click at [944, 309] on span "Cancel" at bounding box center [959, 312] width 30 height 12
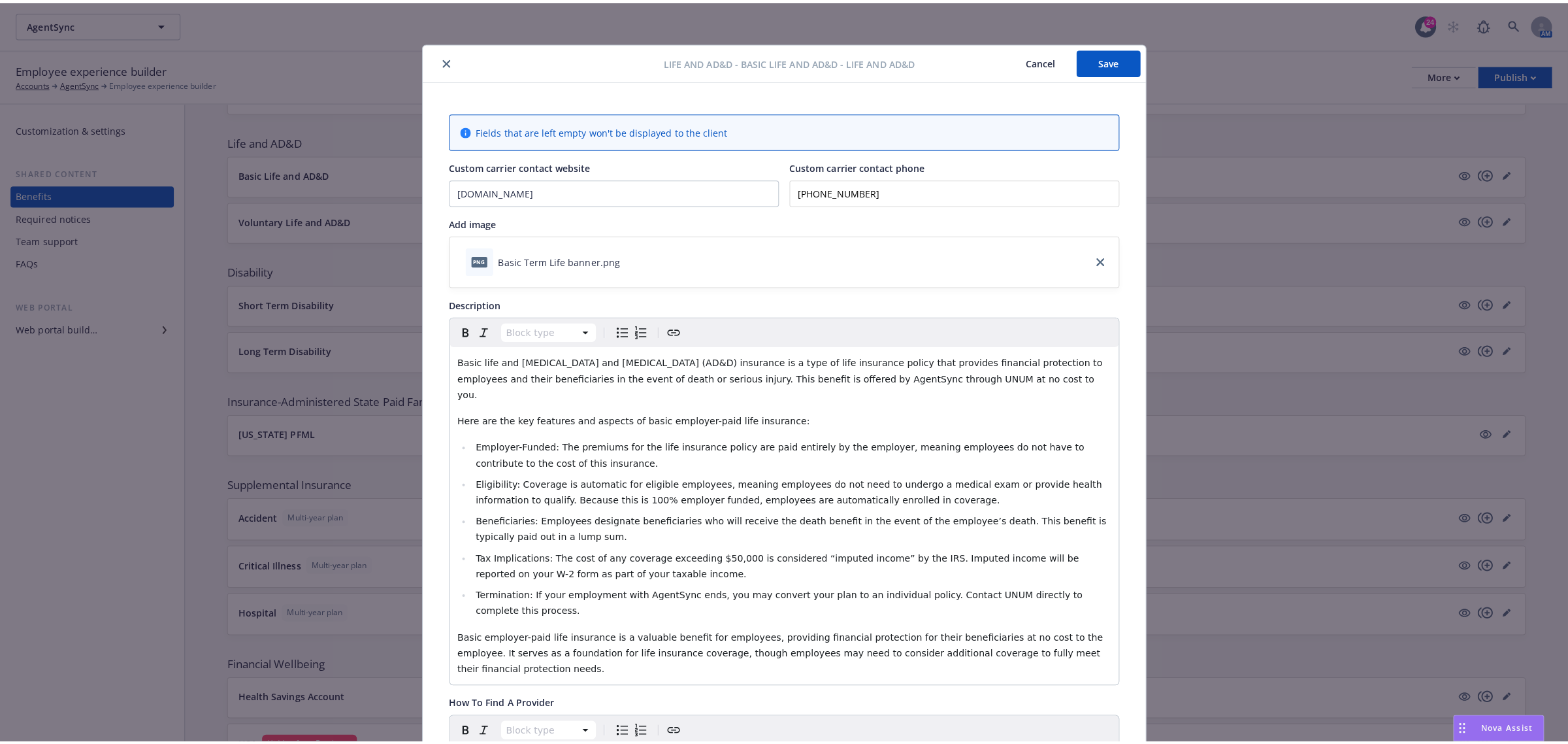
scroll to position [0, 0]
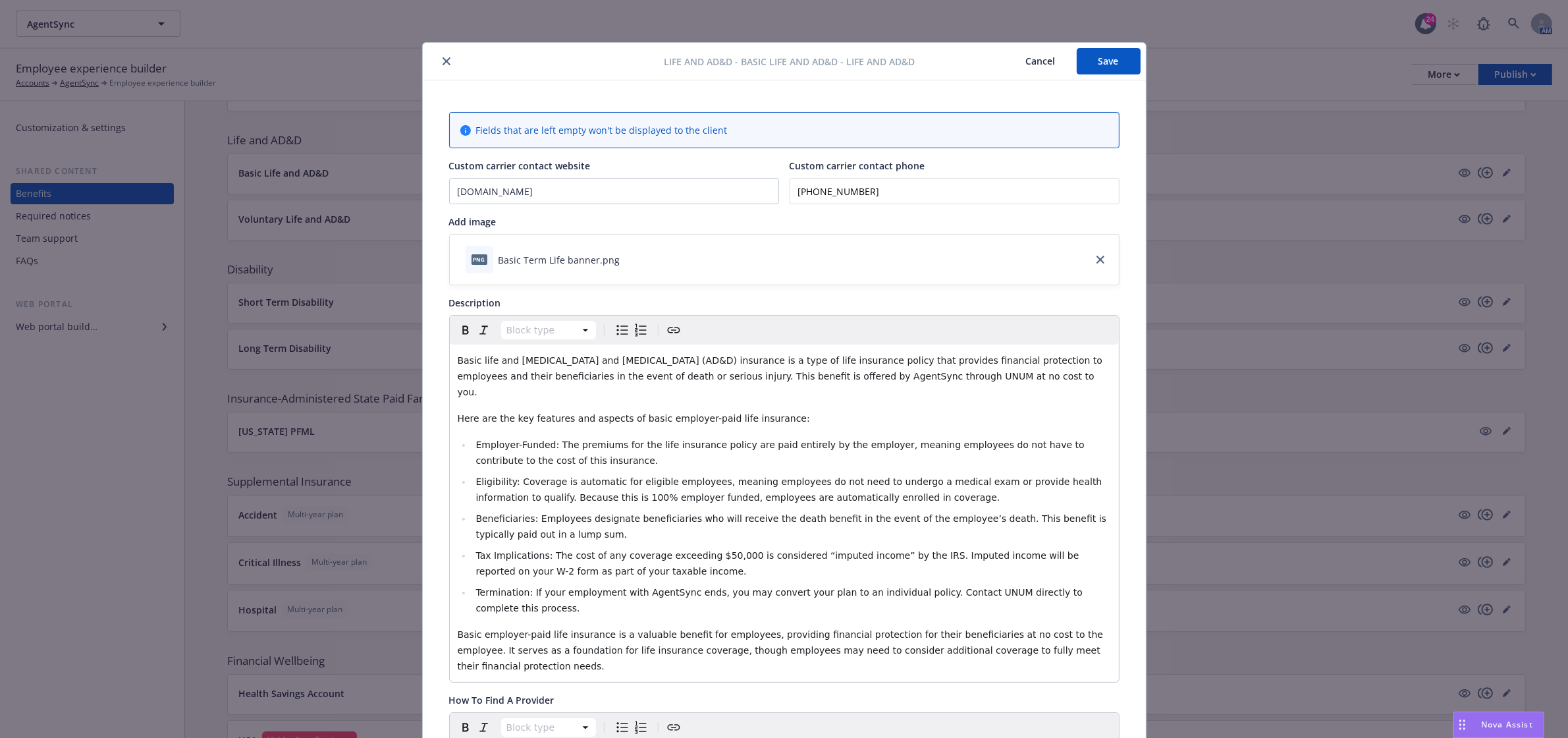
click at [443, 65] on icon "close" at bounding box center [446, 61] width 8 height 8
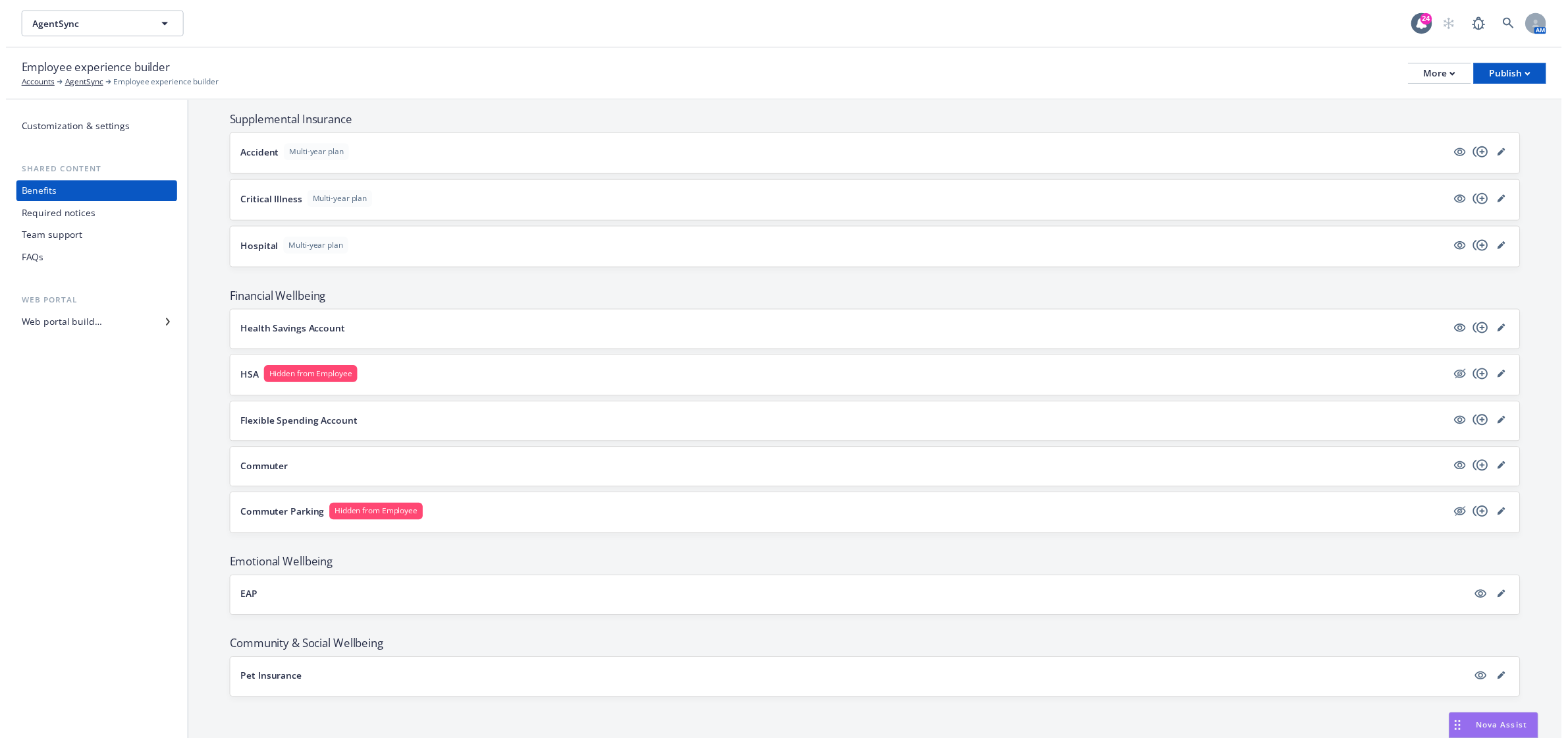
scroll to position [861, 0]
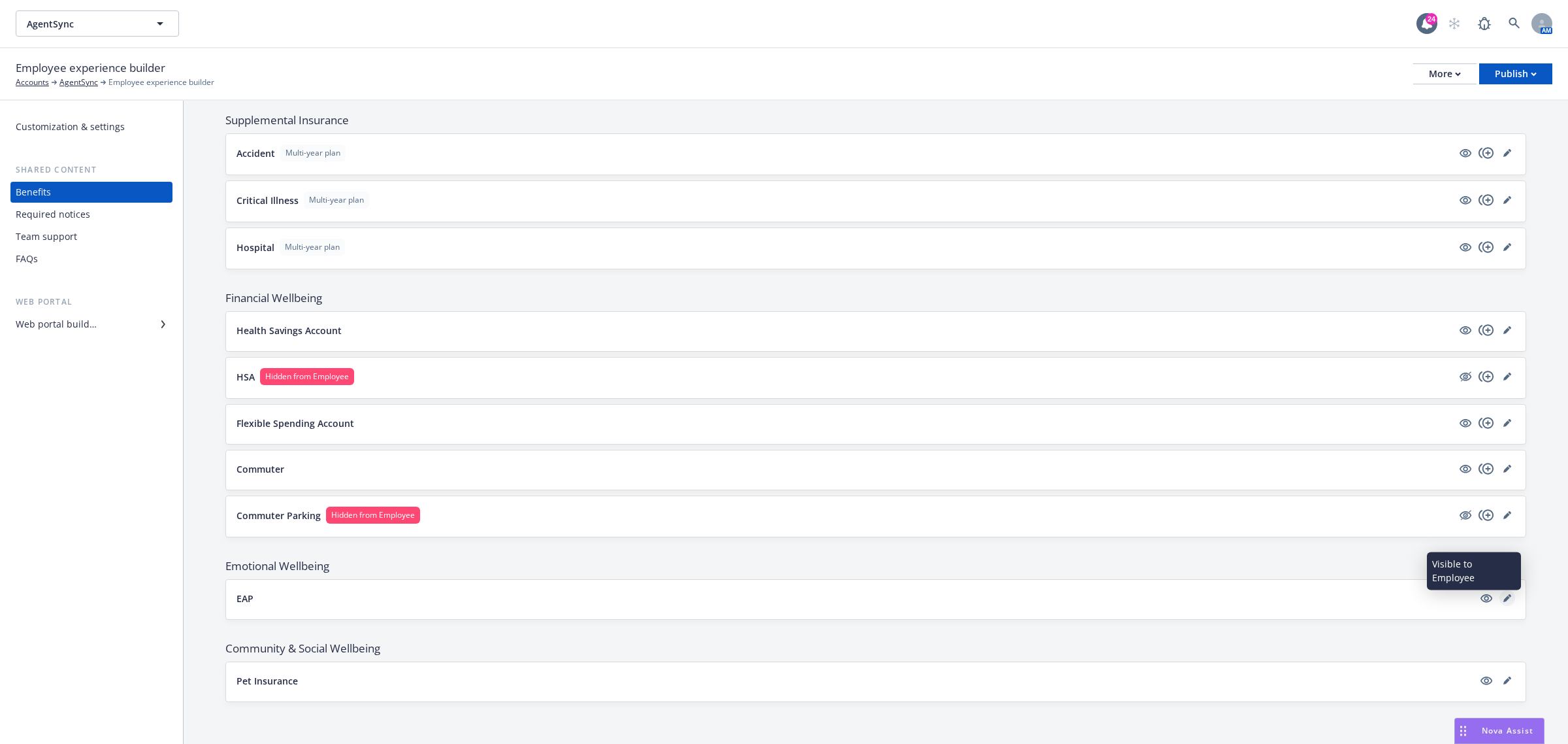
click at [1499, 592] on link "editPencil" at bounding box center [1507, 598] width 16 height 16
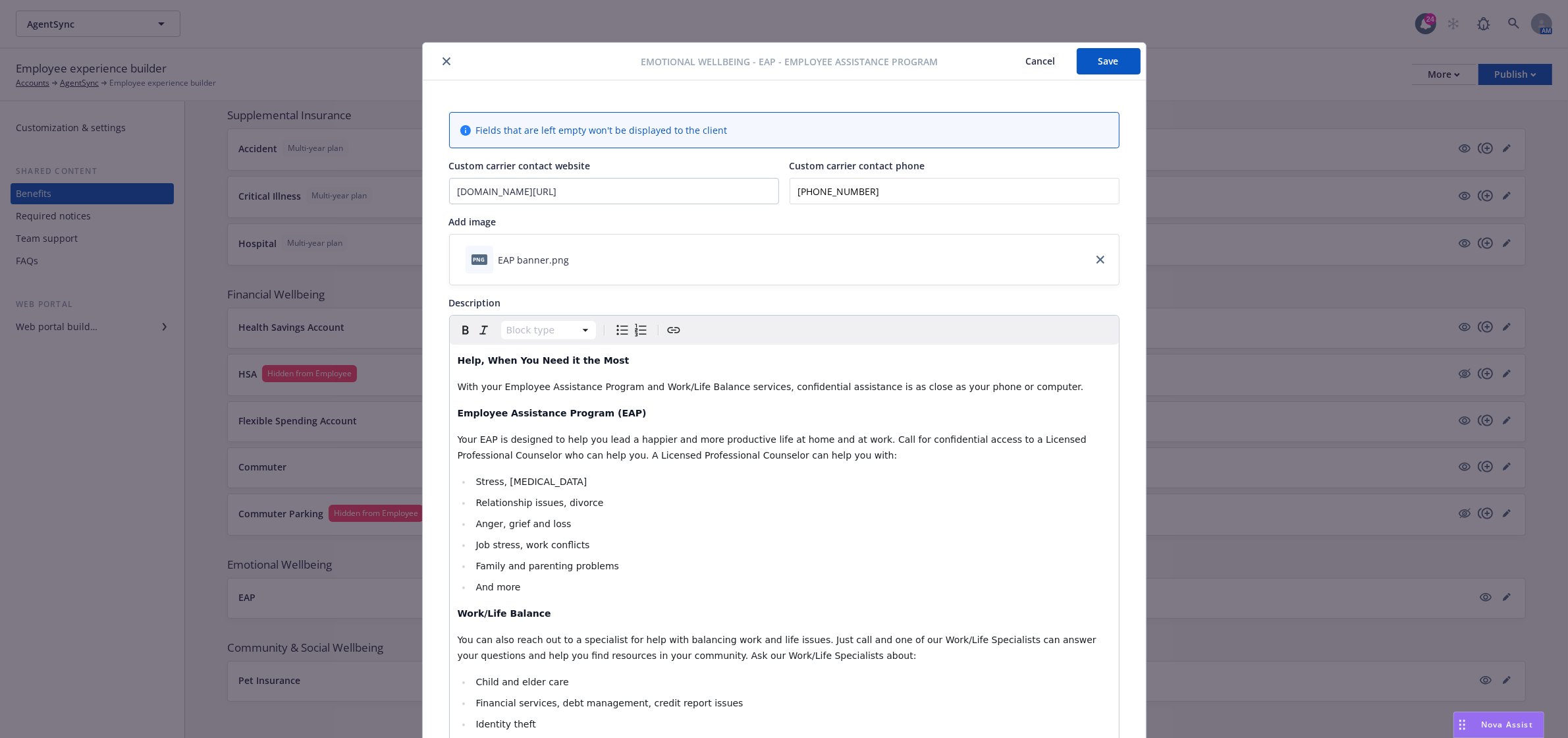
click at [443, 60] on icon "close" at bounding box center [446, 61] width 8 height 8
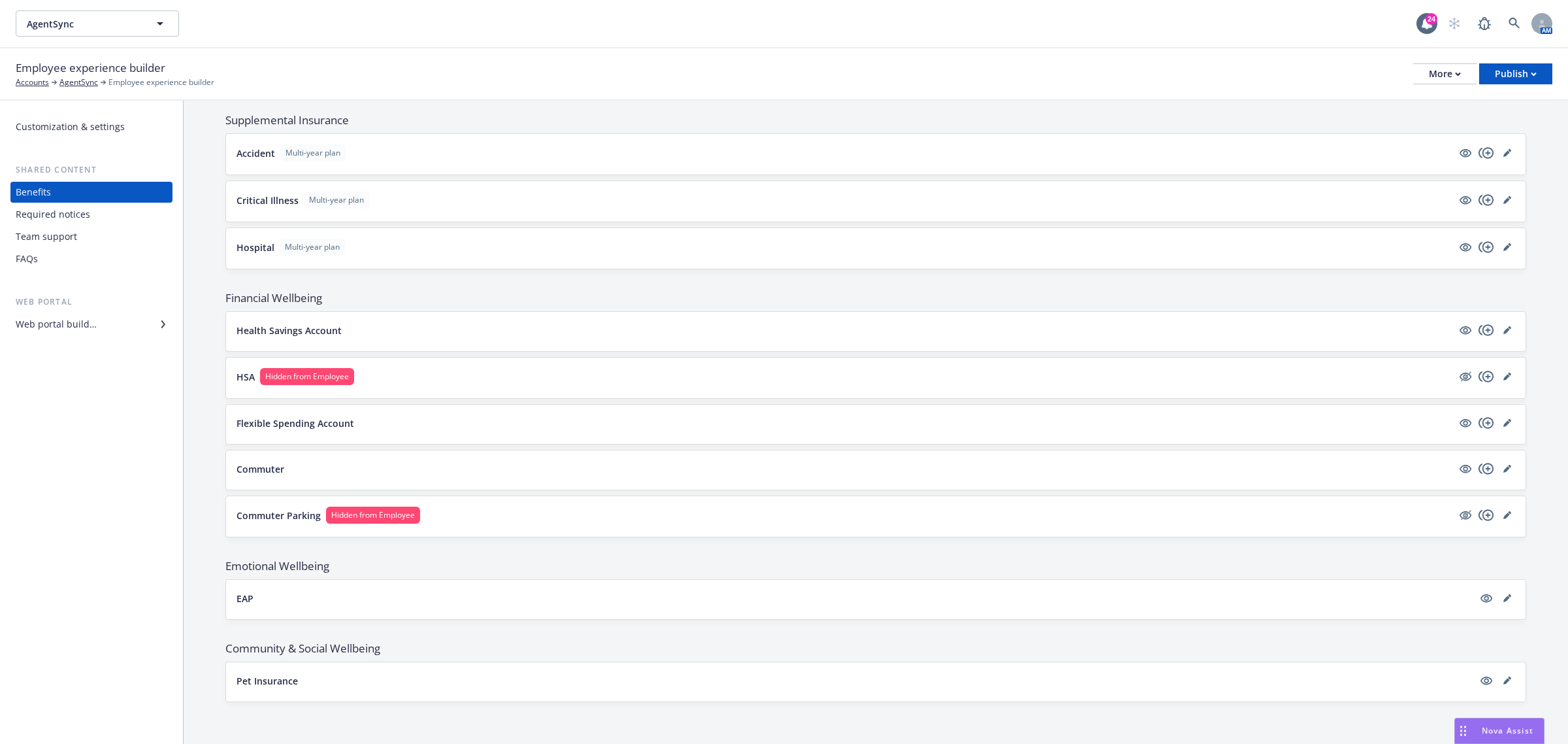
click at [1481, 726] on span "Nova Assist" at bounding box center [1506, 730] width 51 height 11
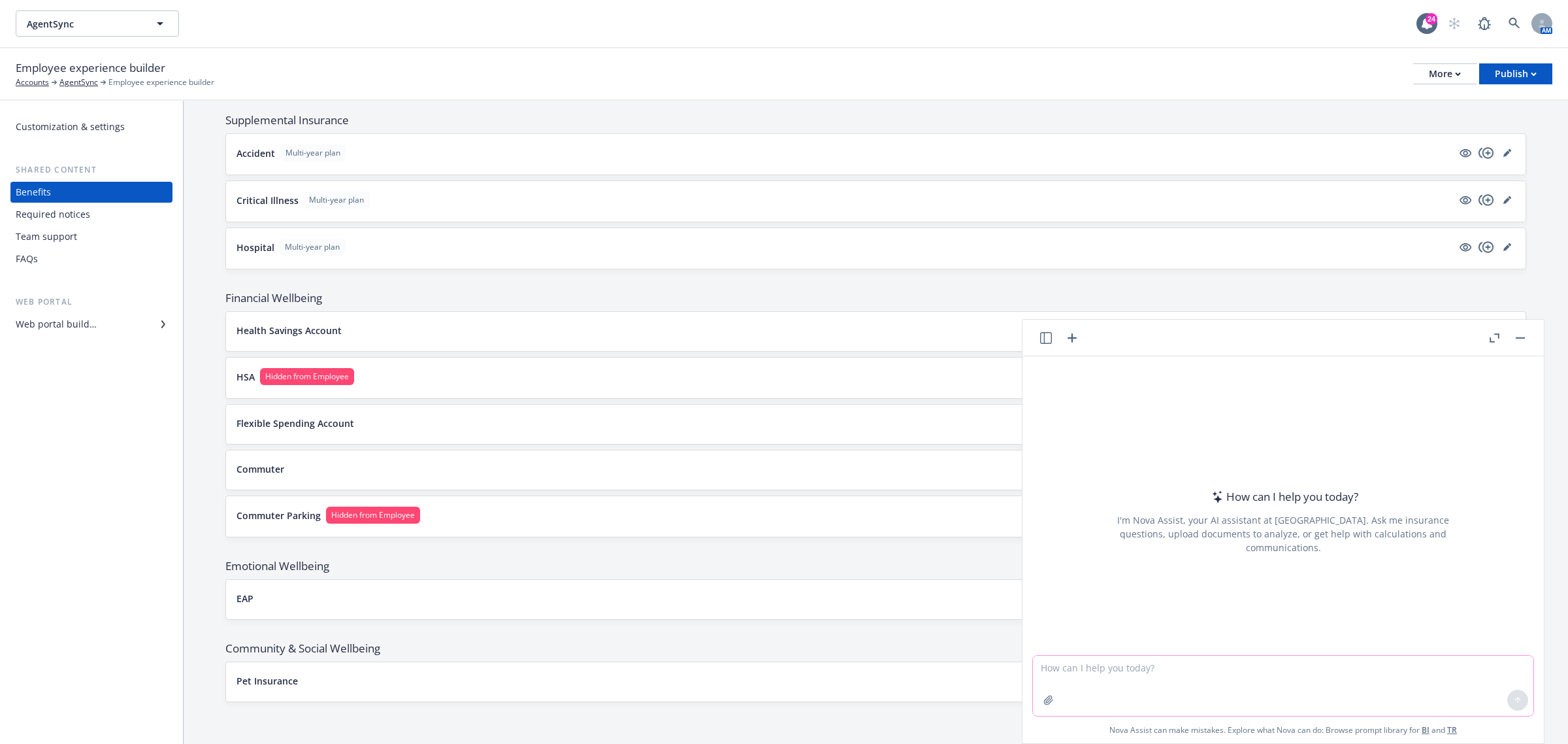
click at [1132, 662] on textarea at bounding box center [1282, 685] width 500 height 60
paste textarea "Attached you will find an invoice for reimbursement for AgentSync, Inc. using o…"
type textarea "reword - Attached you will find an invoice for reimbursement for AgentSync, Inc…"
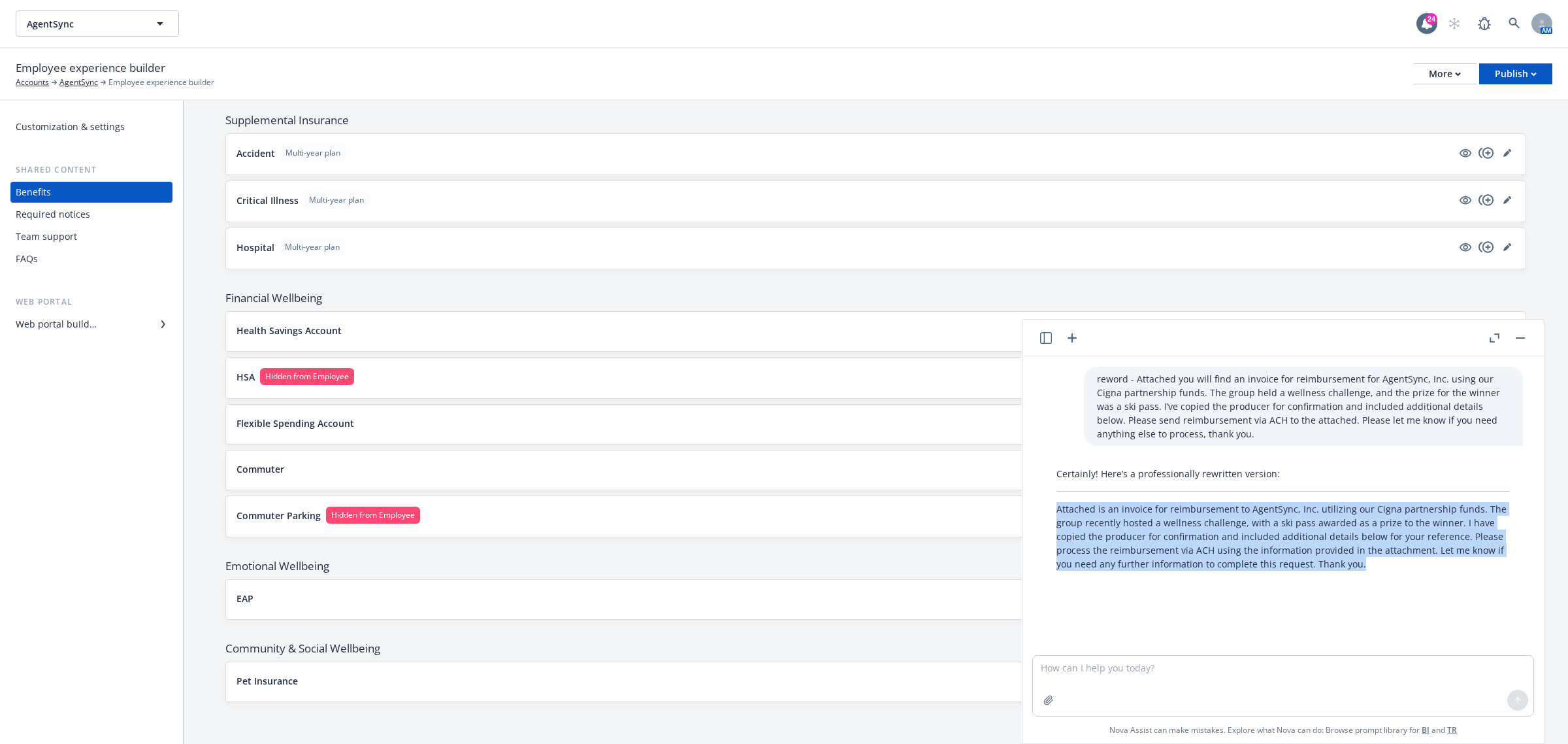
drag, startPoint x: 1348, startPoint y: 567, endPoint x: 1054, endPoint y: 514, distance: 298.7
click at [1054, 514] on div "Certainly! Here’s a professionally rewritten version: Attached is an invoice fo…" at bounding box center [1282, 518] width 479 height 114
copy p "Attached is an invoice for reimbursement to AgentSync, Inc. utilizing our Cigna…"
click at [1526, 338] on button "button" at bounding box center [1520, 338] width 16 height 16
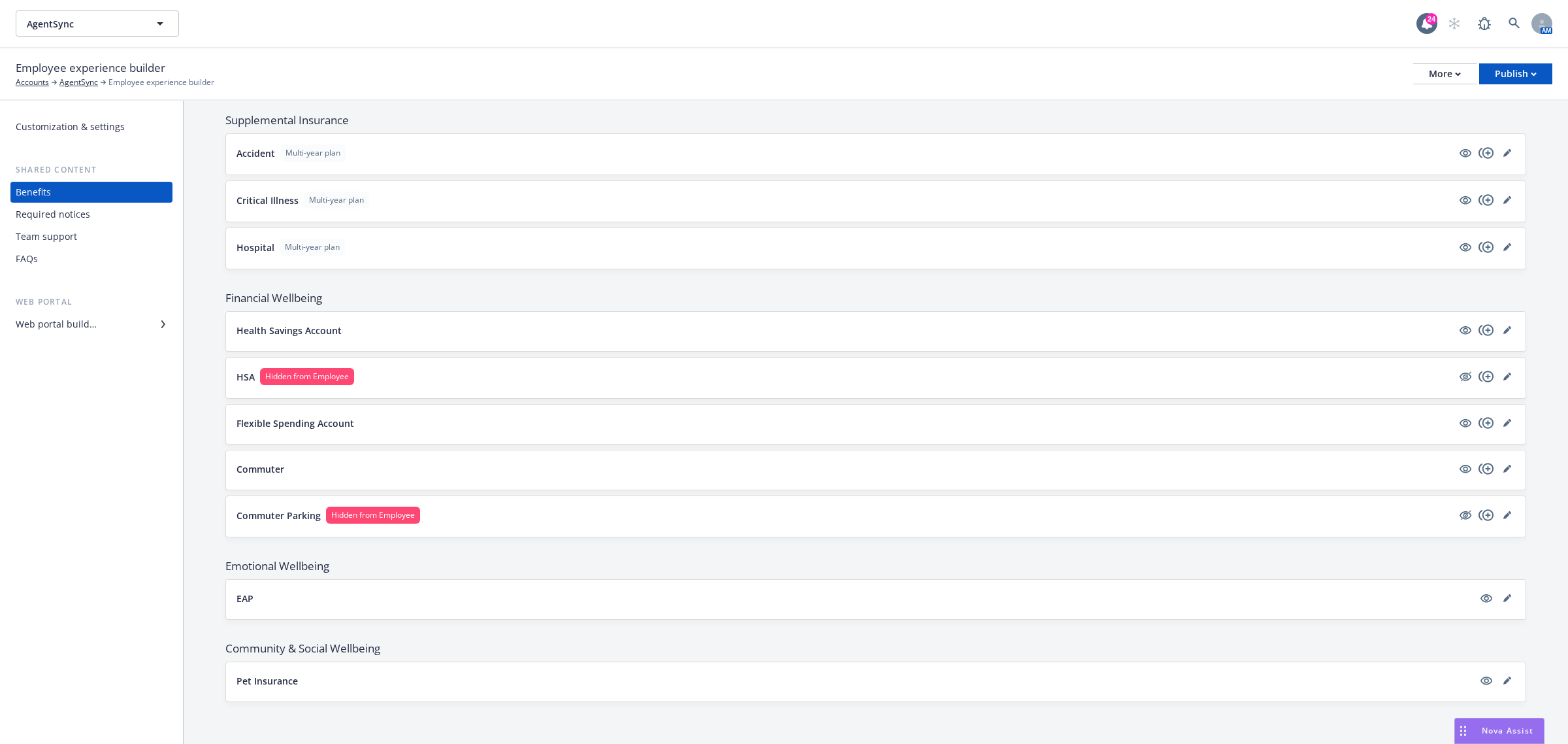
click at [74, 232] on div "Team support" at bounding box center [46, 237] width 62 height 21
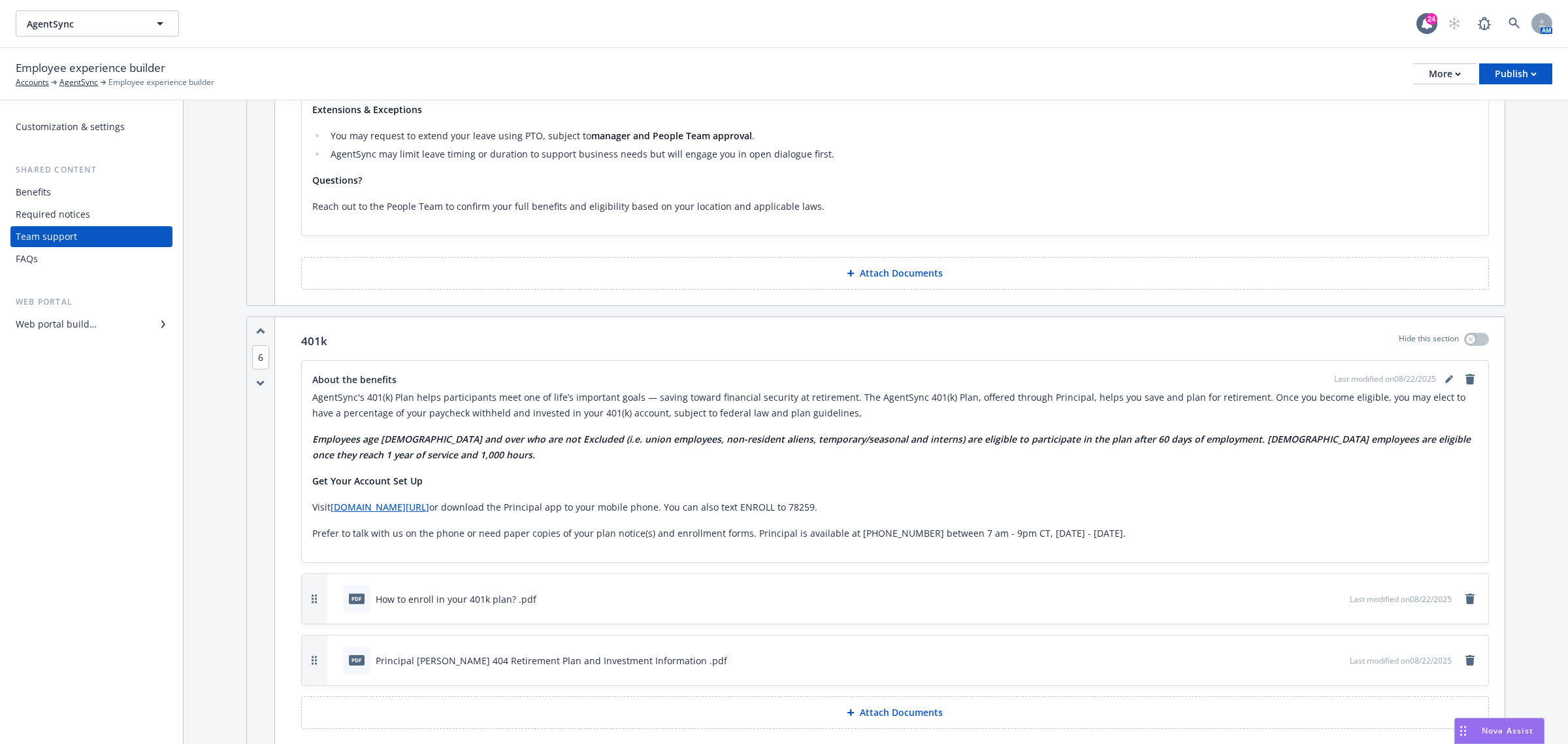
scroll to position [2044, 0]
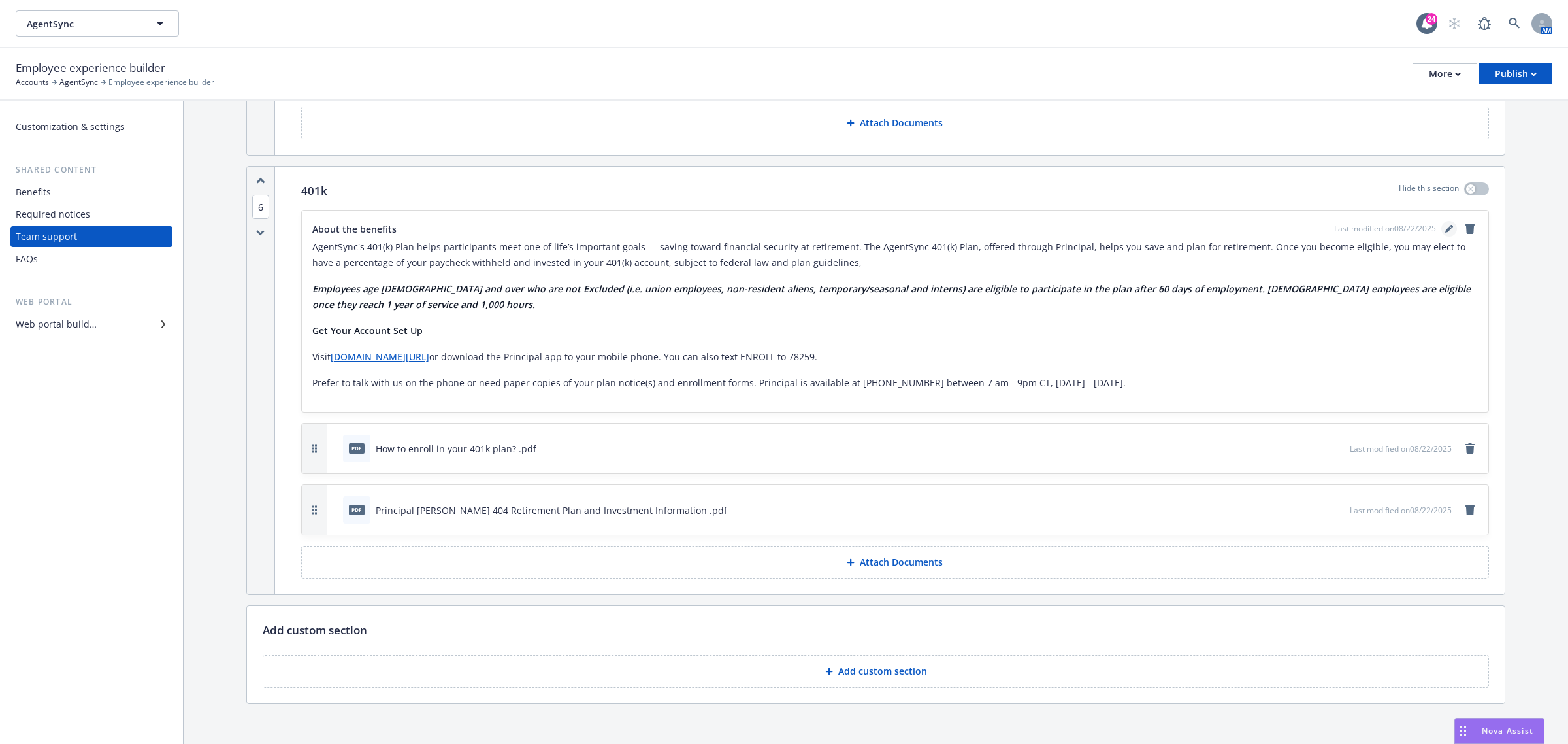
click at [1445, 226] on icon "editPencil" at bounding box center [1448, 230] width 7 height 7
